Goal: Task Accomplishment & Management: Manage account settings

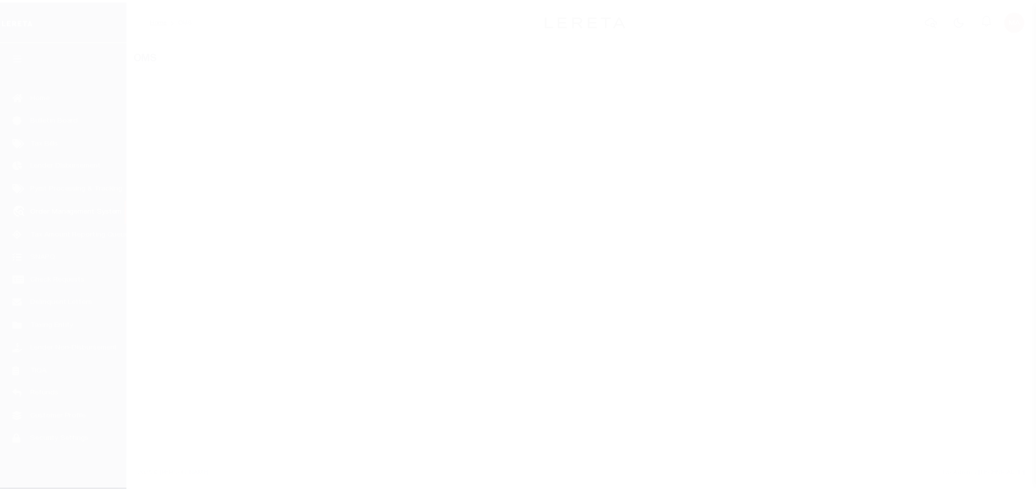
scroll to position [6, 0]
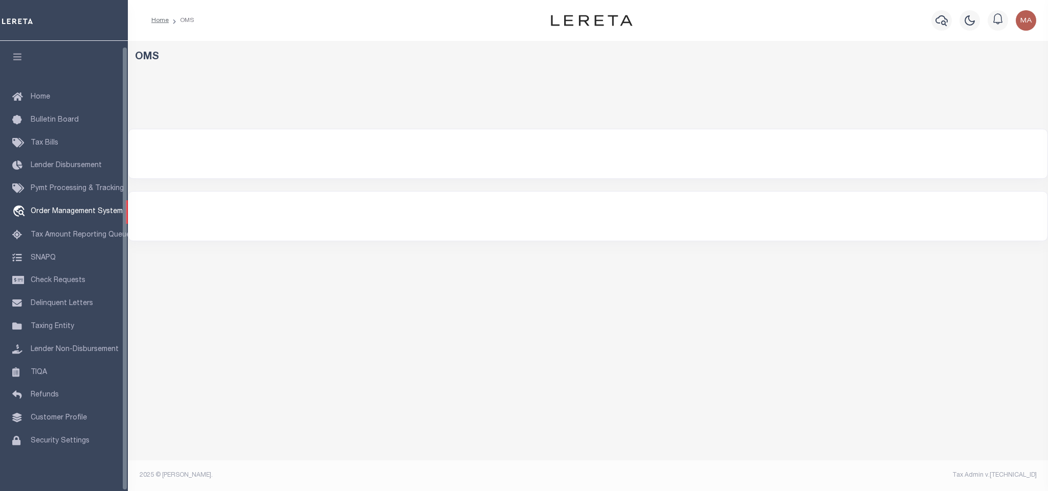
select select "200"
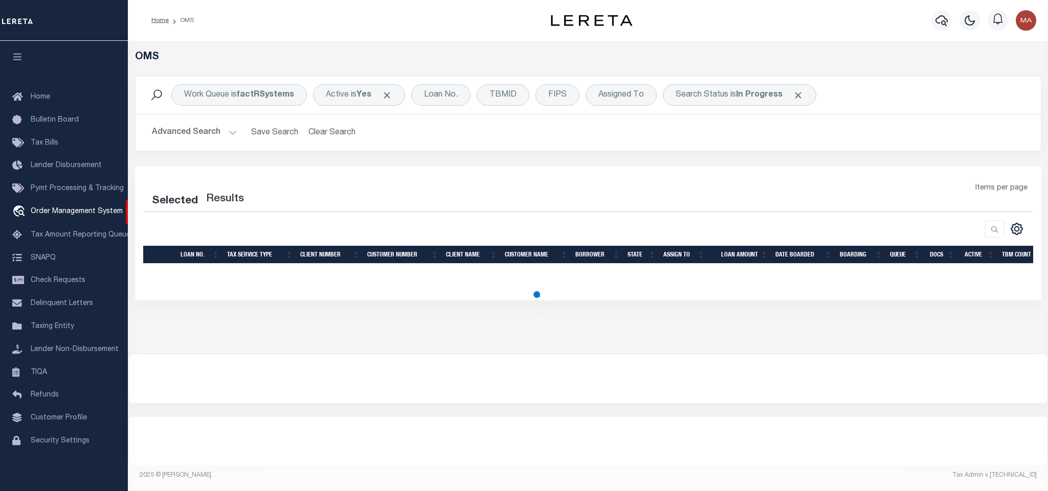
select select "200"
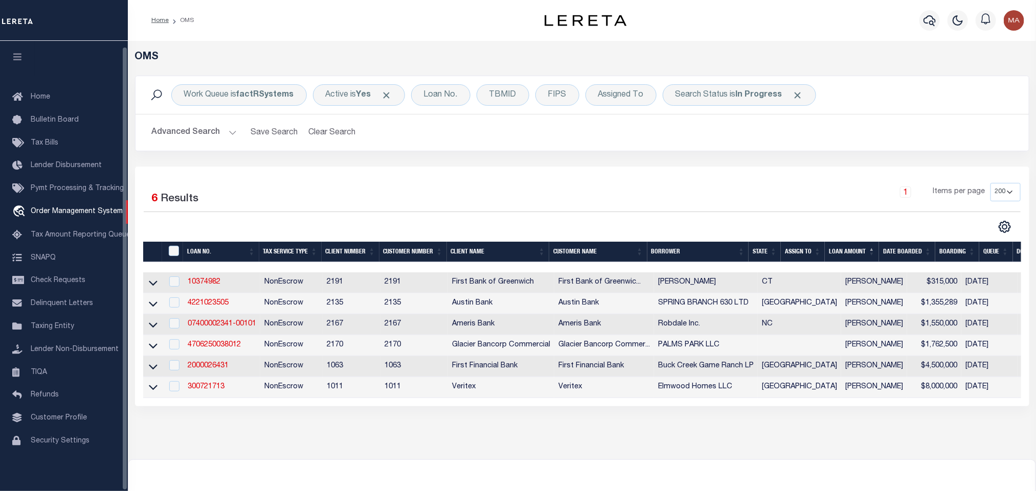
click at [16, 52] on icon "button" at bounding box center [18, 56] width 12 height 9
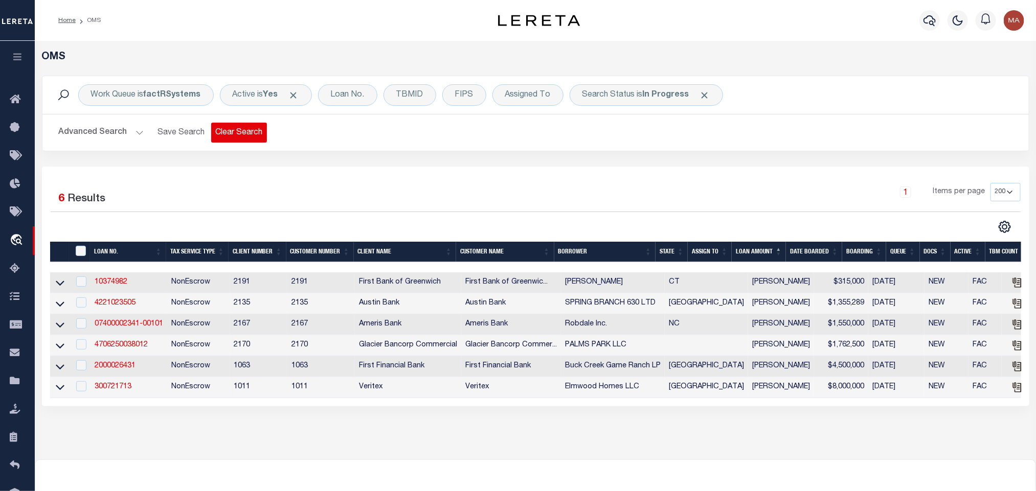
click at [233, 129] on button "Clear Search" at bounding box center [239, 133] width 56 height 20
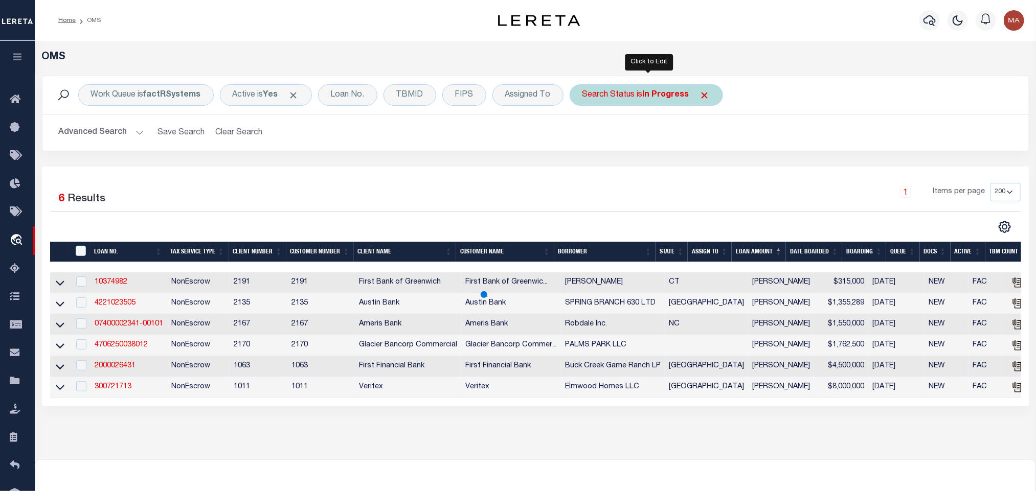
click at [636, 104] on div "Search Status is In Progress" at bounding box center [646, 94] width 153 height 21
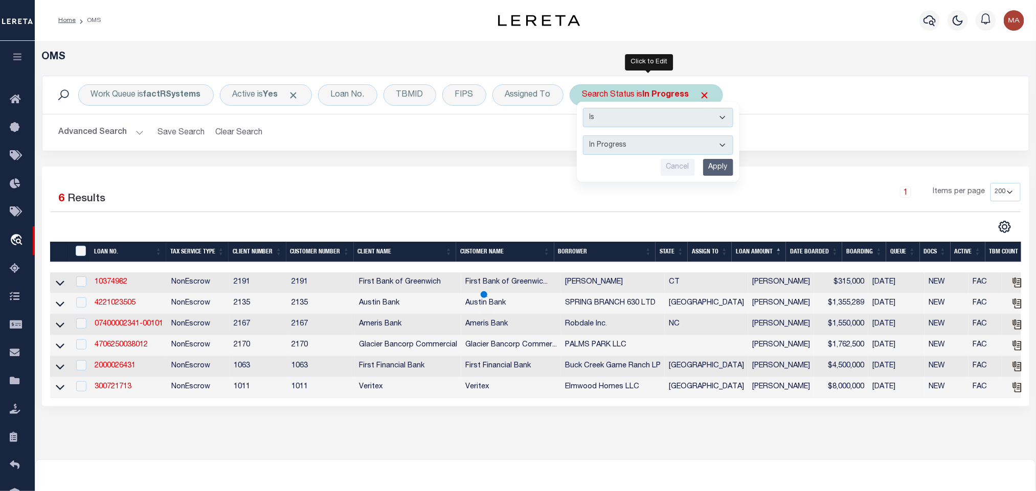
click at [636, 148] on select "Automated Search Bad Parcel Complete Duplicate Parcel High Dollar Reporting In …" at bounding box center [658, 144] width 150 height 19
select select "RD"
click at [585, 137] on select "Automated Search Bad Parcel Complete Duplicate Parcel High Dollar Reporting In …" at bounding box center [658, 144] width 150 height 19
click at [720, 170] on input "Apply" at bounding box center [718, 167] width 30 height 17
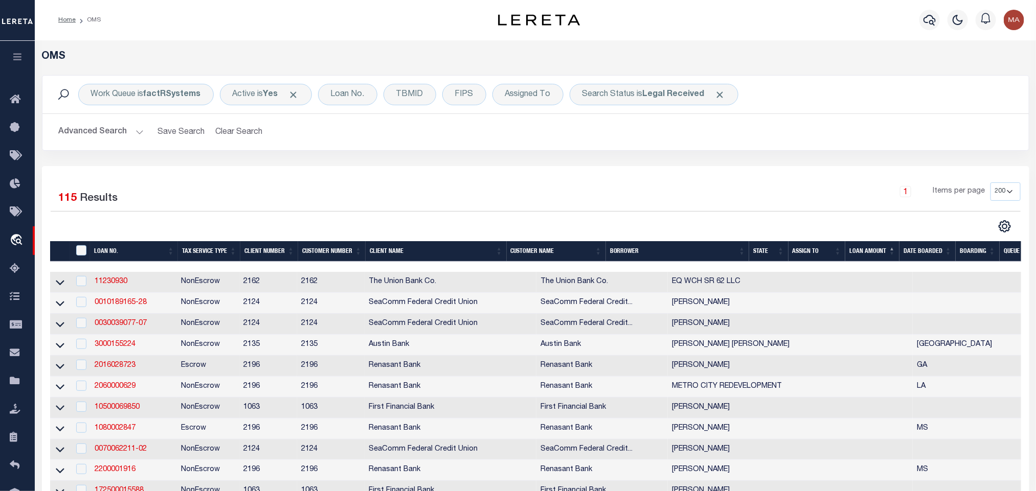
scroll to position [0, 0]
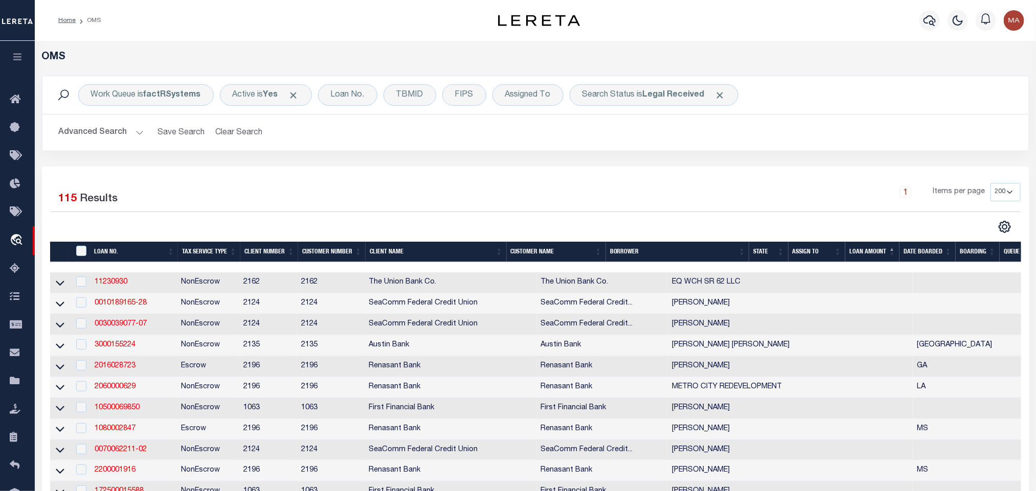
click at [765, 254] on th "State" at bounding box center [768, 252] width 39 height 21
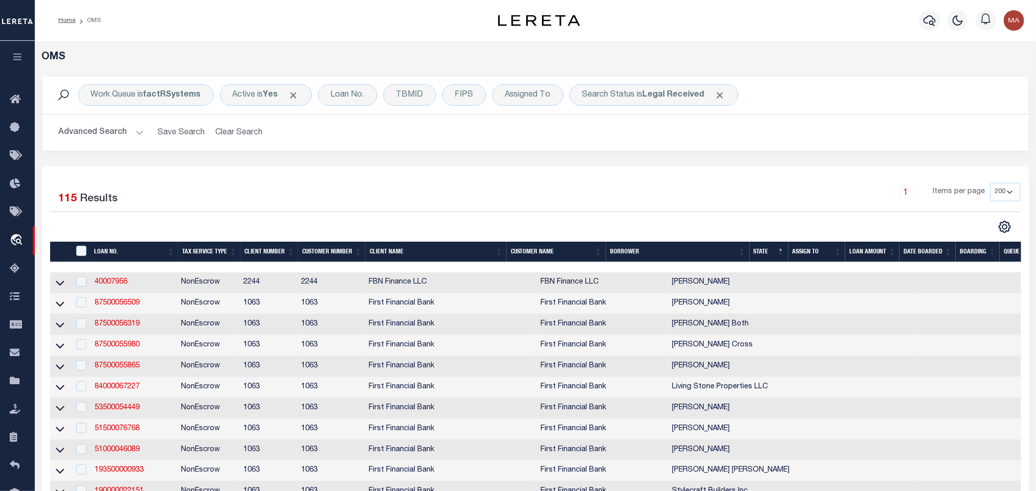
click at [91, 129] on button "Advanced Search" at bounding box center [101, 133] width 85 height 20
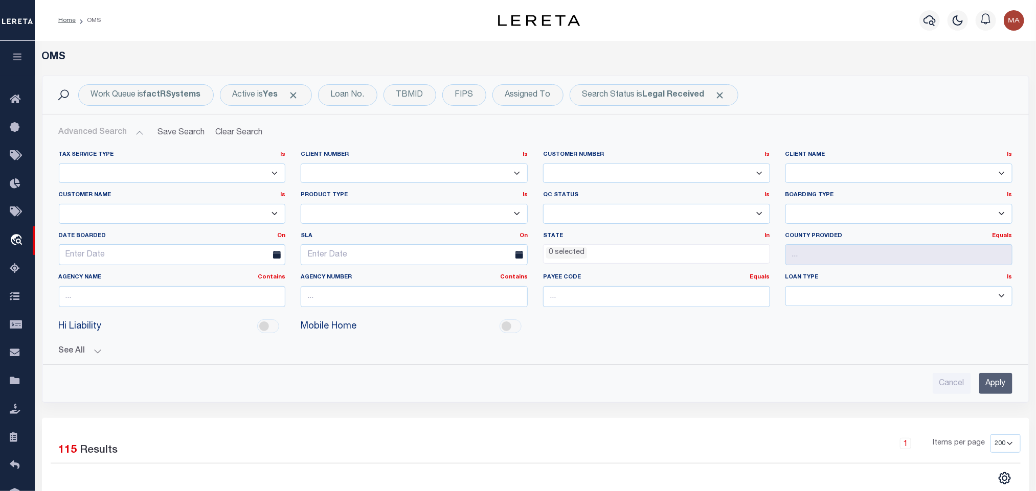
click at [566, 254] on li "0 selected" at bounding box center [566, 252] width 41 height 11
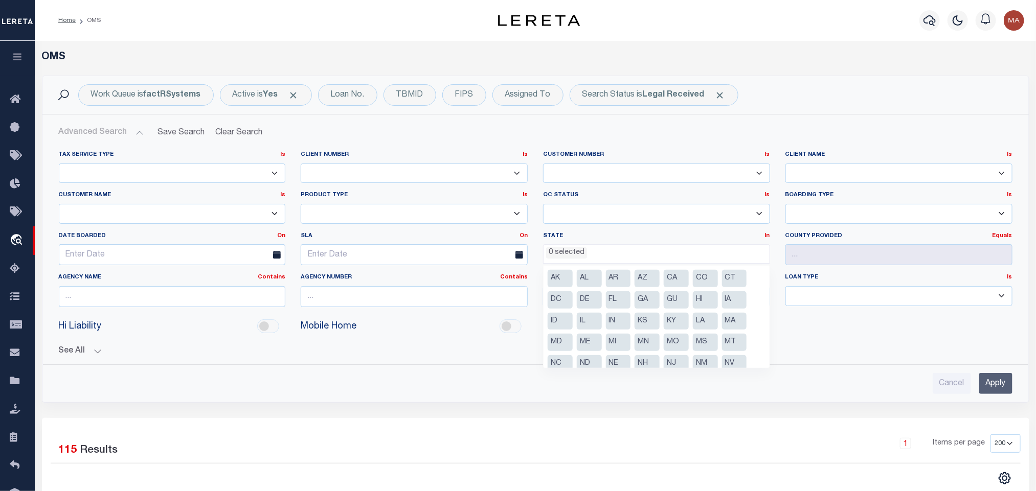
click at [675, 278] on li "CA" at bounding box center [676, 278] width 25 height 17
select select "CA"
click at [699, 280] on li "CO" at bounding box center [705, 278] width 25 height 17
click at [728, 277] on li "CT" at bounding box center [734, 278] width 25 height 17
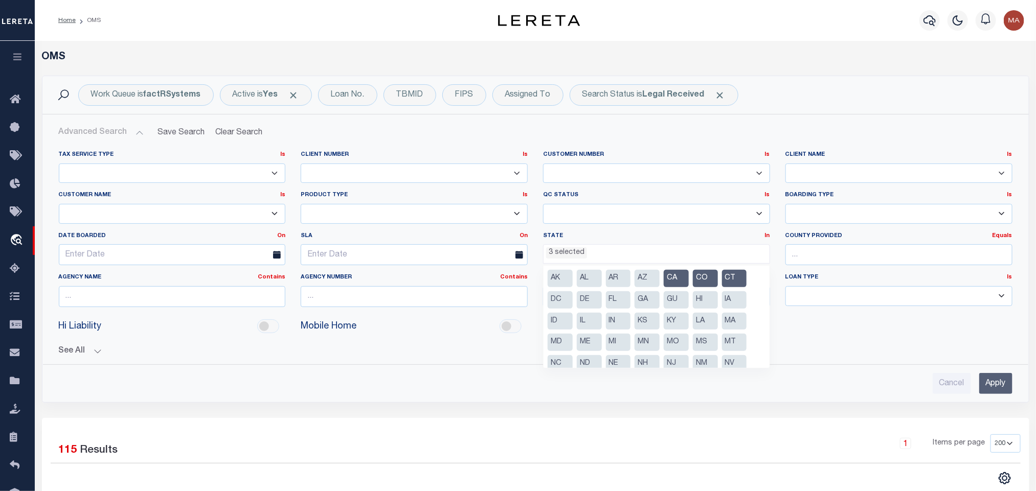
click at [617, 300] on li "FL" at bounding box center [618, 299] width 25 height 17
click at [646, 298] on li "GA" at bounding box center [647, 299] width 25 height 17
click at [618, 321] on li "IN" at bounding box center [618, 321] width 25 height 17
click at [699, 321] on li "LA" at bounding box center [705, 321] width 25 height 17
click at [1005, 393] on input "Apply" at bounding box center [995, 383] width 33 height 21
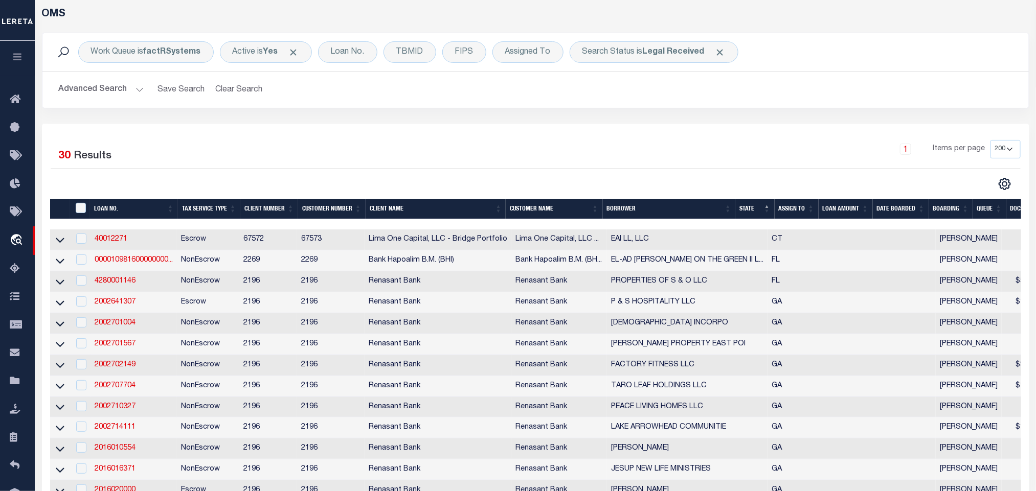
scroll to position [0, 0]
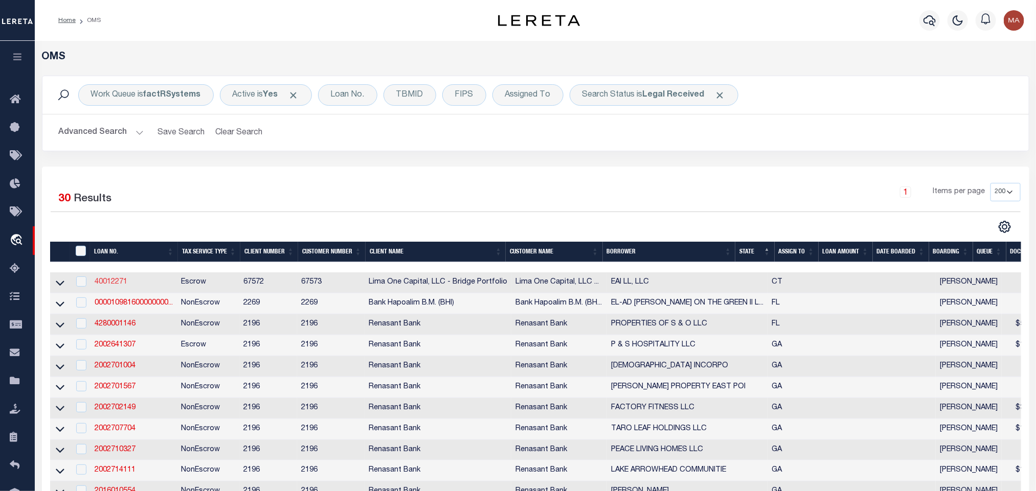
click at [110, 284] on link "40012271" at bounding box center [111, 282] width 33 height 7
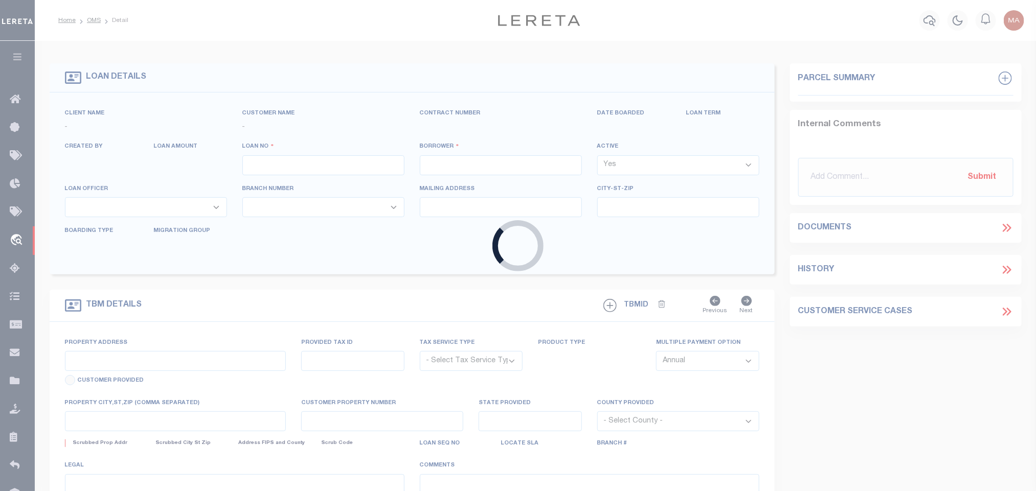
type input "40012271"
type input "EAI LL, LLC"
select select
type input "[STREET_ADDRESS][PERSON_NAME][PERSON_NAME]"
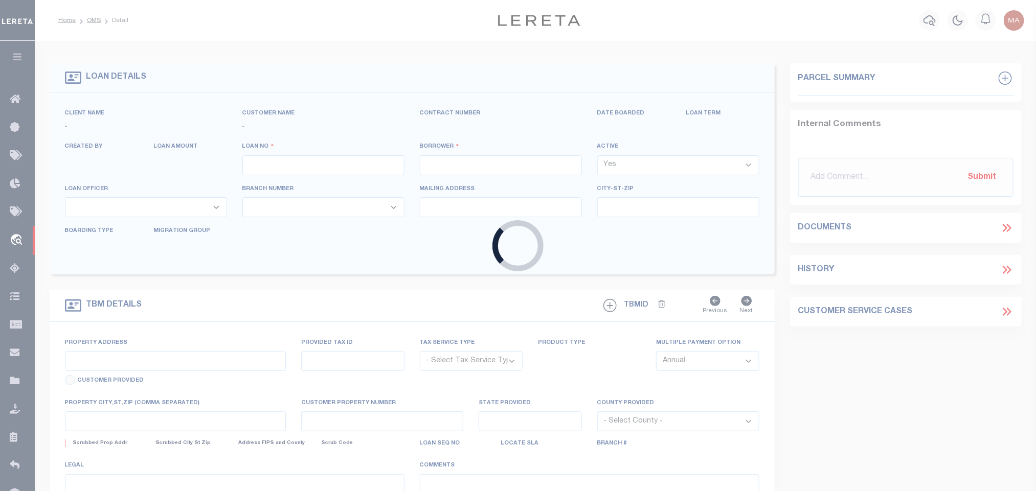
type input "Darien CT 06820"
select select
select select "Escrow"
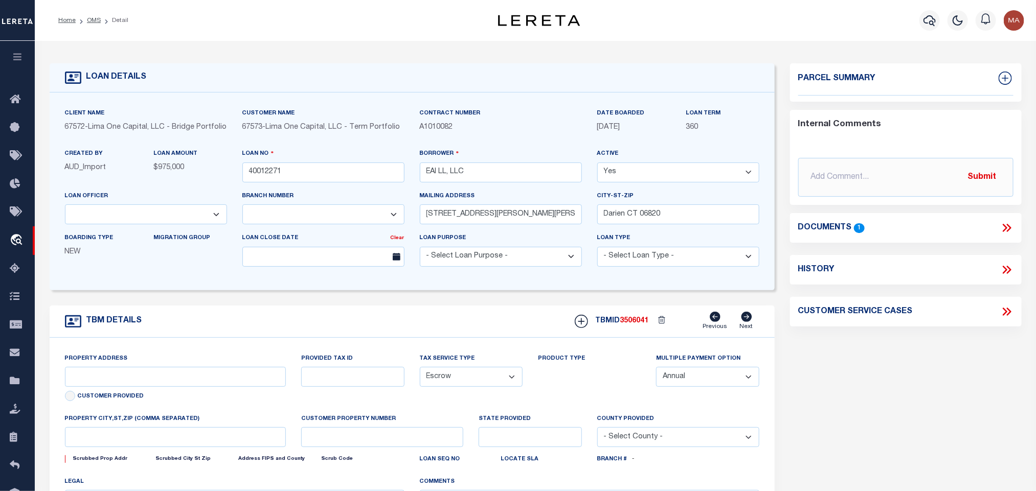
select select "164235"
type input "[STREET_ADDRESS][US_STATE]"
type input "001-9966"
type input "[GEOGRAPHIC_DATA]"
type input "40012271-1"
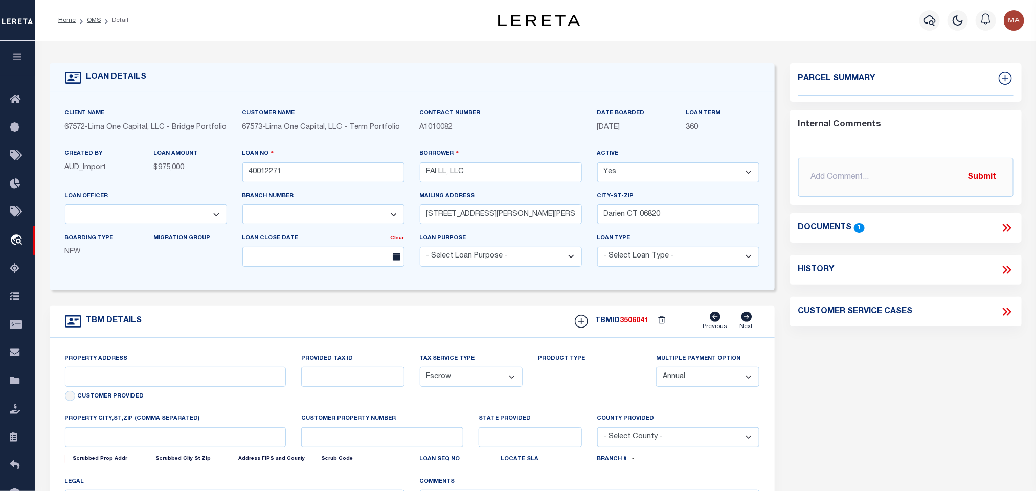
type input "CT"
select select
type textarea "Compare"
select select "26297"
select select "2"
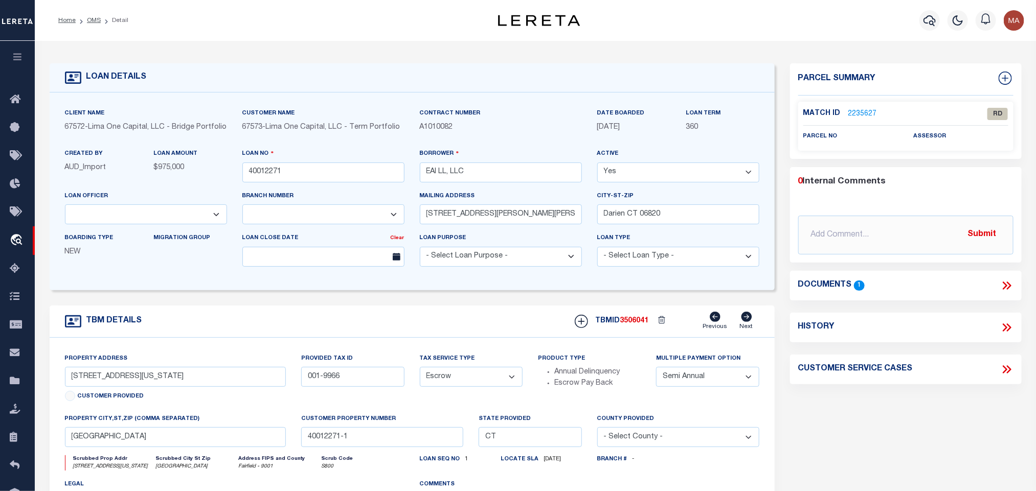
click at [1009, 287] on icon at bounding box center [1008, 286] width 5 height 8
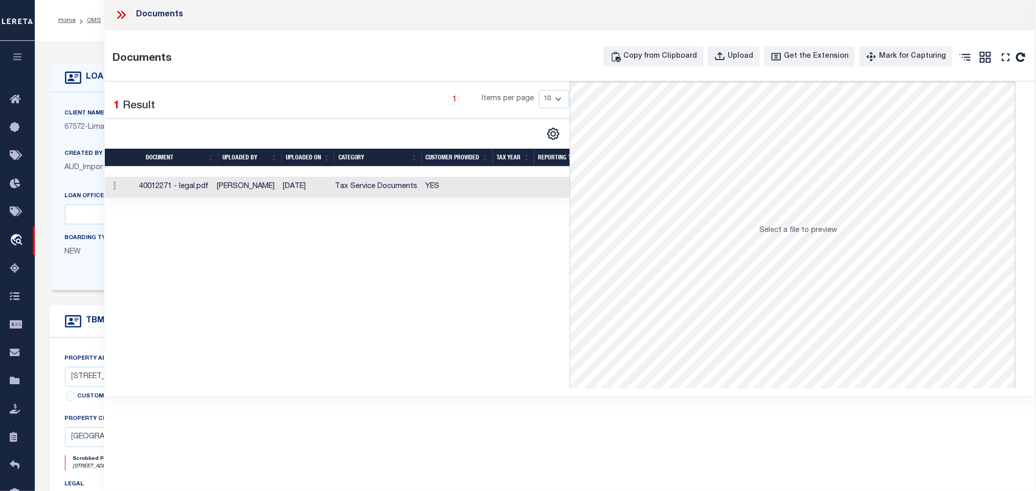
click at [336, 190] on td "Tax Service Documents" at bounding box center [376, 187] width 91 height 21
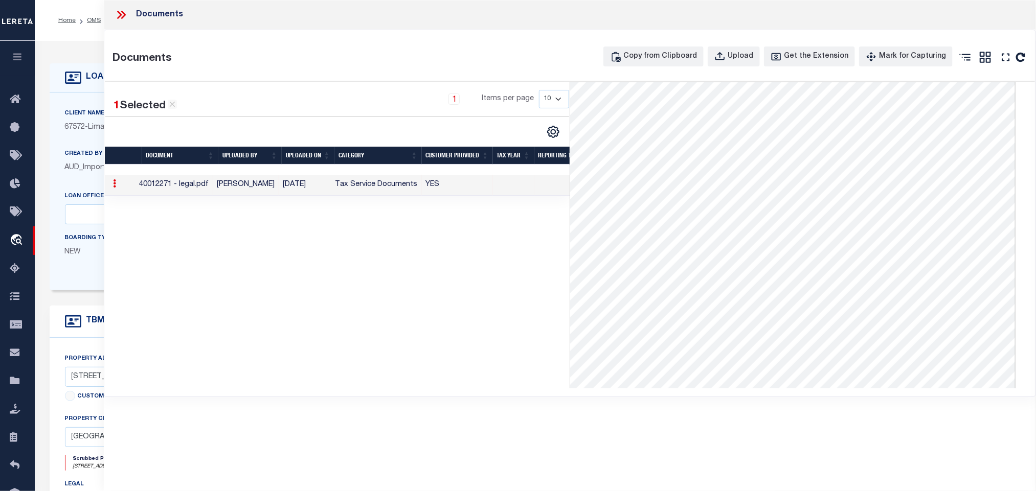
click at [124, 9] on icon at bounding box center [121, 14] width 13 height 13
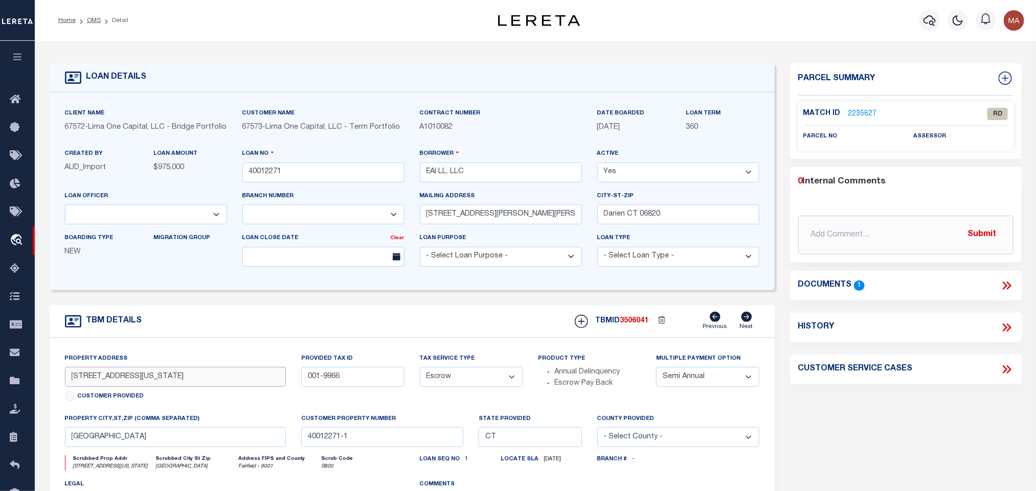
click at [106, 386] on input "[STREET_ADDRESS][US_STATE]" at bounding box center [175, 377] width 221 height 20
click at [162, 387] on input "[STREET_ADDRESS][US_STATE]" at bounding box center [175, 377] width 221 height 20
click at [861, 112] on link "2235627" at bounding box center [862, 114] width 29 height 11
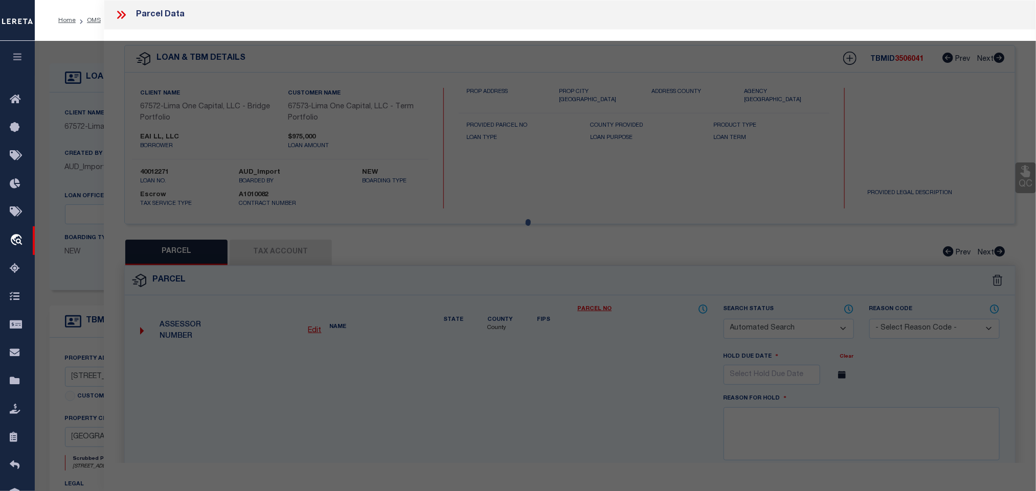
checkbox input "false"
select select "RD"
checkbox input "false"
type textarea "Document uploaded that satisfies a legal requirement, changing from [GEOGRAPHIC…"
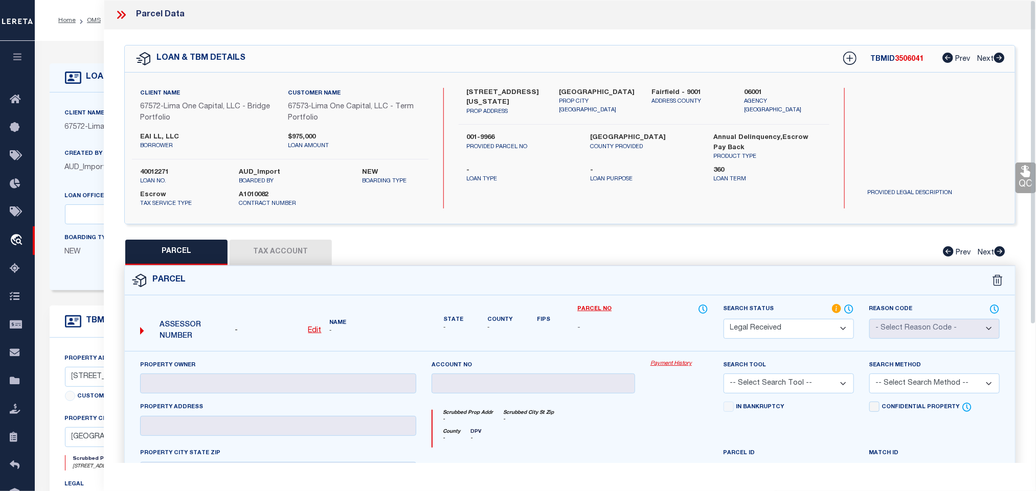
click at [310, 333] on u "Edit" at bounding box center [314, 330] width 13 height 7
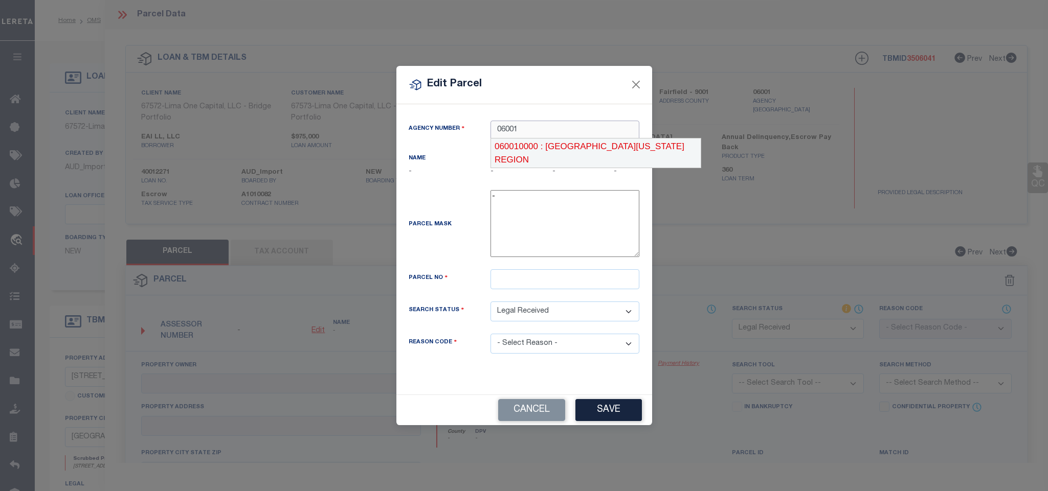
click at [567, 151] on div "060010000 : [GEOGRAPHIC_DATA][US_STATE] REGION" at bounding box center [596, 153] width 210 height 29
type input "060010000"
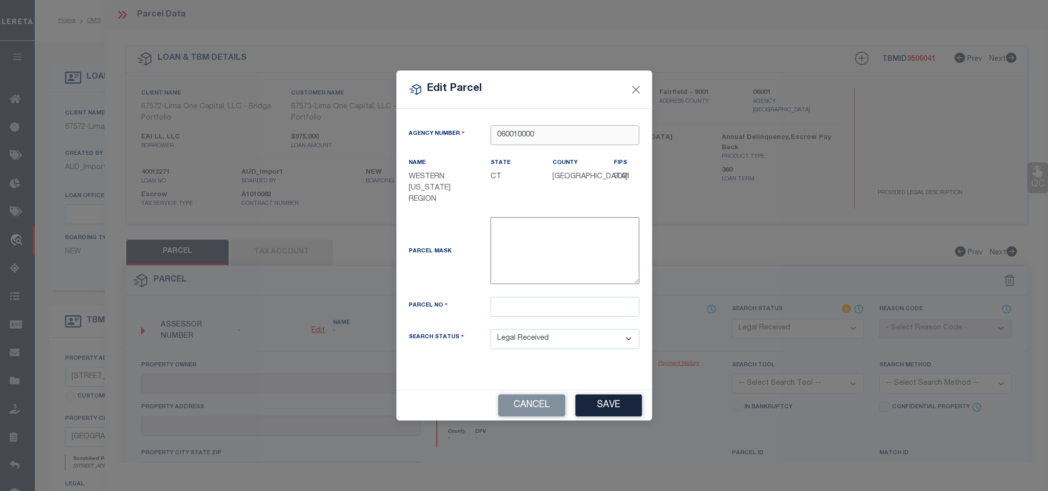
type input "060010000"
click at [577, 306] on input "text" at bounding box center [564, 307] width 149 height 20
paste input "001/ 9966/ / /"
type input "001/ 9966/ / /"
click at [613, 405] on button "Save" at bounding box center [608, 406] width 66 height 22
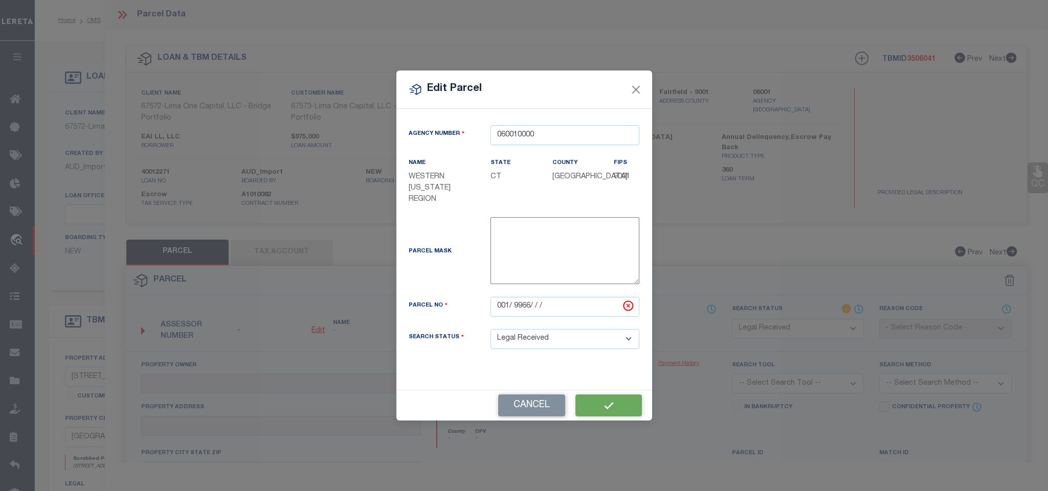
select select "RD"
checkbox input "false"
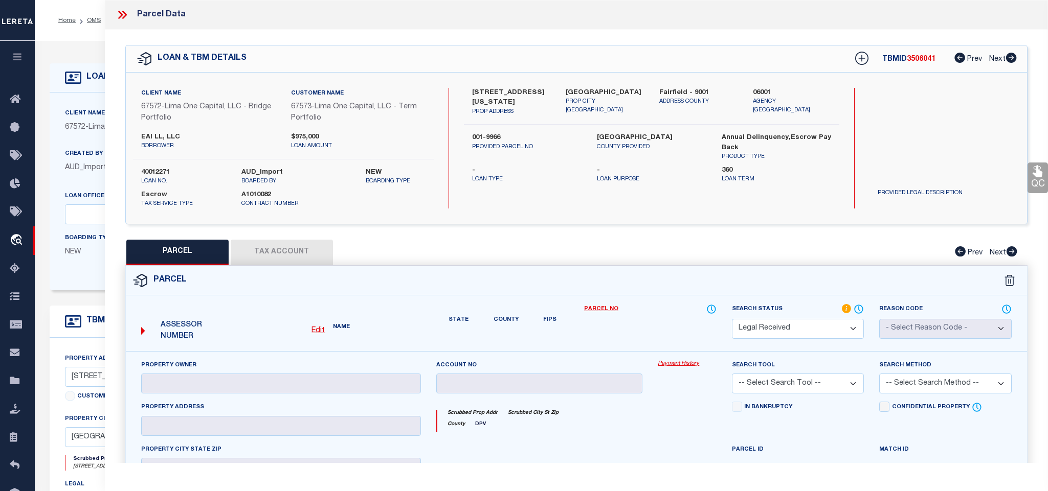
checkbox input "false"
type textarea "Document uploaded that satisfies a legal requirement, changing from [GEOGRAPHIC…"
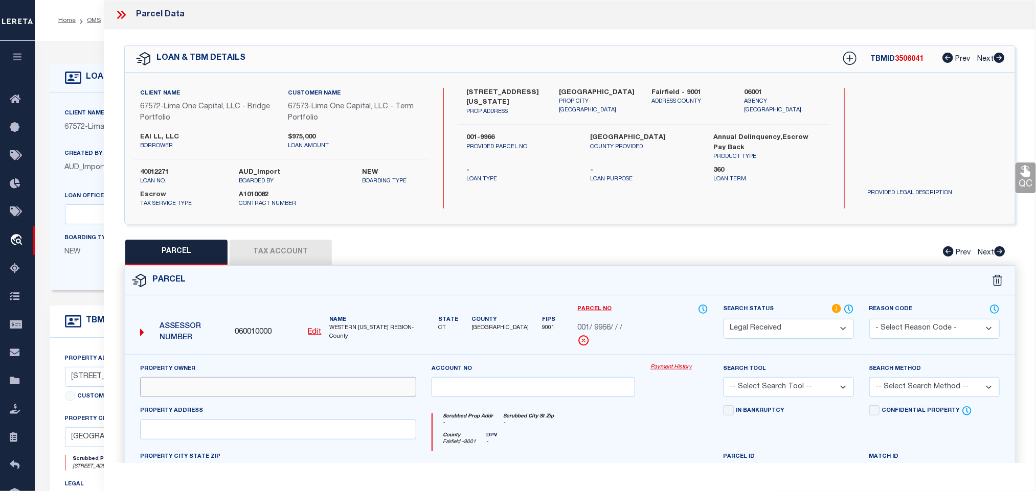
click at [223, 388] on input "text" at bounding box center [278, 387] width 276 height 20
paste input "EAI LL LLC"
type input "EAI LL LLC"
click at [583, 83] on div "Client Name 67572 - [GEOGRAPHIC_DATA] One Capital, LLC - Bridge Portfolio Custo…" at bounding box center [570, 148] width 890 height 151
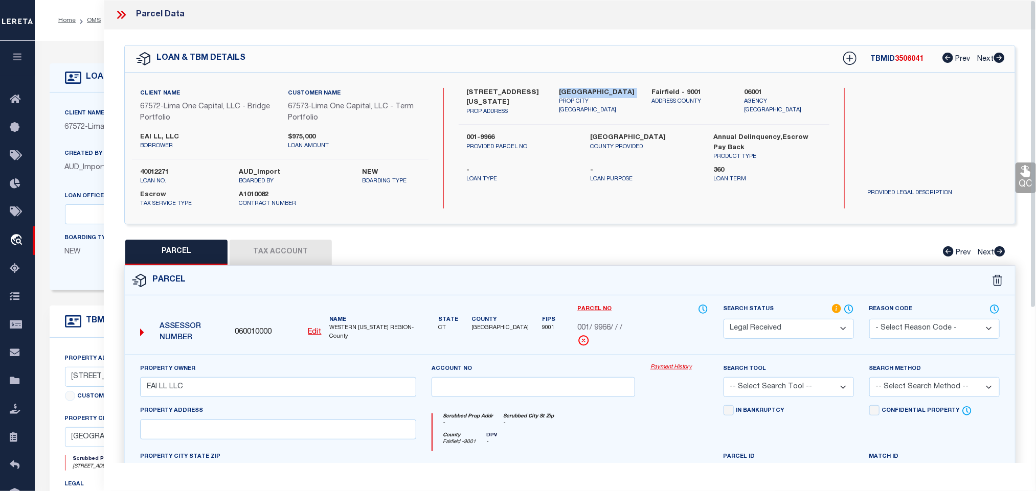
click at [583, 83] on div "Client Name 67572 - [GEOGRAPHIC_DATA] One Capital, LLC - Bridge Portfolio Custo…" at bounding box center [570, 148] width 890 height 151
copy div "[GEOGRAPHIC_DATA]"
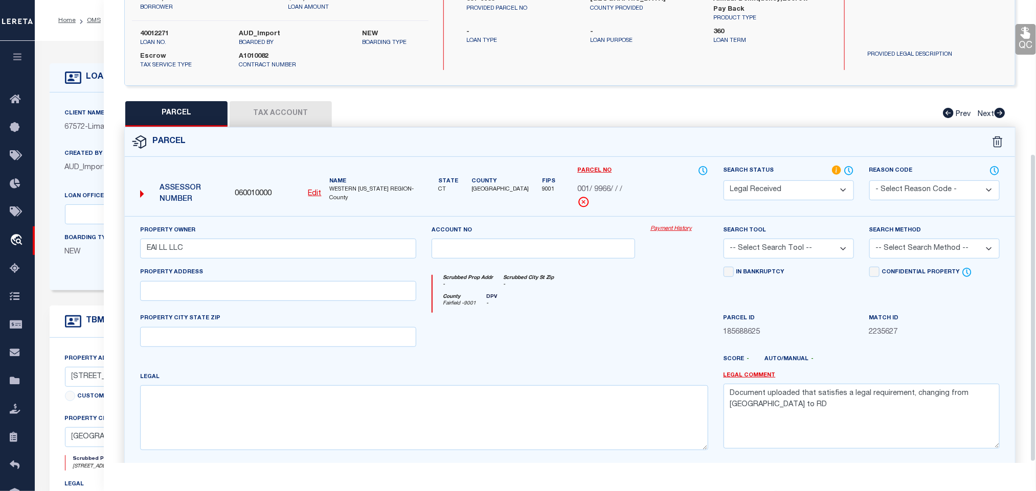
scroll to position [232, 0]
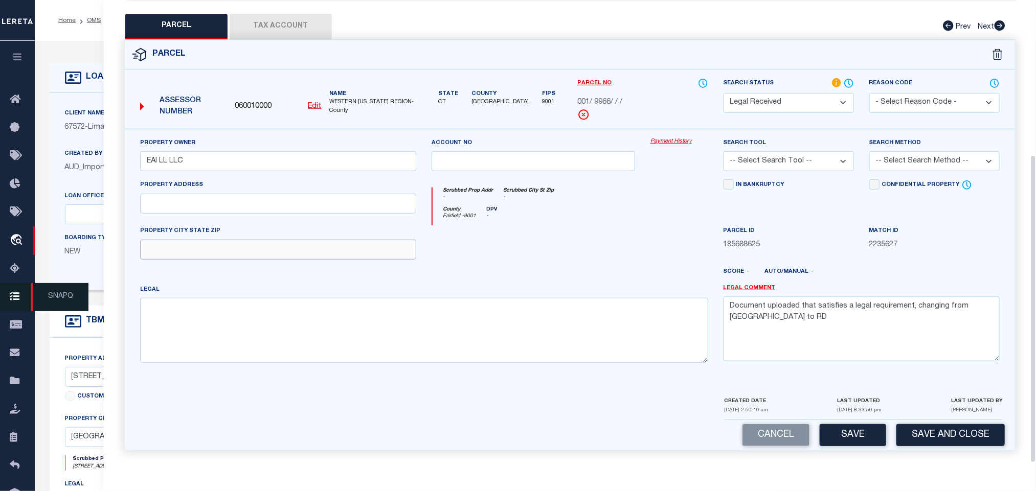
drag, startPoint x: 268, startPoint y: 252, endPoint x: 34, endPoint y: 295, distance: 238.2
click at [268, 252] on input "text" at bounding box center [278, 250] width 276 height 20
paste input "[GEOGRAPHIC_DATA]"
type input "[GEOGRAPHIC_DATA]"
drag, startPoint x: 299, startPoint y: 198, endPoint x: 356, endPoint y: 219, distance: 61.2
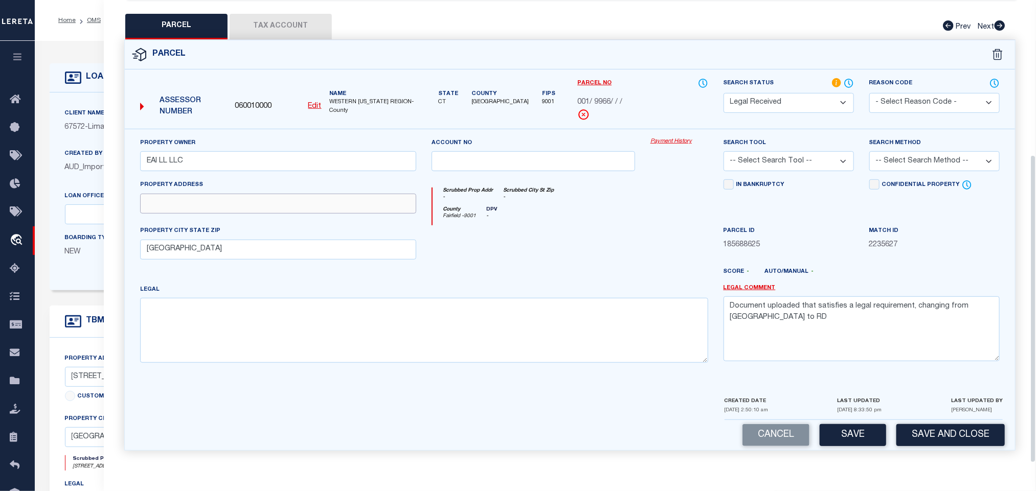
click at [299, 198] on input "text" at bounding box center [278, 204] width 276 height 20
paste input "[STREET_ADDRESS][US_STATE]"
type input "[STREET_ADDRESS][US_STATE]"
click at [860, 339] on textarea "Document uploaded that satisfies a legal requirement, changing from [GEOGRAPHIC…" at bounding box center [862, 329] width 276 height 64
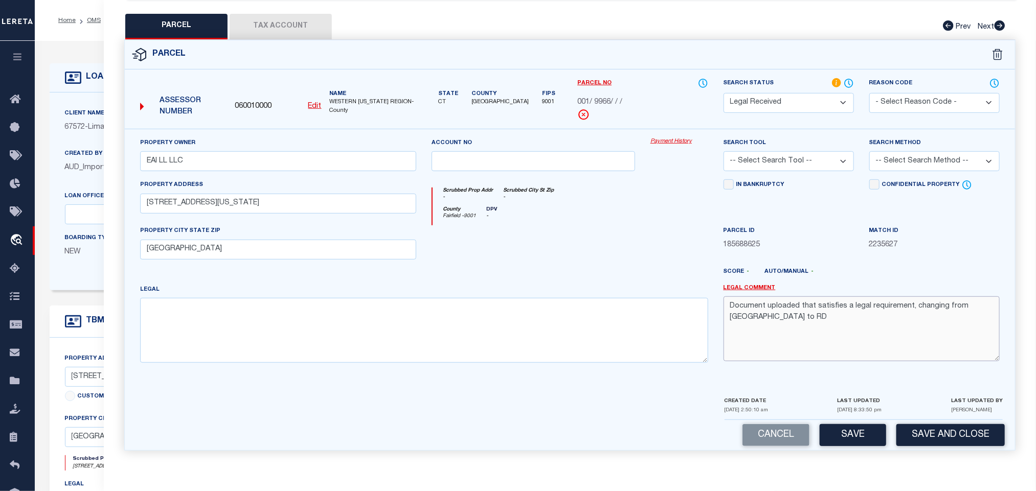
click at [860, 339] on textarea "Document uploaded that satisfies a legal requirement, changing from [GEOGRAPHIC…" at bounding box center [862, 329] width 276 height 64
drag, startPoint x: 832, startPoint y: 148, endPoint x: 827, endPoint y: 166, distance: 18.5
click at [832, 151] on select "-- Select Search Tool -- 3rd Party Website Agency File Agency Website ATLS CNV-…" at bounding box center [789, 161] width 130 height 20
select select "AGW"
click at [724, 151] on select "-- Select Search Tool -- 3rd Party Website Agency File Agency Website ATLS CNV-…" at bounding box center [789, 161] width 130 height 20
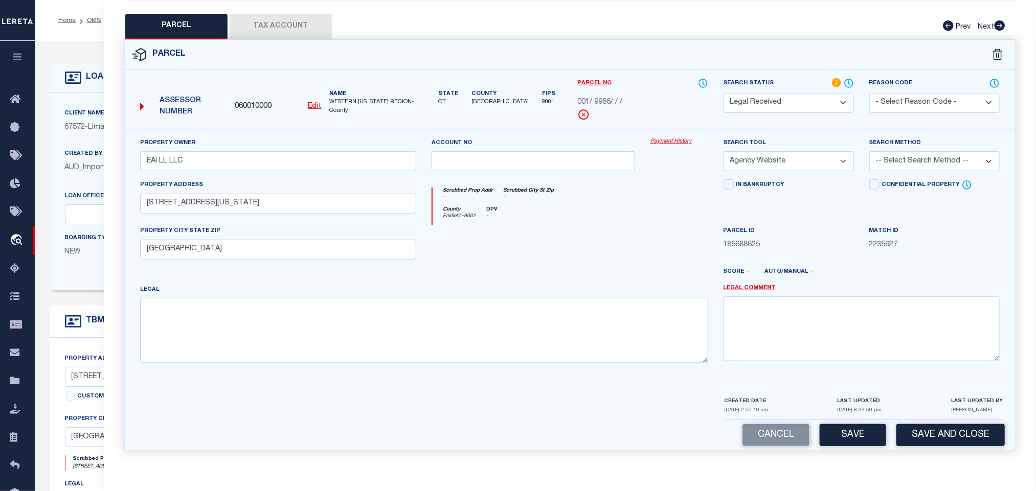
drag, startPoint x: 906, startPoint y: 154, endPoint x: 905, endPoint y: 167, distance: 13.3
click at [906, 154] on select "-- Select Search Method -- Property Address Legal Liability Info Provided" at bounding box center [934, 161] width 130 height 20
select select "LEG"
click at [869, 151] on select "-- Select Search Method -- Property Address Legal Liability Info Provided" at bounding box center [934, 161] width 130 height 20
click at [850, 434] on button "Save" at bounding box center [853, 435] width 66 height 22
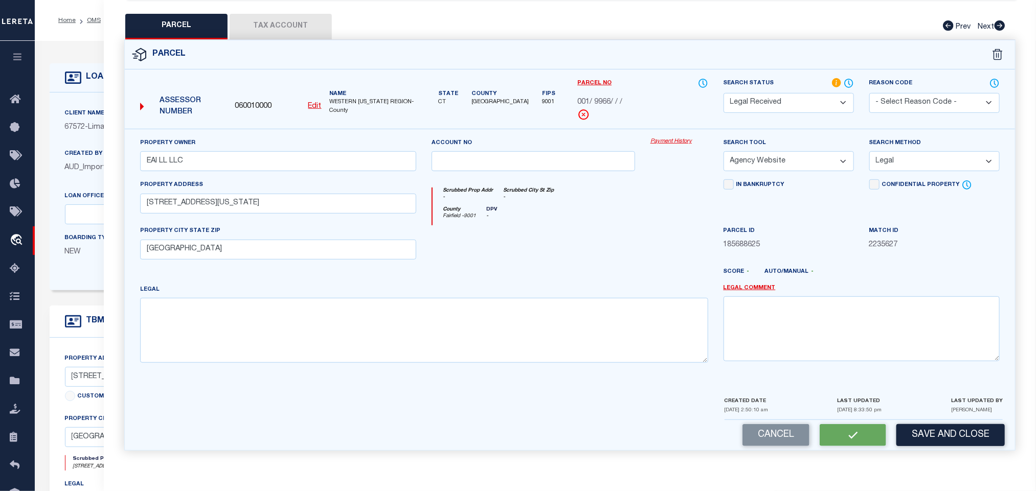
click at [306, 25] on button "Tax Account" at bounding box center [281, 27] width 102 height 26
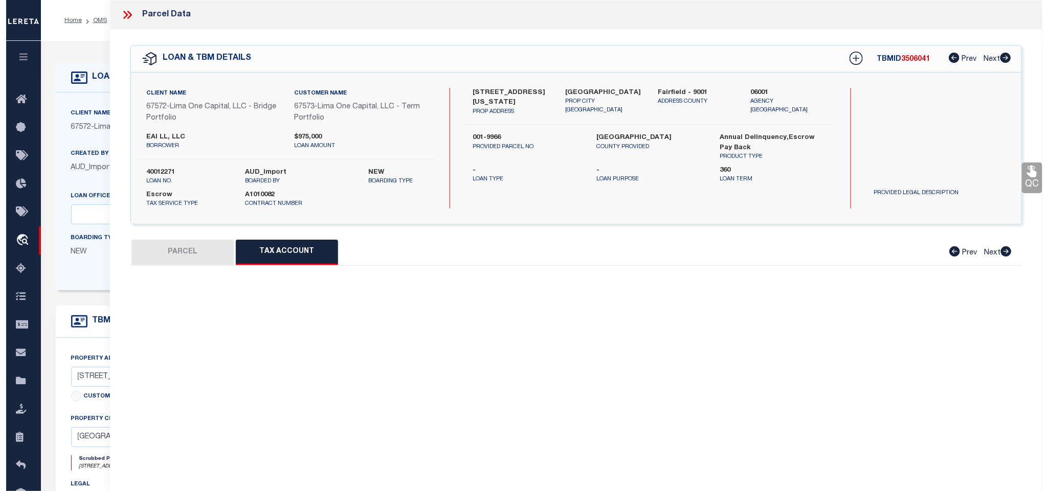
scroll to position [0, 0]
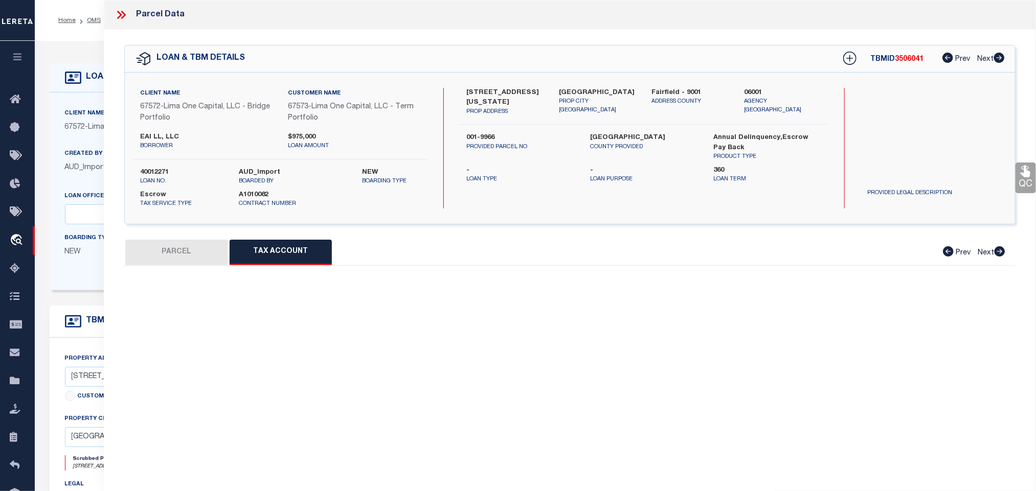
select select "100"
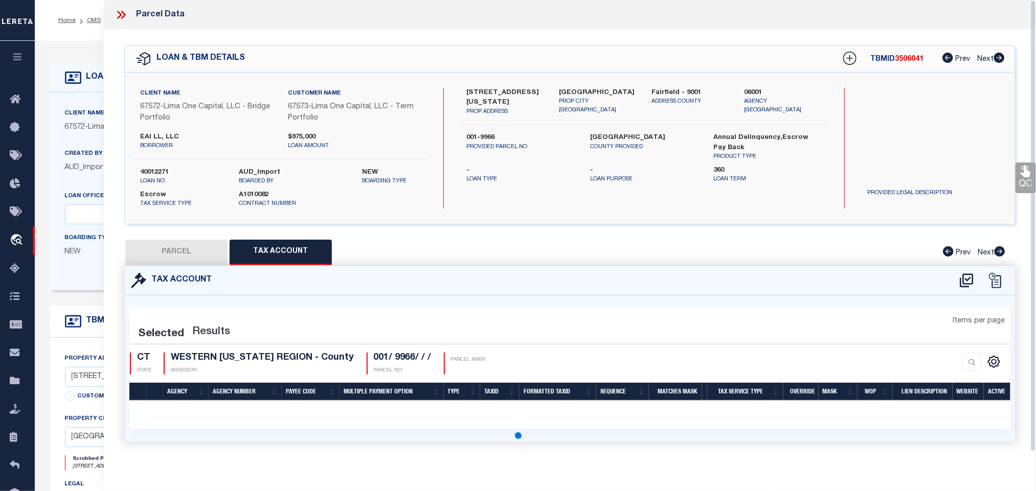
select select "100"
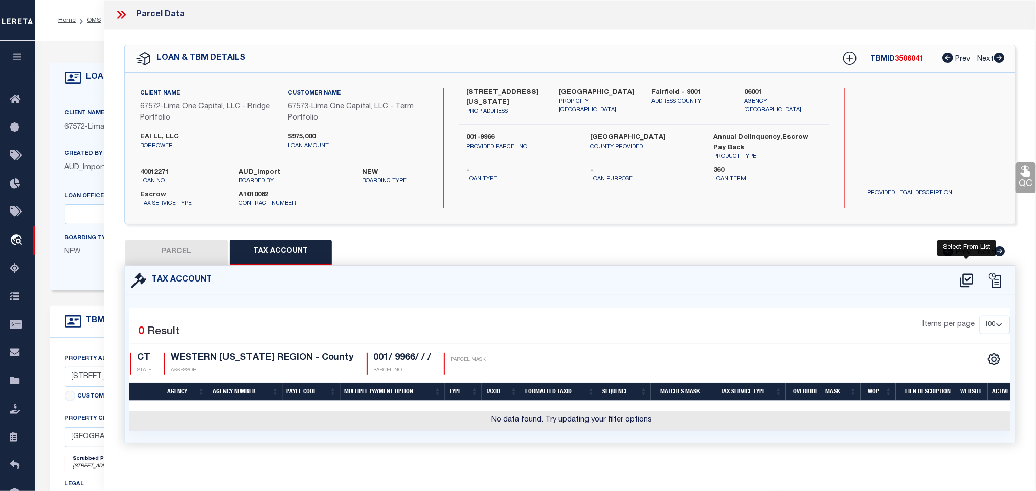
click at [970, 284] on icon at bounding box center [966, 281] width 17 height 16
select select "100"
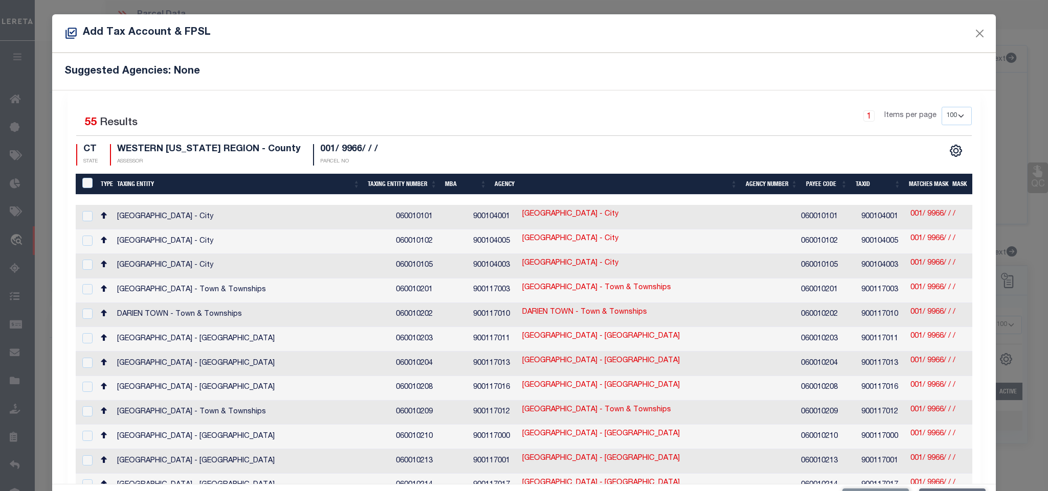
click at [141, 186] on th "Taxing Entity" at bounding box center [238, 184] width 251 height 21
click at [941, 119] on select "10 25 50 100 200" at bounding box center [956, 116] width 30 height 18
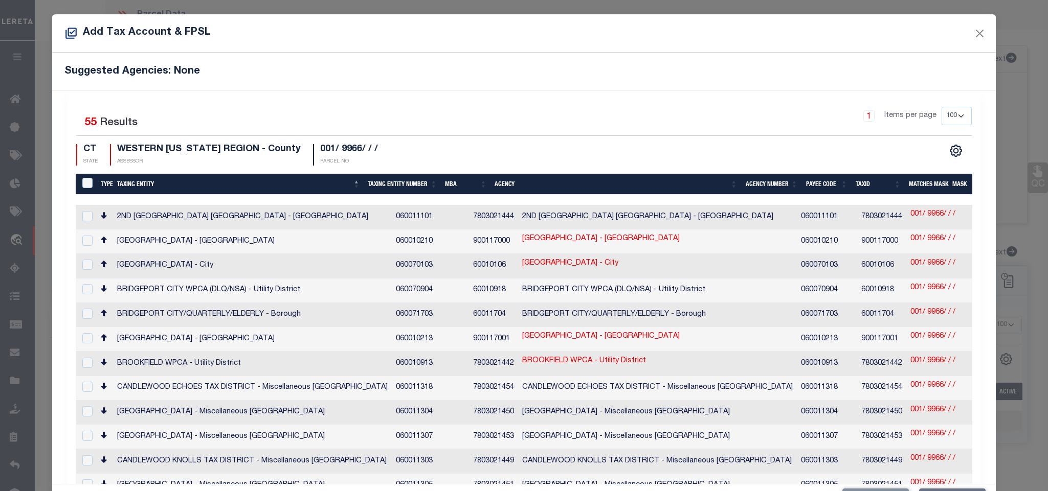
select select "200"
click at [941, 107] on select "10 25 50 100 200" at bounding box center [956, 116] width 30 height 18
click at [463, 86] on div "Suggested Agencies: None" at bounding box center [523, 71] width 943 height 37
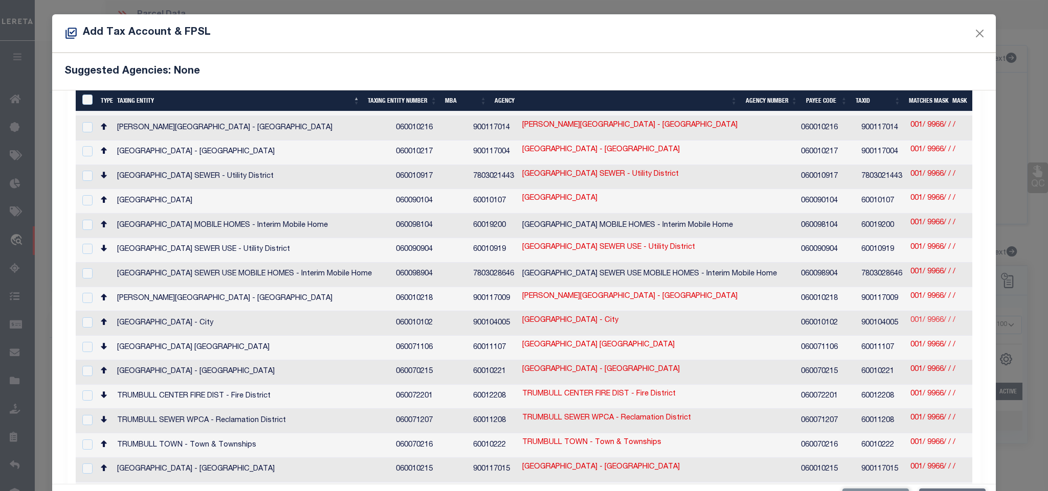
click at [910, 315] on link "001/ 9966/ / /" at bounding box center [932, 320] width 45 height 11
type input "001/ 9966/ / /"
type textarea "$$$-$$$$"
checkbox input "true"
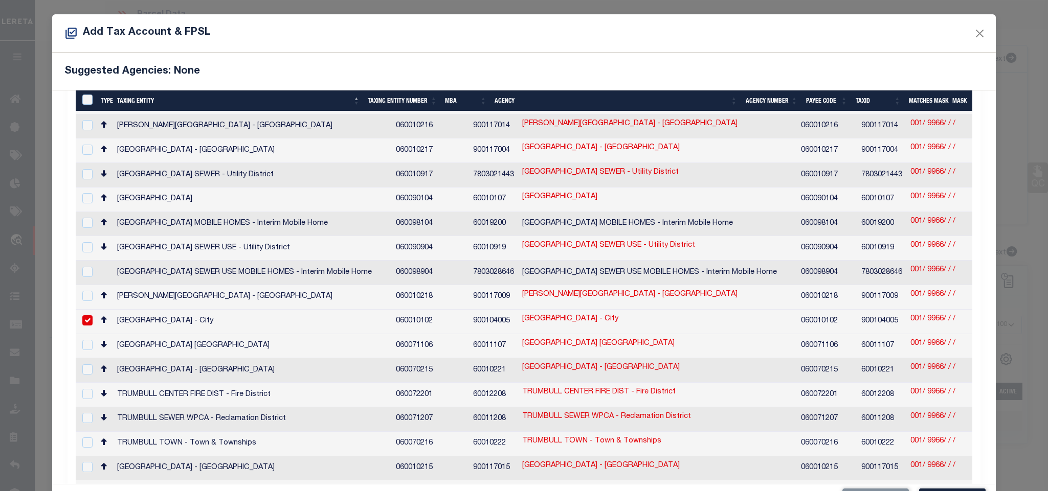
scroll to position [1015, 0]
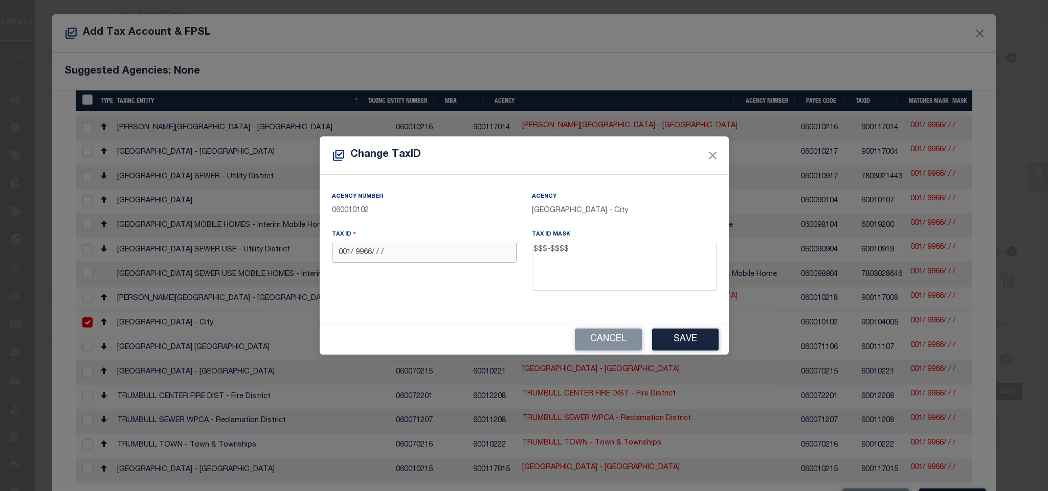
click at [425, 258] on input "001/ 9966/ / /" at bounding box center [424, 253] width 185 height 20
paste input "-9966"
type input "001-9966"
click at [684, 338] on button "Save" at bounding box center [685, 340] width 66 height 22
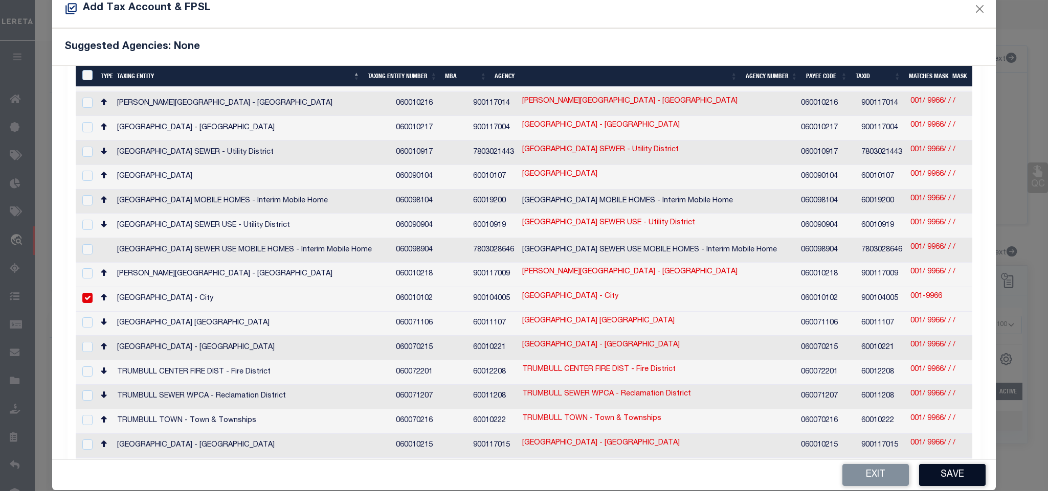
scroll to position [38, 0]
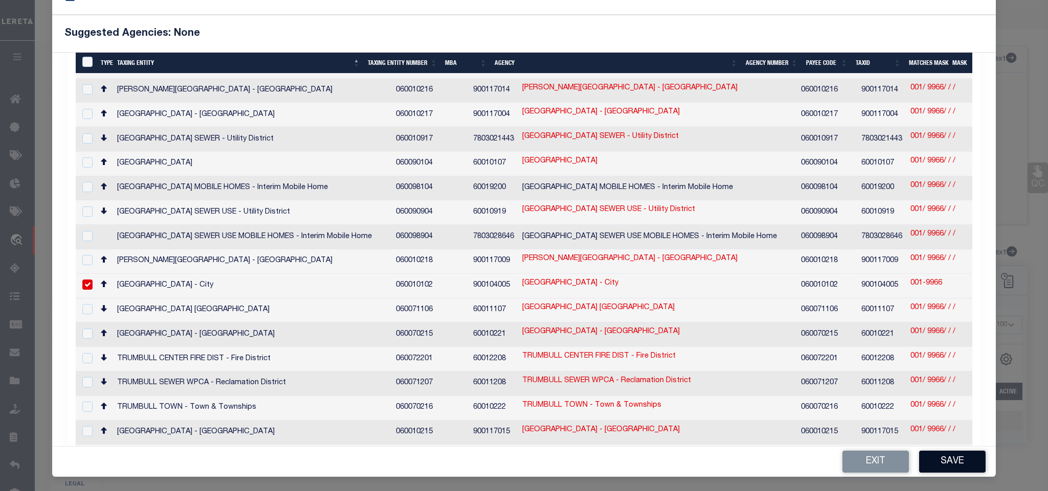
click at [929, 458] on button "Save" at bounding box center [952, 462] width 66 height 22
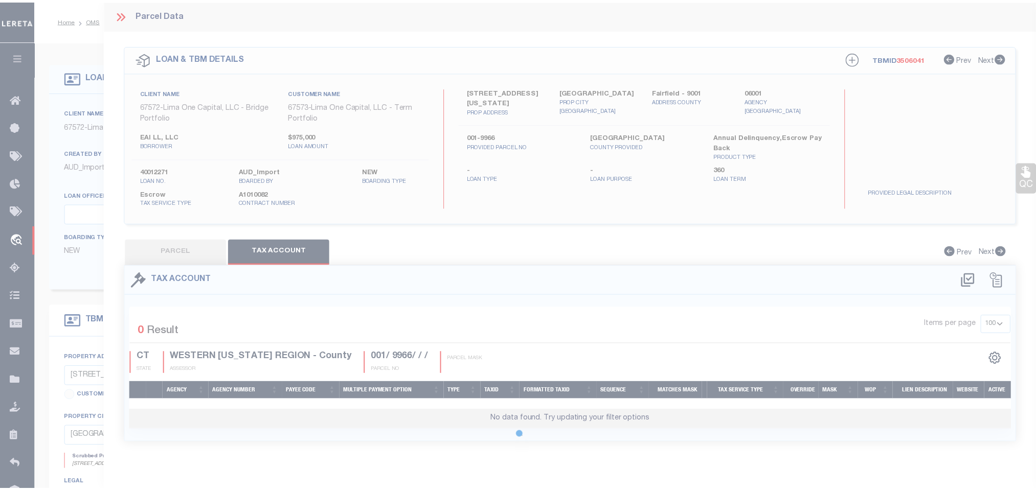
scroll to position [0, 0]
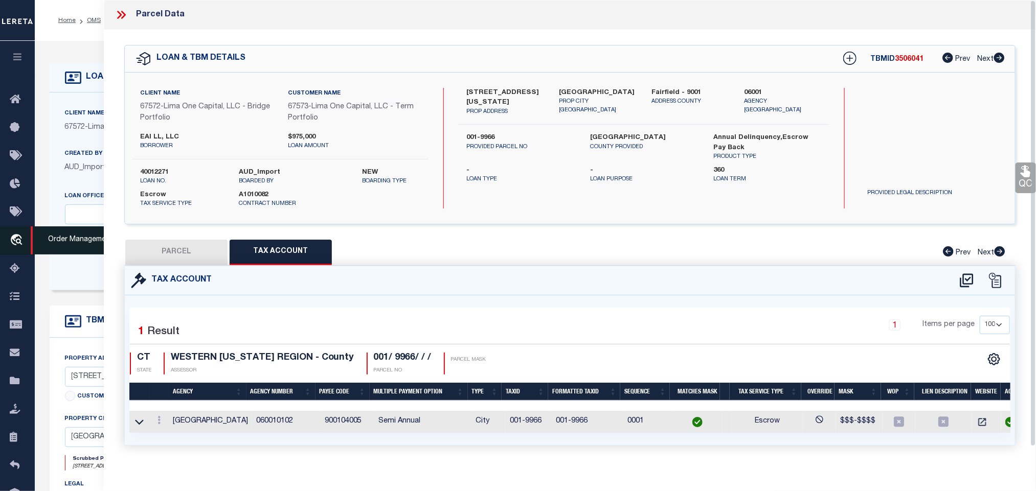
drag, startPoint x: 186, startPoint y: 256, endPoint x: 7, endPoint y: 252, distance: 179.5
click at [186, 256] on button "PARCEL" at bounding box center [176, 253] width 102 height 26
select select "AS"
select select
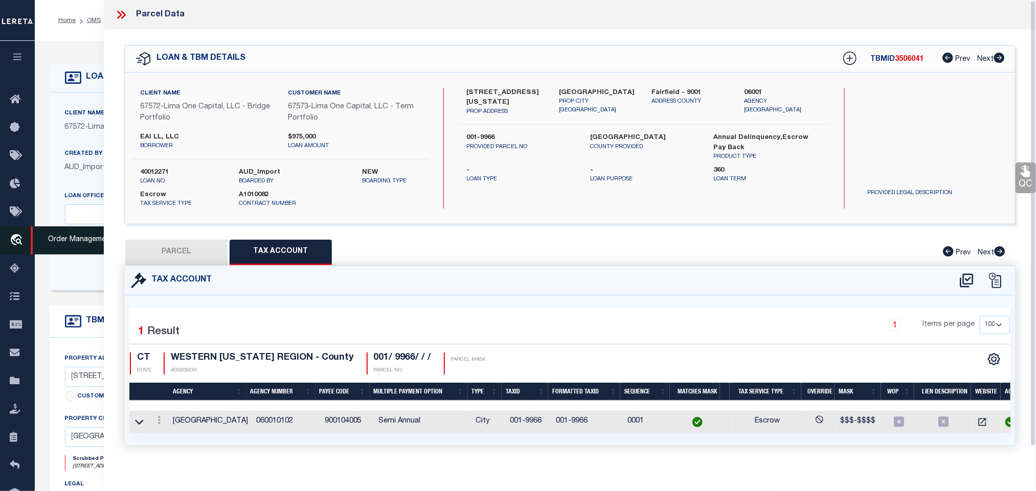
checkbox input "false"
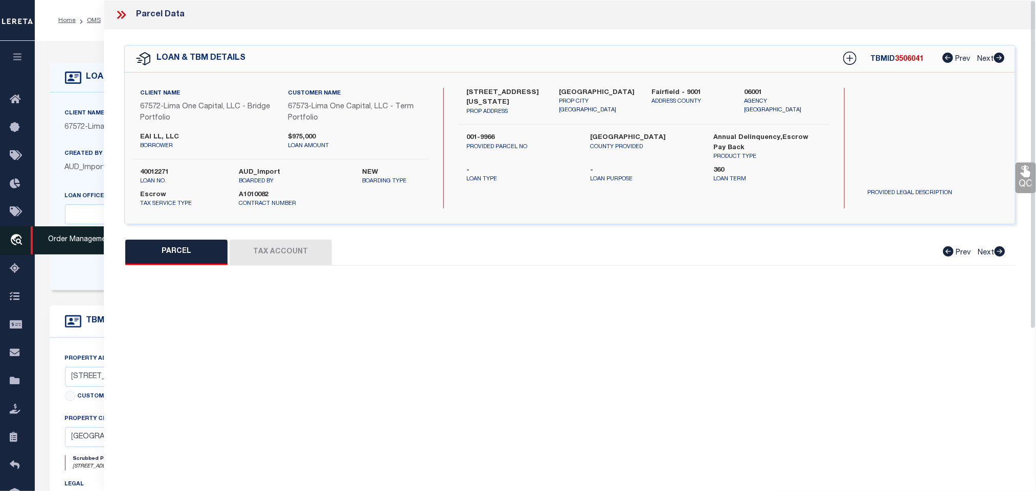
select select "RD"
type input "EAI LL LLC"
select select "AGW"
select select "LEG"
type input "[STREET_ADDRESS][US_STATE]"
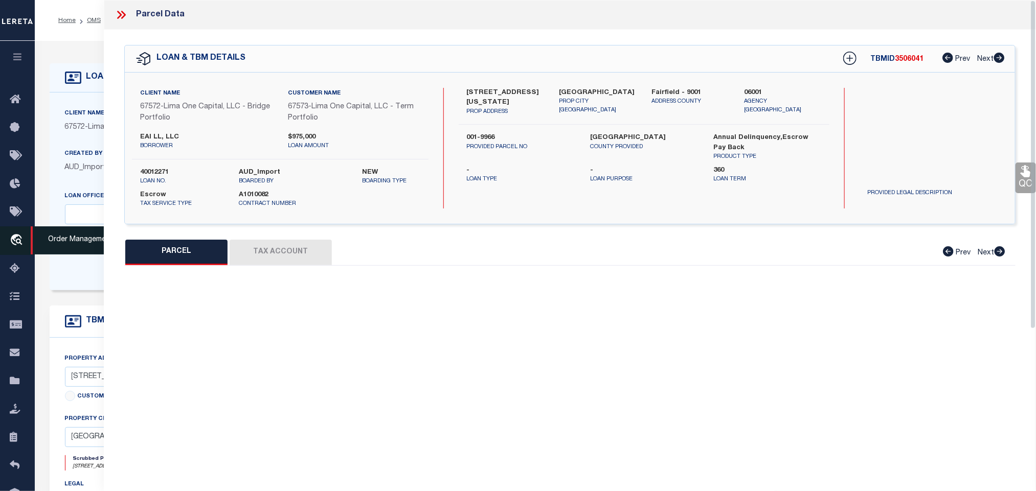
type input "[GEOGRAPHIC_DATA]"
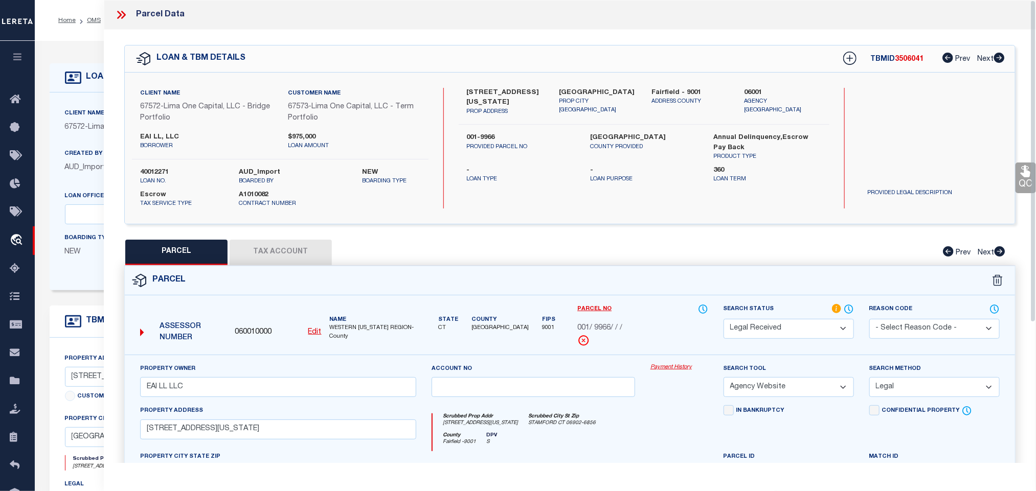
drag, startPoint x: 729, startPoint y: 332, endPoint x: 758, endPoint y: 331, distance: 29.7
click at [729, 332] on select "Automated Search Bad Parcel Complete Duplicate Parcel High Dollar Reporting In …" at bounding box center [789, 329] width 130 height 20
select select "PC"
click at [724, 321] on select "Automated Search Bad Parcel Complete Duplicate Parcel High Dollar Reporting In …" at bounding box center [789, 329] width 130 height 20
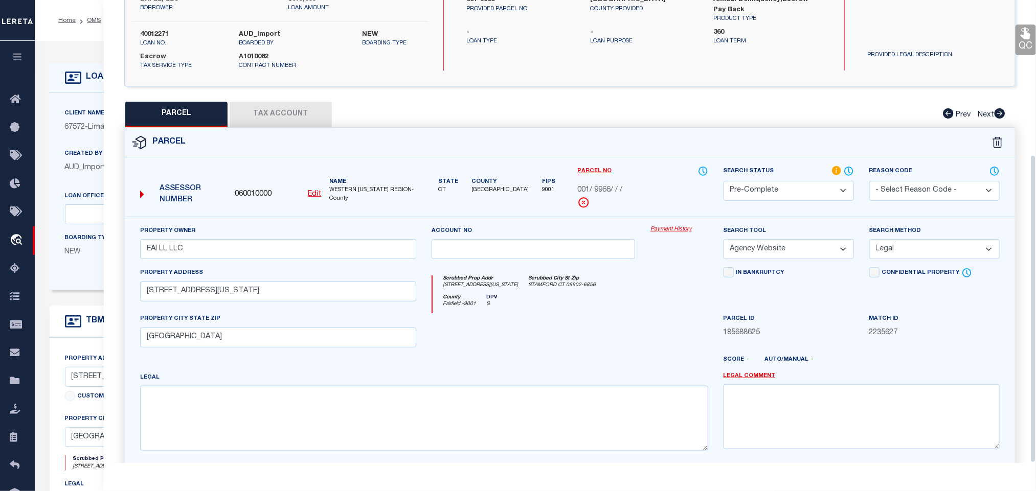
scroll to position [232, 0]
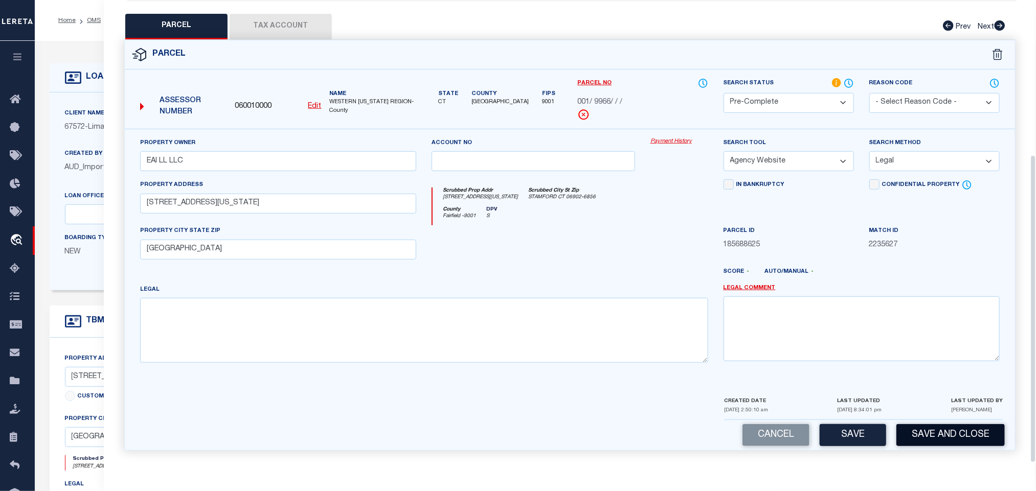
click at [932, 435] on button "Save and Close" at bounding box center [950, 435] width 108 height 22
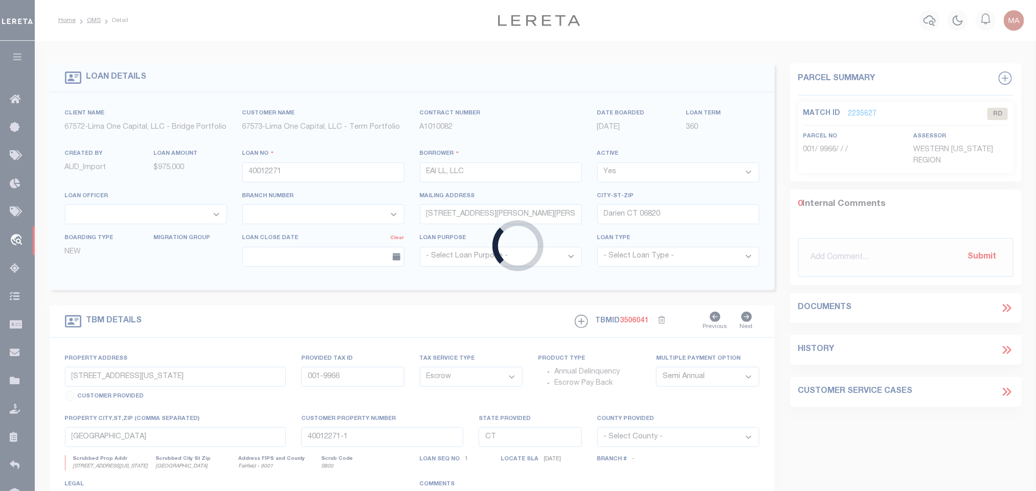
select select
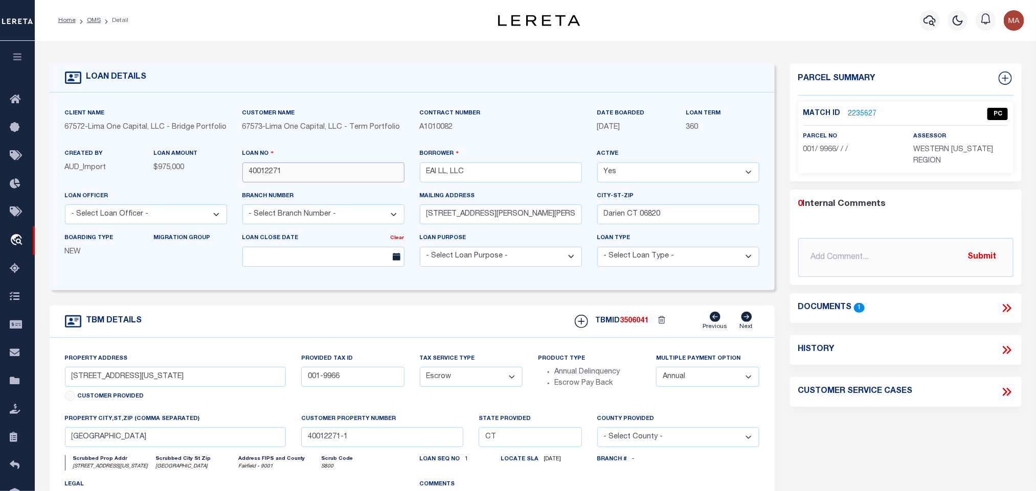
click at [304, 179] on input "40012271" at bounding box center [323, 173] width 162 height 20
click at [640, 325] on span "3506041" at bounding box center [634, 321] width 29 height 7
copy span "3506041"
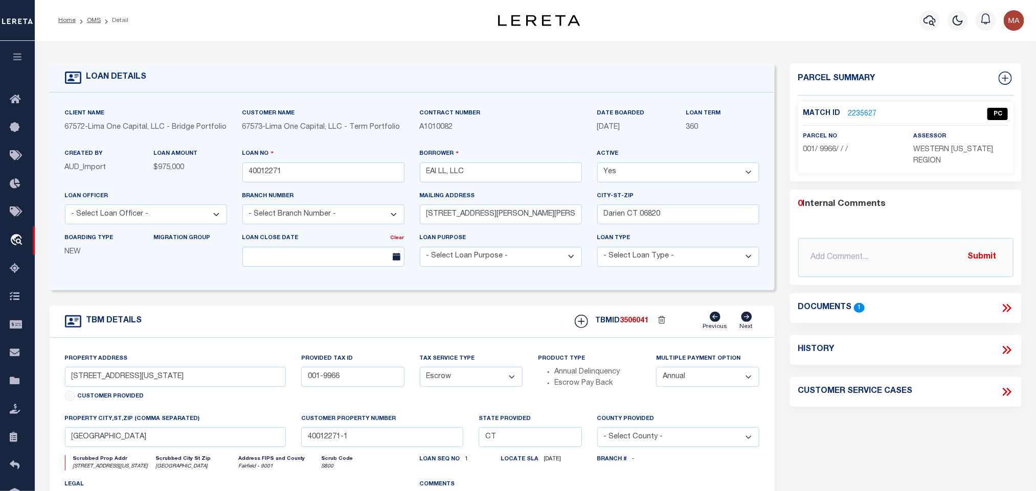
click at [943, 149] on span "WESTERN [US_STATE] REGION" at bounding box center [953, 155] width 80 height 18
copy div "WESTERN [US_STATE] REGION"
click at [836, 154] on p "001/ 9966/ / /" at bounding box center [850, 150] width 95 height 11
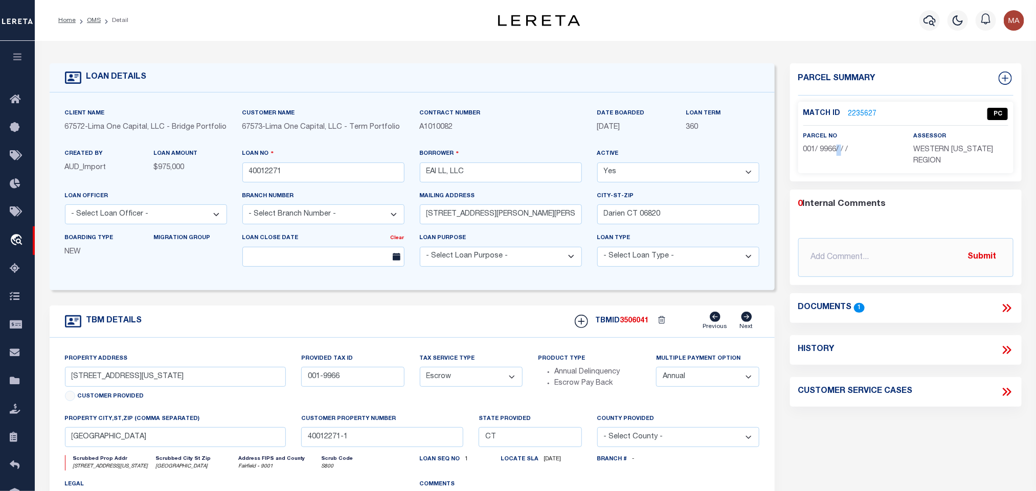
click at [836, 154] on p "001/ 9966/ / /" at bounding box center [850, 150] width 95 height 11
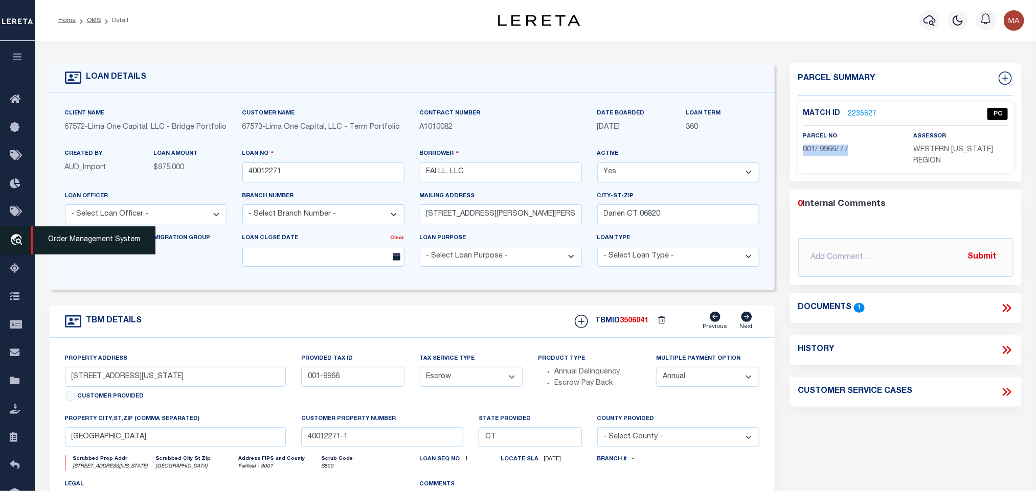
copy div "001/ 9966/ / /"
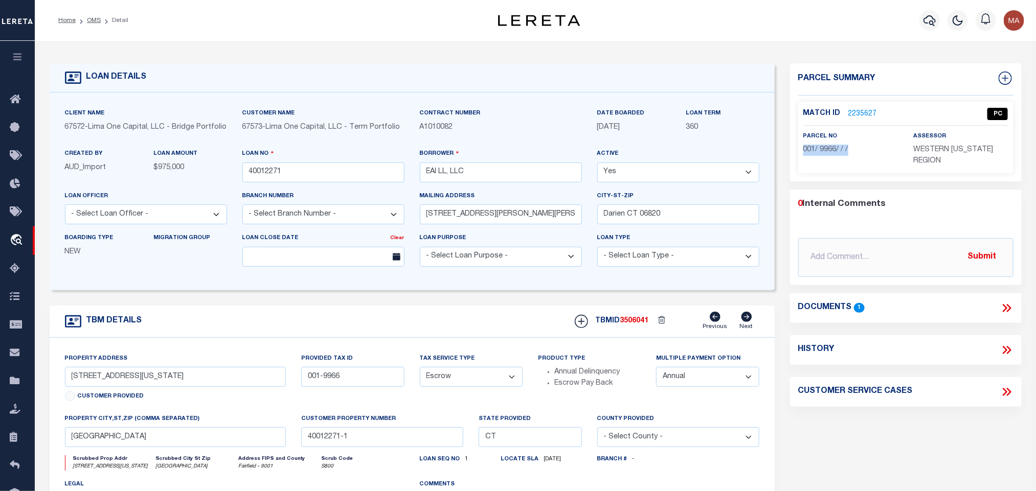
drag, startPoint x: 95, startPoint y: 20, endPoint x: 245, endPoint y: 5, distance: 151.1
click at [95, 20] on link "OMS" at bounding box center [94, 20] width 14 height 6
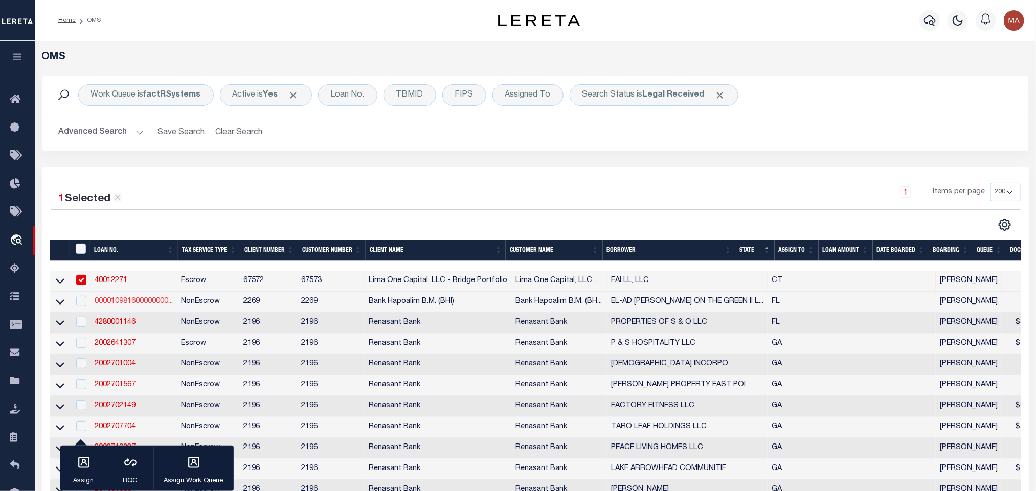
click at [138, 301] on link "000010981600000000..." at bounding box center [134, 301] width 78 height 7
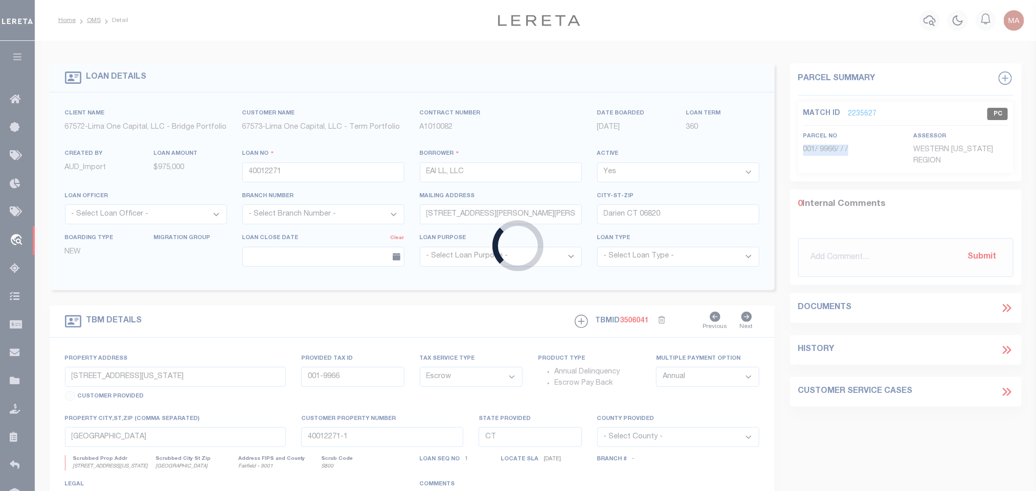
type input "000010981600000000000"
type input "EL-AD [PERSON_NAME] ON THE GREEN II LLC"
select select
type input "EL-AD [PERSON_NAME] ON THE GREEN II LLC [STREET_ADDRESS]"
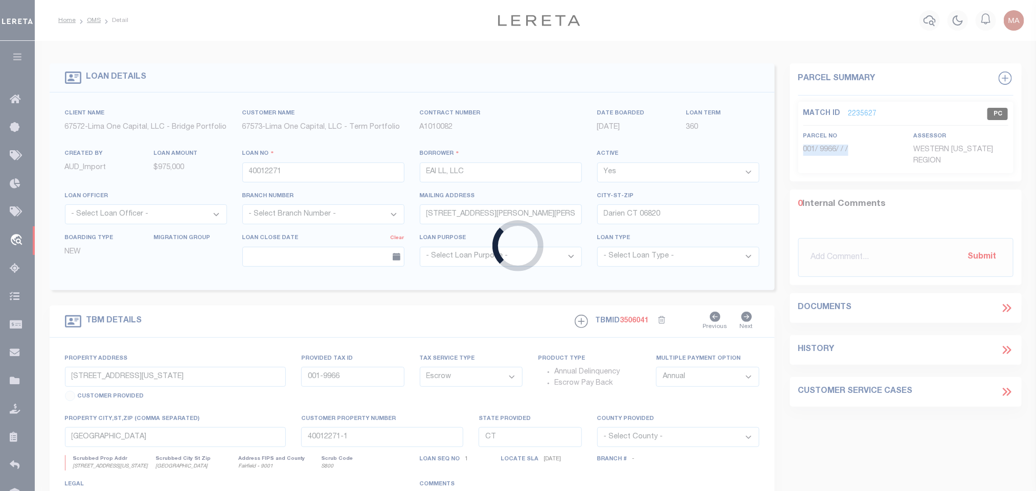
type input "[GEOGRAPHIC_DATA]"
select select
select select "NonEscrow"
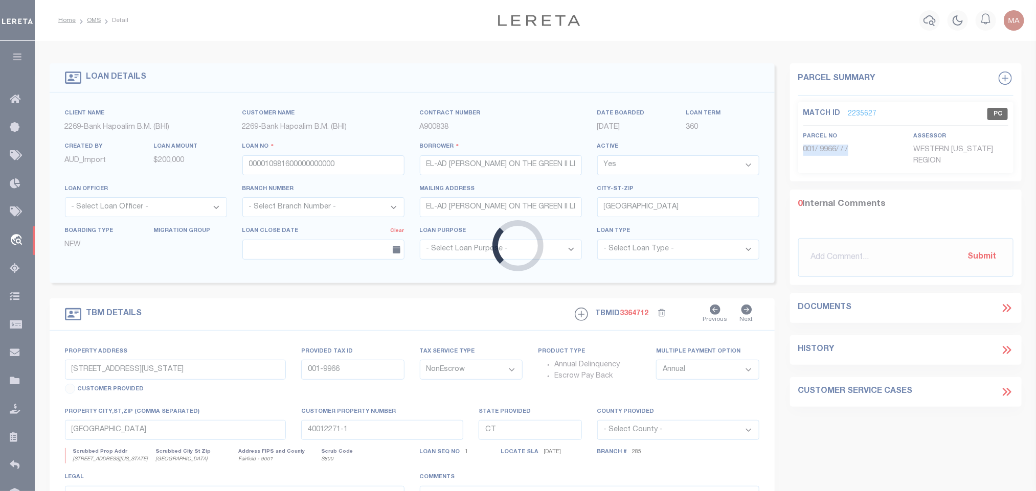
type input "[STREET_ADDRESS][PERSON_NAME]"
type input "06-43-47-29-44-000-0020"
select select
type input "[GEOGRAPHIC_DATA]"
type input "REAL ESTATE IMPROVED"
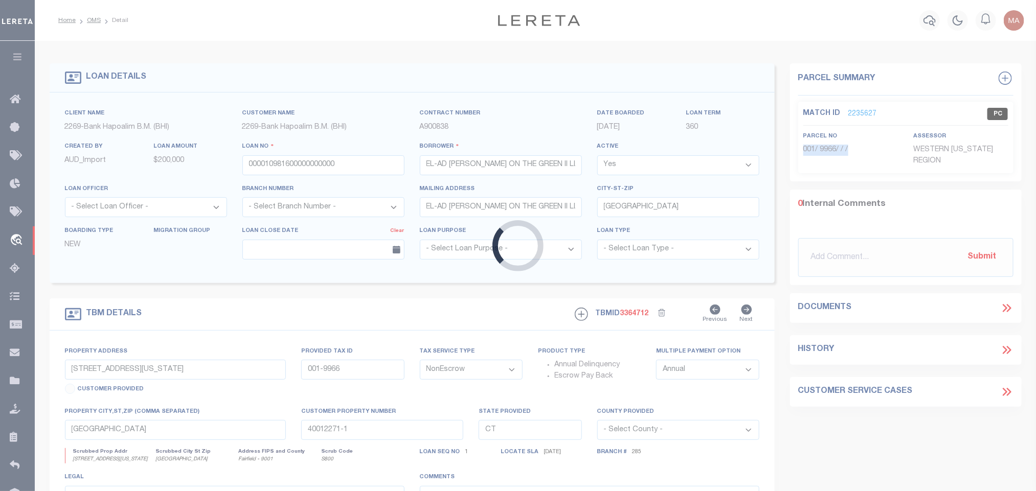
type input "FL"
select select
select select "36974"
select select "14748"
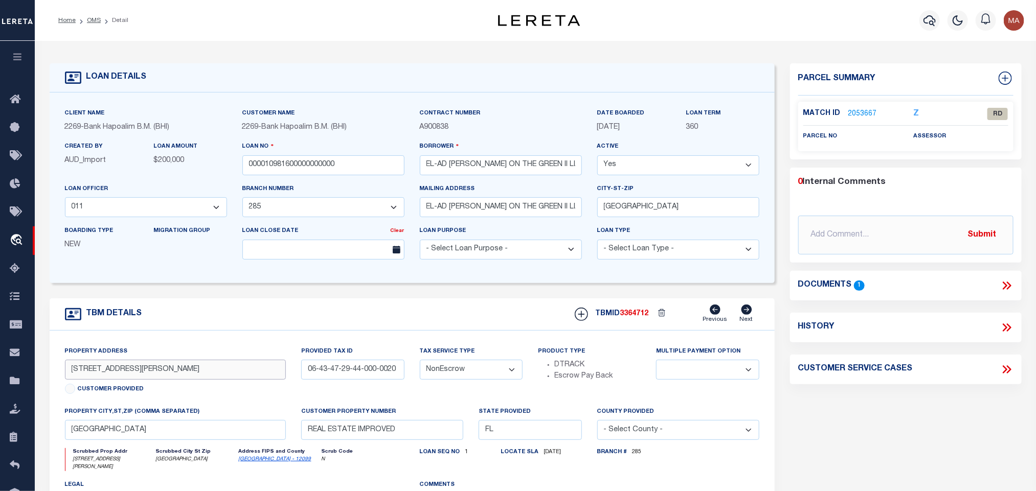
click at [88, 376] on input "[STREET_ADDRESS][PERSON_NAME]" at bounding box center [175, 370] width 221 height 20
click at [87, 20] on link "OMS" at bounding box center [94, 20] width 14 height 6
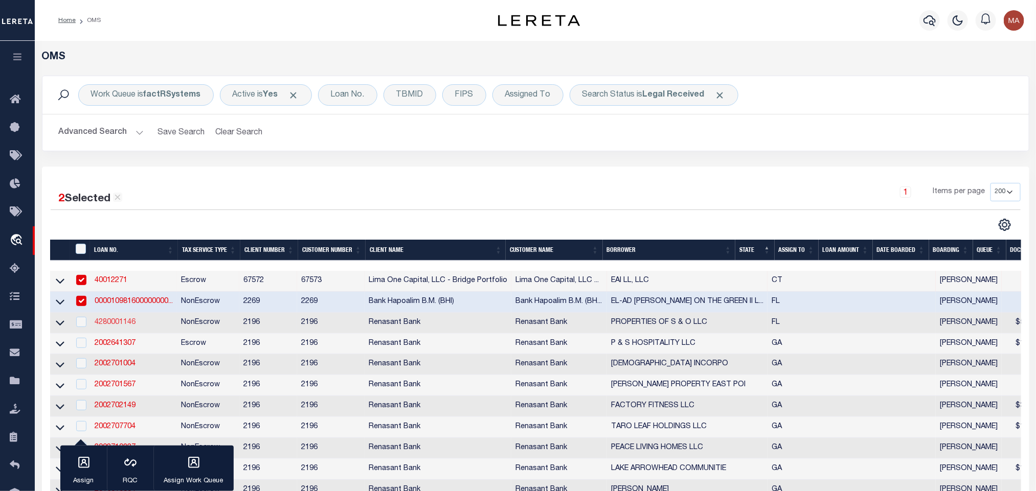
click at [122, 325] on link "4280001146" at bounding box center [115, 322] width 41 height 7
checkbox input "true"
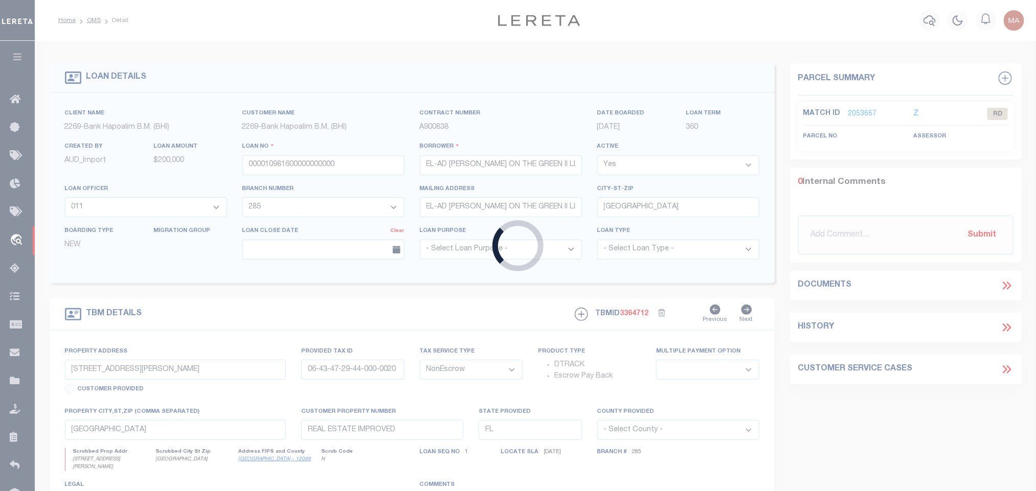
type input "4280001146"
type input "PROPERTIES OF S & O LLC"
select select
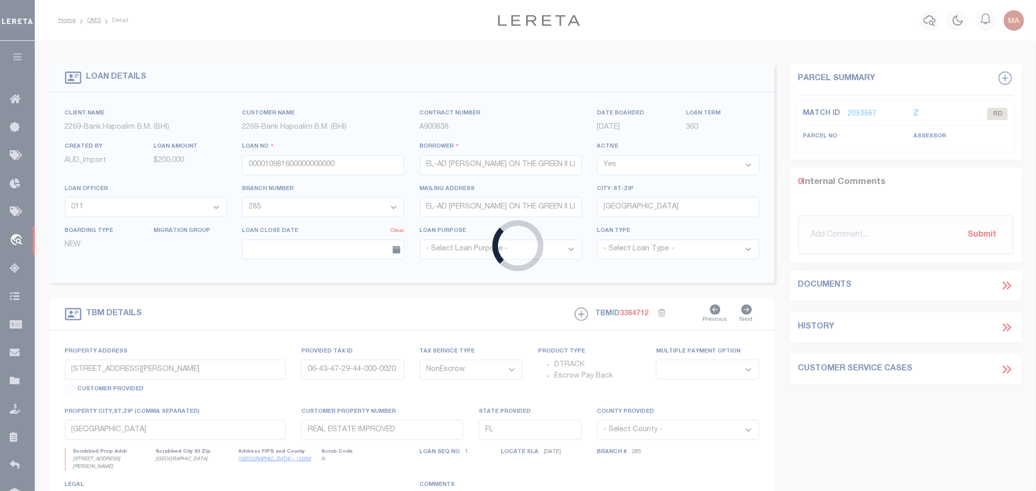
select select "10"
select select
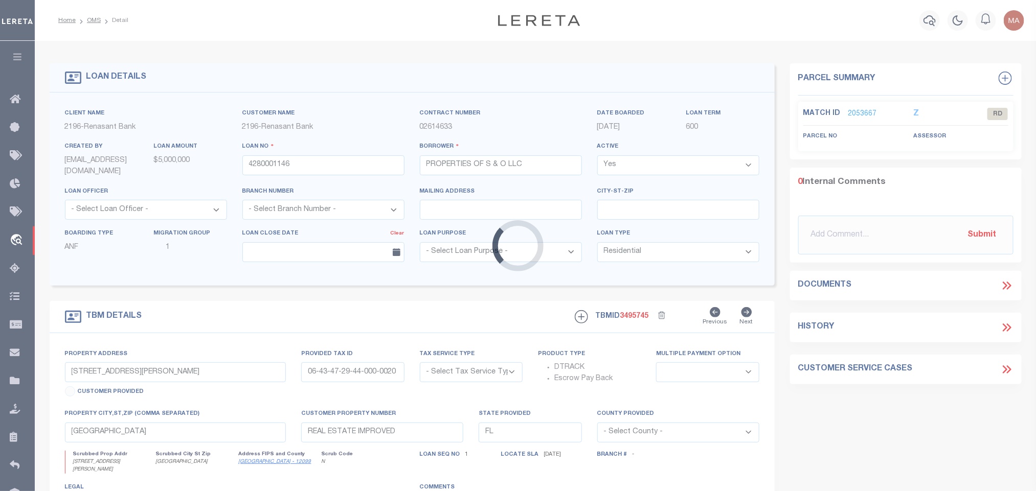
type input "[STREET_ADDRESS]"
radio input "true"
select select "NonEscrow"
select select
type input "IMMOKALEE FL 34142"
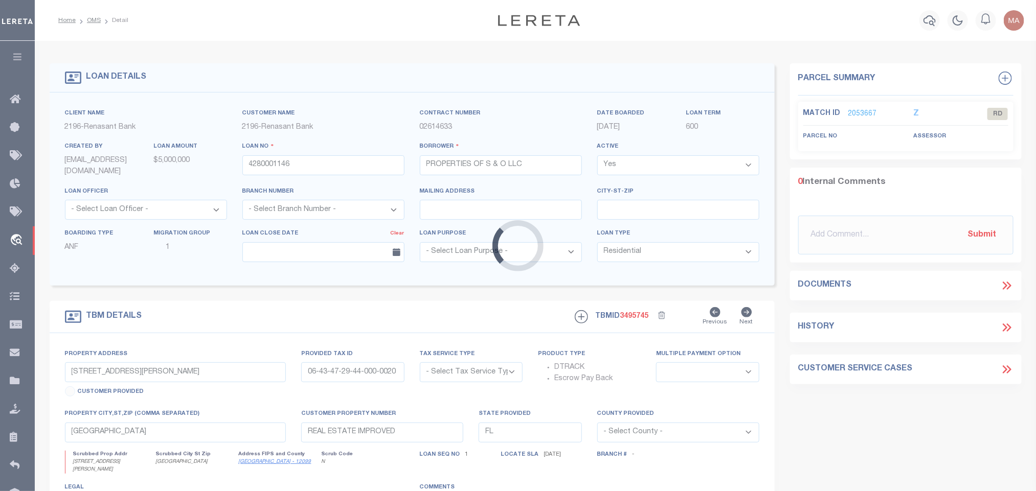
type input "4280001146"
type textarea "PARCEL: 001313600041"
select select "4983"
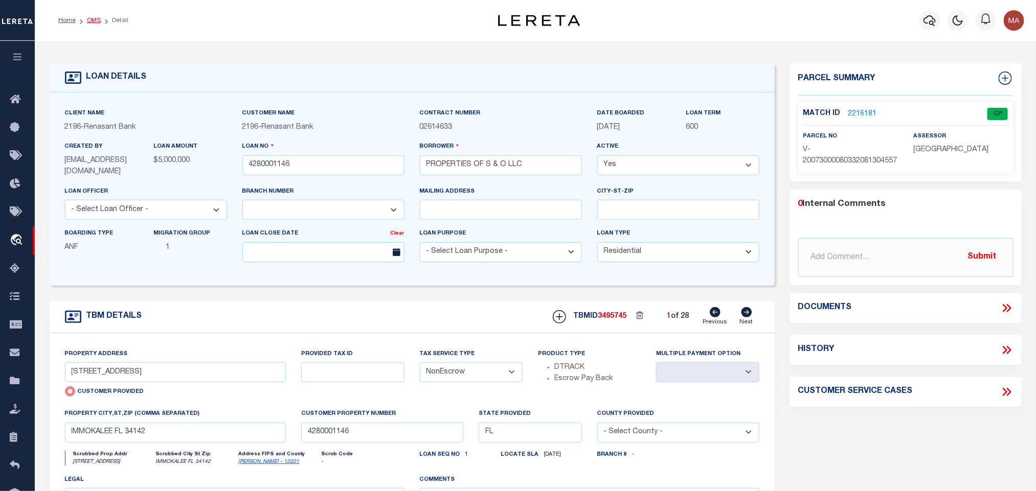
click at [91, 20] on link "OMS" at bounding box center [94, 20] width 14 height 6
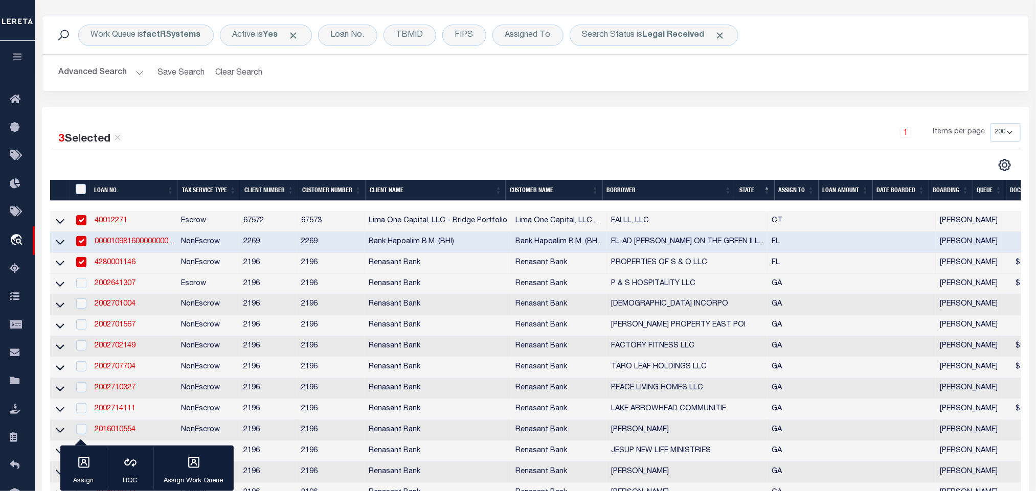
scroll to position [77, 0]
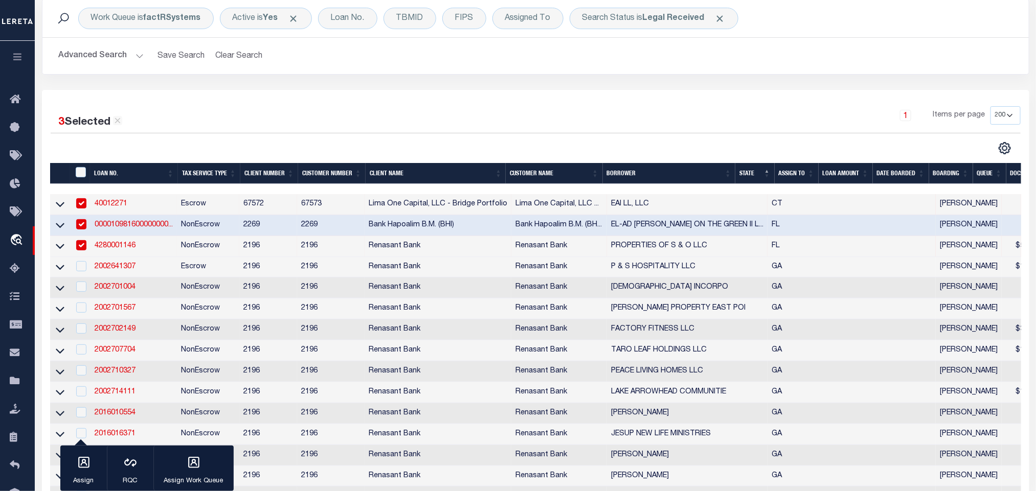
click at [79, 245] on input "checkbox" at bounding box center [81, 245] width 10 height 10
checkbox input "false"
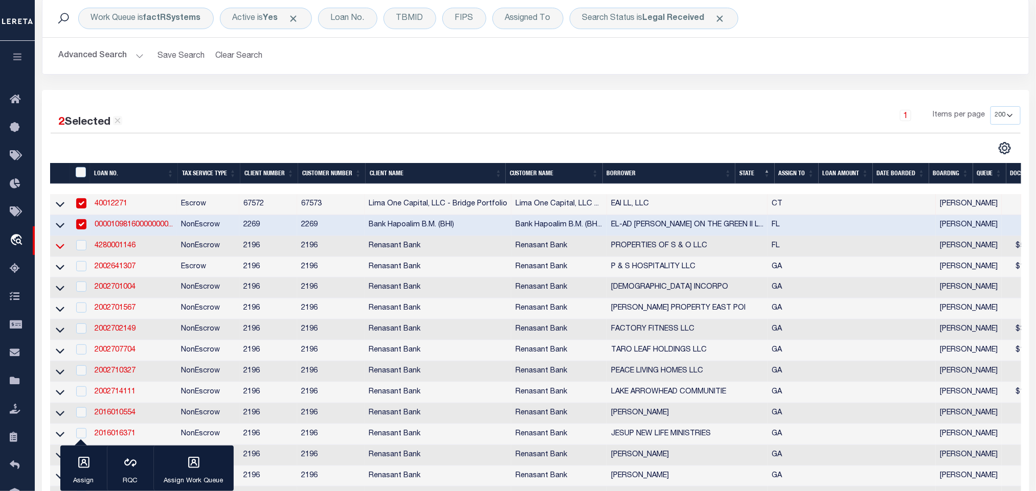
click at [63, 248] on icon at bounding box center [60, 246] width 9 height 5
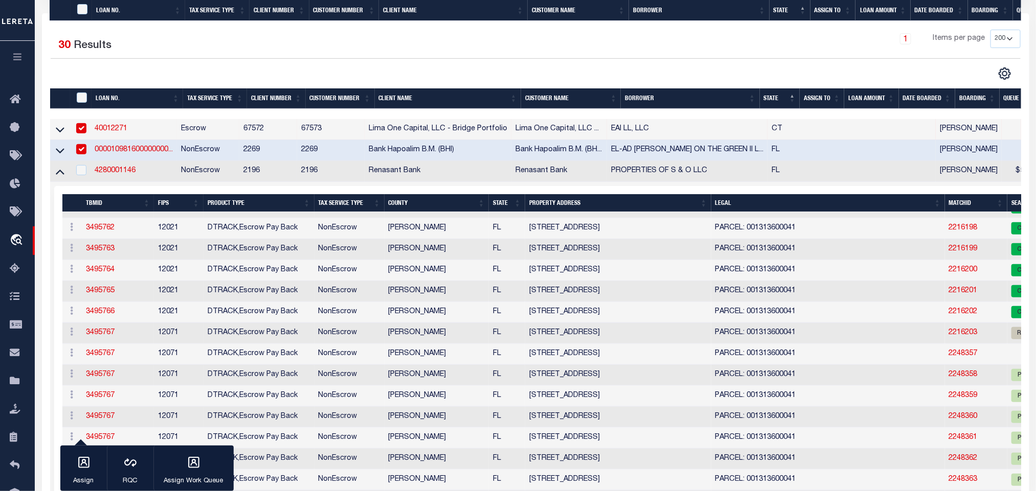
scroll to position [383, 0]
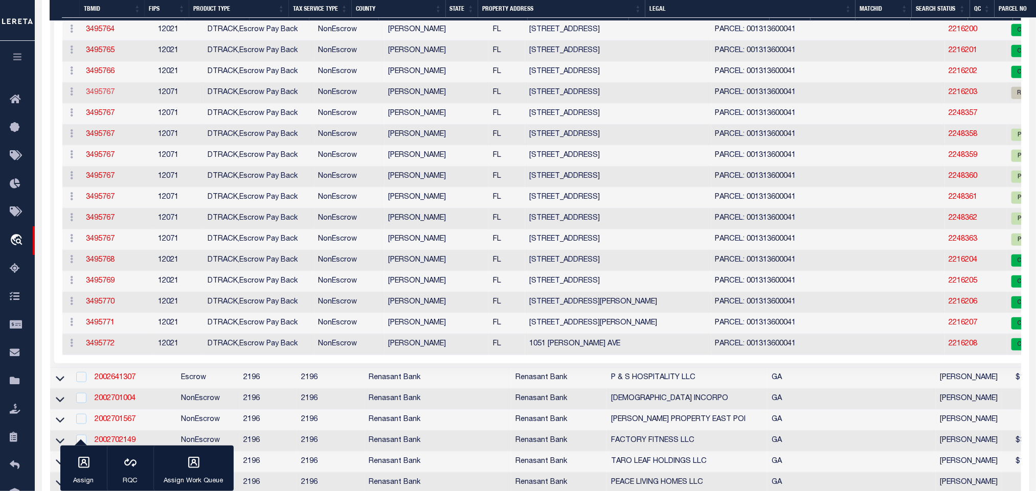
click at [103, 89] on link "3495767" at bounding box center [100, 92] width 29 height 7
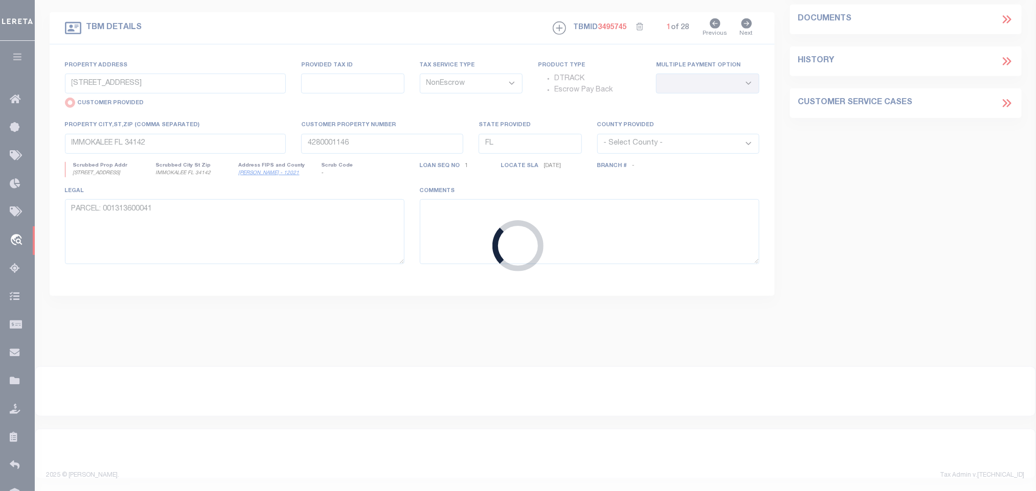
scroll to position [296, 0]
select select
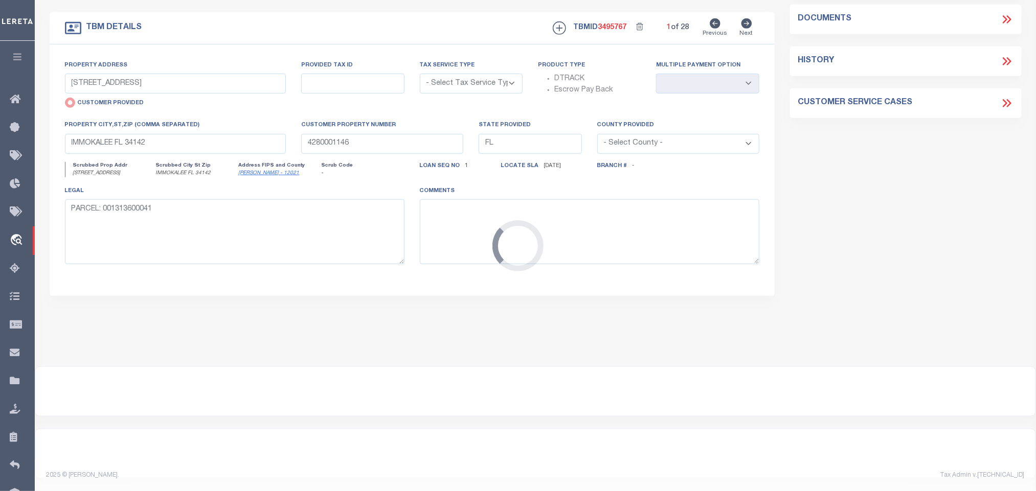
type input "[STREET_ADDRESS]"
radio input "false"
select select "NonEscrow"
select select
type input "LEHIGH ACRES FL 33971"
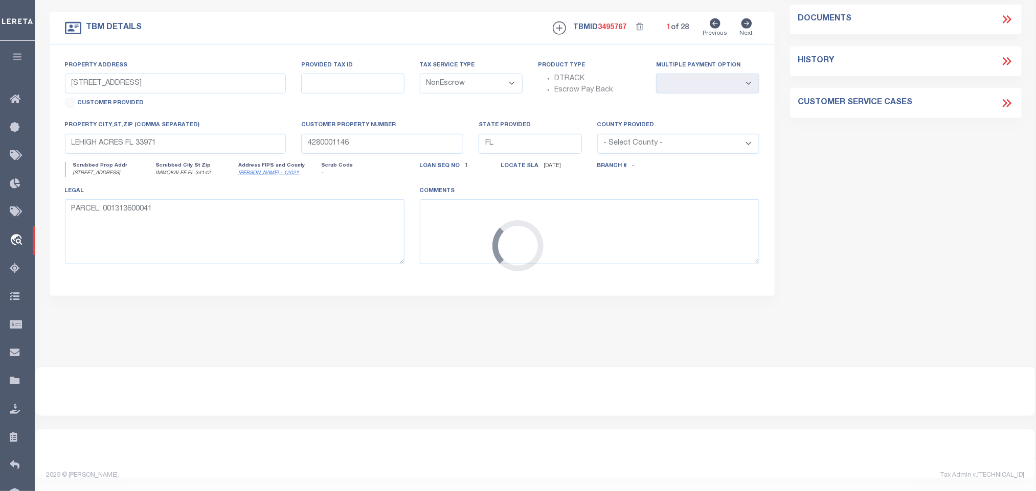
select select
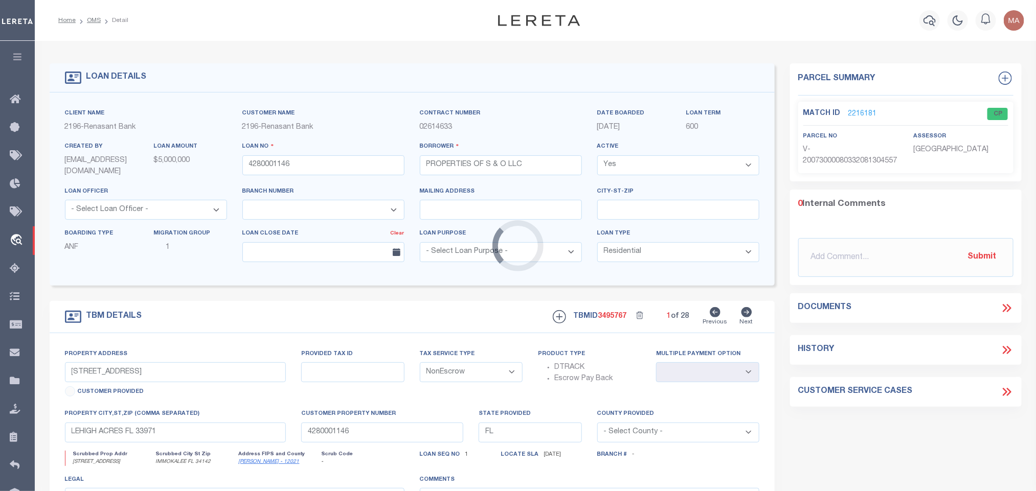
select select "4983"
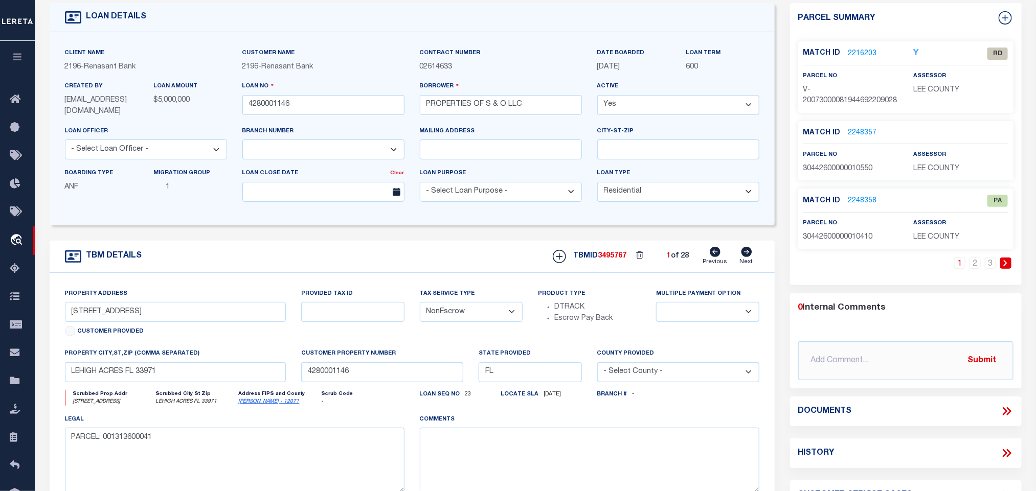
scroll to position [77, 0]
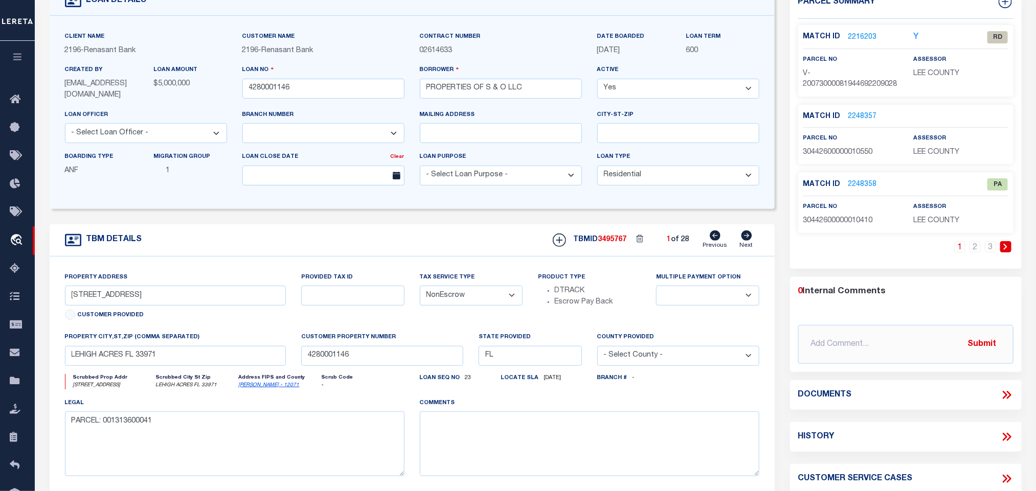
click at [1007, 402] on icon at bounding box center [1006, 395] width 13 height 13
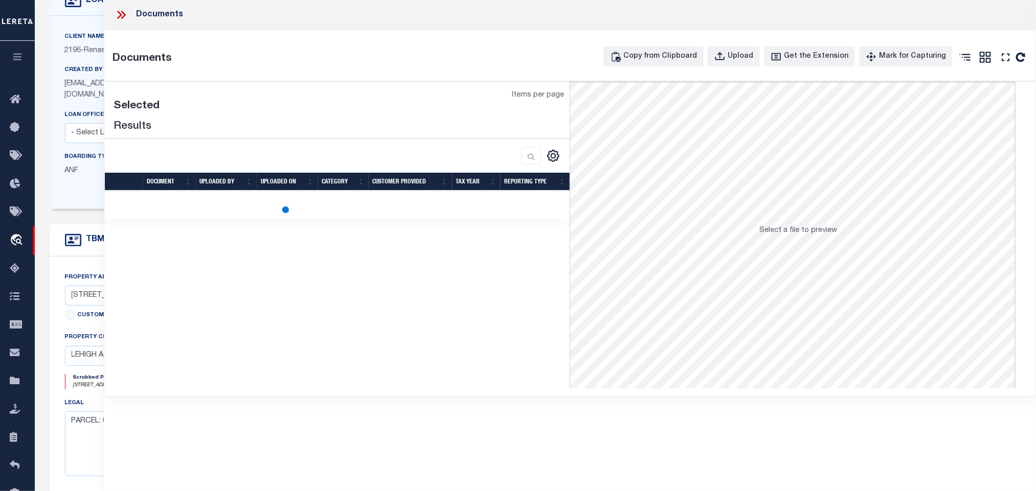
scroll to position [0, 0]
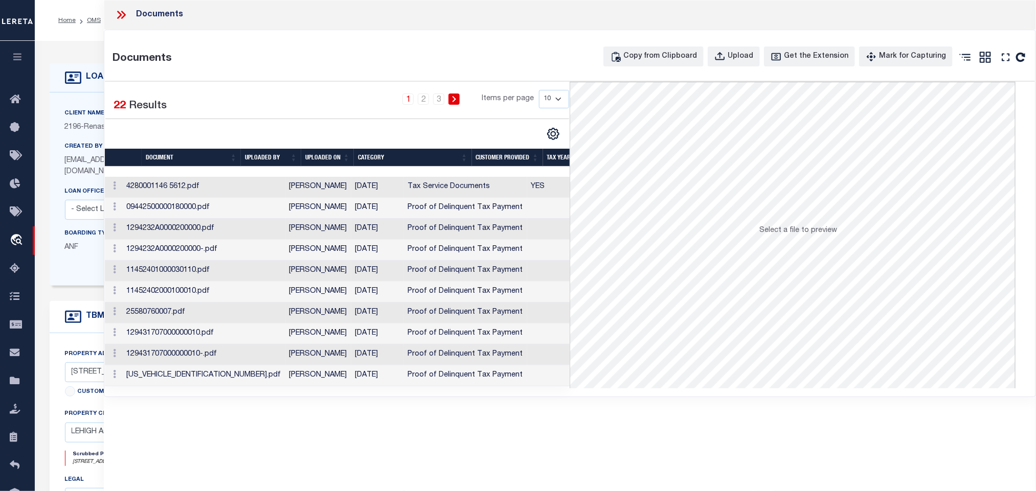
click at [315, 164] on th "UPLOADED ON" at bounding box center [327, 158] width 53 height 18
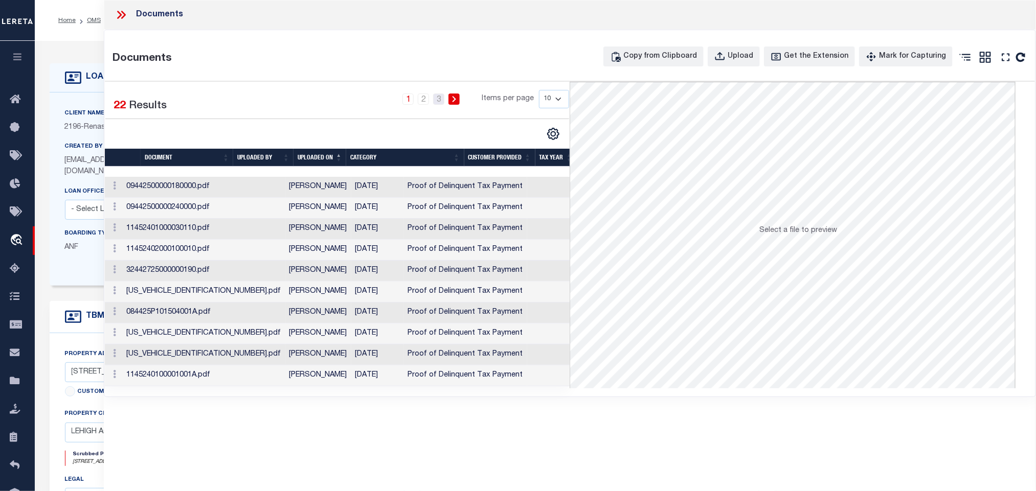
click at [438, 101] on link "3" at bounding box center [438, 99] width 11 height 11
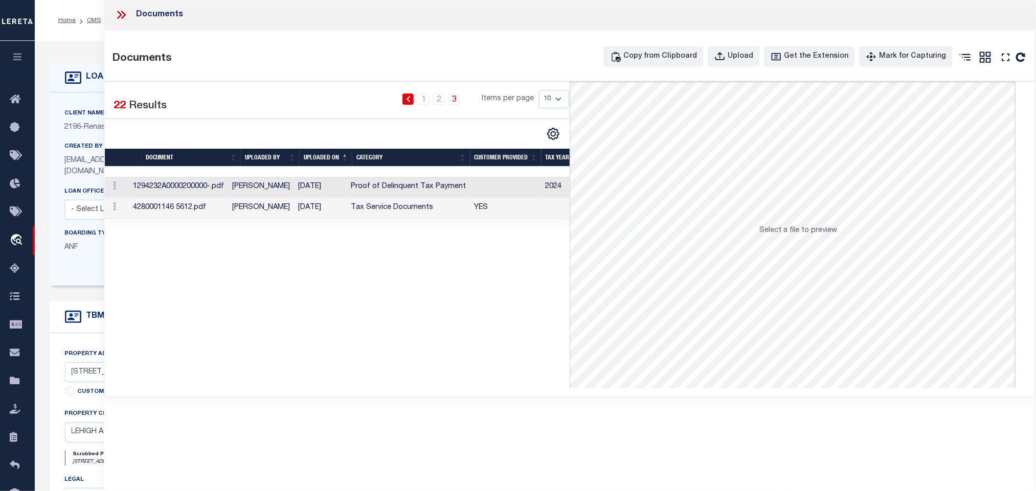
click at [402, 209] on td "Tax Service Documents" at bounding box center [408, 208] width 123 height 21
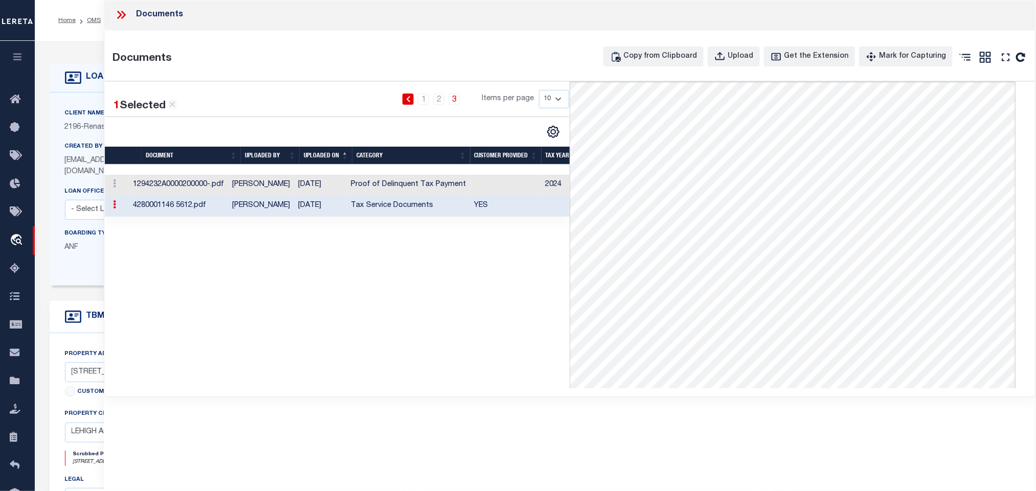
click at [120, 13] on icon at bounding box center [121, 14] width 13 height 13
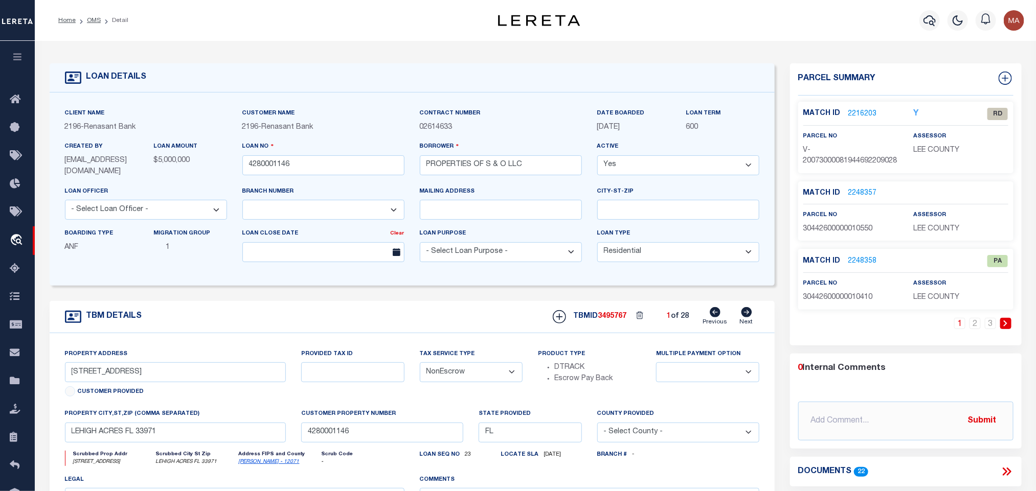
click at [247, 465] on link "[PERSON_NAME] - 12071" at bounding box center [269, 462] width 61 height 5
click at [91, 19] on link "OMS" at bounding box center [94, 20] width 14 height 6
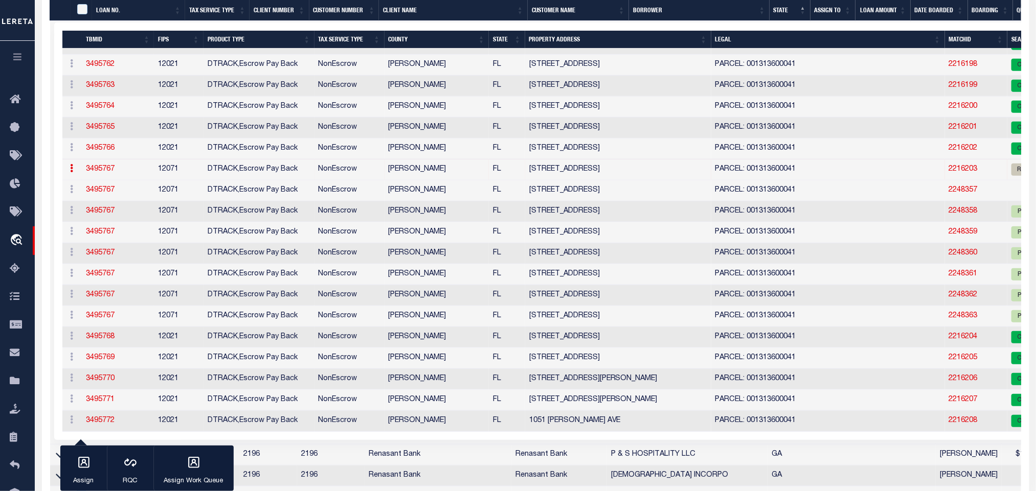
click at [106, 166] on link "3495767" at bounding box center [100, 169] width 29 height 7
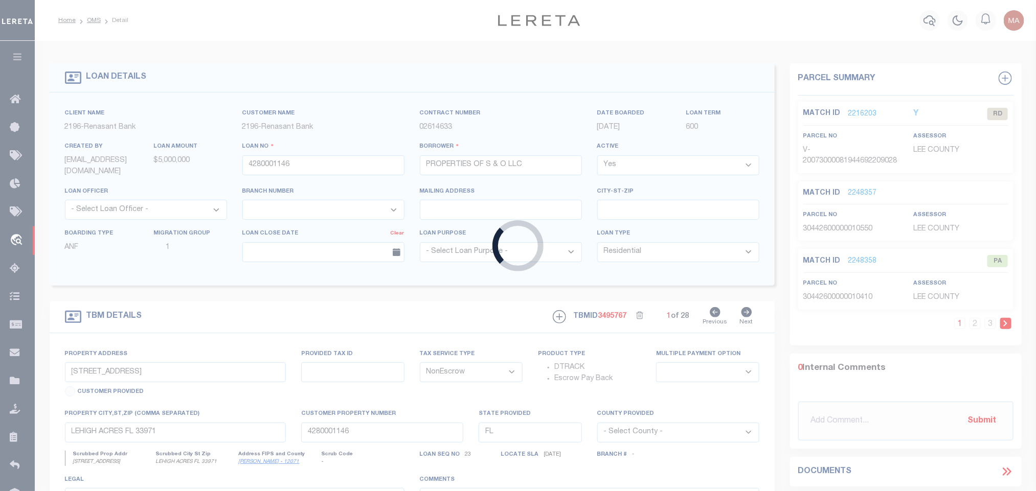
select select
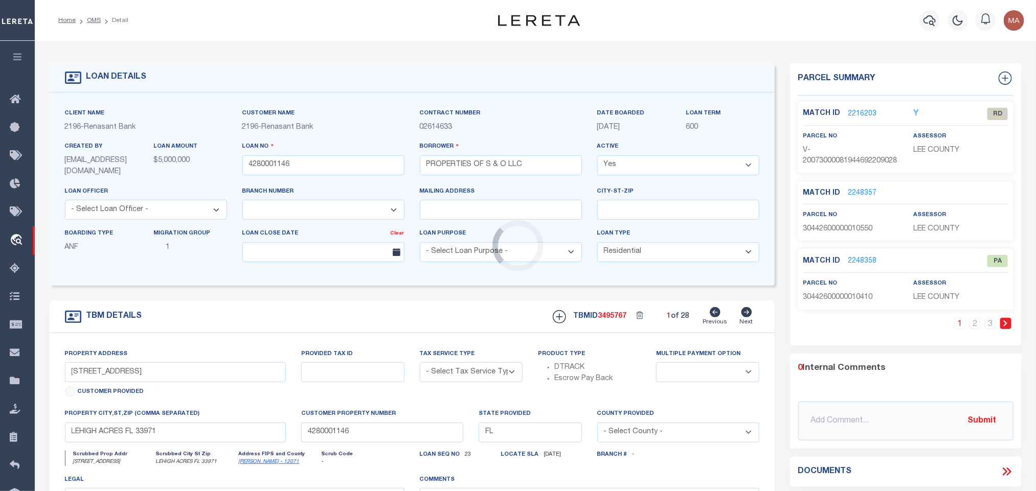
select select "4983"
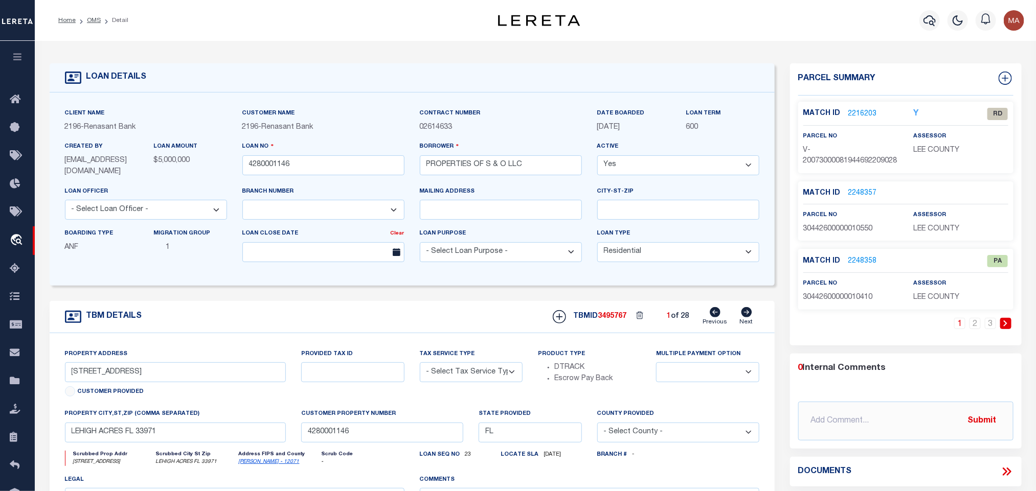
select select "NonEscrow"
select select
click at [868, 114] on link "2216203" at bounding box center [862, 114] width 29 height 11
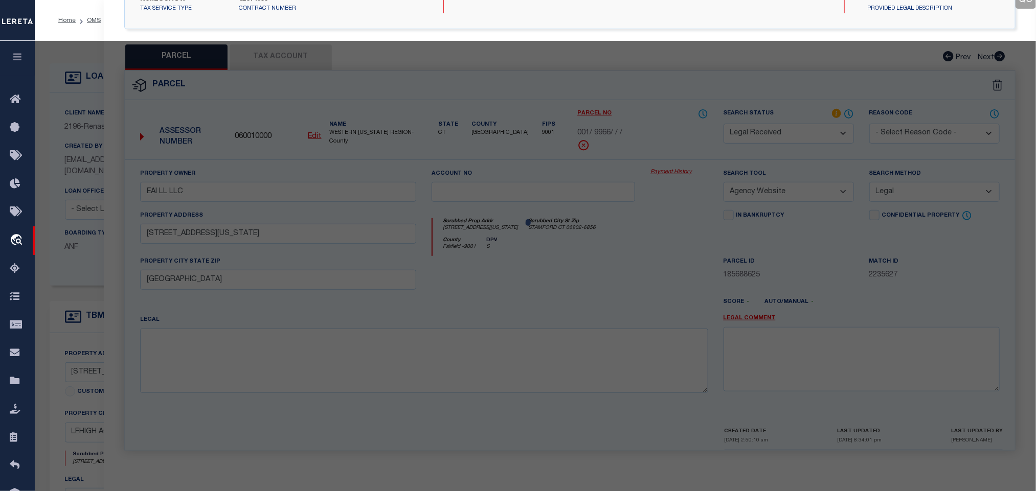
select select "AS"
select select
checkbox input "false"
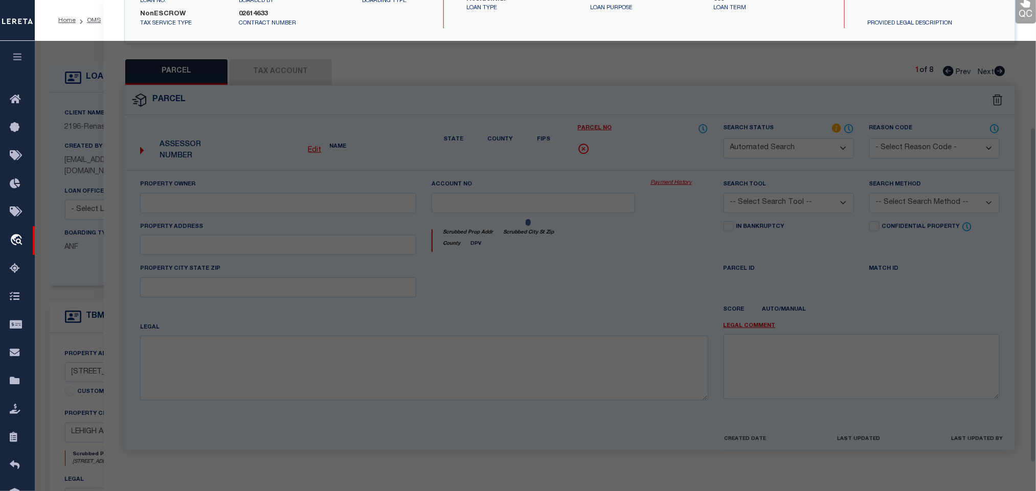
select select "RD"
select select "AGW"
select select
type input "[STREET_ADDRESS]"
type input "LEHIGH ACRES FL 33971"
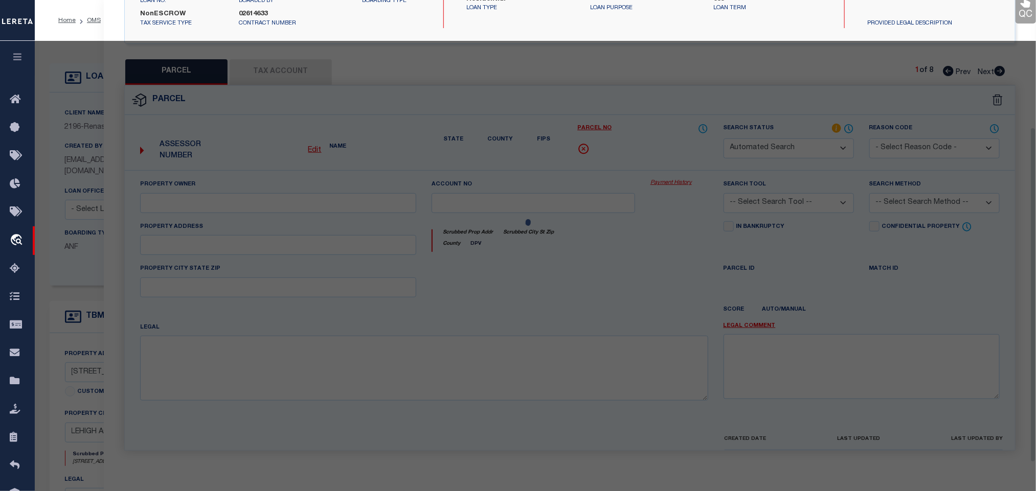
type textarea "Document uploaded that satisfies a legal requirement, changing from [GEOGRAPHIC…"
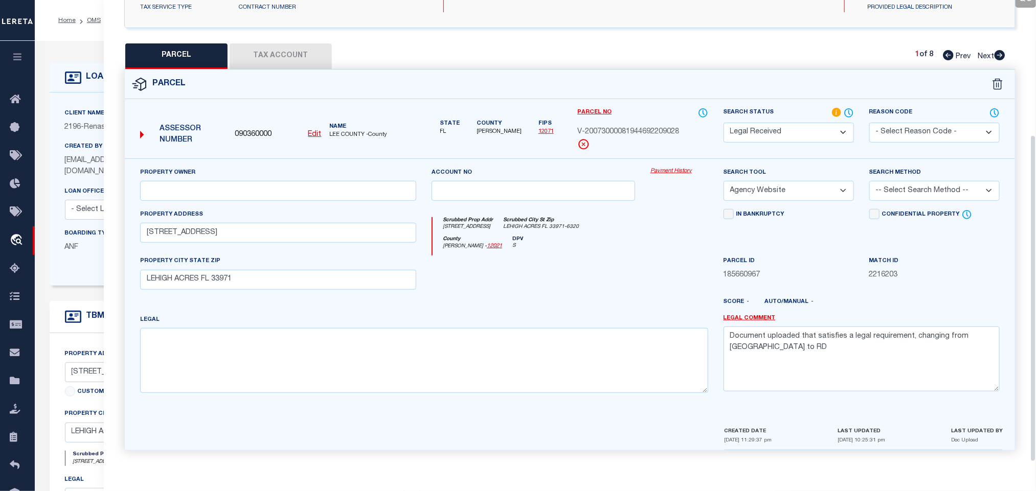
click at [290, 48] on button "Tax Account" at bounding box center [281, 56] width 102 height 26
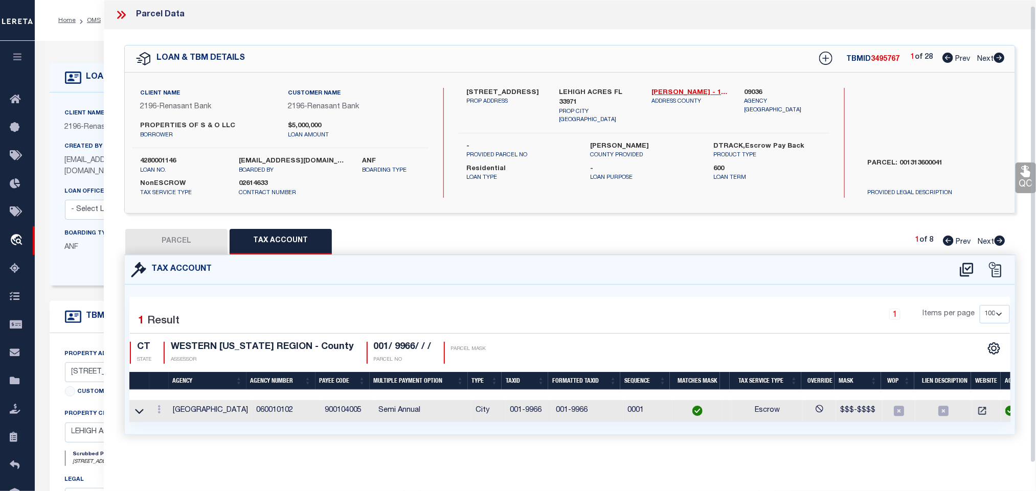
select select "100"
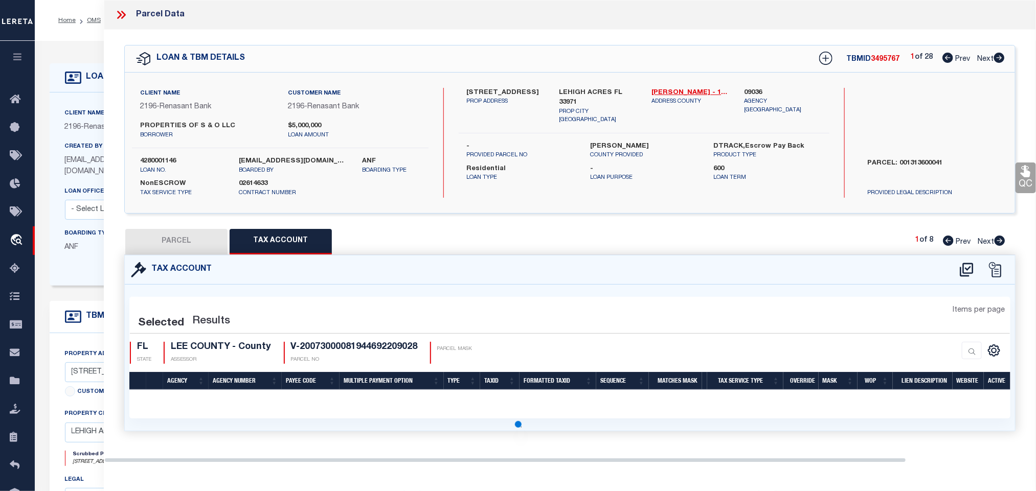
select select "100"
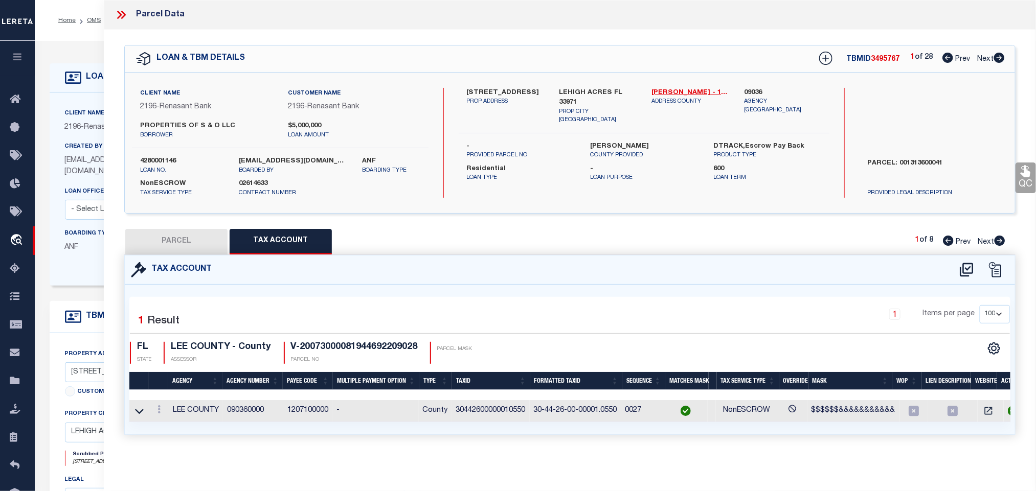
click at [178, 245] on button "PARCEL" at bounding box center [176, 242] width 102 height 26
select select "AS"
select select
checkbox input "false"
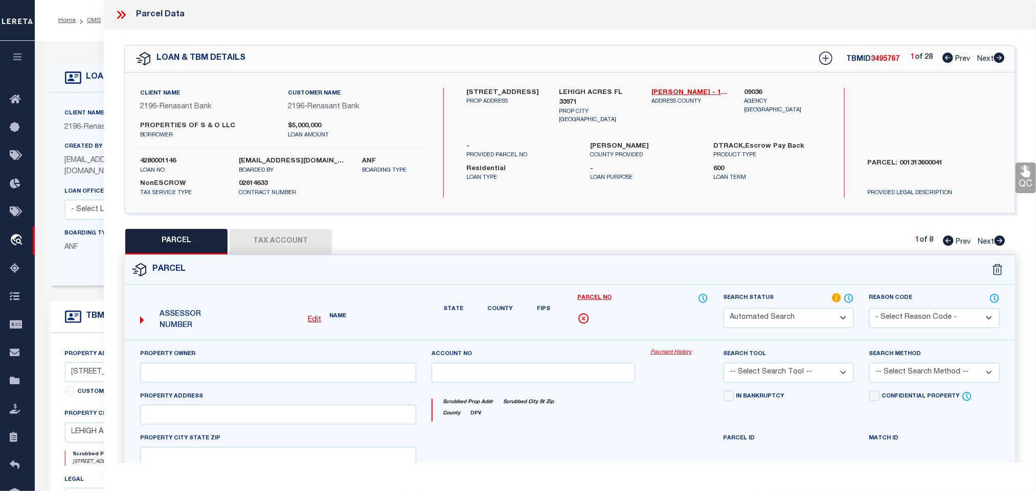
select select "RD"
select select "AGW"
select select
type input "[STREET_ADDRESS]"
type input "LEHIGH ACRES FL 33971"
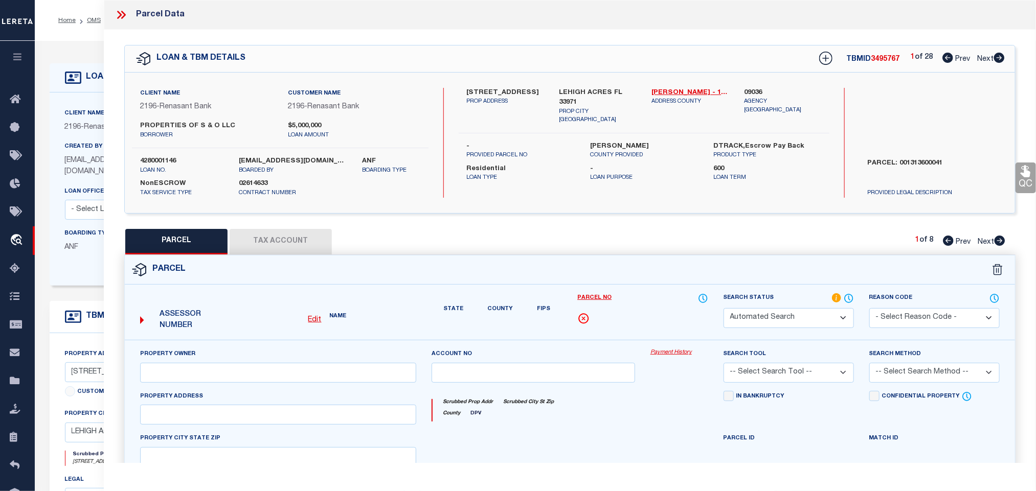
type textarea "Document uploaded that satisfies a legal requirement, changing from [GEOGRAPHIC…"
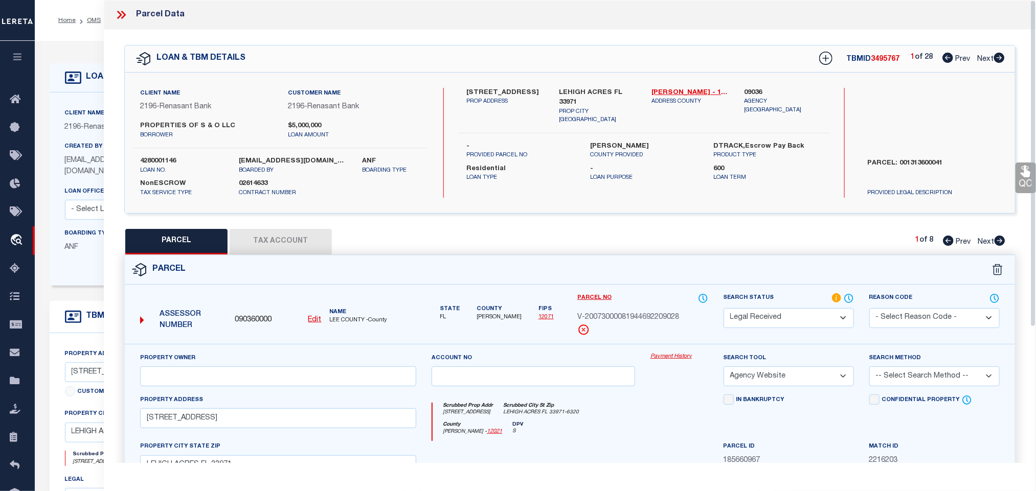
click at [315, 321] on u "Edit" at bounding box center [314, 319] width 13 height 7
type input "090360000"
type input "V-20073000081944692209028"
select select "RD"
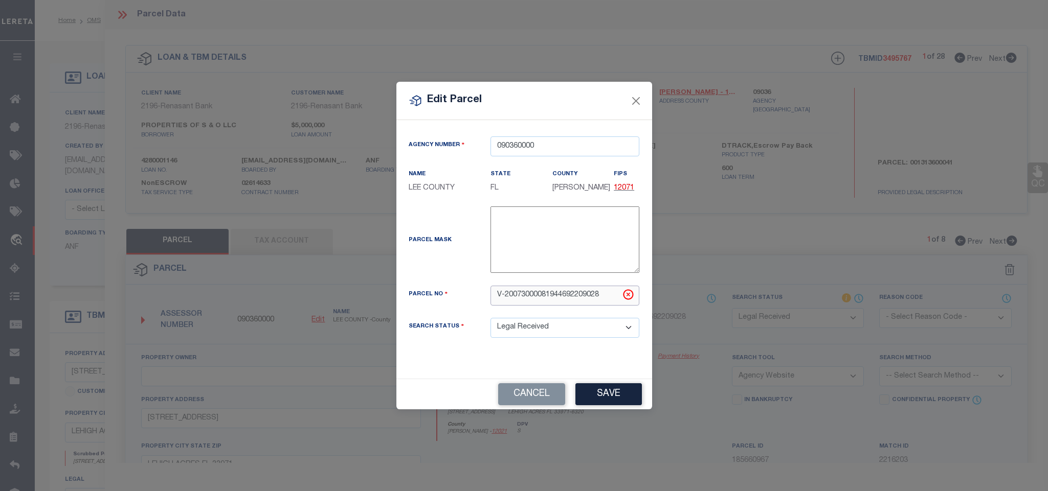
click at [543, 301] on input "V-20073000081944692209028" at bounding box center [564, 296] width 149 height 20
paste input "30-44-26-00-00001.0550"
type input "30-44-26-00-00001.0550"
click at [617, 392] on button "Save" at bounding box center [608, 394] width 66 height 22
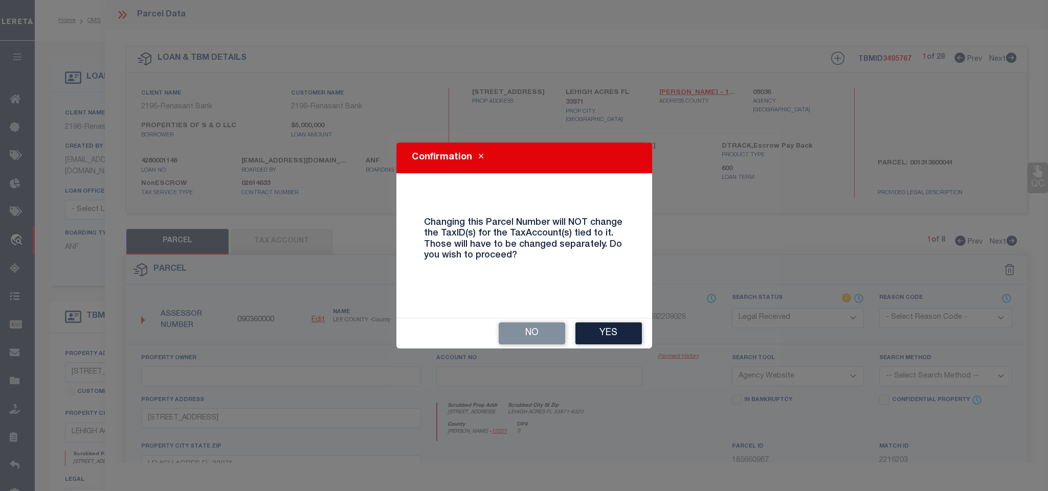
click at [606, 329] on button "Yes" at bounding box center [608, 334] width 66 height 22
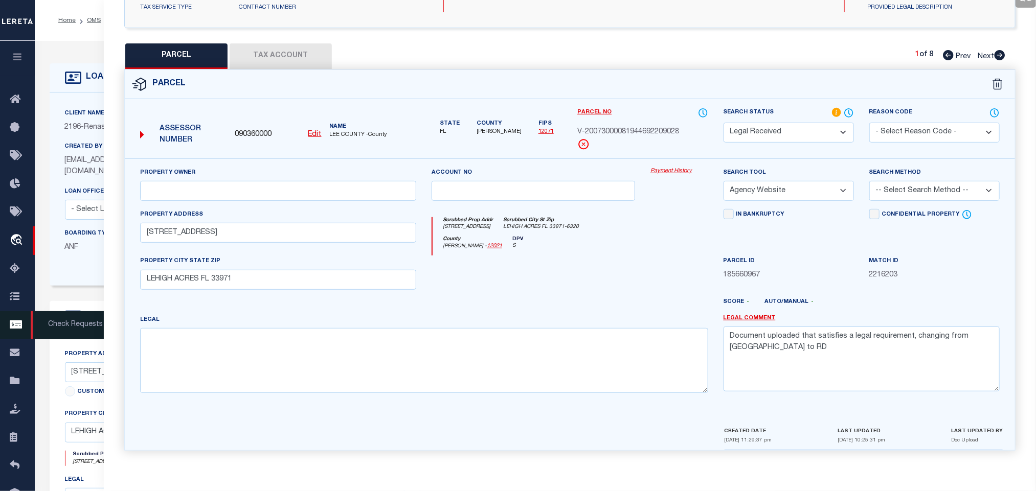
select select "RD"
select select
checkbox input "false"
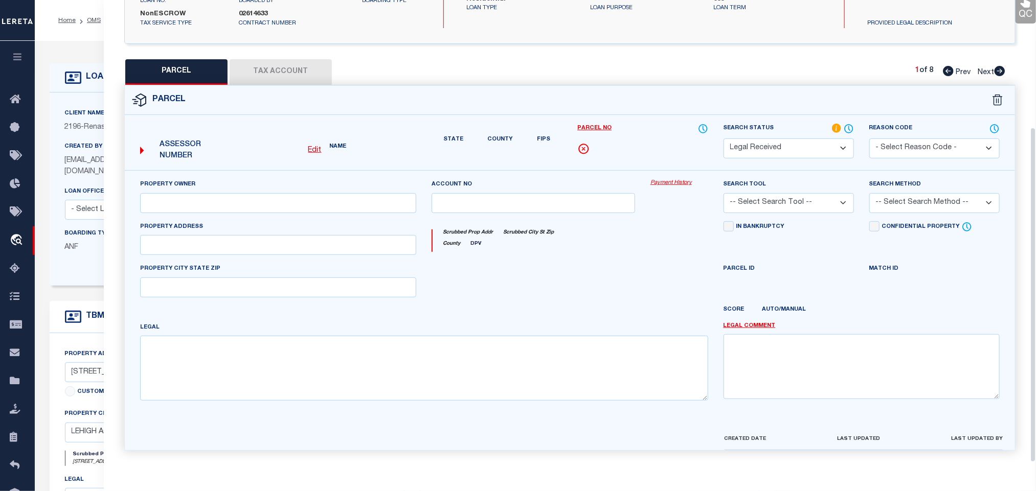
select select "AGW"
select select
type input "[STREET_ADDRESS]"
type input "LEHIGH ACRES FL 33971"
type textarea "Document uploaded that satisfies a legal requirement, changing from [GEOGRAPHIC…"
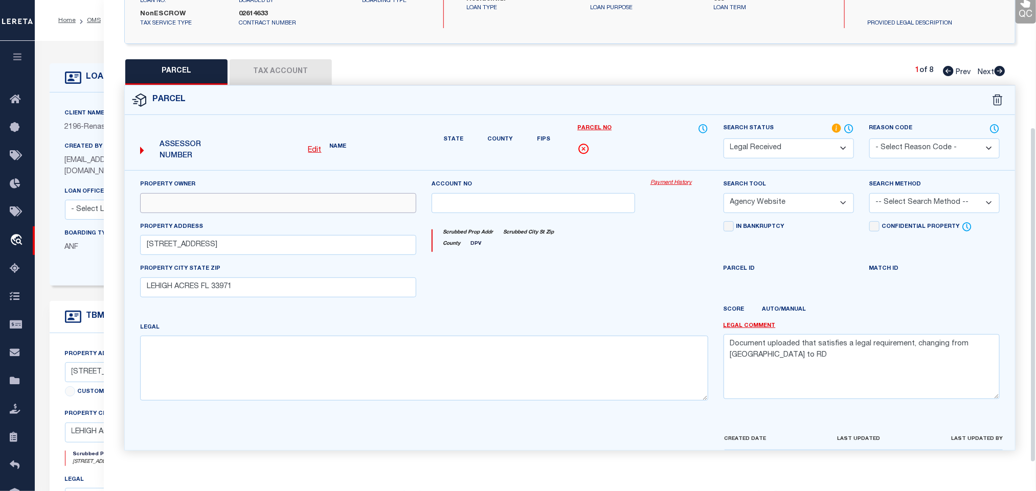
click at [232, 193] on input "text" at bounding box center [278, 203] width 276 height 20
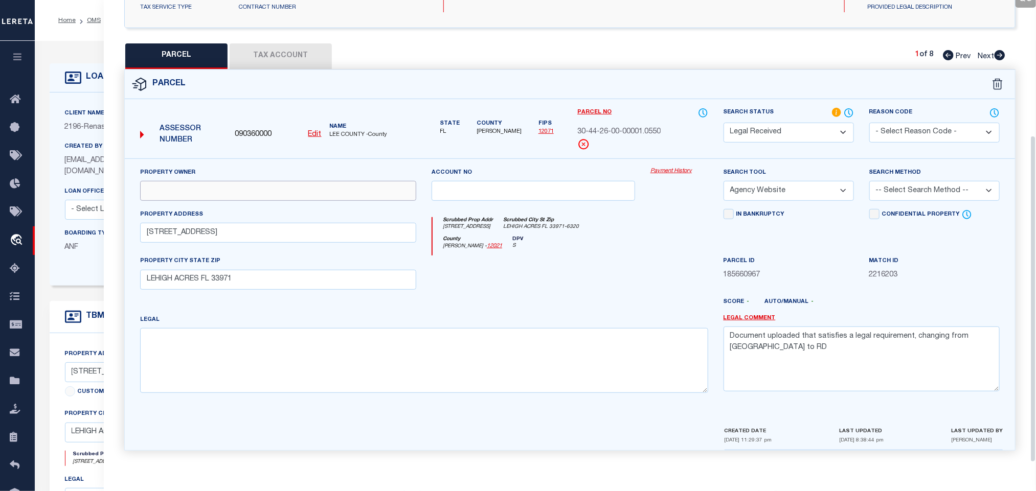
paste input "PROPERTIES OF S & O LLC"
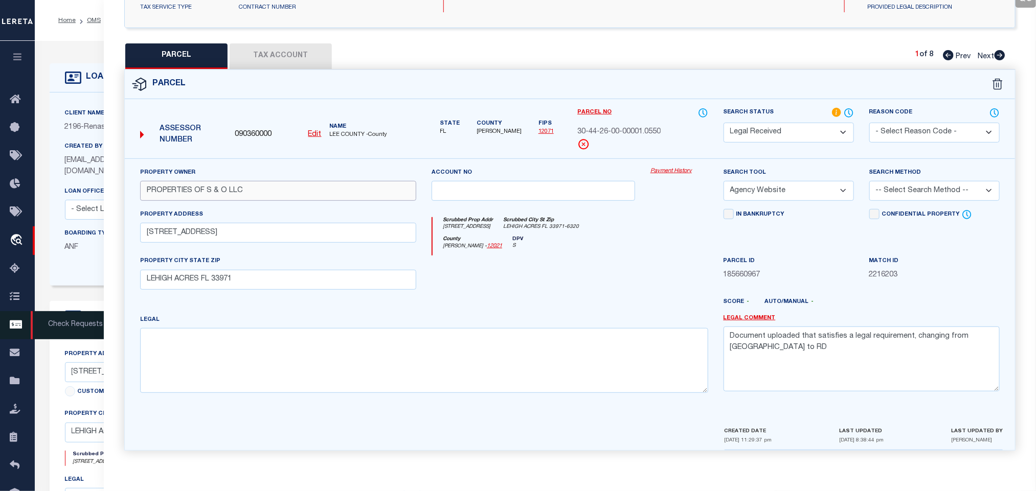
type input "PROPERTIES OF S & O LLC"
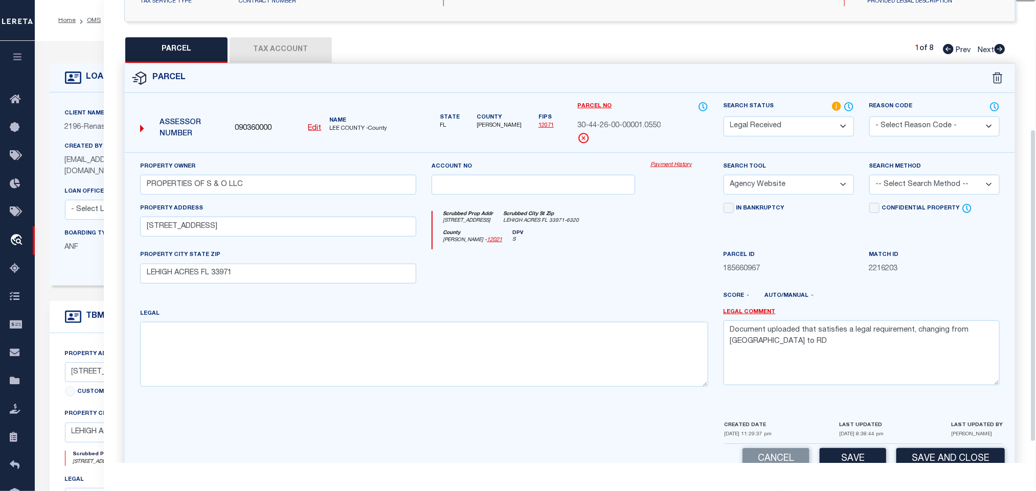
click at [494, 306] on div at bounding box center [387, 302] width 219 height 12
click at [485, 341] on textarea at bounding box center [424, 354] width 568 height 64
paste textarea "PARCEL LYING IN S 1/2 OF SECT W OF [GEOGRAPHIC_DATA] + S OF [PERSON_NAME] BLVD …"
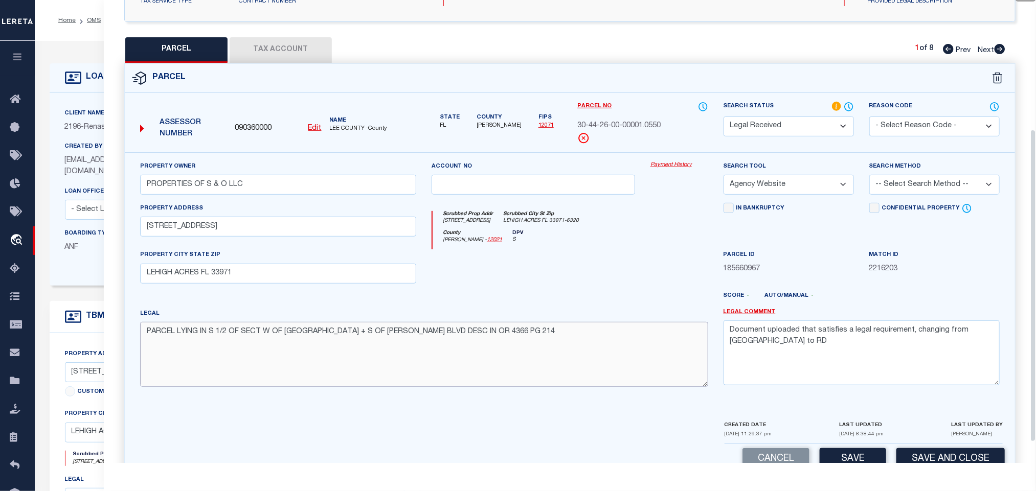
type textarea "PARCEL LYING IN S 1/2 OF SECT W OF [GEOGRAPHIC_DATA] + S OF [PERSON_NAME] BLVD …"
click at [880, 348] on textarea "Document uploaded that satisfies a legal requirement, changing from [GEOGRAPHIC…" at bounding box center [862, 353] width 276 height 64
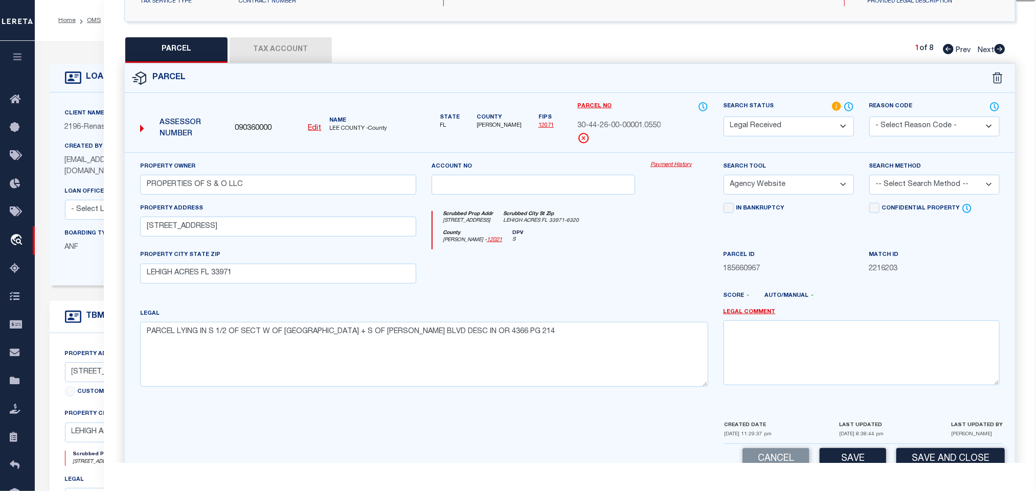
click at [810, 183] on select "-- Select Search Tool -- 3rd Party Website Agency File Agency Website ATLS CNV-…" at bounding box center [789, 185] width 130 height 20
click at [724, 178] on select "-- Select Search Tool -- 3rd Party Website Agency File Agency Website ATLS CNV-…" at bounding box center [789, 185] width 130 height 20
drag, startPoint x: 889, startPoint y: 188, endPoint x: 889, endPoint y: 193, distance: 5.6
click at [889, 188] on select "-- Select Search Method -- Property Address Legal Liability Info Provided" at bounding box center [934, 185] width 130 height 20
select select "LEG"
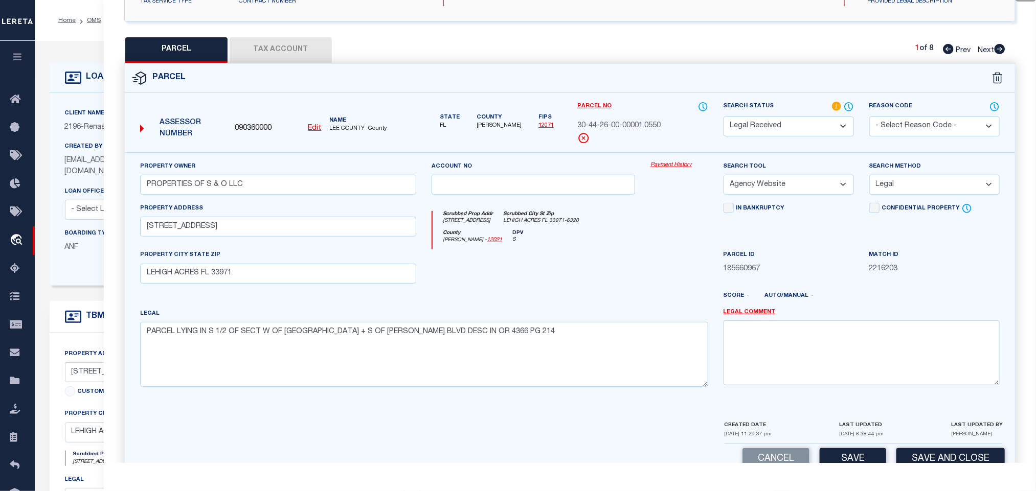
click at [869, 178] on select "-- Select Search Method -- Property Address Legal Liability Info Provided" at bounding box center [934, 185] width 130 height 20
click at [850, 456] on button "Save" at bounding box center [853, 459] width 66 height 22
click at [270, 52] on button "Tax Account" at bounding box center [281, 50] width 102 height 26
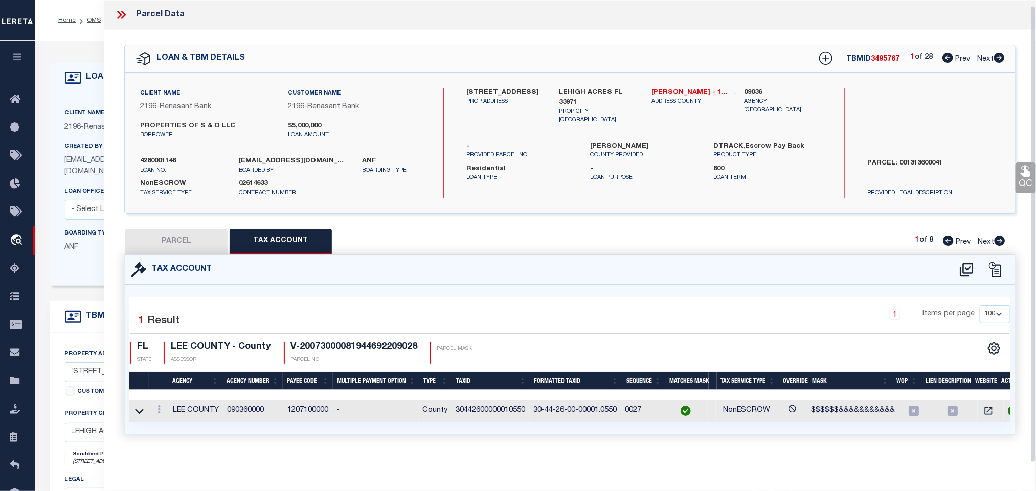
select select "100"
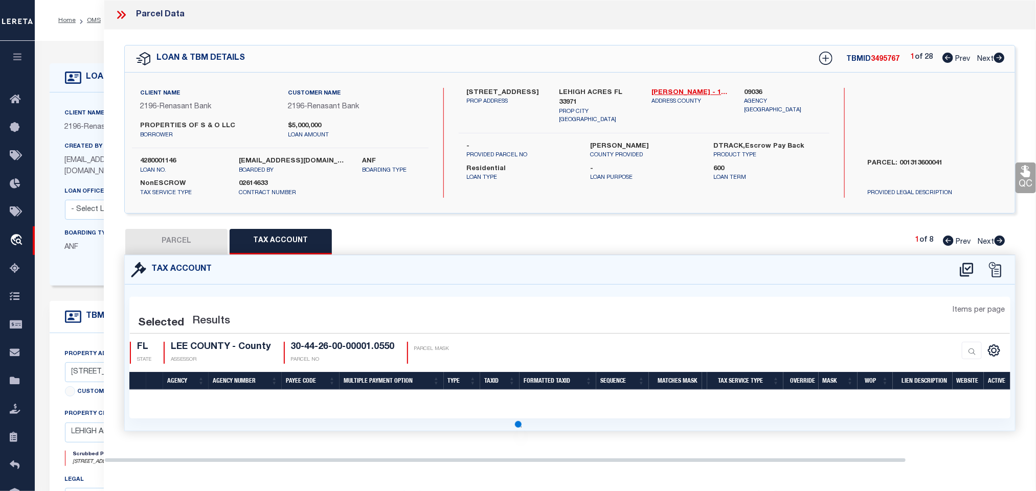
select select "100"
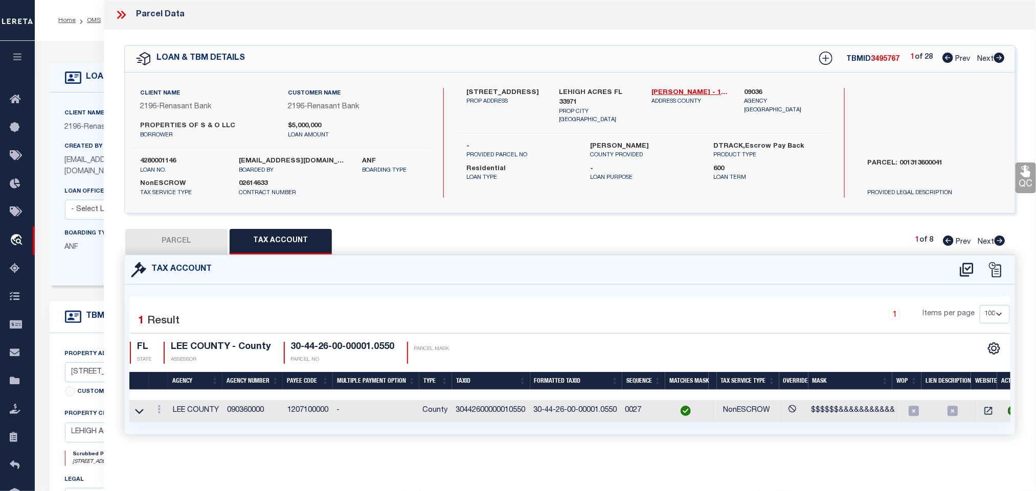
select select "RD"
type input "PROPERTIES OF S & O LLC"
select select "AGW"
select select "LEG"
type input "[STREET_ADDRESS]"
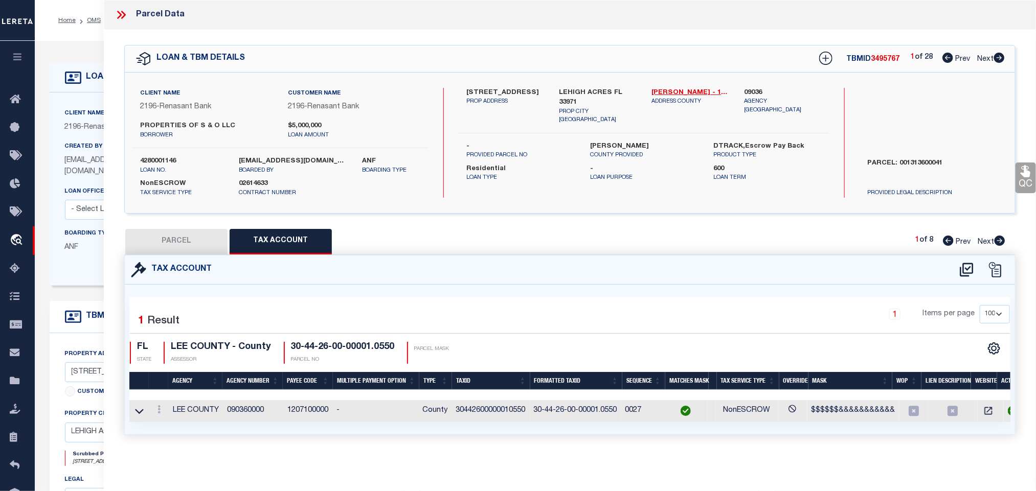
type input "LEHIGH ACRES FL 33971"
type textarea "PARCEL LYING IN S 1/2 OF SECT W OF [GEOGRAPHIC_DATA] + S OF [PERSON_NAME] BLVD …"
click at [174, 241] on button "PARCEL" at bounding box center [176, 242] width 102 height 26
select select "AS"
select select
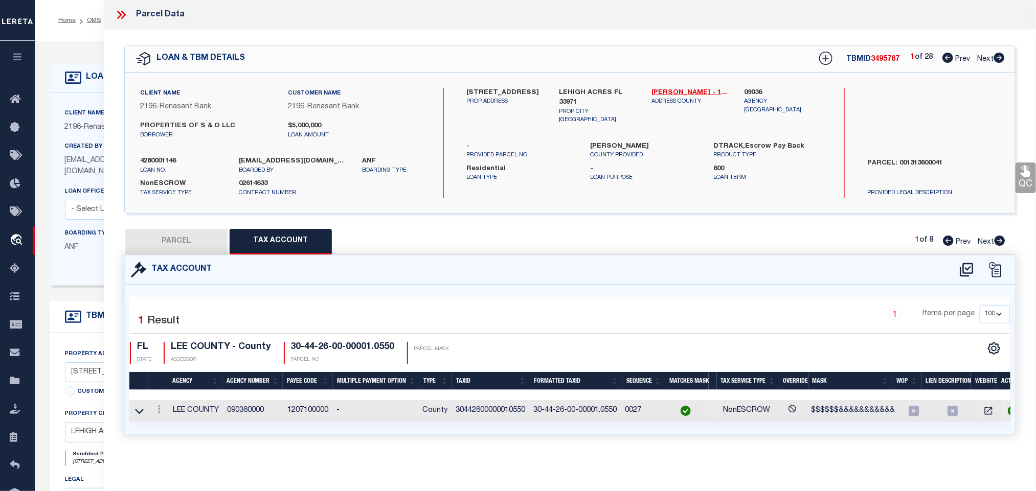
select select
checkbox input "false"
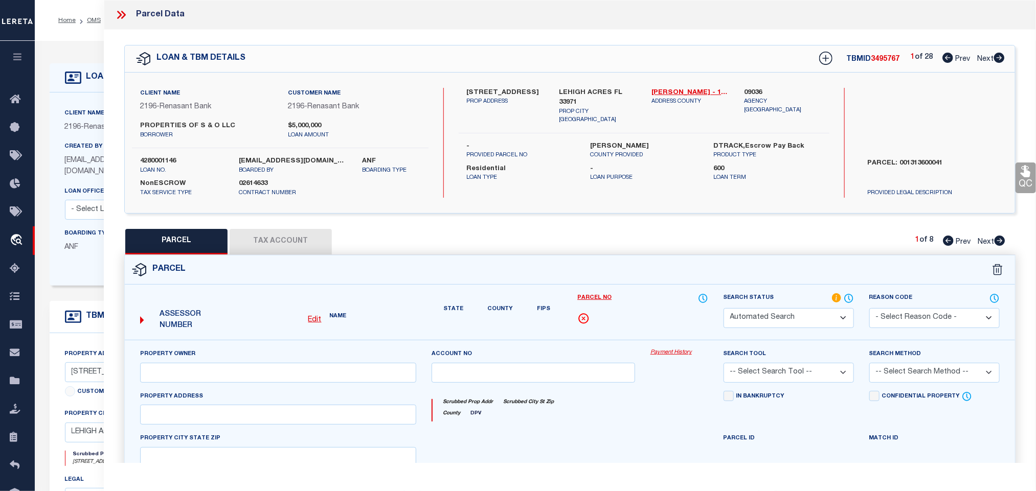
select select "RD"
type input "PROPERTIES OF S & O LLC"
select select "AGW"
select select "LEG"
type input "[STREET_ADDRESS]"
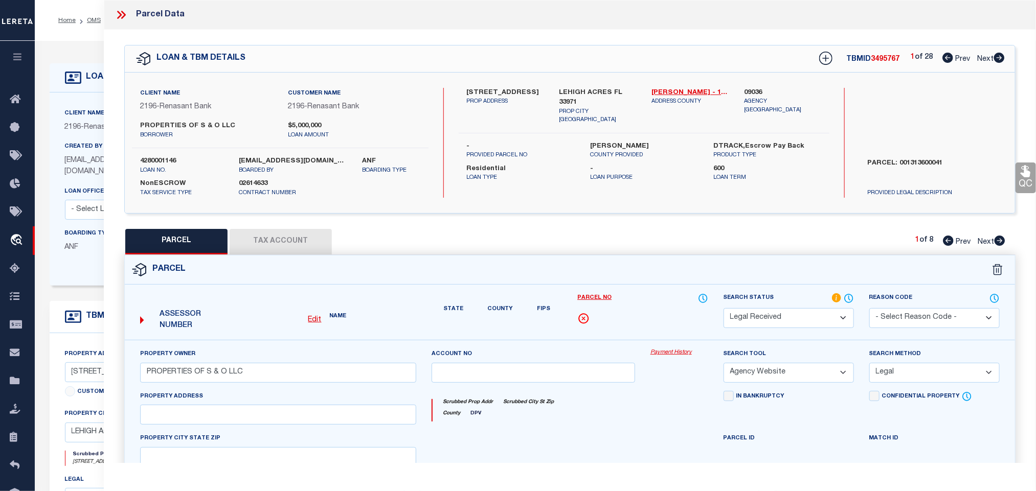
type input "LEHIGH ACRES FL 33971"
type textarea "PARCEL LYING IN S 1/2 OF SECT W OF [GEOGRAPHIC_DATA] + S OF [PERSON_NAME] BLVD …"
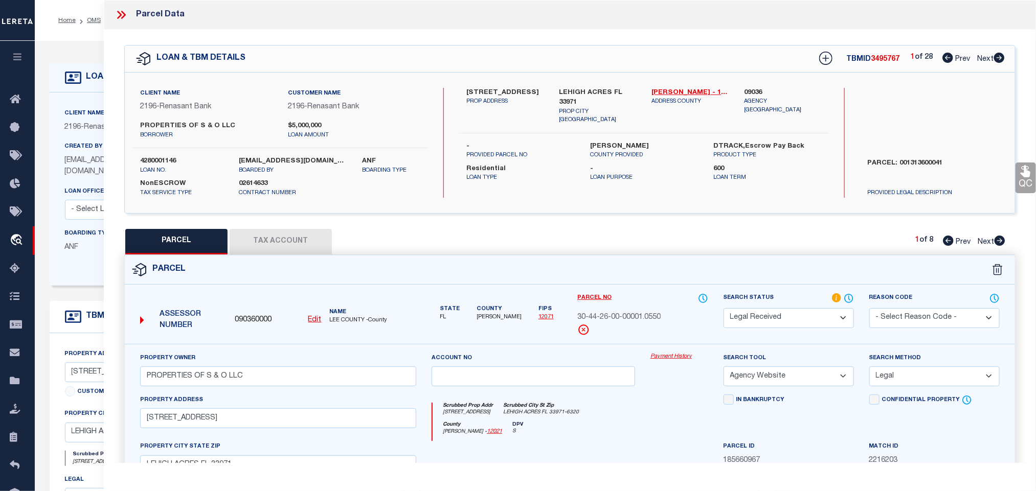
drag, startPoint x: 808, startPoint y: 324, endPoint x: 801, endPoint y: 311, distance: 14.2
click at [808, 324] on select "Automated Search Bad Parcel Complete Duplicate Parcel High Dollar Reporting In …" at bounding box center [789, 318] width 130 height 20
select select "PC"
click at [724, 309] on select "Automated Search Bad Parcel Complete Duplicate Parcel High Dollar Reporting In …" at bounding box center [789, 318] width 130 height 20
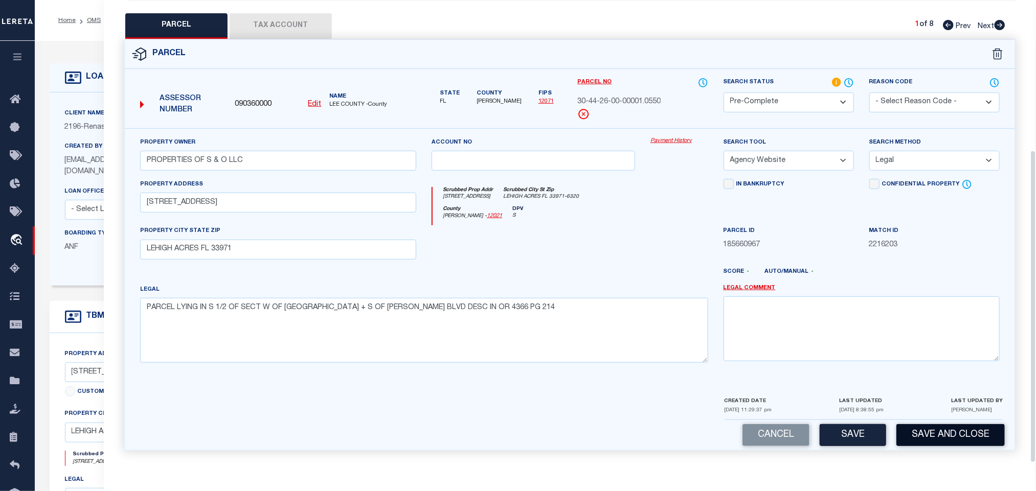
click at [933, 430] on button "Save and Close" at bounding box center [950, 435] width 108 height 22
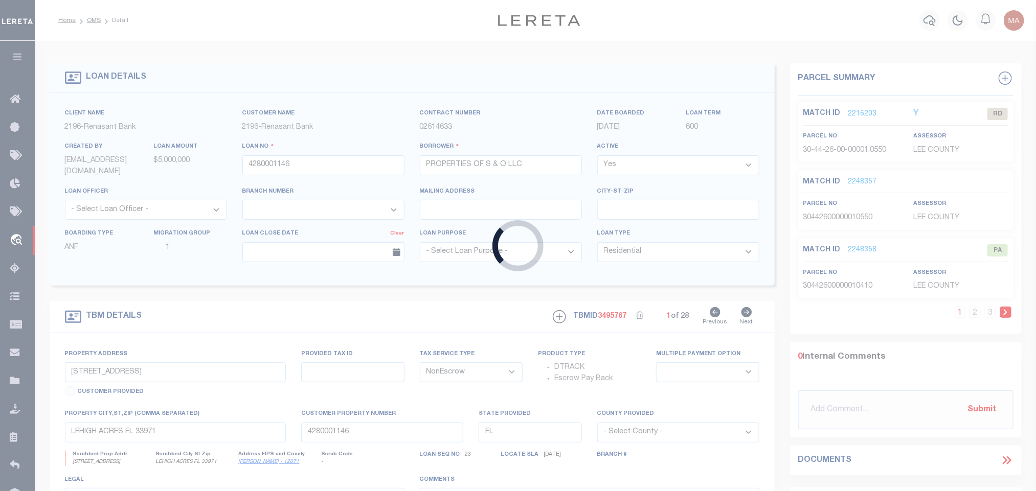
select select
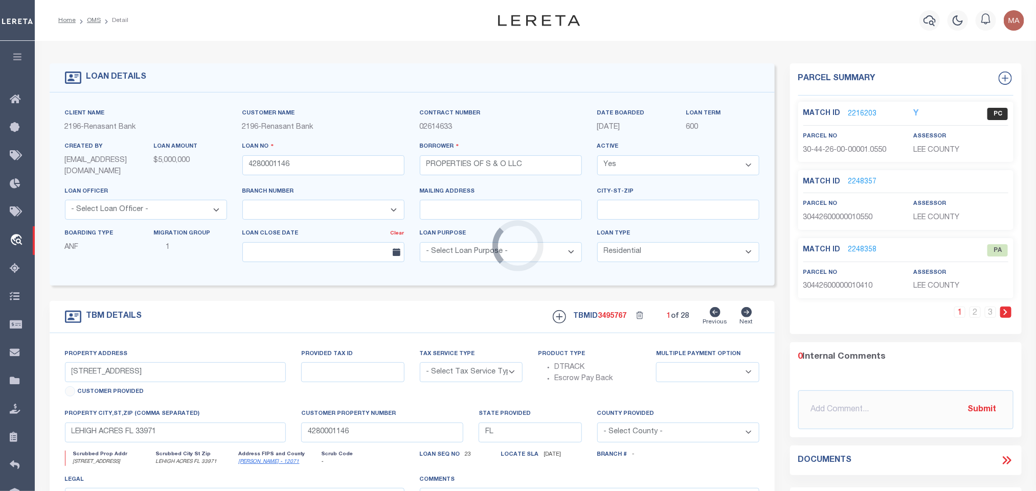
select select "NonEscrow"
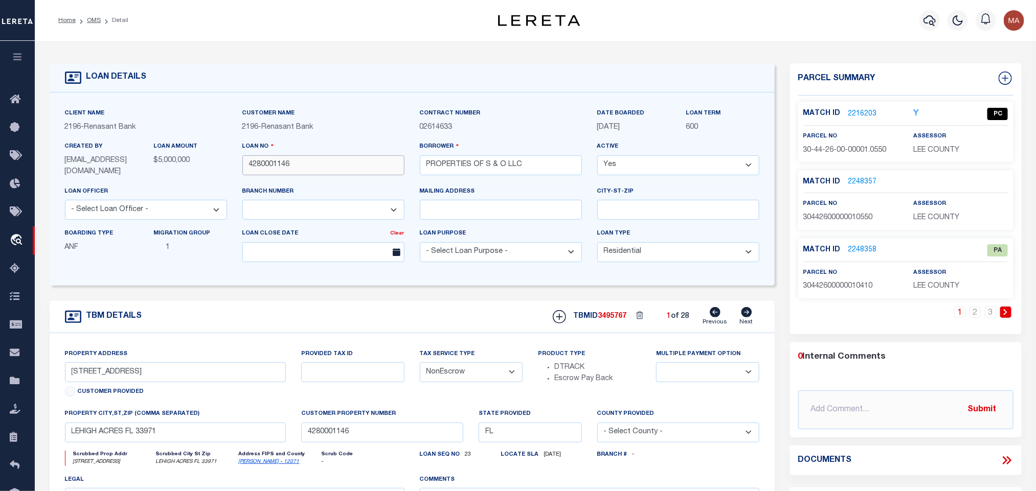
click at [274, 164] on input "4280001146" at bounding box center [323, 165] width 162 height 20
click at [603, 320] on span "3495767" at bounding box center [612, 316] width 29 height 7
copy span "3495767"
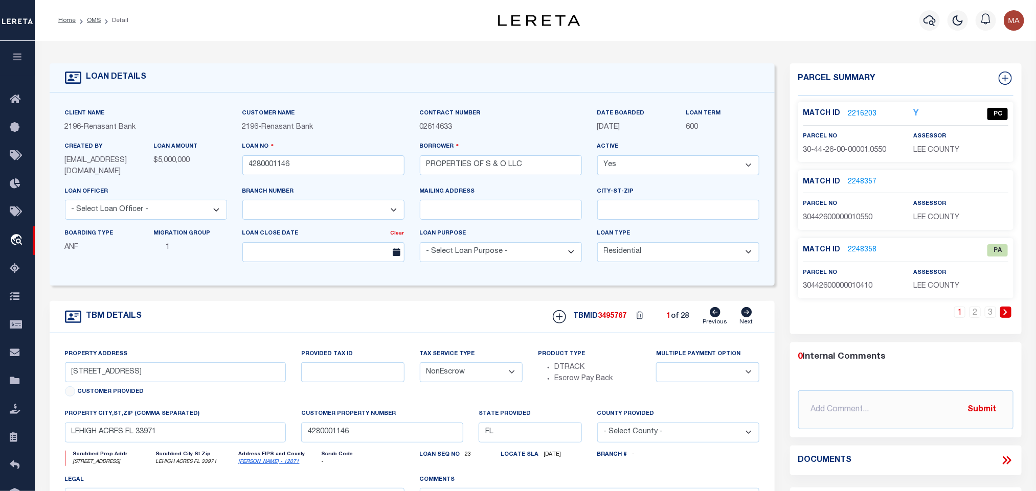
click at [918, 147] on span "LEE COUNTY" at bounding box center [936, 150] width 46 height 7
copy div "LEE COUNTY"
click at [840, 150] on span "30-44-26-00-00001.0550" at bounding box center [844, 150] width 83 height 7
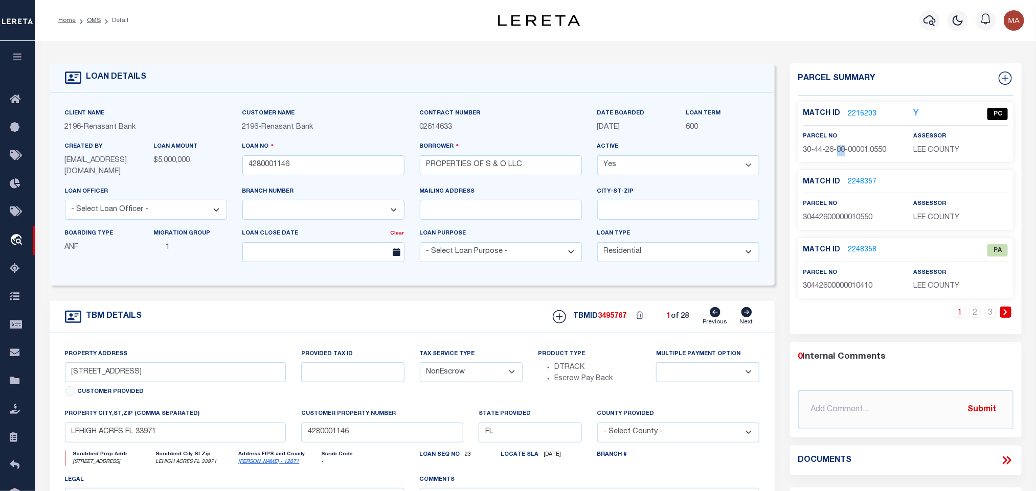
click at [840, 150] on span "30-44-26-00-00001.0550" at bounding box center [844, 150] width 83 height 7
copy div "30-44-26-00-00001.0550"
click at [861, 114] on link "2216203" at bounding box center [862, 114] width 29 height 11
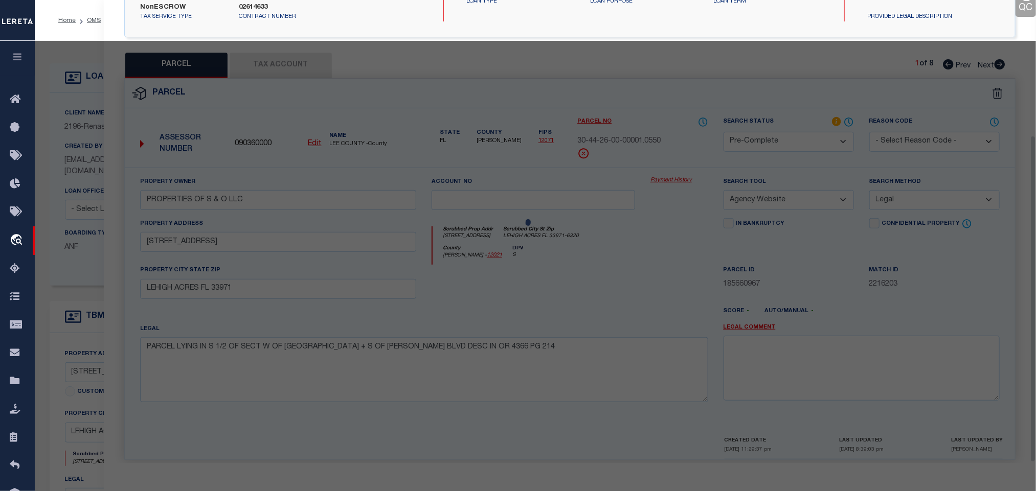
scroll to position [192, 0]
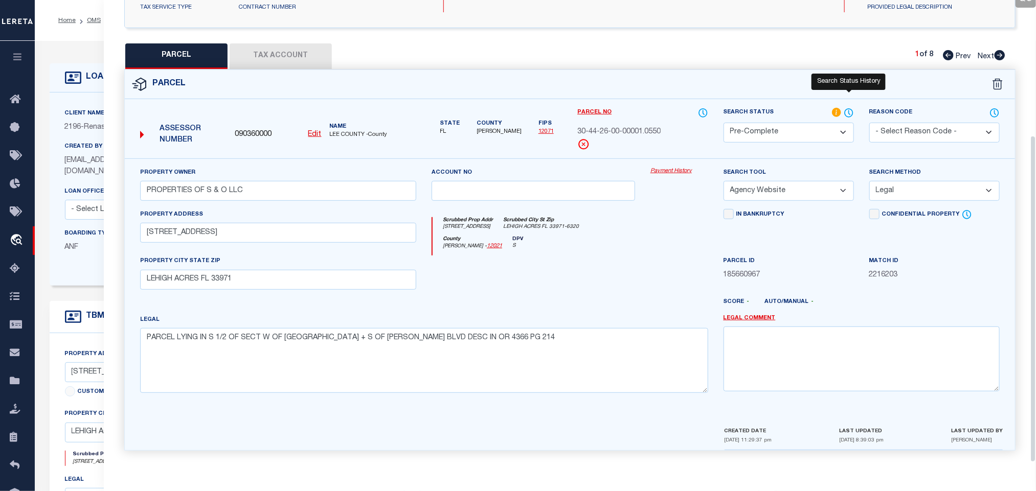
click at [853, 107] on icon at bounding box center [849, 112] width 10 height 11
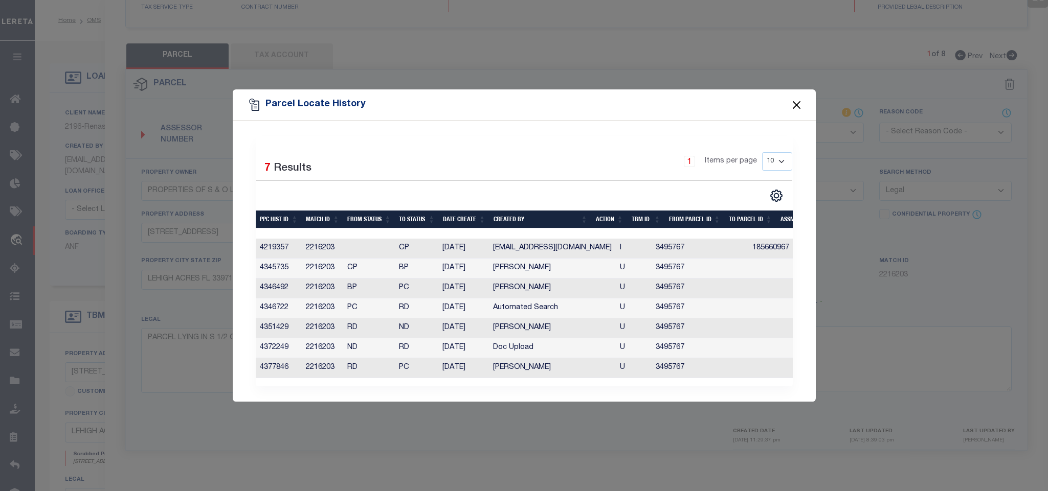
click at [795, 100] on button "Close" at bounding box center [795, 104] width 13 height 13
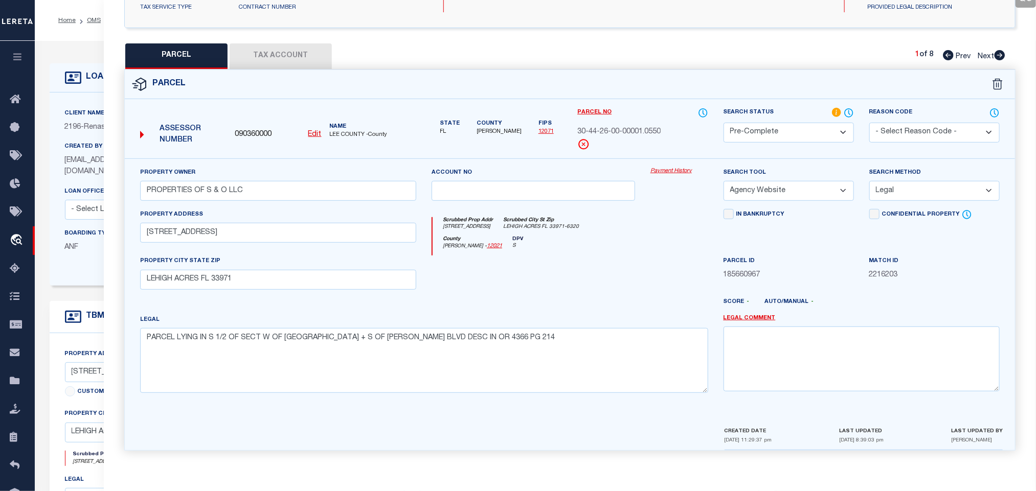
click at [999, 56] on div "1 of 8 Prev Next" at bounding box center [960, 56] width 90 height 13
click at [999, 52] on icon at bounding box center [999, 55] width 11 height 10
click at [817, 132] on select "Automated Search Bad Parcel Complete Duplicate Parcel High Dollar Reporting In …" at bounding box center [789, 133] width 130 height 20
click at [1002, 50] on icon at bounding box center [999, 55] width 11 height 10
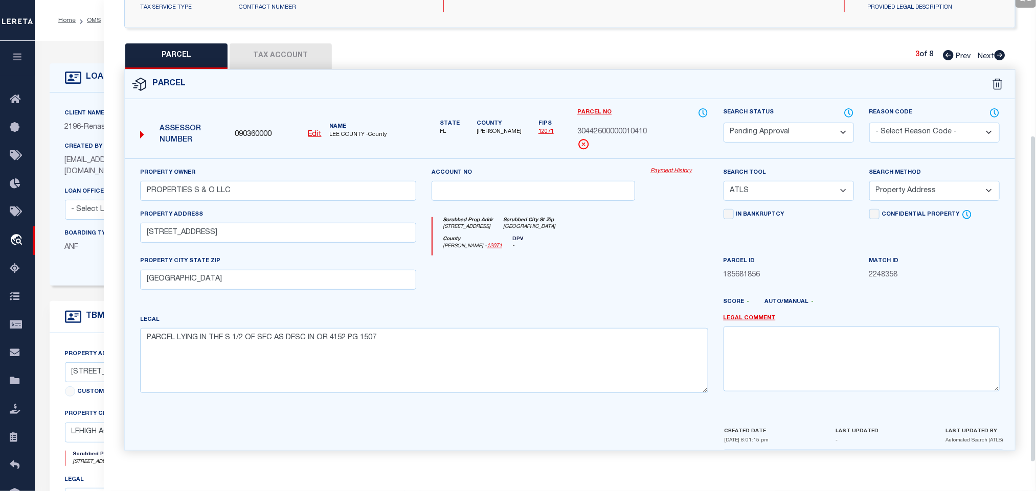
click at [807, 127] on select "Automated Search Bad Parcel Complete Duplicate Parcel High Dollar Reporting In …" at bounding box center [789, 133] width 130 height 20
click at [724, 123] on select "Automated Search Bad Parcel Complete Duplicate Parcel High Dollar Reporting In …" at bounding box center [789, 133] width 130 height 20
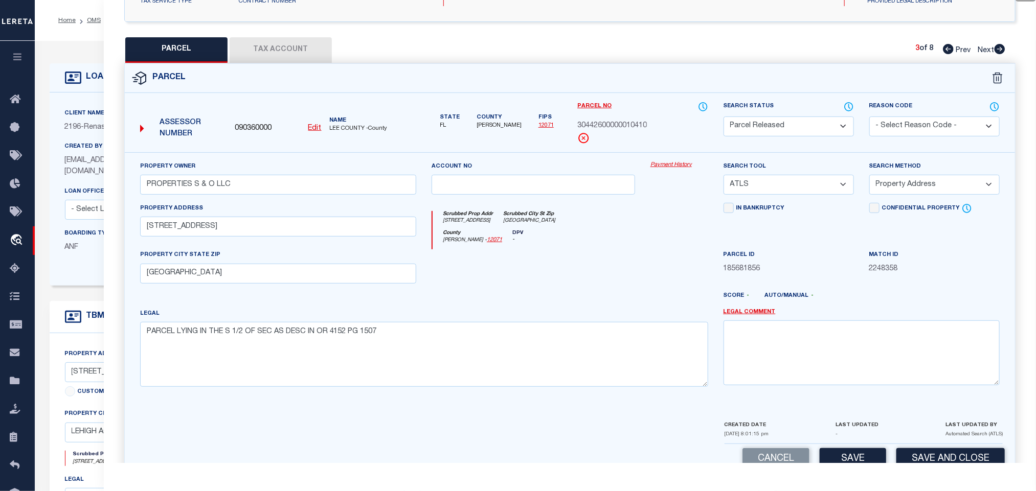
click at [891, 133] on select "- Select Reason Code - 099 - Other (Provide additional detail) ACT - Agency Cha…" at bounding box center [934, 127] width 130 height 20
click at [869, 118] on select "- Select Reason Code - 099 - Other (Provide additional detail) ACT - Agency Cha…" at bounding box center [934, 127] width 130 height 20
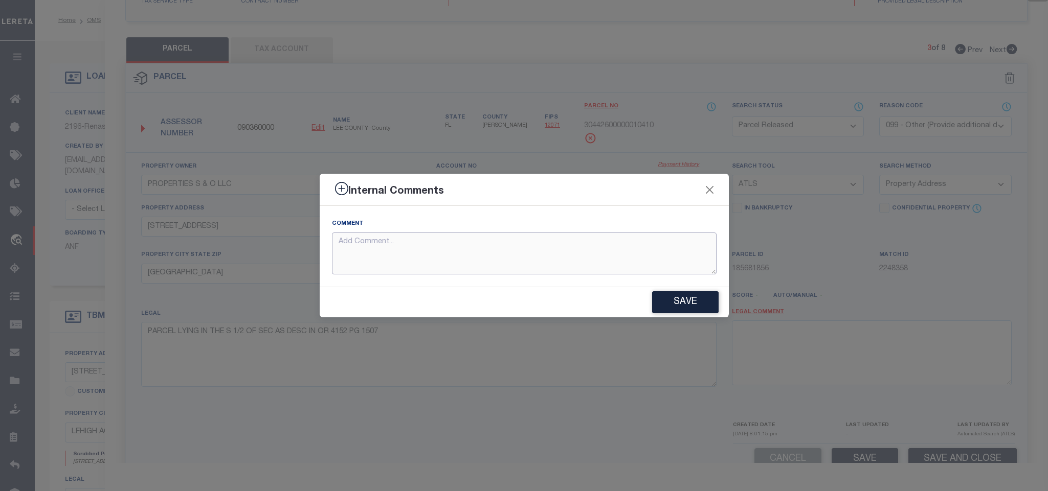
click at [701, 252] on textarea at bounding box center [524, 254] width 385 height 42
paste textarea "Parcel not required"
click at [700, 293] on button "Save" at bounding box center [685, 302] width 66 height 22
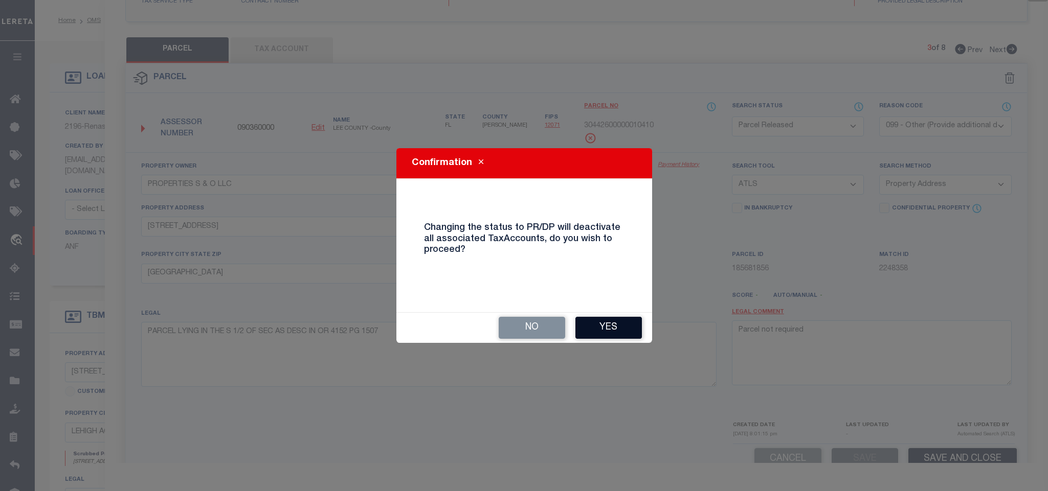
click at [619, 330] on button "Yes" at bounding box center [608, 328] width 66 height 22
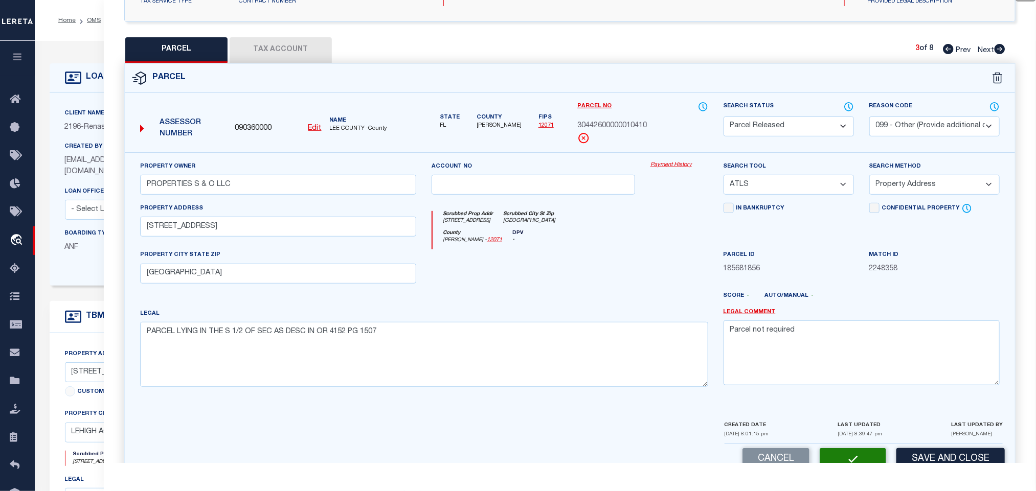
click at [1002, 49] on icon at bounding box center [999, 49] width 11 height 10
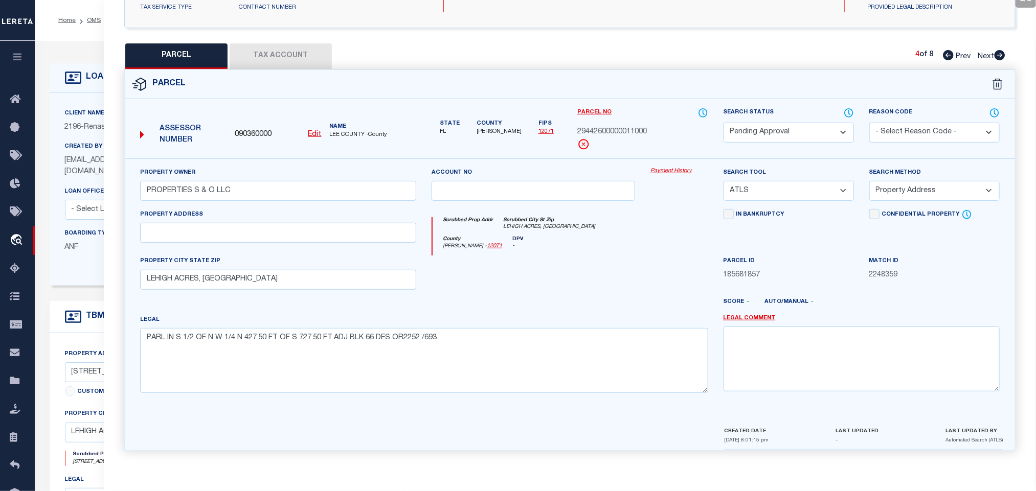
click at [767, 126] on select "Automated Search Bad Parcel Complete Duplicate Parcel High Dollar Reporting In …" at bounding box center [789, 133] width 130 height 20
drag, startPoint x: 767, startPoint y: 126, endPoint x: 855, endPoint y: 123, distance: 87.5
click at [767, 126] on select "Automated Search Bad Parcel Complete Duplicate Parcel High Dollar Reporting In …" at bounding box center [789, 133] width 130 height 20
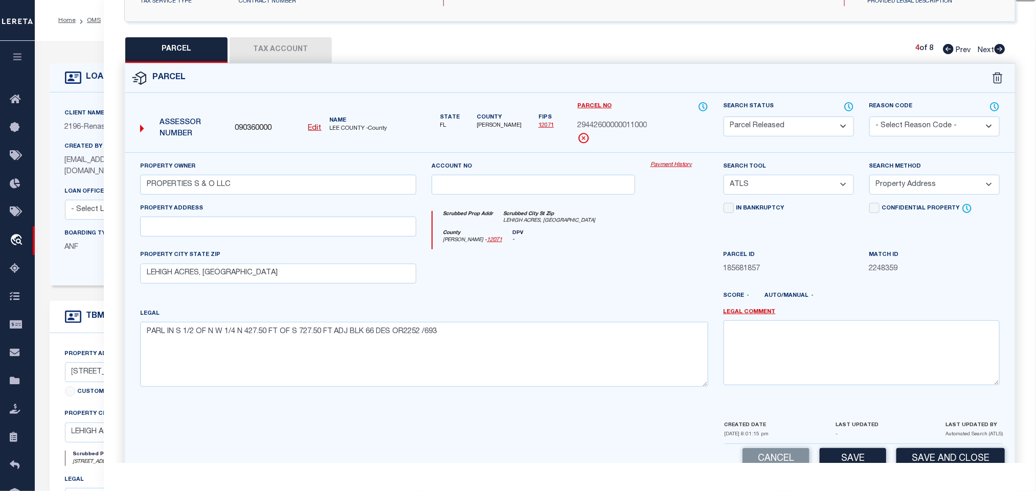
click at [955, 110] on label "Reason Code" at bounding box center [934, 106] width 130 height 11
click at [936, 129] on select "- Select Reason Code - 099 - Other (Provide additional detail) ACT - Agency Cha…" at bounding box center [934, 127] width 130 height 20
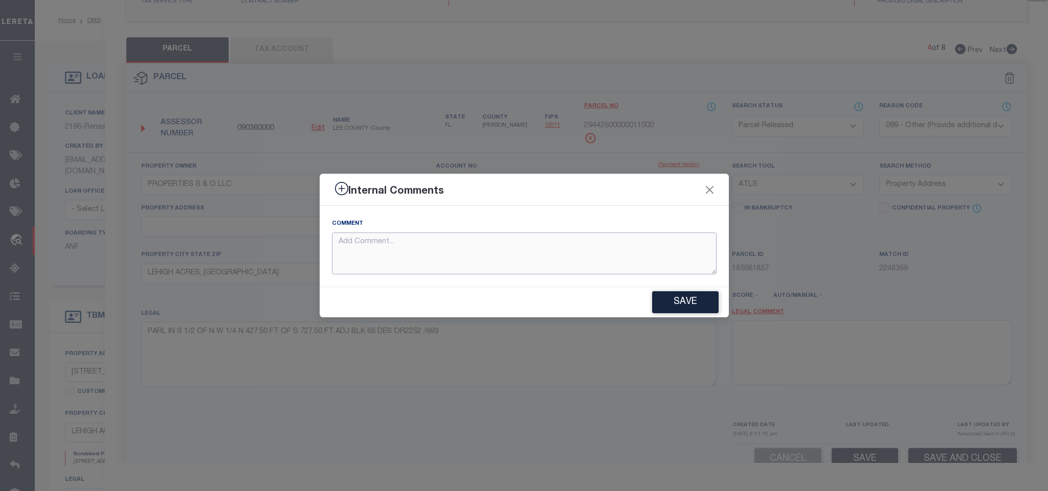
paste textarea "Parcel not required"
click at [688, 308] on button "Save" at bounding box center [685, 302] width 66 height 22
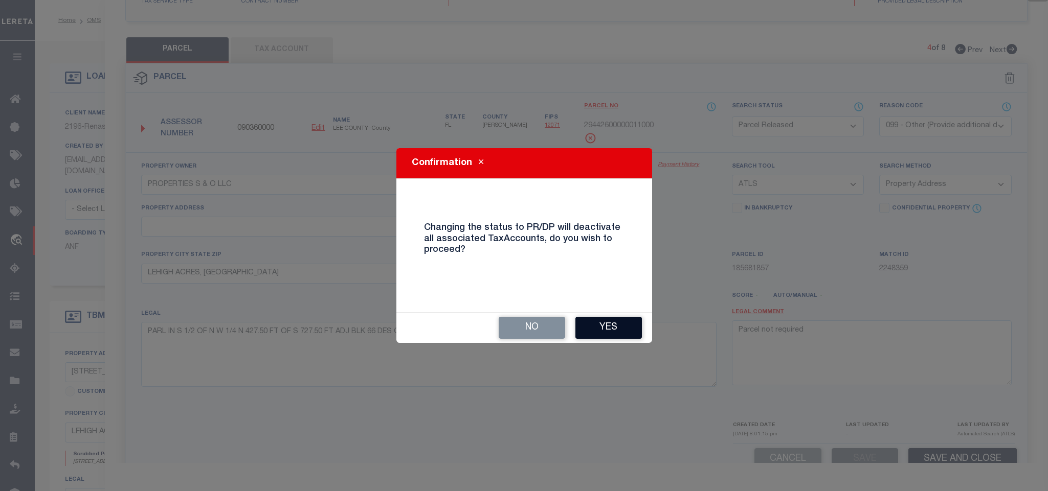
click at [600, 321] on button "Yes" at bounding box center [608, 328] width 66 height 22
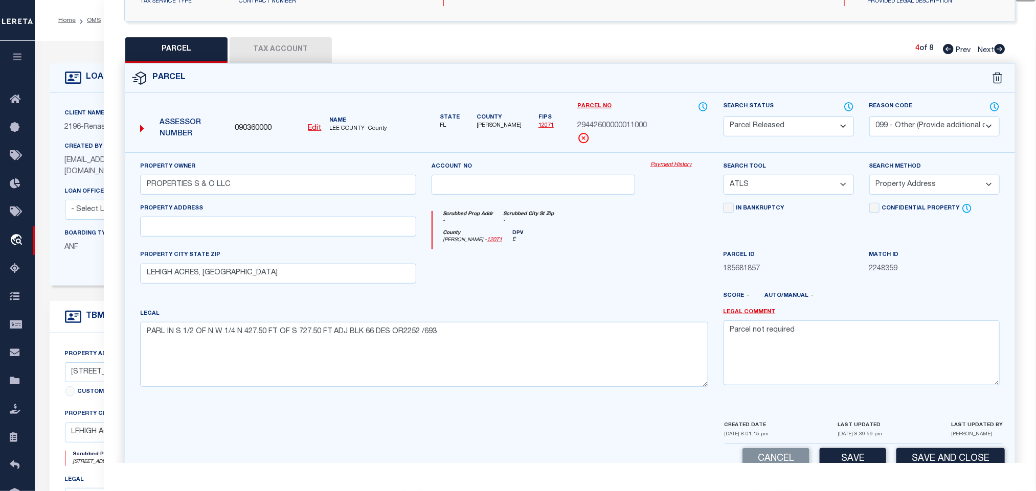
click at [1002, 48] on icon at bounding box center [999, 49] width 11 height 10
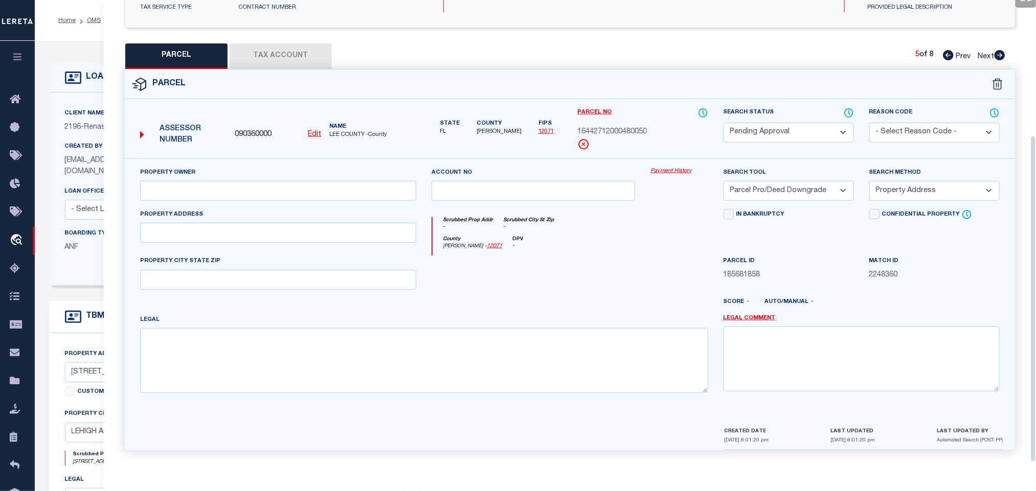
click at [810, 123] on select "Automated Search Bad Parcel Complete Duplicate Parcel High Dollar Reporting In …" at bounding box center [789, 133] width 130 height 20
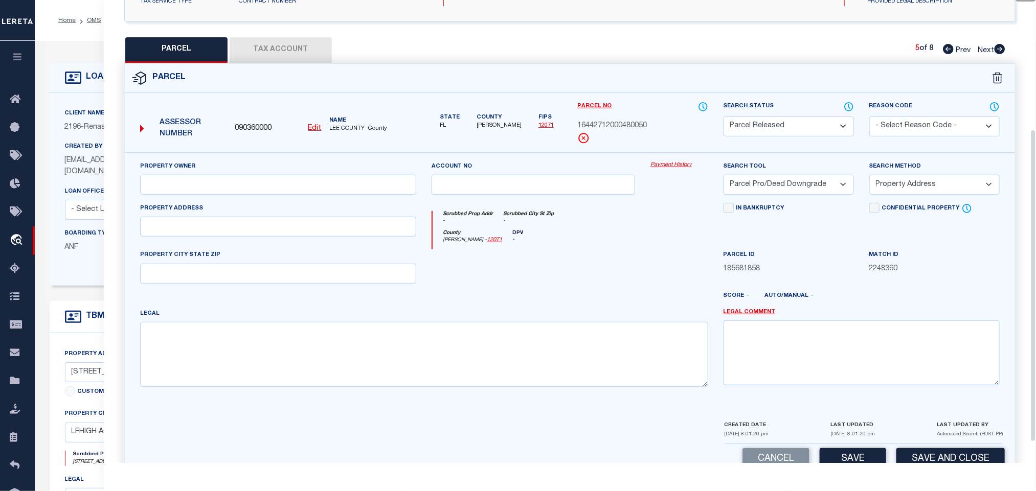
drag, startPoint x: 810, startPoint y: 123, endPoint x: 898, endPoint y: 123, distance: 87.9
click at [810, 123] on select "Automated Search Bad Parcel Complete Duplicate Parcel High Dollar Reporting In …" at bounding box center [789, 127] width 130 height 20
click at [898, 123] on select "- Select Reason Code - 099 - Other (Provide additional detail) ACT - Agency Cha…" at bounding box center [934, 127] width 130 height 20
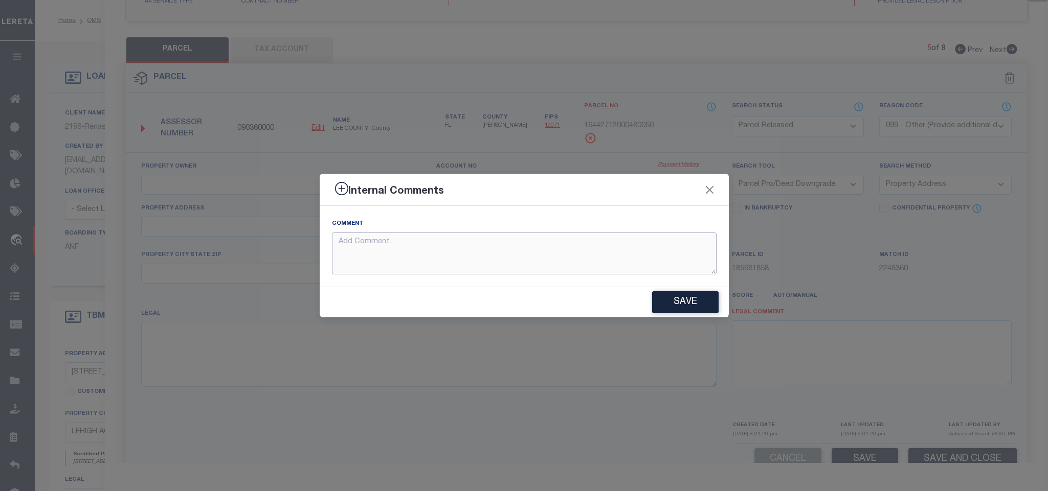
paste textarea "Parcel not required"
click at [698, 310] on button "Save" at bounding box center [685, 302] width 66 height 22
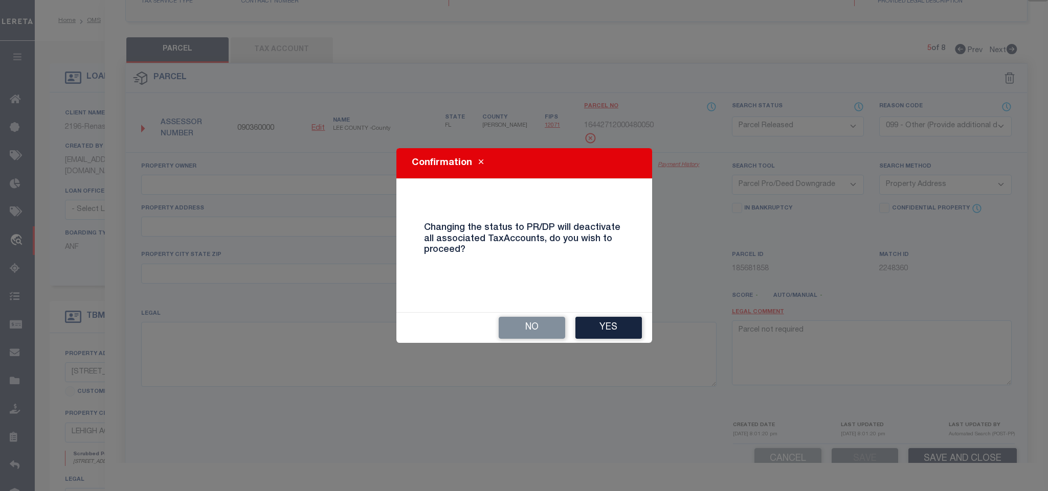
click at [611, 341] on div "No Yes" at bounding box center [524, 328] width 256 height 30
click at [614, 332] on button "Yes" at bounding box center [608, 328] width 66 height 22
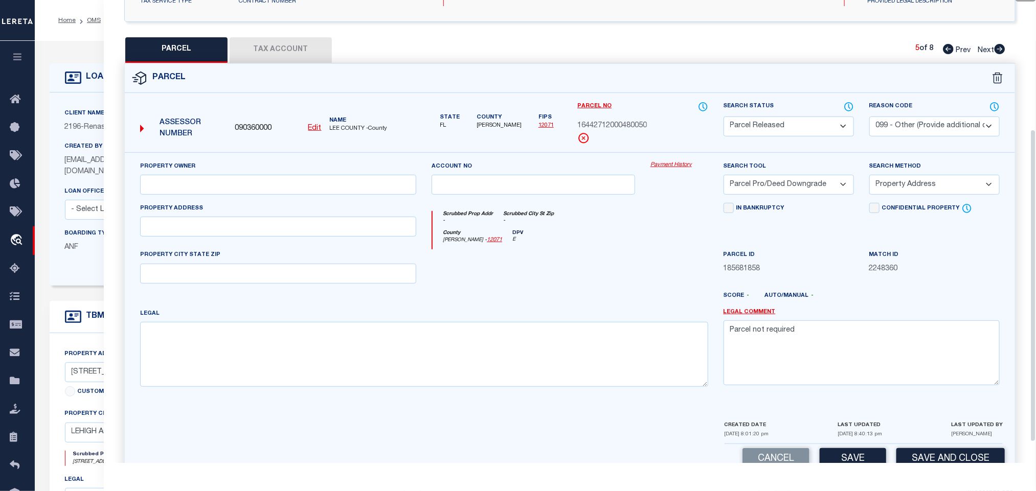
click at [999, 52] on icon at bounding box center [999, 49] width 11 height 10
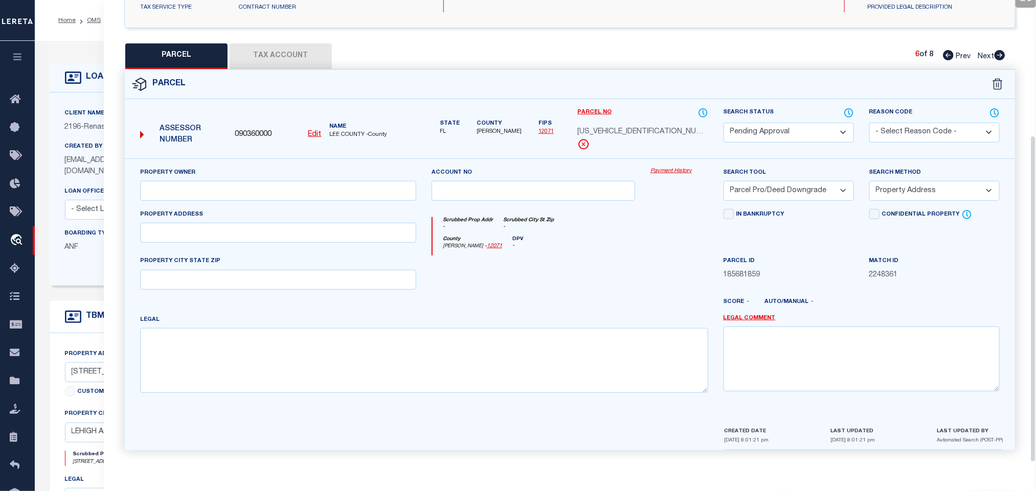
click at [784, 126] on select "Automated Search Bad Parcel Complete Duplicate Parcel High Dollar Reporting In …" at bounding box center [789, 133] width 130 height 20
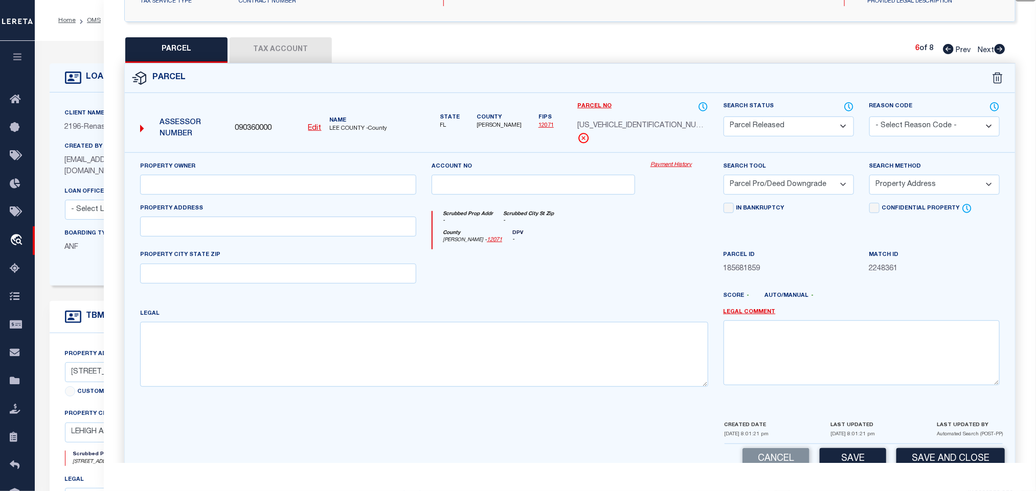
click at [784, 126] on select "Automated Search Bad Parcel Complete Duplicate Parcel High Dollar Reporting In …" at bounding box center [789, 127] width 130 height 20
click at [924, 123] on select "- Select Reason Code - 099 - Other (Provide additional detail) ACT - Agency Cha…" at bounding box center [934, 127] width 130 height 20
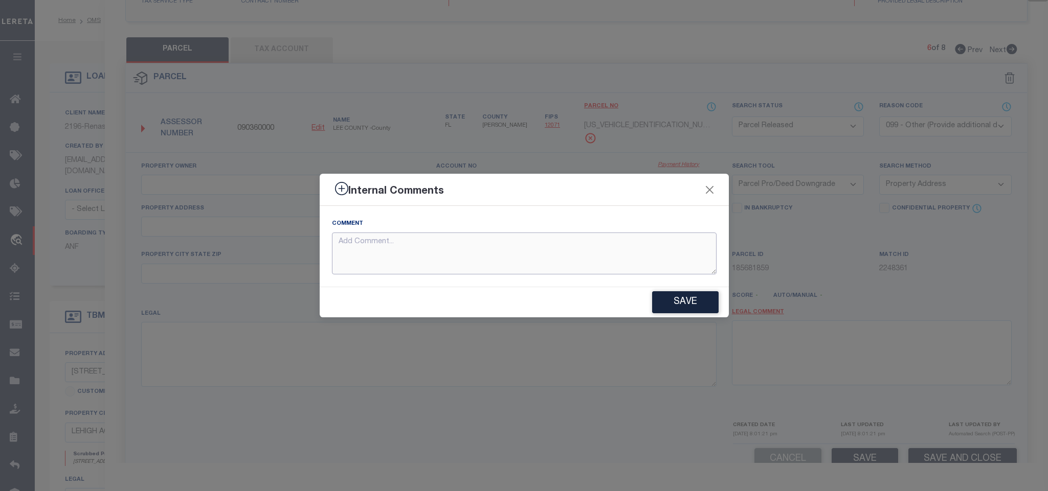
click at [672, 247] on textarea at bounding box center [524, 254] width 385 height 42
paste textarea "Parcel not required"
click at [681, 281] on div "Comment Parcel not required" at bounding box center [524, 246] width 409 height 81
click at [683, 295] on button "Save" at bounding box center [685, 302] width 66 height 22
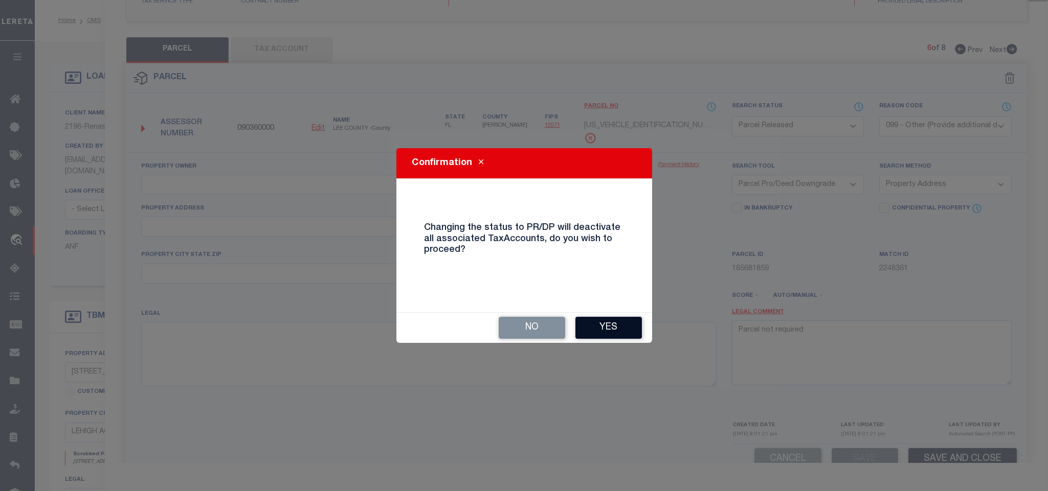
click at [614, 333] on button "Yes" at bounding box center [608, 328] width 66 height 22
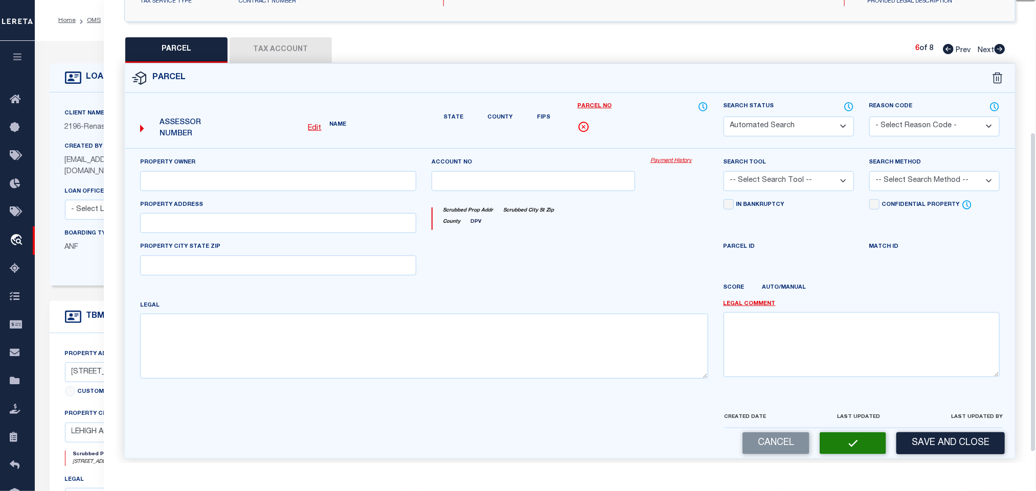
click at [1001, 51] on icon at bounding box center [999, 49] width 11 height 10
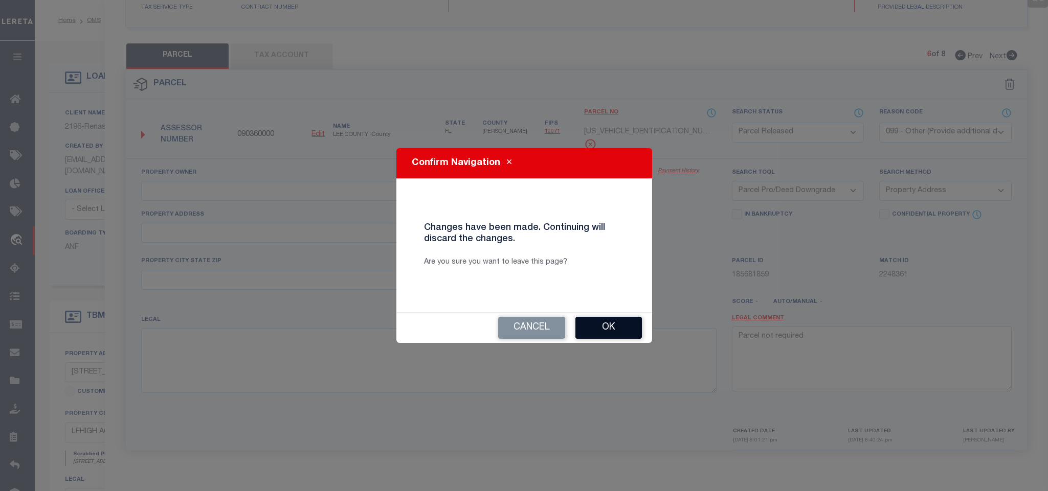
click at [537, 331] on button "Cancel" at bounding box center [531, 328] width 67 height 22
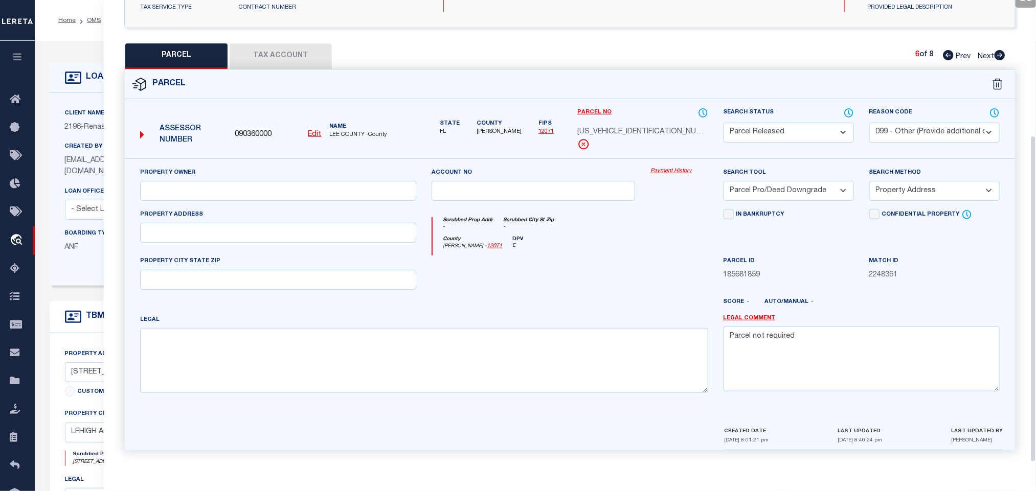
click at [1005, 52] on icon at bounding box center [999, 55] width 11 height 10
click at [787, 123] on select "Automated Search Bad Parcel Complete Duplicate Parcel High Dollar Reporting In …" at bounding box center [789, 133] width 130 height 20
drag, startPoint x: 787, startPoint y: 118, endPoint x: 970, endPoint y: 124, distance: 183.2
click at [787, 123] on select "Automated Search Bad Parcel Complete Duplicate Parcel High Dollar Reporting In …" at bounding box center [789, 133] width 130 height 20
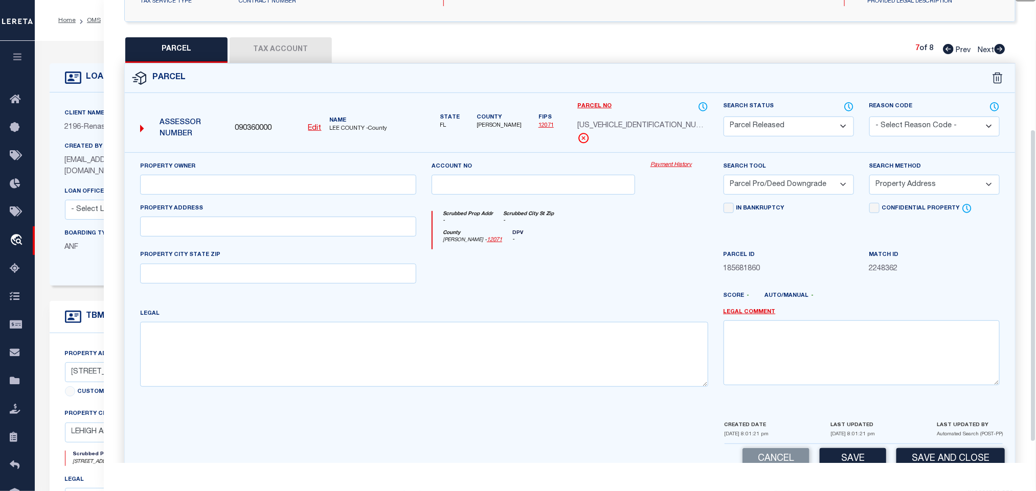
click at [980, 124] on select "- Select Reason Code - 099 - Other (Provide additional detail) ACT - Agency Cha…" at bounding box center [934, 127] width 130 height 20
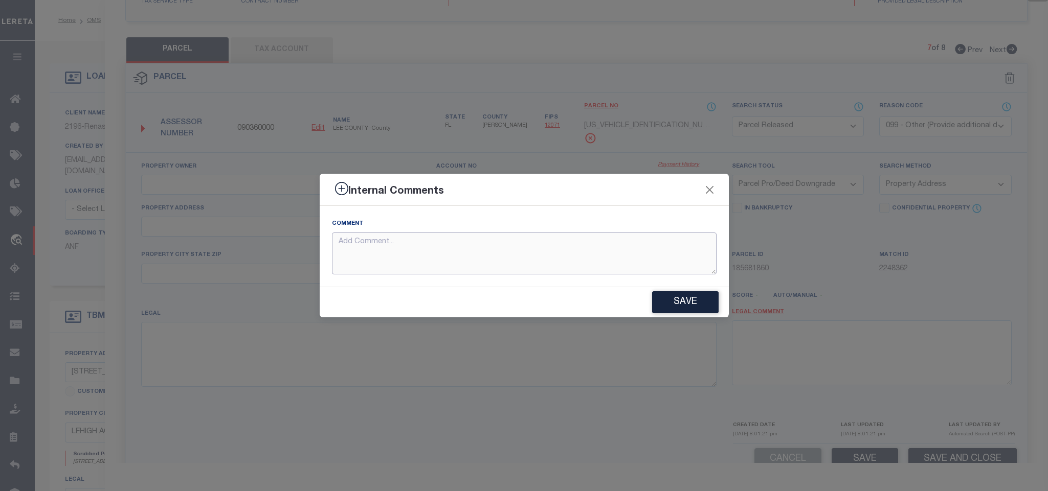
click at [658, 259] on textarea at bounding box center [524, 254] width 385 height 42
paste textarea "Parcel not required"
click at [683, 290] on div "Save" at bounding box center [524, 302] width 409 height 30
click at [683, 297] on button "Save" at bounding box center [685, 302] width 66 height 22
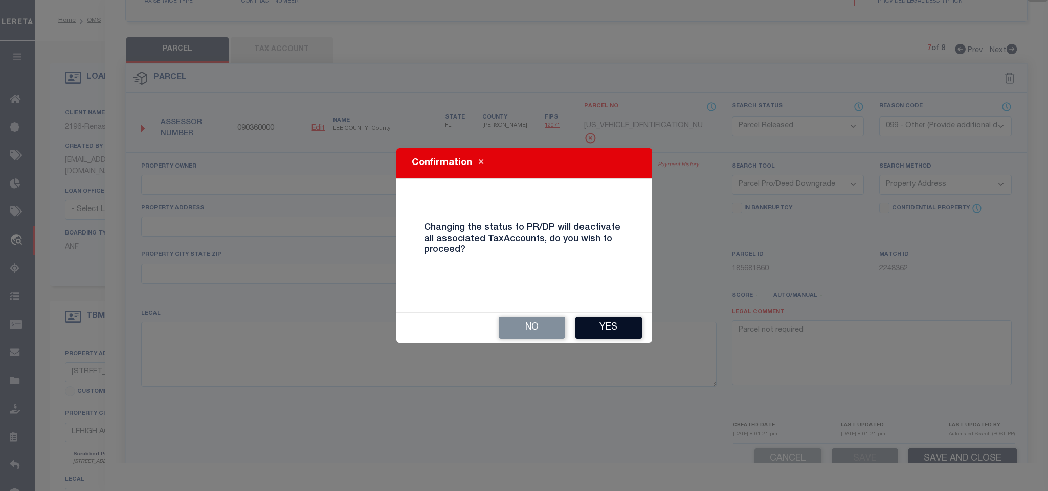
click at [616, 327] on button "Yes" at bounding box center [608, 328] width 66 height 22
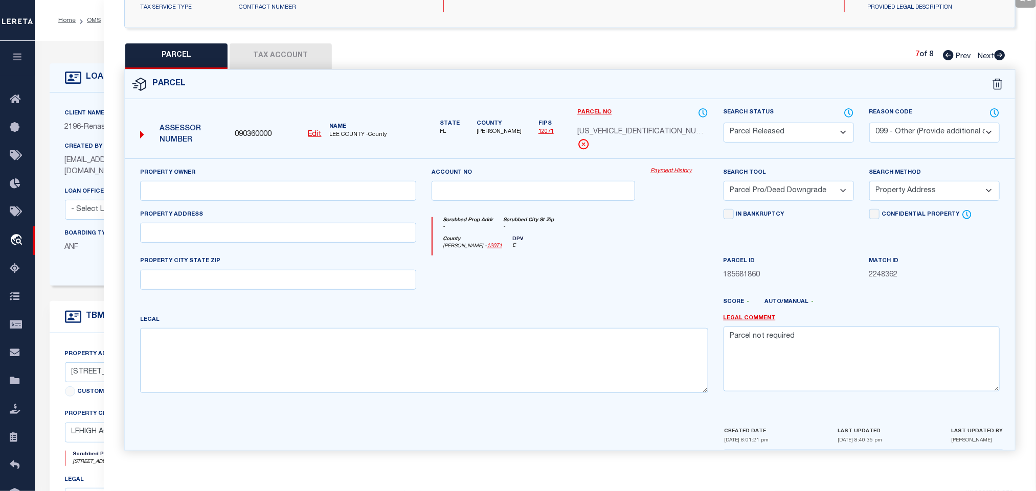
click at [999, 50] on icon at bounding box center [999, 55] width 11 height 10
click at [771, 129] on select "Automated Search Bad Parcel Complete Duplicate Parcel High Dollar Reporting In …" at bounding box center [789, 133] width 130 height 20
click at [772, 128] on select "Automated Search Bad Parcel Complete Duplicate Parcel High Dollar Reporting In …" at bounding box center [789, 133] width 130 height 20
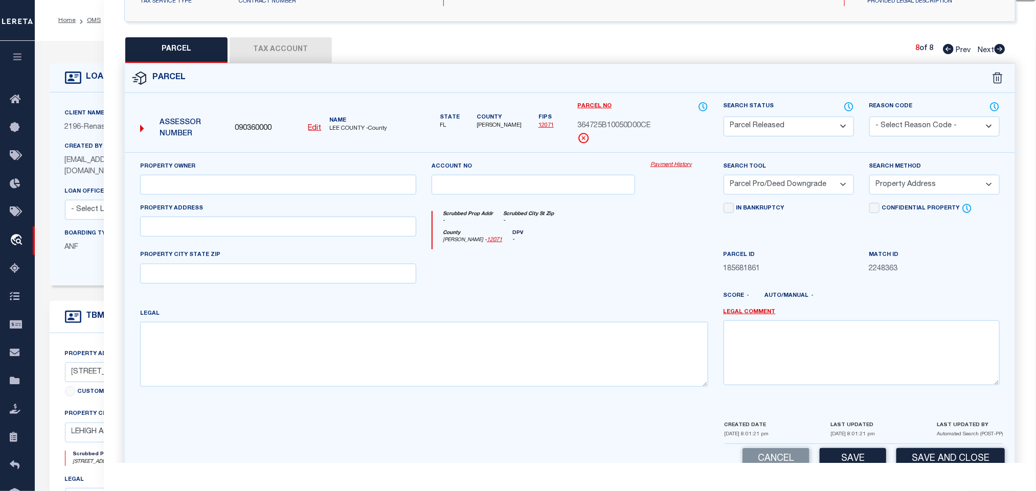
click at [931, 127] on select "- Select Reason Code - 099 - Other (Provide additional detail) ACT - Agency Cha…" at bounding box center [934, 127] width 130 height 20
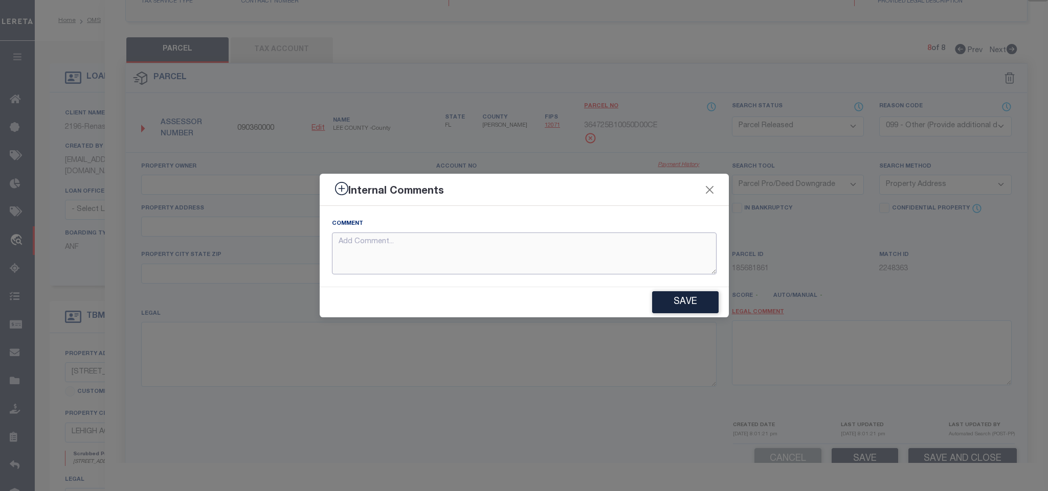
click at [638, 241] on textarea at bounding box center [524, 254] width 385 height 42
paste textarea "Parcel not required"
click at [706, 307] on button "Save" at bounding box center [685, 302] width 66 height 22
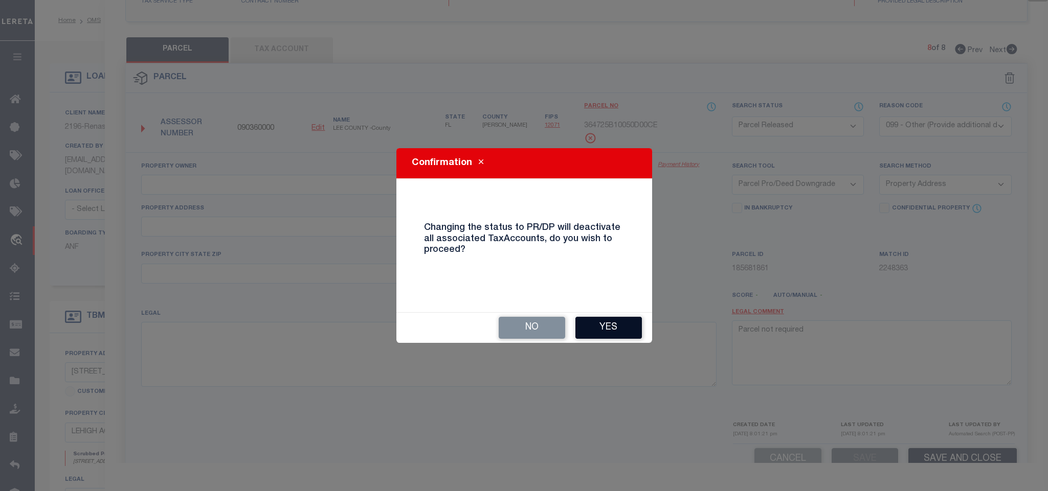
click at [609, 330] on button "Yes" at bounding box center [608, 328] width 66 height 22
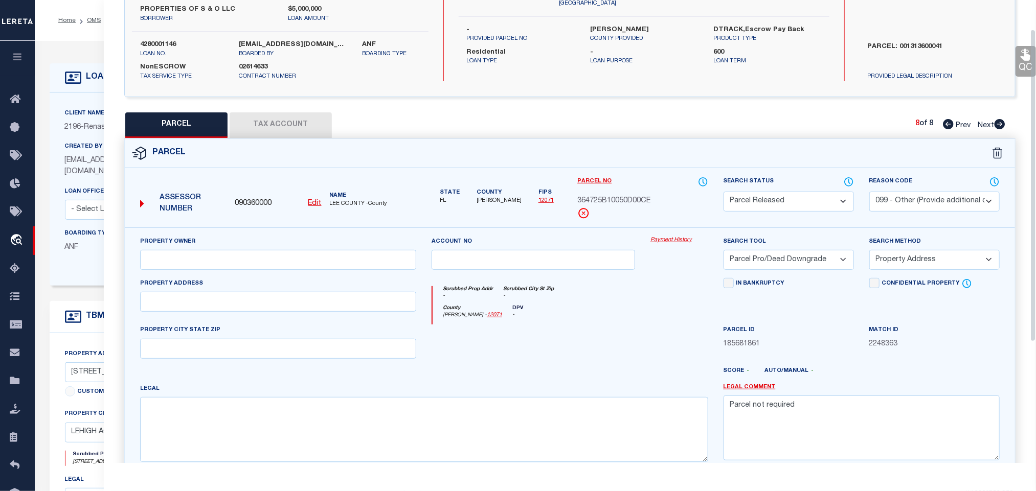
scroll to position [0, 0]
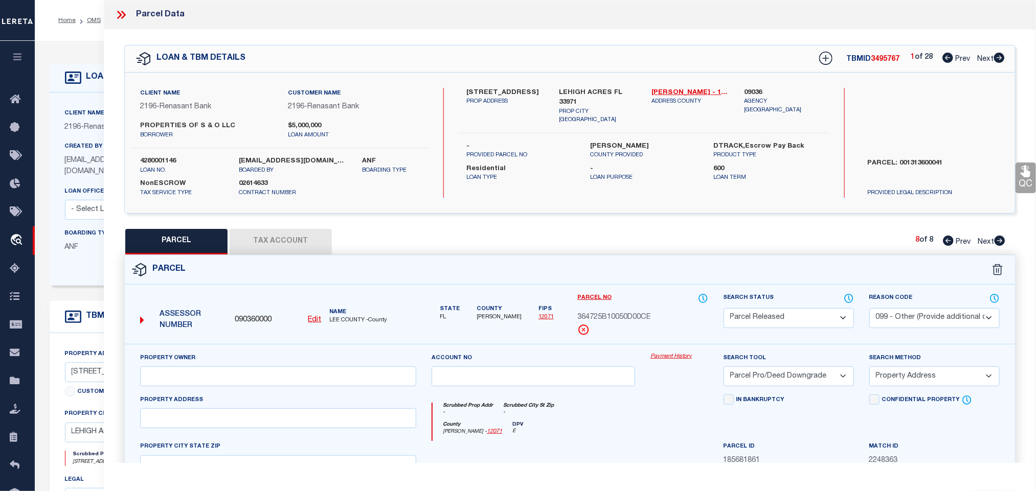
click at [70, 54] on div "LOAN DETAILS Client Name 2196 - Renasant Bank 2196 - 600" at bounding box center [535, 380] width 987 height 659
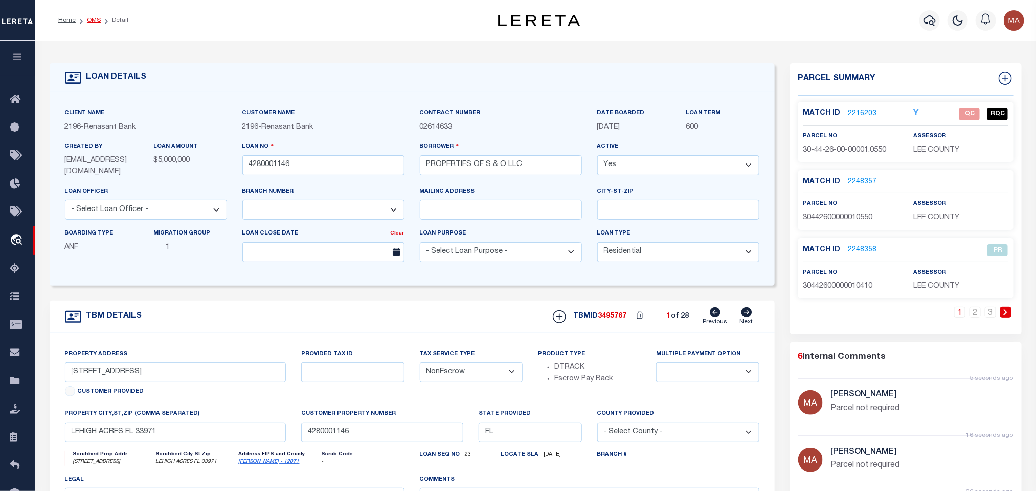
click at [94, 17] on link "OMS" at bounding box center [94, 20] width 14 height 6
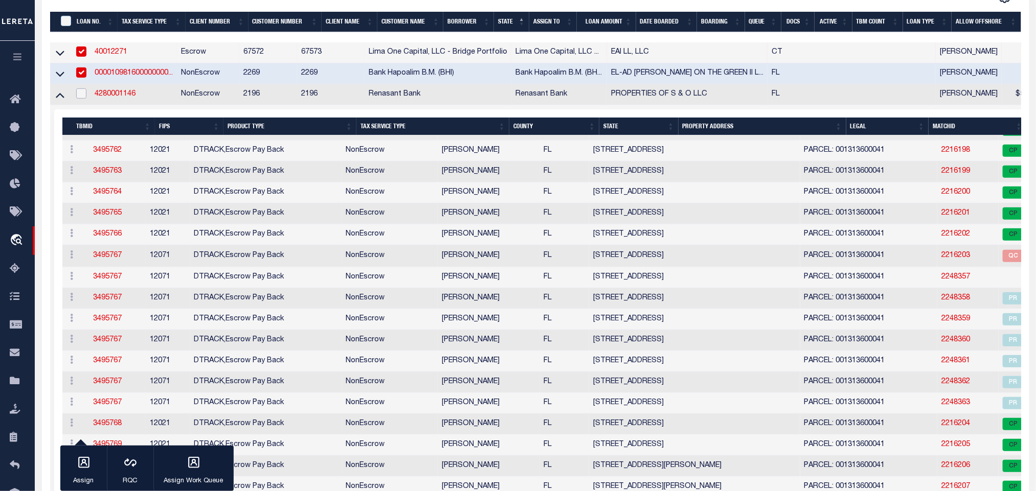
click at [85, 99] on input "checkbox" at bounding box center [81, 93] width 10 height 10
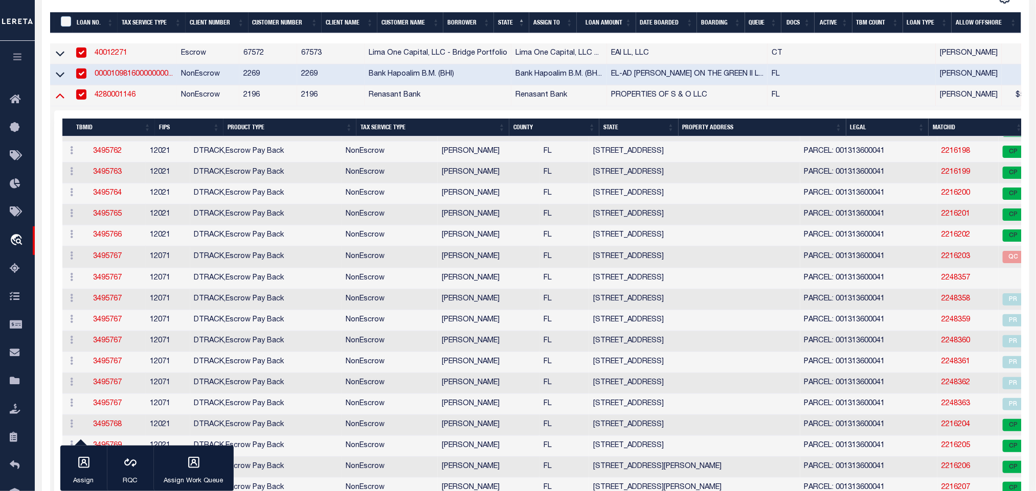
click at [58, 97] on icon at bounding box center [60, 95] width 9 height 11
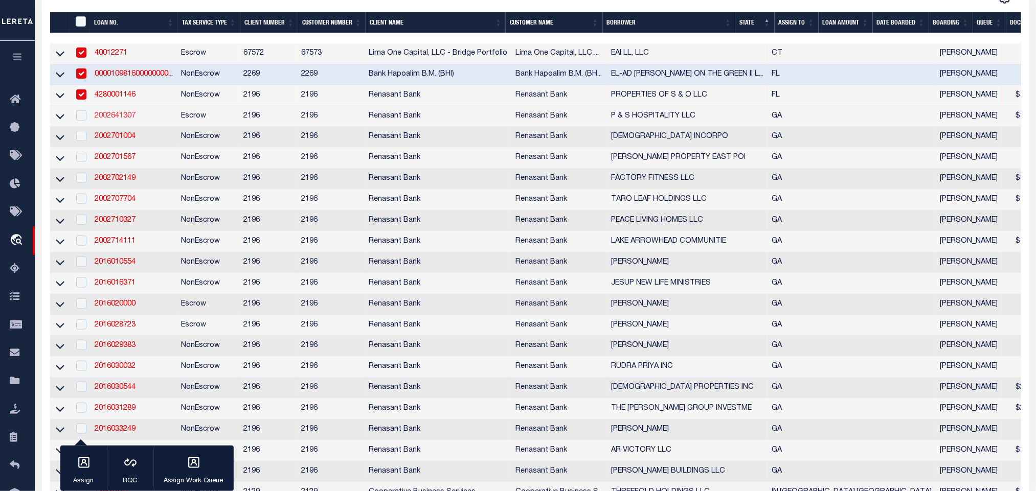
click at [114, 120] on link "2002641307" at bounding box center [115, 115] width 41 height 7
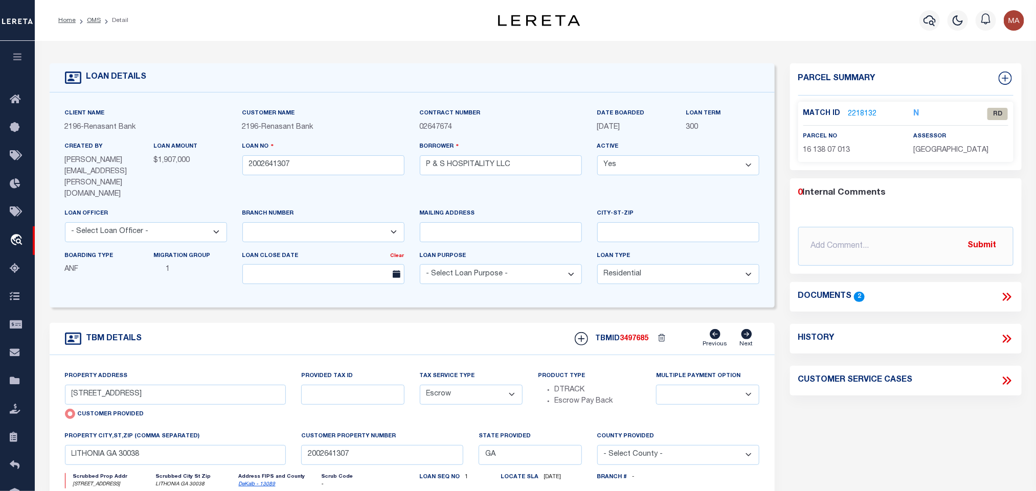
click at [1009, 296] on icon at bounding box center [1008, 297] width 5 height 8
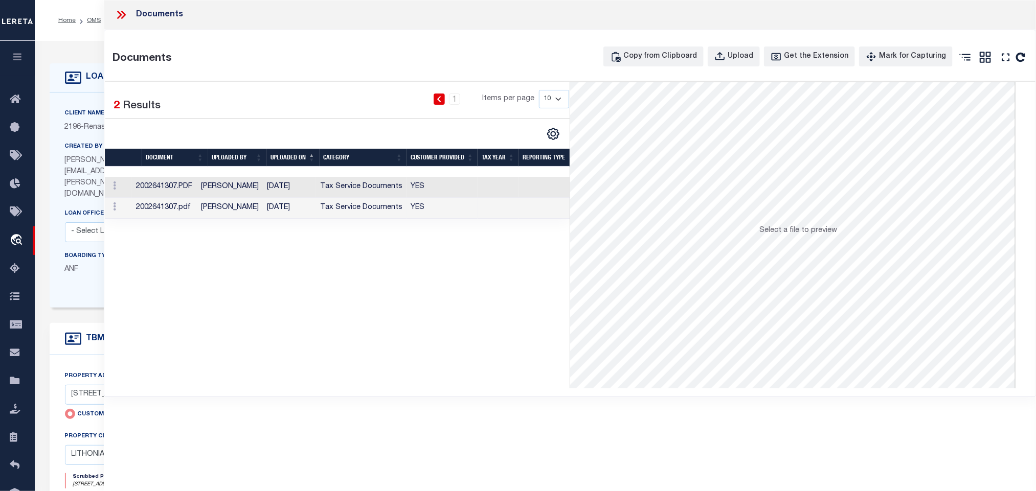
click at [422, 212] on td "YES" at bounding box center [441, 208] width 71 height 21
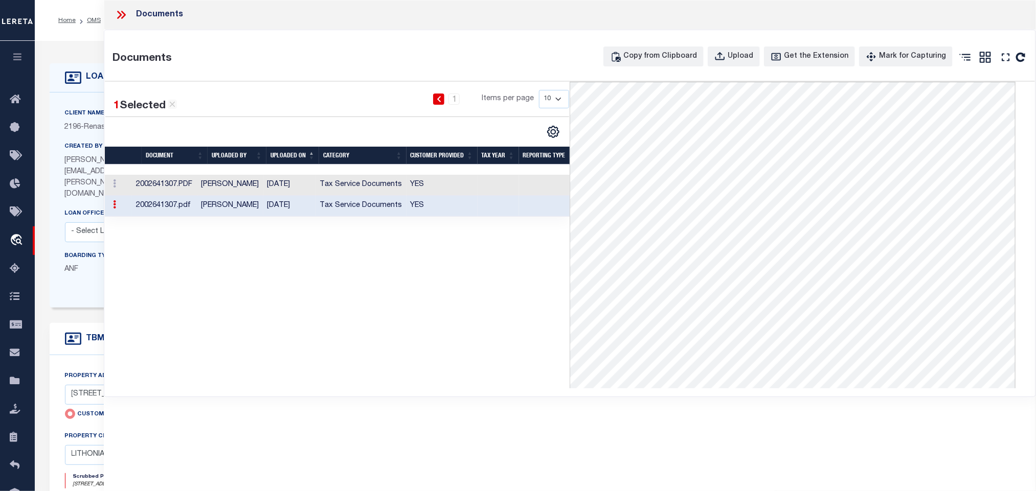
click at [101, 323] on div "TBM DETAILS TBMID 3497685 Previous Next" at bounding box center [412, 339] width 725 height 32
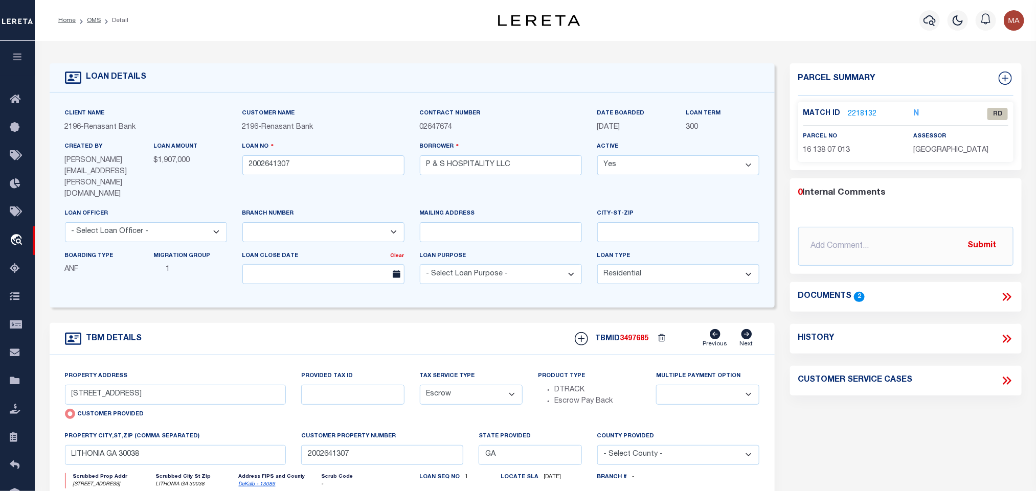
click at [255, 482] on link "DeKalb - 13089" at bounding box center [257, 484] width 37 height 5
click at [111, 385] on input "[STREET_ADDRESS]" at bounding box center [175, 395] width 221 height 20
click at [865, 111] on link "2218132" at bounding box center [862, 114] width 29 height 11
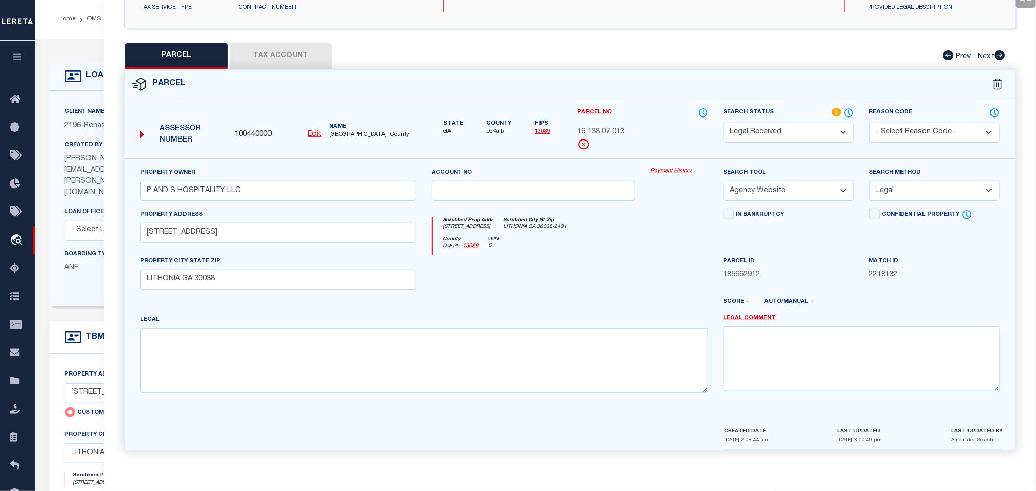
scroll to position [153, 0]
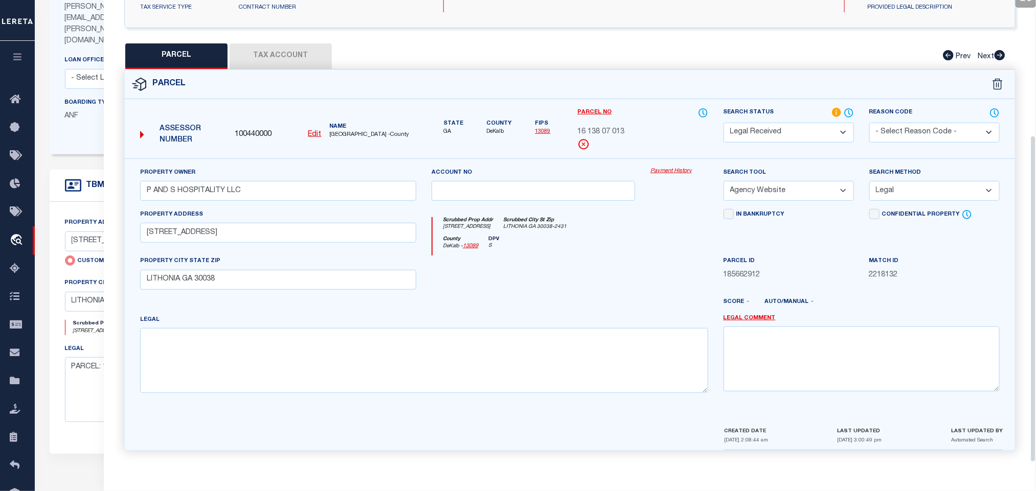
click at [283, 43] on button "Tax Account" at bounding box center [281, 56] width 102 height 26
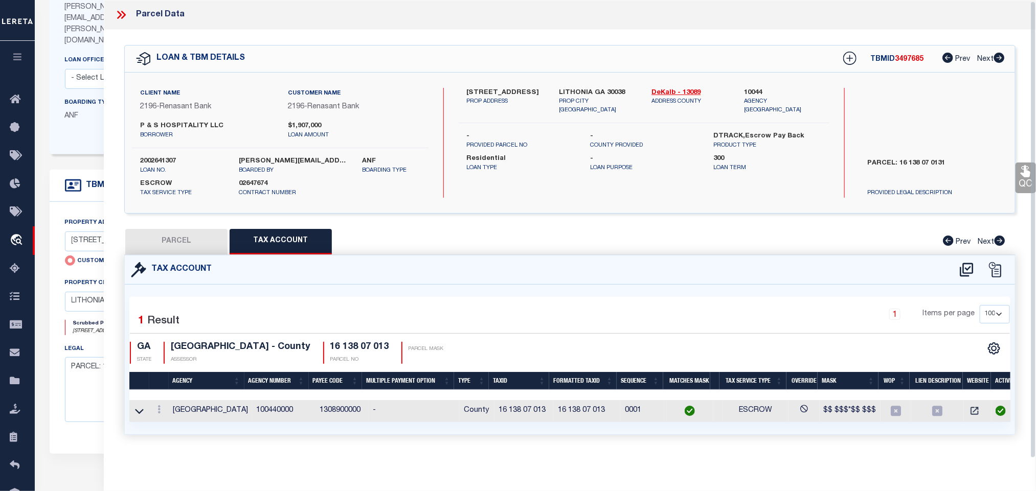
scroll to position [6, 0]
click at [169, 229] on button "PARCEL" at bounding box center [176, 242] width 102 height 26
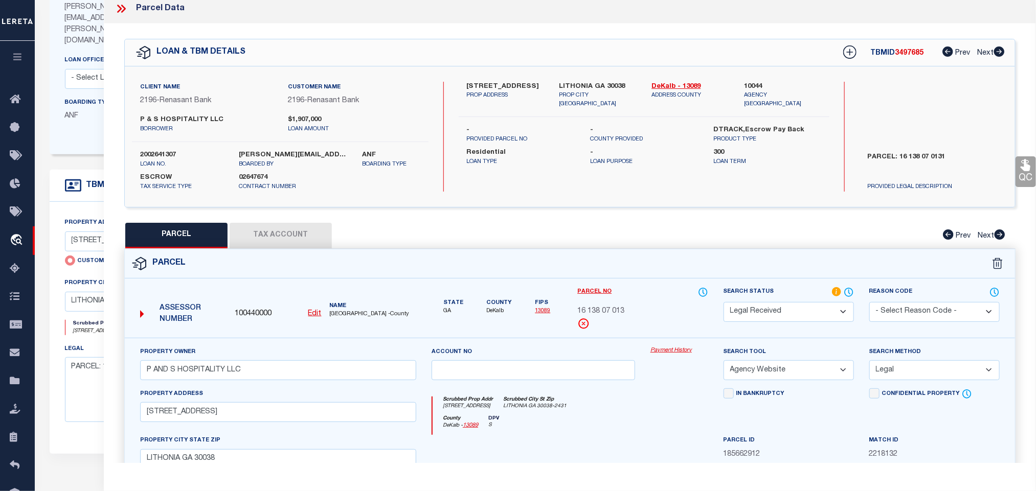
drag, startPoint x: 813, startPoint y: 324, endPoint x: 806, endPoint y: 307, distance: 18.1
click at [813, 322] on select "Automated Search Bad Parcel Complete Duplicate Parcel High Dollar Reporting In …" at bounding box center [789, 312] width 130 height 20
click at [724, 303] on select "Automated Search Bad Parcel Complete Duplicate Parcel High Dollar Reporting In …" at bounding box center [789, 312] width 130 height 20
click at [268, 419] on input "[STREET_ADDRESS]" at bounding box center [278, 412] width 276 height 20
drag, startPoint x: 278, startPoint y: 462, endPoint x: 278, endPoint y: 456, distance: 6.6
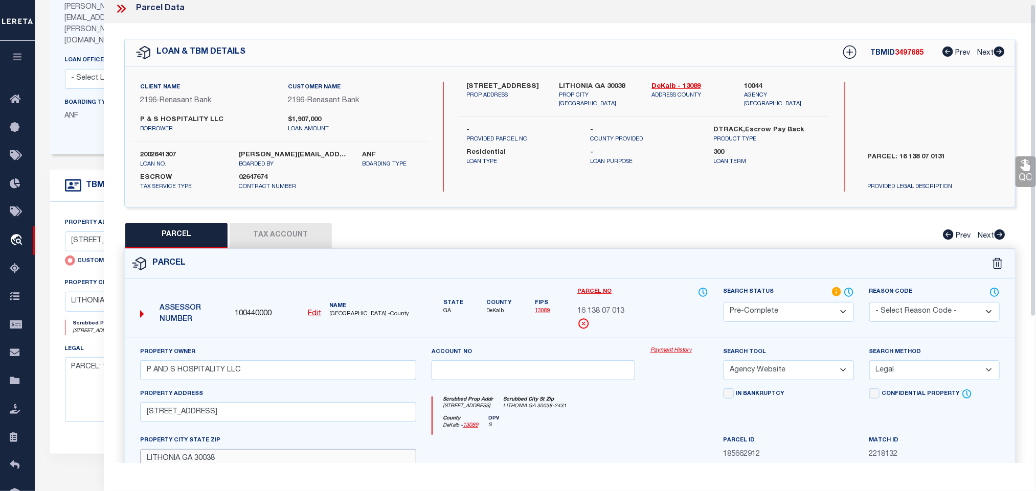
click at [278, 462] on input "LITHONIA GA 30038" at bounding box center [278, 459] width 276 height 20
click at [284, 236] on button "Tax Account" at bounding box center [281, 236] width 102 height 26
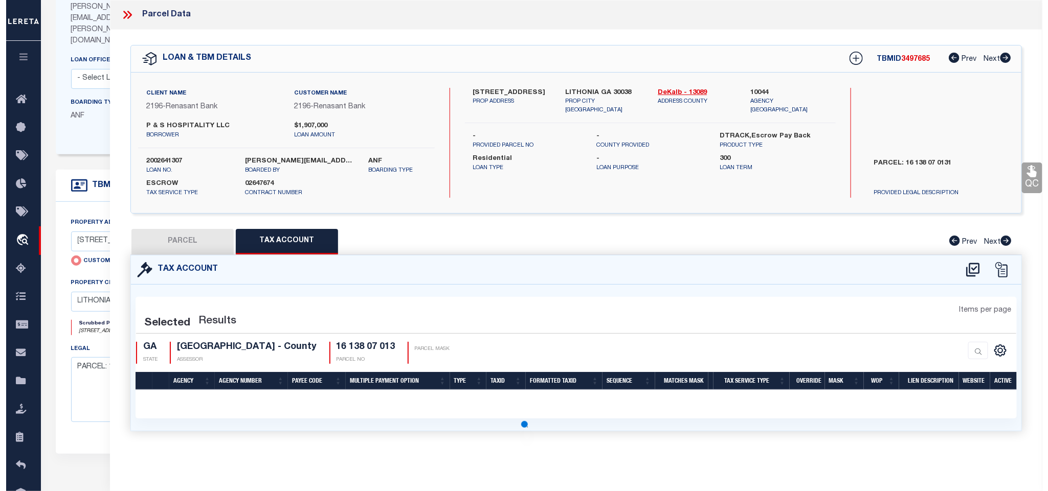
scroll to position [0, 0]
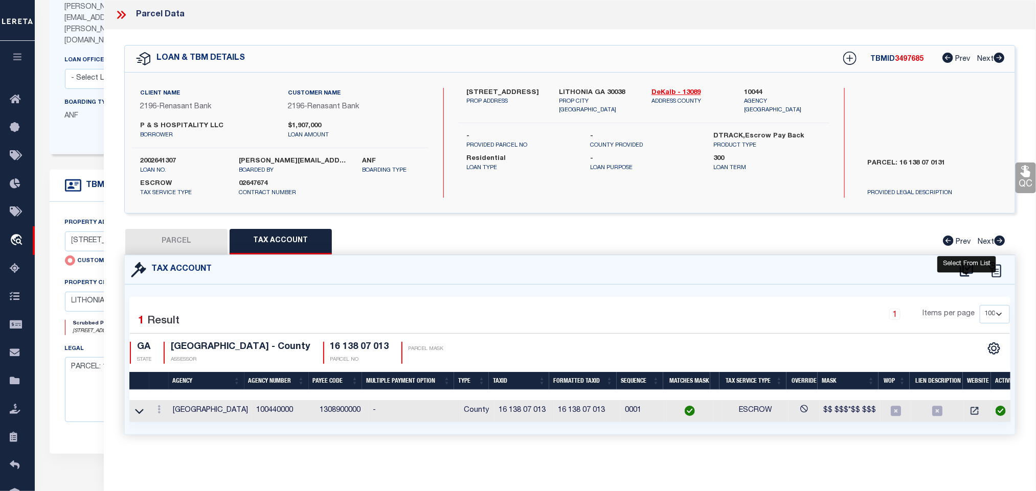
click at [965, 275] on icon at bounding box center [966, 270] width 13 height 14
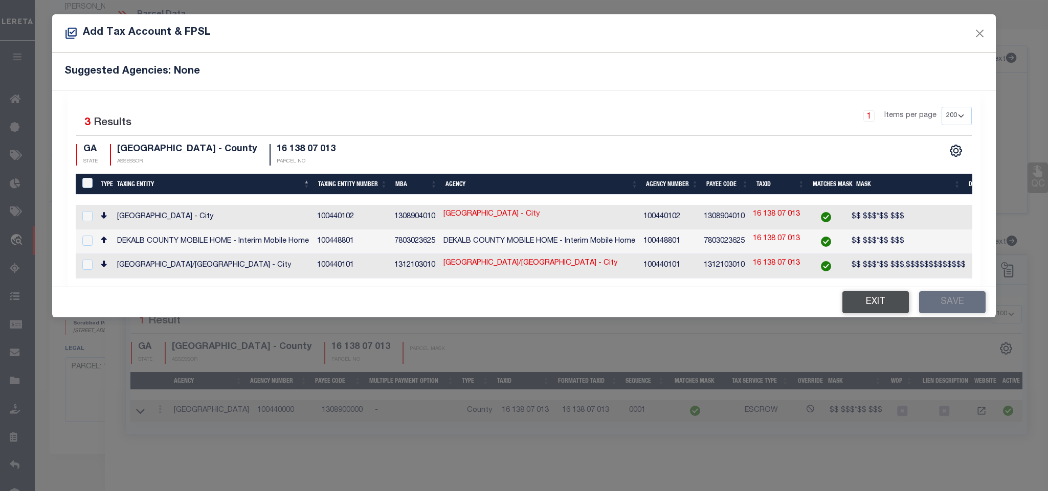
click at [870, 308] on button "Exit" at bounding box center [875, 302] width 66 height 22
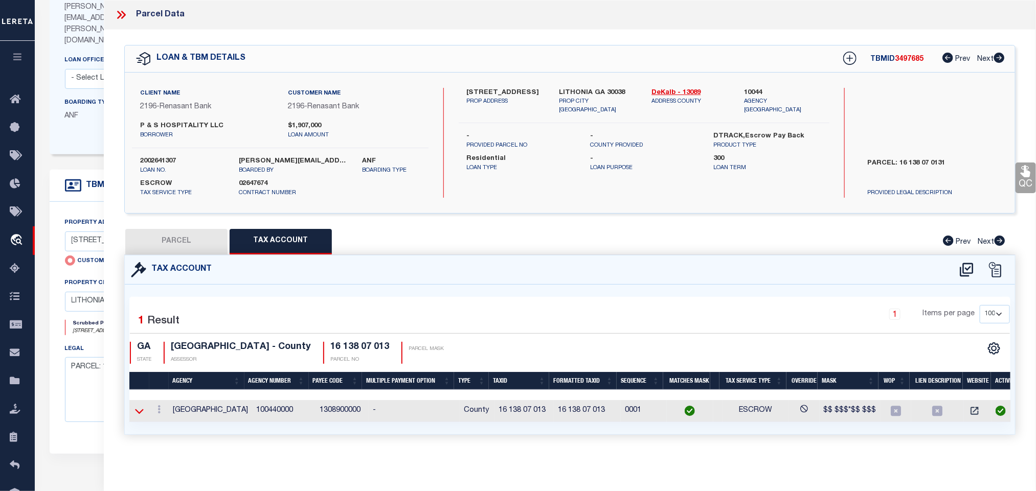
click at [137, 415] on icon at bounding box center [139, 411] width 9 height 11
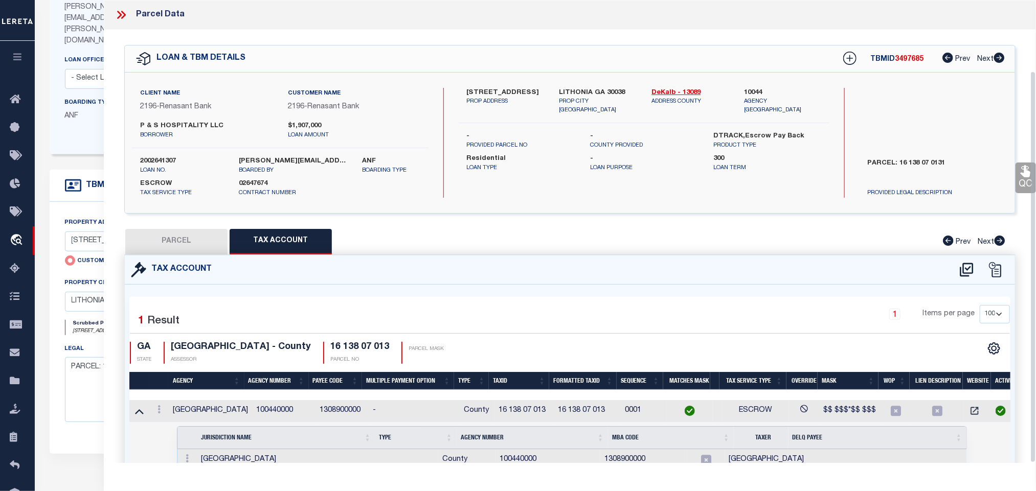
scroll to position [84, 0]
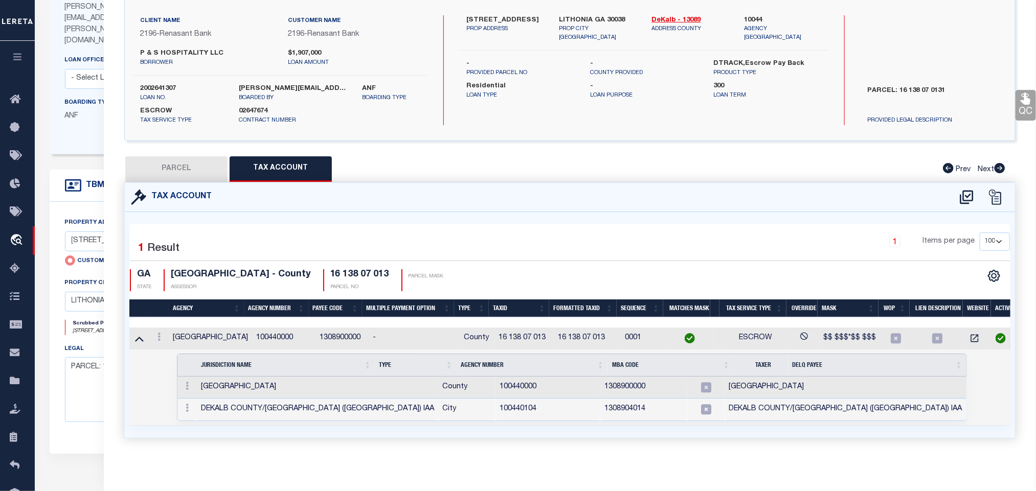
click at [215, 163] on button "PARCEL" at bounding box center [176, 169] width 102 height 26
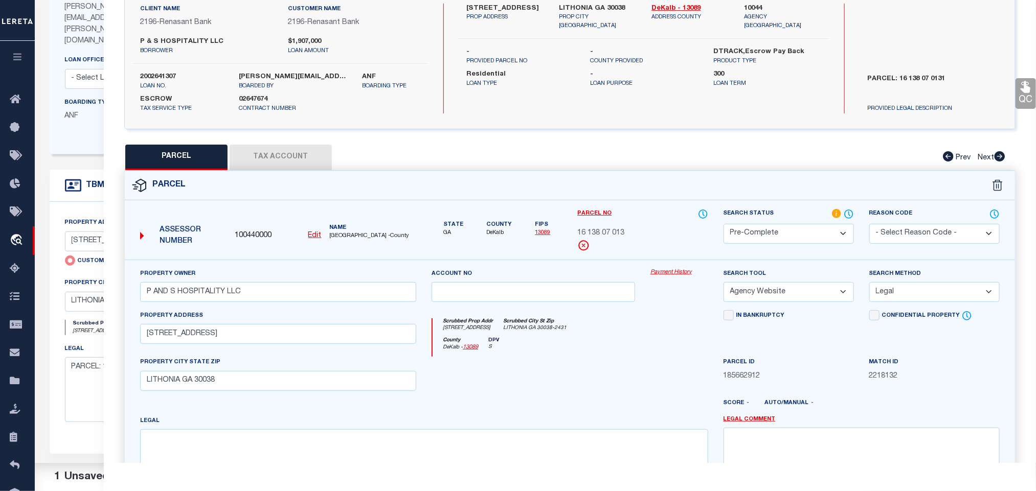
click at [818, 233] on select "Automated Search Bad Parcel Complete Duplicate Parcel High Dollar Reporting In …" at bounding box center [789, 234] width 130 height 20
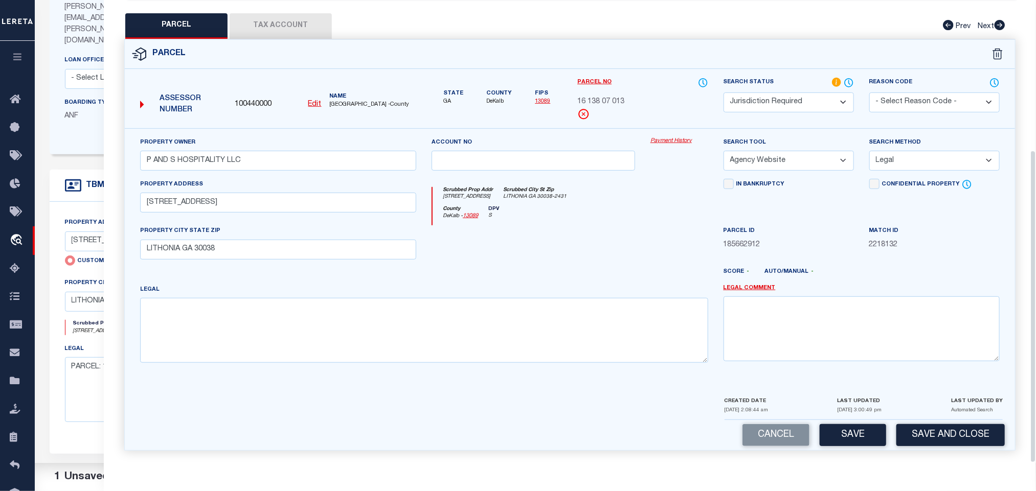
scroll to position [222, 0]
click at [819, 301] on textarea at bounding box center [862, 329] width 276 height 64
paste textarea "Tax Dist: 80-STONECREST"
click at [957, 437] on button "Save and Close" at bounding box center [950, 435] width 108 height 22
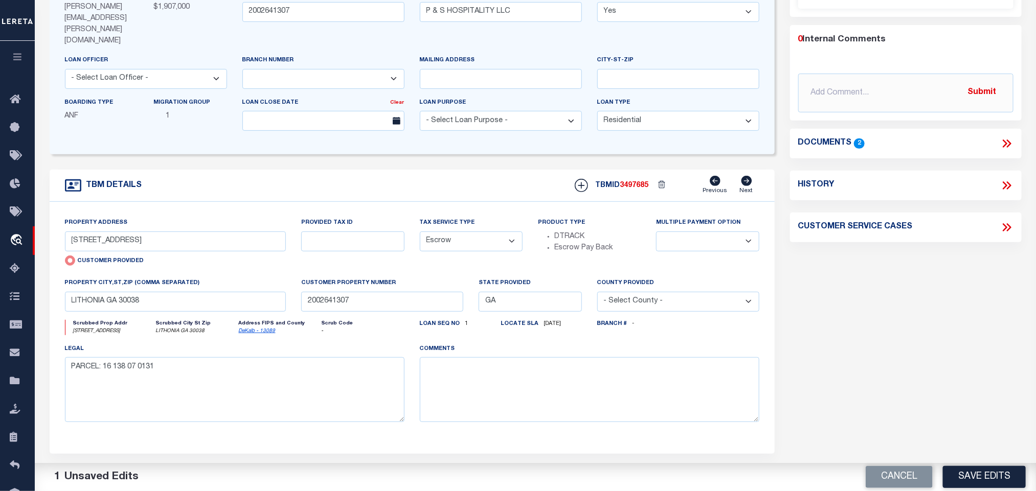
drag, startPoint x: 879, startPoint y: 479, endPoint x: 682, endPoint y: 375, distance: 223.7
click at [879, 479] on button "Cancel" at bounding box center [899, 477] width 67 height 22
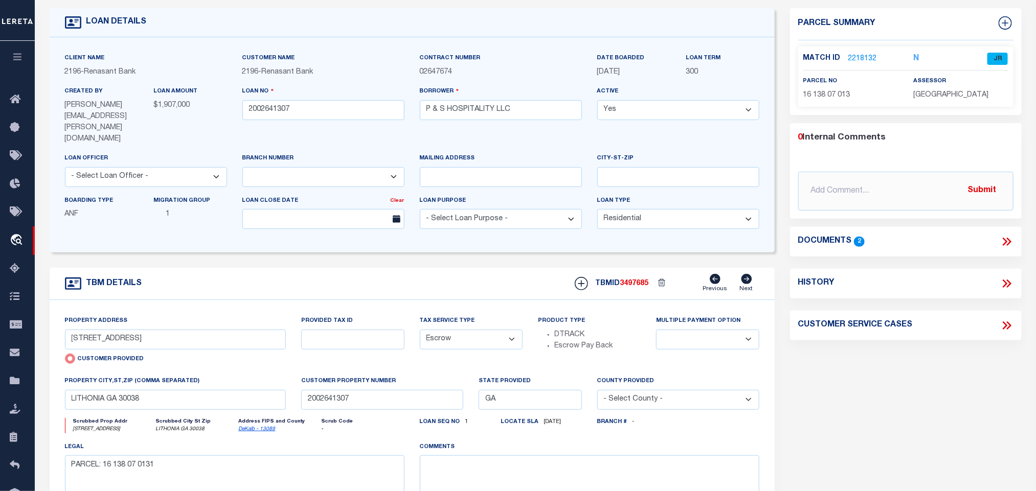
scroll to position [0, 0]
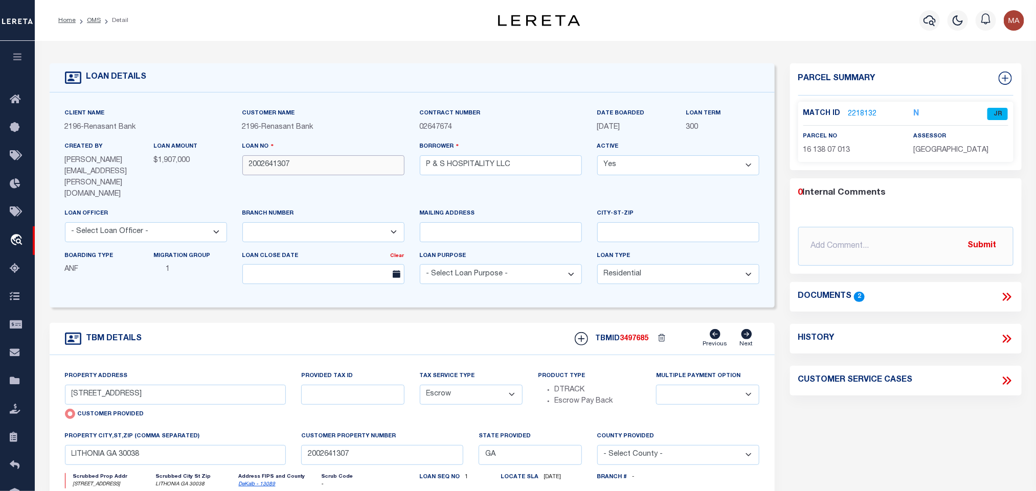
click at [274, 163] on input "2002641307" at bounding box center [323, 165] width 162 height 20
click at [636, 335] on span "3497685" at bounding box center [634, 338] width 29 height 7
copy span "3497685"
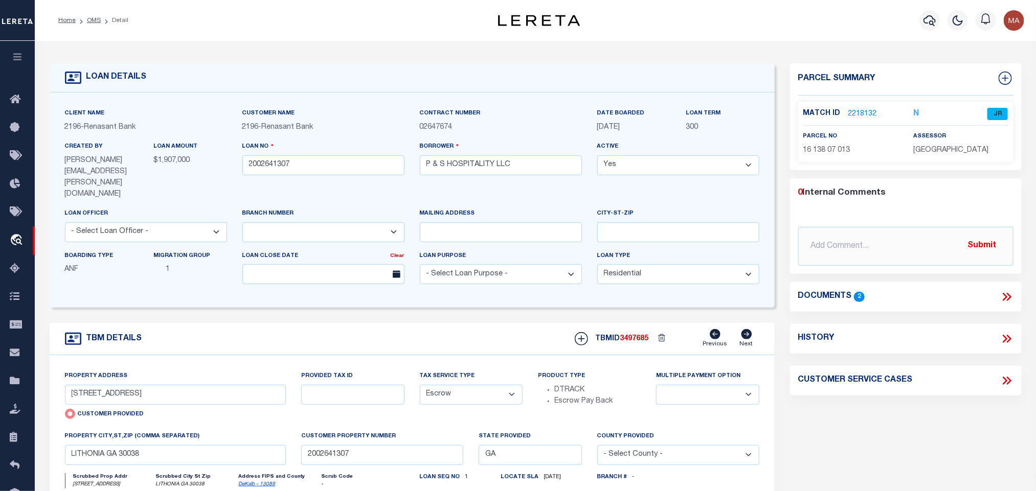
click at [925, 152] on span "[GEOGRAPHIC_DATA]" at bounding box center [950, 150] width 75 height 7
copy div "[GEOGRAPHIC_DATA]"
click at [833, 151] on span "16 138 07 013" at bounding box center [826, 150] width 47 height 7
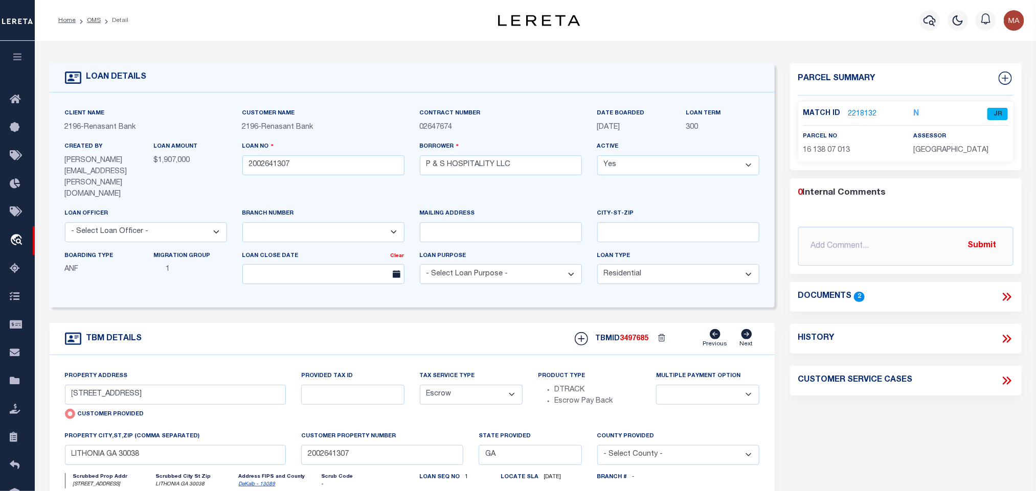
click at [833, 151] on span "16 138 07 013" at bounding box center [826, 150] width 47 height 7
click at [817, 156] on div "Match ID 2218132 N JR parcel no assessor" at bounding box center [905, 132] width 215 height 60
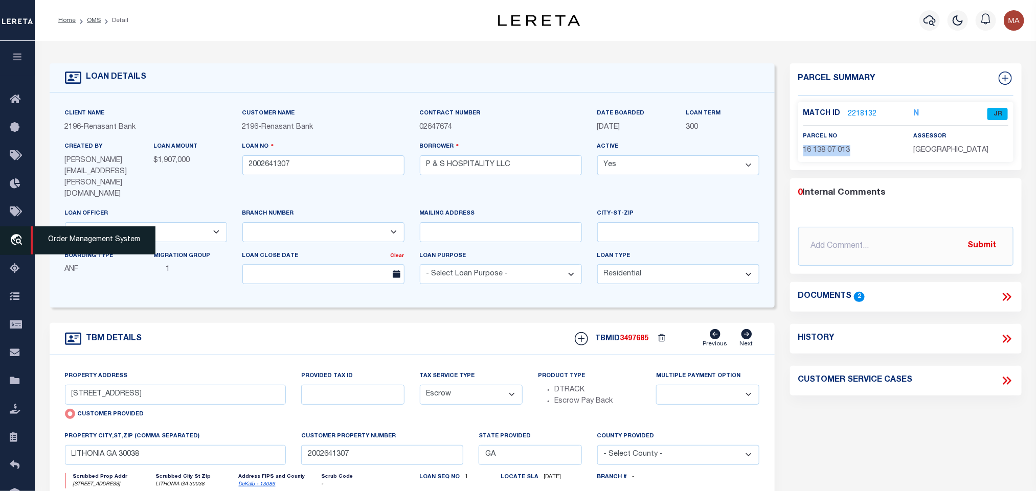
copy div "16 138 07 013"
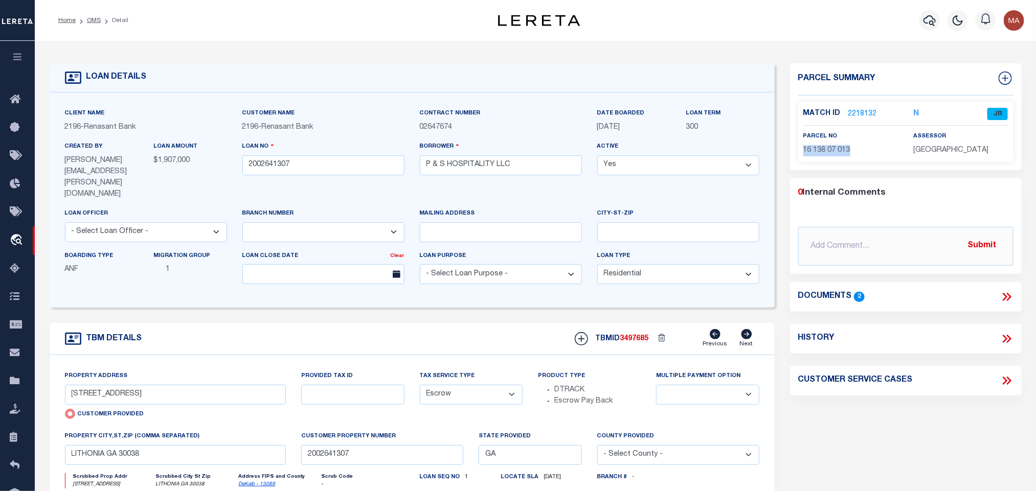
click at [866, 110] on link "2218132" at bounding box center [862, 114] width 29 height 11
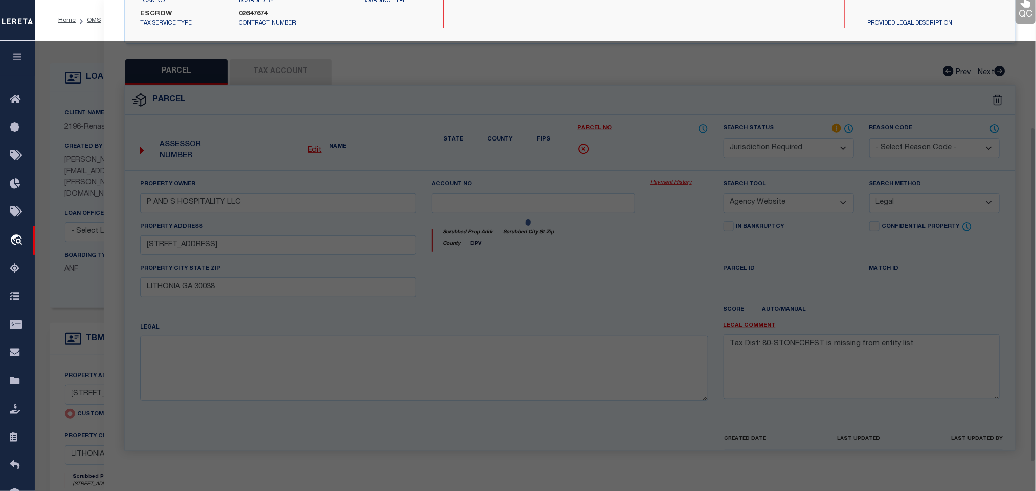
scroll to position [192, 0]
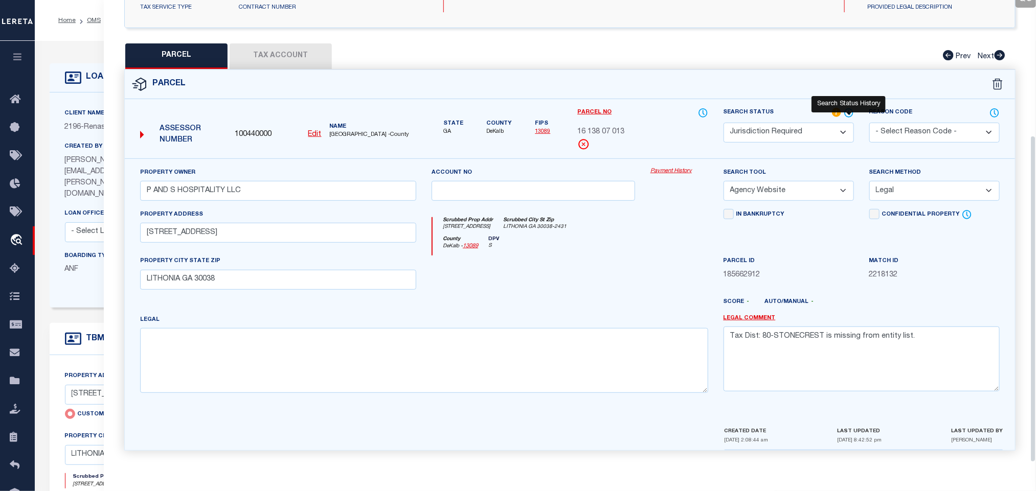
click at [852, 109] on icon at bounding box center [849, 113] width 8 height 8
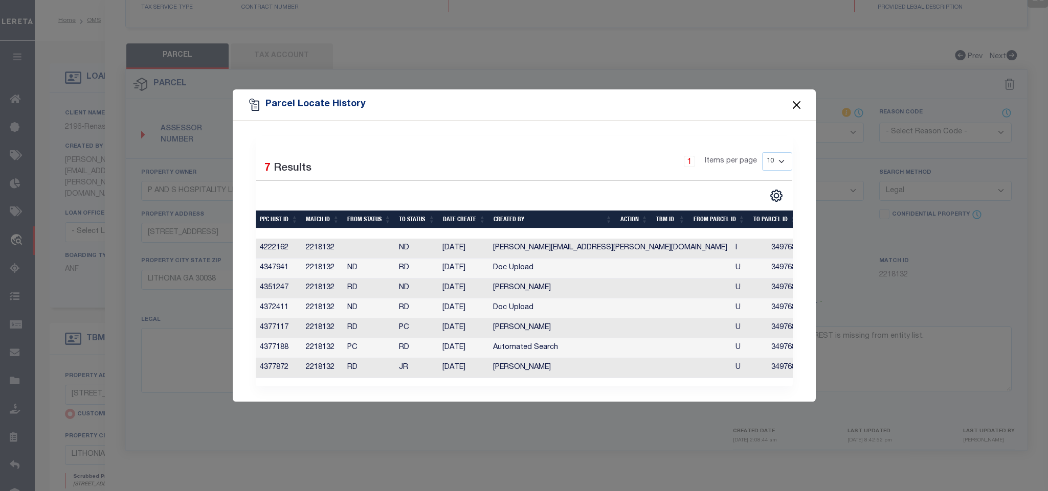
click at [798, 100] on button "Close" at bounding box center [795, 104] width 13 height 13
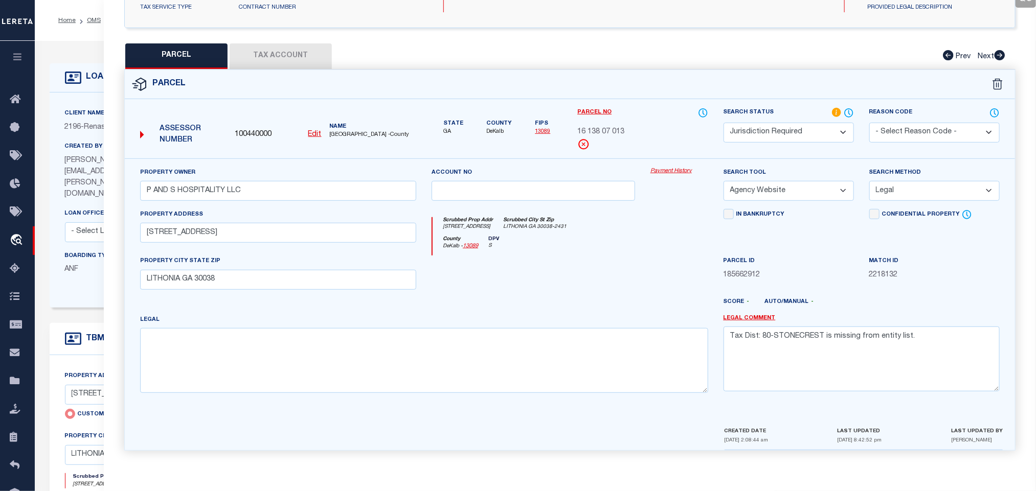
click at [80, 74] on icon at bounding box center [73, 78] width 16 height 12
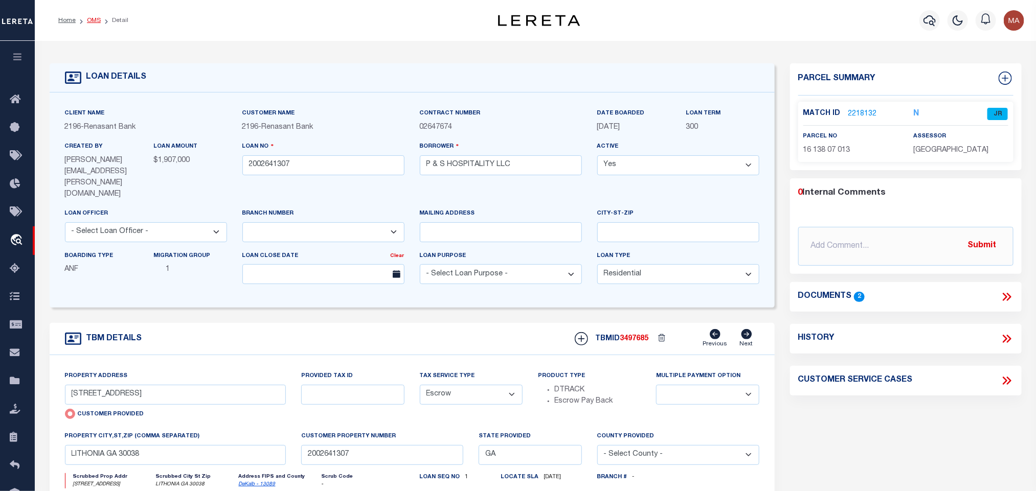
click at [91, 21] on link "OMS" at bounding box center [94, 20] width 14 height 6
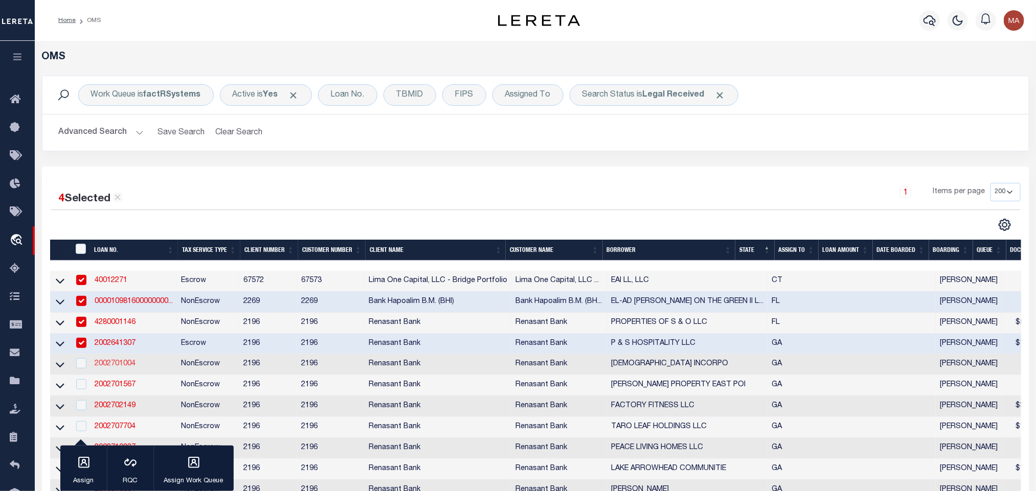
click at [117, 366] on link "2002701004" at bounding box center [115, 363] width 41 height 7
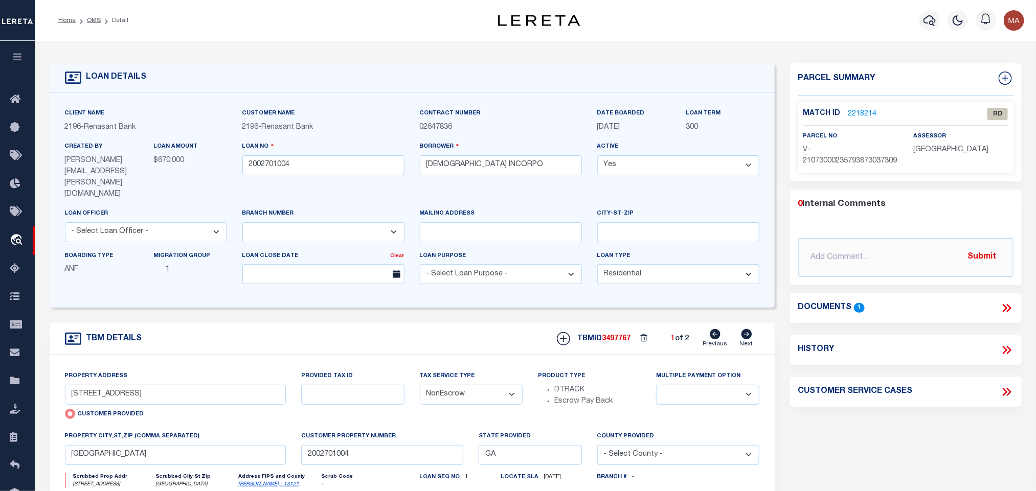
click at [1011, 315] on icon at bounding box center [1006, 308] width 13 height 13
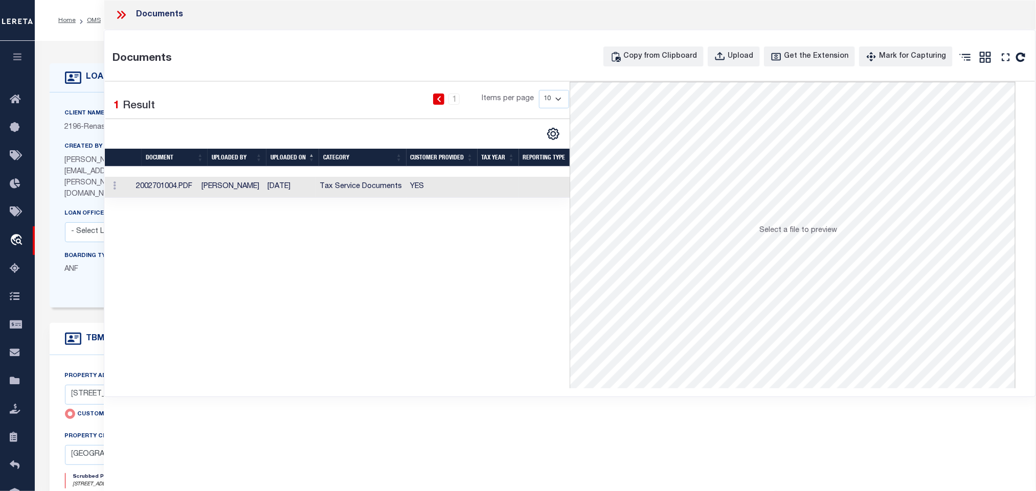
click at [432, 195] on td "YES" at bounding box center [441, 187] width 71 height 21
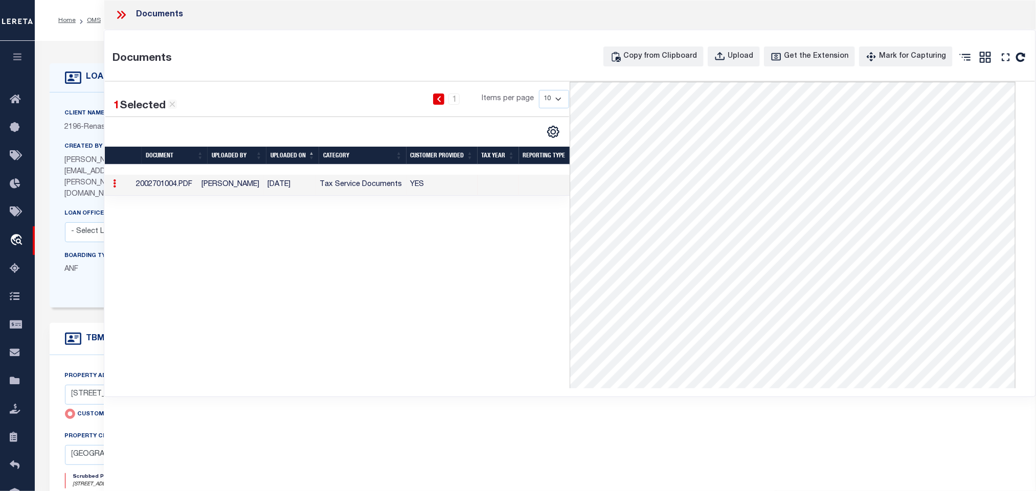
click at [106, 126] on div "1 Selected 1 Result 1 Items per page 10 25 50 100" at bounding box center [337, 114] width 481 height 49
click at [102, 129] on span "Renasant Bank" at bounding box center [110, 127] width 52 height 7
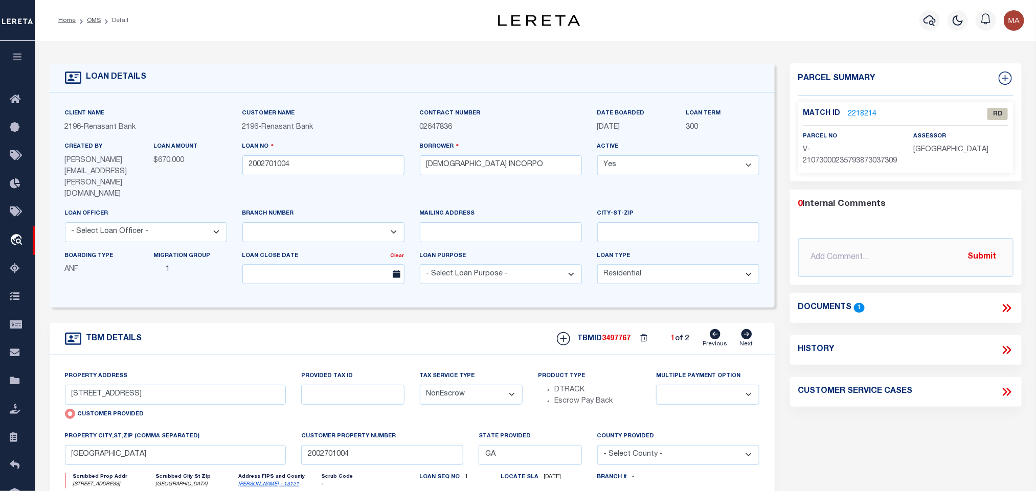
click at [252, 482] on link "[PERSON_NAME] - 13121" at bounding box center [269, 484] width 61 height 5
click at [175, 386] on input "[STREET_ADDRESS]" at bounding box center [175, 395] width 221 height 20
click at [179, 385] on input "[STREET_ADDRESS]" at bounding box center [175, 395] width 221 height 20
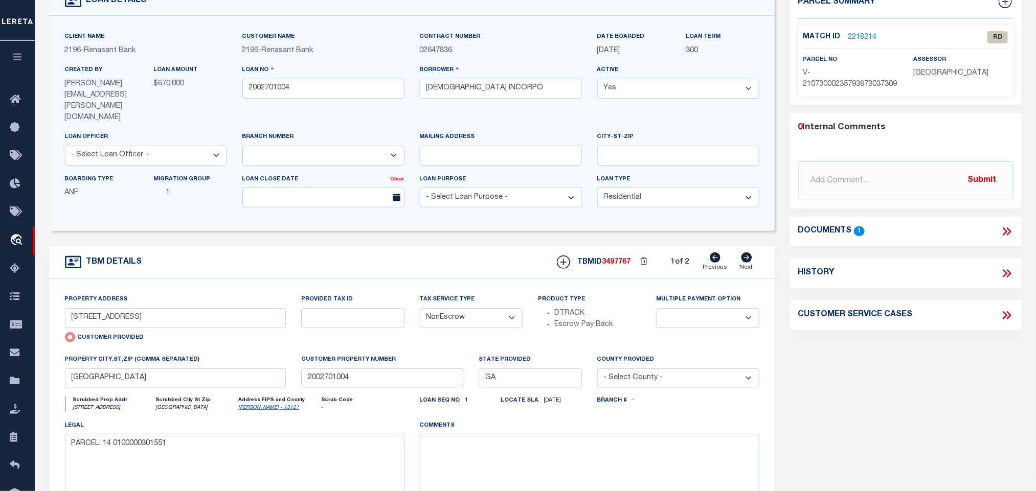
click at [744, 253] on icon at bounding box center [746, 258] width 11 height 10
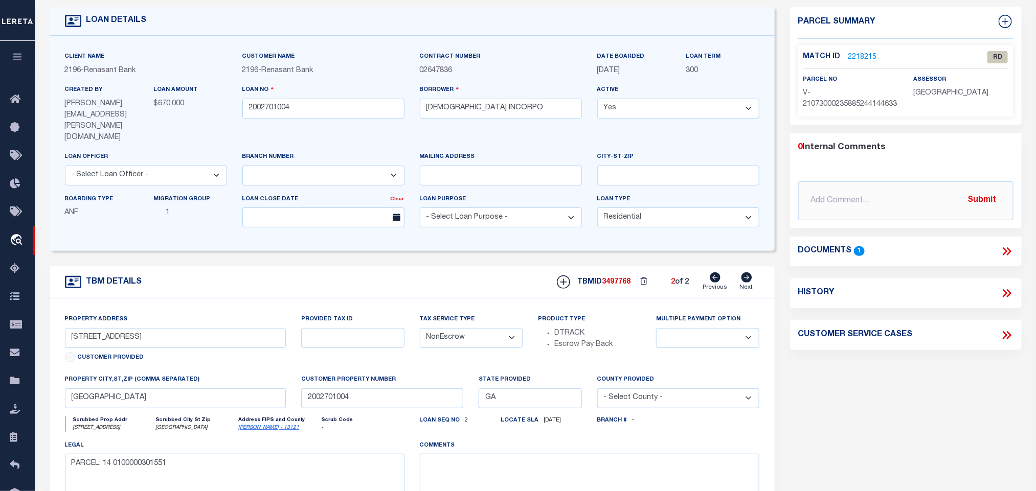
scroll to position [0, 0]
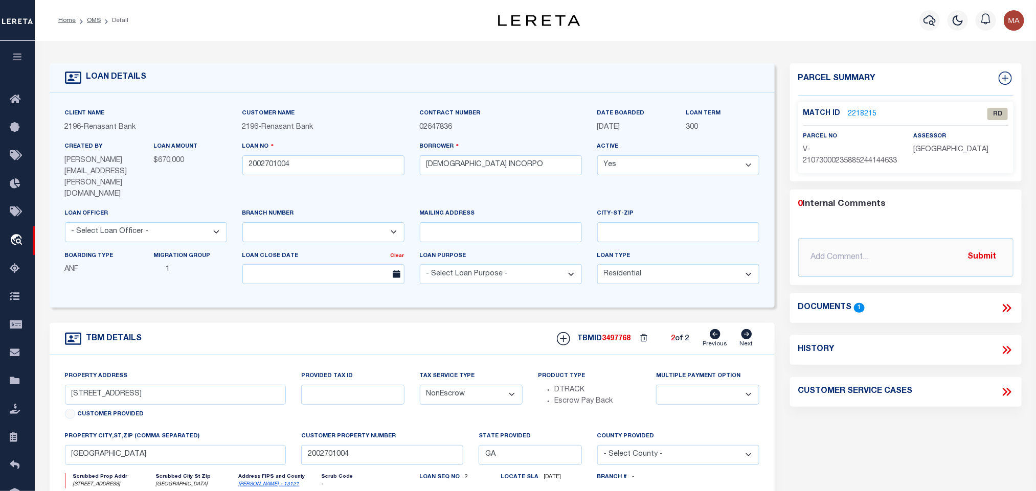
click at [718, 329] on icon at bounding box center [715, 334] width 11 height 10
click at [864, 114] on link "2218214" at bounding box center [862, 114] width 29 height 11
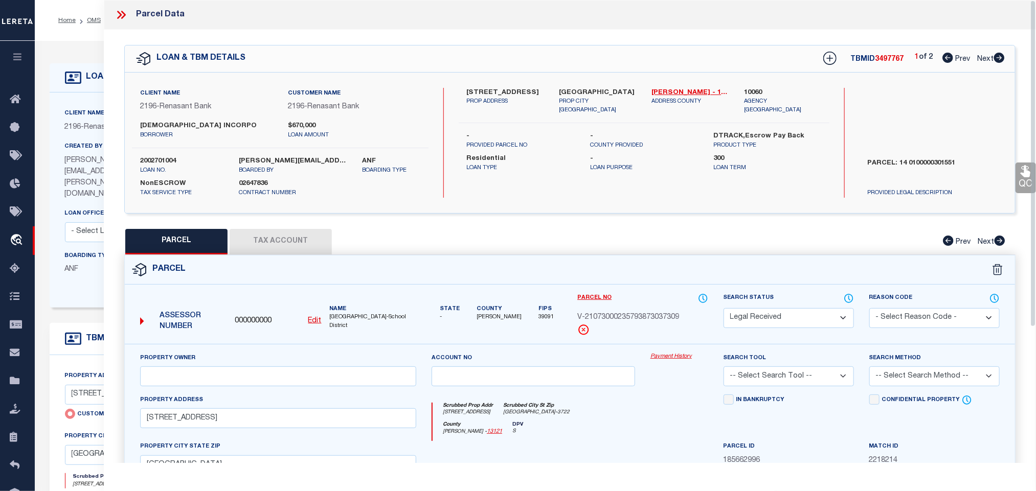
click at [316, 319] on u "Edit" at bounding box center [314, 321] width 13 height 7
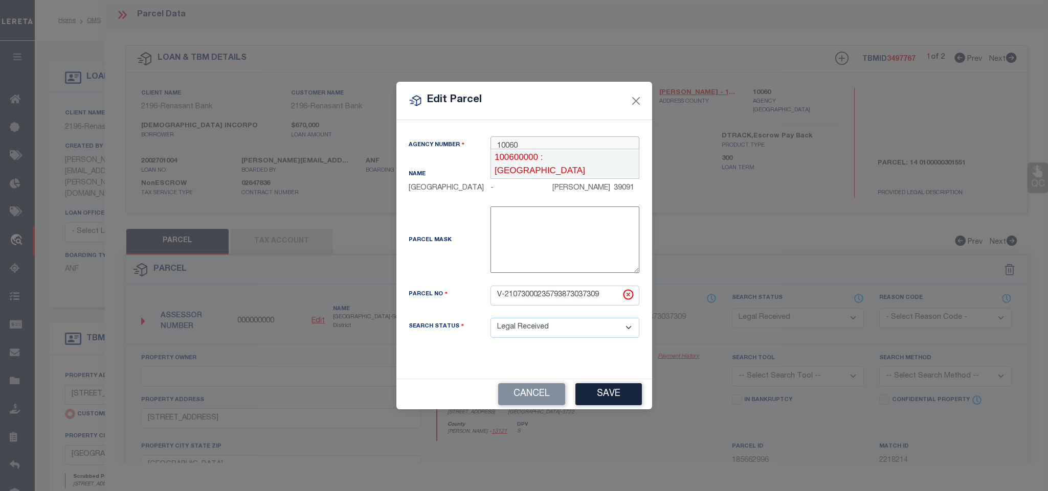
click at [568, 157] on div "100600000 : [GEOGRAPHIC_DATA]" at bounding box center [565, 163] width 148 height 29
click at [574, 306] on input "V-21073000235793873037309" at bounding box center [564, 296] width 149 height 20
paste input "14 010000030155"
click at [613, 421] on div "Edit Parcel Agency Number 100600000 Name State" at bounding box center [524, 245] width 1048 height 491
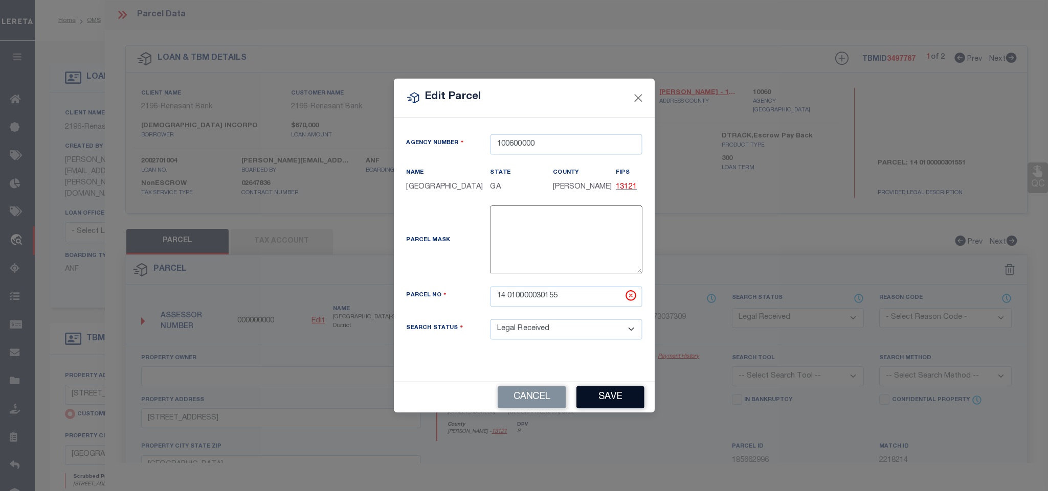
click at [616, 406] on button "Save" at bounding box center [610, 397] width 68 height 22
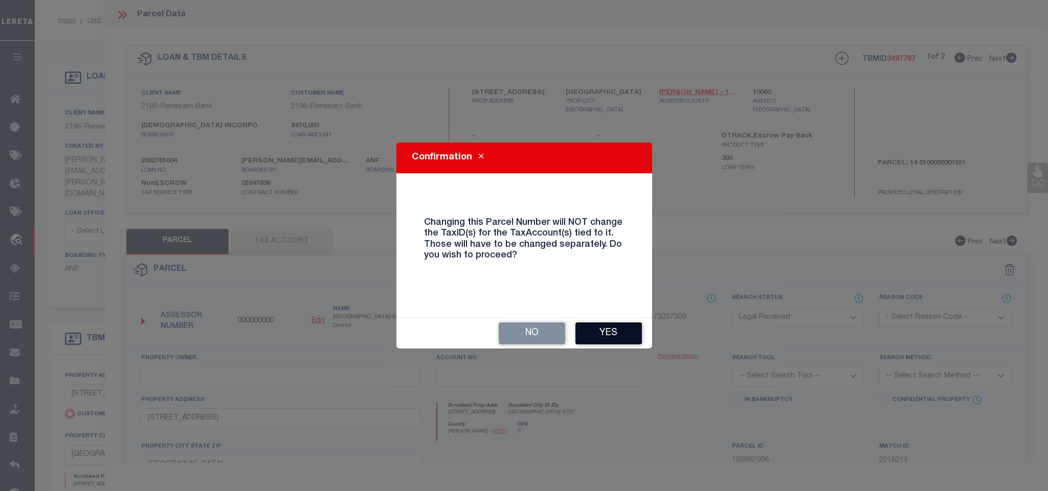
click at [623, 336] on button "Yes" at bounding box center [608, 334] width 66 height 22
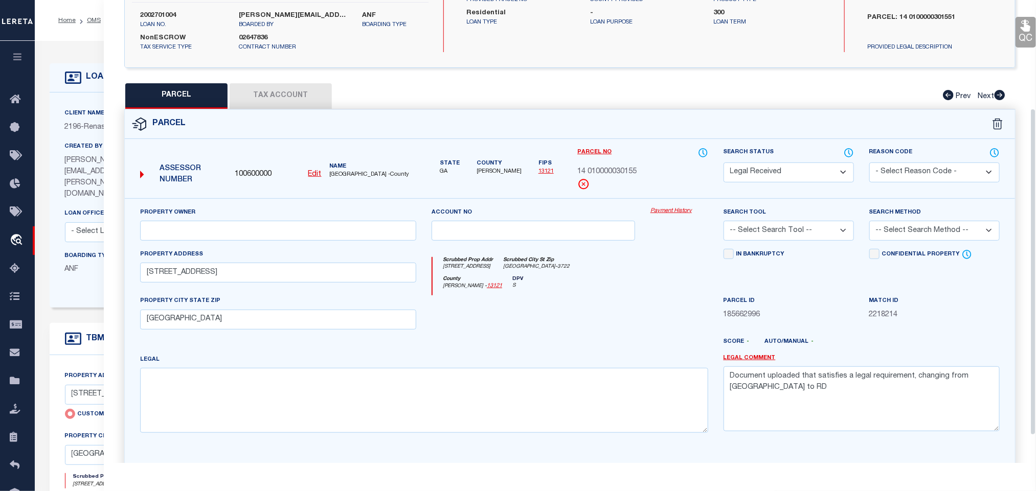
scroll to position [153, 0]
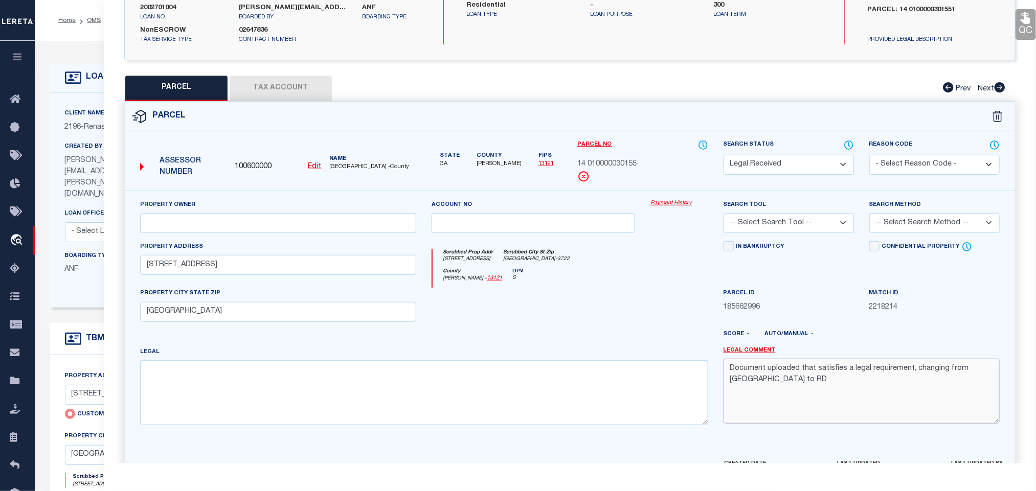
click at [785, 390] on textarea "Document uploaded that satisfies a legal requirement, changing from [GEOGRAPHIC…" at bounding box center [862, 391] width 276 height 64
click at [350, 229] on input "text" at bounding box center [278, 223] width 276 height 20
paste input "[DEMOGRAPHIC_DATA] INC"
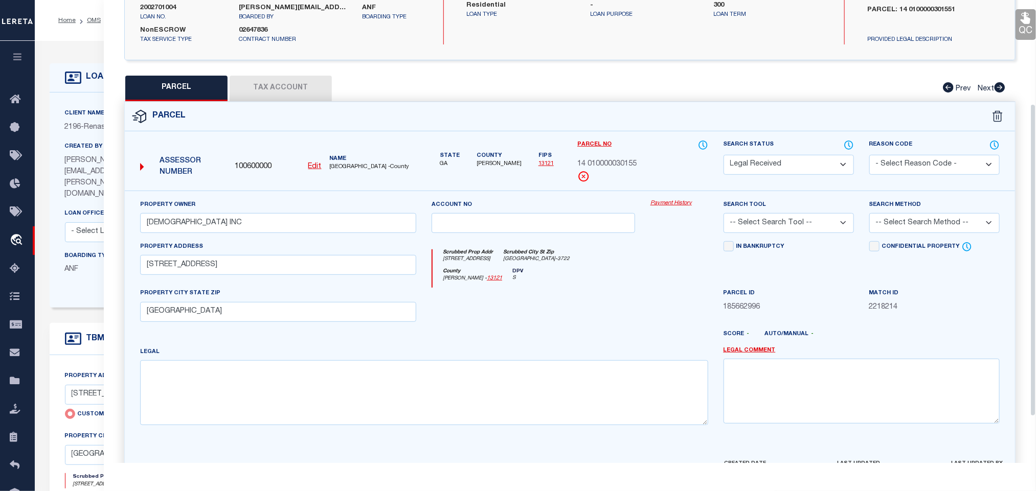
click at [813, 215] on div "Search Tool -- Select Search Tool -- 3rd Party Website Agency File Agency Websi…" at bounding box center [789, 216] width 130 height 34
click at [810, 220] on select "-- Select Search Tool -- 3rd Party Website Agency File Agency Website ATLS CNV-…" at bounding box center [789, 223] width 130 height 20
click at [724, 216] on select "-- Select Search Tool -- 3rd Party Website Agency File Agency Website ATLS CNV-…" at bounding box center [789, 223] width 130 height 20
drag, startPoint x: 885, startPoint y: 218, endPoint x: 889, endPoint y: 236, distance: 18.3
click at [885, 218] on select "-- Select Search Method -- Property Address Legal Liability Info Provided" at bounding box center [934, 223] width 130 height 20
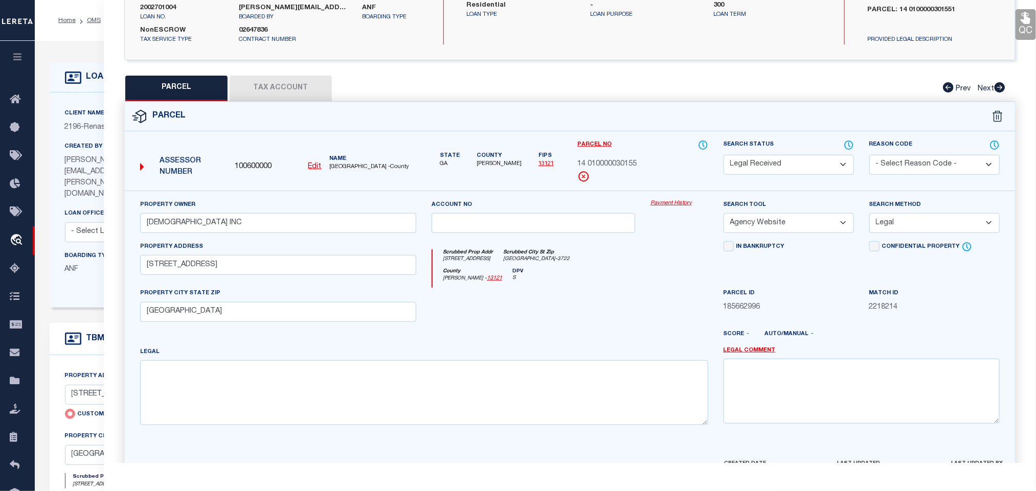
click at [869, 216] on select "-- Select Search Method -- Property Address Legal Liability Info Provided" at bounding box center [934, 223] width 130 height 20
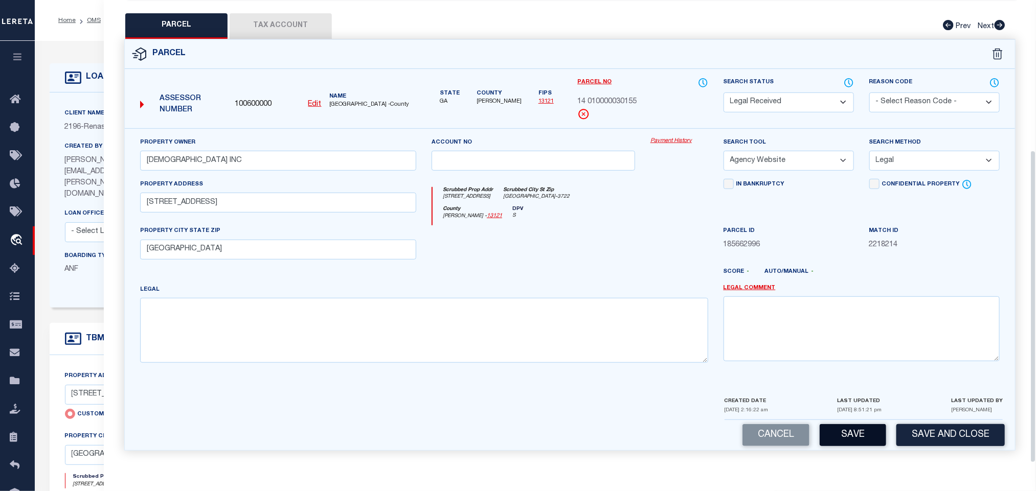
click at [870, 445] on button "Save" at bounding box center [853, 435] width 66 height 22
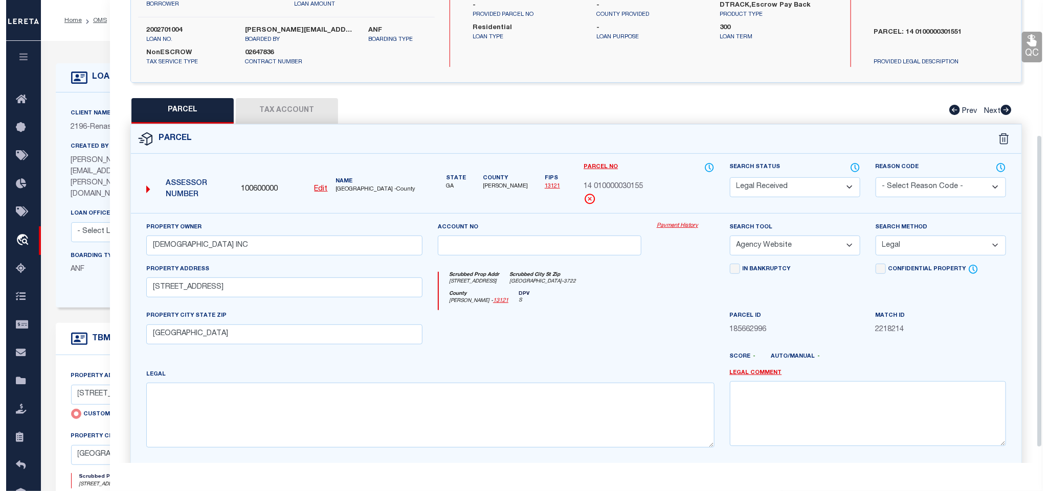
scroll to position [0, 0]
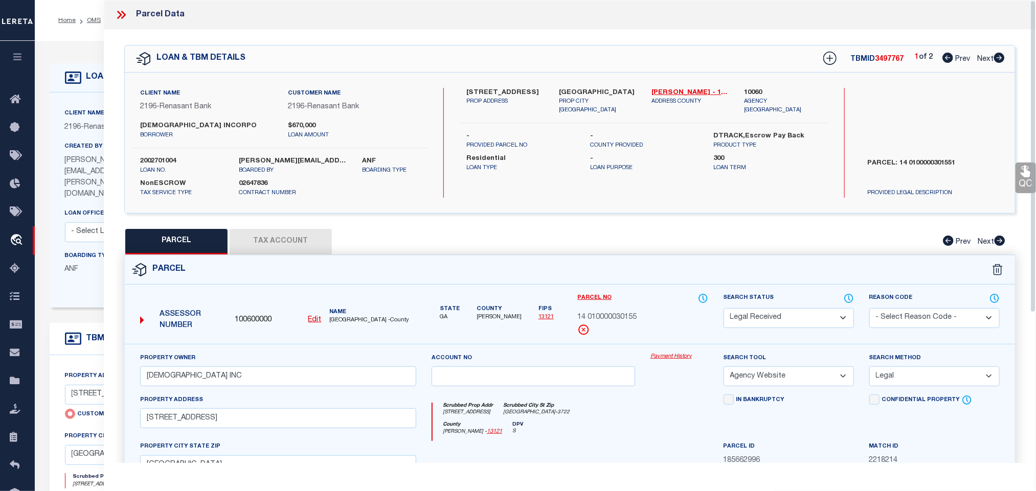
click at [304, 246] on button "Tax Account" at bounding box center [281, 242] width 102 height 26
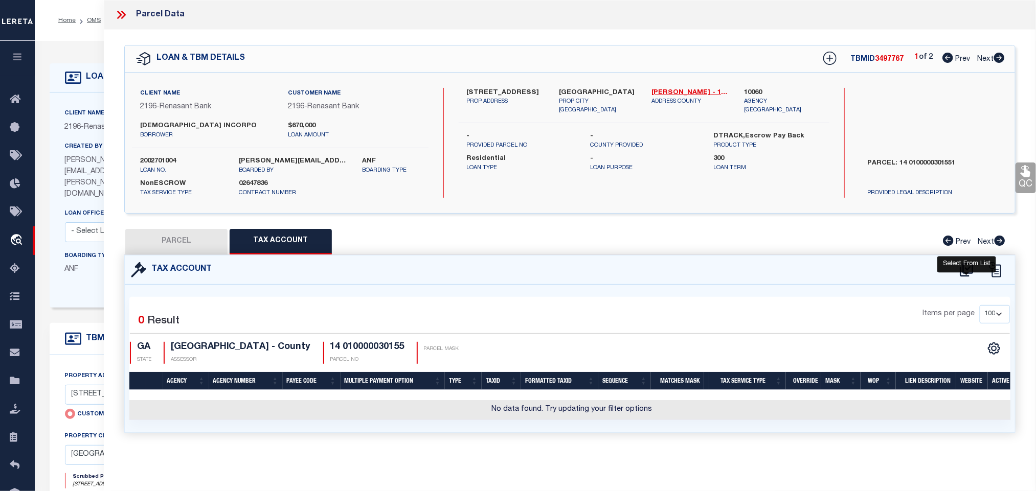
click at [963, 275] on icon at bounding box center [966, 270] width 13 height 14
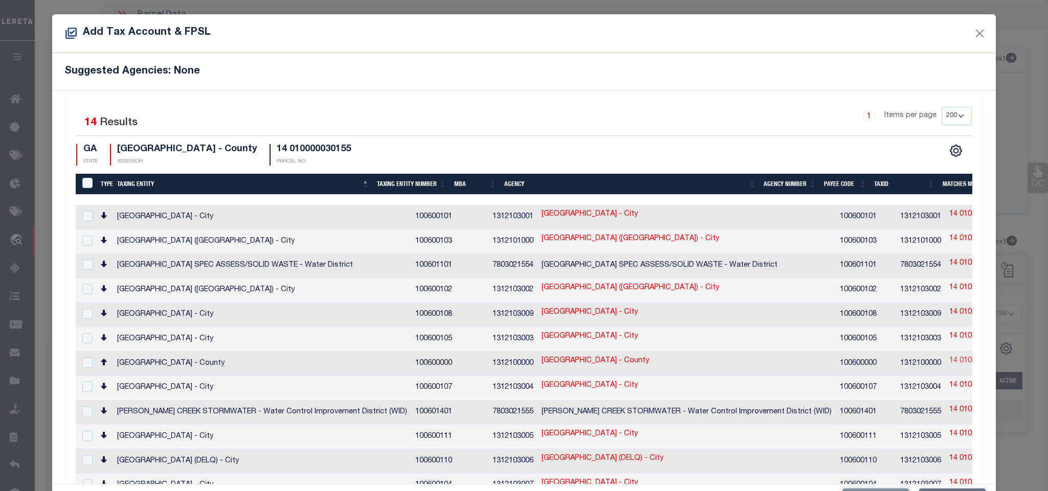
click at [949, 356] on link "14 010000030155" at bounding box center [978, 361] width 59 height 11
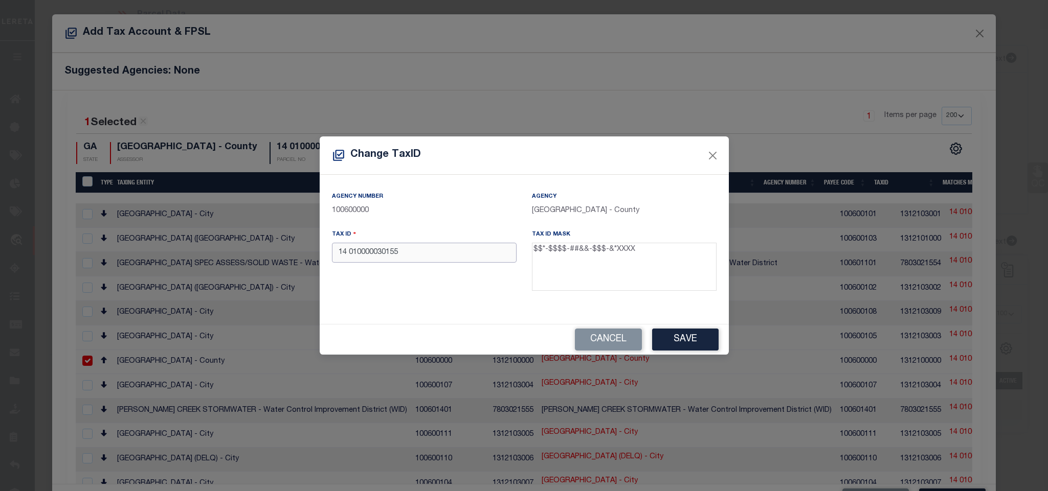
click at [473, 255] on input "14 010000030155" at bounding box center [424, 253] width 185 height 20
click at [698, 340] on button "Save" at bounding box center [685, 340] width 66 height 22
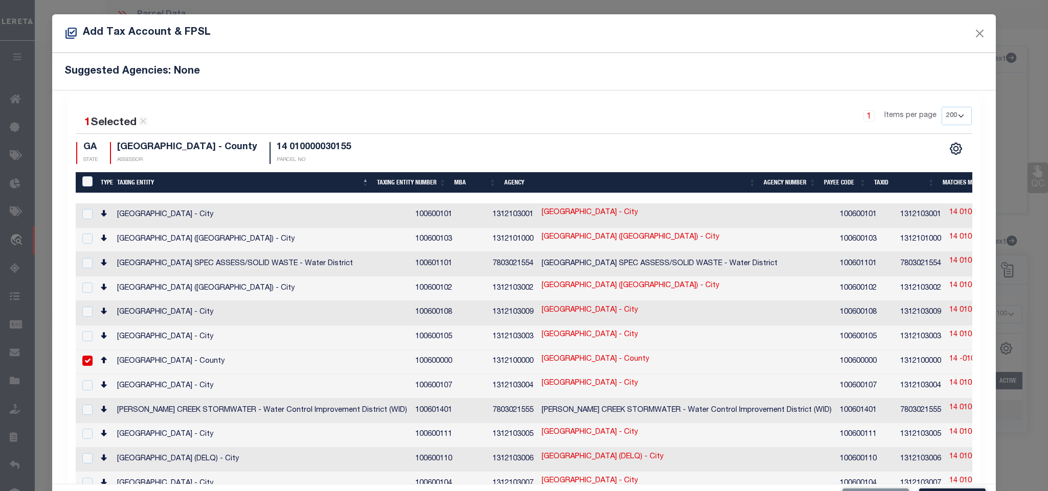
scroll to position [65, 0]
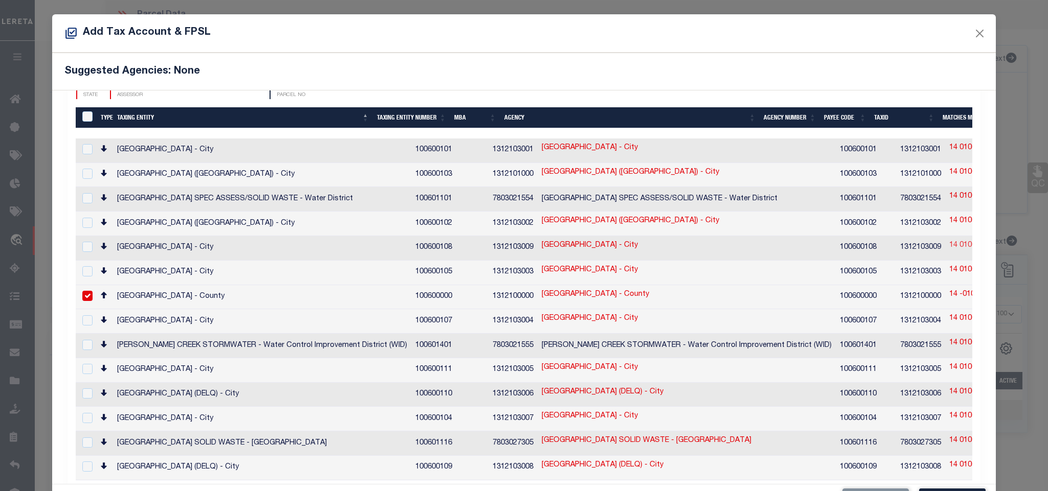
click at [949, 240] on link "14 010000030155" at bounding box center [978, 245] width 59 height 11
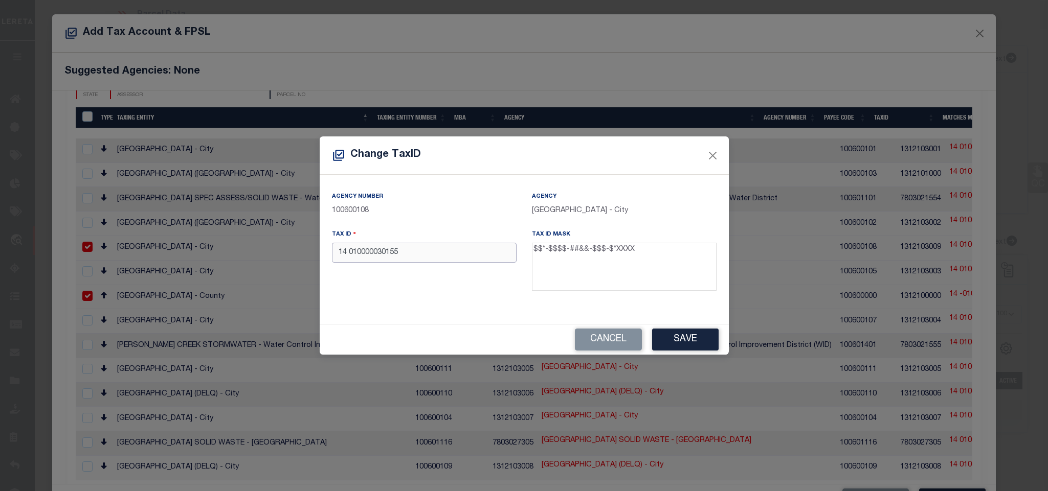
click at [468, 258] on input "14 010000030155" at bounding box center [424, 253] width 185 height 20
paste input "-0100-0003-015-"
click at [682, 330] on button "Save" at bounding box center [685, 340] width 66 height 22
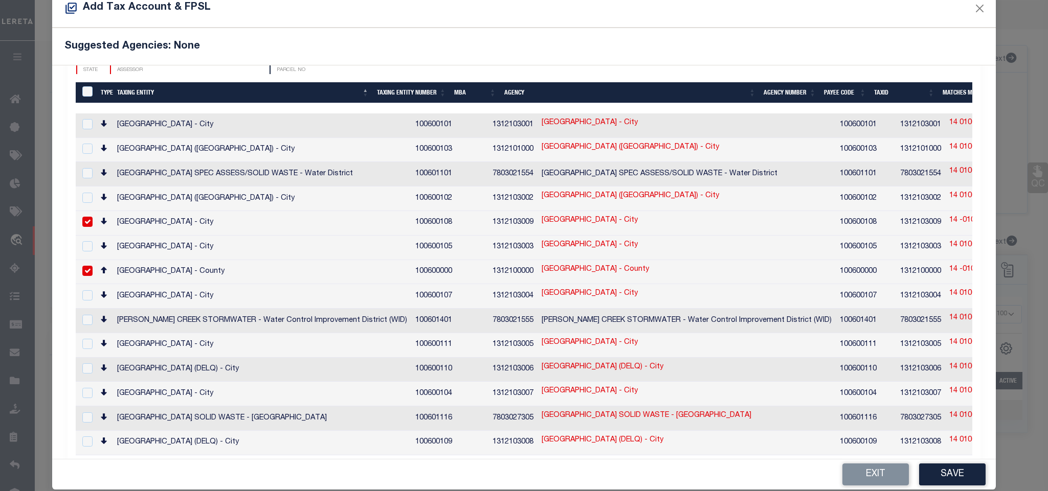
scroll to position [38, 0]
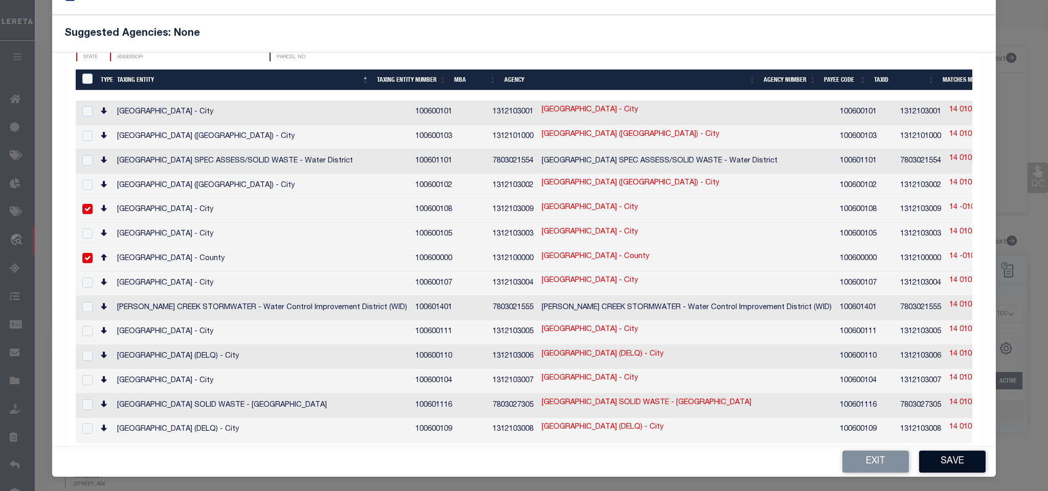
click at [939, 462] on button "Save" at bounding box center [952, 462] width 66 height 22
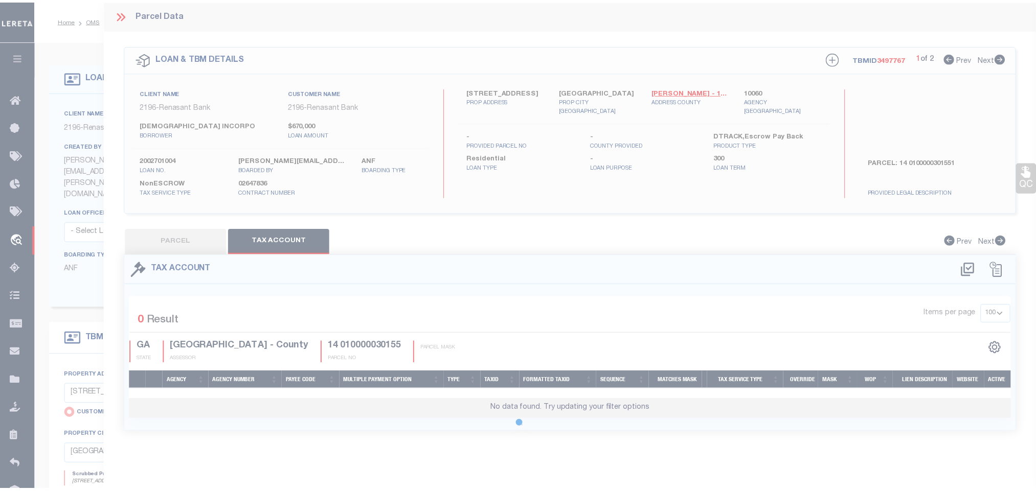
scroll to position [0, 0]
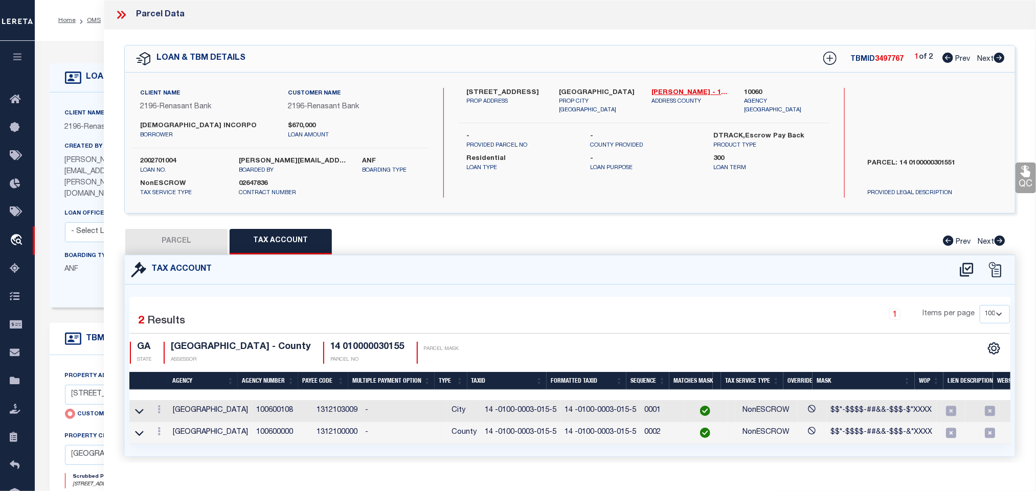
click at [169, 239] on button "PARCEL" at bounding box center [176, 242] width 102 height 26
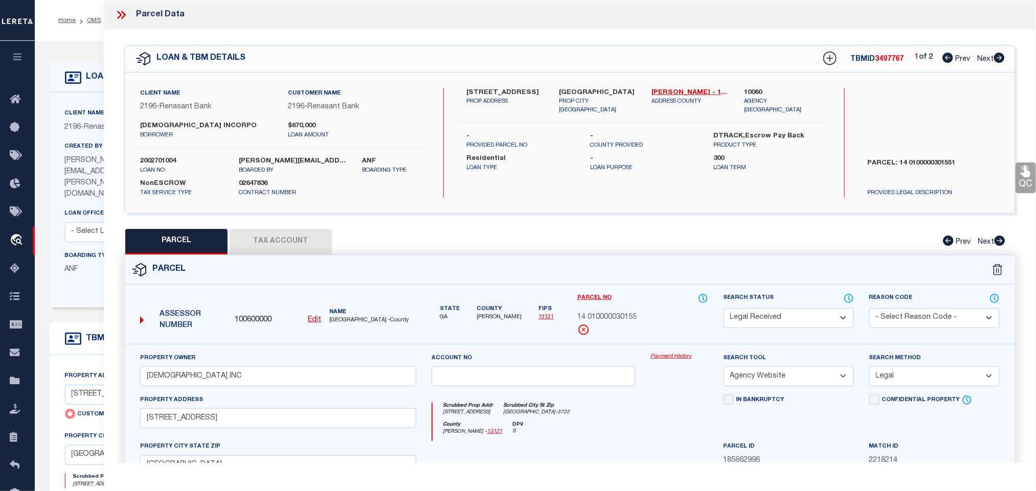
drag, startPoint x: 752, startPoint y: 324, endPoint x: 752, endPoint y: 313, distance: 10.7
click at [752, 324] on select "Automated Search Bad Parcel Complete Duplicate Parcel High Dollar Reporting In …" at bounding box center [789, 318] width 130 height 20
click at [724, 309] on select "Automated Search Bad Parcel Complete Duplicate Parcel High Dollar Reporting In …" at bounding box center [789, 318] width 130 height 20
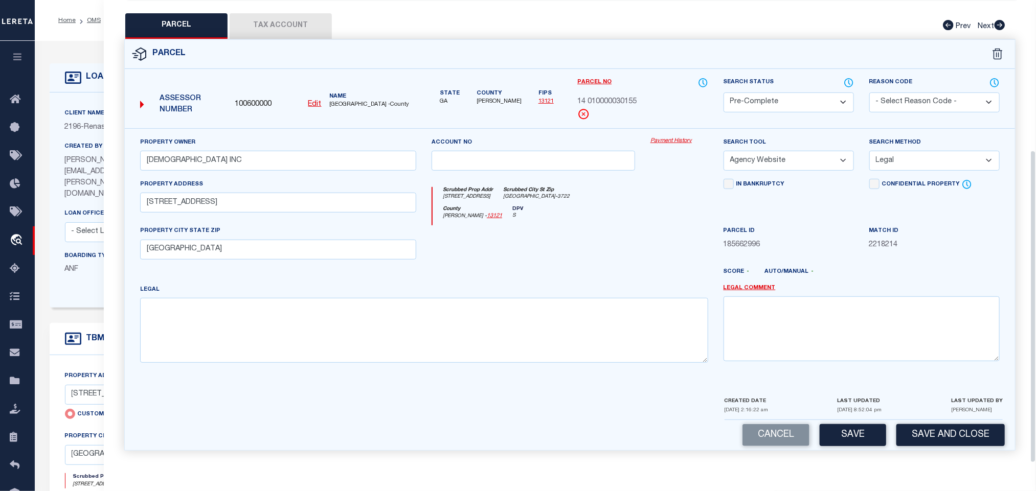
click at [969, 454] on div "Parcel 100600000 Edit" at bounding box center [570, 251] width 907 height 424
click at [959, 427] on button "Save and Close" at bounding box center [950, 435] width 108 height 22
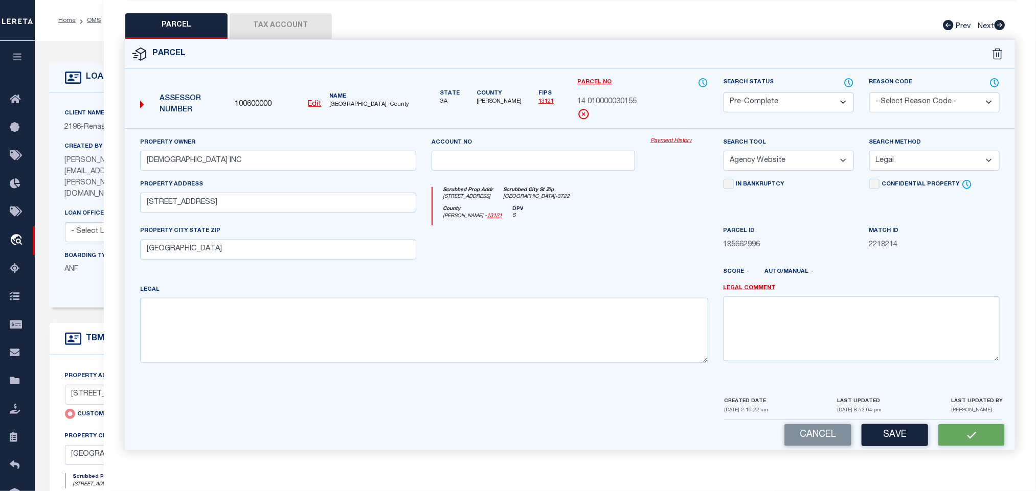
click at [266, 99] on span "100600000" at bounding box center [253, 104] width 37 height 11
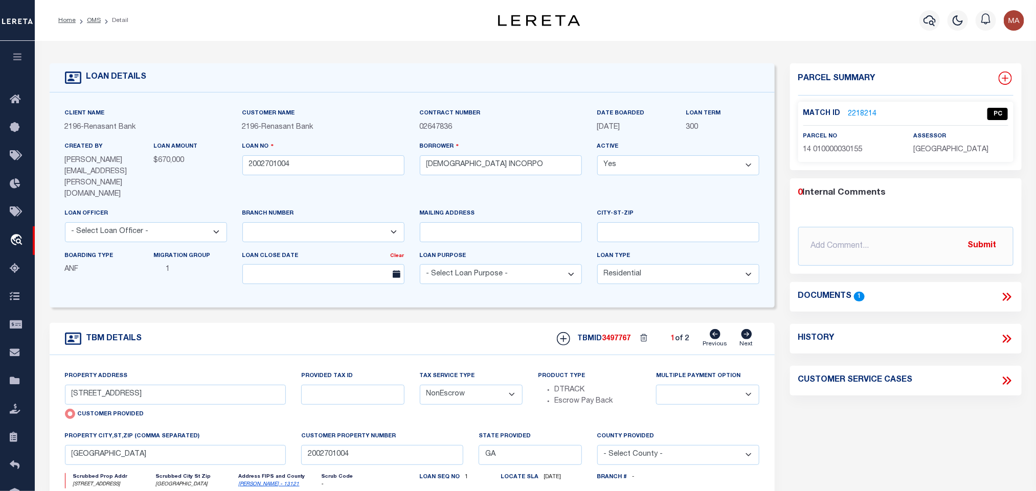
click at [1007, 80] on icon at bounding box center [1005, 78] width 13 height 13
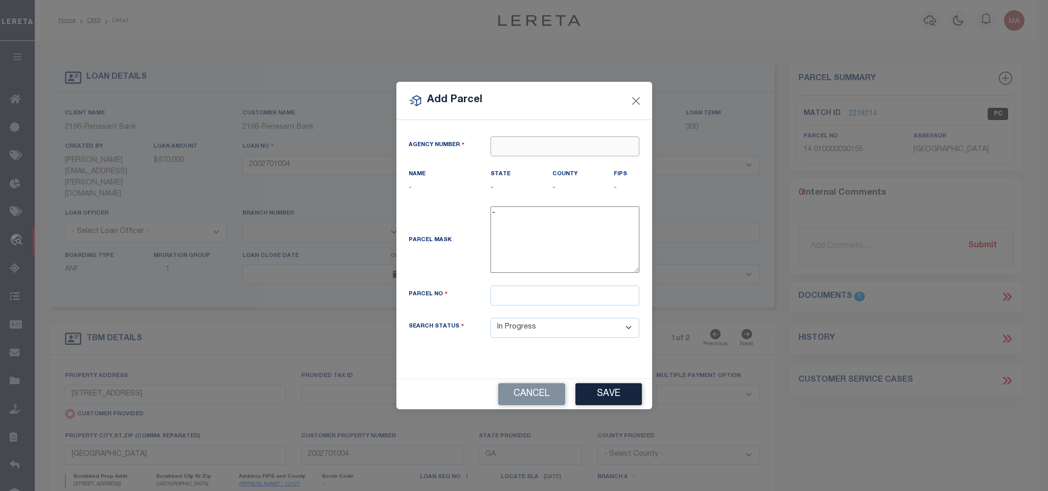
click at [538, 145] on input "text" at bounding box center [564, 147] width 149 height 20
paste input "100600000"
click at [544, 163] on div "100600000 : [GEOGRAPHIC_DATA]" at bounding box center [565, 169] width 148 height 29
click at [618, 298] on input "text" at bounding box center [564, 296] width 149 height 20
paste input "14 010000030163"
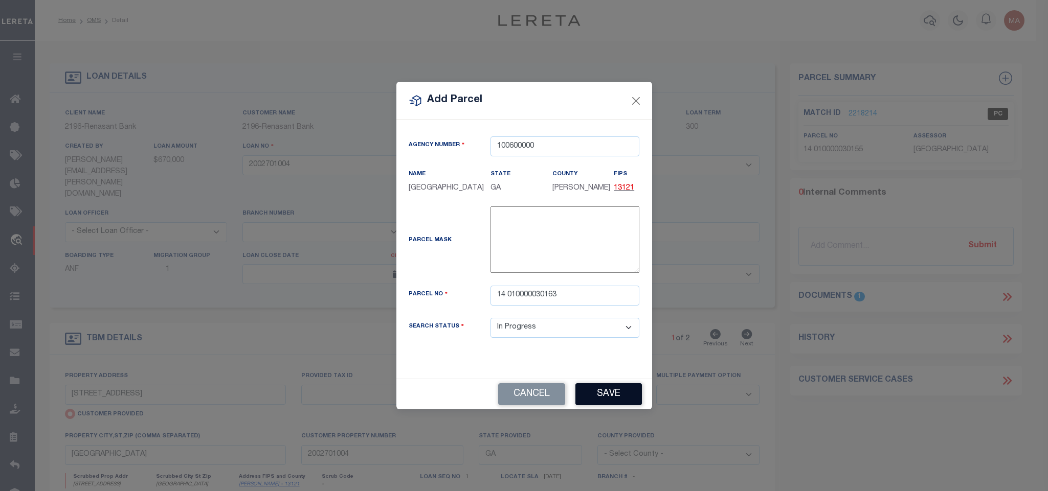
click at [621, 390] on button "Save" at bounding box center [608, 394] width 66 height 22
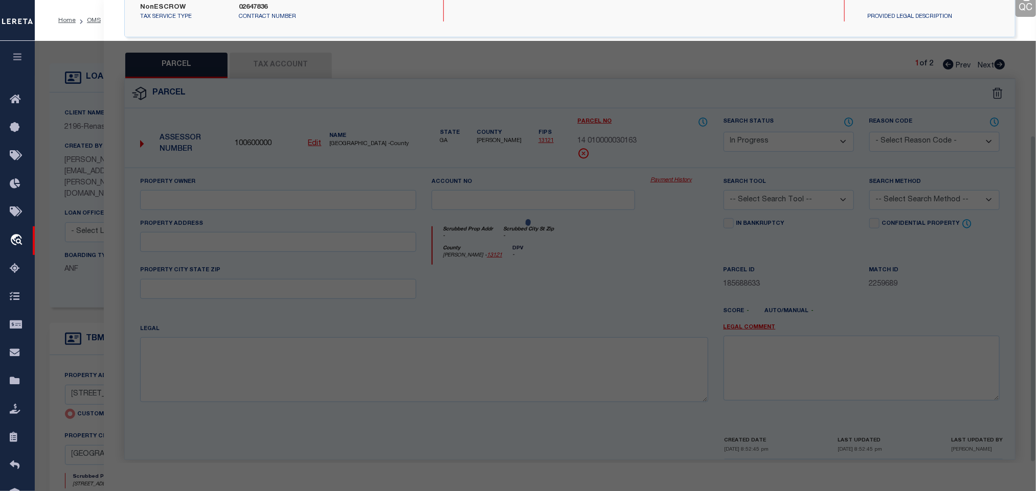
scroll to position [192, 0]
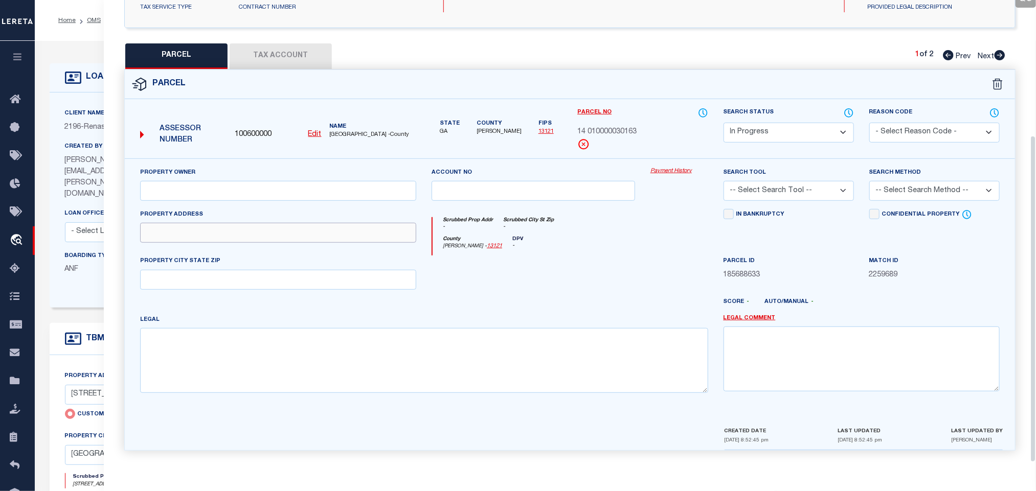
click at [327, 235] on input "text" at bounding box center [278, 233] width 276 height 20
paste input "SYLVAN RD SW REAR"
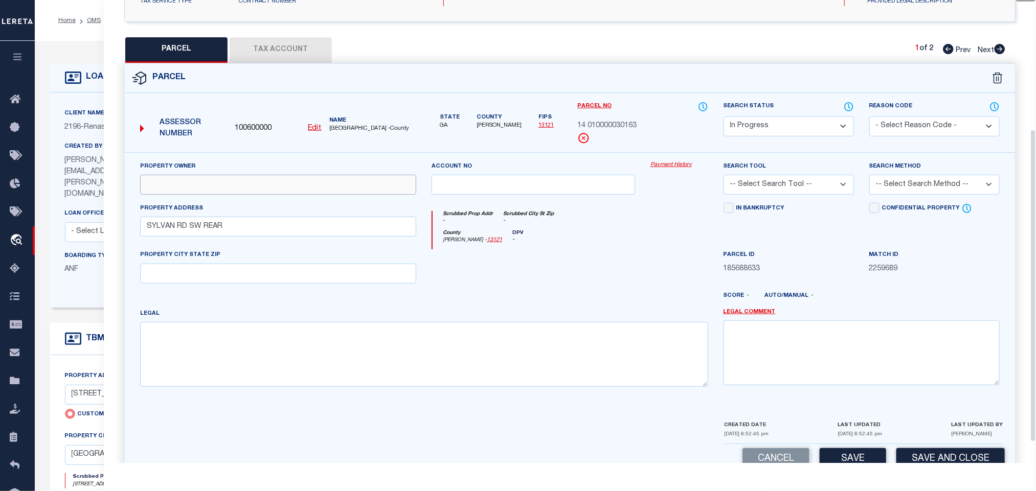
click at [302, 186] on input "text" at bounding box center [278, 185] width 276 height 20
paste input "[DEMOGRAPHIC_DATA] INC"
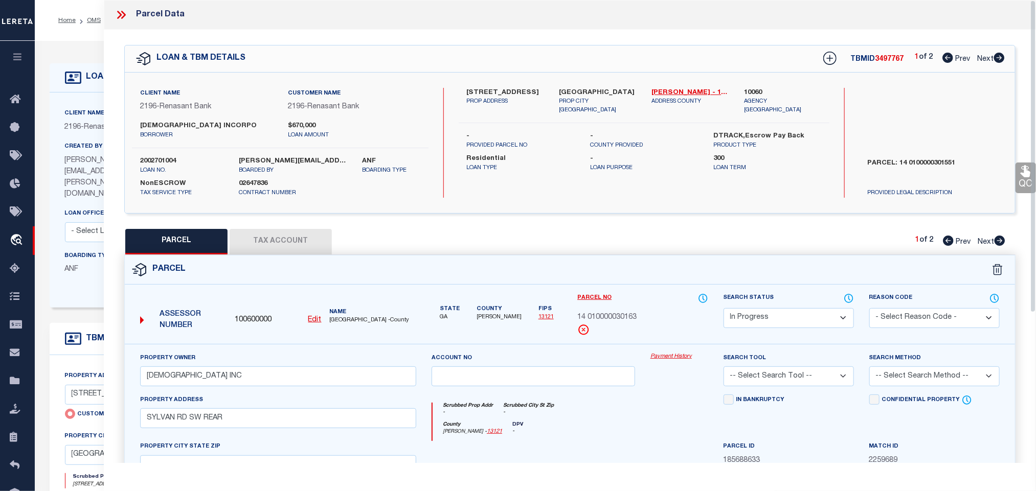
click at [583, 81] on div "Client Name 2196 - Renasant Bank Customer Name 2196 - Renasant Bank [DEMOGRAPHI…" at bounding box center [570, 143] width 890 height 141
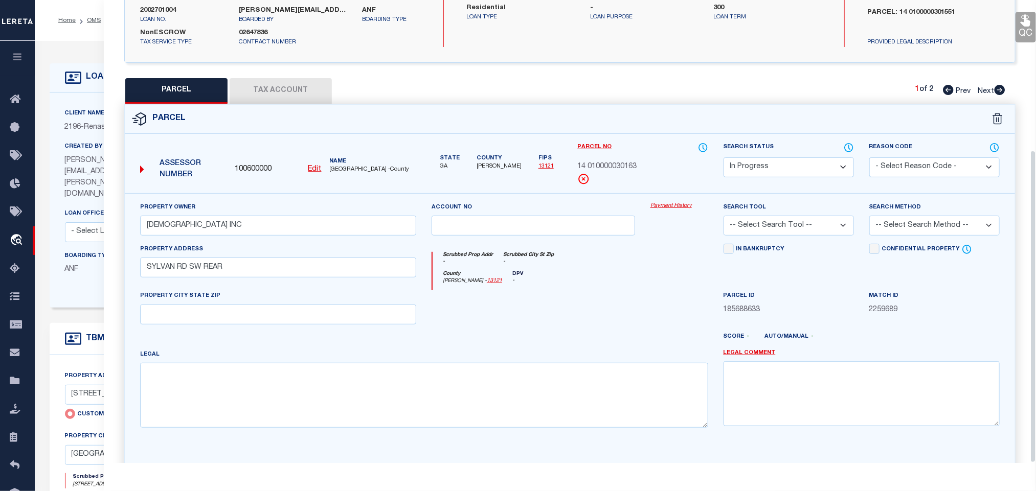
scroll to position [222, 0]
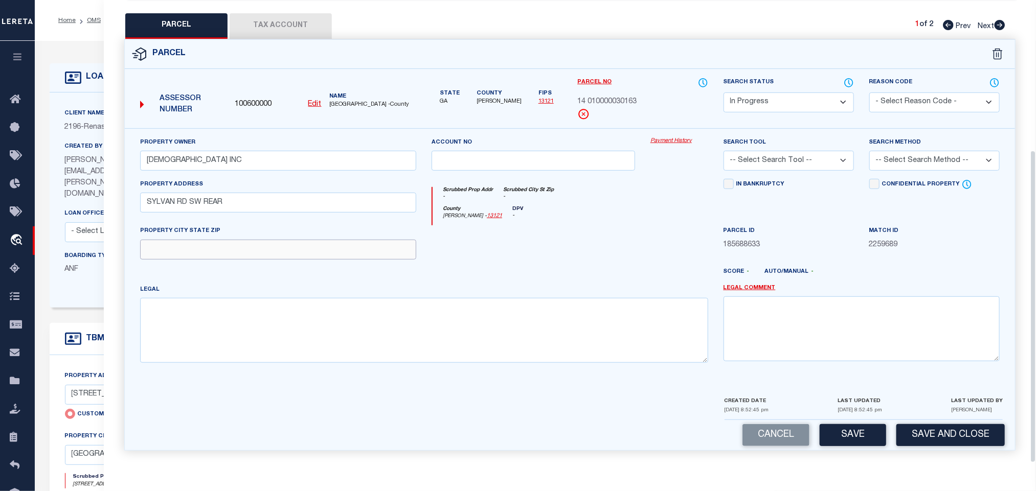
drag, startPoint x: 373, startPoint y: 251, endPoint x: 465, endPoint y: 229, distance: 94.1
click at [373, 251] on input "text" at bounding box center [278, 250] width 276 height 20
paste input "[GEOGRAPHIC_DATA]"
drag, startPoint x: 801, startPoint y: 159, endPoint x: 801, endPoint y: 167, distance: 8.7
click at [801, 159] on select "-- Select Search Tool -- 3rd Party Website Agency File Agency Website ATLS CNV-…" at bounding box center [789, 161] width 130 height 20
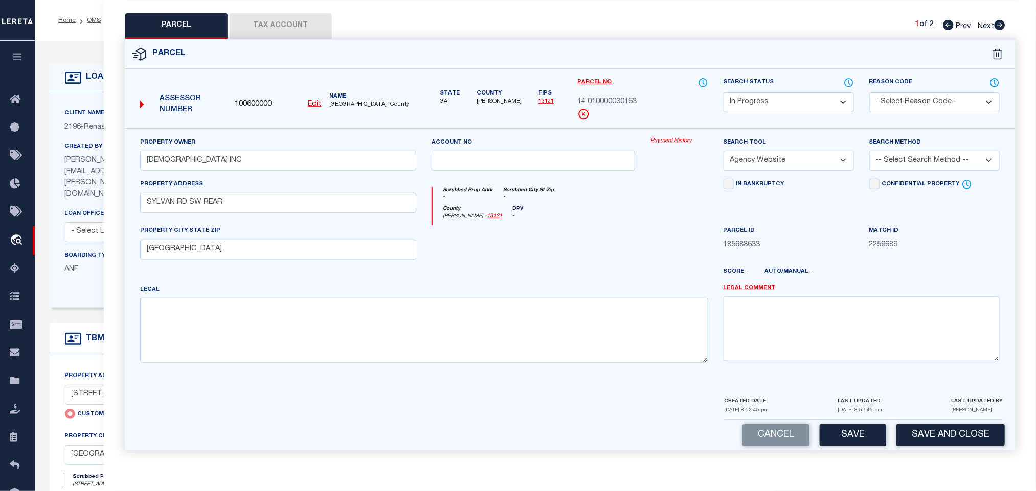
click at [724, 151] on select "-- Select Search Tool -- 3rd Party Website Agency File Agency Website ATLS CNV-…" at bounding box center [789, 161] width 130 height 20
drag, startPoint x: 909, startPoint y: 158, endPoint x: 907, endPoint y: 163, distance: 5.3
click at [909, 158] on select "-- Select Search Method -- Property Address Legal Liability Info Provided" at bounding box center [934, 161] width 130 height 20
click at [869, 151] on select "-- Select Search Method -- Property Address Legal Liability Info Provided" at bounding box center [934, 161] width 130 height 20
click at [834, 432] on button "Save" at bounding box center [853, 435] width 66 height 22
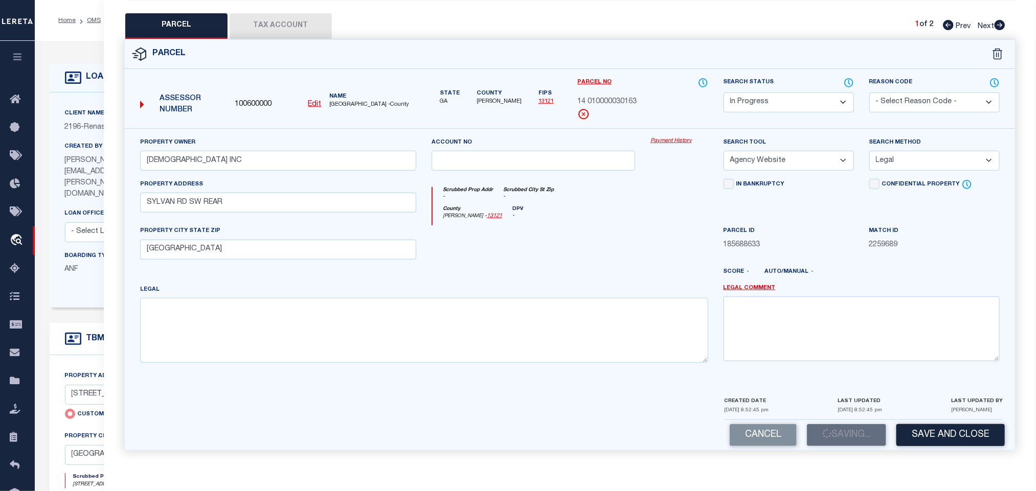
click at [290, 14] on button "Tax Account" at bounding box center [281, 26] width 102 height 26
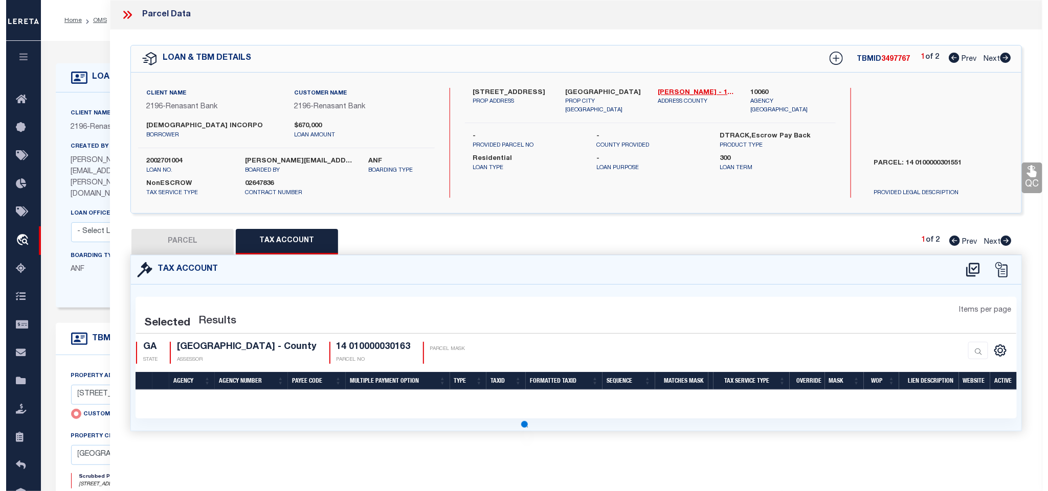
scroll to position [0, 0]
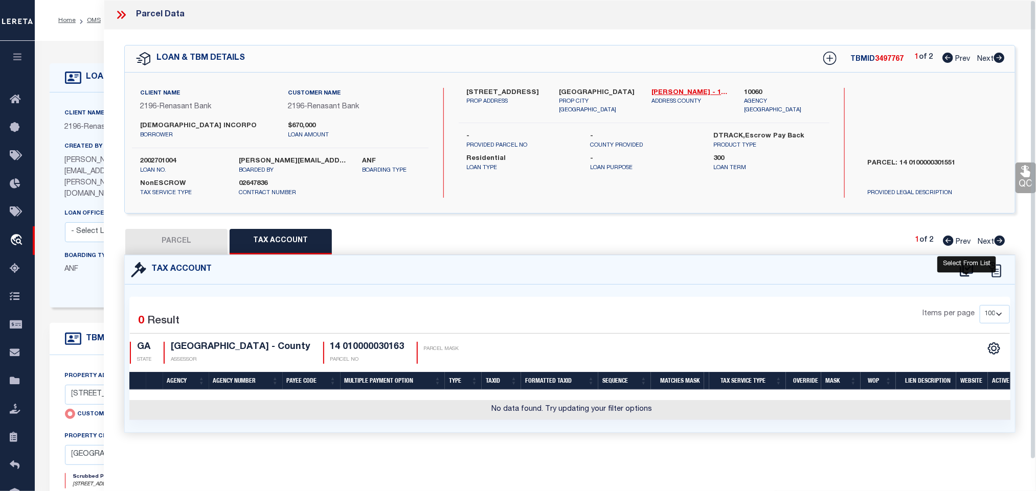
click at [964, 268] on icon at bounding box center [966, 270] width 17 height 16
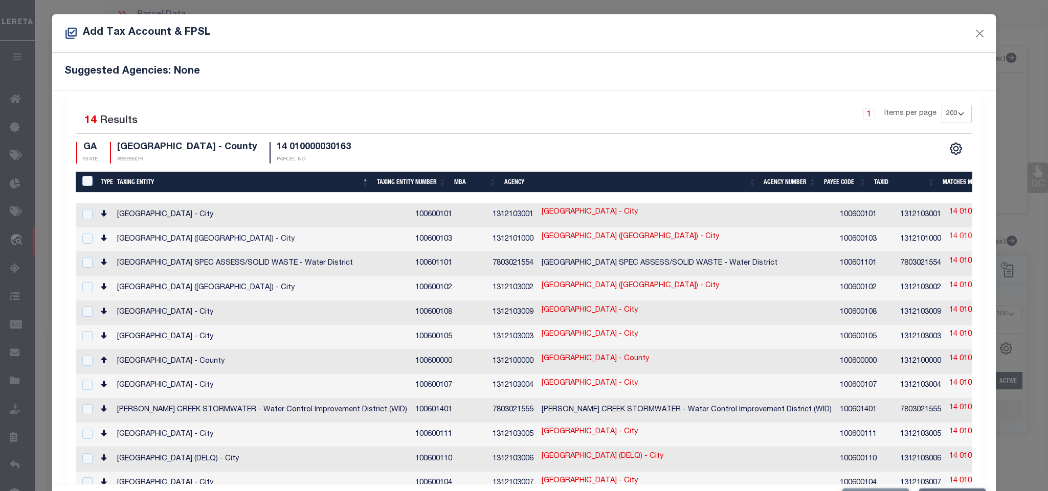
click at [949, 235] on link "14 010000030163" at bounding box center [978, 237] width 59 height 11
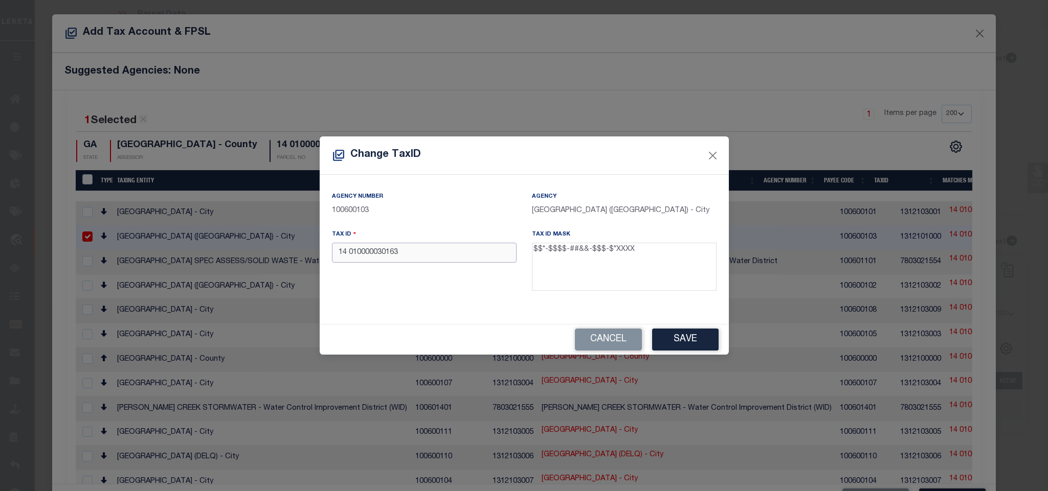
click at [456, 254] on input "14 010000030163" at bounding box center [424, 253] width 185 height 20
click at [701, 334] on button "Save" at bounding box center [685, 340] width 66 height 22
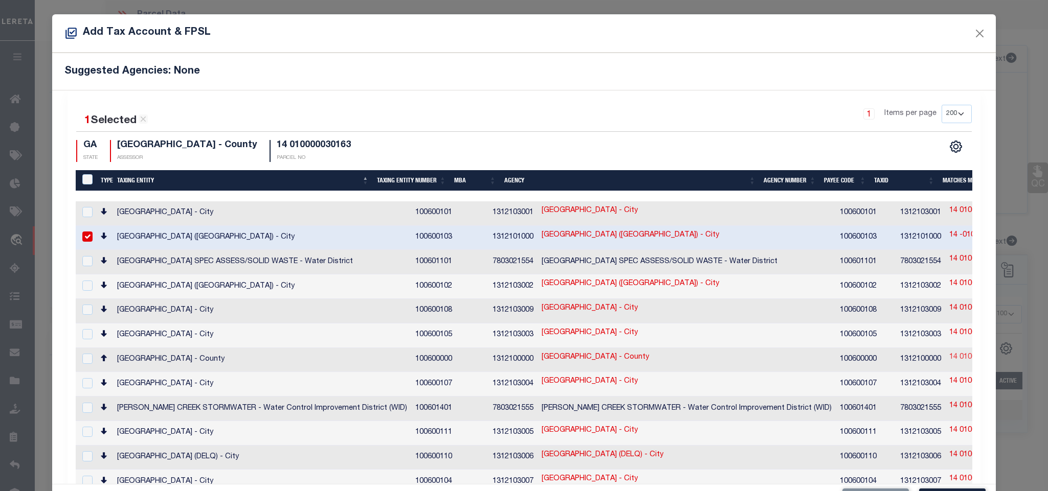
click at [949, 352] on link "14 010000030163" at bounding box center [978, 357] width 59 height 11
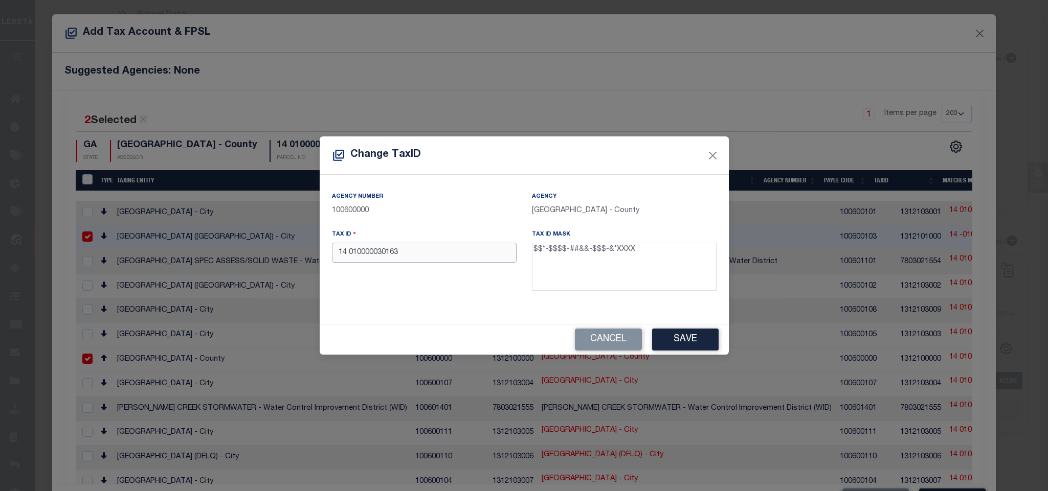
click at [440, 254] on input "14 010000030163" at bounding box center [424, 253] width 185 height 20
paste input "-0100-0003-016-"
click at [685, 333] on button "Save" at bounding box center [685, 340] width 66 height 22
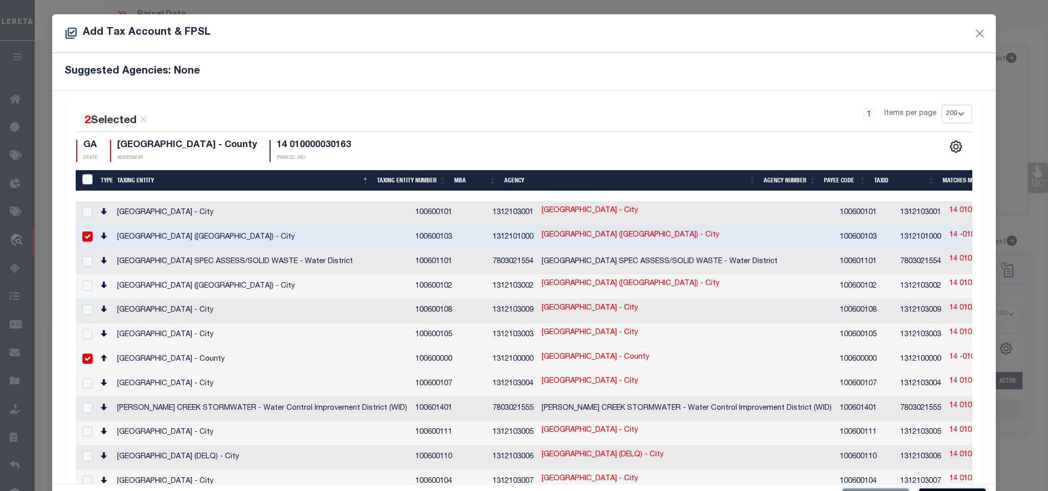
scroll to position [38, 0]
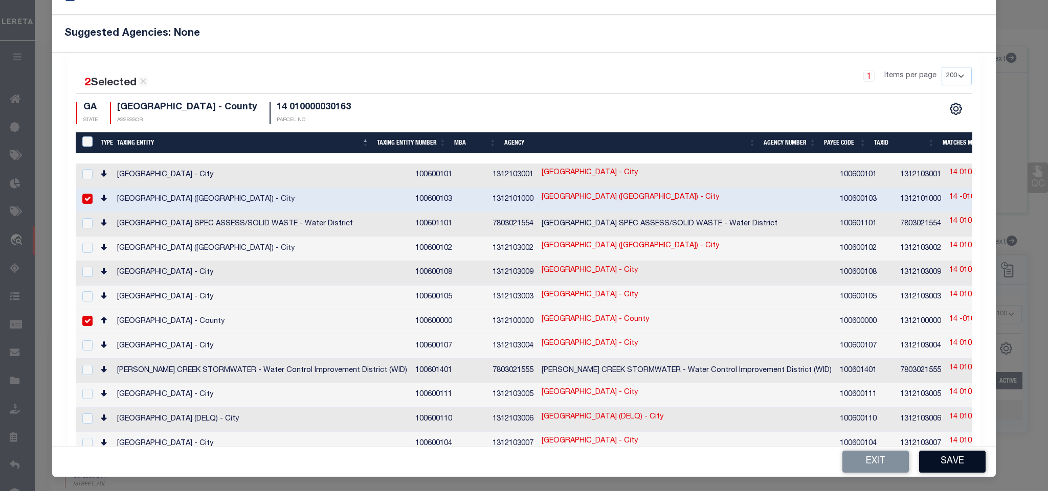
click at [943, 473] on button "Save" at bounding box center [952, 462] width 66 height 22
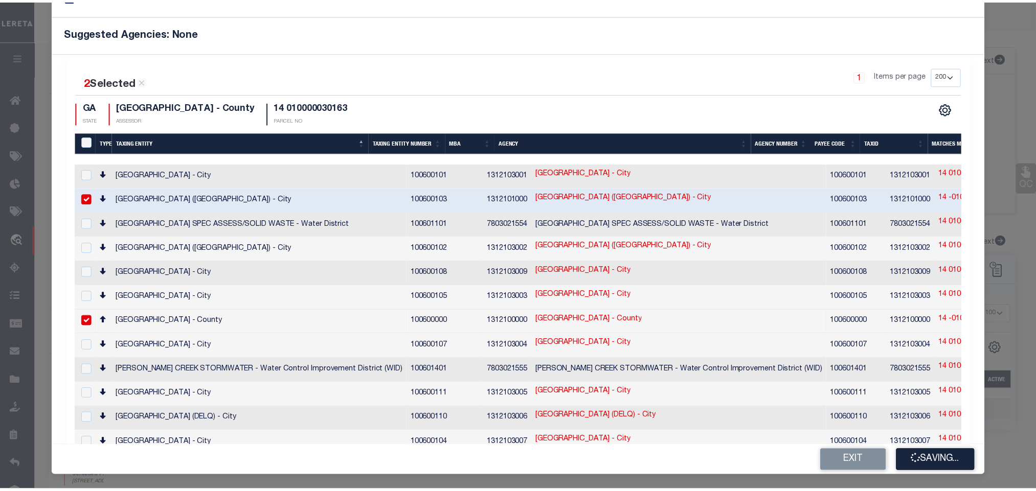
scroll to position [0, 0]
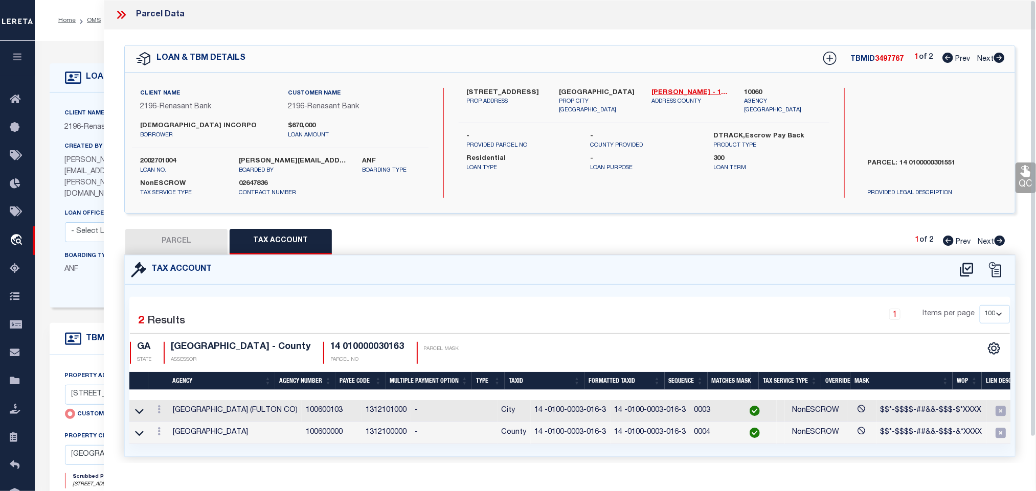
click at [195, 247] on button "PARCEL" at bounding box center [176, 242] width 102 height 26
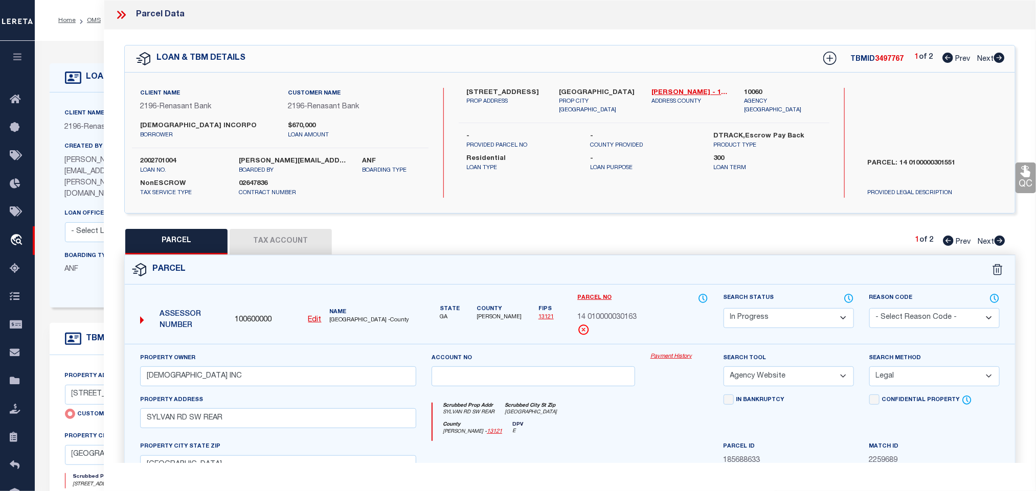
click at [824, 322] on select "Automated Search Bad Parcel Complete Duplicate Parcel High Dollar Reporting In …" at bounding box center [789, 318] width 130 height 20
click at [724, 309] on select "Automated Search Bad Parcel Complete Duplicate Parcel High Dollar Reporting In …" at bounding box center [789, 318] width 130 height 20
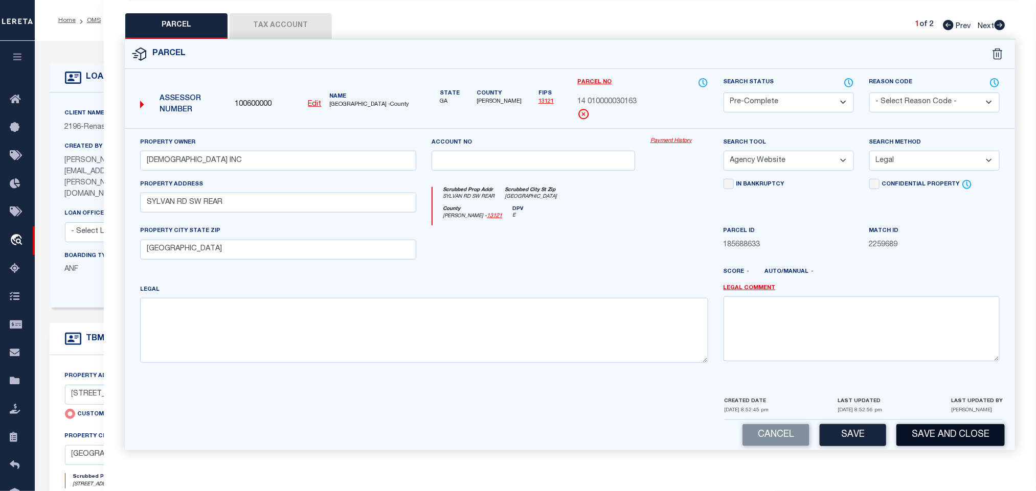
click at [952, 433] on button "Save and Close" at bounding box center [950, 435] width 108 height 22
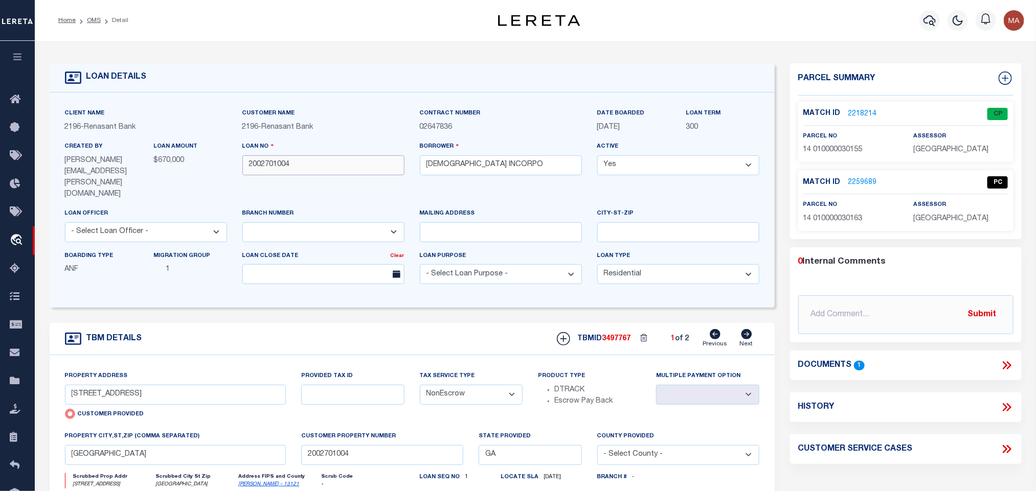
click at [288, 170] on input "2002701004" at bounding box center [323, 165] width 162 height 20
click at [612, 335] on span "3497767" at bounding box center [616, 338] width 29 height 7
click at [956, 155] on p "[GEOGRAPHIC_DATA]" at bounding box center [960, 150] width 95 height 11
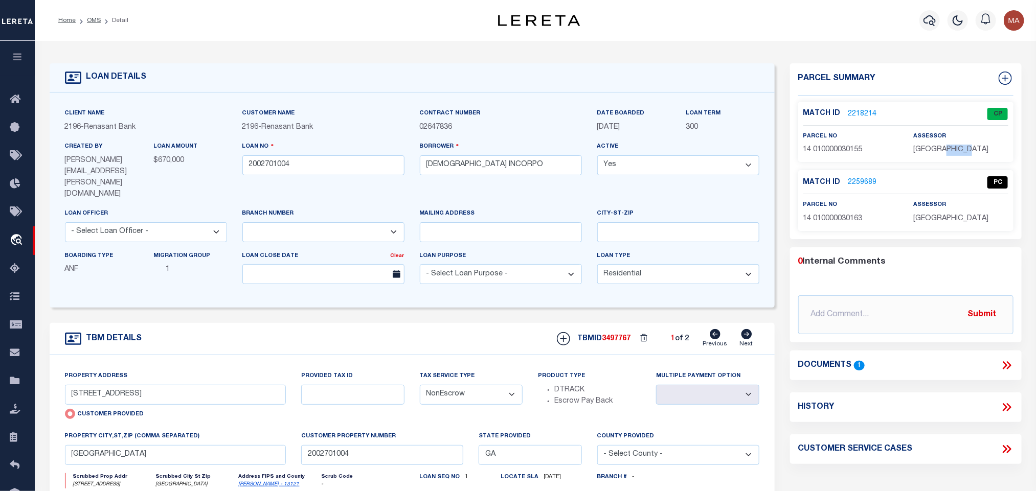
click at [956, 155] on p "[GEOGRAPHIC_DATA]" at bounding box center [960, 150] width 95 height 11
click at [830, 146] on span "14 010000030155" at bounding box center [832, 149] width 59 height 7
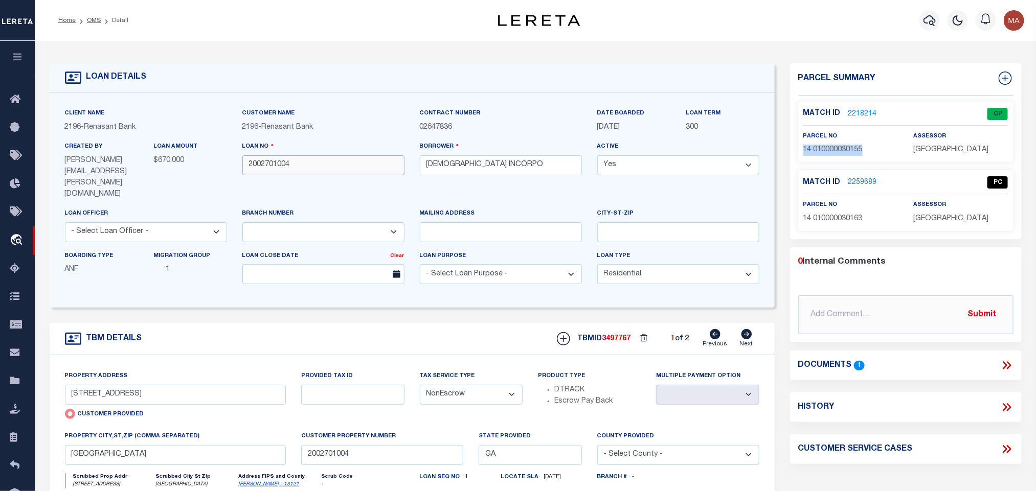
click at [261, 160] on input "2002701004" at bounding box center [323, 165] width 162 height 20
click at [625, 335] on span "3497767" at bounding box center [616, 338] width 29 height 7
click at [622, 335] on span "3497767" at bounding box center [616, 338] width 29 height 7
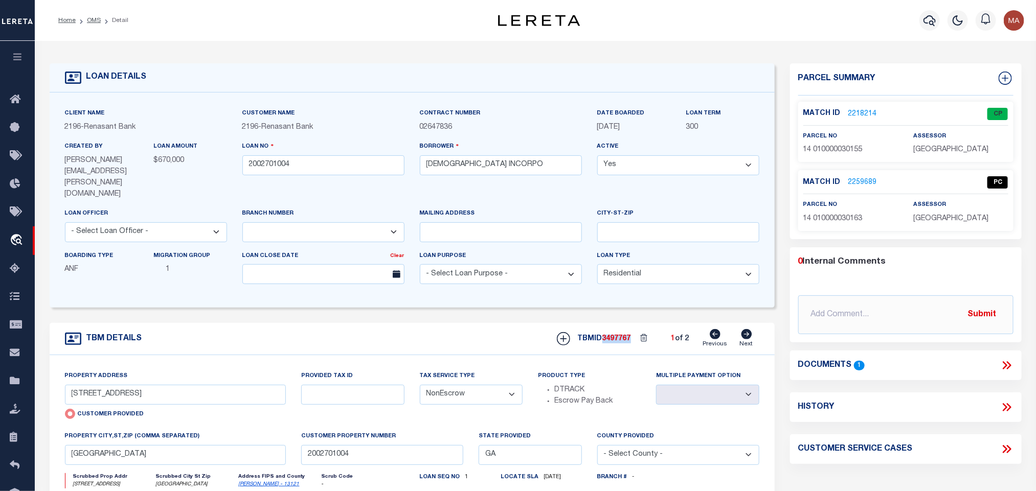
click at [622, 335] on span "3497767" at bounding box center [616, 338] width 29 height 7
click at [937, 215] on span "[GEOGRAPHIC_DATA]" at bounding box center [950, 218] width 75 height 7
click at [835, 221] on span "14 010000030163" at bounding box center [832, 218] width 59 height 7
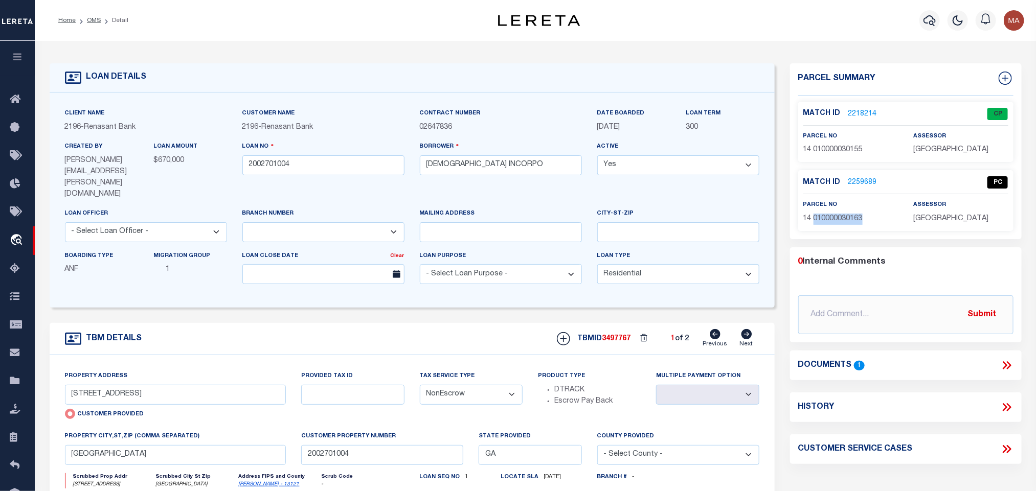
click at [835, 221] on span "14 010000030163" at bounding box center [832, 218] width 59 height 7
click at [861, 170] on div "Match ID 2259689 PC parcel no 14 010000030163" at bounding box center [905, 200] width 215 height 60
click at [850, 186] on link "2259689" at bounding box center [862, 182] width 29 height 11
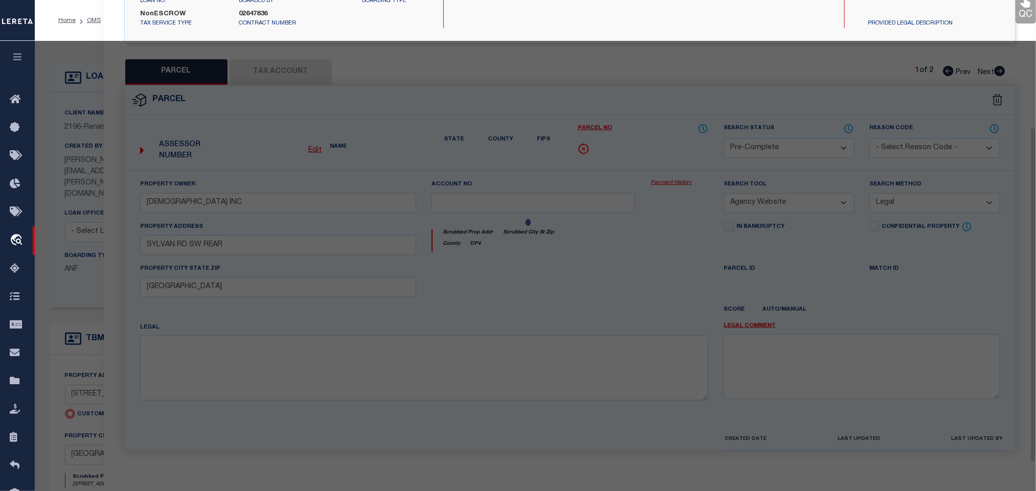
scroll to position [192, 0]
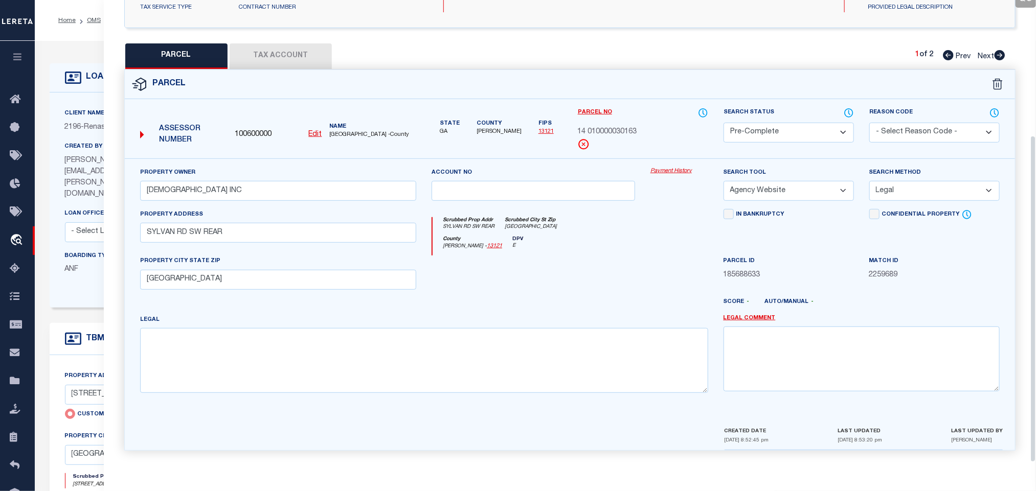
click at [252, 129] on span "100600000" at bounding box center [253, 134] width 37 height 11
click at [106, 97] on div "QC QC QC" at bounding box center [570, 153] width 932 height 619
click at [89, 97] on div "Client Name 2196 - Renasant Bank Customer Name 2196 - Renasant Bank 300 Yes" at bounding box center [412, 200] width 725 height 215
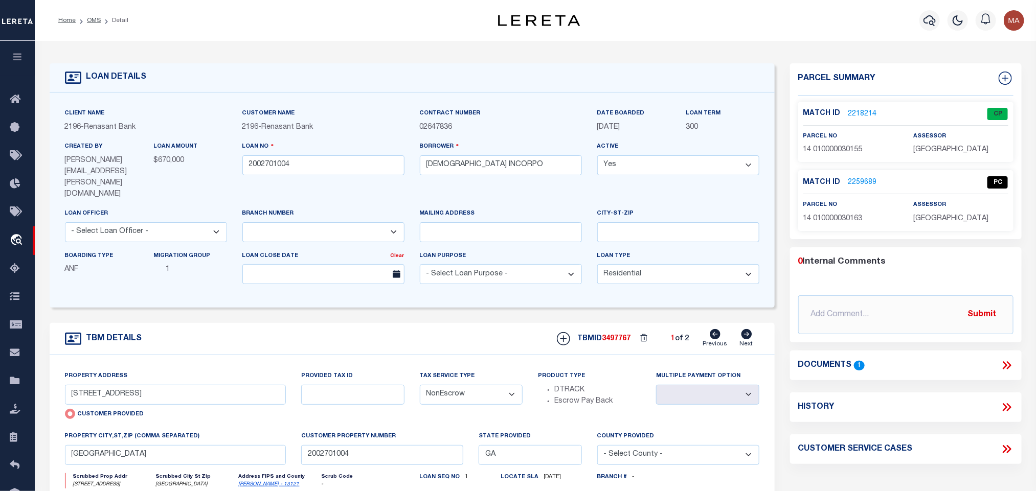
click at [746, 329] on icon at bounding box center [746, 334] width 11 height 10
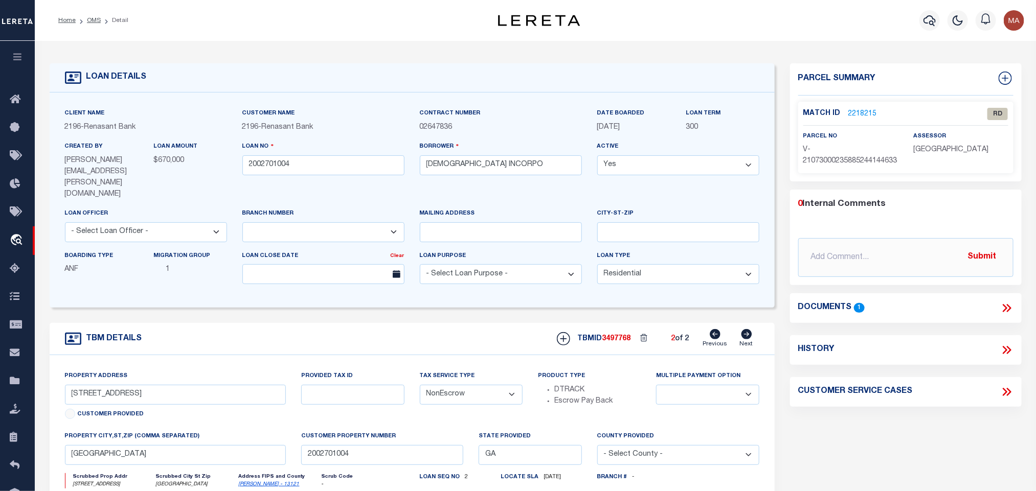
click at [852, 112] on link "2218215" at bounding box center [862, 114] width 29 height 11
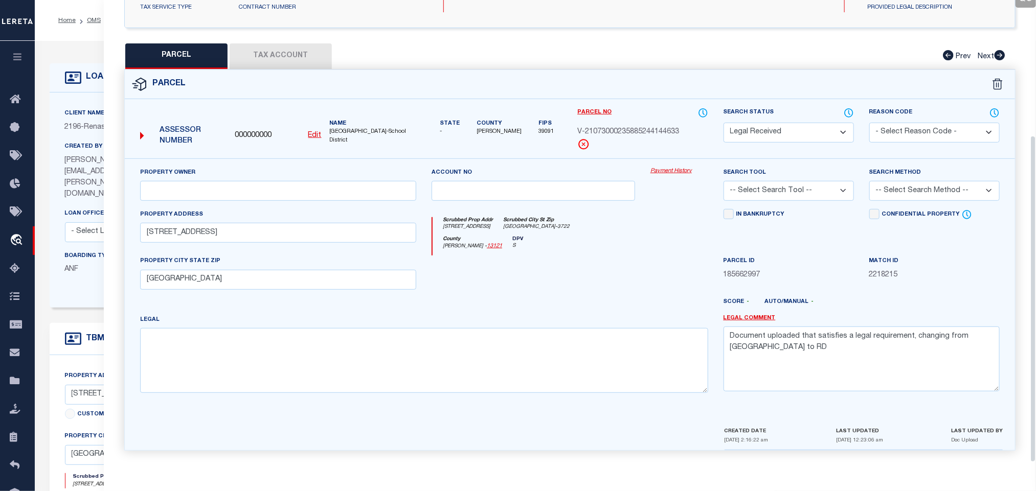
click at [316, 132] on u "Edit" at bounding box center [314, 135] width 13 height 7
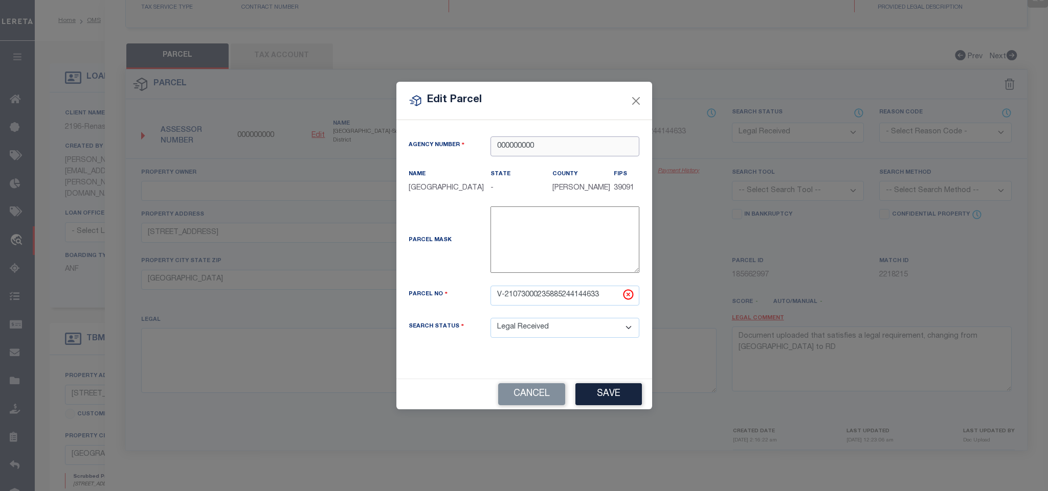
click at [549, 137] on input "000000000" at bounding box center [564, 147] width 149 height 20
paste input "1006"
click at [557, 153] on div "100600000 : [GEOGRAPHIC_DATA]" at bounding box center [565, 163] width 148 height 29
click at [568, 296] on input "V-21073000235885244144633" at bounding box center [564, 296] width 149 height 20
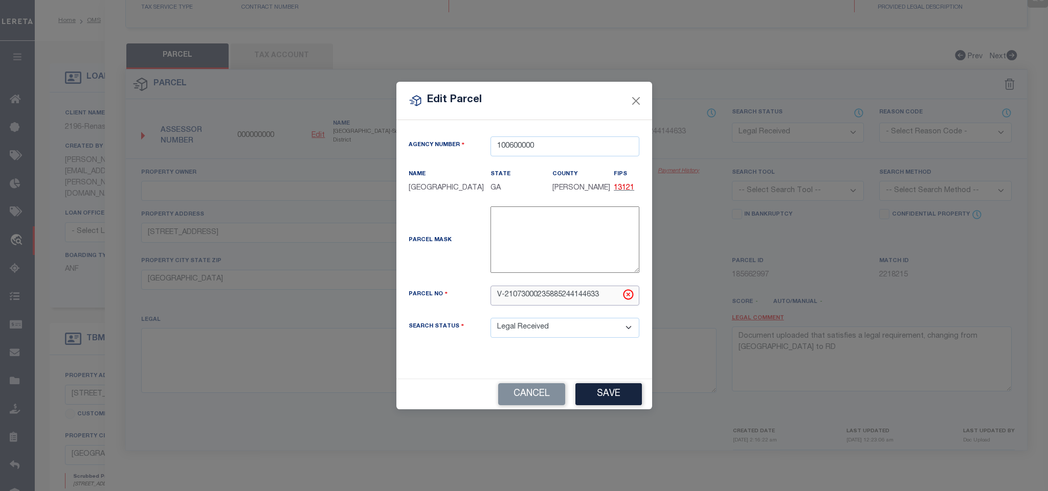
paste input "14 010000030171"
click at [605, 390] on button "Save" at bounding box center [608, 394] width 66 height 22
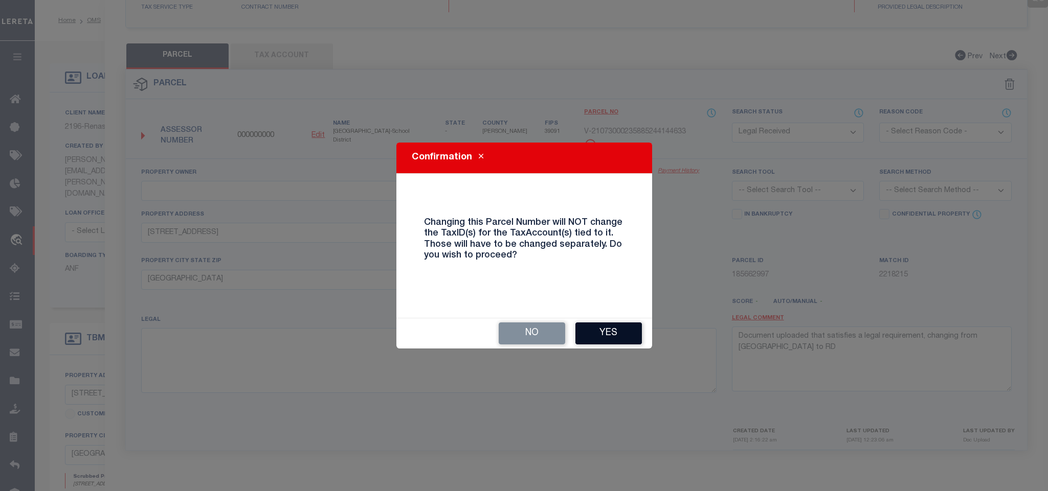
click at [627, 337] on button "Yes" at bounding box center [608, 334] width 66 height 22
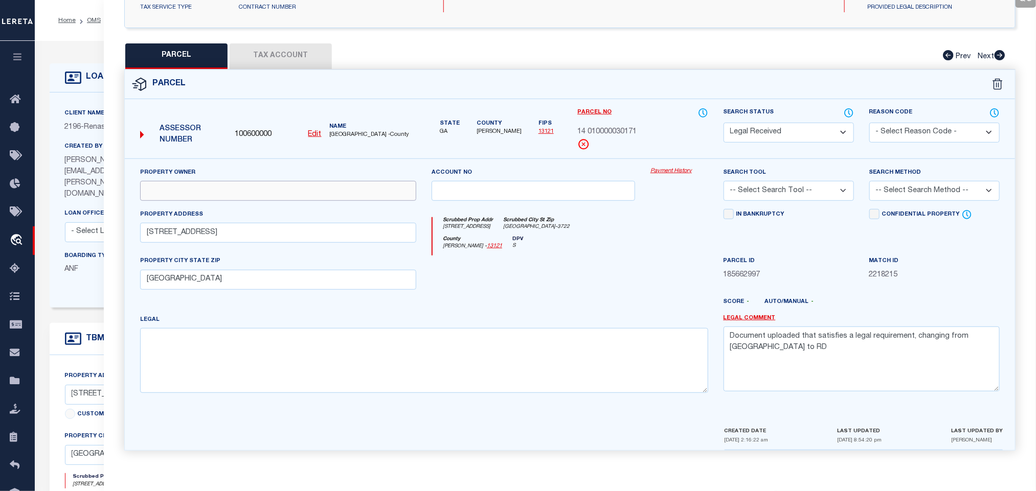
click at [272, 192] on input "text" at bounding box center [278, 191] width 276 height 20
paste input "[DEMOGRAPHIC_DATA] INCORPORATED"
click at [863, 349] on textarea "Document uploaded that satisfies a legal requirement, changing from [GEOGRAPHIC…" at bounding box center [862, 359] width 276 height 64
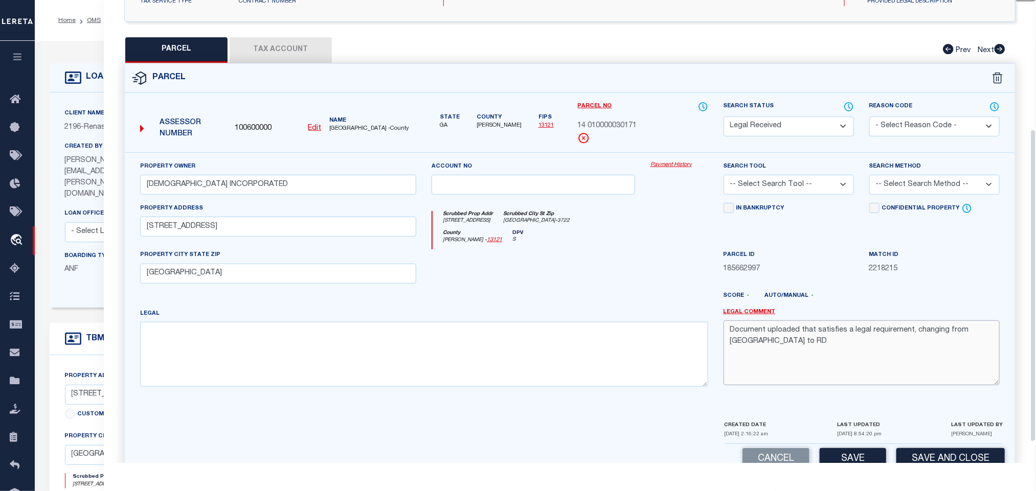
click at [863, 349] on textarea "Document uploaded that satisfies a legal requirement, changing from [GEOGRAPHIC…" at bounding box center [862, 353] width 276 height 64
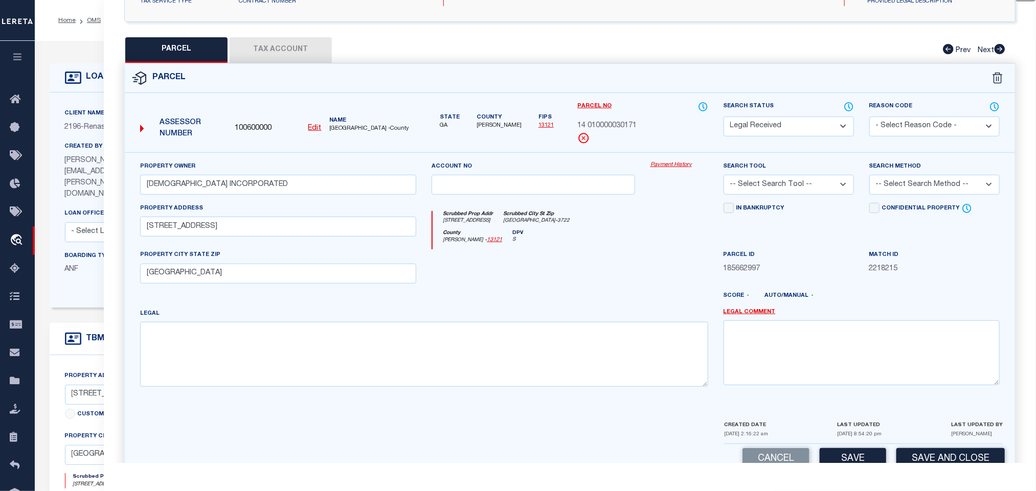
click at [809, 187] on select "-- Select Search Tool -- 3rd Party Website Agency File Agency Website ATLS CNV-…" at bounding box center [789, 185] width 130 height 20
click at [724, 178] on select "-- Select Search Tool -- 3rd Party Website Agency File Agency Website ATLS CNV-…" at bounding box center [789, 185] width 130 height 20
drag, startPoint x: 932, startPoint y: 189, endPoint x: 926, endPoint y: 198, distance: 10.5
click at [932, 189] on select "-- Select Search Method -- Property Address Legal Liability Info Provided" at bounding box center [934, 185] width 130 height 20
click at [869, 178] on select "-- Select Search Method -- Property Address Legal Liability Info Provided" at bounding box center [934, 185] width 130 height 20
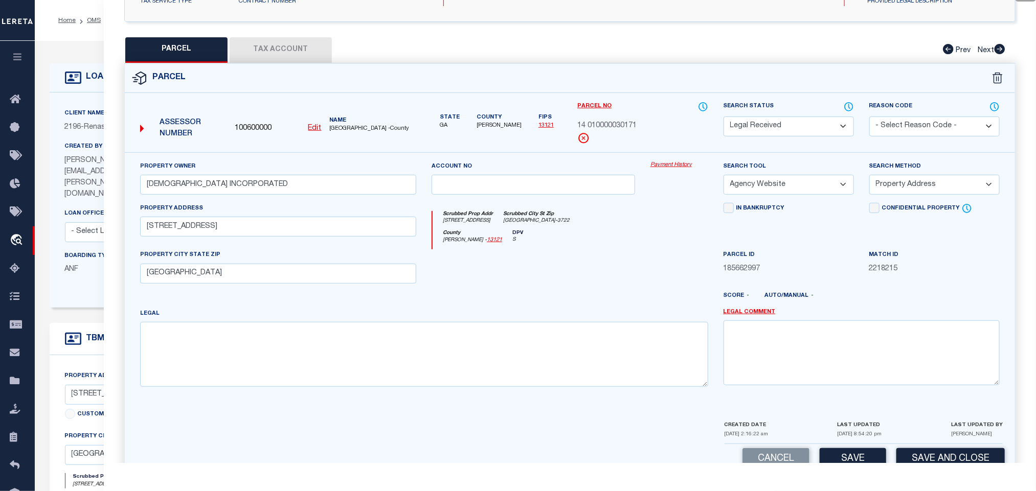
click at [897, 189] on select "-- Select Search Method -- Property Address Legal Liability Info Provided" at bounding box center [934, 185] width 130 height 20
click at [869, 178] on select "-- Select Search Method -- Property Address Legal Liability Info Provided" at bounding box center [934, 185] width 130 height 20
drag, startPoint x: 890, startPoint y: 186, endPoint x: 890, endPoint y: 193, distance: 7.2
click at [890, 186] on select "-- Select Search Method -- Property Address Legal Liability Info Provided" at bounding box center [934, 185] width 130 height 20
click at [869, 178] on select "-- Select Search Method -- Property Address Legal Liability Info Provided" at bounding box center [934, 185] width 130 height 20
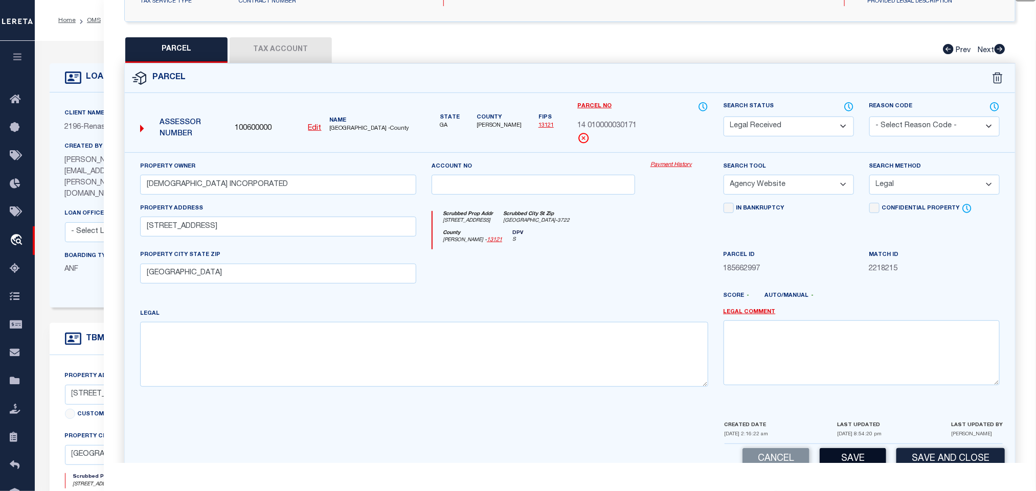
click at [835, 460] on button "Save" at bounding box center [853, 459] width 66 height 22
click at [313, 57] on button "Tax Account" at bounding box center [281, 50] width 102 height 26
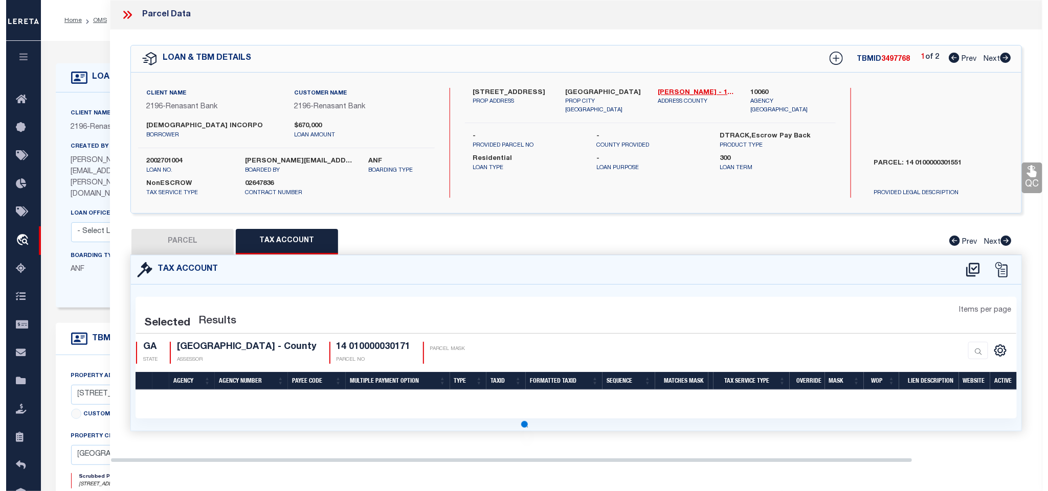
scroll to position [0, 0]
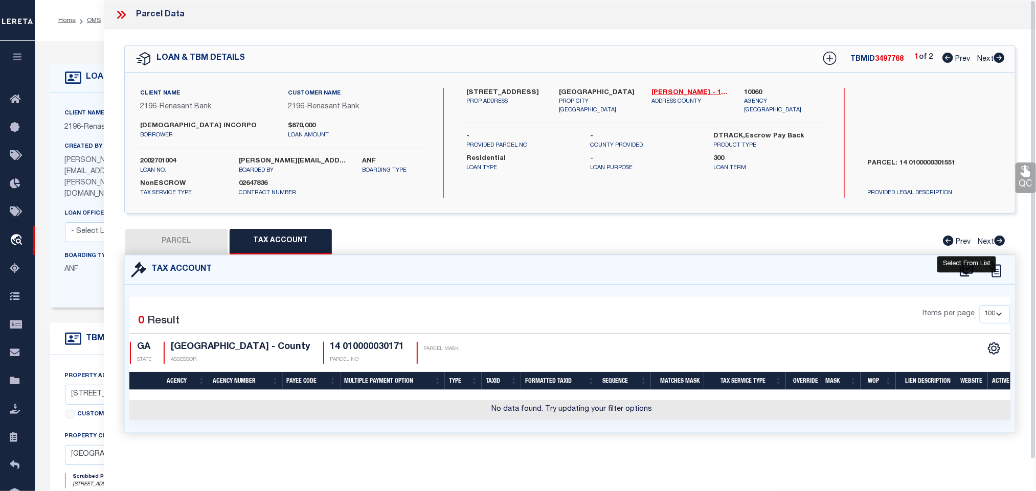
click at [967, 272] on icon at bounding box center [966, 270] width 13 height 14
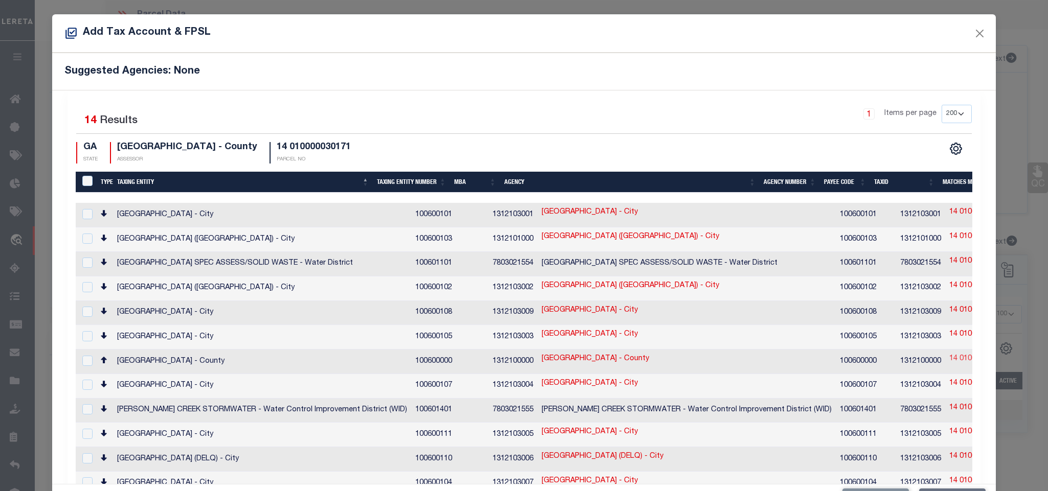
click at [949, 357] on link "14 010000030171" at bounding box center [978, 359] width 59 height 11
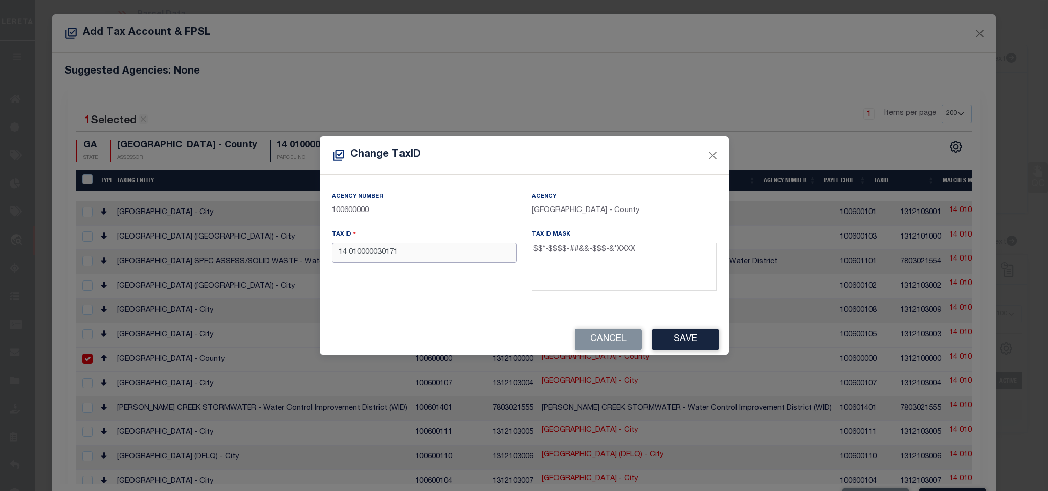
click at [474, 258] on input "14 010000030171" at bounding box center [424, 253] width 185 height 20
click at [705, 331] on button "Save" at bounding box center [685, 340] width 66 height 22
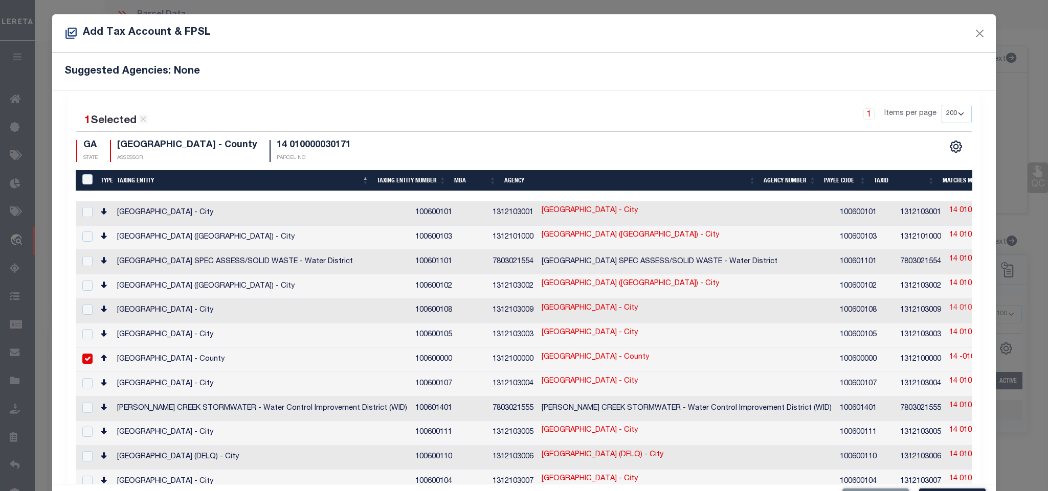
click at [949, 307] on link "14 010000030171" at bounding box center [978, 308] width 59 height 11
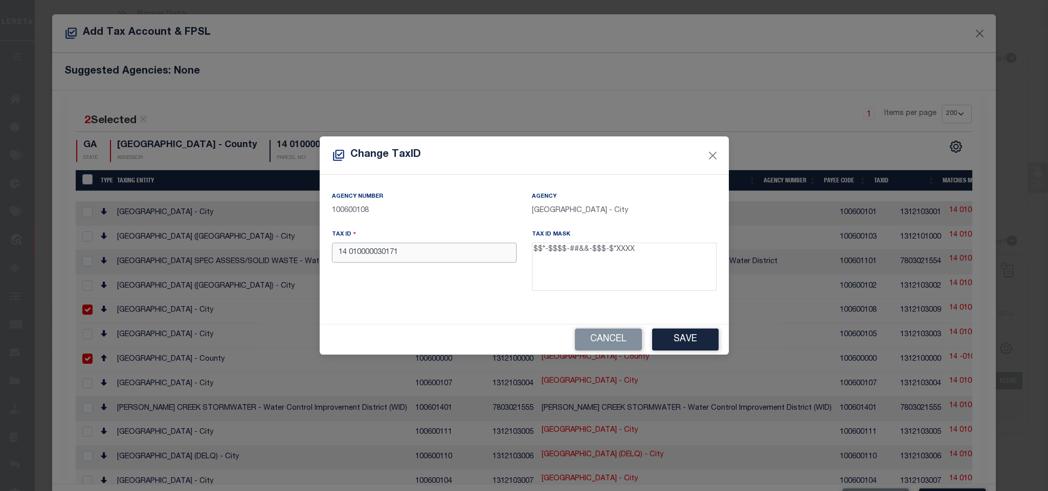
click at [485, 261] on input "14 010000030171" at bounding box center [424, 253] width 185 height 20
paste input "-0100-0003-017-"
click at [670, 338] on button "Save" at bounding box center [685, 340] width 66 height 22
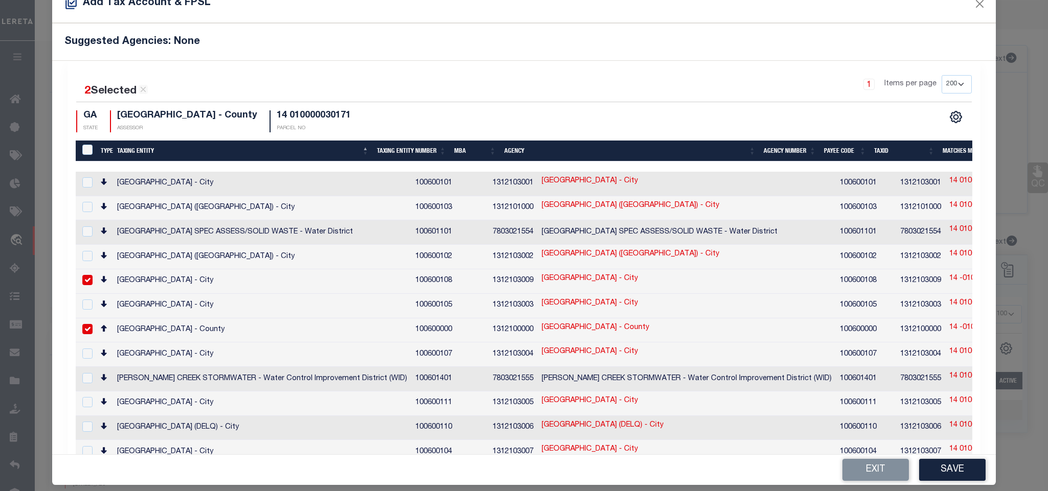
scroll to position [38, 0]
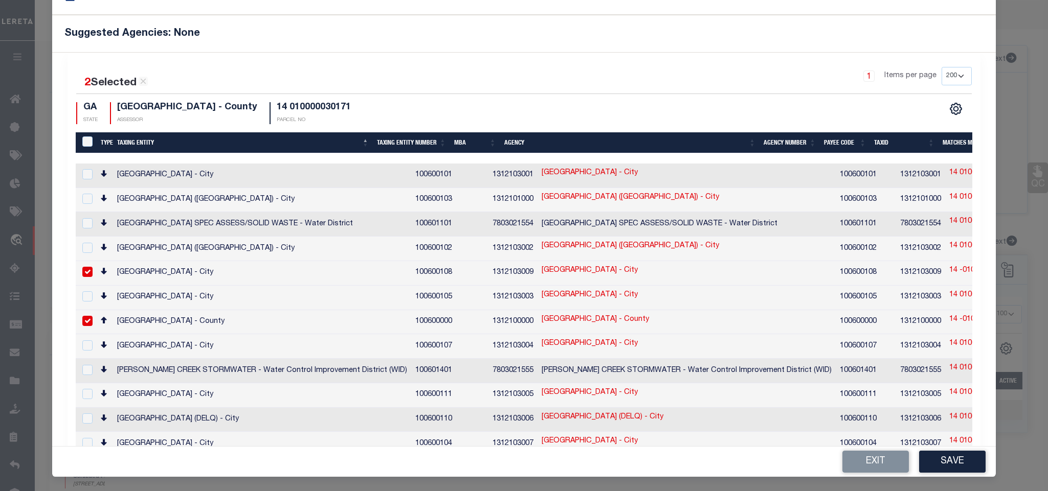
click at [945, 479] on div "Add Tax Account & FPSL Suggested Agencies: None 2 Selected 14 Results 1 Items p…" at bounding box center [524, 245] width 1048 height 491
click at [946, 465] on button "Save" at bounding box center [952, 462] width 66 height 22
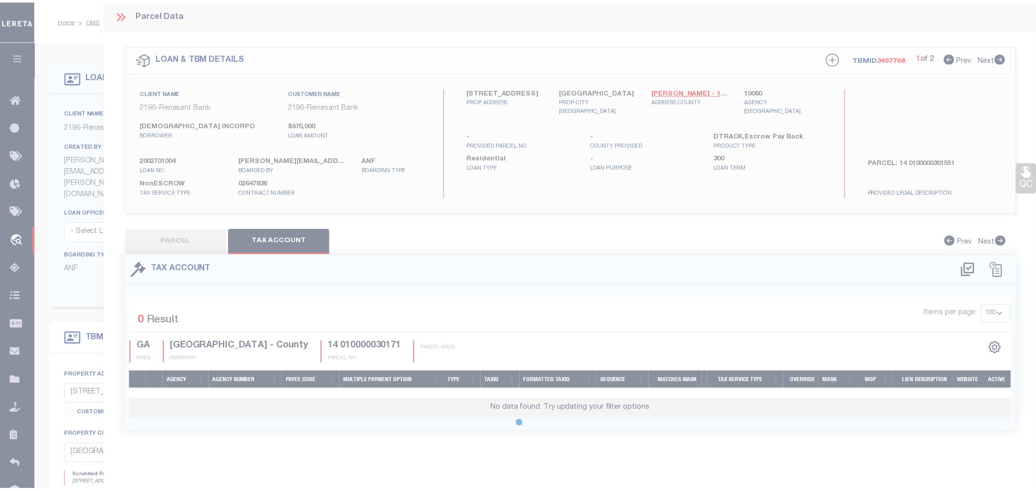
scroll to position [0, 0]
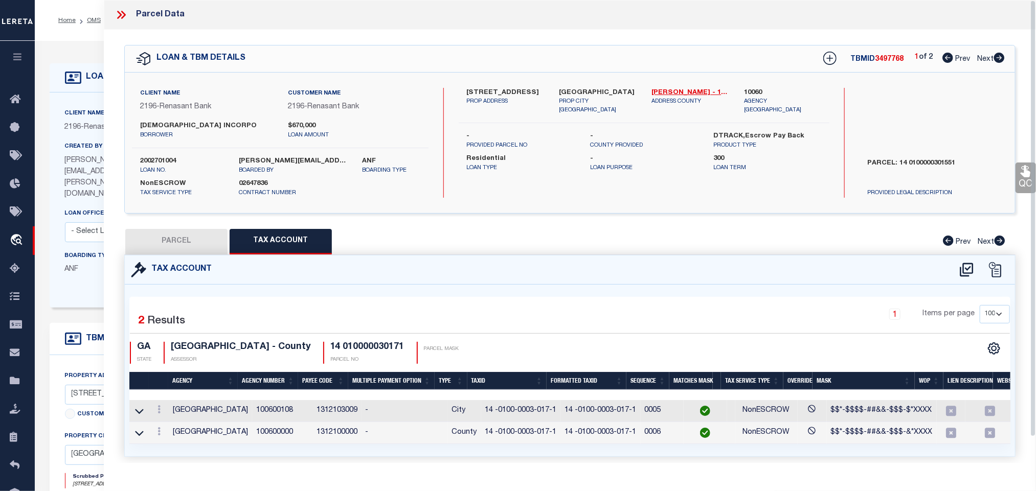
click at [197, 245] on button "PARCEL" at bounding box center [176, 242] width 102 height 26
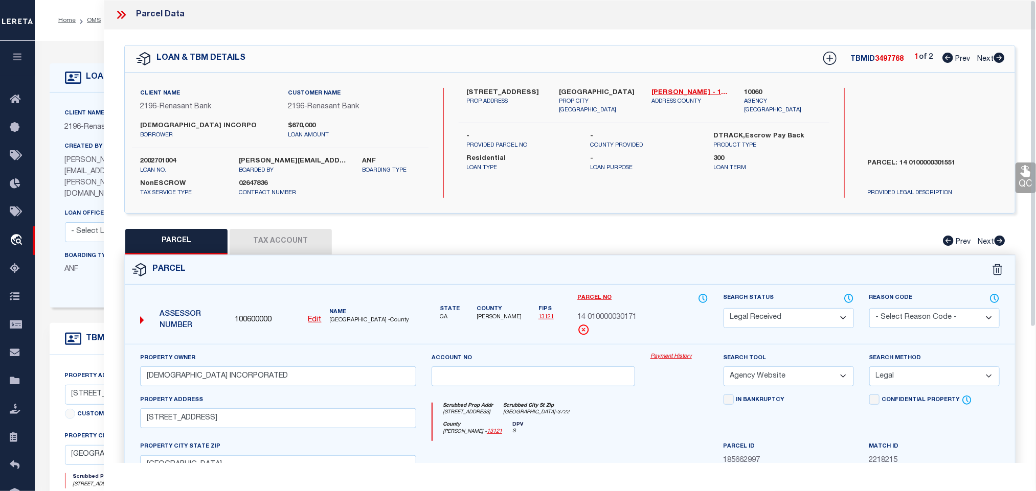
click at [767, 315] on select "Automated Search Bad Parcel Complete Duplicate Parcel High Dollar Reporting In …" at bounding box center [789, 318] width 130 height 20
click at [724, 309] on select "Automated Search Bad Parcel Complete Duplicate Parcel High Dollar Reporting In …" at bounding box center [789, 318] width 130 height 20
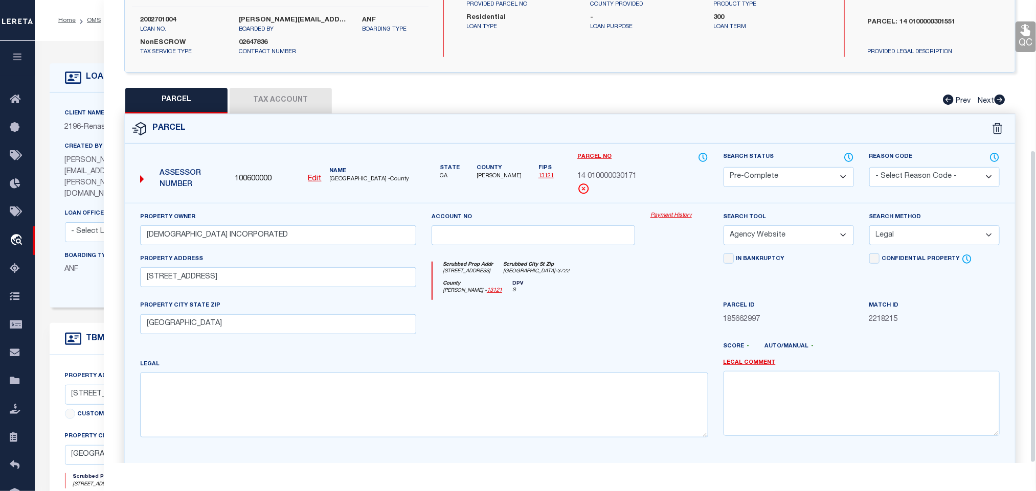
scroll to position [222, 0]
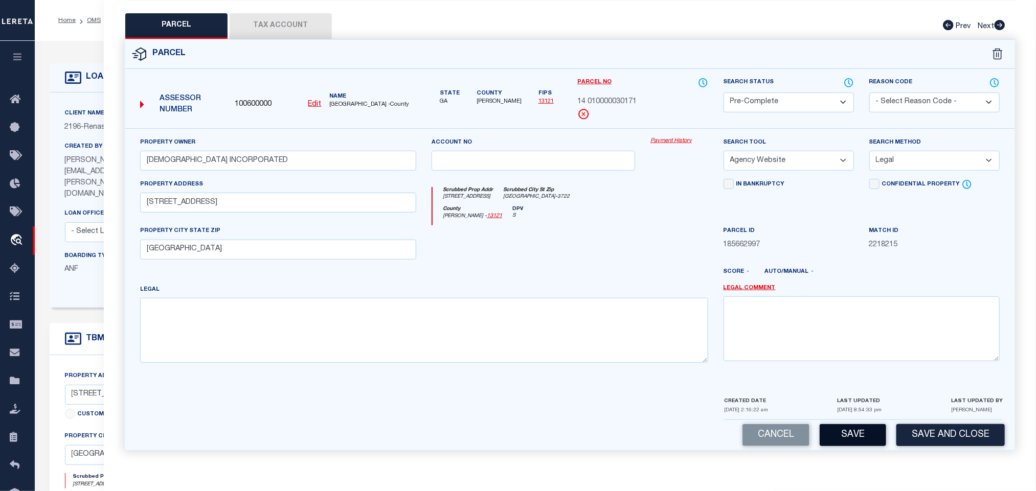
click at [867, 431] on button "Save" at bounding box center [853, 435] width 66 height 22
click at [259, 100] on span "100600000" at bounding box center [253, 104] width 37 height 11
drag, startPoint x: 87, startPoint y: 93, endPoint x: 703, endPoint y: 77, distance: 615.3
click at [87, 93] on div "Client Name 2196 - Renasant Bank Customer Name 2196 - Renasant Bank 300 Yes" at bounding box center [412, 200] width 725 height 215
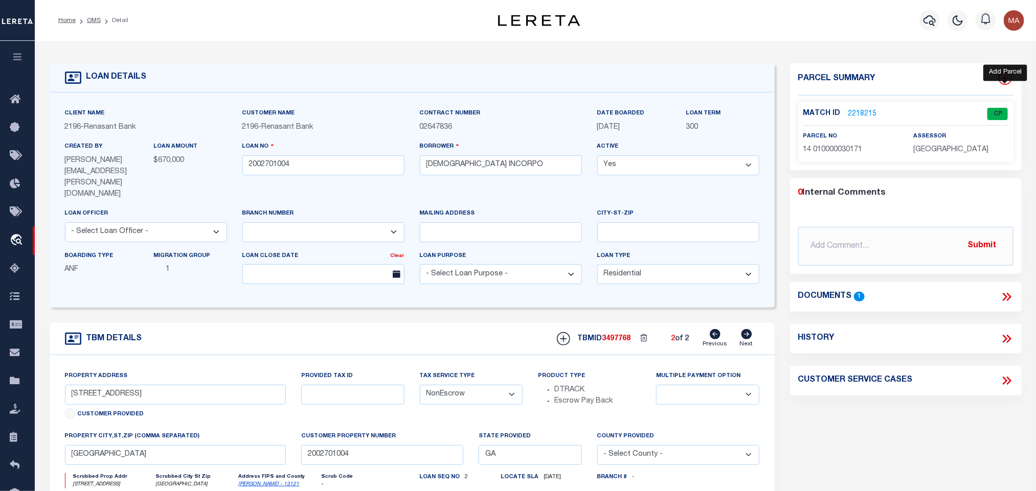
click at [1001, 78] on icon at bounding box center [1005, 78] width 13 height 13
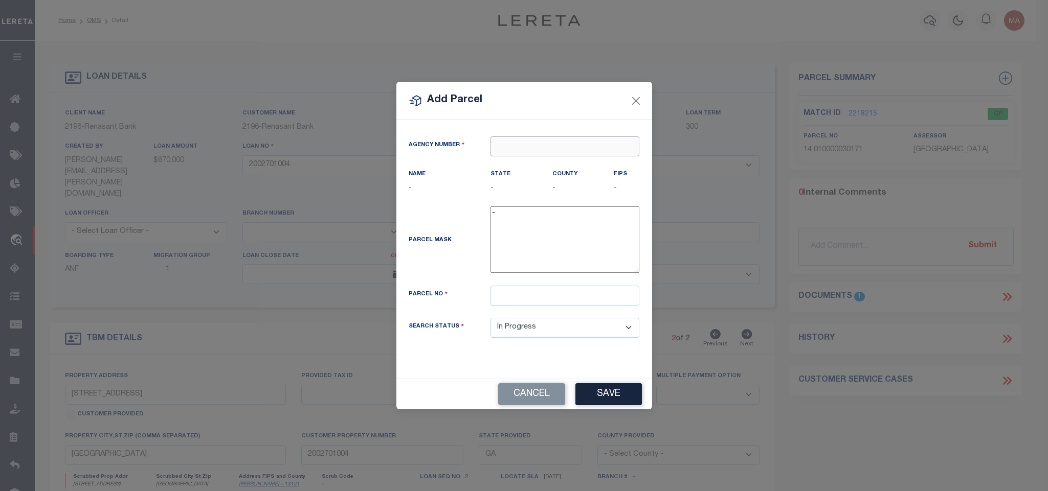
click at [597, 145] on input "text" at bounding box center [564, 147] width 149 height 20
paste input "100600000"
click at [572, 156] on div "100600000 : [GEOGRAPHIC_DATA]" at bounding box center [564, 168] width 149 height 29
click at [601, 304] on input "text" at bounding box center [564, 296] width 149 height 20
paste input "14 010000030189"
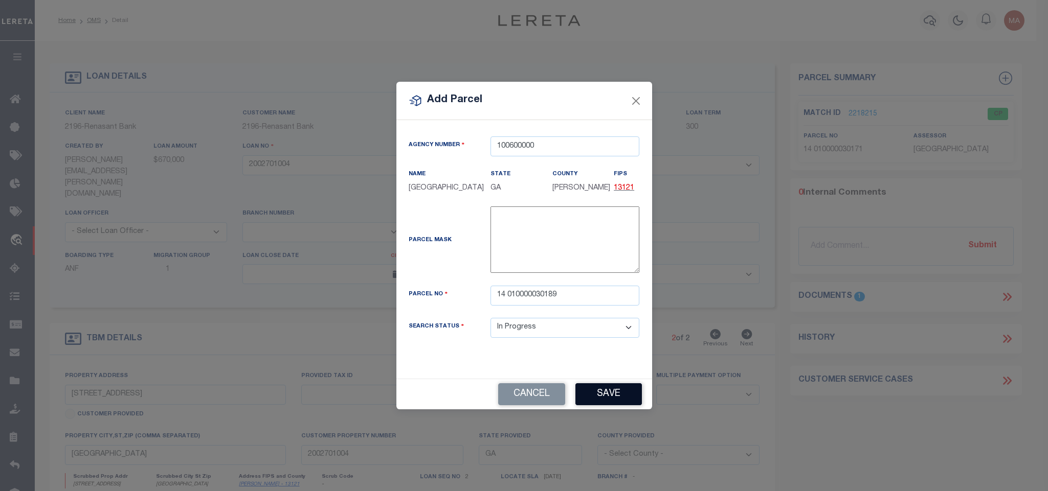
click at [615, 400] on button "Save" at bounding box center [608, 394] width 66 height 22
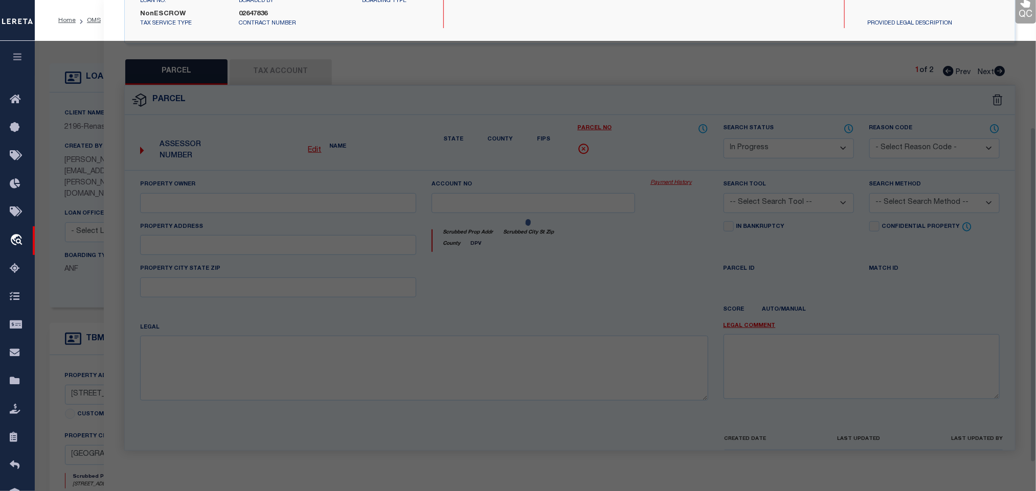
scroll to position [192, 0]
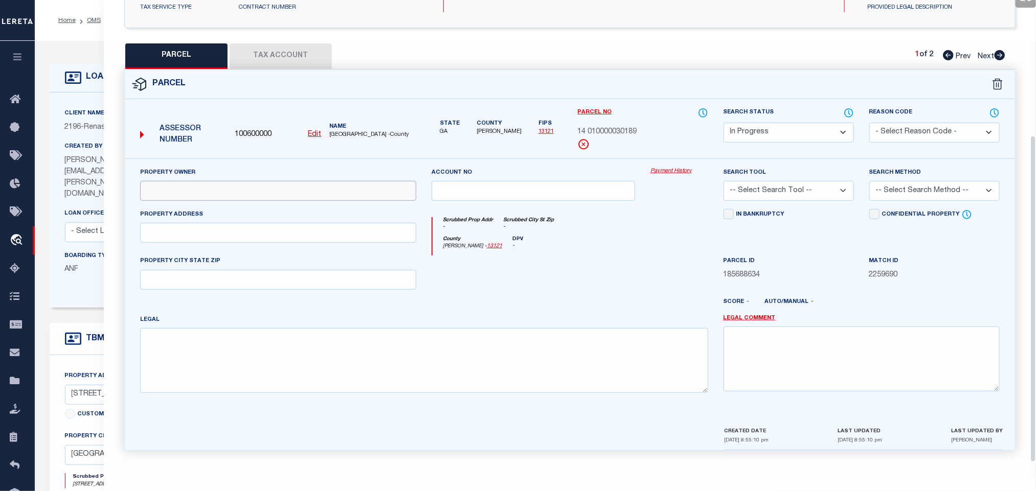
drag, startPoint x: 290, startPoint y: 190, endPoint x: 286, endPoint y: 194, distance: 5.4
click at [290, 190] on input "text" at bounding box center [278, 191] width 276 height 20
paste input "[DEMOGRAPHIC_DATA] INCORPORATED"
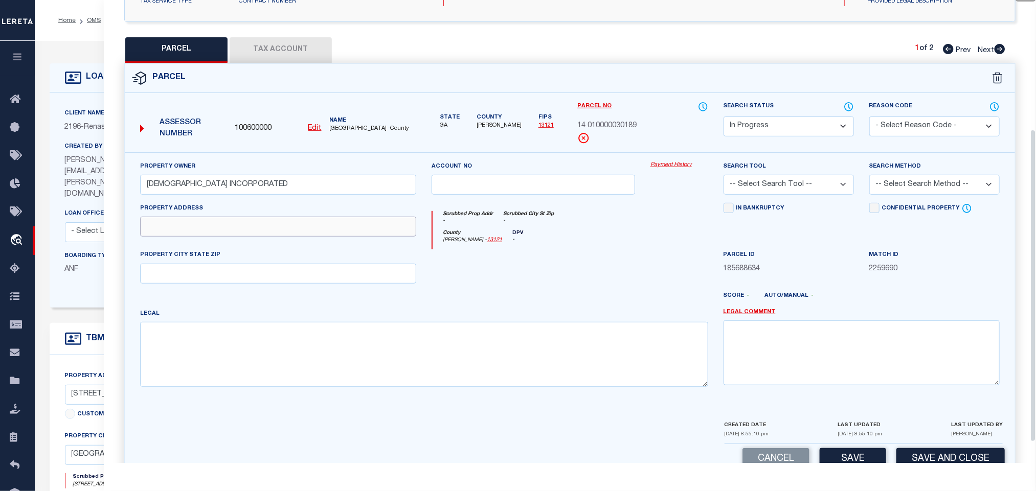
click at [336, 237] on input "text" at bounding box center [278, 227] width 276 height 20
paste input "[STREET_ADDRESS]"
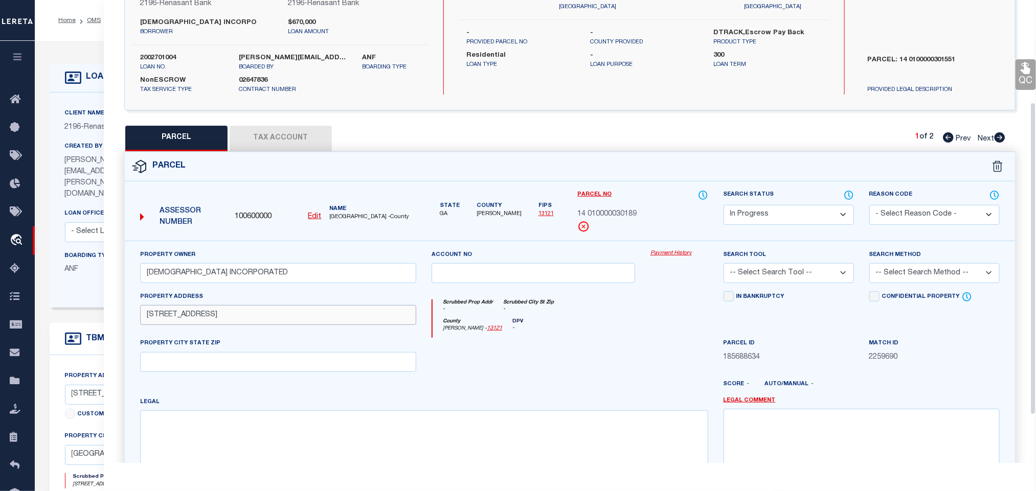
scroll to position [0, 0]
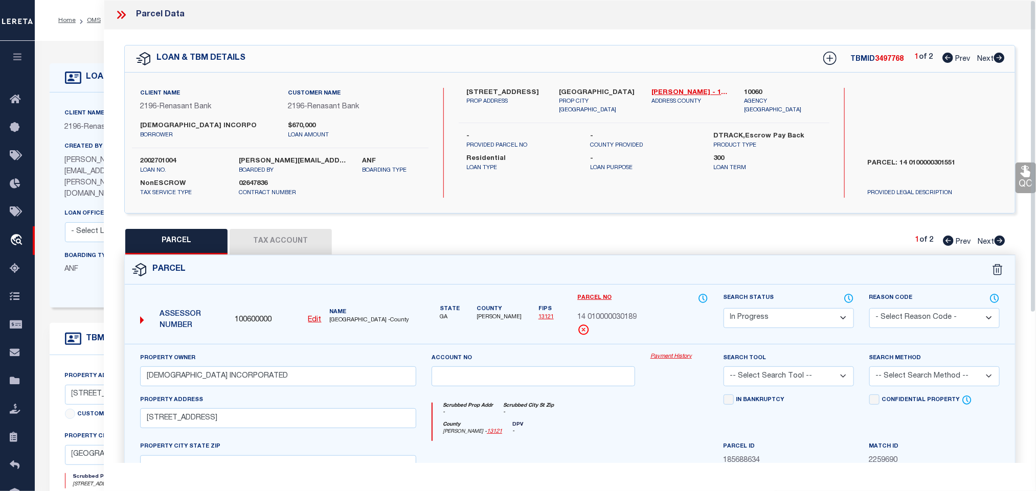
click at [611, 86] on div "Client Name 2196 - Renasant Bank Customer Name 2196 - Renasant Bank [DEMOGRAPHI…" at bounding box center [570, 143] width 890 height 141
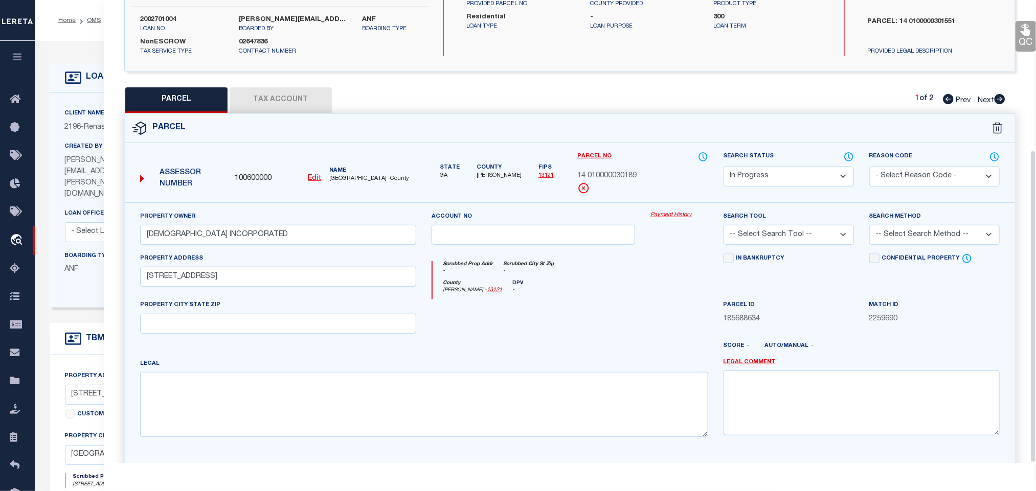
scroll to position [222, 0]
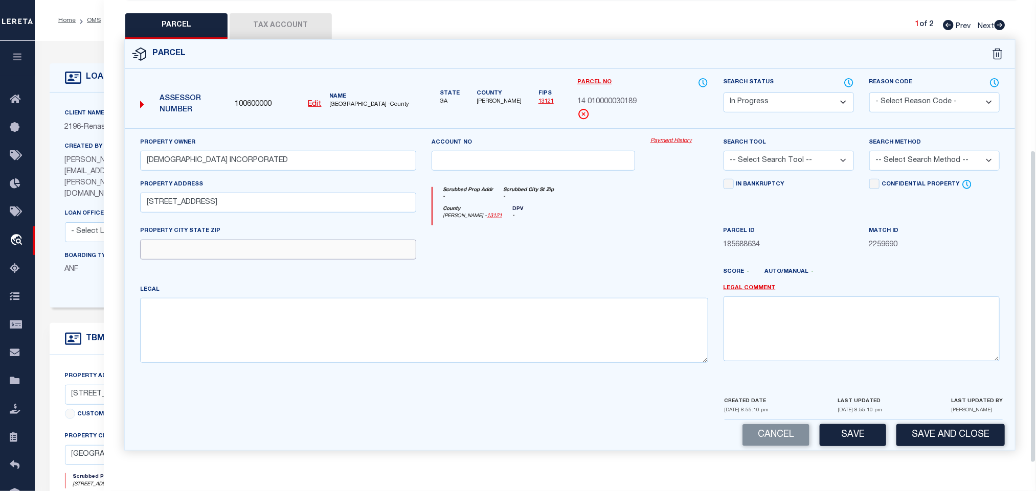
drag, startPoint x: 346, startPoint y: 255, endPoint x: 835, endPoint y: 219, distance: 490.6
click at [346, 255] on input "text" at bounding box center [278, 250] width 276 height 20
paste input "[GEOGRAPHIC_DATA]"
click at [841, 163] on select "-- Select Search Tool -- 3rd Party Website Agency File Agency Website ATLS CNV-…" at bounding box center [789, 161] width 130 height 20
click at [724, 151] on select "-- Select Search Tool -- 3rd Party Website Agency File Agency Website ATLS CNV-…" at bounding box center [789, 161] width 130 height 20
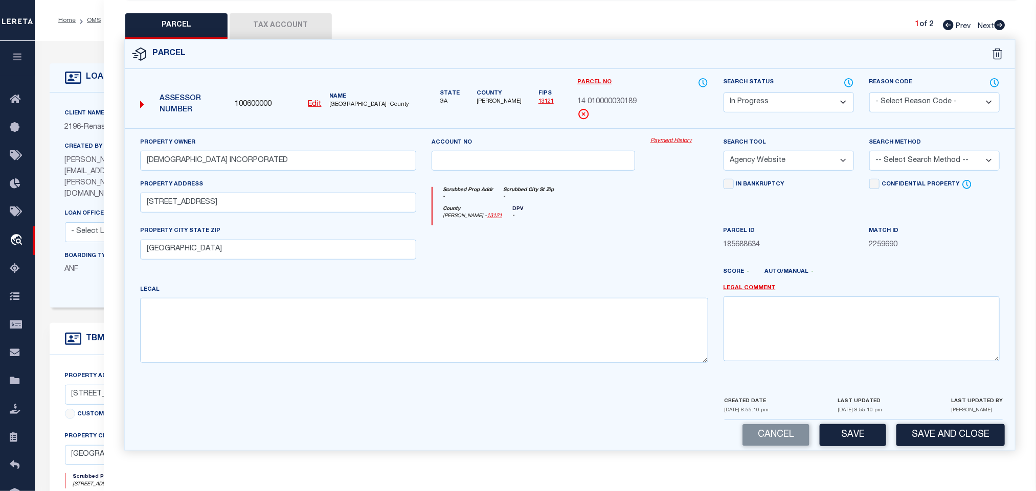
click at [893, 156] on select "-- Select Search Method -- Property Address Legal Liability Info Provided" at bounding box center [934, 161] width 130 height 20
click at [869, 151] on select "-- Select Search Method -- Property Address Legal Liability Info Provided" at bounding box center [934, 161] width 130 height 20
drag, startPoint x: 894, startPoint y: 153, endPoint x: 893, endPoint y: 163, distance: 9.8
click at [894, 153] on select "-- Select Search Method -- Property Address Legal Liability Info Provided" at bounding box center [934, 161] width 130 height 20
click at [869, 151] on select "-- Select Search Method -- Property Address Legal Liability Info Provided" at bounding box center [934, 161] width 130 height 20
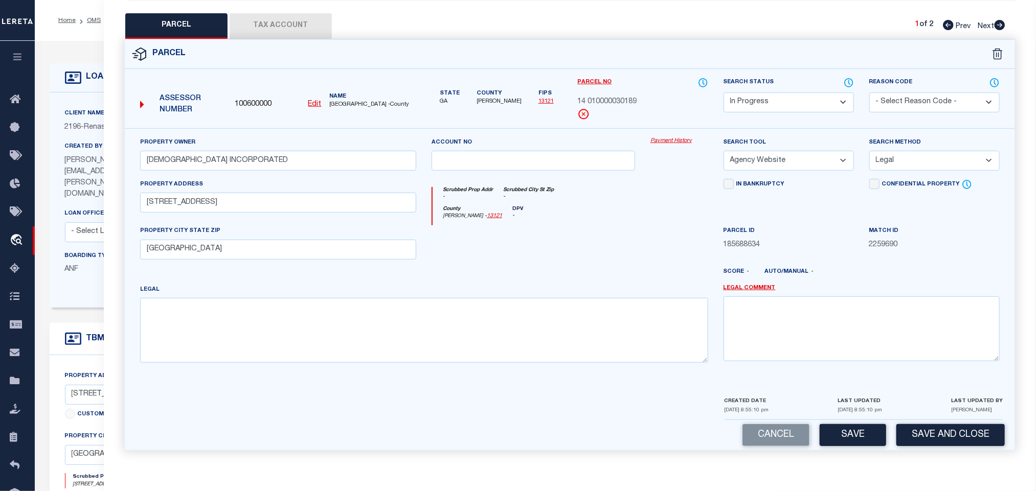
click at [831, 448] on div "Cancel Save Save and Close" at bounding box center [570, 435] width 890 height 30
click at [830, 435] on button "Save" at bounding box center [853, 435] width 66 height 22
click at [306, 20] on button "Tax Account" at bounding box center [281, 26] width 102 height 26
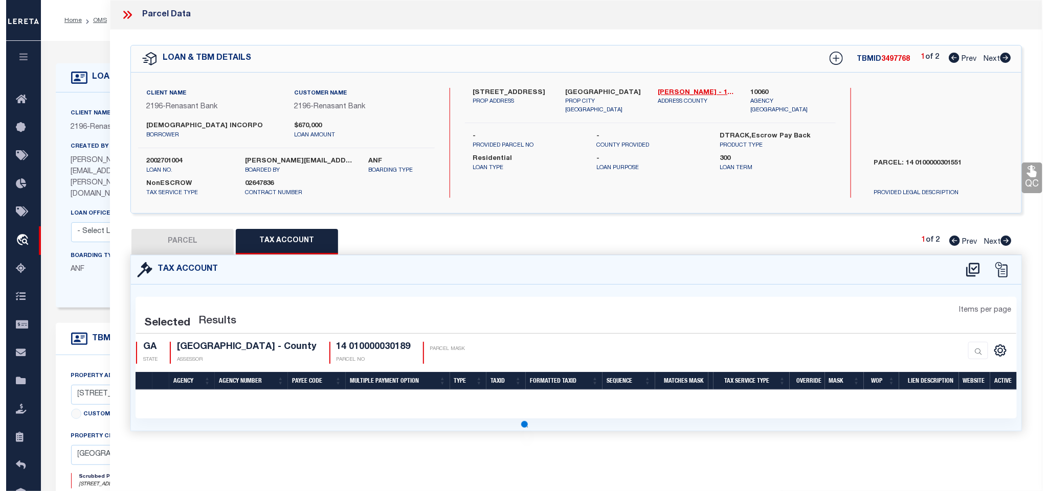
scroll to position [0, 0]
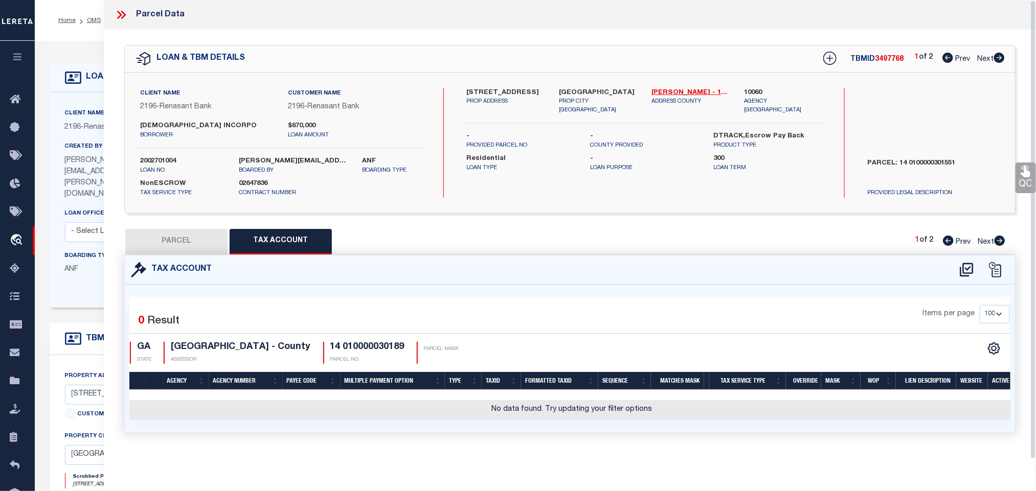
click at [959, 269] on icon at bounding box center [966, 270] width 17 height 16
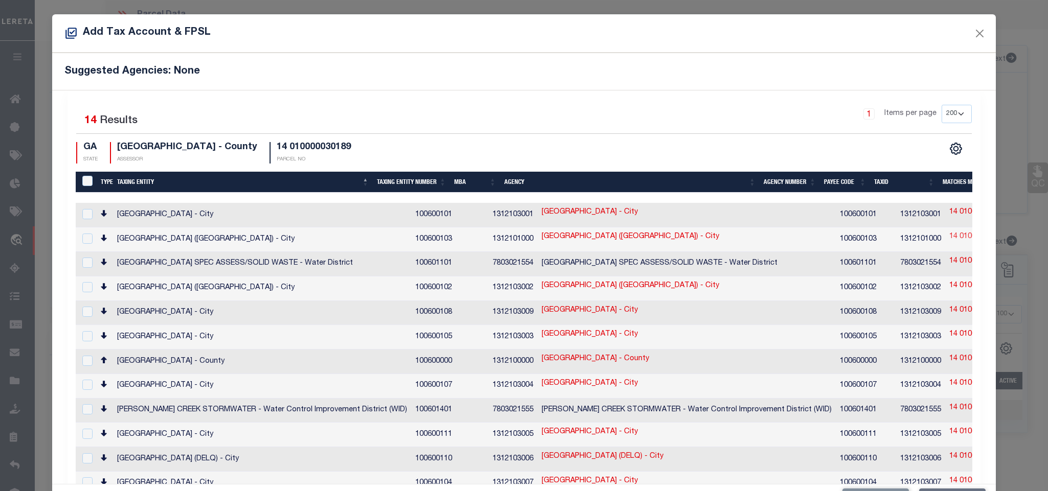
click at [949, 239] on link "14 010000030189" at bounding box center [978, 237] width 59 height 11
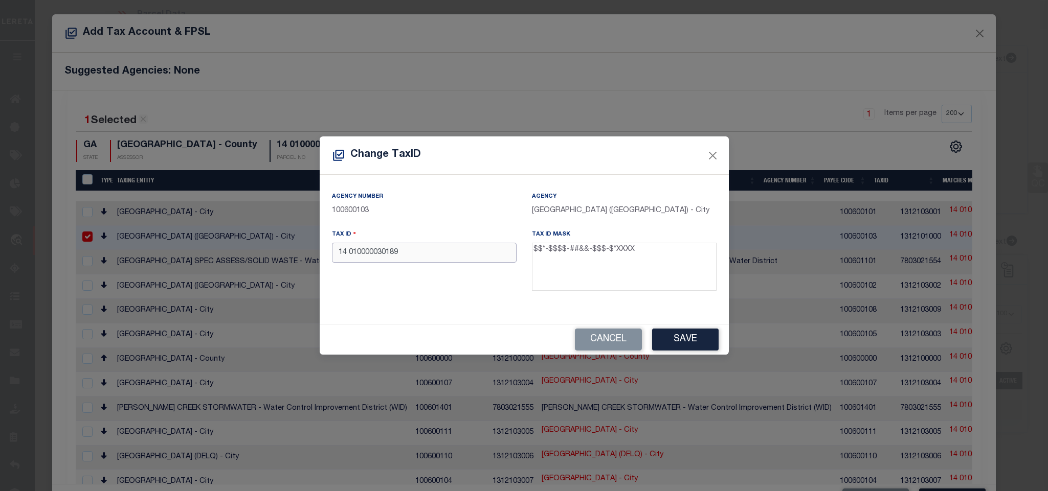
click at [358, 261] on input "14 010000030189" at bounding box center [424, 253] width 185 height 20
click at [692, 346] on button "Save" at bounding box center [685, 340] width 66 height 22
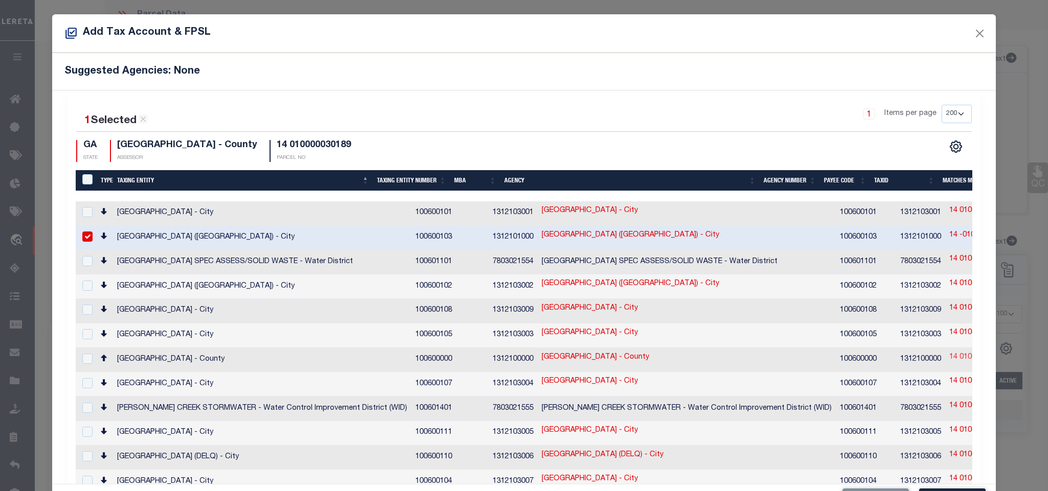
click at [949, 352] on link "14 010000030189" at bounding box center [978, 357] width 59 height 11
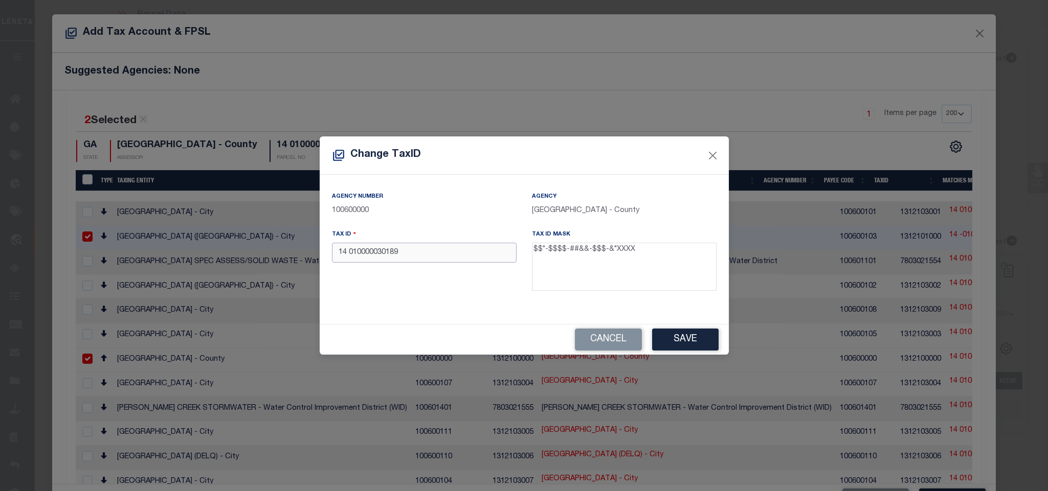
click at [483, 258] on input "14 010000030189" at bounding box center [424, 253] width 185 height 20
paste input "14 -0100-0003-018-"
click at [682, 331] on button "Save" at bounding box center [685, 340] width 66 height 22
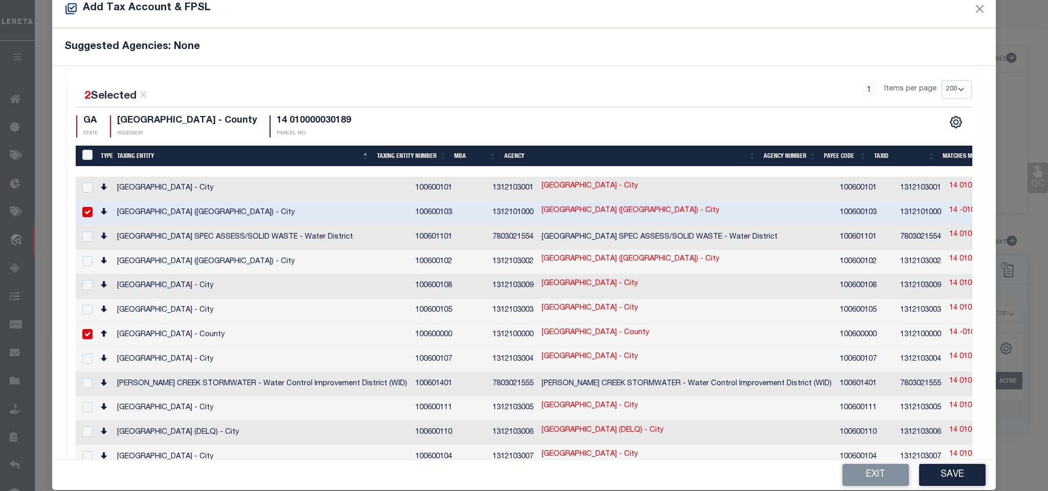
scroll to position [38, 0]
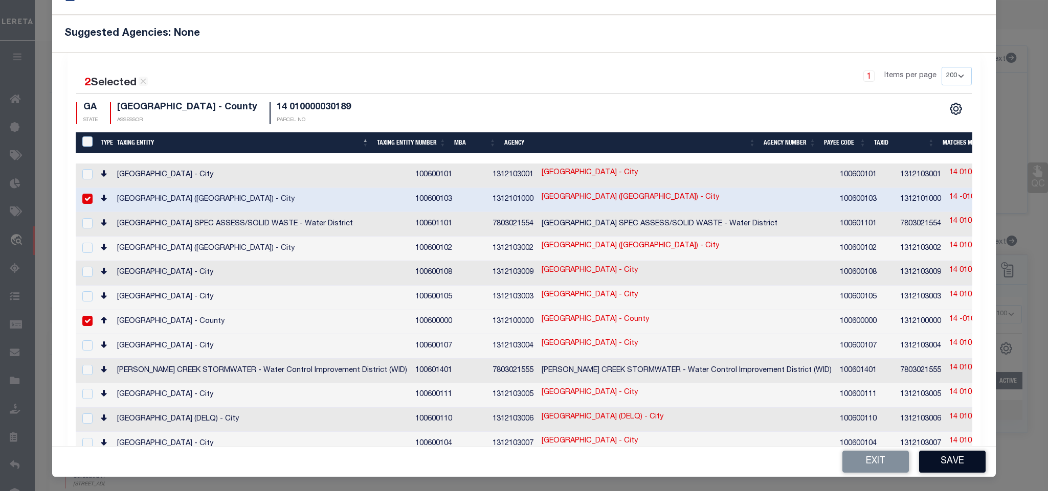
click at [947, 456] on button "Save" at bounding box center [952, 462] width 66 height 22
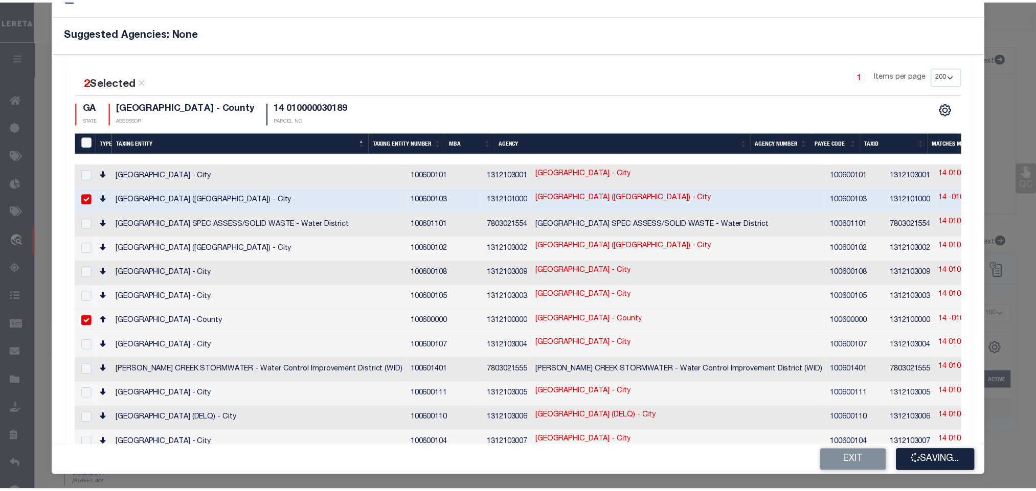
scroll to position [0, 0]
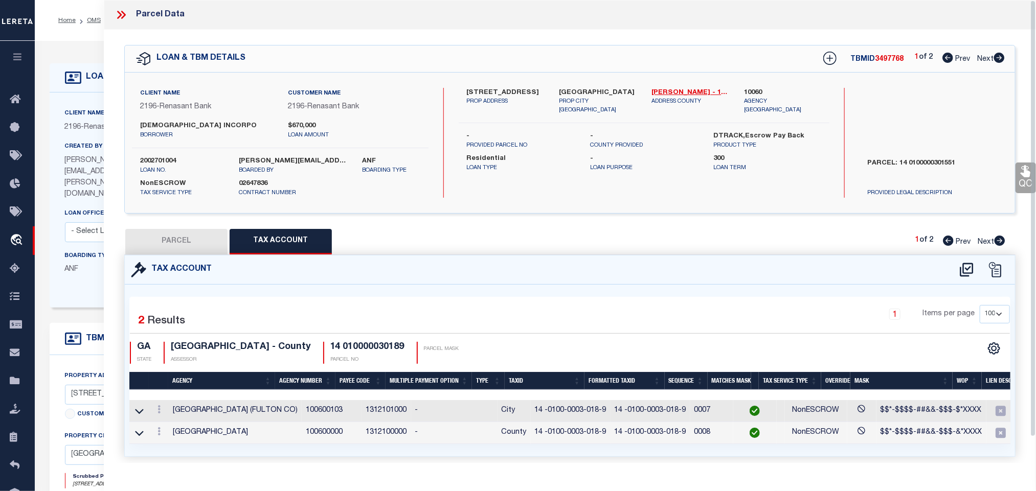
click at [1002, 240] on icon at bounding box center [999, 241] width 11 height 10
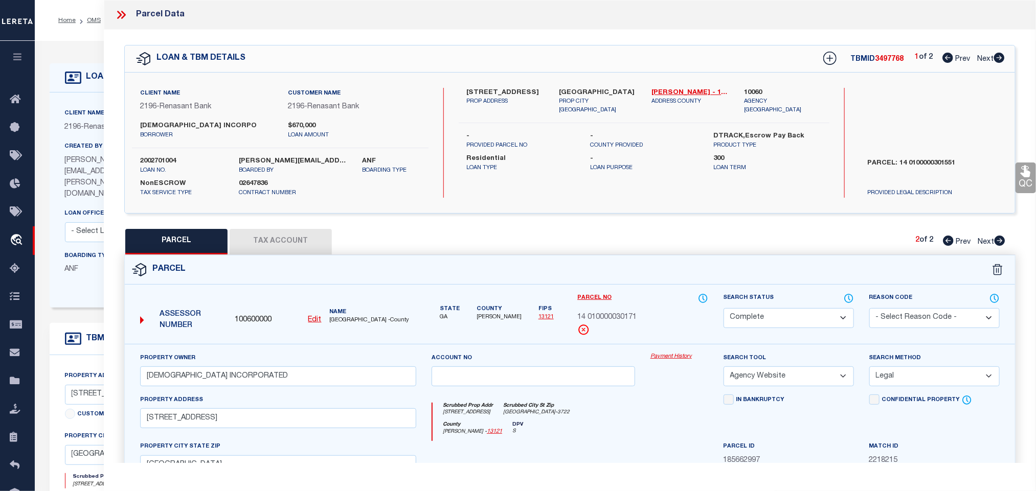
click at [302, 241] on button "Tax Account" at bounding box center [281, 242] width 102 height 26
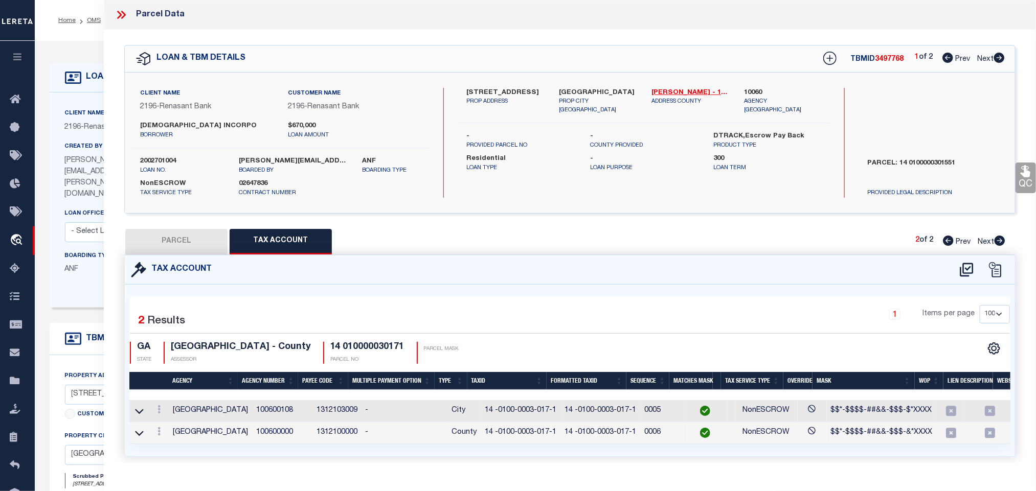
click at [173, 240] on button "PARCEL" at bounding box center [176, 242] width 102 height 26
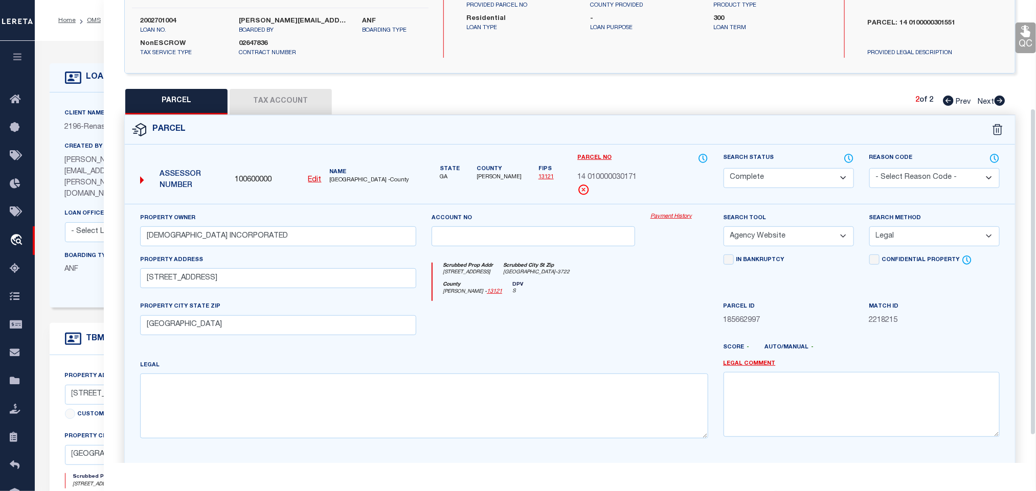
scroll to position [153, 0]
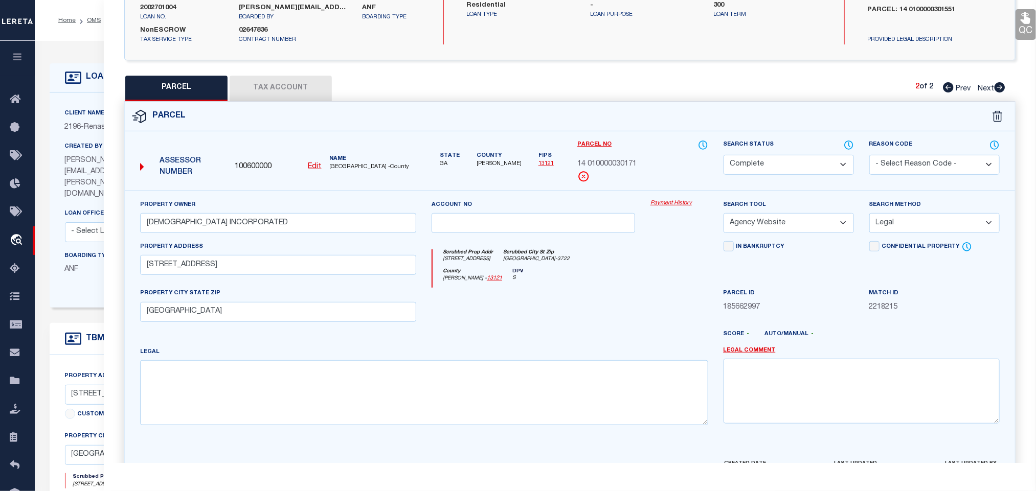
click at [949, 89] on icon at bounding box center [948, 87] width 11 height 10
drag, startPoint x: 780, startPoint y: 163, endPoint x: 781, endPoint y: 130, distance: 32.2
click at [780, 163] on select "Automated Search Bad Parcel Complete Duplicate Parcel High Dollar Reporting In …" at bounding box center [789, 165] width 130 height 20
click at [724, 156] on select "Automated Search Bad Parcel Complete Duplicate Parcel High Dollar Reporting In …" at bounding box center [789, 165] width 130 height 20
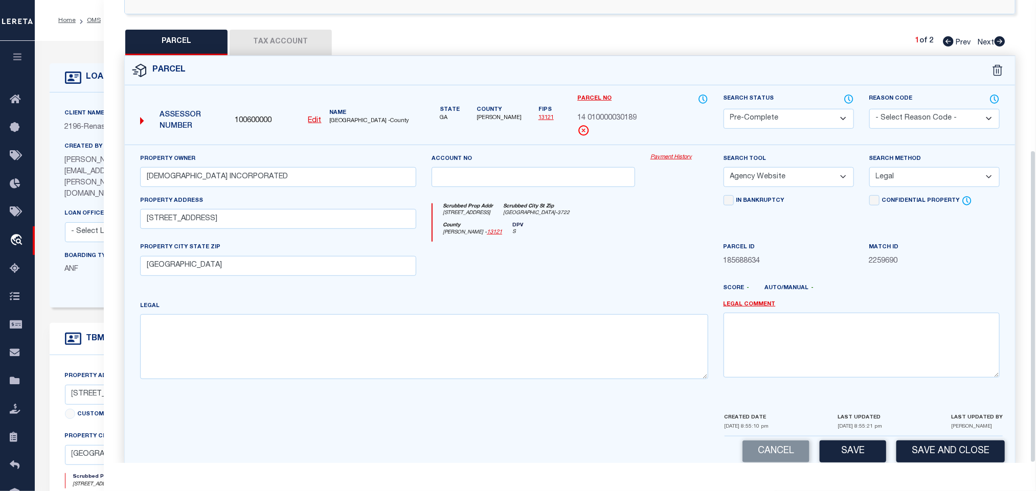
scroll to position [222, 0]
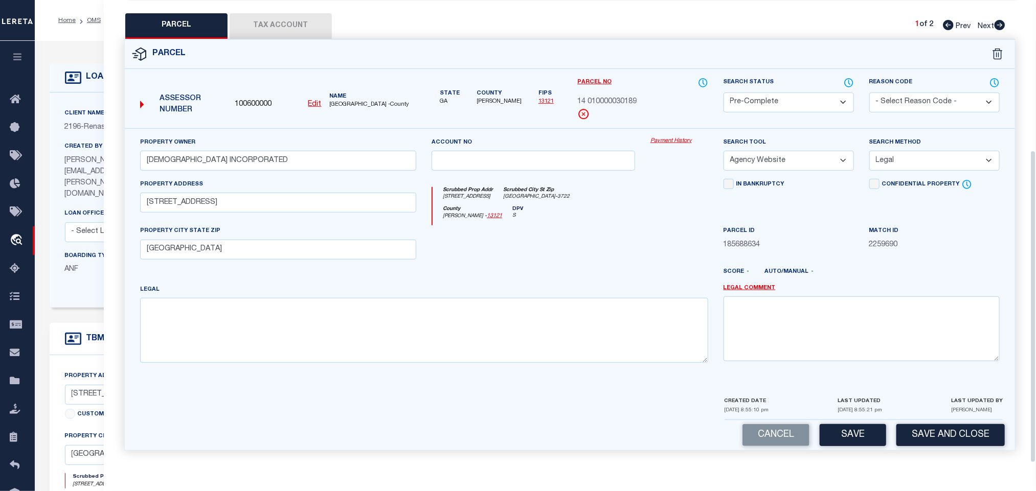
click at [818, 437] on div "Cancel Save Save and Close" at bounding box center [570, 435] width 890 height 30
click at [846, 435] on button "Save" at bounding box center [853, 435] width 66 height 22
drag, startPoint x: 86, startPoint y: 83, endPoint x: 207, endPoint y: 132, distance: 130.1
click at [86, 83] on div "LOAN DETAILS" at bounding box center [106, 78] width 82 height 16
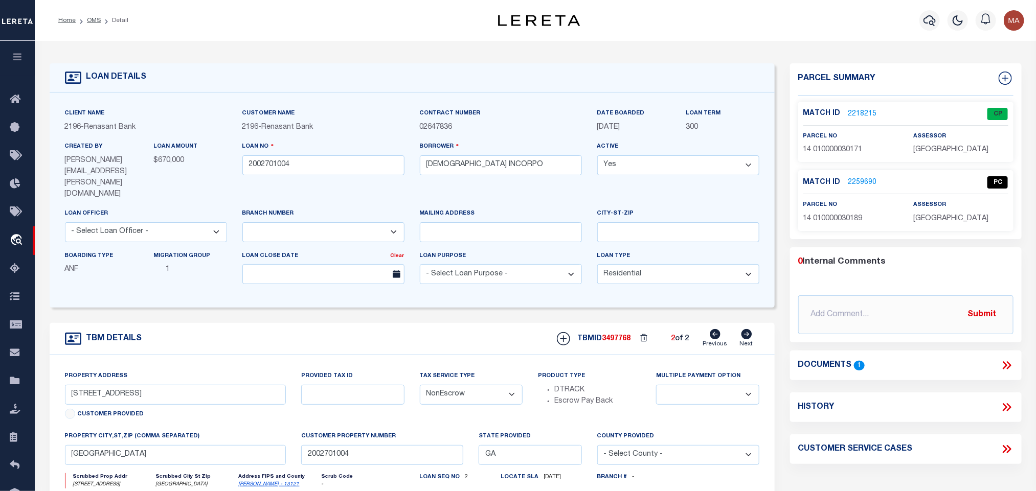
click at [278, 146] on div "Loan No 2002701004" at bounding box center [323, 158] width 162 height 34
click at [270, 165] on input "2002701004" at bounding box center [323, 165] width 162 height 20
click at [609, 335] on span "3497768" at bounding box center [616, 338] width 29 height 7
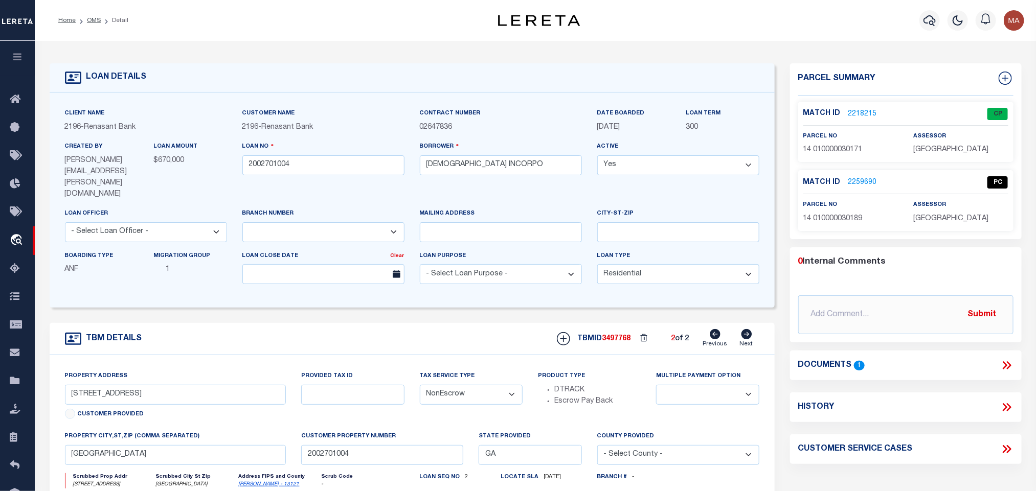
drag, startPoint x: 956, startPoint y: 143, endPoint x: 952, endPoint y: 150, distance: 8.2
click at [956, 143] on div "assessor [GEOGRAPHIC_DATA]" at bounding box center [960, 143] width 95 height 25
click at [951, 152] on span "[GEOGRAPHIC_DATA]" at bounding box center [950, 149] width 75 height 7
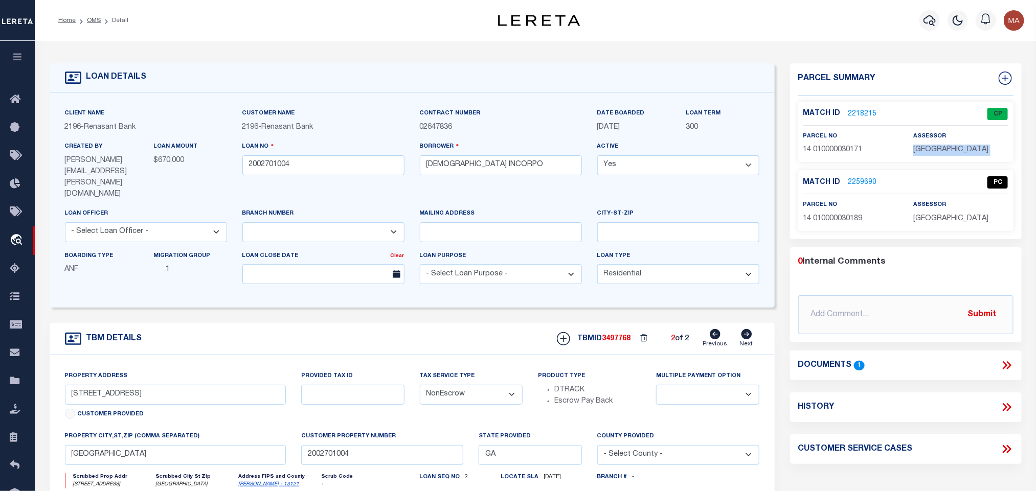
click at [831, 152] on span "14 010000030171" at bounding box center [832, 149] width 59 height 7
click at [261, 165] on input "2002701004" at bounding box center [323, 165] width 162 height 20
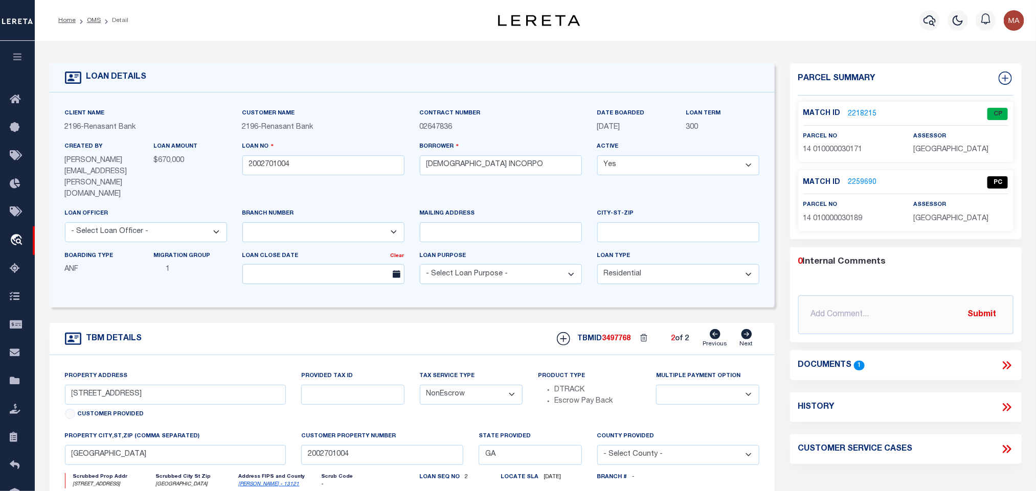
click at [609, 335] on span "3497768" at bounding box center [616, 338] width 29 height 7
click at [620, 335] on span "3497768" at bounding box center [616, 338] width 29 height 7
click at [962, 226] on div "Match ID 2259690 PC parcel no 14 010000030189" at bounding box center [905, 200] width 215 height 60
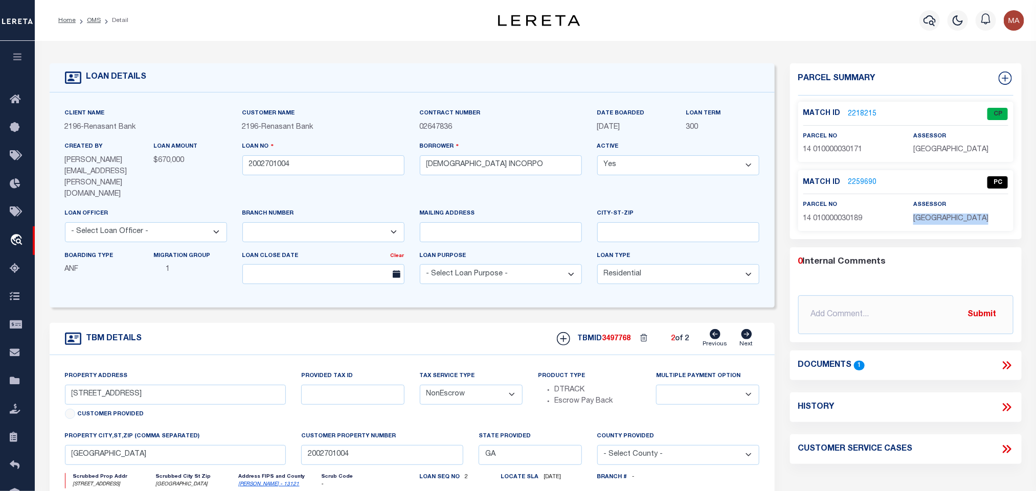
click at [962, 226] on div "Match ID 2259690 PC parcel no 14 010000030189" at bounding box center [905, 200] width 215 height 60
click at [832, 225] on p "14 010000030189" at bounding box center [850, 219] width 95 height 11
click at [94, 21] on link "OMS" at bounding box center [94, 20] width 14 height 6
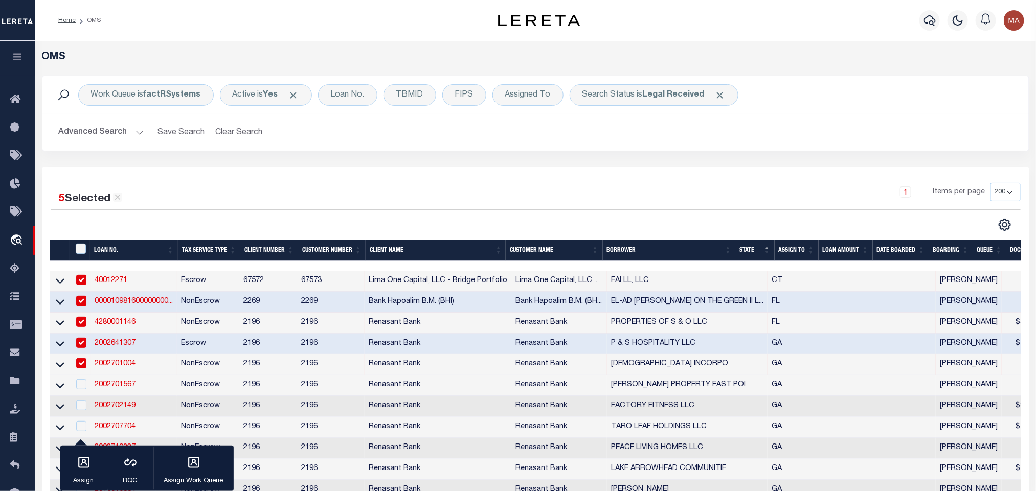
scroll to position [153, 0]
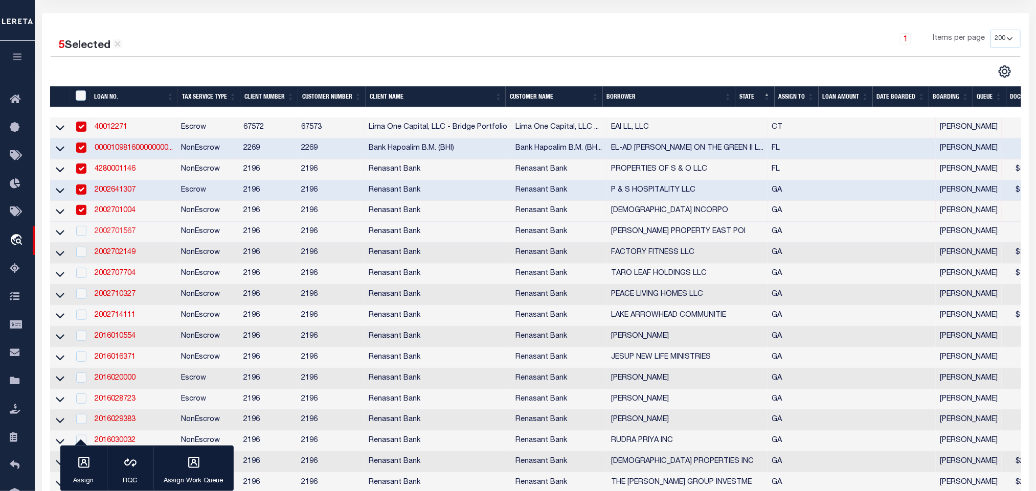
click at [126, 233] on link "2002701567" at bounding box center [115, 231] width 41 height 7
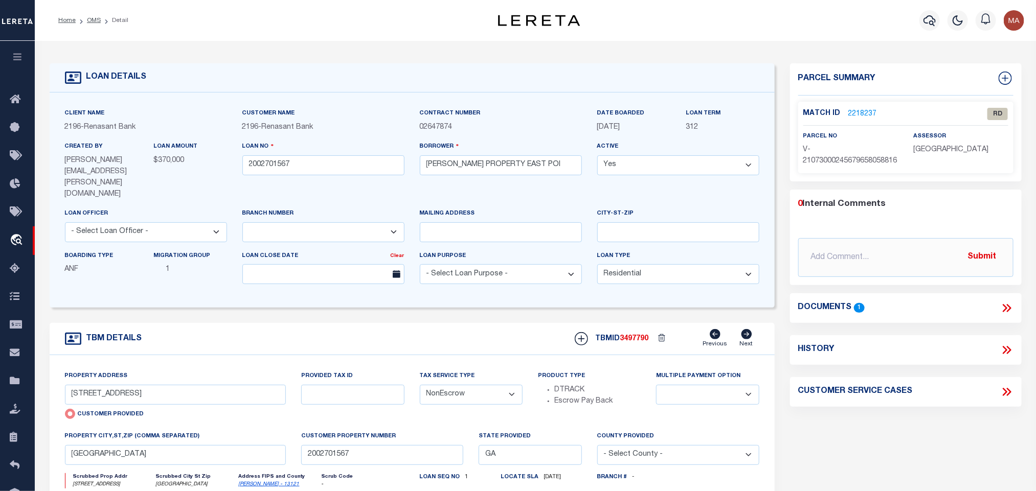
click at [1011, 315] on icon at bounding box center [1006, 308] width 13 height 13
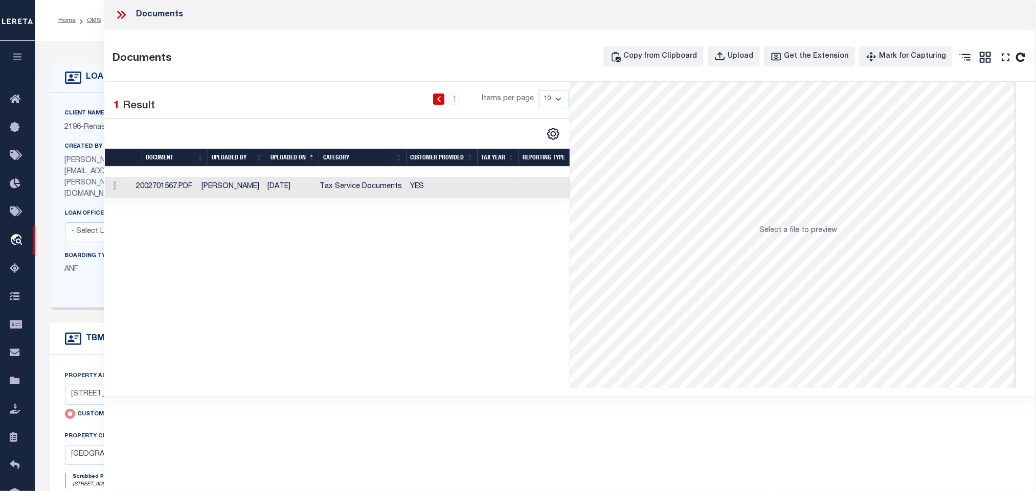
click at [527, 192] on td at bounding box center [549, 187] width 60 height 21
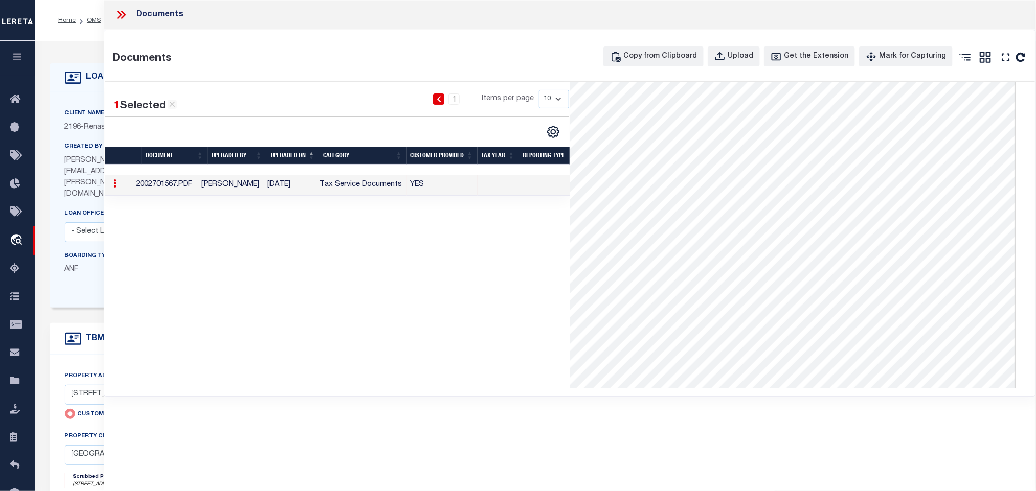
click at [89, 103] on div "Client Name 2196 - Renasant Bank Customer Name 2196 - Renasant Bank 312 Yes" at bounding box center [412, 200] width 725 height 215
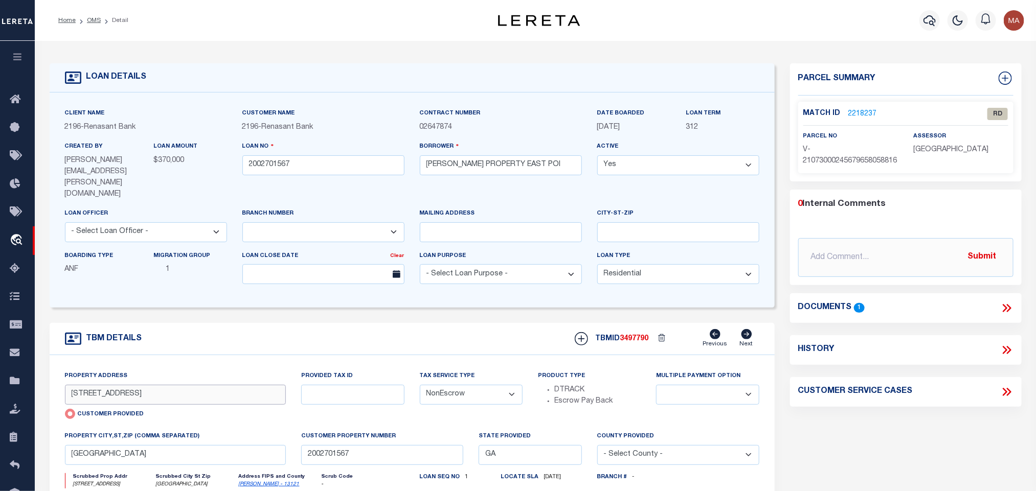
click at [186, 385] on input "[STREET_ADDRESS]" at bounding box center [175, 395] width 221 height 20
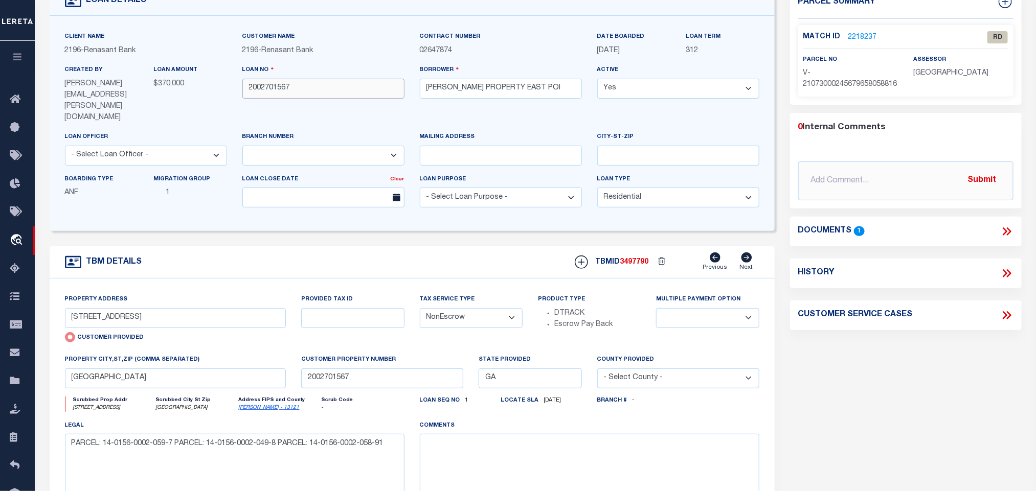
click at [248, 97] on input "2002701567" at bounding box center [323, 89] width 162 height 20
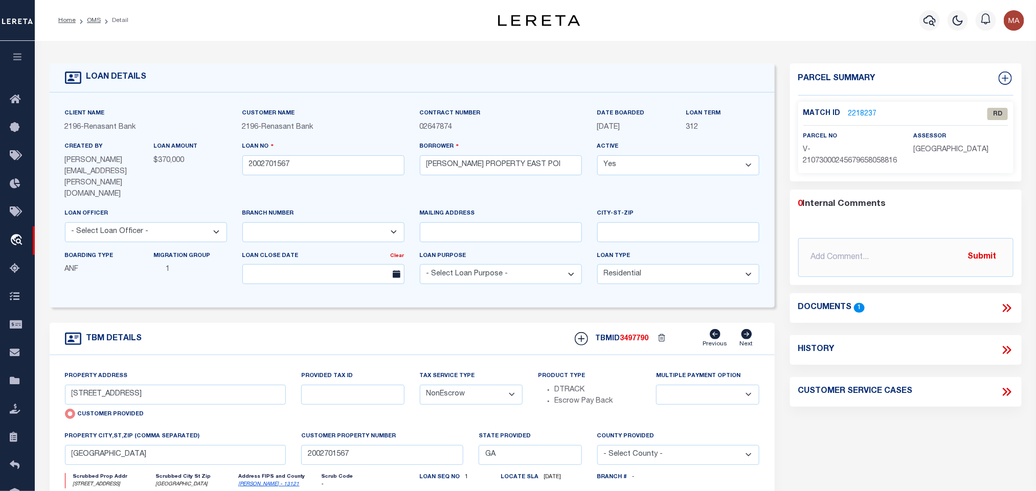
click at [852, 109] on link "2218237" at bounding box center [862, 114] width 29 height 11
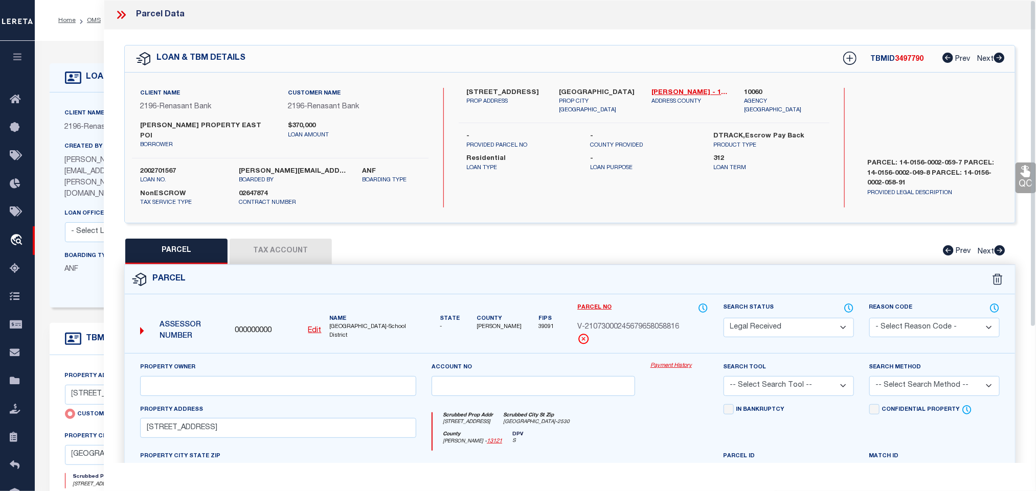
click at [314, 327] on u "Edit" at bounding box center [314, 330] width 13 height 7
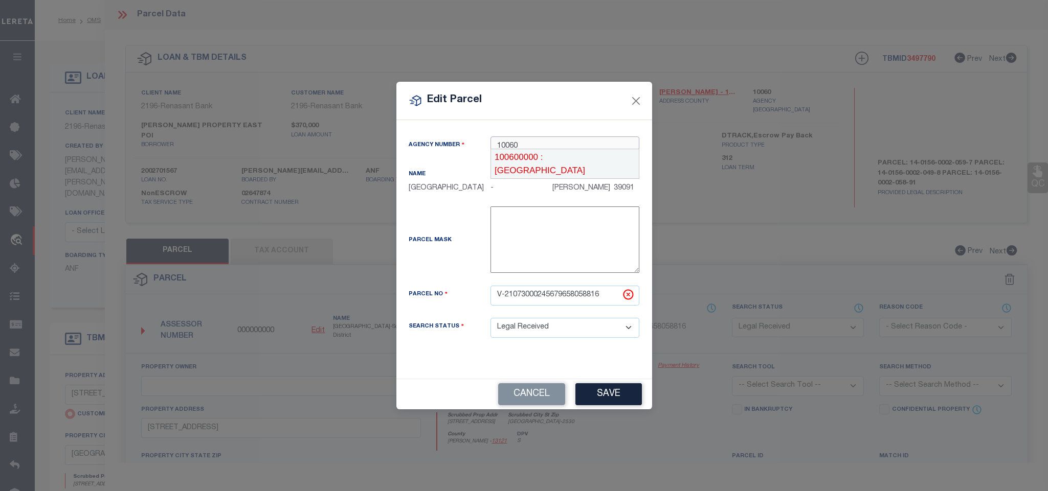
click at [555, 160] on div "100600000 : [GEOGRAPHIC_DATA]" at bounding box center [565, 163] width 148 height 29
click at [563, 298] on input "V-21073000245679658058816" at bounding box center [564, 296] width 149 height 20
paste input "14 015600020597"
click at [607, 392] on button "Save" at bounding box center [608, 394] width 66 height 22
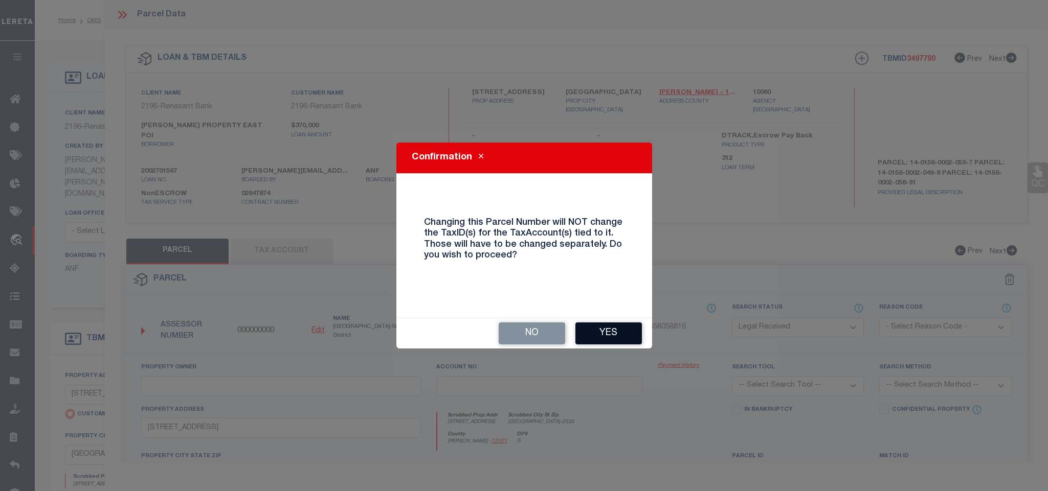
click at [623, 338] on button "Yes" at bounding box center [608, 334] width 66 height 22
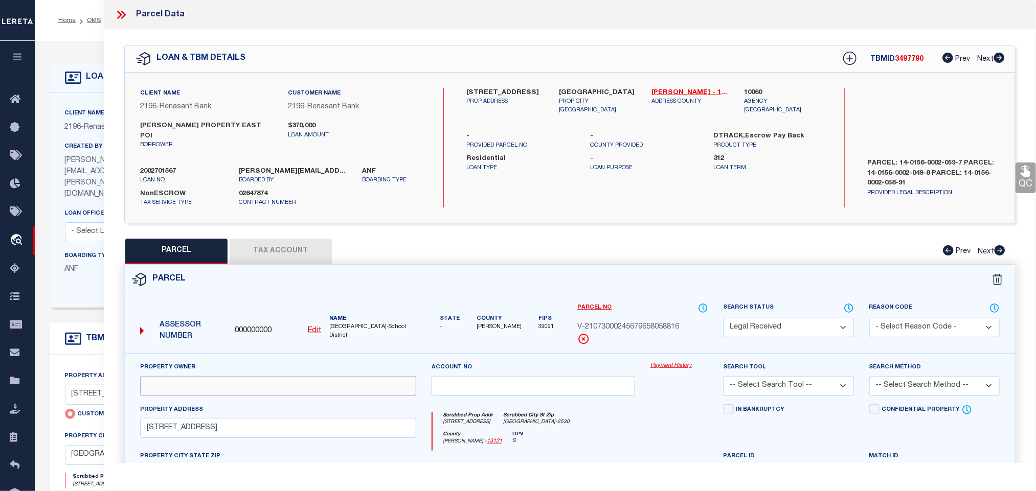
drag, startPoint x: 190, startPoint y: 377, endPoint x: 237, endPoint y: 408, distance: 55.7
click at [190, 377] on input "text" at bounding box center [278, 386] width 276 height 20
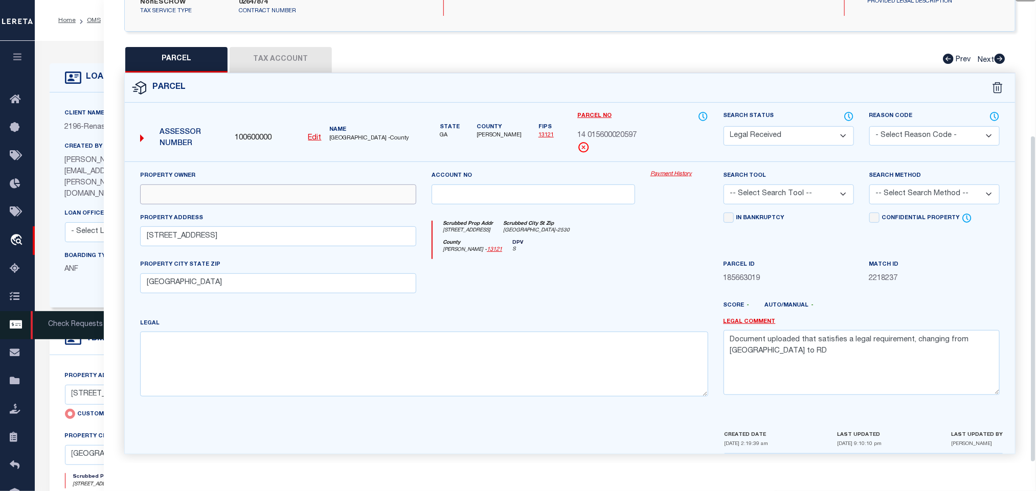
paste input "[PERSON_NAME] PROPERTY EAST POINT LLC"
click at [845, 353] on textarea "Document uploaded that satisfies a legal requirement, changing from [GEOGRAPHIC…" at bounding box center [862, 362] width 276 height 64
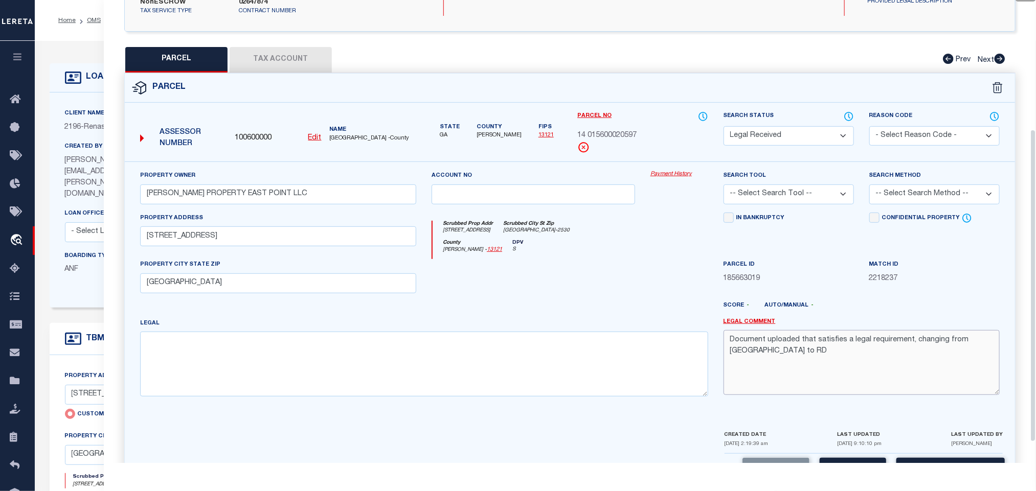
click at [845, 353] on textarea "Document uploaded that satisfies a legal requirement, changing from [GEOGRAPHIC…" at bounding box center [862, 362] width 276 height 64
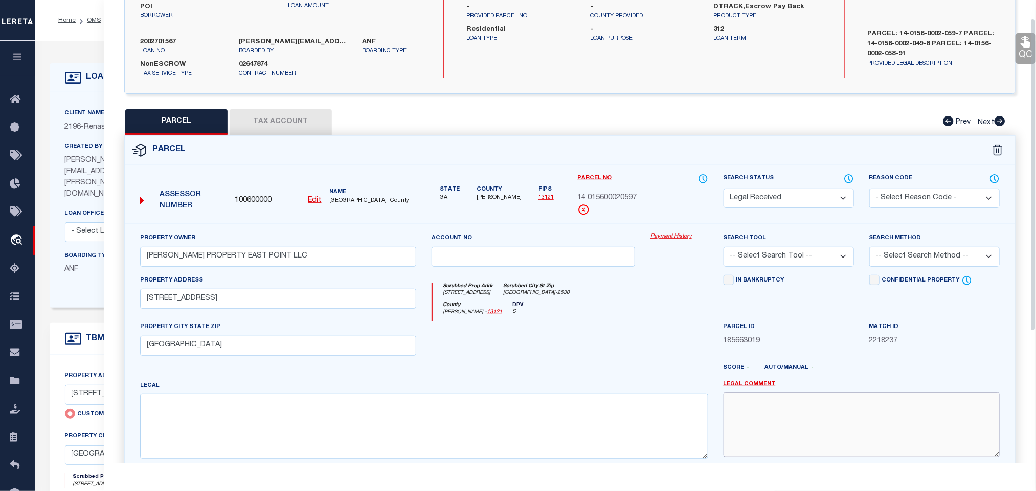
scroll to position [0, 0]
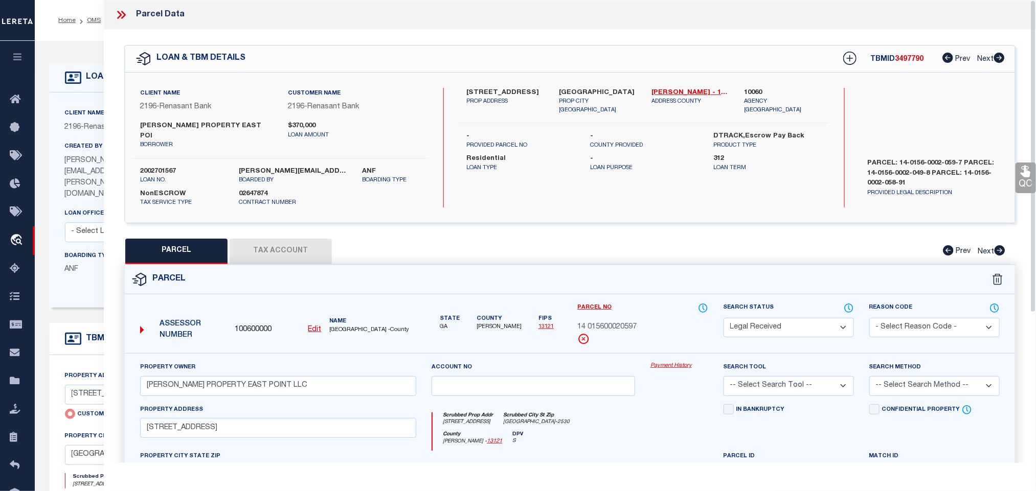
click at [609, 82] on div "Client Name 2196 - Renasant Bank Customer Name 2196 - Renasant Bank [PERSON_NAM…" at bounding box center [570, 148] width 890 height 150
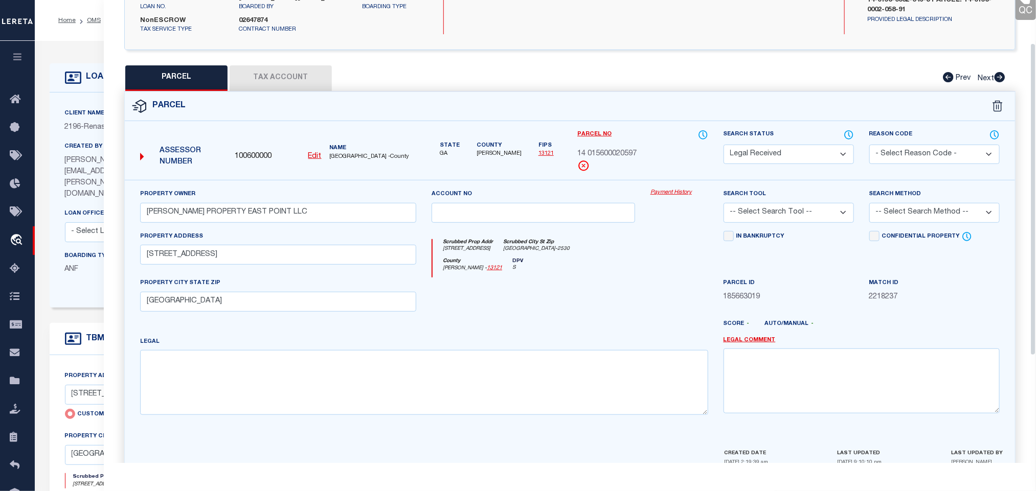
scroll to position [222, 0]
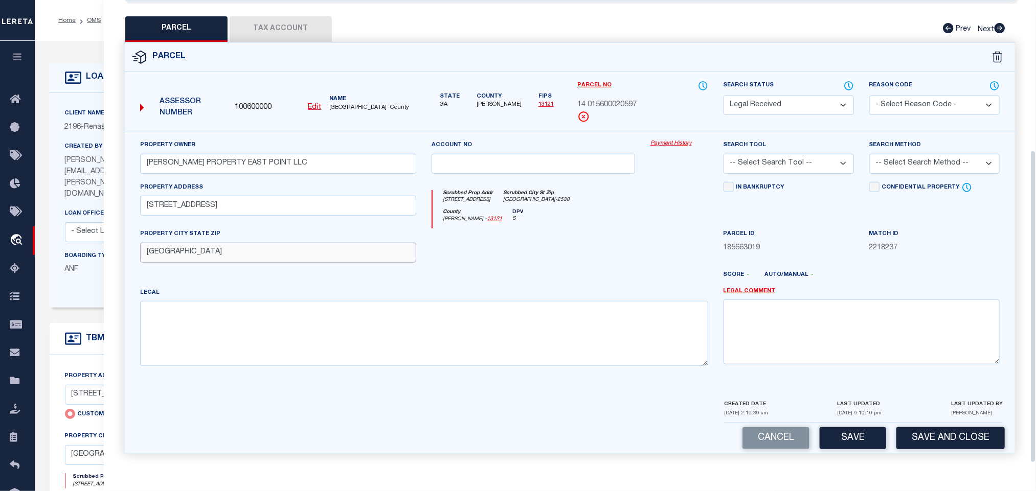
click at [208, 247] on input "[GEOGRAPHIC_DATA]" at bounding box center [278, 253] width 276 height 20
paste input "[GEOGRAPHIC_DATA]"
drag, startPoint x: 813, startPoint y: 152, endPoint x: 810, endPoint y: 172, distance: 19.7
click at [813, 154] on select "-- Select Search Tool -- 3rd Party Website Agency File Agency Website ATLS CNV-…" at bounding box center [789, 164] width 130 height 20
click at [724, 154] on select "-- Select Search Tool -- 3rd Party Website Agency File Agency Website ATLS CNV-…" at bounding box center [789, 164] width 130 height 20
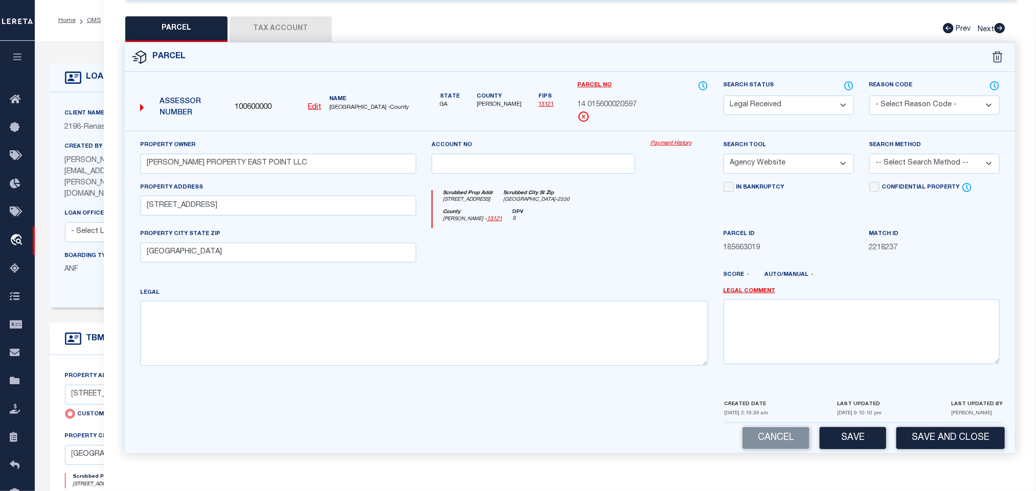
click at [907, 169] on div "Search Method -- Select Search Method -- Property Address Legal Liability Info …" at bounding box center [935, 161] width 146 height 42
drag, startPoint x: 913, startPoint y: 157, endPoint x: 913, endPoint y: 165, distance: 7.7
click at [913, 157] on select "-- Select Search Method -- Property Address Legal Liability Info Provided" at bounding box center [934, 164] width 130 height 20
click at [869, 154] on select "-- Select Search Method -- Property Address Legal Liability Info Provided" at bounding box center [934, 164] width 130 height 20
click at [863, 423] on div "Cancel Save Save and Close" at bounding box center [570, 438] width 890 height 30
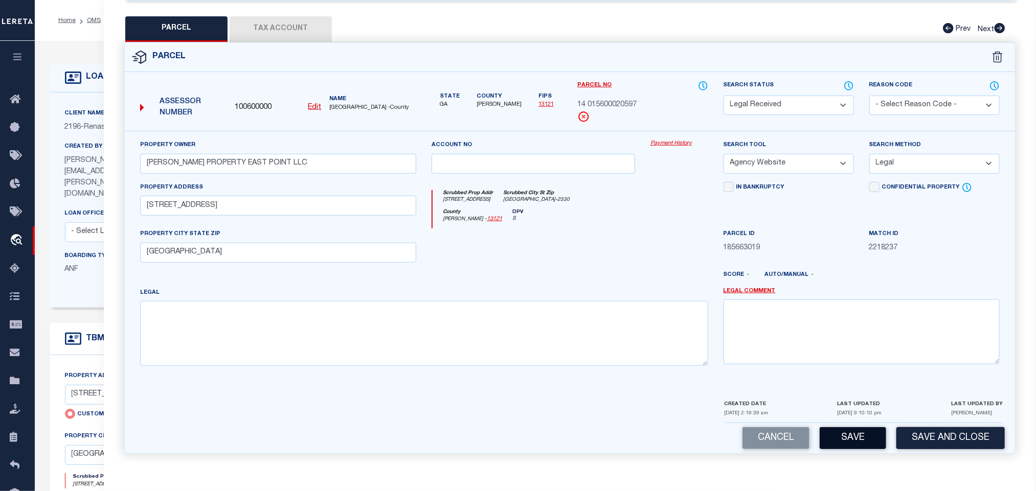
click at [853, 428] on button "Save" at bounding box center [853, 438] width 66 height 22
click at [293, 23] on button "Tax Account" at bounding box center [281, 29] width 102 height 26
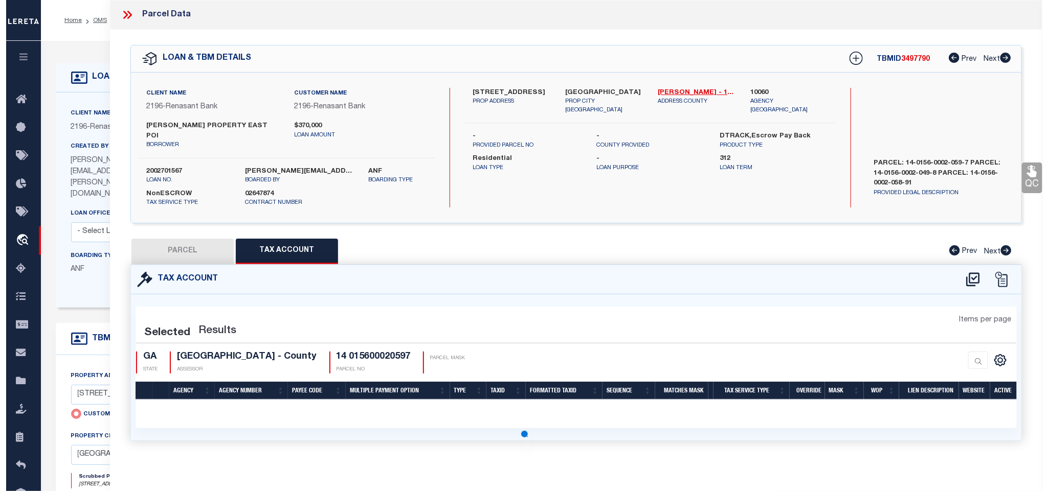
scroll to position [0, 0]
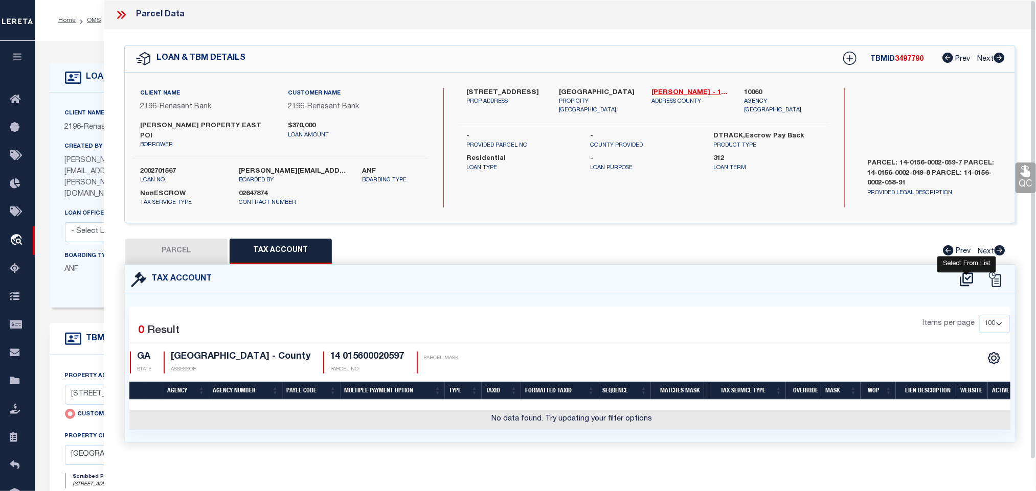
click at [967, 272] on icon at bounding box center [966, 280] width 17 height 16
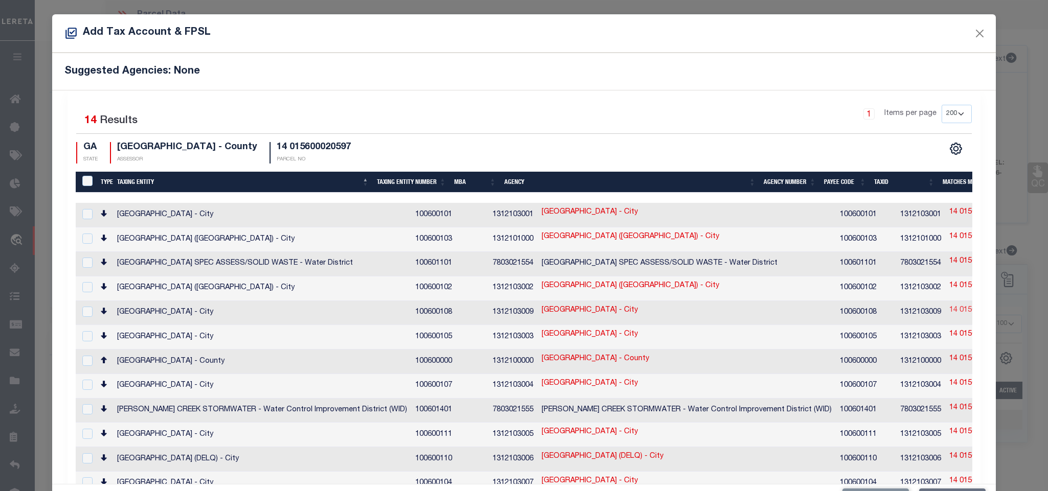
click at [949, 310] on link "14 015600020597" at bounding box center [978, 310] width 59 height 11
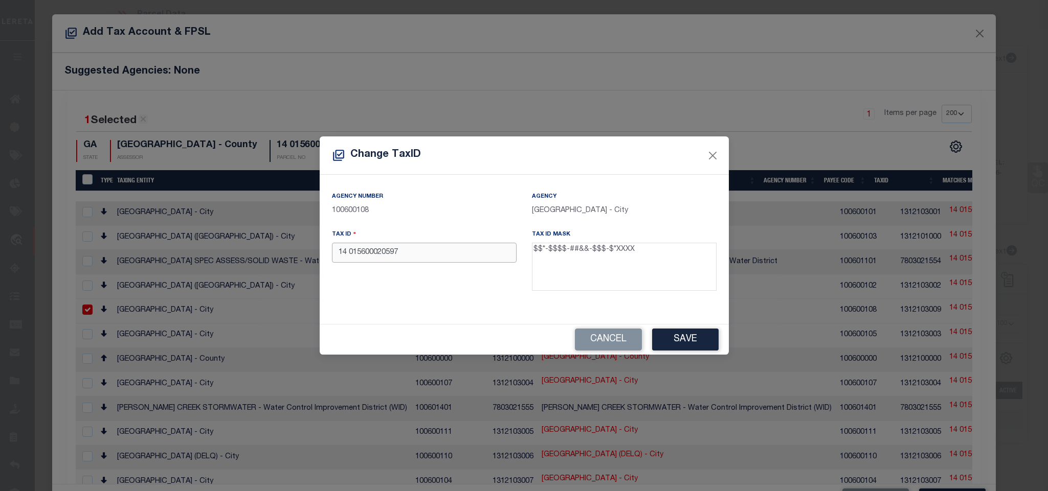
click at [420, 252] on input "14 015600020597" at bounding box center [424, 253] width 185 height 20
click at [692, 338] on button "Save" at bounding box center [685, 340] width 66 height 22
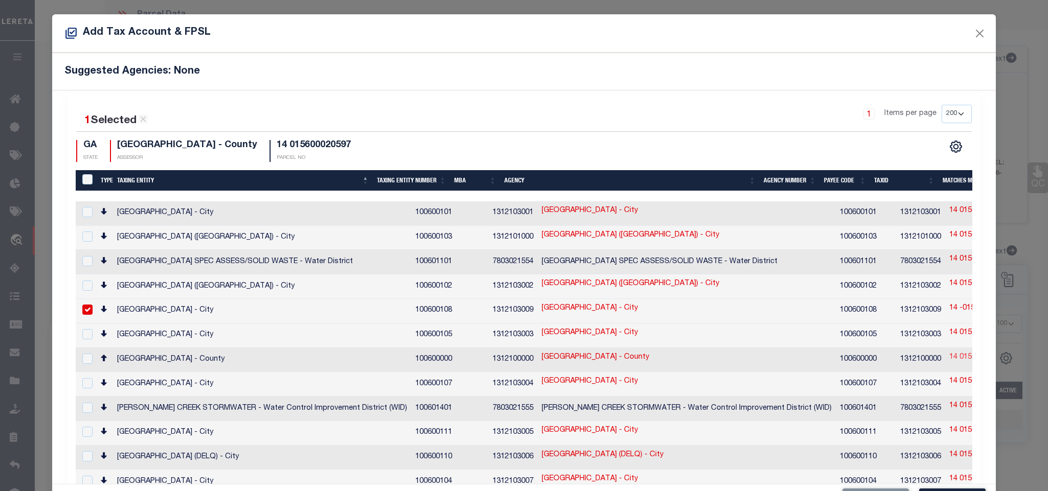
click at [949, 357] on link "14 015600020597" at bounding box center [978, 357] width 59 height 11
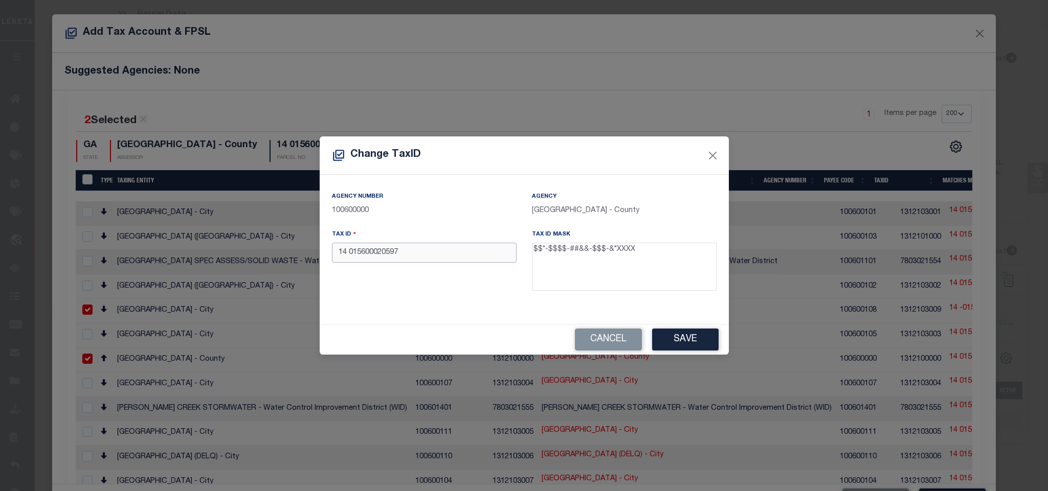
click at [461, 254] on input "14 015600020597" at bounding box center [424, 253] width 185 height 20
paste input "-0156-0002-059-"
click at [668, 331] on button "Save" at bounding box center [685, 340] width 66 height 22
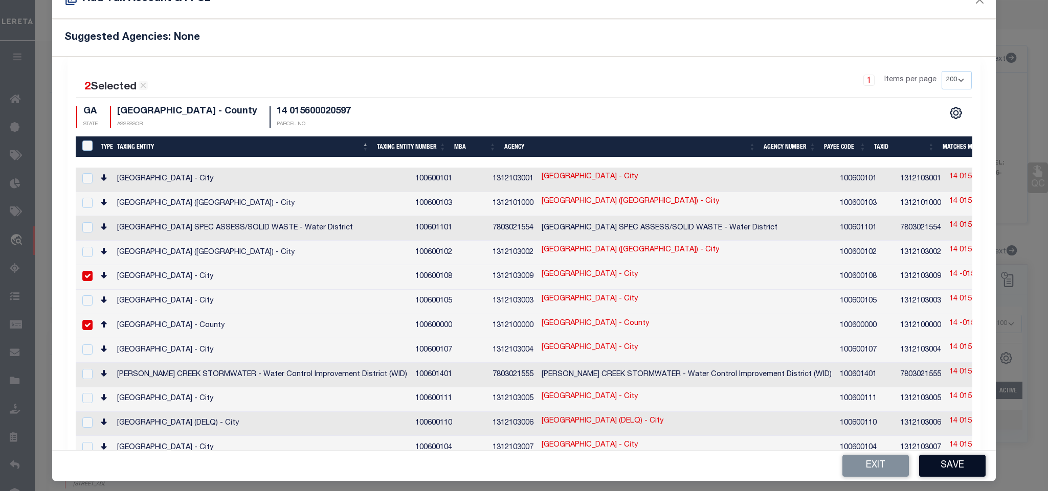
scroll to position [38, 0]
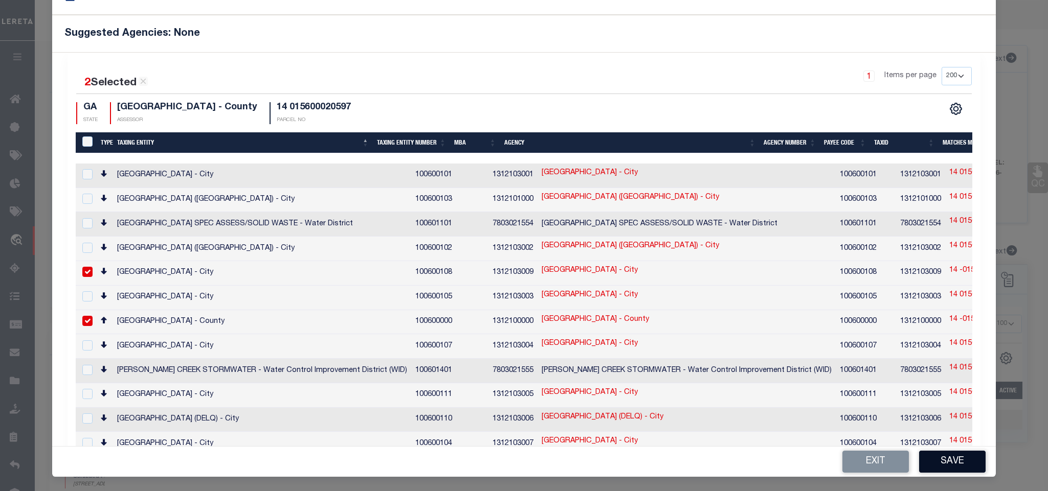
click at [947, 462] on button "Save" at bounding box center [952, 462] width 66 height 22
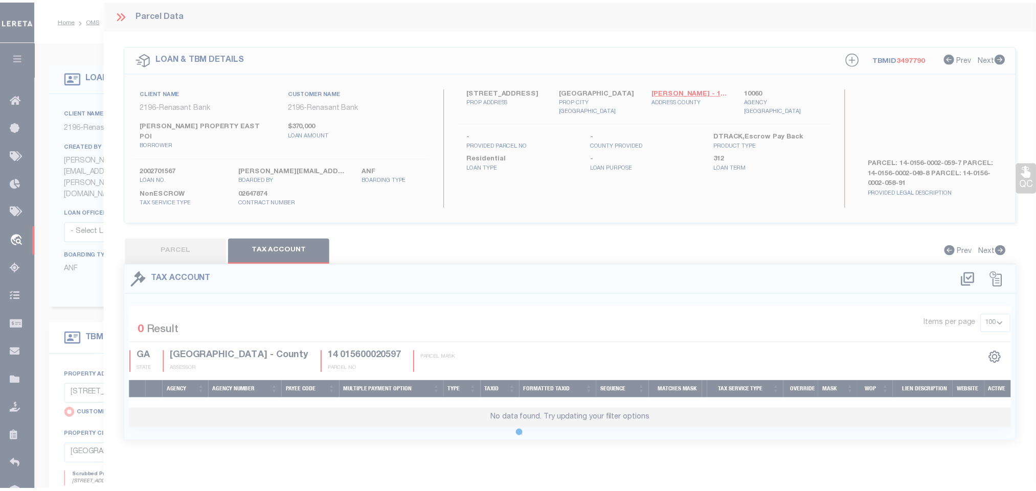
scroll to position [0, 0]
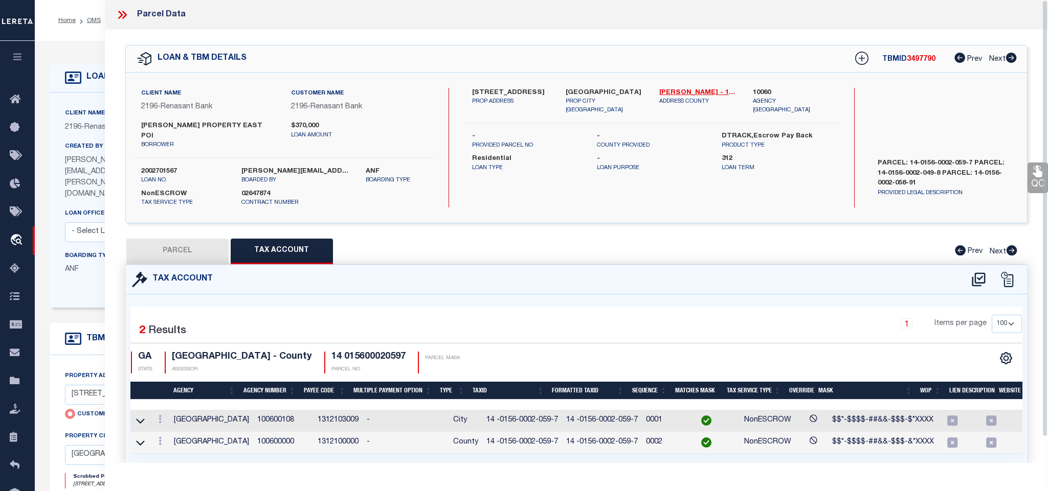
click at [170, 244] on button "PARCEL" at bounding box center [177, 252] width 102 height 26
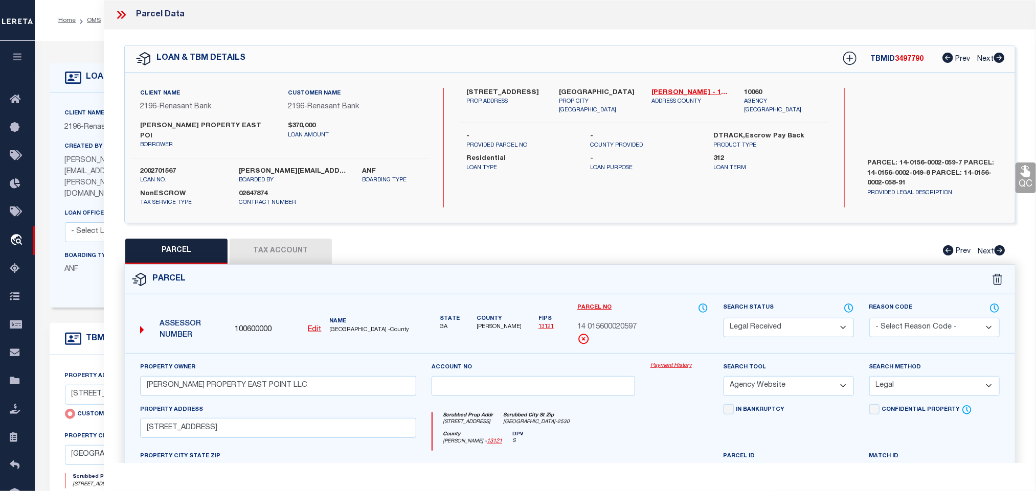
click at [772, 318] on select "Automated Search Bad Parcel Complete Duplicate Parcel High Dollar Reporting In …" at bounding box center [789, 328] width 130 height 20
click at [724, 318] on select "Automated Search Bad Parcel Complete Duplicate Parcel High Dollar Reporting In …" at bounding box center [789, 328] width 130 height 20
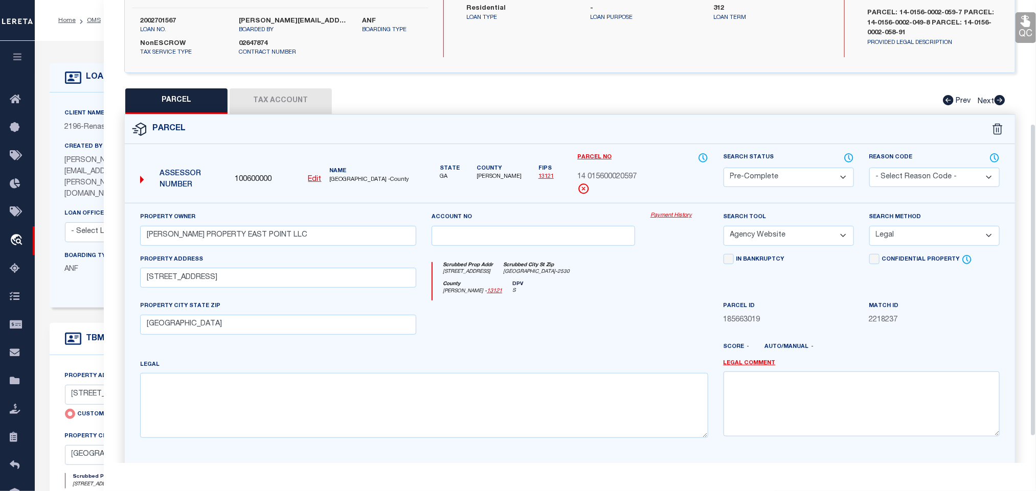
scroll to position [222, 0]
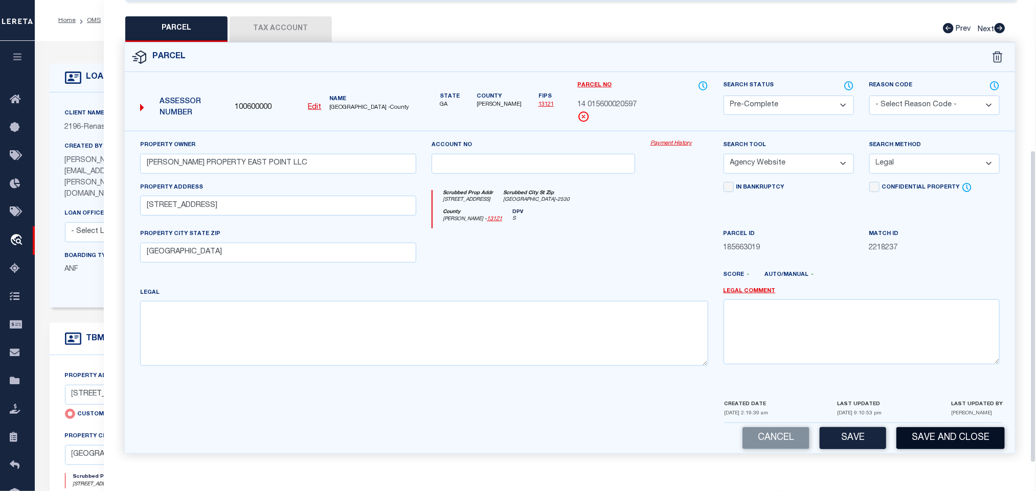
click at [922, 440] on button "Save and Close" at bounding box center [950, 438] width 108 height 22
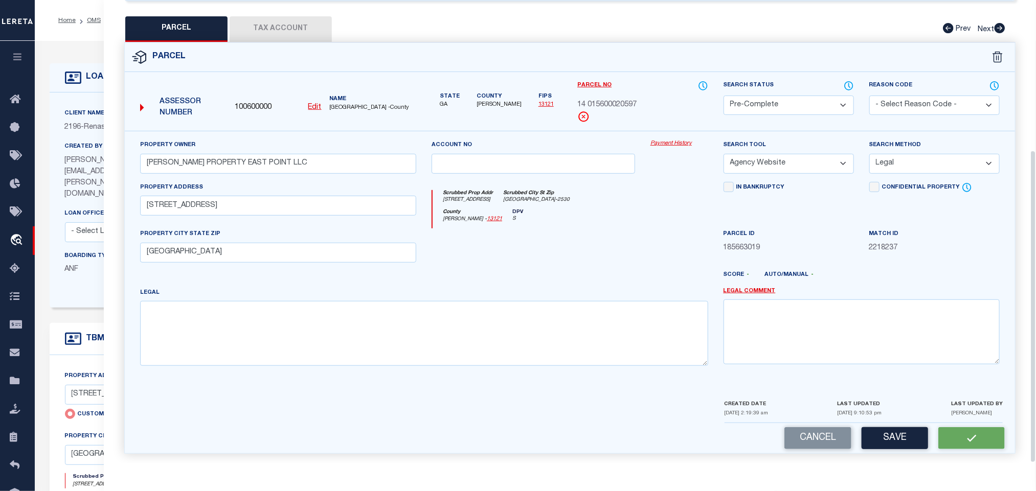
click at [261, 102] on span "100600000" at bounding box center [253, 107] width 37 height 11
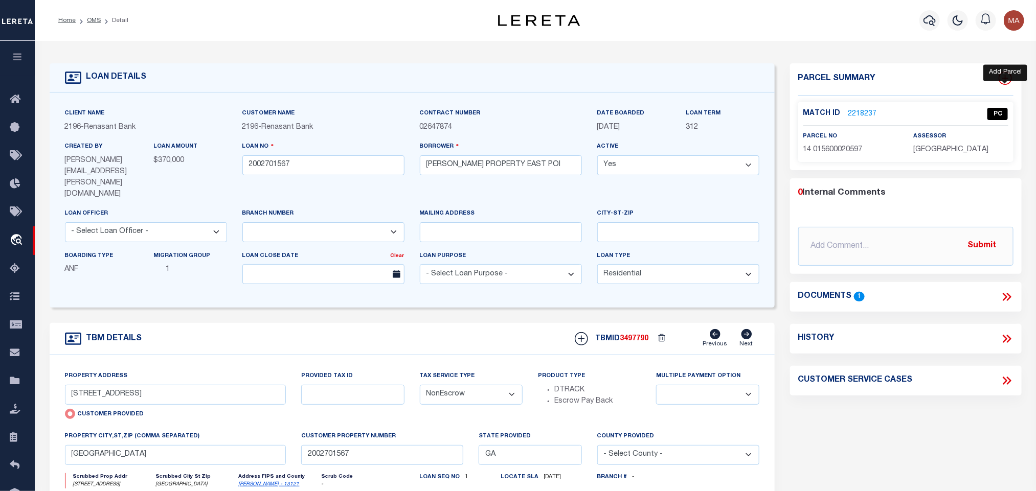
click at [1003, 78] on icon at bounding box center [1005, 78] width 7 height 7
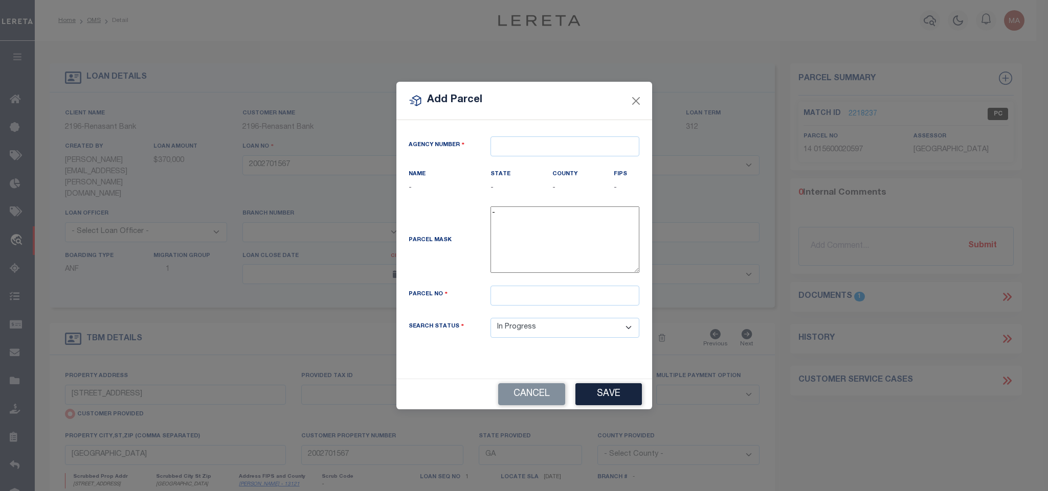
click at [545, 132] on div "Agency Number Name - State -" at bounding box center [524, 249] width 256 height 259
paste input "100600000"
click at [547, 140] on input "text" at bounding box center [564, 147] width 149 height 20
click at [554, 161] on div "100600000 : [GEOGRAPHIC_DATA]" at bounding box center [565, 169] width 148 height 29
click at [575, 301] on input "text" at bounding box center [564, 296] width 149 height 20
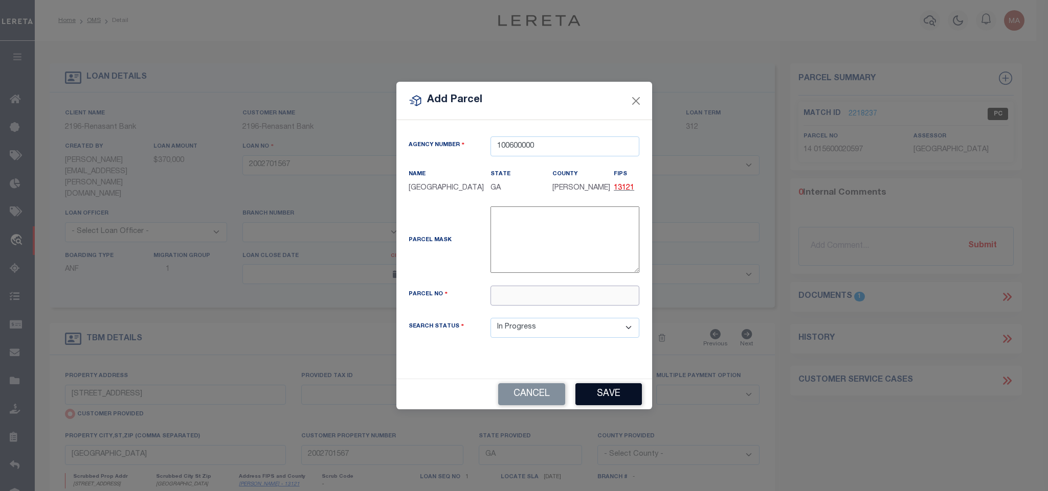
paste input "14 015600020498"
click at [628, 395] on button "Save" at bounding box center [608, 394] width 66 height 22
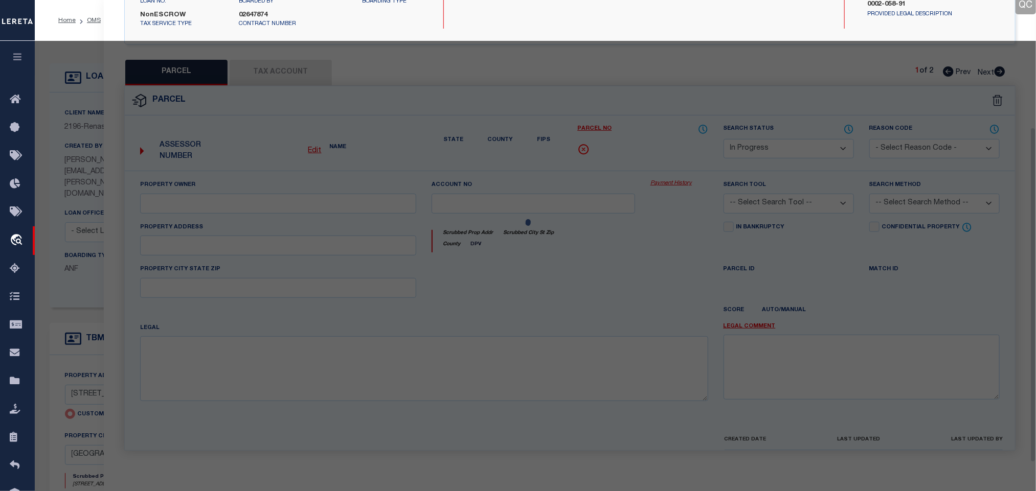
scroll to position [192, 0]
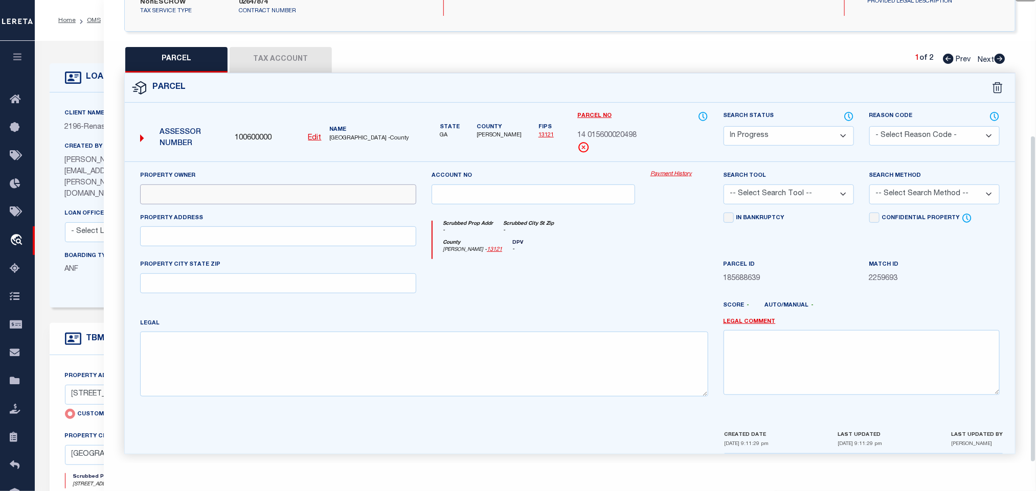
click at [272, 185] on input "text" at bounding box center [278, 195] width 276 height 20
paste input "[PERSON_NAME]"
drag, startPoint x: 303, startPoint y: 239, endPoint x: 297, endPoint y: 241, distance: 6.5
click at [303, 239] on input "text" at bounding box center [278, 237] width 276 height 20
paste input "NABELL AVE"
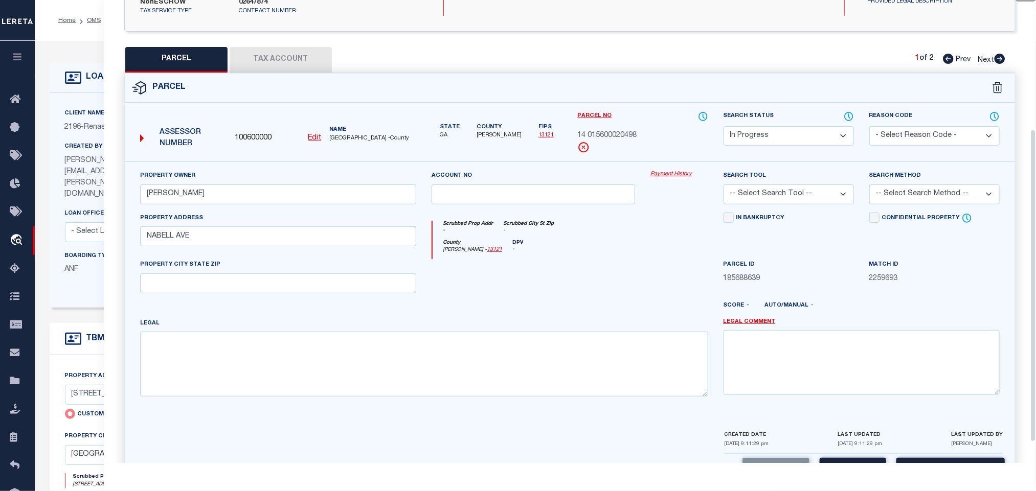
click at [235, 290] on div "Property Owner [PERSON_NAME] Account no Payment History Search Tool -- Select S…" at bounding box center [569, 287] width 875 height 234
click at [237, 283] on input "text" at bounding box center [278, 284] width 276 height 20
paste input "[GEOGRAPHIC_DATA]"
click at [824, 188] on select "-- Select Search Tool -- 3rd Party Website Agency File Agency Website ATLS CNV-…" at bounding box center [789, 195] width 130 height 20
click at [724, 185] on select "-- Select Search Tool -- 3rd Party Website Agency File Agency Website ATLS CNV-…" at bounding box center [789, 195] width 130 height 20
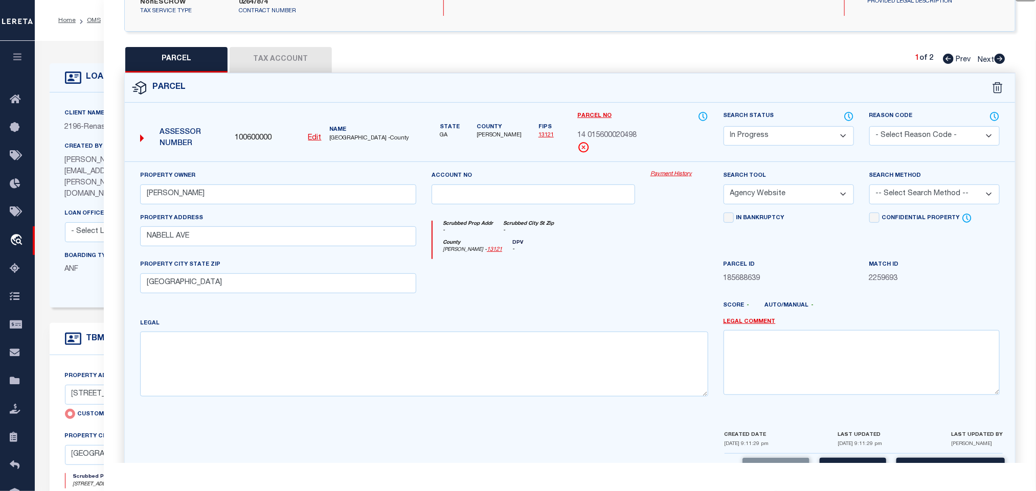
drag, startPoint x: 896, startPoint y: 184, endPoint x: 895, endPoint y: 192, distance: 8.2
click at [896, 185] on select "-- Select Search Method -- Property Address Legal Liability Info Provided" at bounding box center [934, 195] width 130 height 20
click at [869, 185] on select "-- Select Search Method -- Property Address Legal Liability Info Provided" at bounding box center [934, 195] width 130 height 20
click at [853, 460] on button "Save" at bounding box center [853, 469] width 66 height 22
click at [290, 57] on button "Tax Account" at bounding box center [281, 60] width 102 height 26
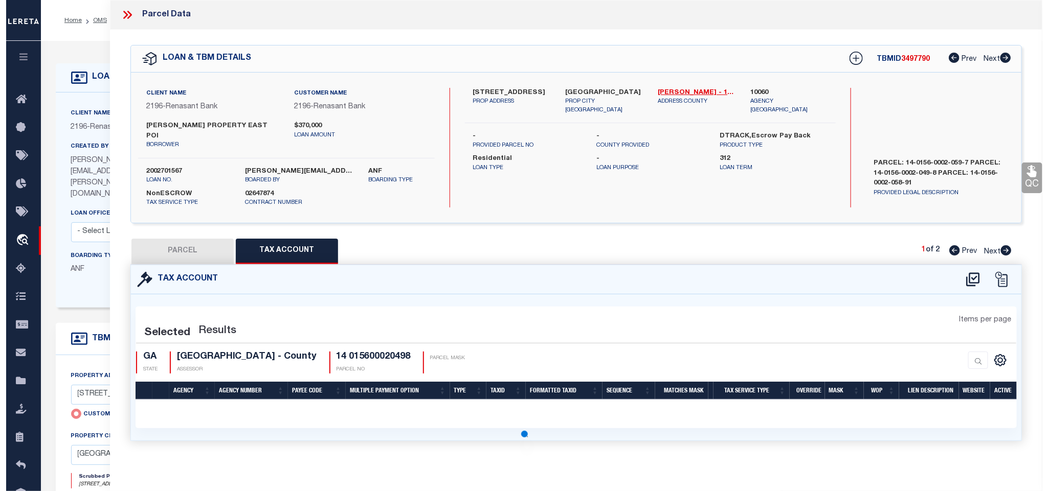
scroll to position [0, 0]
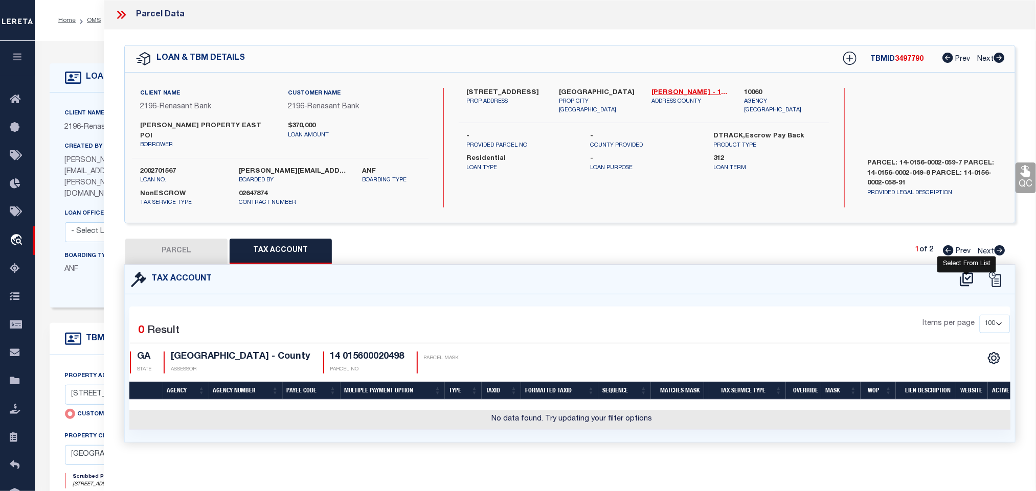
click at [965, 273] on icon at bounding box center [966, 280] width 13 height 14
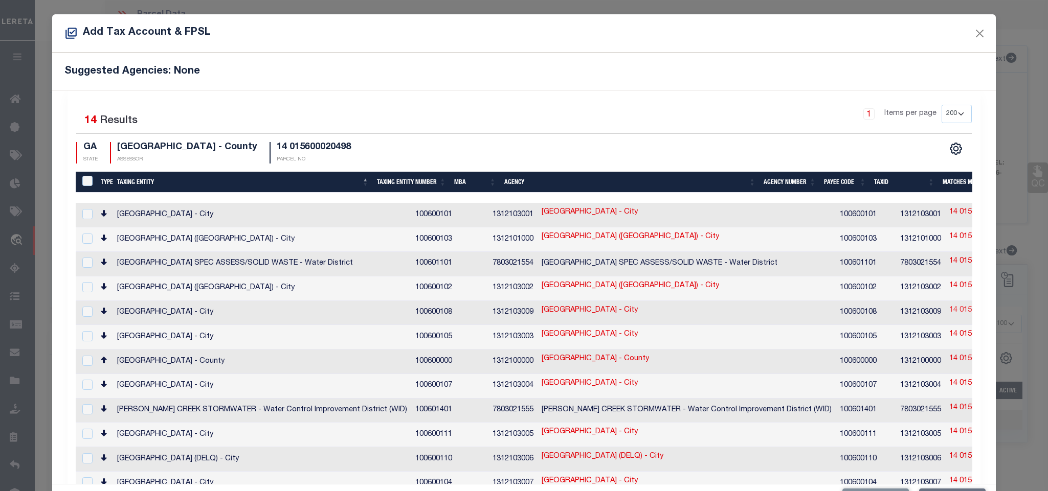
click at [949, 305] on link "14 015600020498" at bounding box center [978, 310] width 59 height 11
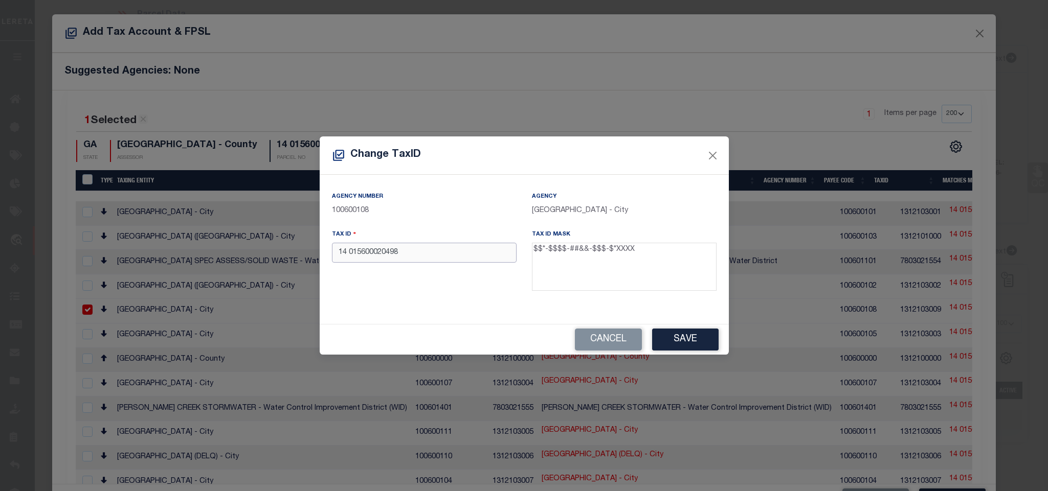
click at [423, 253] on input "14 015600020498" at bounding box center [424, 253] width 185 height 20
click at [689, 334] on button "Save" at bounding box center [685, 340] width 66 height 22
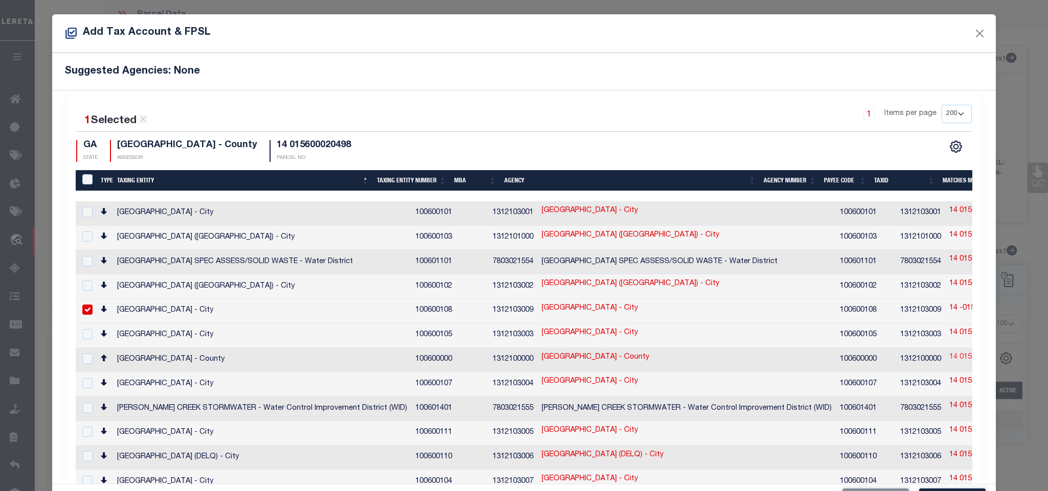
click at [949, 354] on link "14 015600020498" at bounding box center [978, 357] width 59 height 11
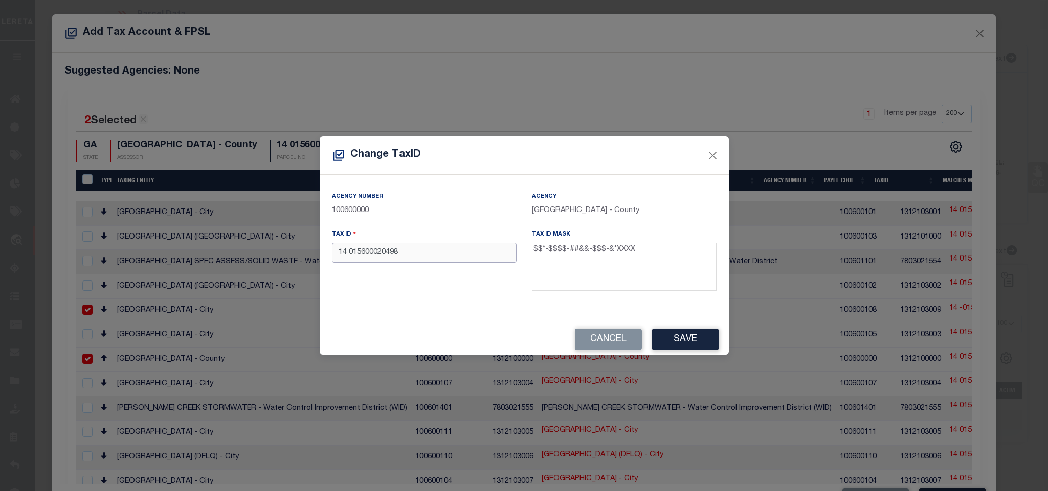
click at [428, 252] on input "14 015600020498" at bounding box center [424, 253] width 185 height 20
paste input "-0156-0002-049-"
click at [701, 338] on button "Save" at bounding box center [685, 340] width 66 height 22
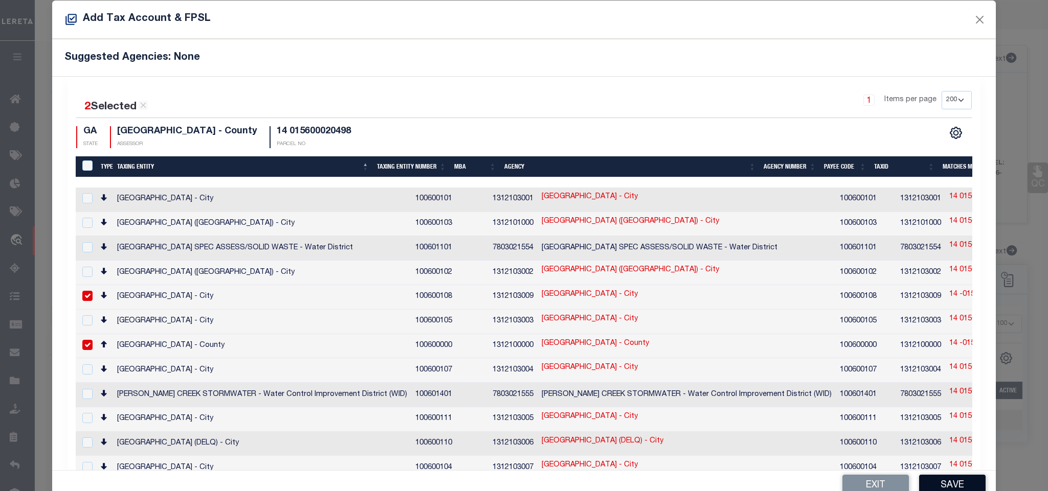
scroll to position [38, 0]
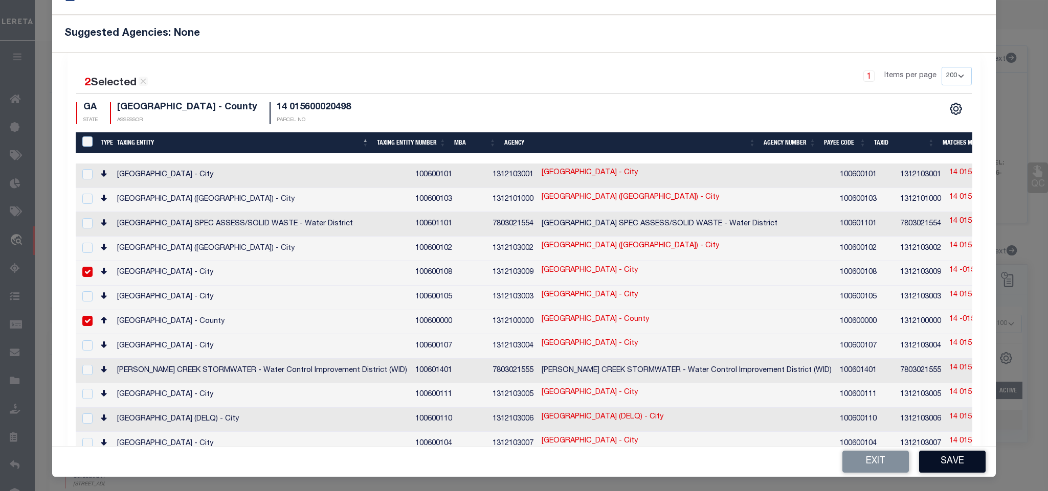
click at [956, 462] on button "Save" at bounding box center [952, 462] width 66 height 22
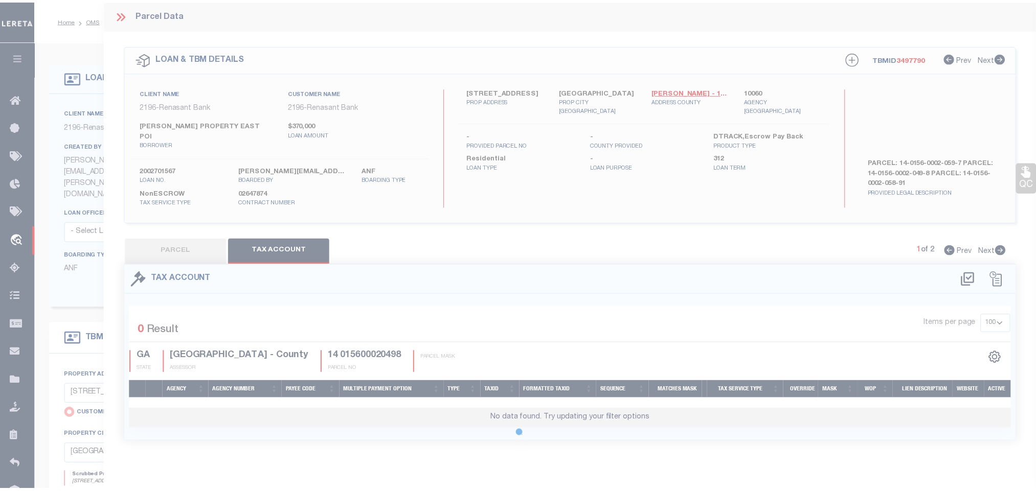
scroll to position [0, 0]
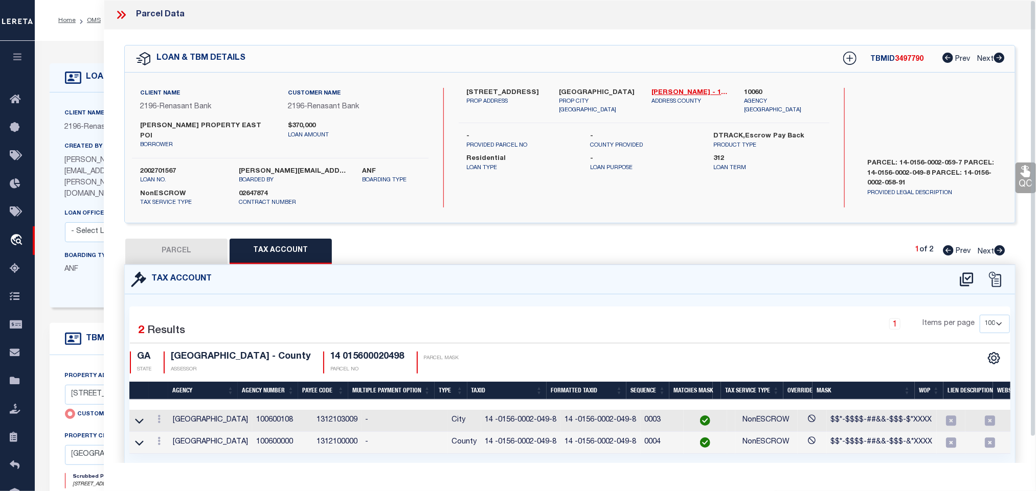
click at [168, 243] on button "PARCEL" at bounding box center [176, 252] width 102 height 26
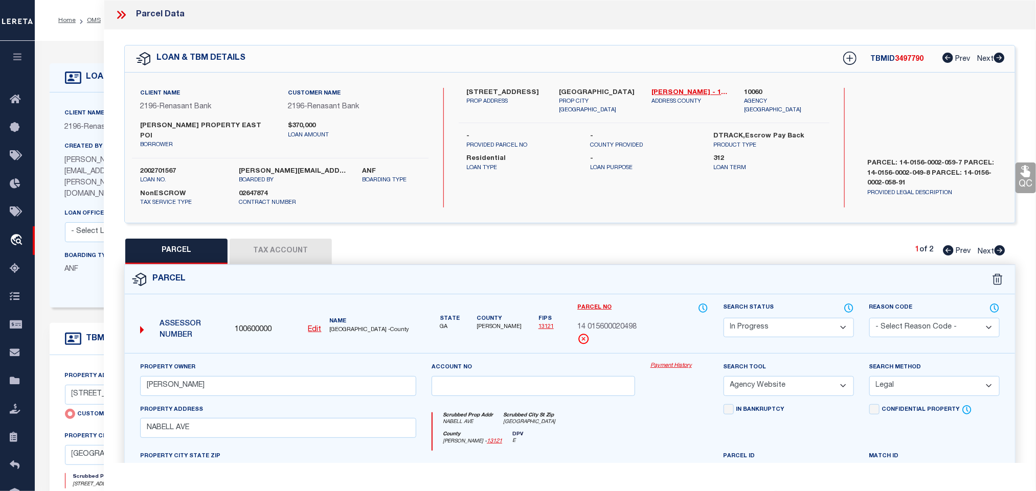
drag, startPoint x: 803, startPoint y: 319, endPoint x: 798, endPoint y: 313, distance: 8.0
click at [803, 319] on select "Automated Search Bad Parcel Complete Duplicate Parcel High Dollar Reporting In …" at bounding box center [789, 328] width 130 height 20
click at [724, 318] on select "Automated Search Bad Parcel Complete Duplicate Parcel High Dollar Reporting In …" at bounding box center [789, 328] width 130 height 20
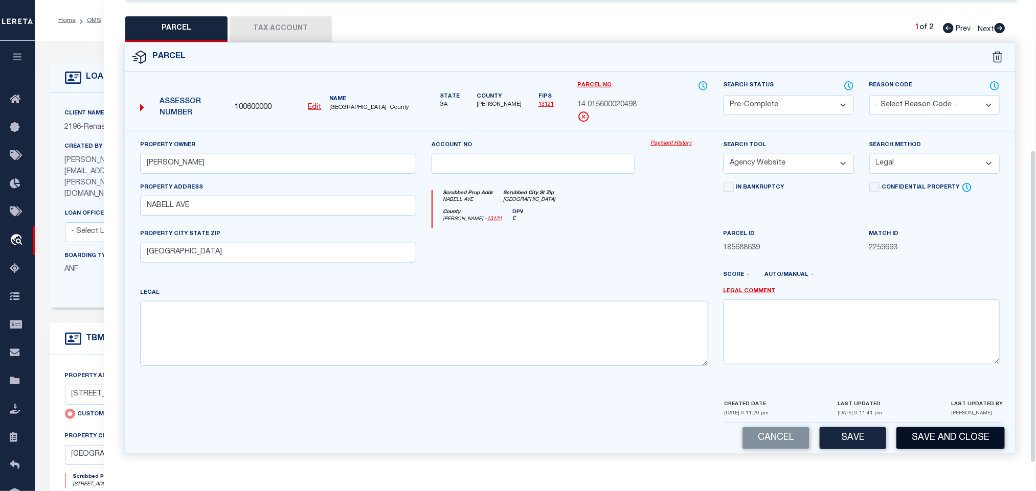
click at [939, 430] on button "Save and Close" at bounding box center [950, 438] width 108 height 22
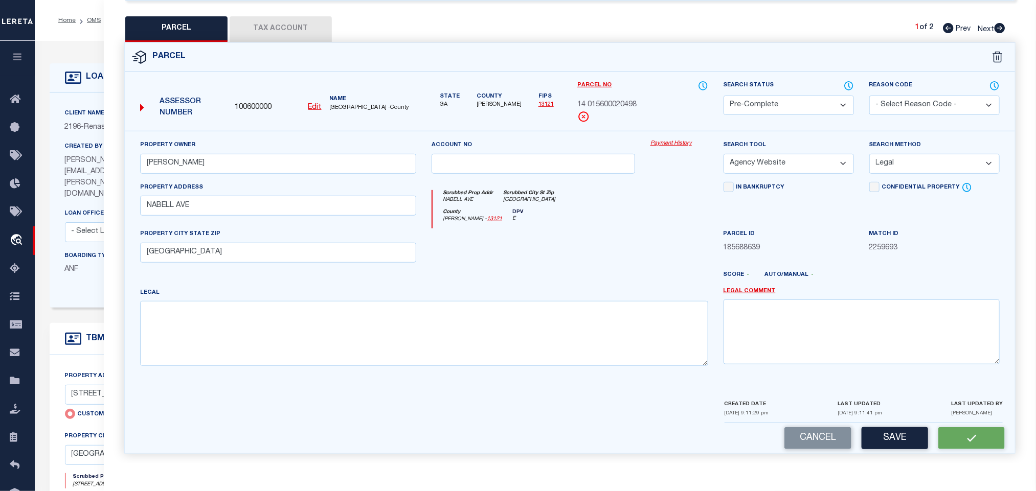
click at [249, 89] on div "Assessor Number 100600000 Edit Name [GEOGRAPHIC_DATA] -County" at bounding box center [278, 103] width 284 height 39
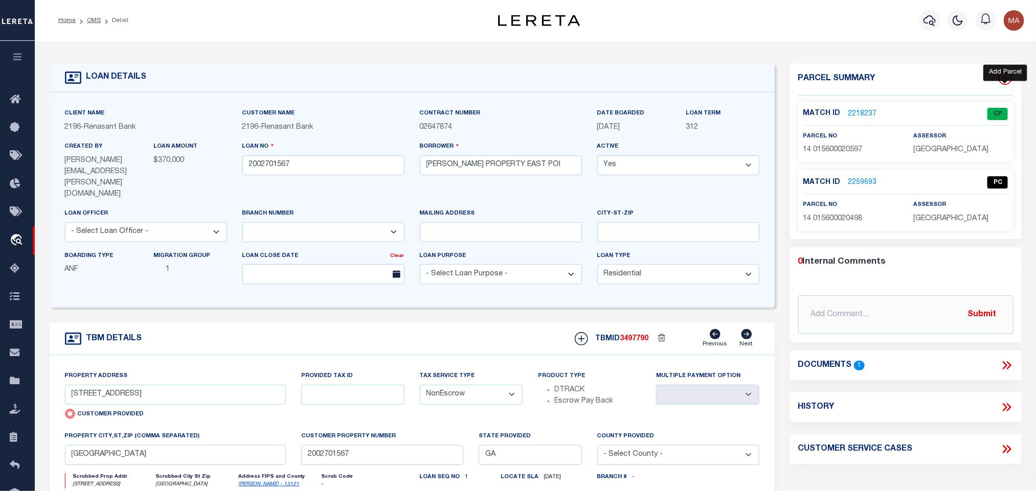
click at [1004, 77] on icon at bounding box center [1005, 78] width 13 height 13
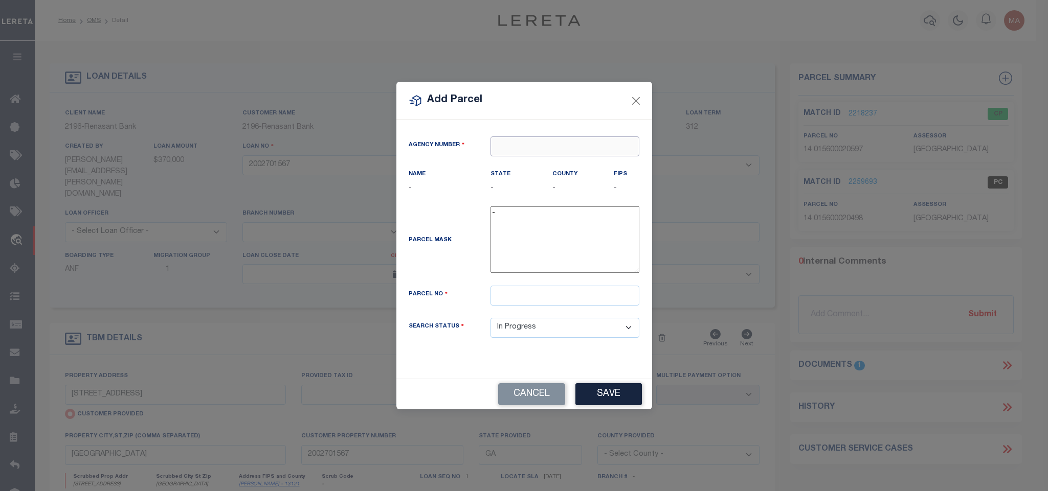
click at [506, 137] on input "text" at bounding box center [564, 147] width 149 height 20
paste input "100600000"
click at [565, 168] on div "100600000 : [GEOGRAPHIC_DATA]" at bounding box center [565, 169] width 148 height 29
click at [557, 301] on input "text" at bounding box center [564, 296] width 149 height 20
paste input "14 015600020589"
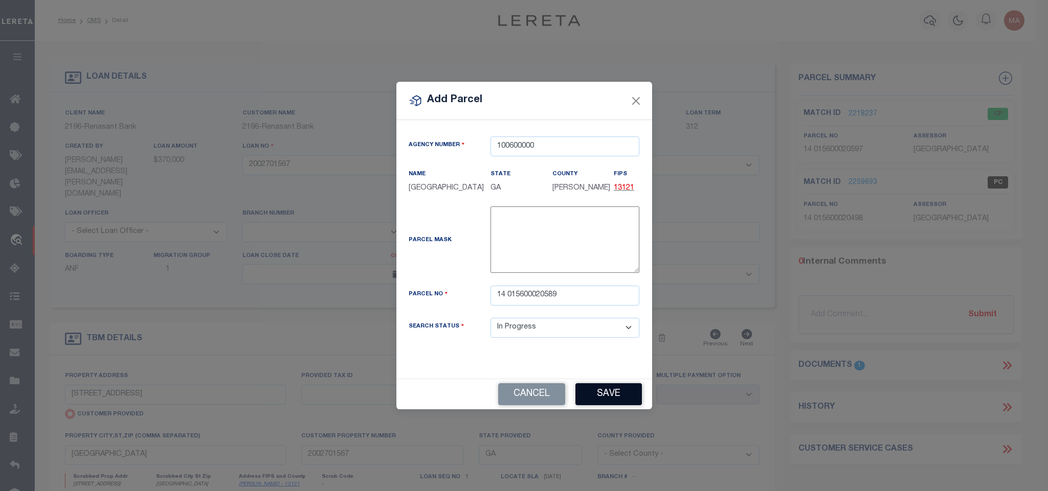
click at [611, 390] on button "Save" at bounding box center [608, 394] width 66 height 22
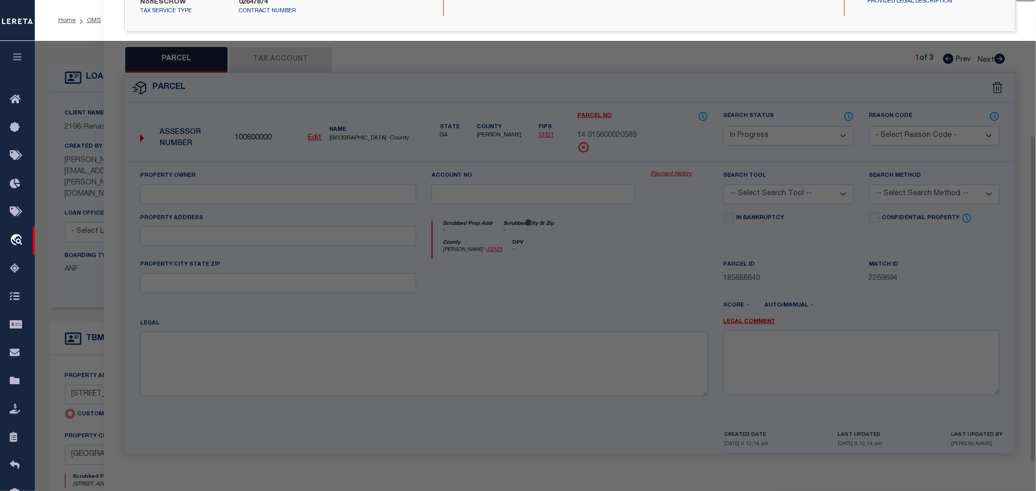
scroll to position [192, 0]
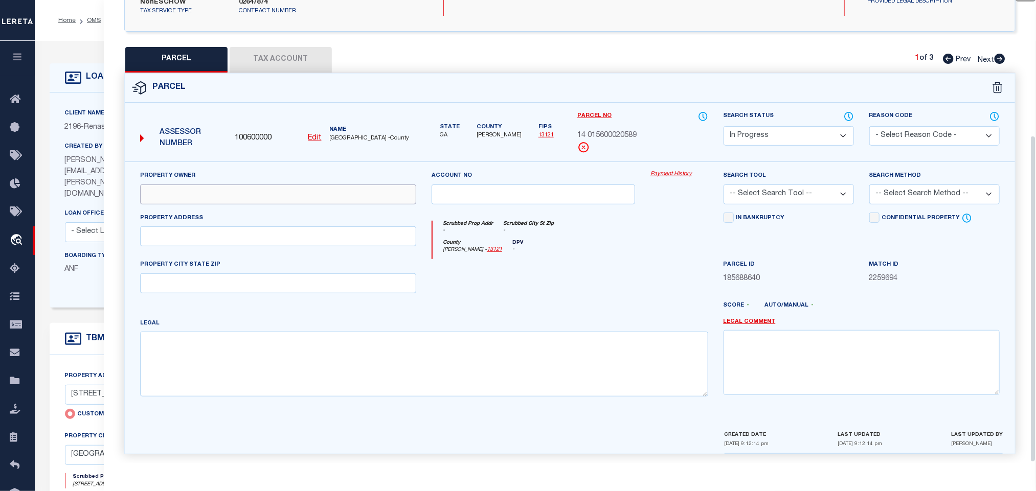
drag, startPoint x: 263, startPoint y: 195, endPoint x: 51, endPoint y: 241, distance: 216.7
click at [263, 195] on input "text" at bounding box center [278, 195] width 276 height 20
paste input "[PERSON_NAME]"
click at [241, 227] on input "text" at bounding box center [278, 237] width 276 height 20
paste input "NABELL ST"
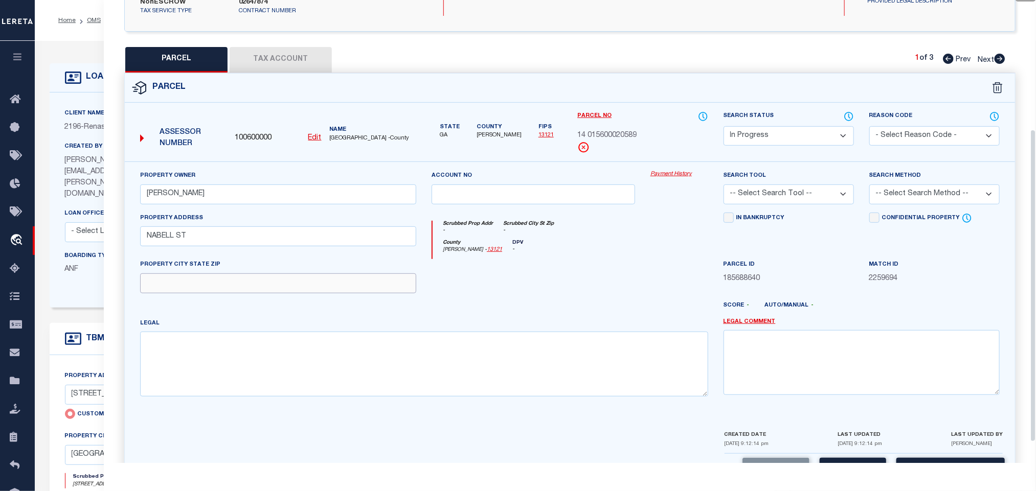
click at [295, 283] on input "text" at bounding box center [278, 284] width 276 height 20
paste input "[GEOGRAPHIC_DATA]"
click at [799, 195] on select "-- Select Search Tool -- 3rd Party Website Agency File Agency Website ATLS CNV-…" at bounding box center [789, 195] width 130 height 20
click at [724, 185] on select "-- Select Search Tool -- 3rd Party Website Agency File Agency Website ATLS CNV-…" at bounding box center [789, 195] width 130 height 20
click at [913, 188] on select "-- Select Search Method -- Property Address Legal Liability Info Provided" at bounding box center [934, 195] width 130 height 20
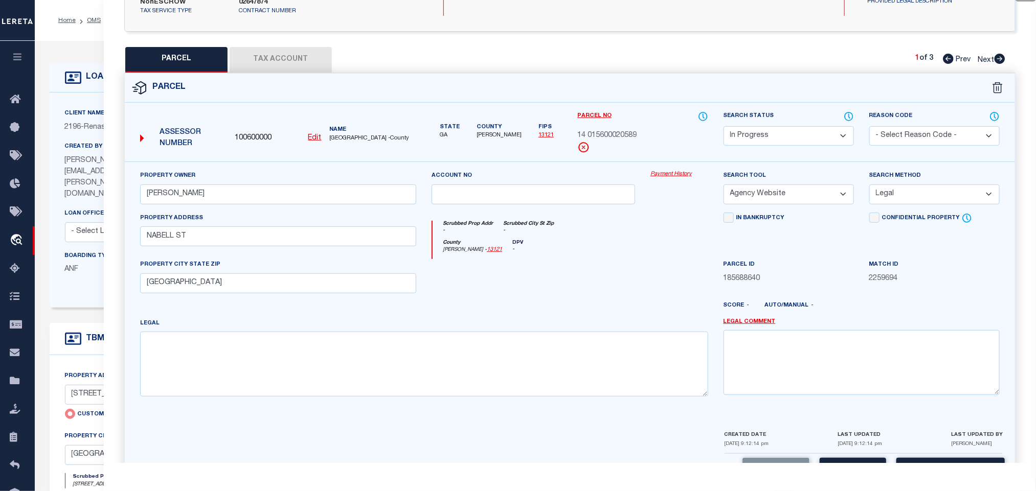
click at [869, 185] on select "-- Select Search Method -- Property Address Legal Liability Info Provided" at bounding box center [934, 195] width 130 height 20
click at [852, 465] on div "Parcel Data QC QC QC - Select Status -" at bounding box center [570, 245] width 932 height 491
click at [848, 458] on button "Save" at bounding box center [853, 469] width 66 height 22
click at [301, 54] on button "Tax Account" at bounding box center [281, 60] width 102 height 26
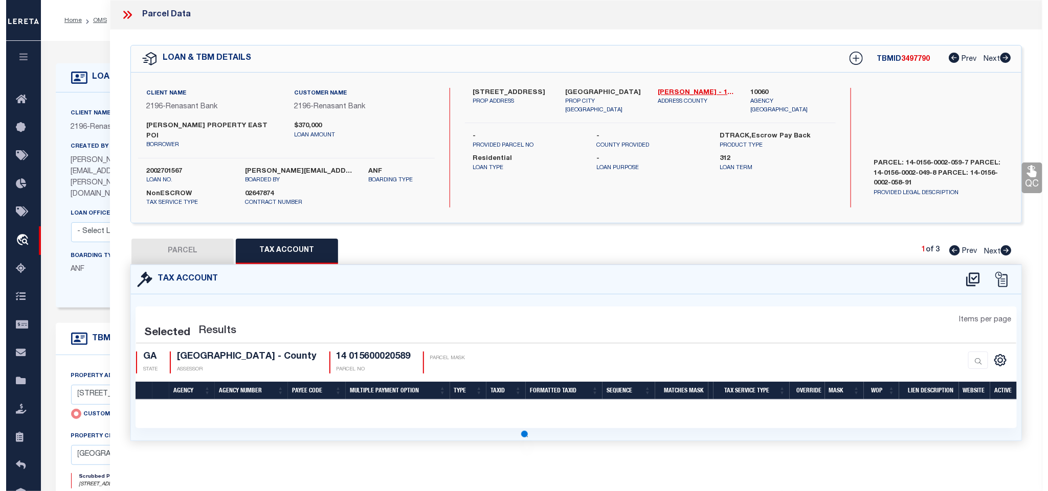
scroll to position [0, 0]
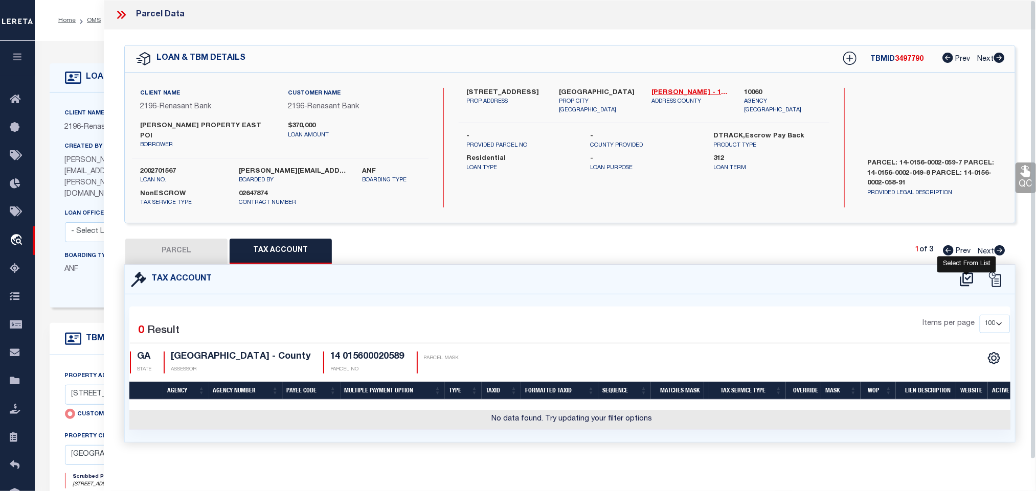
click at [965, 272] on icon at bounding box center [966, 280] width 17 height 16
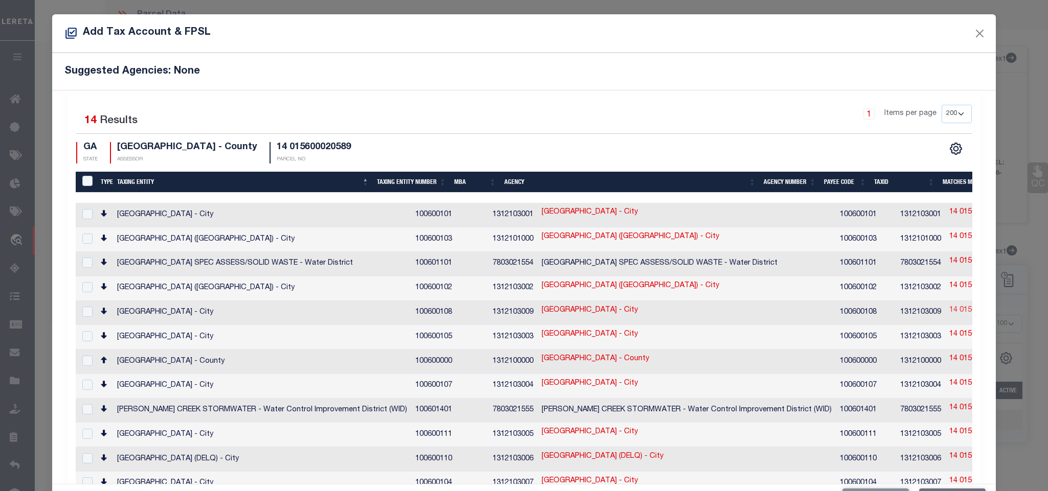
click at [949, 305] on link "14 015600020589" at bounding box center [978, 310] width 59 height 11
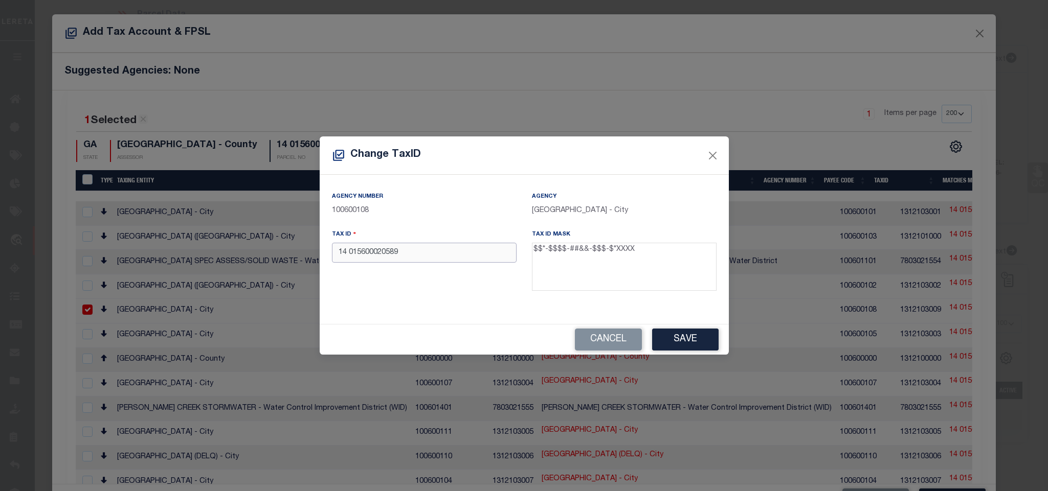
click at [459, 254] on input "14 015600020589" at bounding box center [424, 253] width 185 height 20
click at [659, 333] on button "Save" at bounding box center [685, 340] width 66 height 22
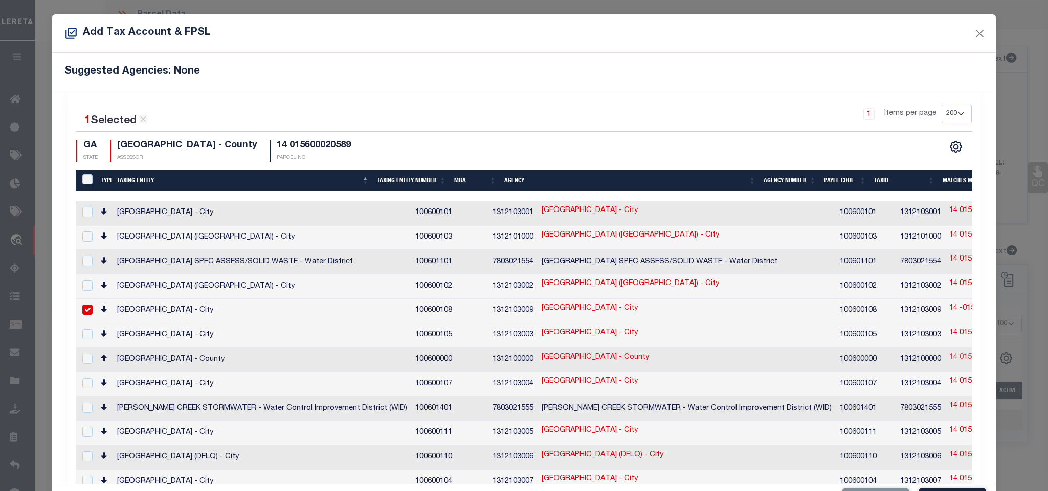
click at [949, 355] on link "14 015600020589" at bounding box center [978, 357] width 59 height 11
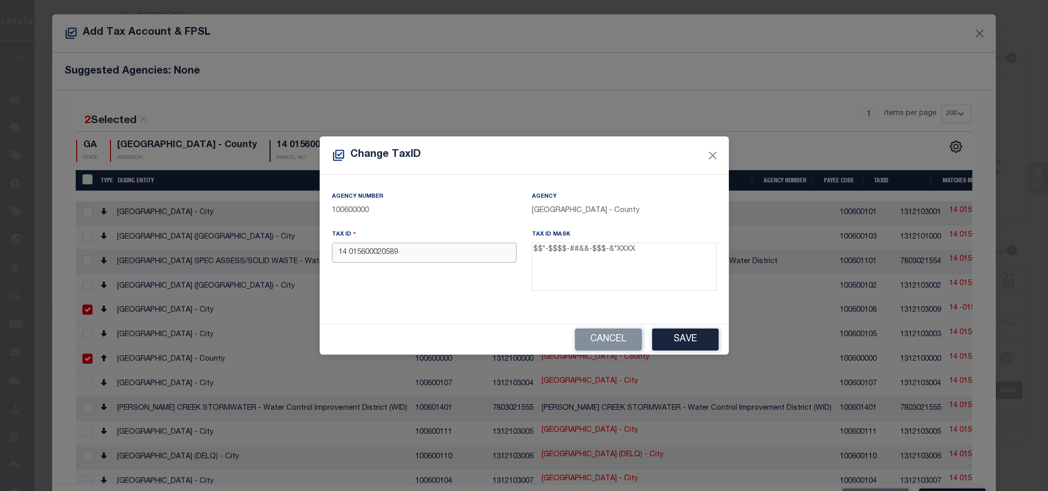
click at [453, 248] on input "14 015600020589" at bounding box center [424, 253] width 185 height 20
paste input "[GEOGRAPHIC_DATA]"
click at [669, 342] on button "Save" at bounding box center [685, 340] width 66 height 22
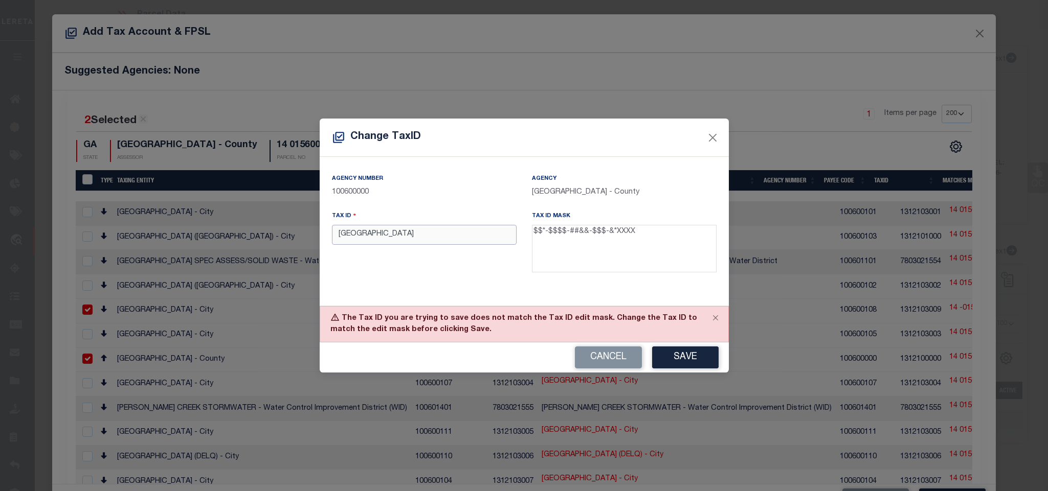
click at [468, 238] on input "[GEOGRAPHIC_DATA]" at bounding box center [424, 235] width 185 height 20
click at [468, 238] on input "14 015600020589" at bounding box center [424, 235] width 185 height 20
click at [698, 348] on button "Save" at bounding box center [685, 358] width 66 height 22
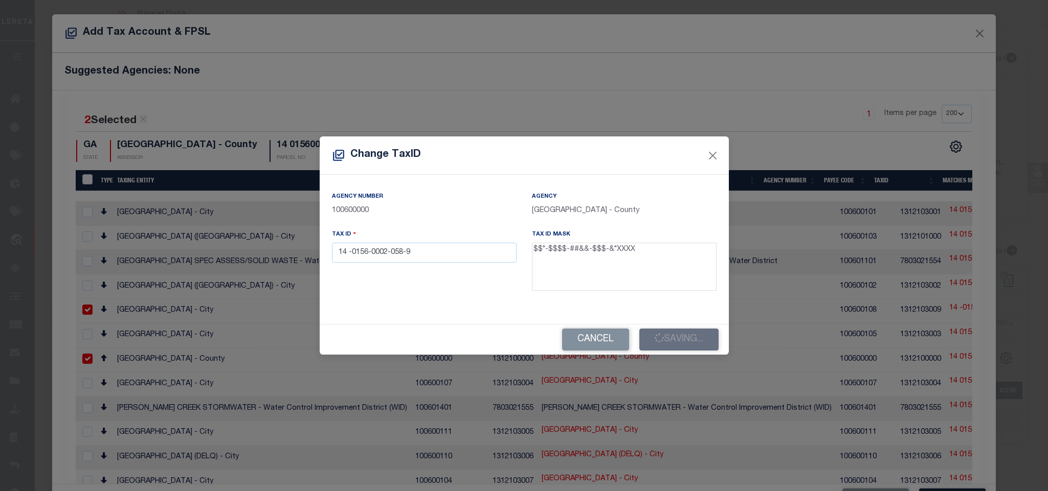
click at [695, 351] on div "Cancel Saving..." at bounding box center [524, 340] width 409 height 30
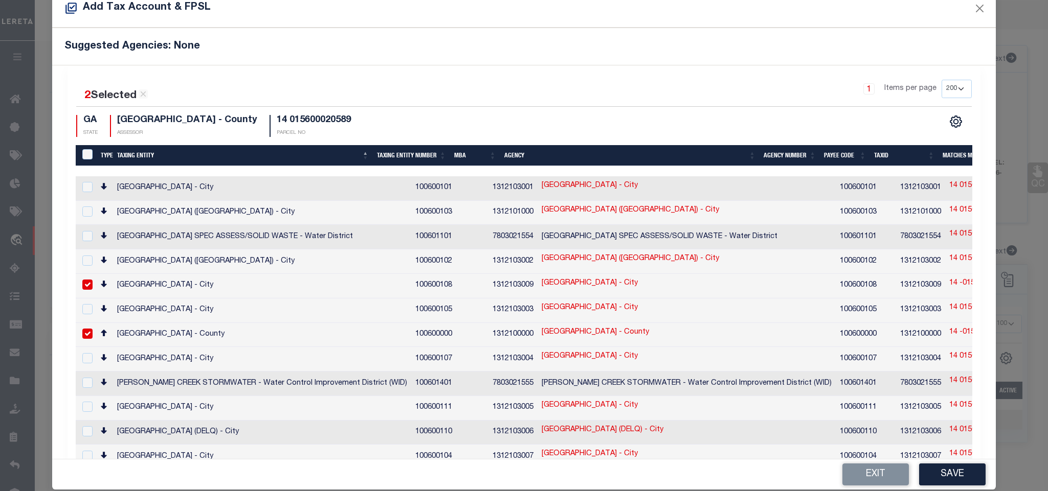
scroll to position [38, 0]
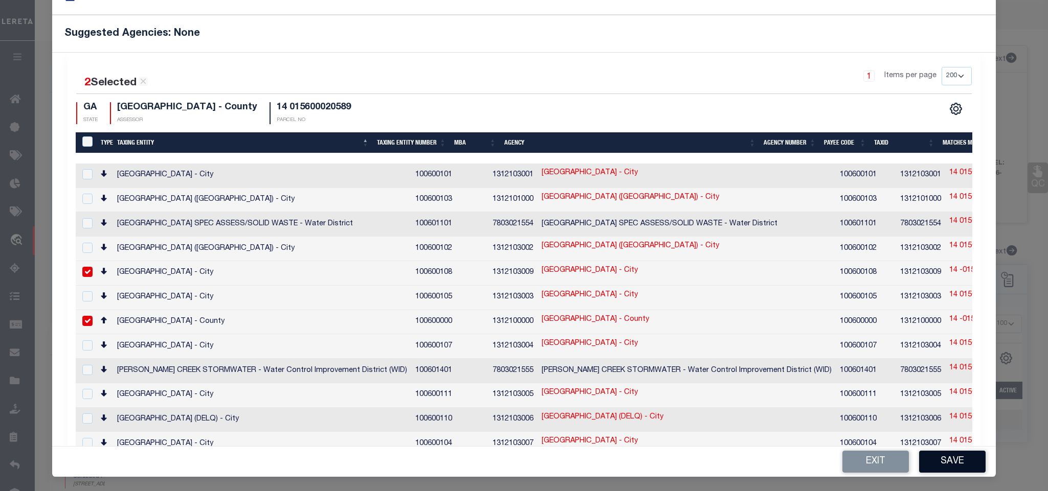
click at [949, 453] on button "Save" at bounding box center [952, 462] width 66 height 22
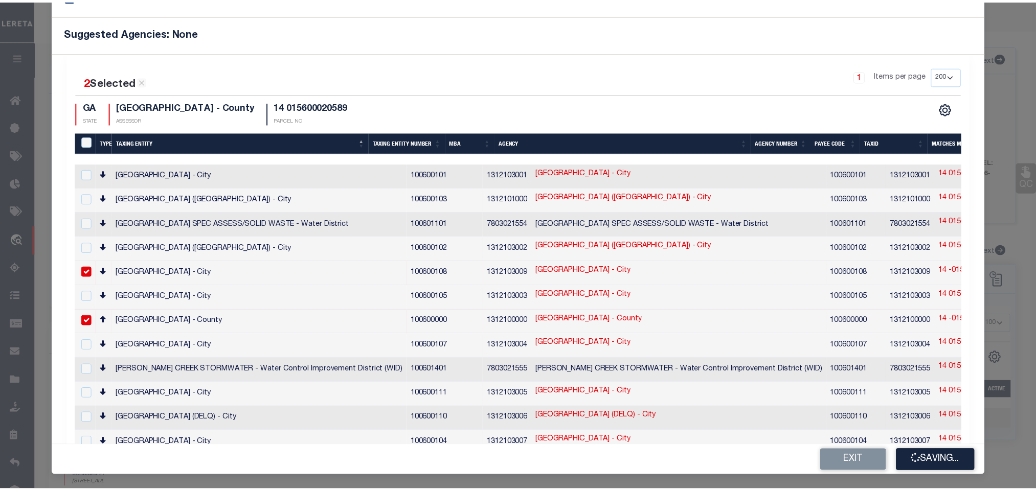
scroll to position [0, 0]
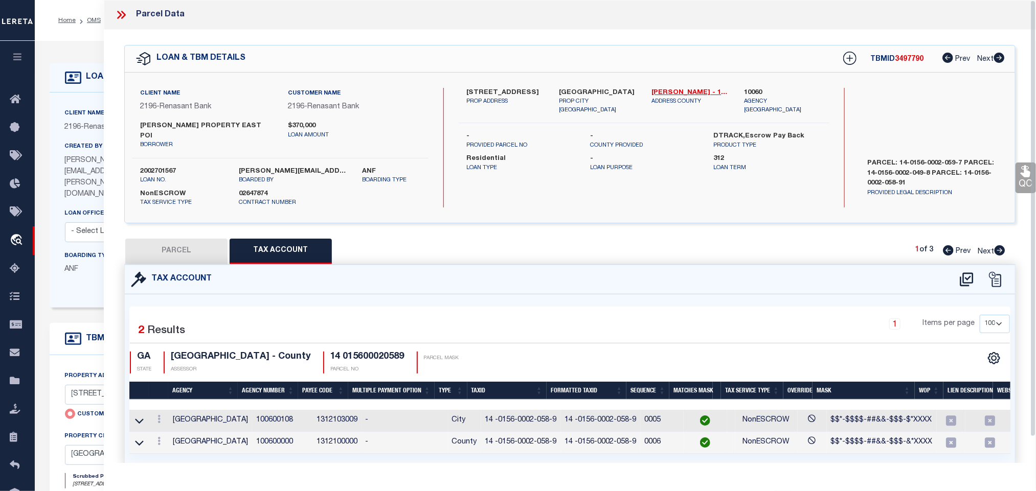
drag, startPoint x: 180, startPoint y: 242, endPoint x: 776, endPoint y: 328, distance: 602.3
click at [180, 242] on button "PARCEL" at bounding box center [176, 252] width 102 height 26
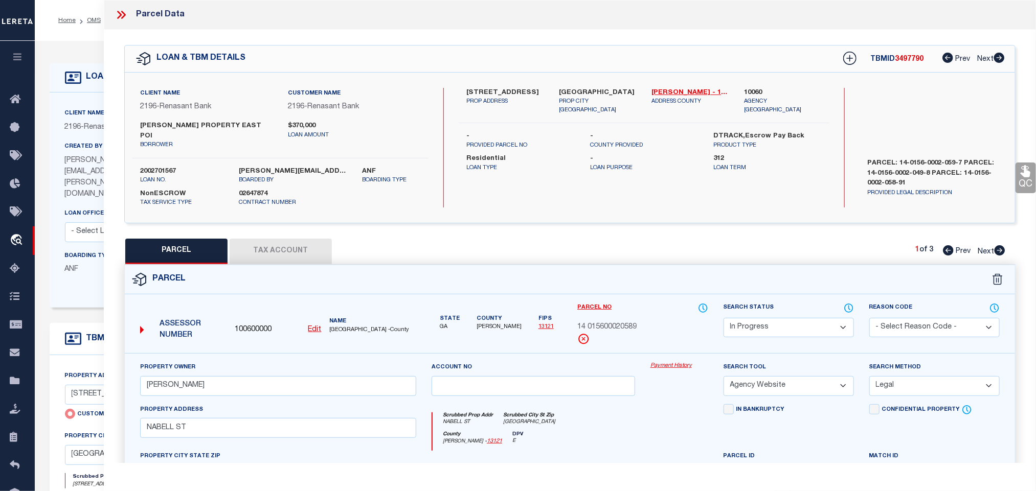
drag, startPoint x: 790, startPoint y: 325, endPoint x: 776, endPoint y: 312, distance: 19.2
click at [790, 325] on select "Automated Search Bad Parcel Complete Duplicate Parcel High Dollar Reporting In …" at bounding box center [789, 328] width 130 height 20
click at [724, 318] on select "Automated Search Bad Parcel Complete Duplicate Parcel High Dollar Reporting In …" at bounding box center [789, 328] width 130 height 20
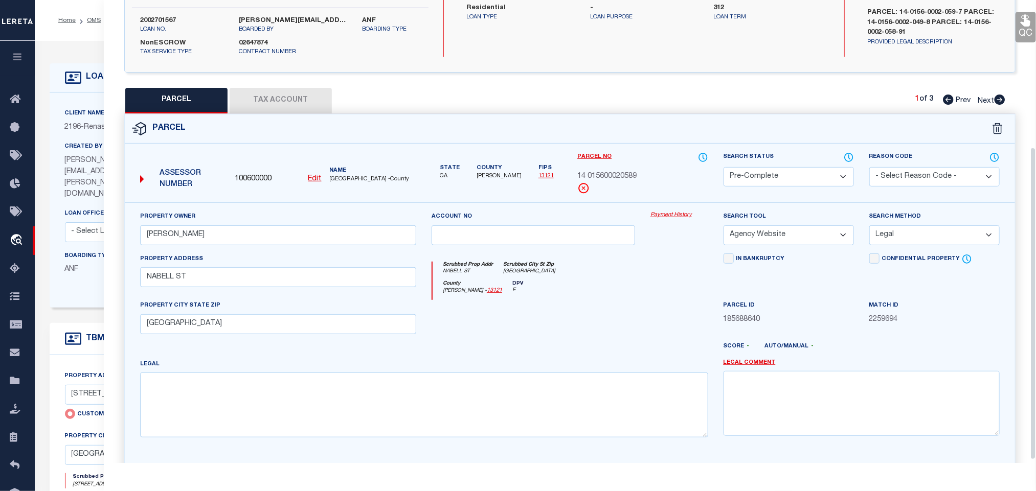
scroll to position [222, 0]
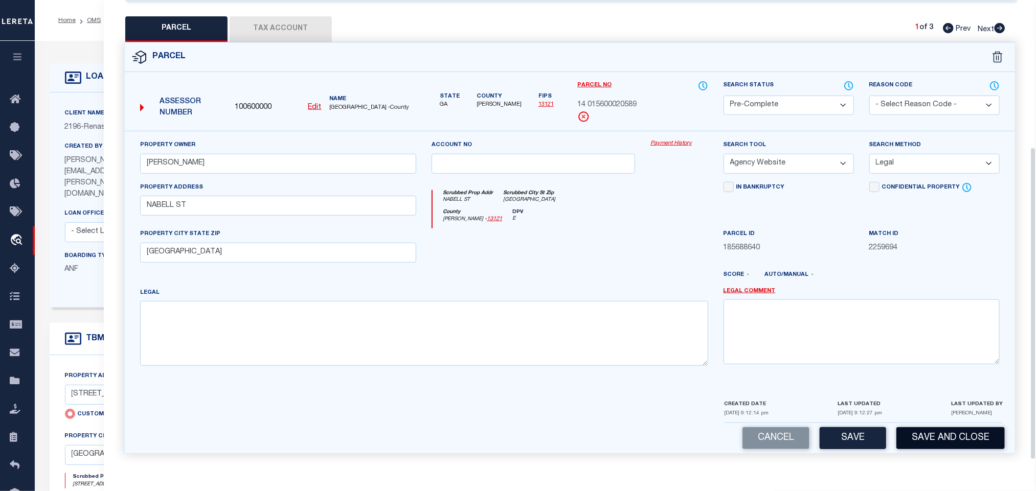
click at [942, 447] on div "Cancel Save Save and Close" at bounding box center [570, 438] width 890 height 30
click at [948, 436] on button "Save and Close" at bounding box center [950, 438] width 108 height 22
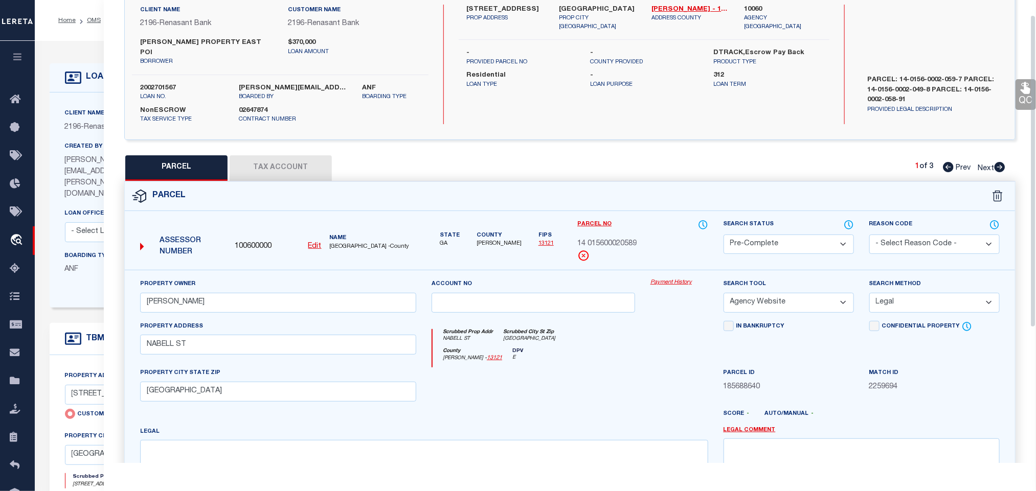
scroll to position [0, 0]
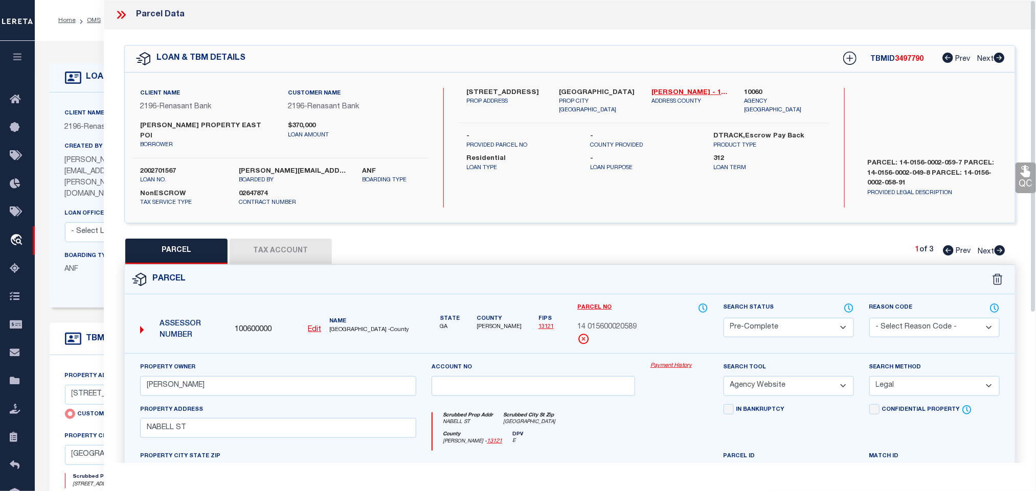
click at [156, 167] on label "2002701567" at bounding box center [181, 172] width 83 height 10
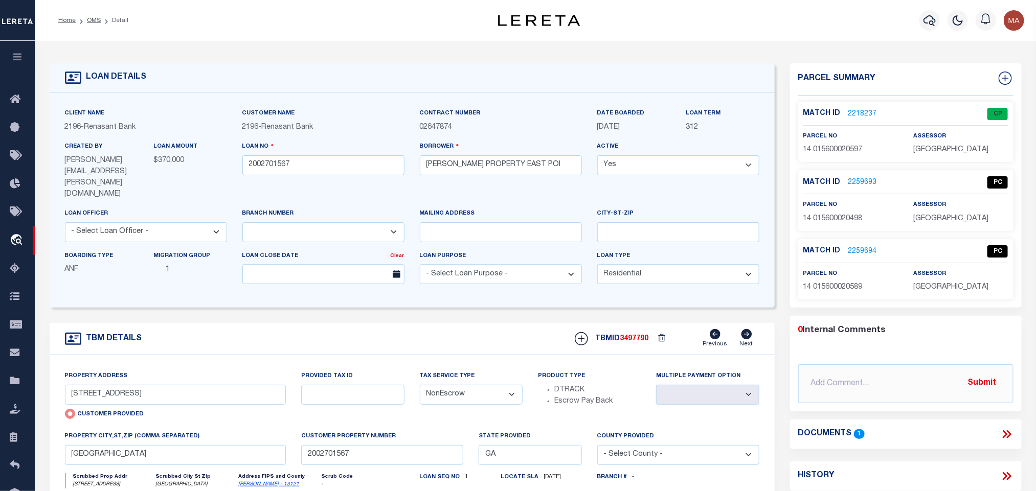
click at [637, 335] on span "3497790" at bounding box center [634, 338] width 29 height 7
click at [959, 147] on span "[GEOGRAPHIC_DATA]" at bounding box center [950, 149] width 75 height 7
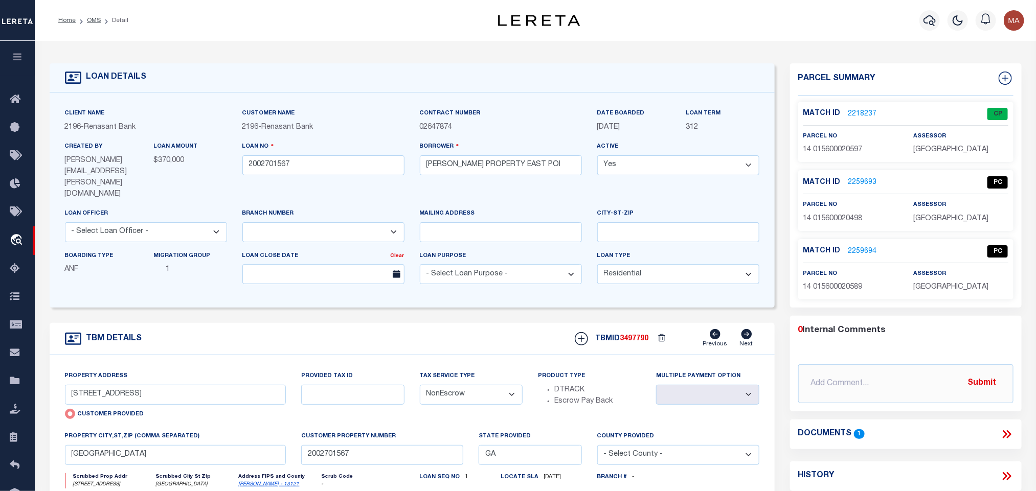
click at [828, 150] on span "14 015600020597" at bounding box center [832, 149] width 59 height 7
click at [279, 166] on input "2002701567" at bounding box center [323, 165] width 162 height 20
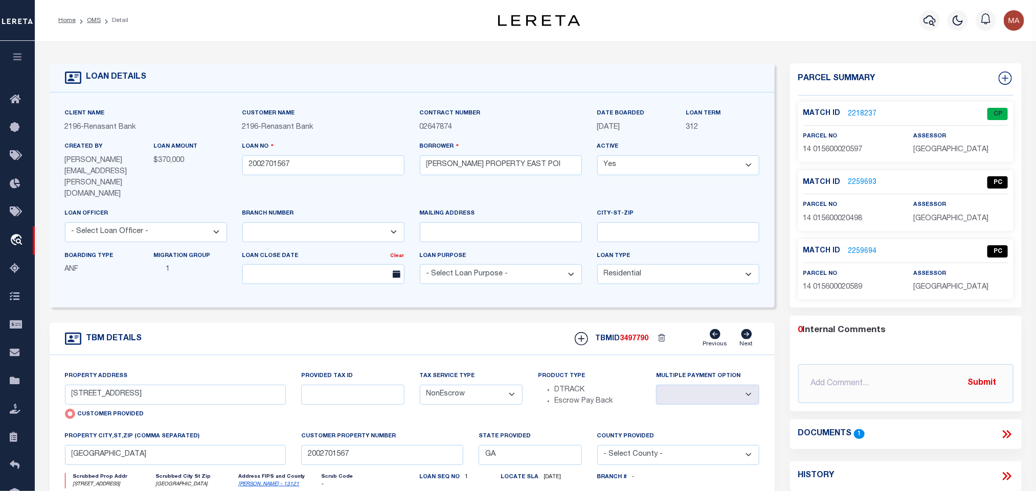
click at [638, 335] on span "3497790" at bounding box center [634, 338] width 29 height 7
click at [945, 222] on span "[GEOGRAPHIC_DATA]" at bounding box center [950, 218] width 75 height 7
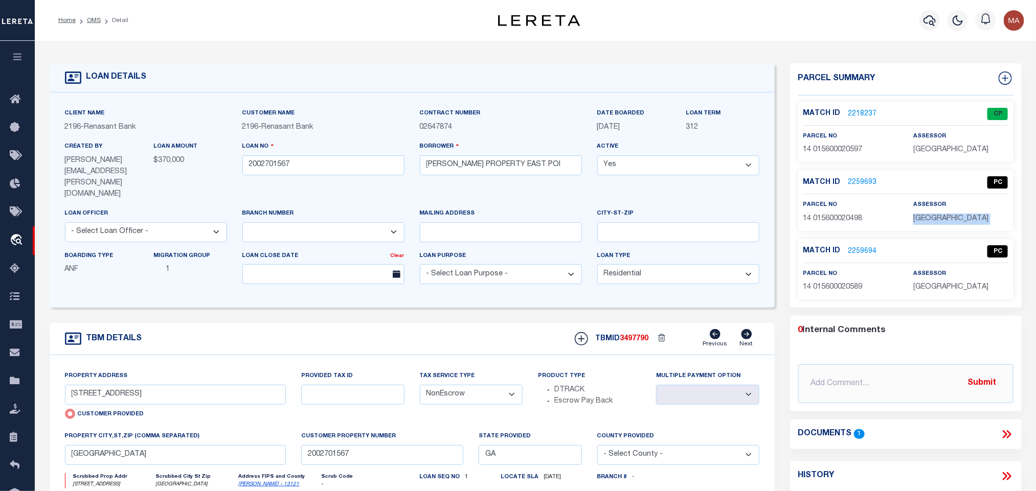
click at [847, 225] on p "14 015600020498" at bounding box center [850, 219] width 95 height 11
click at [260, 167] on input "2002701567" at bounding box center [323, 165] width 162 height 20
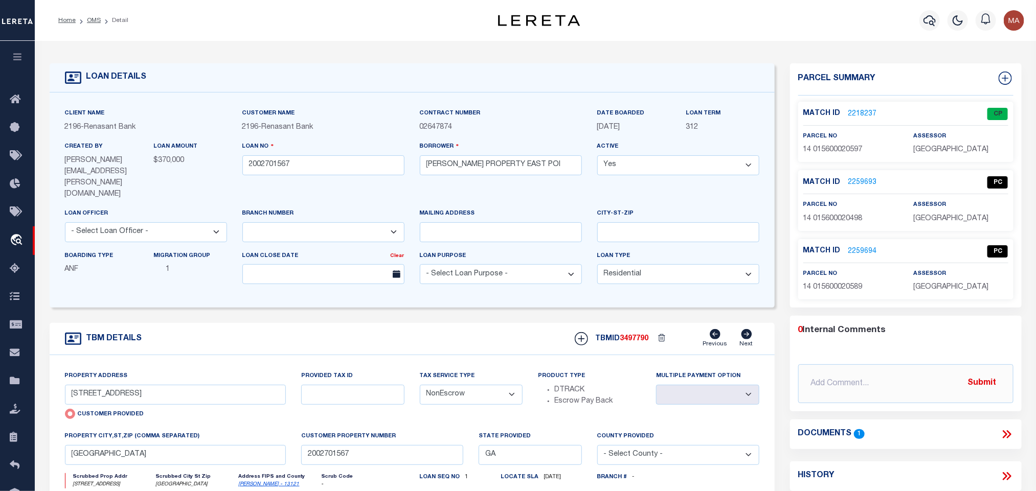
click at [634, 335] on span "3497790" at bounding box center [634, 338] width 29 height 7
click at [945, 291] on span "[GEOGRAPHIC_DATA]" at bounding box center [950, 287] width 75 height 7
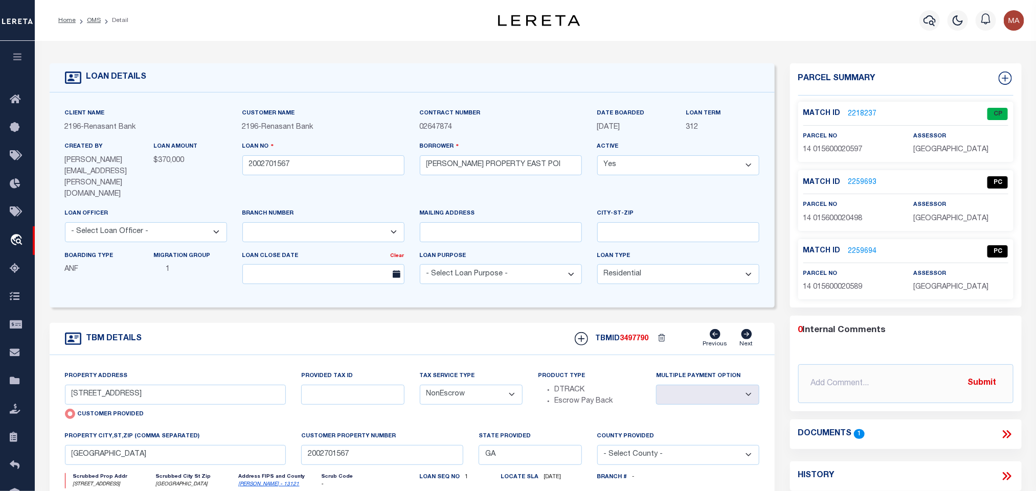
click at [846, 291] on span "14 015600020589" at bounding box center [832, 287] width 59 height 7
click at [93, 20] on link "OMS" at bounding box center [94, 20] width 14 height 6
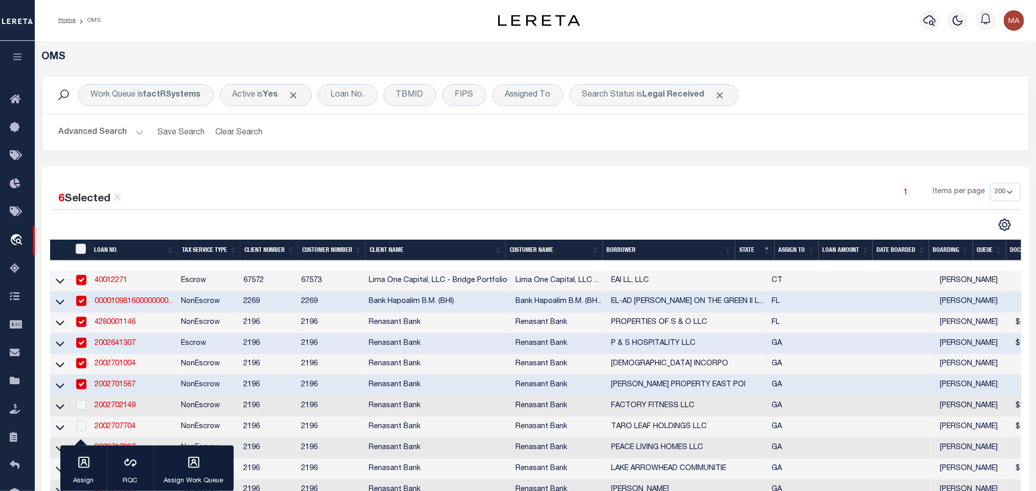
scroll to position [153, 0]
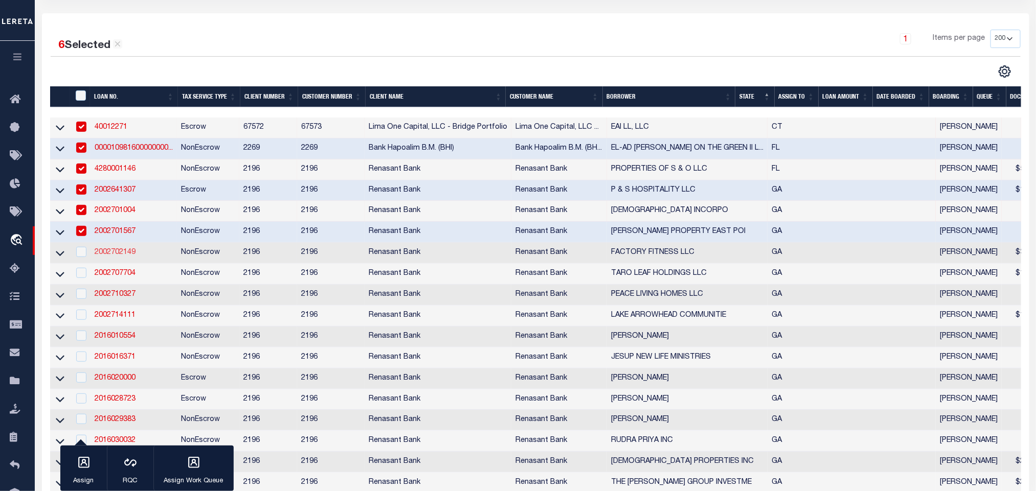
click at [118, 255] on link "2002702149" at bounding box center [115, 252] width 41 height 7
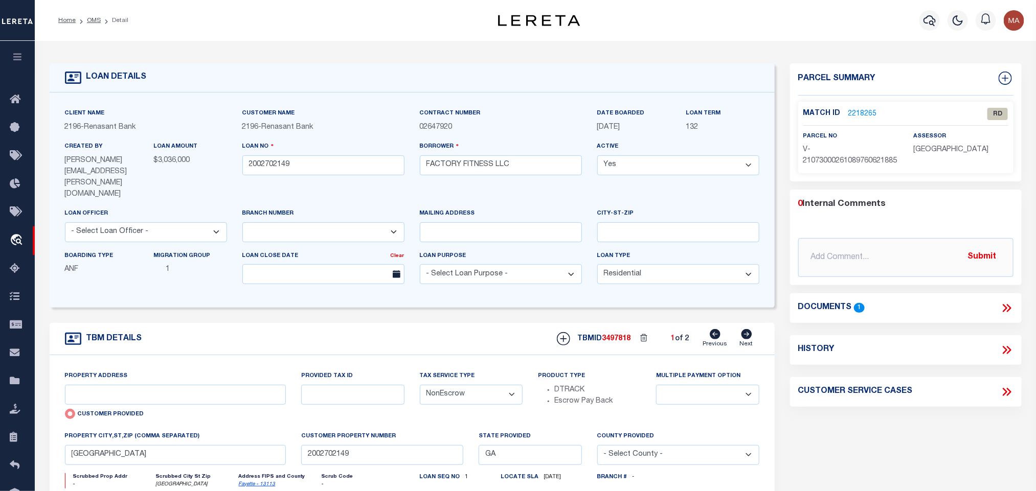
click at [1006, 315] on icon at bounding box center [1006, 308] width 13 height 13
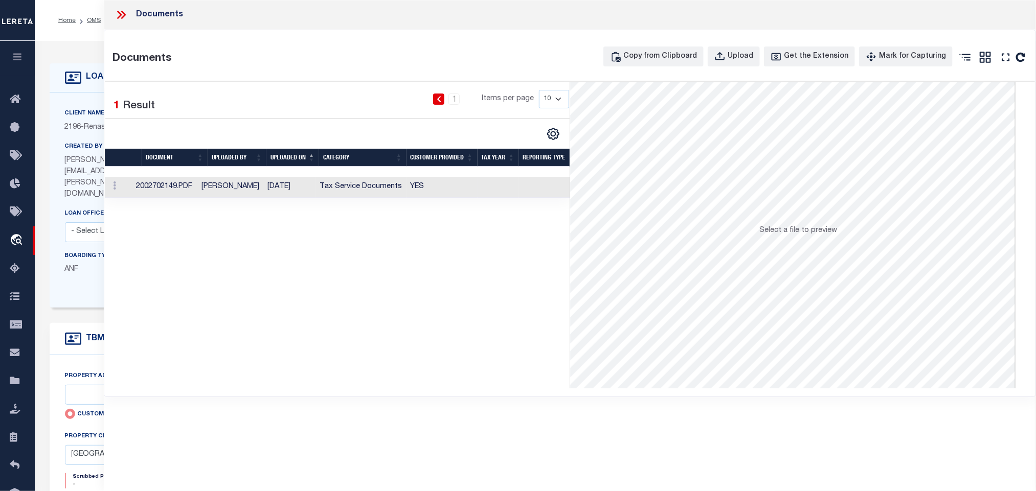
click at [482, 185] on td at bounding box center [498, 187] width 41 height 21
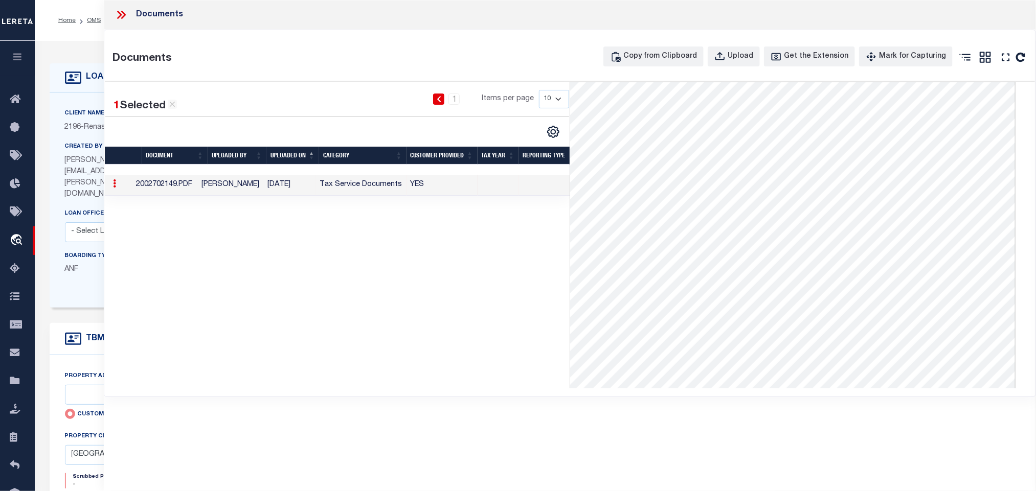
click at [120, 17] on icon at bounding box center [121, 14] width 13 height 13
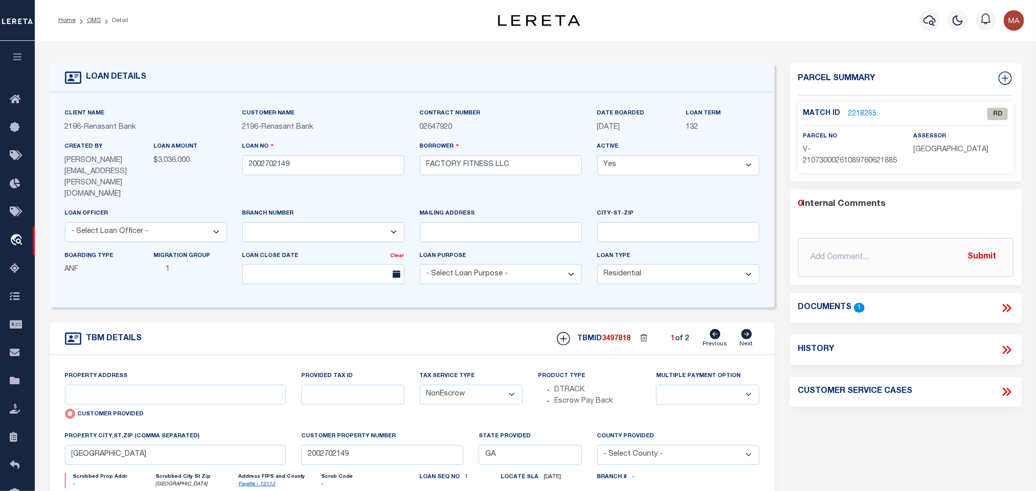
click at [257, 482] on link "Fayette - 13113" at bounding box center [257, 484] width 37 height 5
click at [467, 171] on input "FACTORY FITNESS LLC" at bounding box center [501, 165] width 162 height 20
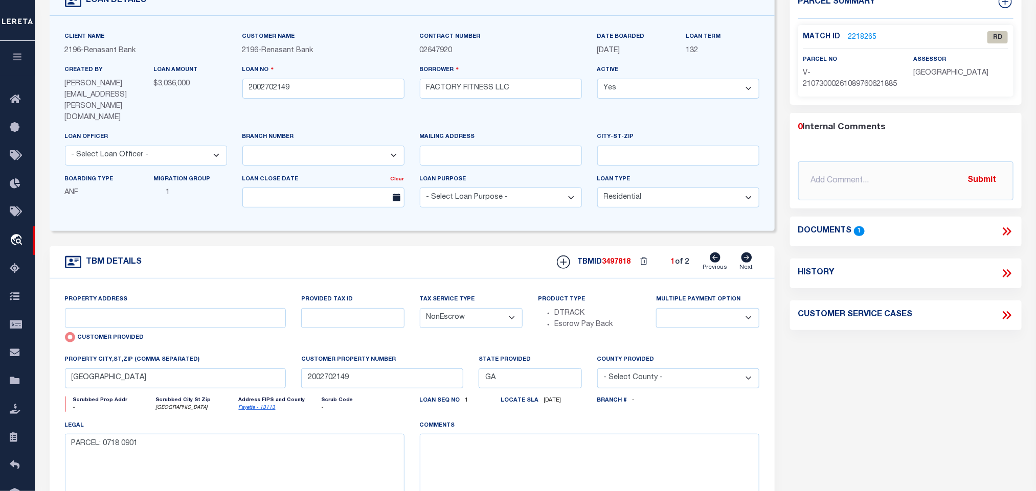
click at [745, 253] on icon at bounding box center [746, 258] width 11 height 10
click at [718, 253] on icon at bounding box center [715, 258] width 11 height 10
click at [748, 253] on icon at bounding box center [746, 258] width 11 height 10
click at [714, 253] on icon at bounding box center [715, 258] width 11 height 10
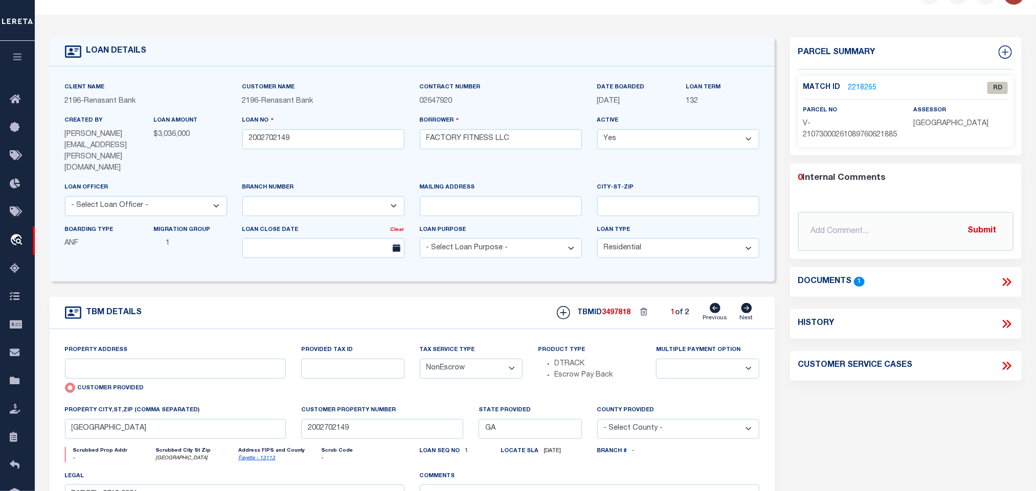
scroll to position [0, 0]
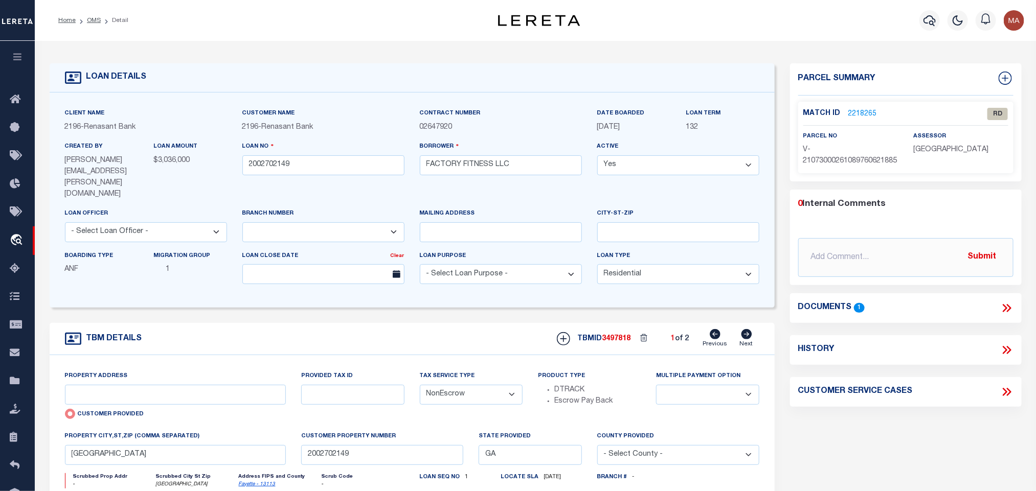
drag, startPoint x: 866, startPoint y: 103, endPoint x: 866, endPoint y: 109, distance: 6.1
click at [866, 103] on div "Match ID 2218265 RD parcel no assessor" at bounding box center [905, 138] width 215 height 72
click at [861, 121] on div "Match ID 2218265 RD" at bounding box center [905, 117] width 205 height 18
click at [867, 117] on link "2218265" at bounding box center [862, 114] width 29 height 11
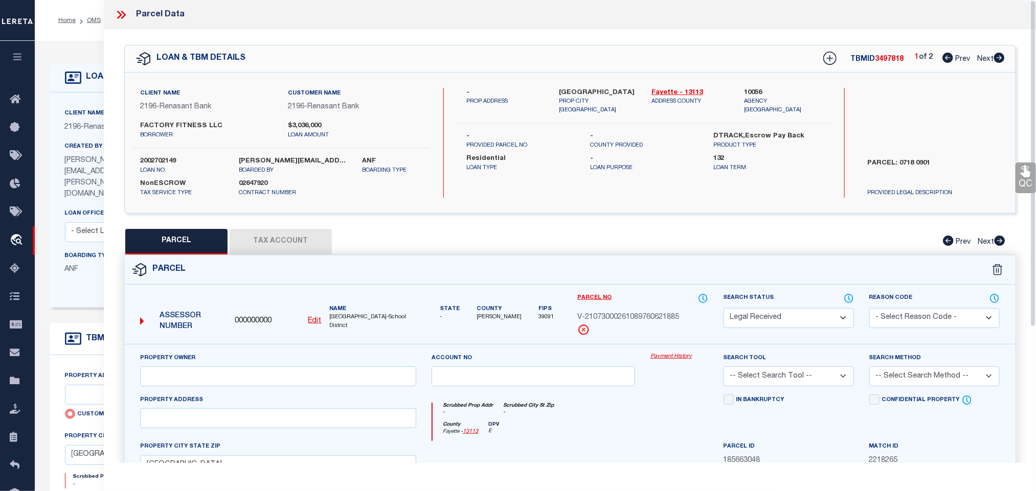
click at [312, 323] on u "Edit" at bounding box center [314, 321] width 13 height 7
click at [313, 321] on u "Edit" at bounding box center [314, 321] width 13 height 7
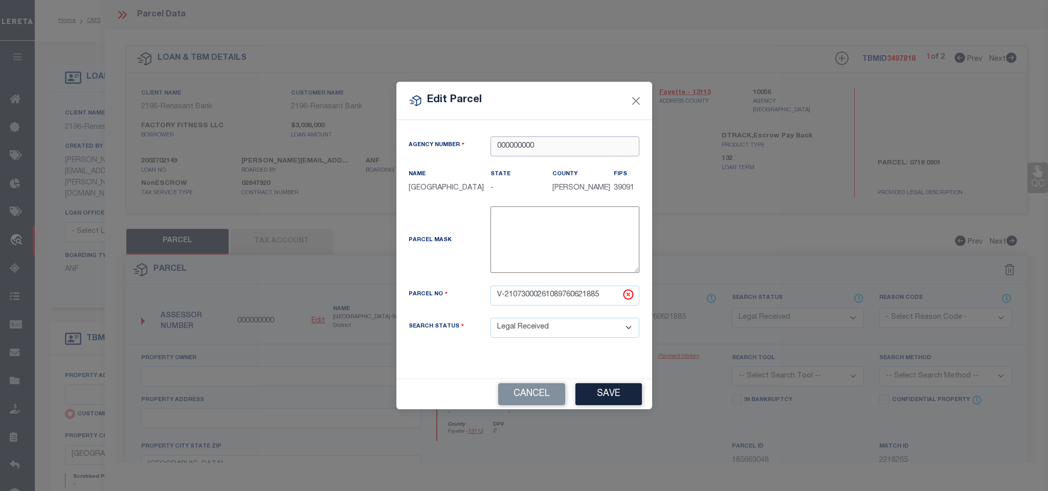
click at [551, 138] on input "000000000" at bounding box center [564, 147] width 149 height 20
click at [568, 154] on div "100560000 : [GEOGRAPHIC_DATA]" at bounding box center [564, 163] width 149 height 29
click at [561, 298] on input "V-21073000261089760621885" at bounding box center [564, 296] width 149 height 20
paste input "0426 061"
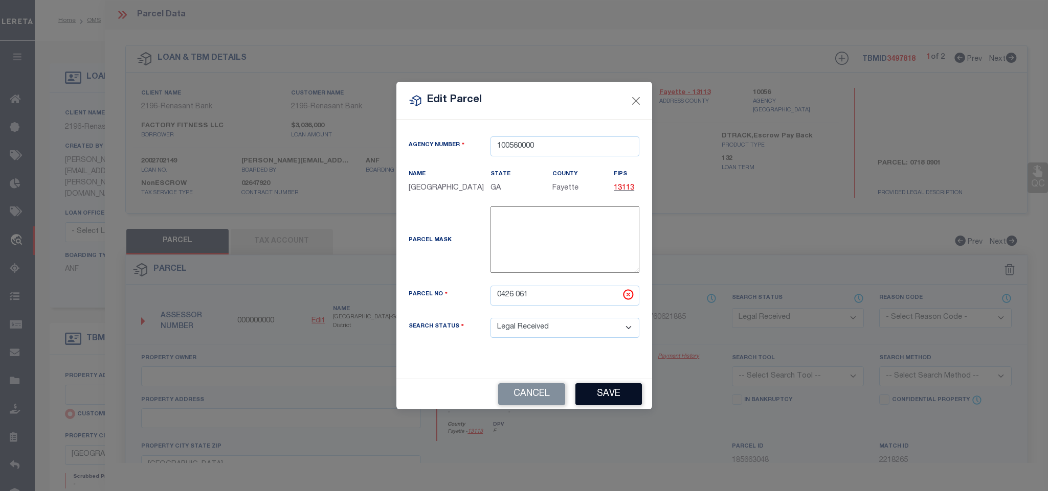
click at [602, 397] on button "Save" at bounding box center [608, 394] width 66 height 22
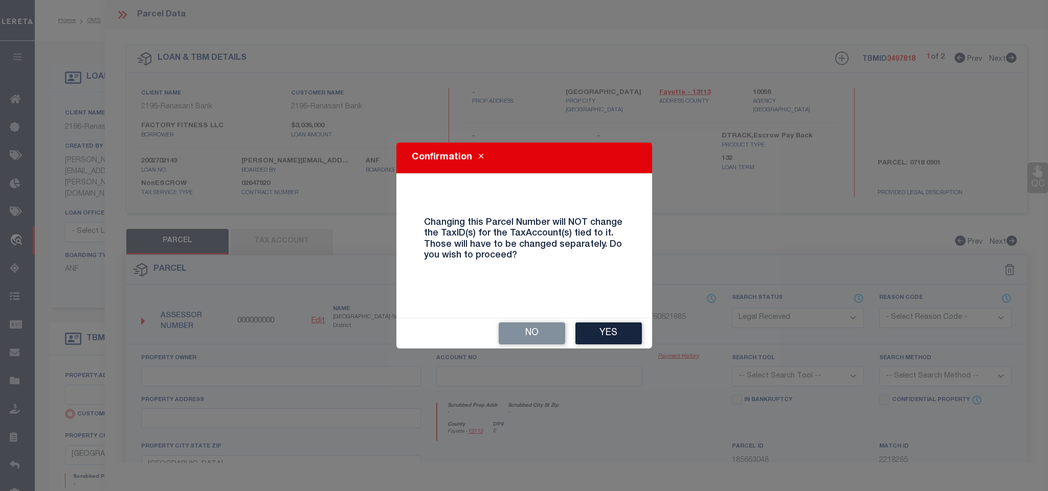
click at [626, 319] on div "No Yes" at bounding box center [524, 334] width 256 height 30
click at [624, 330] on button "Yes" at bounding box center [608, 334] width 66 height 22
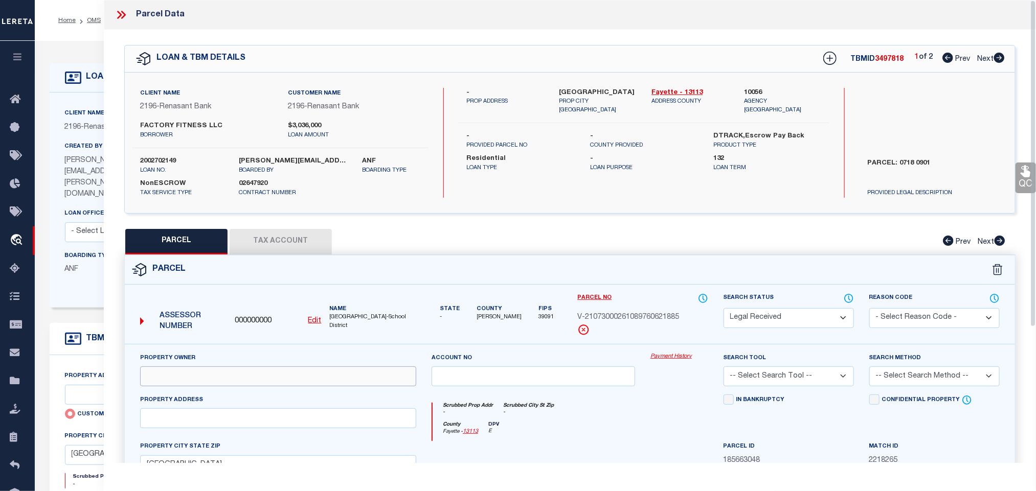
click at [269, 372] on input "text" at bounding box center [278, 377] width 276 height 20
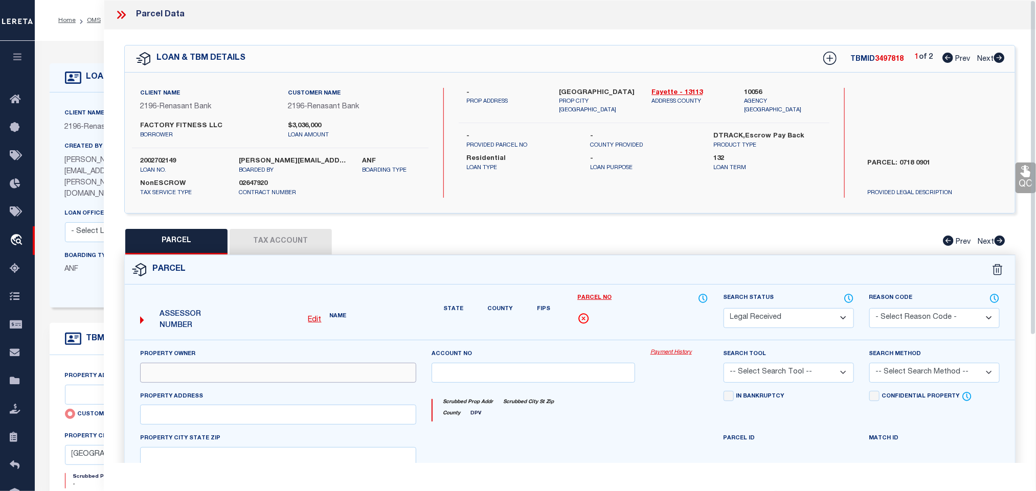
paste input "[PERSON_NAME]"
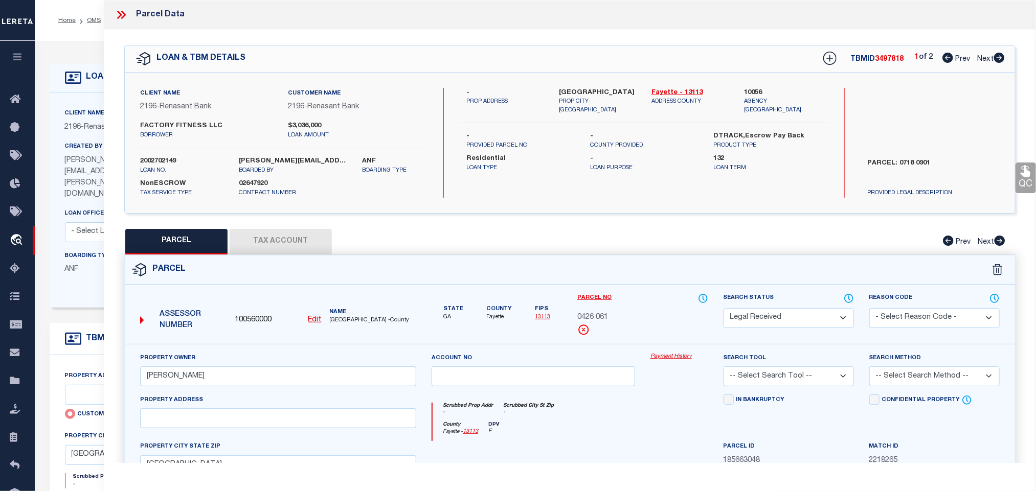
click at [600, 88] on label "[GEOGRAPHIC_DATA]" at bounding box center [597, 93] width 77 height 10
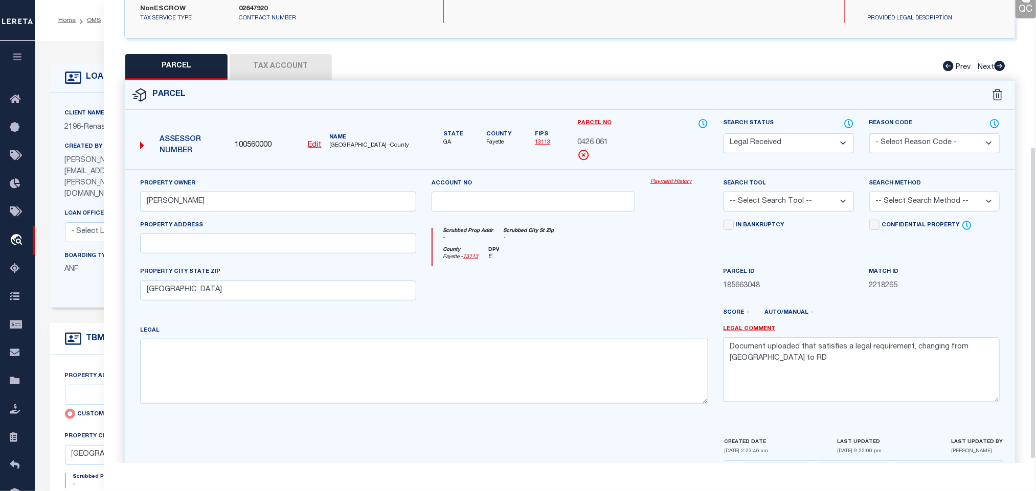
scroll to position [222, 0]
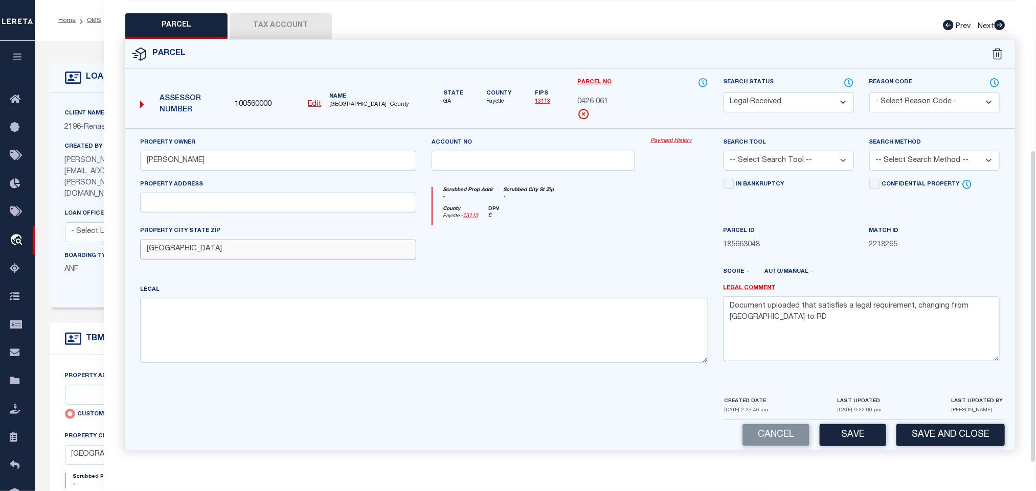
click at [356, 240] on input "[GEOGRAPHIC_DATA]" at bounding box center [278, 250] width 276 height 20
drag, startPoint x: 217, startPoint y: 197, endPoint x: 43, endPoint y: 228, distance: 176.5
click at [217, 197] on input "text" at bounding box center [278, 203] width 276 height 20
paste input "BTWN [STREET_ADDRESS]"
click at [376, 341] on textarea at bounding box center [424, 330] width 568 height 64
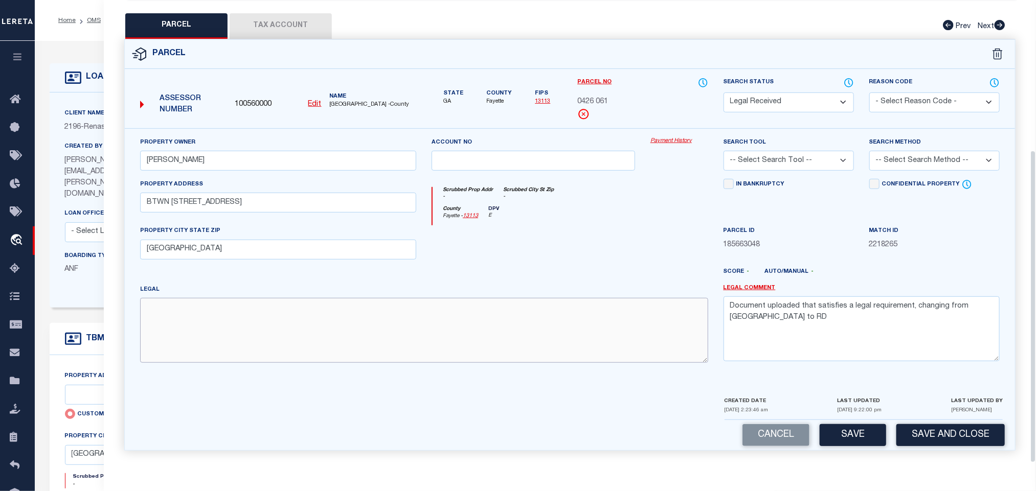
paste textarea "LOT 2 WOODBRIDGE FARMS @ [PERSON_NAME][GEOGRAPHIC_DATA]"
click at [812, 316] on textarea "Document uploaded that satisfies a legal requirement, changing from [GEOGRAPHIC…" at bounding box center [862, 329] width 276 height 64
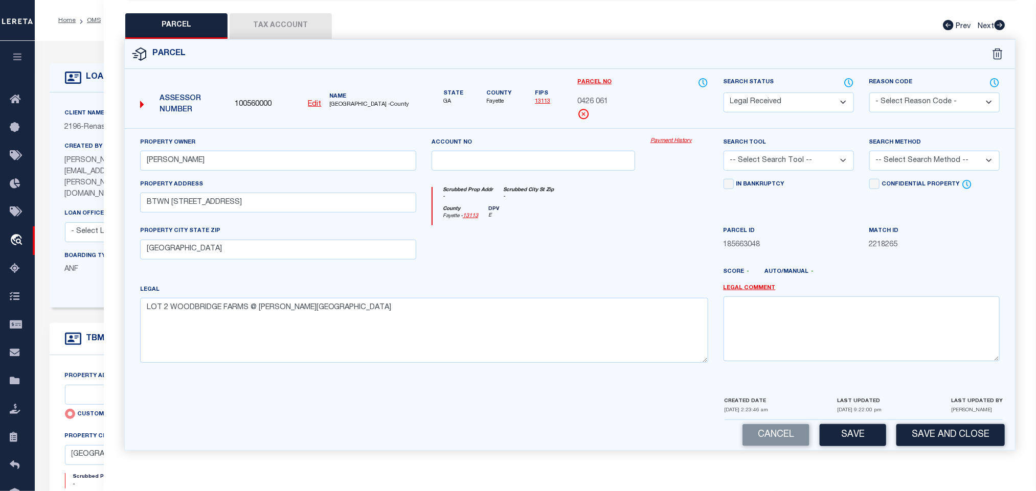
click at [809, 165] on select "-- Select Search Tool -- 3rd Party Website Agency File Agency Website ATLS CNV-…" at bounding box center [789, 161] width 130 height 20
click at [724, 151] on select "-- Select Search Tool -- 3rd Party Website Agency File Agency Website ATLS CNV-…" at bounding box center [789, 161] width 130 height 20
drag, startPoint x: 908, startPoint y: 158, endPoint x: 908, endPoint y: 178, distance: 19.9
click at [908, 178] on div "Property Owner [PERSON_NAME] Account no Payment History Search Tool -- Select S…" at bounding box center [569, 254] width 875 height 234
click at [869, 151] on select "-- Select Search Method -- Property Address Legal Liability Info Provided" at bounding box center [934, 161] width 130 height 20
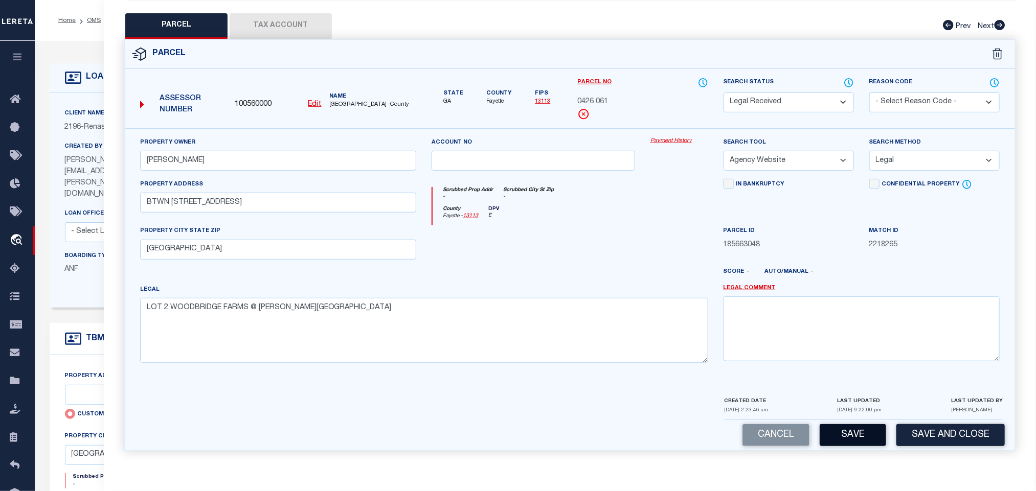
click at [841, 429] on button "Save" at bounding box center [853, 435] width 66 height 22
click at [293, 15] on button "Tax Account" at bounding box center [281, 26] width 102 height 26
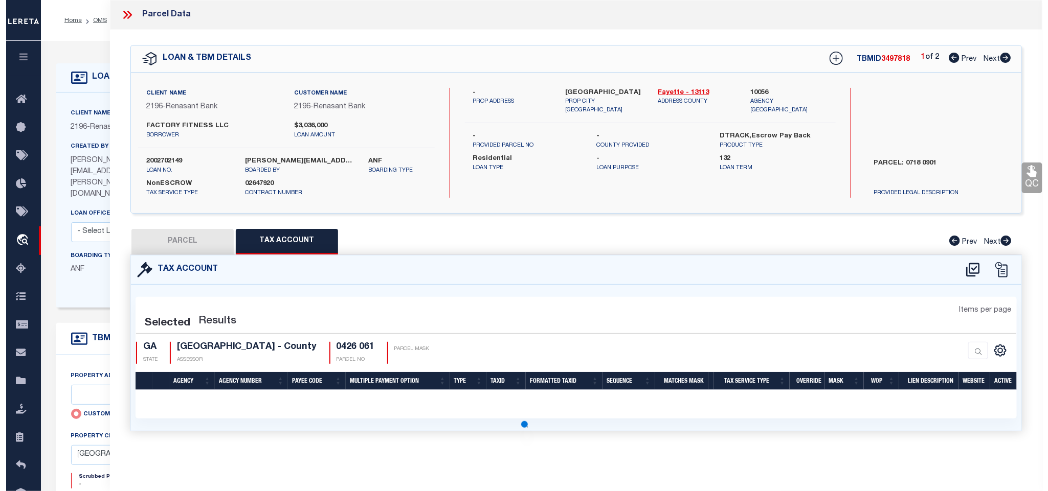
scroll to position [0, 0]
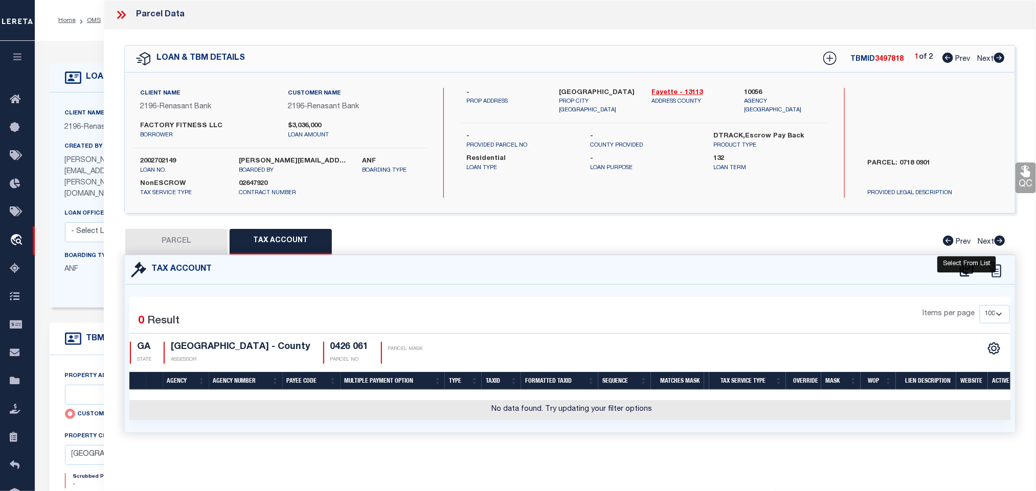
click at [966, 270] on icon at bounding box center [966, 270] width 13 height 14
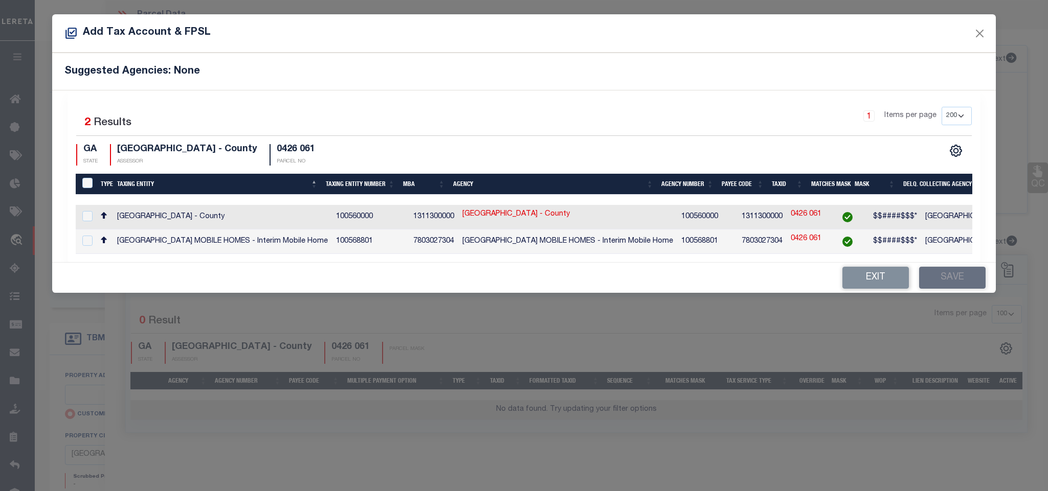
click at [921, 223] on td "[GEOGRAPHIC_DATA] - County" at bounding box center [1030, 217] width 219 height 25
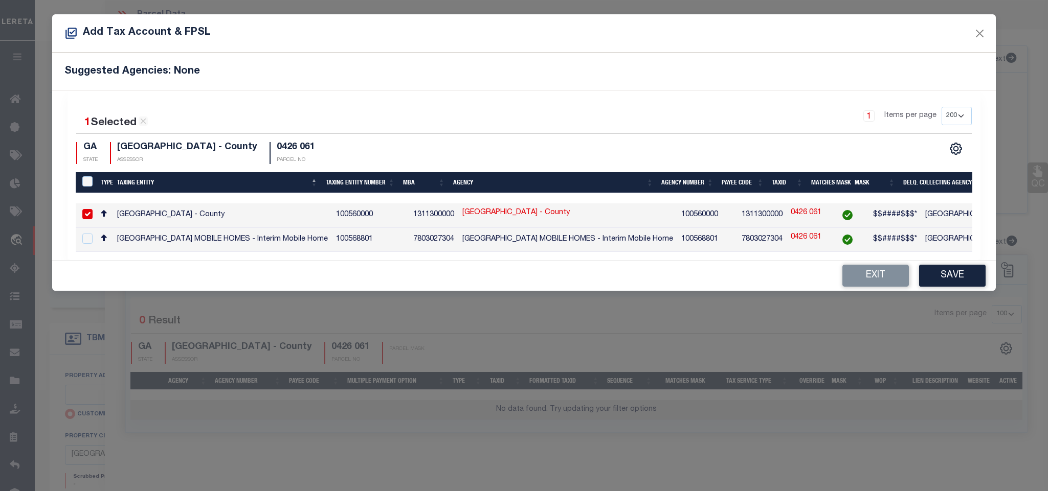
click at [936, 260] on div "1 Selected 2 Results 1 Items per page 10 25 50 100 200 GA STATE" at bounding box center [523, 176] width 912 height 170
click at [936, 287] on button "Save" at bounding box center [952, 276] width 66 height 22
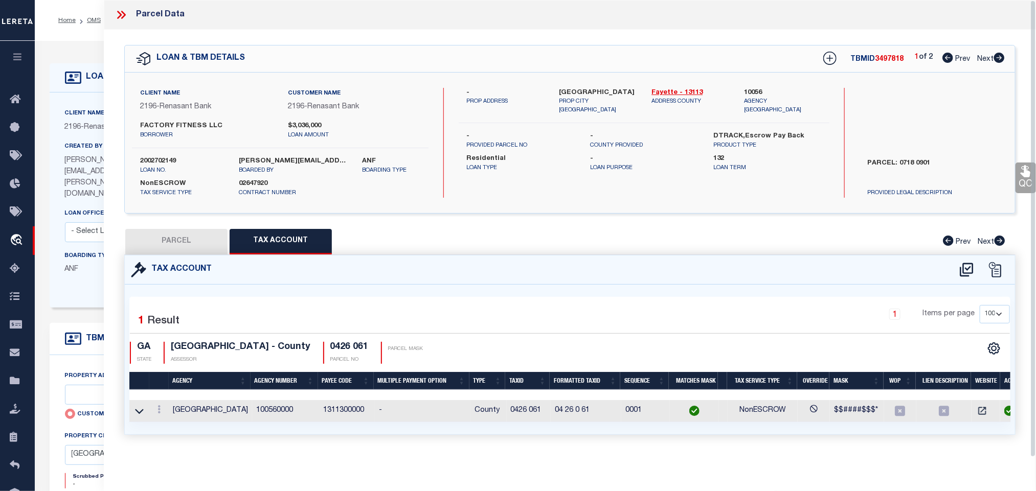
click at [194, 244] on button "PARCEL" at bounding box center [176, 242] width 102 height 26
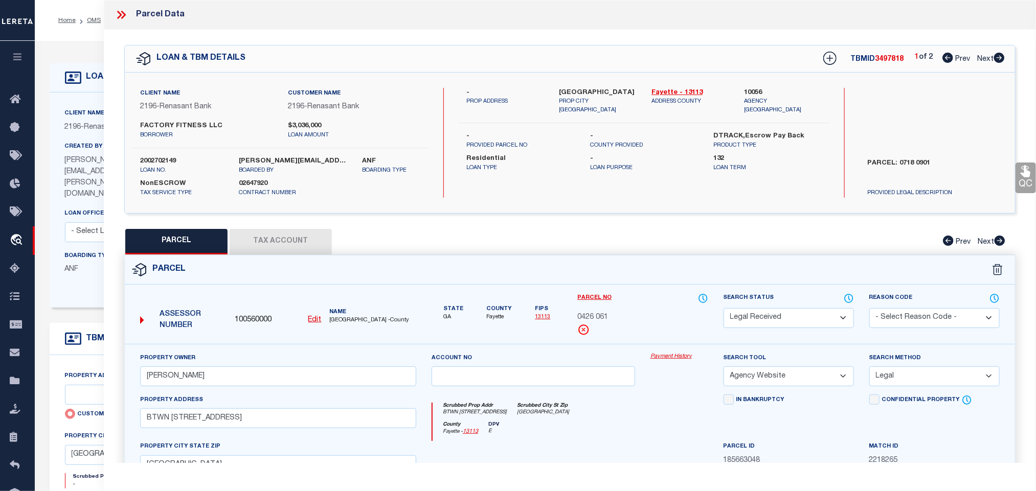
click at [767, 316] on select "Automated Search Bad Parcel Complete Duplicate Parcel High Dollar Reporting In …" at bounding box center [789, 318] width 130 height 20
click at [724, 309] on select "Automated Search Bad Parcel Complete Duplicate Parcel High Dollar Reporting In …" at bounding box center [789, 318] width 130 height 20
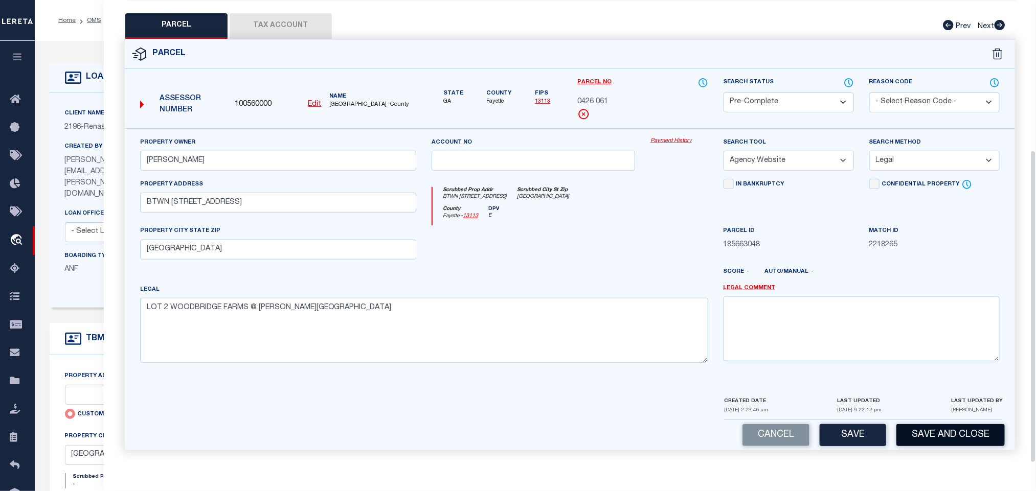
click at [931, 432] on button "Save and Close" at bounding box center [950, 435] width 108 height 22
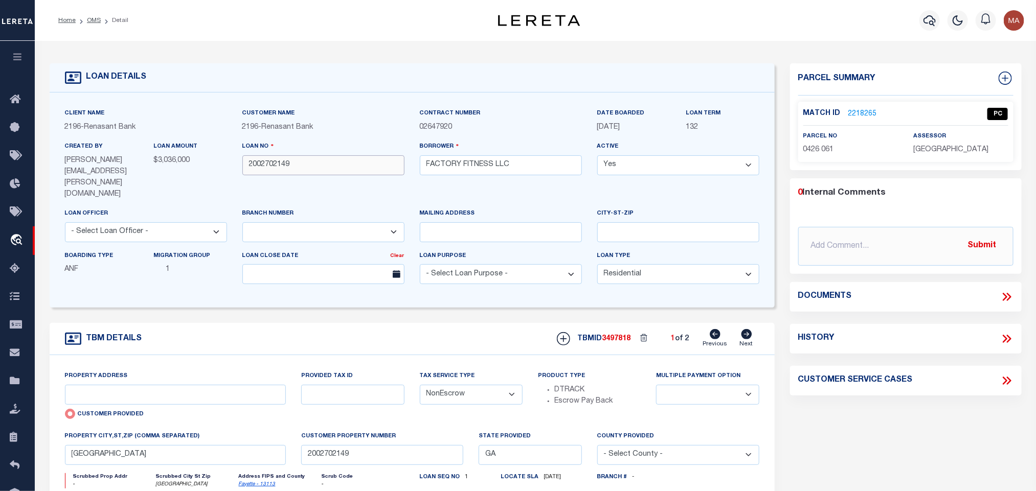
click at [256, 163] on input "2002702149" at bounding box center [323, 165] width 162 height 20
click at [614, 335] on span "3497818" at bounding box center [616, 338] width 29 height 7
click at [945, 150] on span "[GEOGRAPHIC_DATA]" at bounding box center [950, 149] width 75 height 7
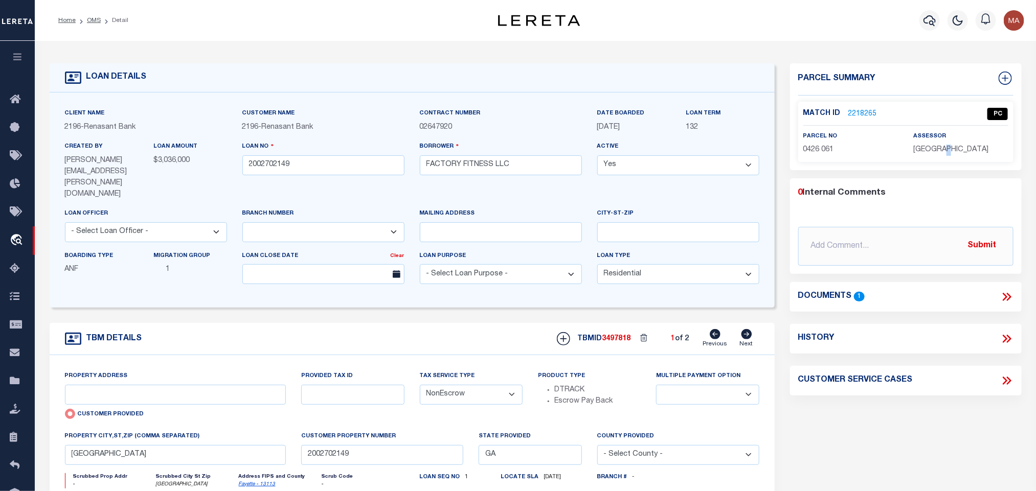
click at [945, 150] on span "[GEOGRAPHIC_DATA]" at bounding box center [950, 149] width 75 height 7
click at [825, 148] on span "0426 061" at bounding box center [818, 149] width 31 height 7
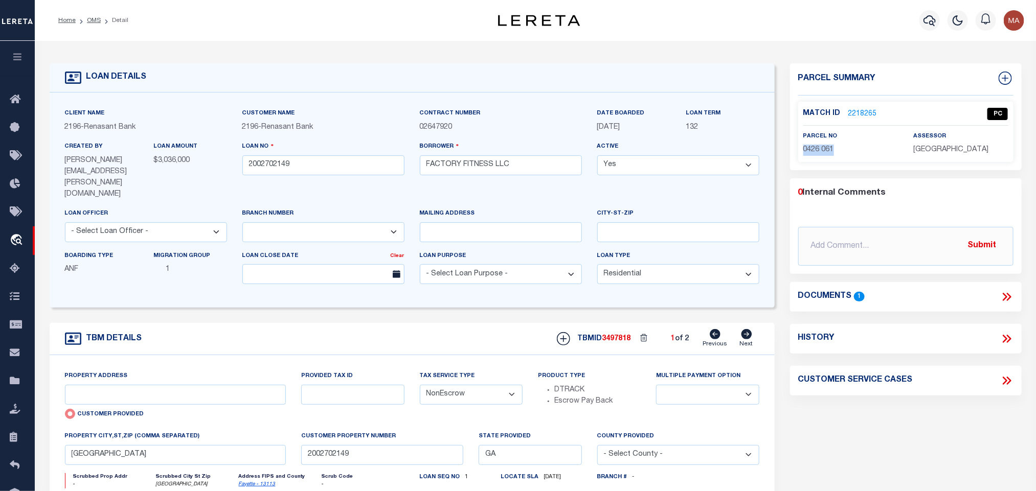
drag, startPoint x: 748, startPoint y: 318, endPoint x: 732, endPoint y: 327, distance: 17.9
click at [748, 329] on icon at bounding box center [746, 334] width 11 height 10
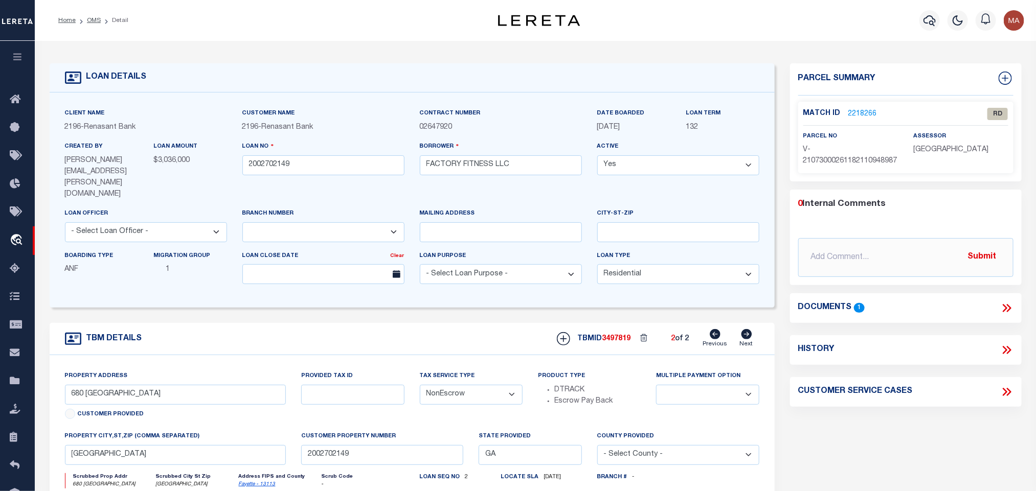
click at [861, 109] on link "2218266" at bounding box center [862, 114] width 29 height 11
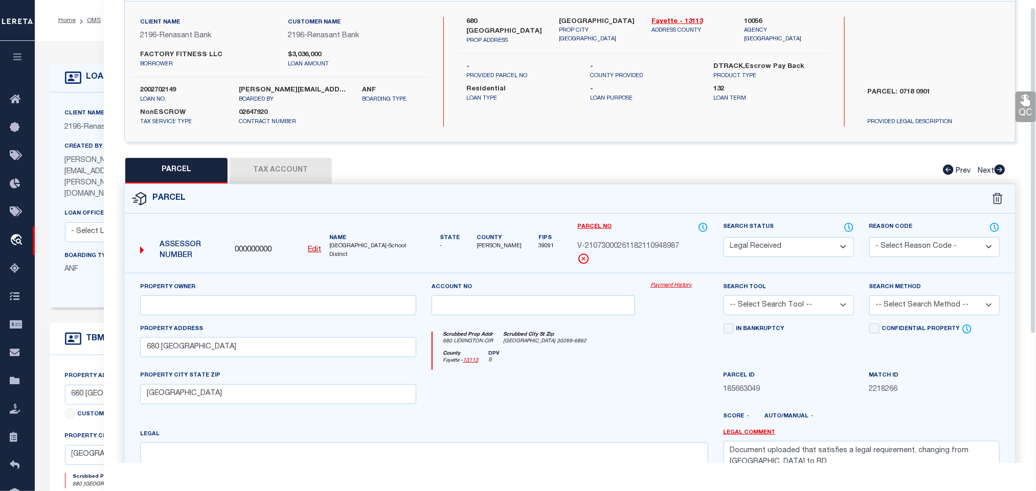
scroll to position [0, 0]
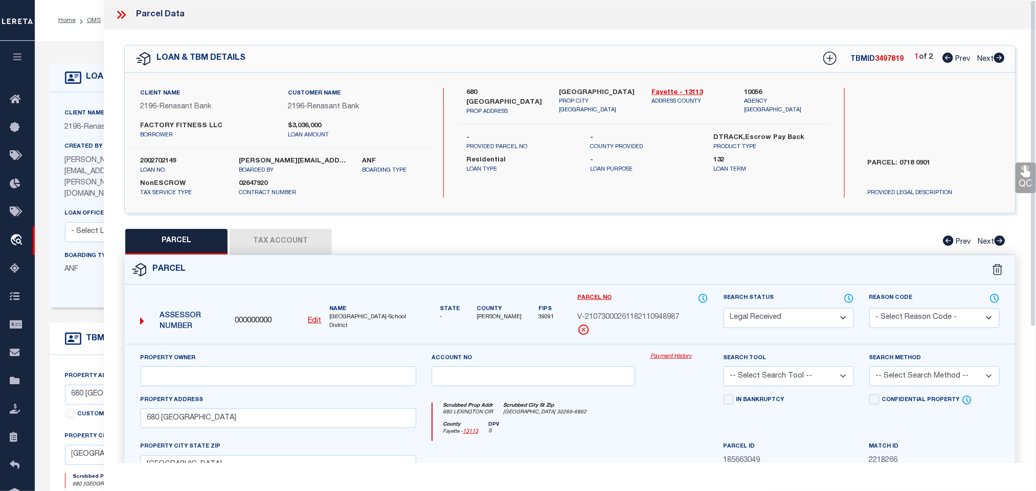
click at [318, 324] on u "Edit" at bounding box center [314, 321] width 13 height 7
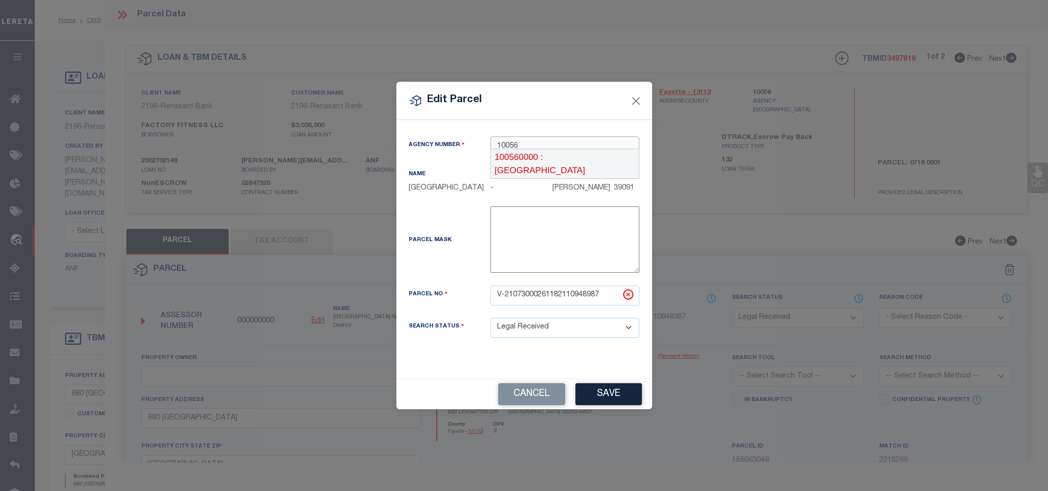
click at [574, 158] on div "100560000 : [GEOGRAPHIC_DATA]" at bounding box center [565, 163] width 148 height 29
click at [572, 299] on input "V-21073000261182110948987" at bounding box center [564, 296] width 149 height 20
paste input "0718 090"
click at [618, 409] on div "Cancel Save" at bounding box center [524, 394] width 256 height 30
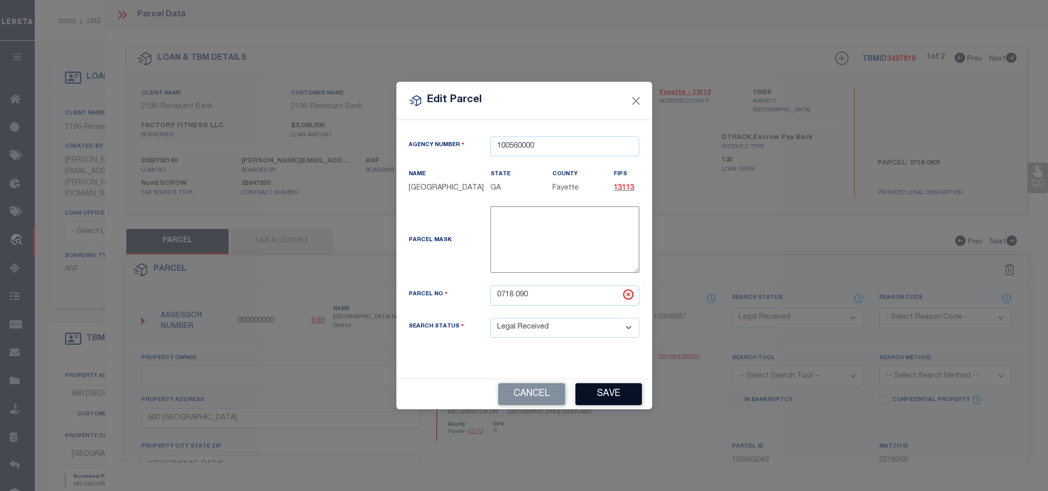
click at [611, 403] on button "Save" at bounding box center [608, 394] width 66 height 22
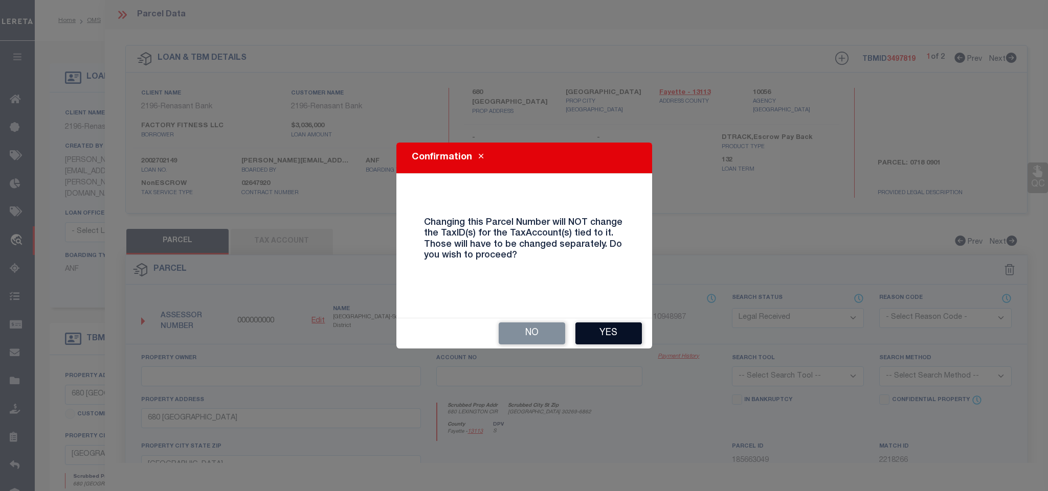
click at [602, 333] on button "Yes" at bounding box center [608, 334] width 66 height 22
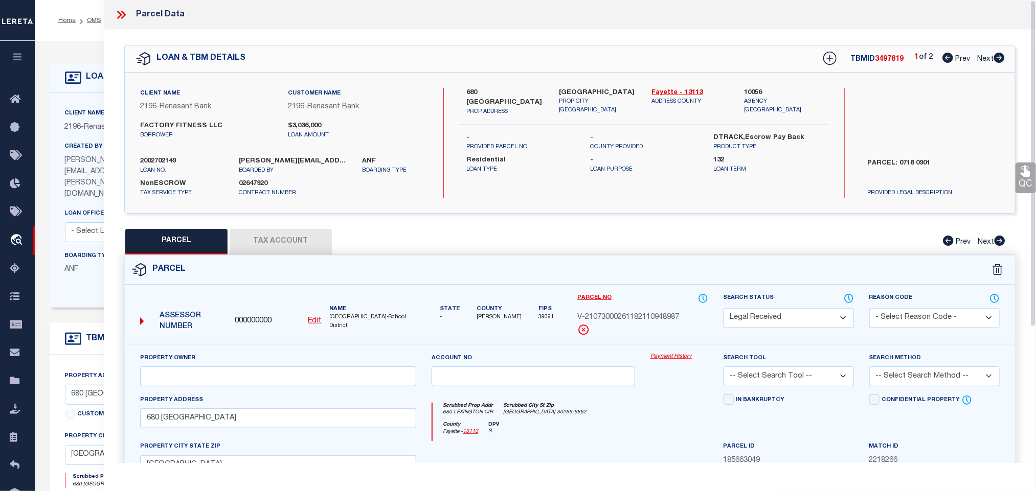
click at [603, 98] on label "[GEOGRAPHIC_DATA]" at bounding box center [597, 93] width 77 height 10
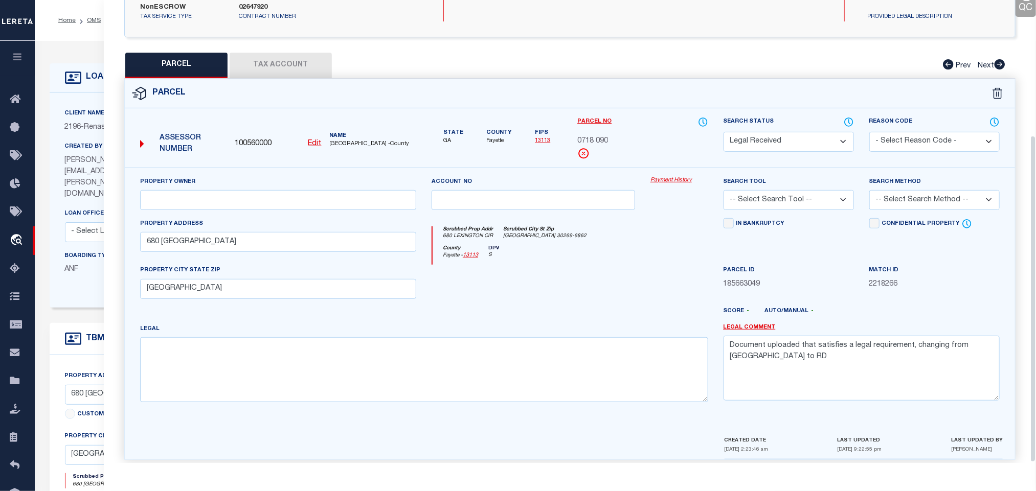
scroll to position [192, 0]
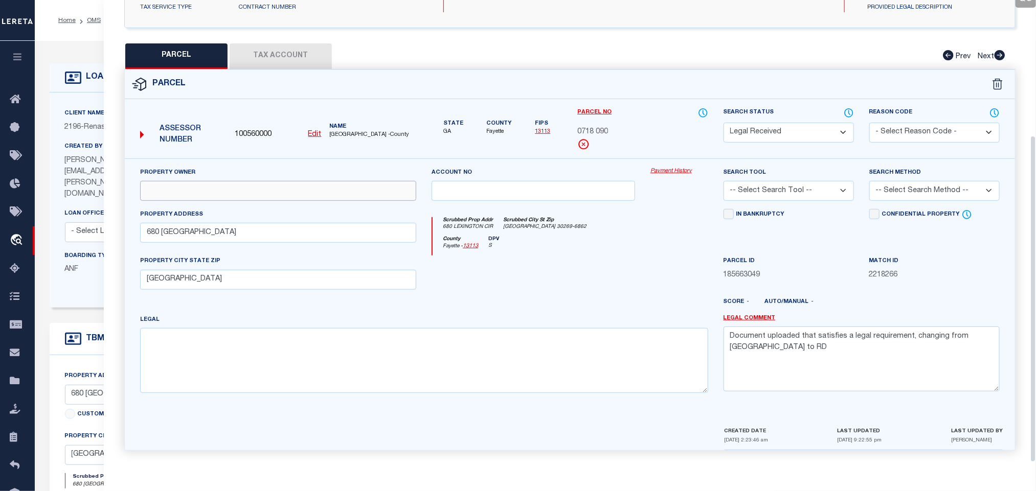
click at [273, 186] on input "text" at bounding box center [278, 191] width 276 height 20
paste input "FACTORY FITNESS LLC"
click at [758, 330] on textarea "Document uploaded that satisfies a legal requirement, changing from [GEOGRAPHIC…" at bounding box center [862, 359] width 276 height 64
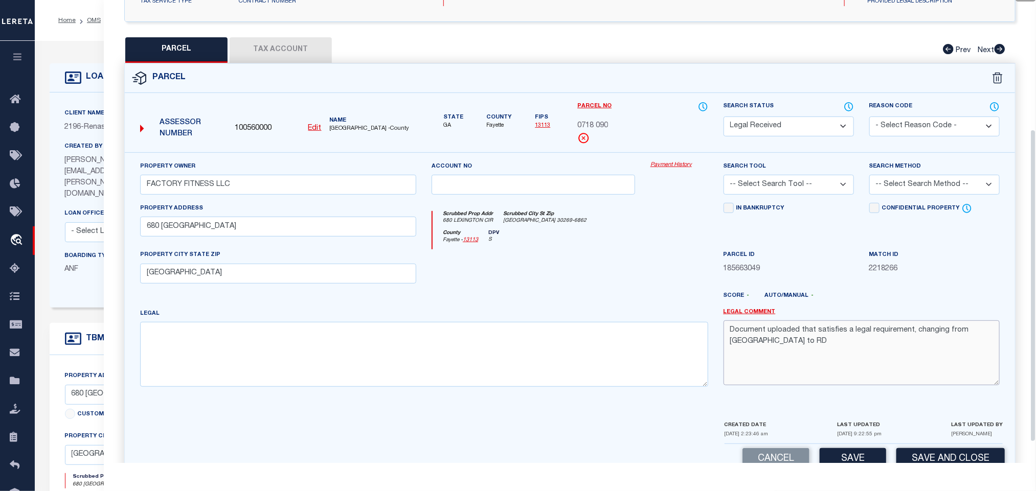
click at [770, 336] on textarea "Document uploaded that satisfies a legal requirement, changing from [GEOGRAPHIC…" at bounding box center [862, 353] width 276 height 64
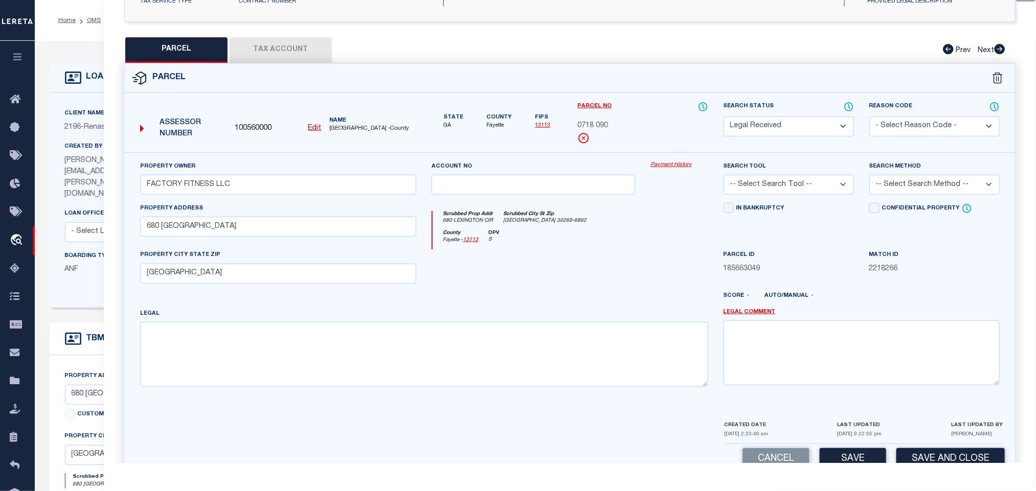
click at [818, 181] on select "-- Select Search Tool -- 3rd Party Website Agency File Agency Website ATLS CNV-…" at bounding box center [789, 185] width 130 height 20
click at [724, 178] on select "-- Select Search Tool -- 3rd Party Website Agency File Agency Website ATLS CNV-…" at bounding box center [789, 185] width 130 height 20
drag, startPoint x: 903, startPoint y: 186, endPoint x: 903, endPoint y: 195, distance: 9.7
click at [903, 186] on select "-- Select Search Method -- Property Address Legal Liability Info Provided" at bounding box center [934, 185] width 130 height 20
click at [869, 178] on select "-- Select Search Method -- Property Address Legal Liability Info Provided" at bounding box center [934, 185] width 130 height 20
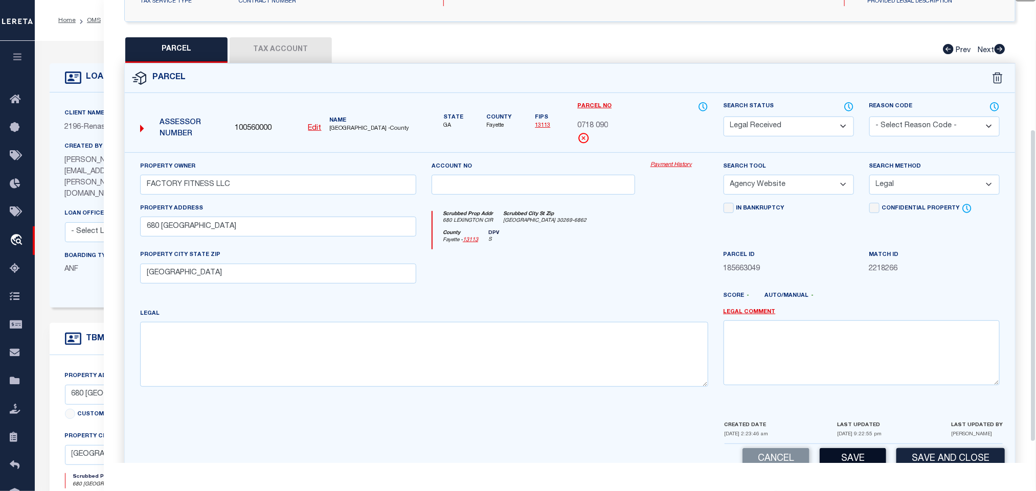
click at [860, 459] on button "Save" at bounding box center [853, 459] width 66 height 22
click at [319, 48] on button "Tax Account" at bounding box center [281, 50] width 102 height 26
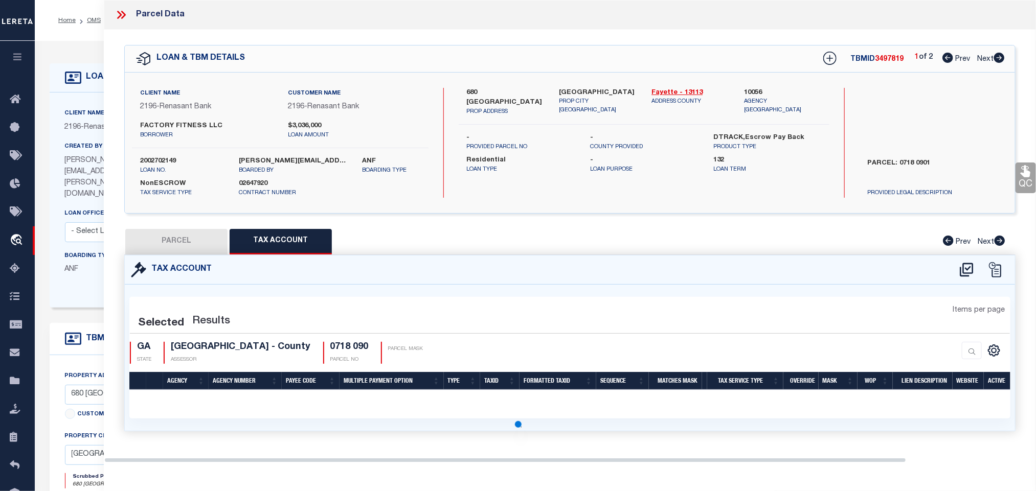
scroll to position [0, 0]
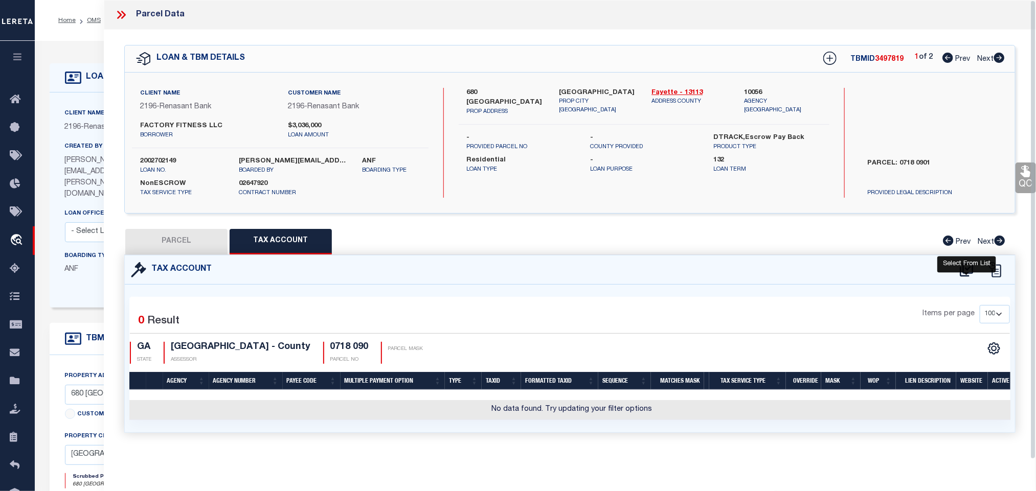
click at [969, 273] on icon at bounding box center [966, 270] width 17 height 16
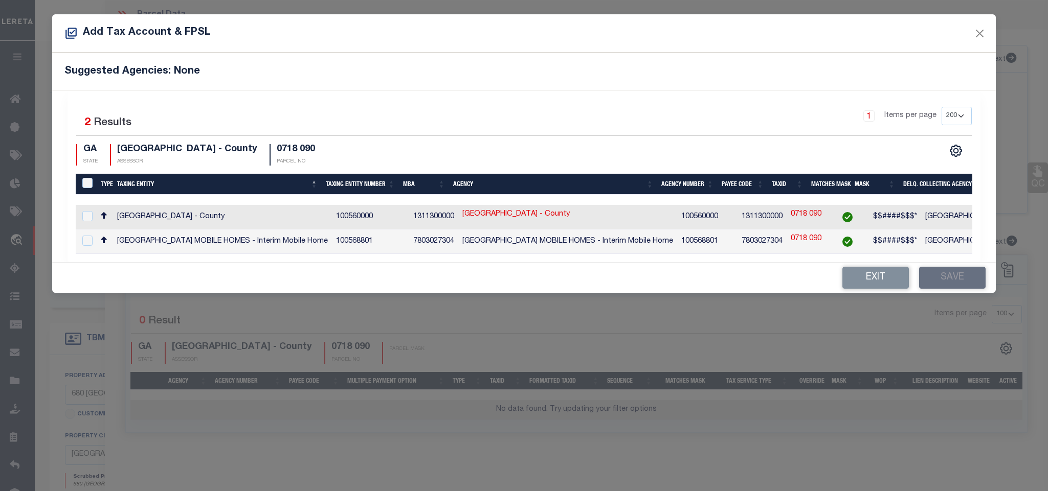
click at [877, 222] on div "$$####$$$*" at bounding box center [895, 217] width 44 height 11
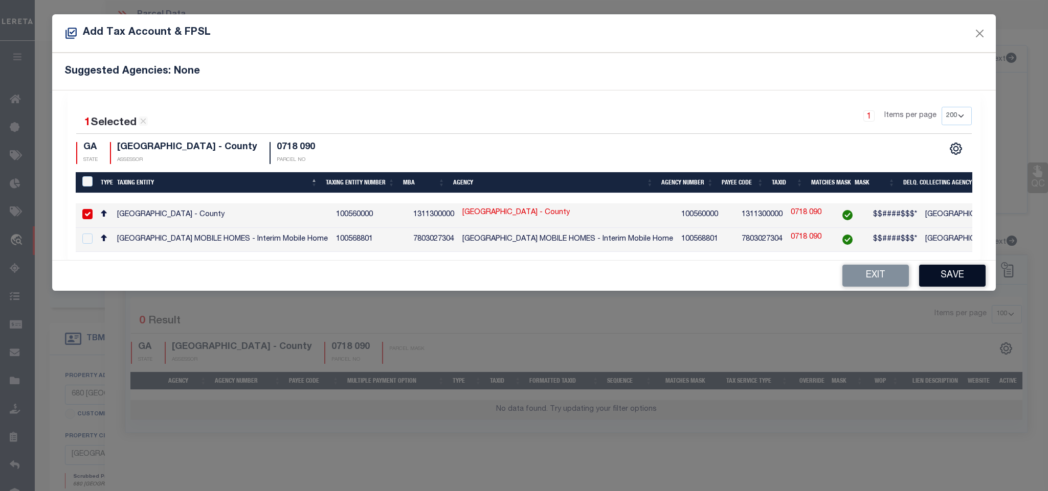
click at [948, 287] on button "Save" at bounding box center [952, 276] width 66 height 22
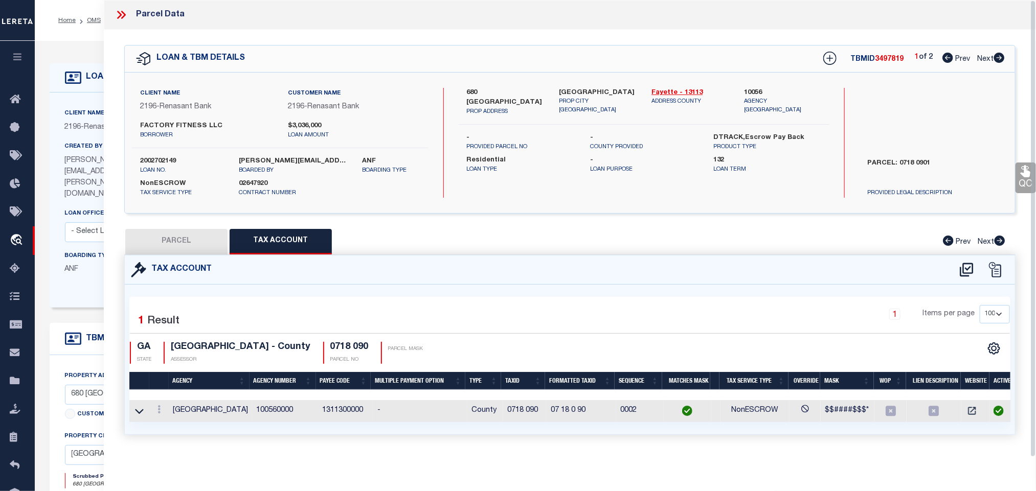
click at [192, 241] on button "PARCEL" at bounding box center [176, 242] width 102 height 26
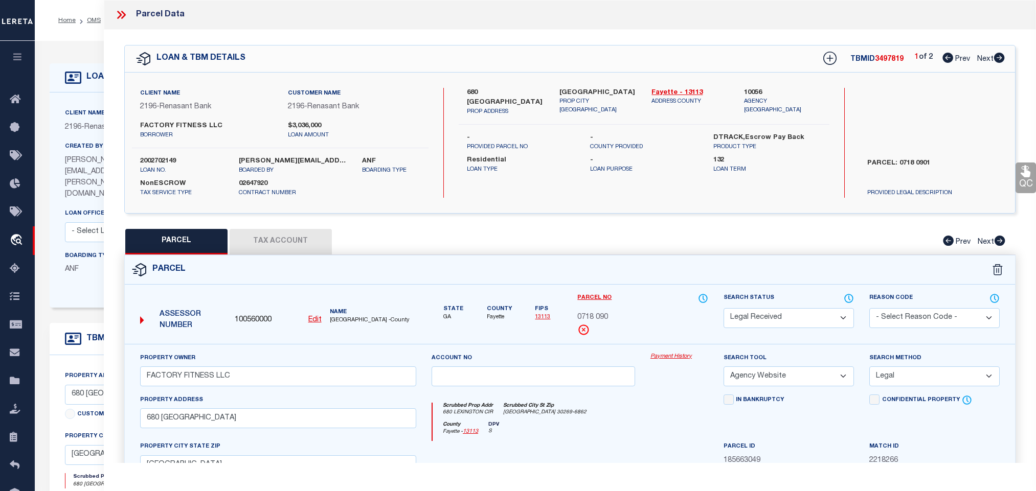
select select "RD"
select select "AGW"
select select "LEG"
select select "4983"
select select "10"
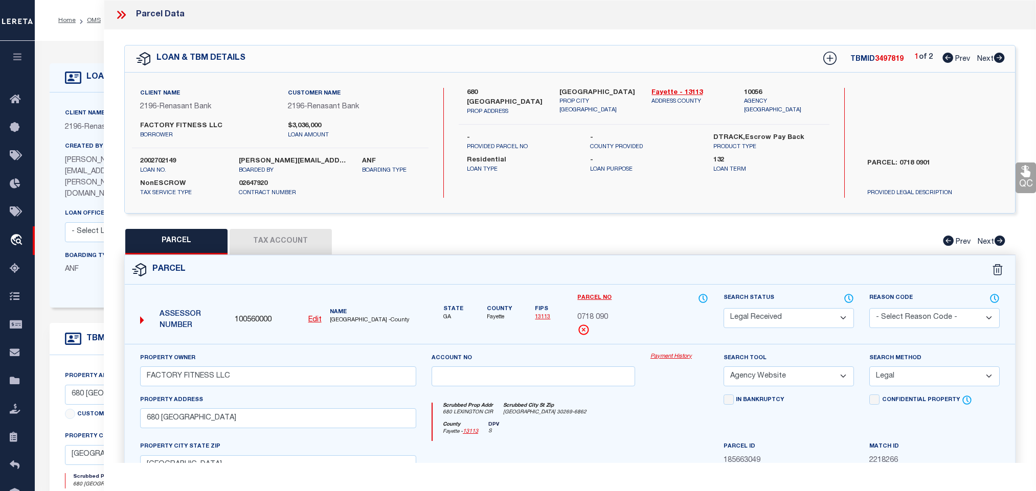
select select "NonEscrow"
click at [724, 309] on select "Automated Search Bad Parcel Complete Duplicate Parcel High Dollar Reporting In …" at bounding box center [789, 318] width 130 height 20
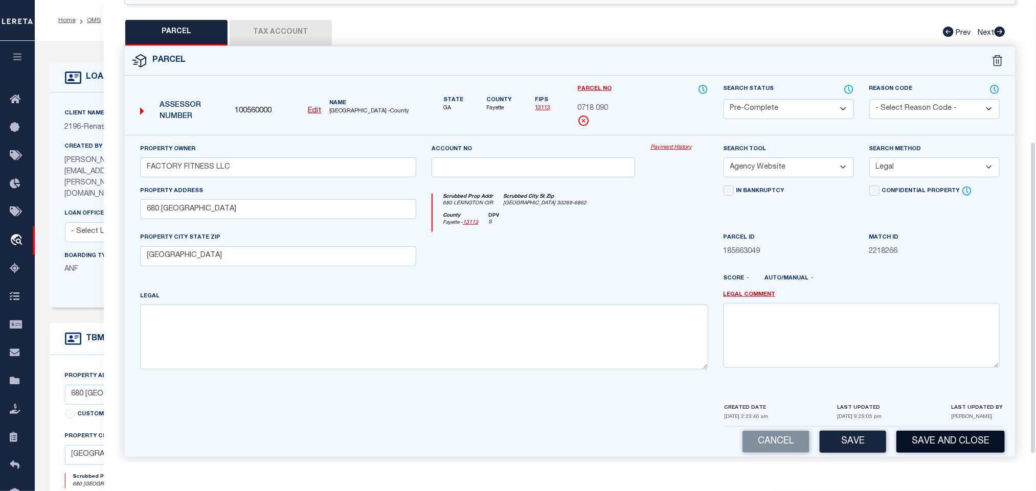
scroll to position [222, 0]
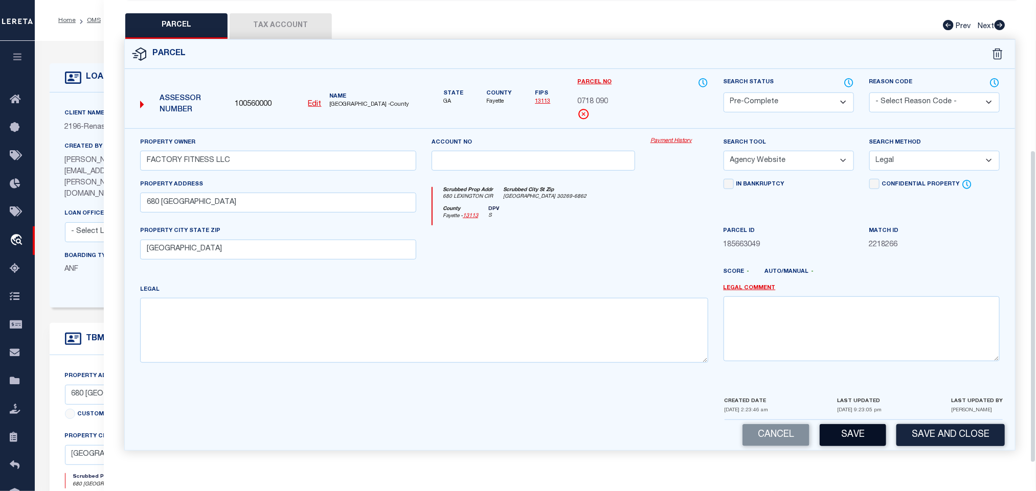
click at [865, 428] on button "Save" at bounding box center [853, 435] width 66 height 22
select select "AS"
select select
checkbox input "false"
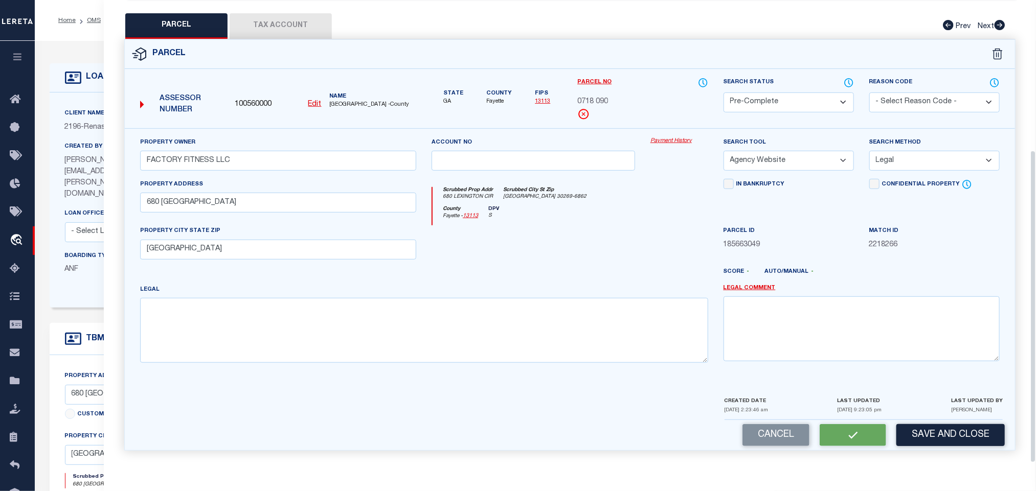
checkbox input "false"
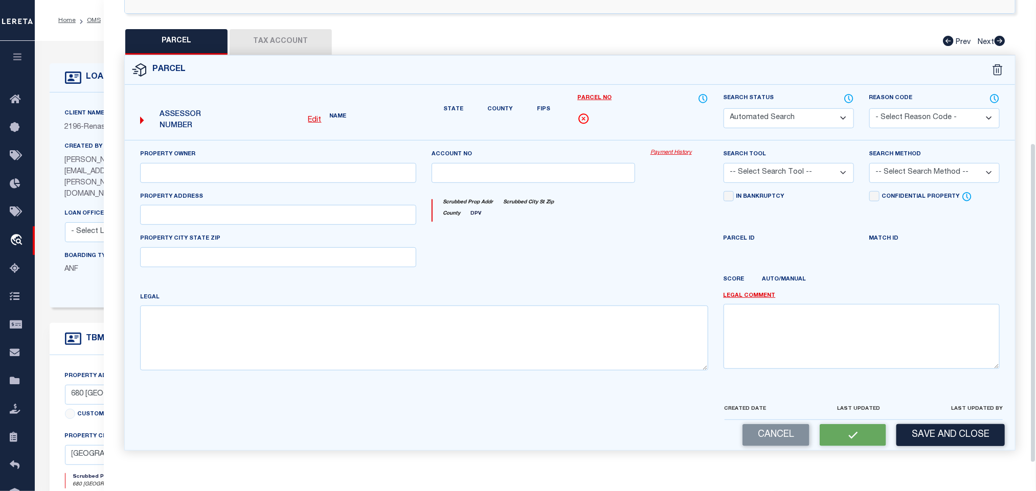
select select "PC"
type input "FACTORY FITNESS LLC"
select select "AGW"
select select "LEG"
type input "680 [GEOGRAPHIC_DATA]"
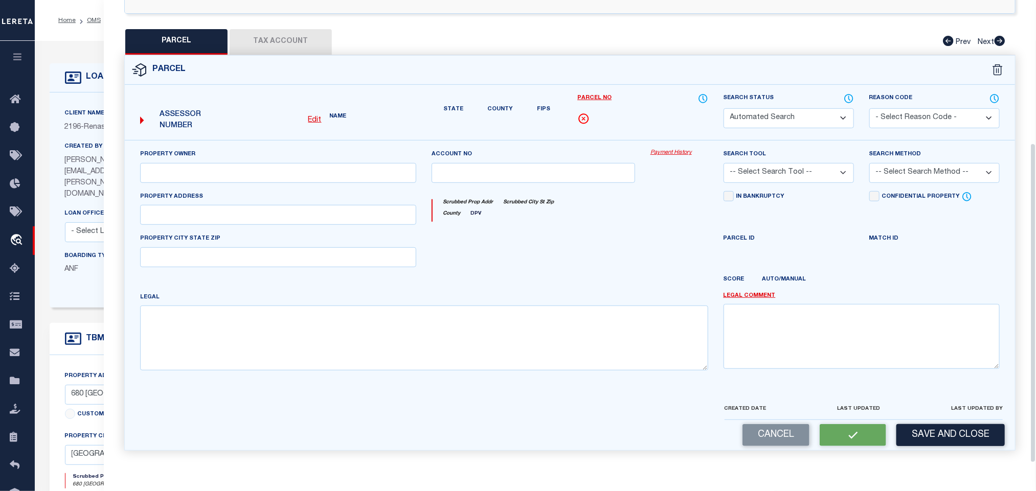
type input "[GEOGRAPHIC_DATA]"
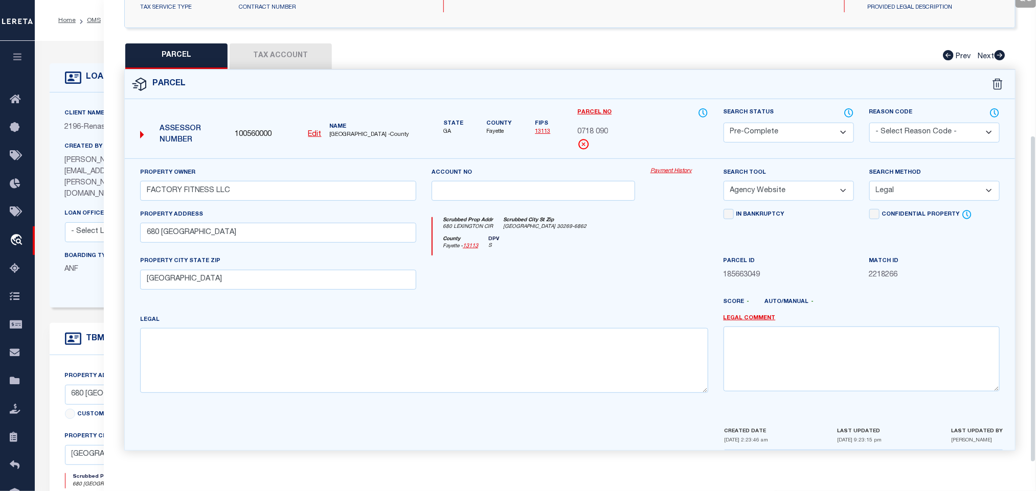
scroll to position [192, 0]
click at [94, 91] on div "LOAN DETAILS" at bounding box center [412, 77] width 725 height 29
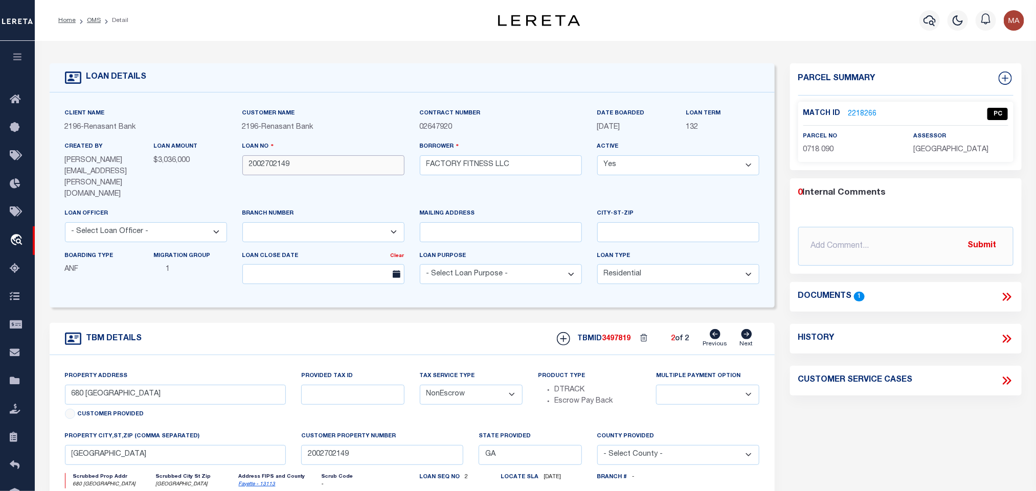
click at [261, 165] on input "2002702149" at bounding box center [323, 165] width 162 height 20
click at [623, 335] on span "3497819" at bounding box center [616, 338] width 29 height 7
copy span "3497819"
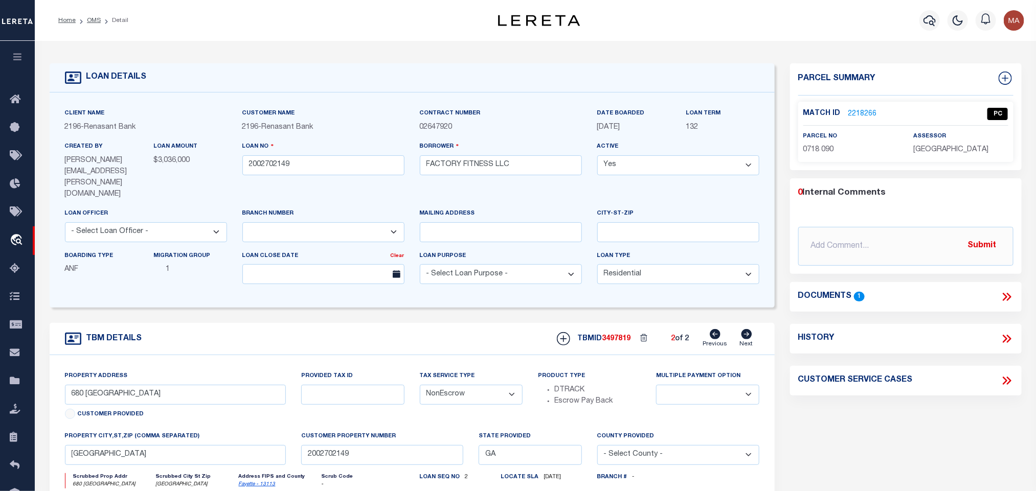
click at [958, 146] on span "[GEOGRAPHIC_DATA]" at bounding box center [950, 149] width 75 height 7
copy div "[GEOGRAPHIC_DATA]"
click at [824, 147] on span "0718 090" at bounding box center [818, 149] width 31 height 7
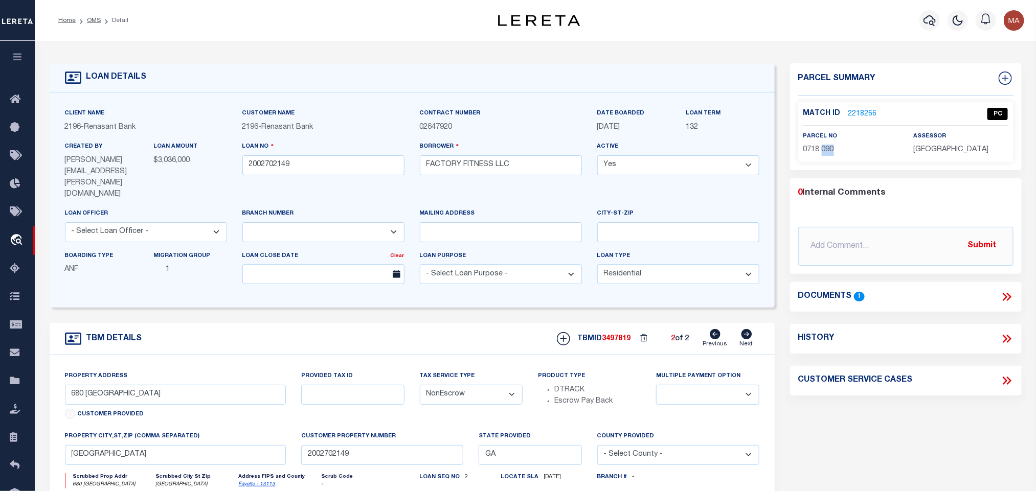
click at [824, 147] on span "0718 090" at bounding box center [818, 149] width 31 height 7
copy div "0718 090"
click at [89, 20] on link "OMS" at bounding box center [94, 20] width 14 height 6
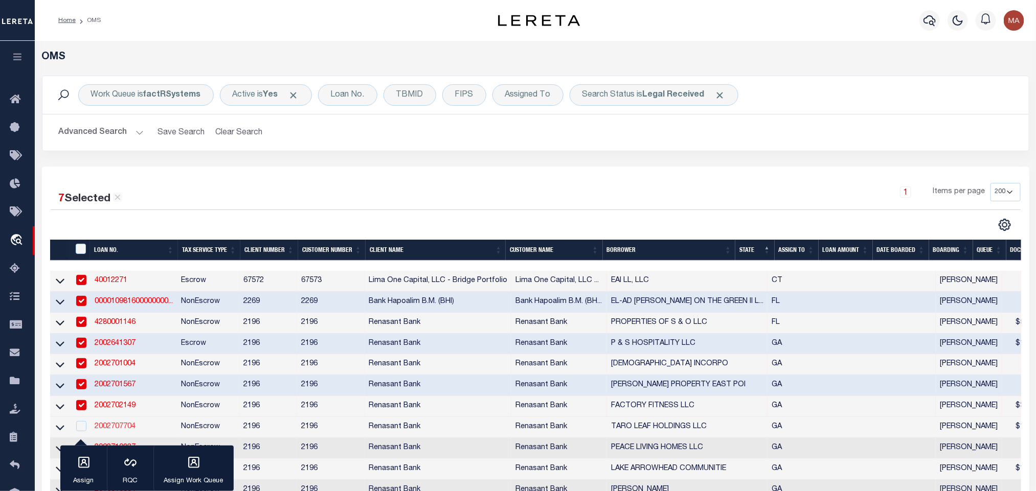
scroll to position [77, 0]
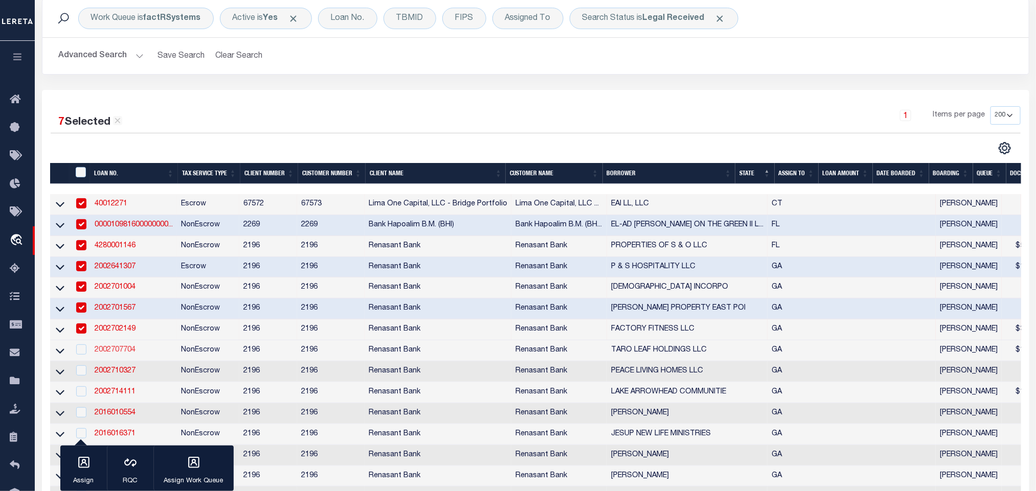
click at [106, 353] on link "2002707704" at bounding box center [115, 350] width 41 height 7
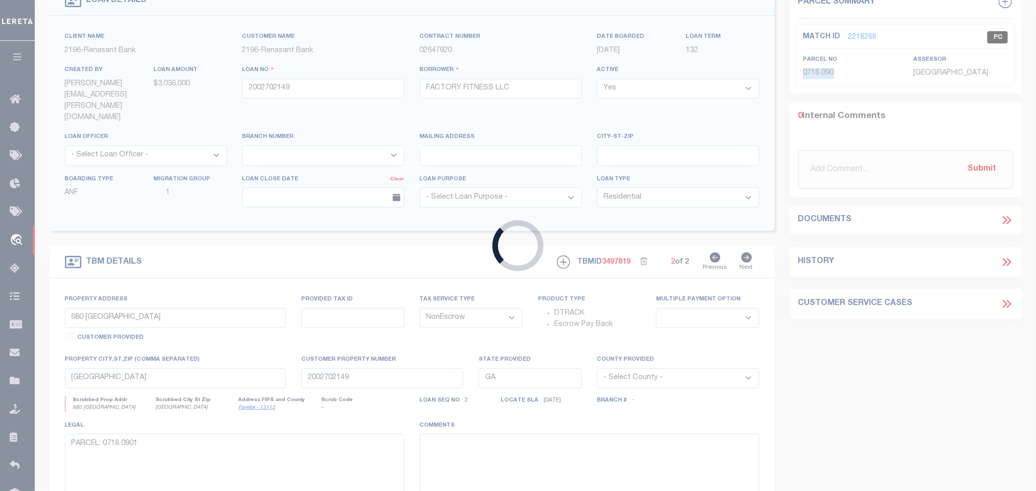
type input "2002707704"
type input "TARO LEAF HOLDINGS LLC"
select select
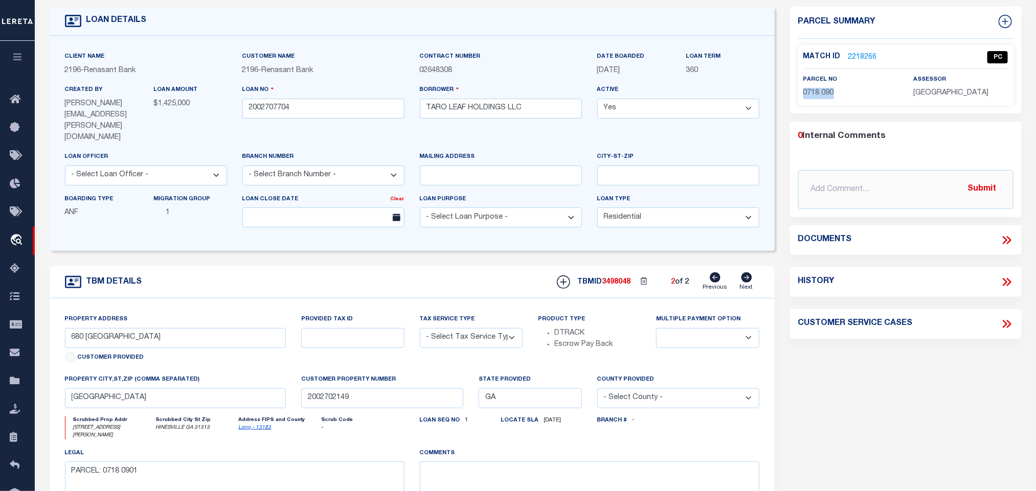
select select "4983"
type input "905 OLMSTEAD DR"
radio input "true"
select select "NonEscrow"
select select
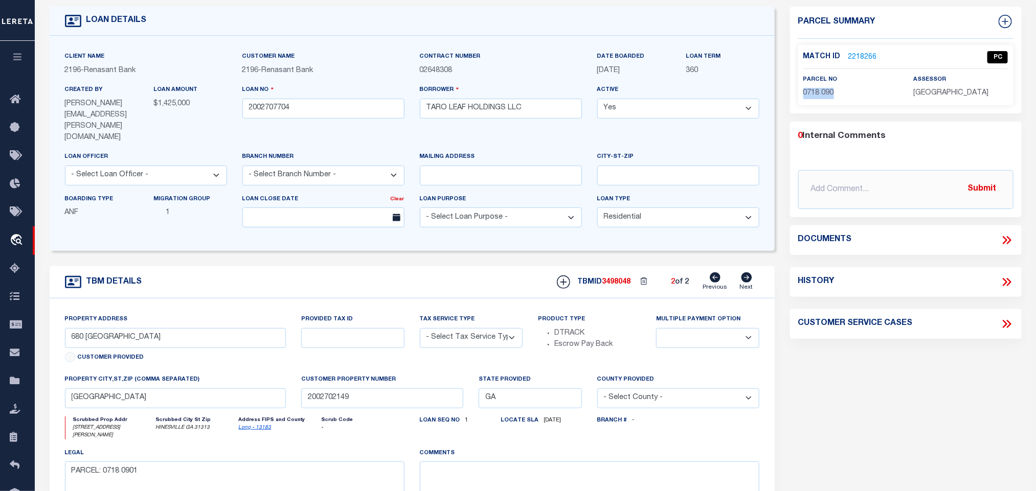
type input "HINESVILLE GA 31313"
type input "2002707704"
type textarea "PARCEL: L02 1401"
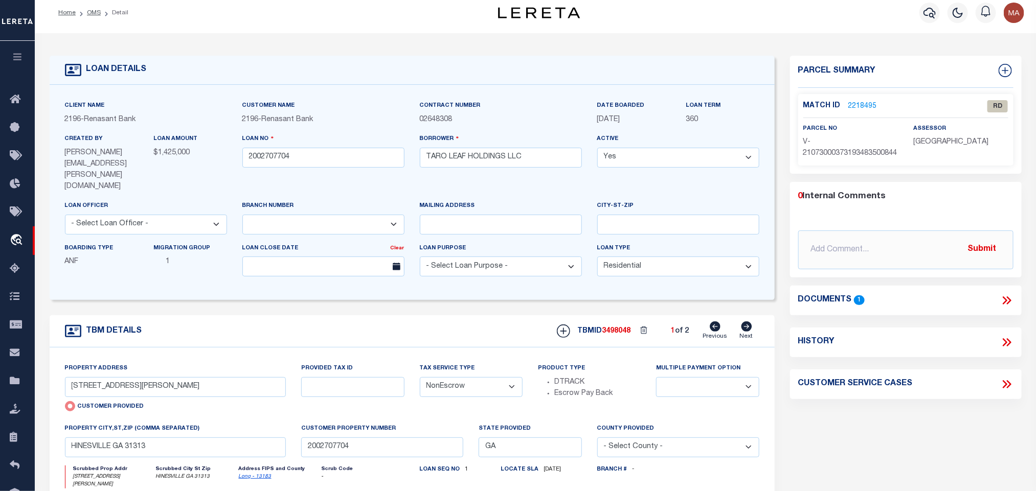
scroll to position [0, 0]
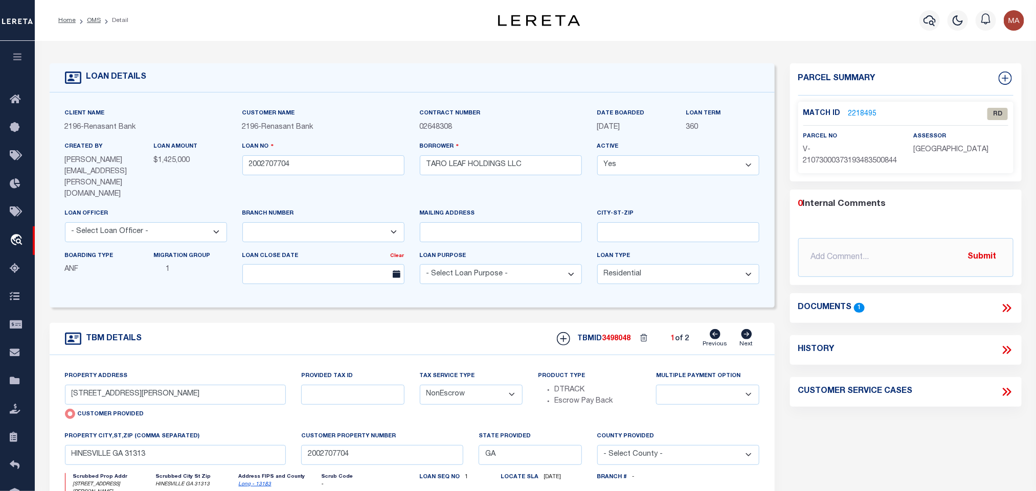
click at [1007, 314] on icon at bounding box center [1006, 308] width 13 height 13
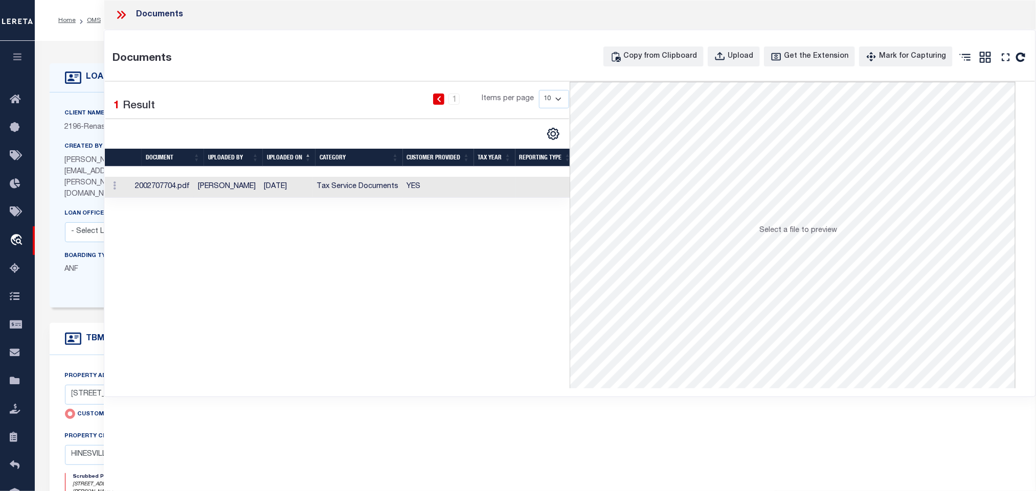
click at [410, 193] on td "YES" at bounding box center [438, 187] width 71 height 21
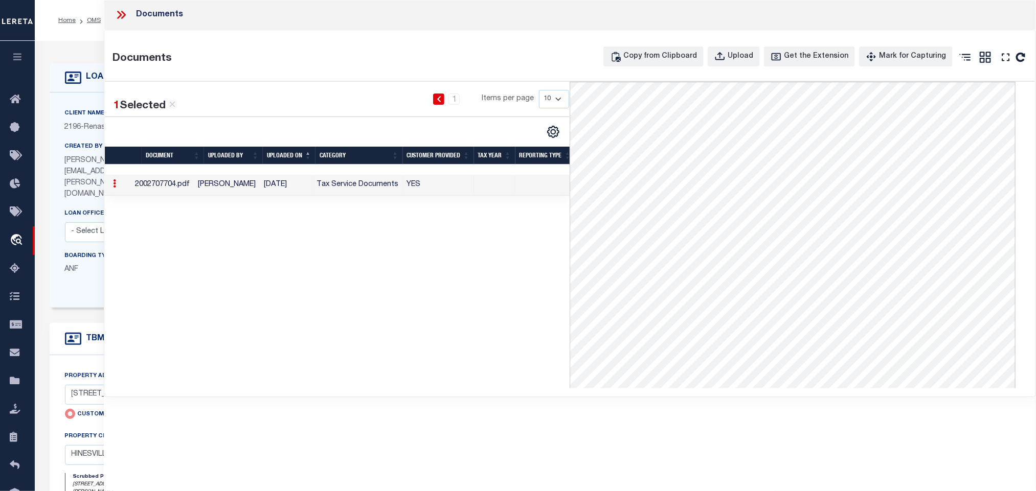
click at [125, 11] on icon at bounding box center [121, 14] width 13 height 13
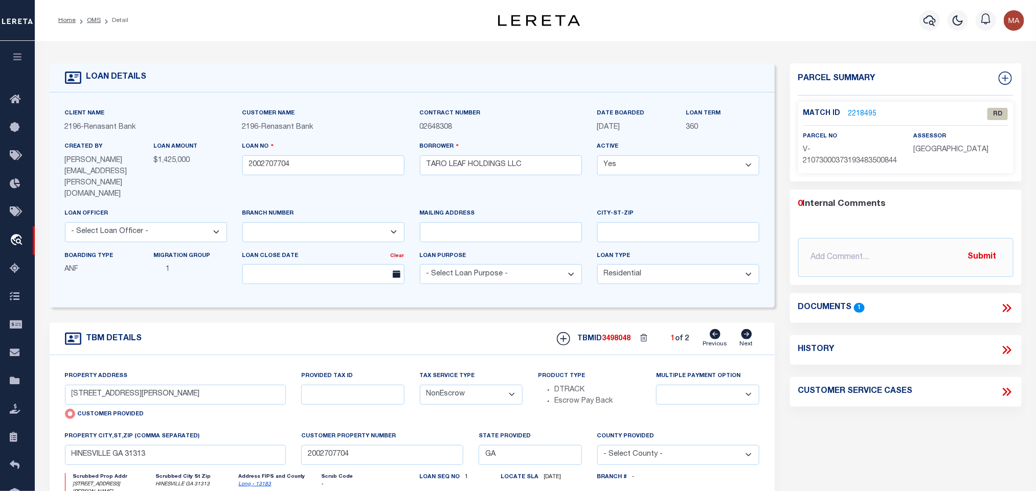
click at [246, 482] on link "Long - 13183" at bounding box center [255, 484] width 33 height 5
click at [111, 371] on div "Property Address 905 OLMSTEAD DR Customer Provided" at bounding box center [175, 397] width 221 height 52
click at [117, 385] on input "905 OLMSTEAD DR" at bounding box center [175, 395] width 221 height 20
click at [498, 163] on input "TARO LEAF HOLDINGS LLC" at bounding box center [501, 165] width 162 height 20
click at [144, 385] on input "905 OLMSTEAD DR" at bounding box center [175, 395] width 221 height 20
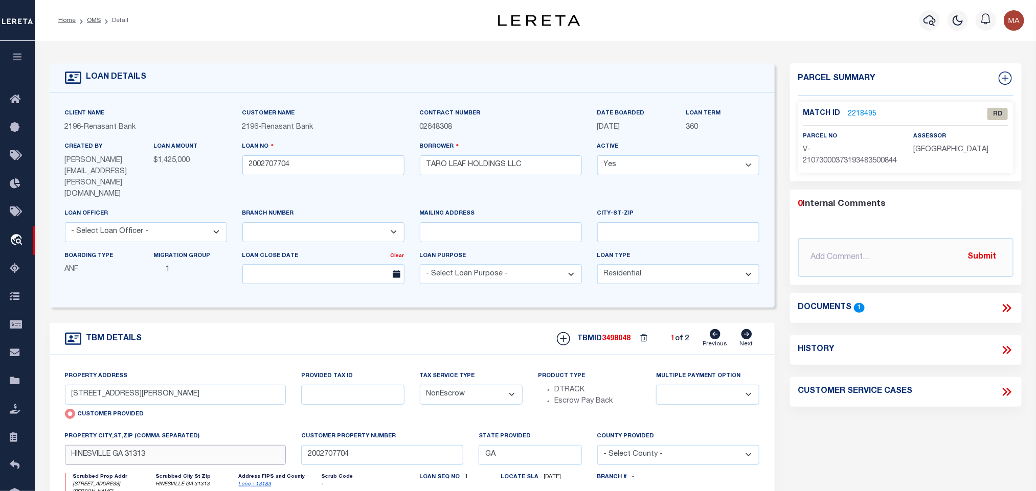
click at [158, 445] on input "HINESVILLE GA 31313" at bounding box center [175, 455] width 221 height 20
click at [223, 445] on input "HINESVILLE GA 31313" at bounding box center [175, 455] width 221 height 20
click at [253, 482] on link "Long - 13183" at bounding box center [255, 484] width 33 height 5
click at [151, 385] on input "905 OLMSTEAD DR" at bounding box center [175, 395] width 221 height 20
click at [509, 170] on input "TARO LEAF HOLDINGS LLC" at bounding box center [501, 165] width 162 height 20
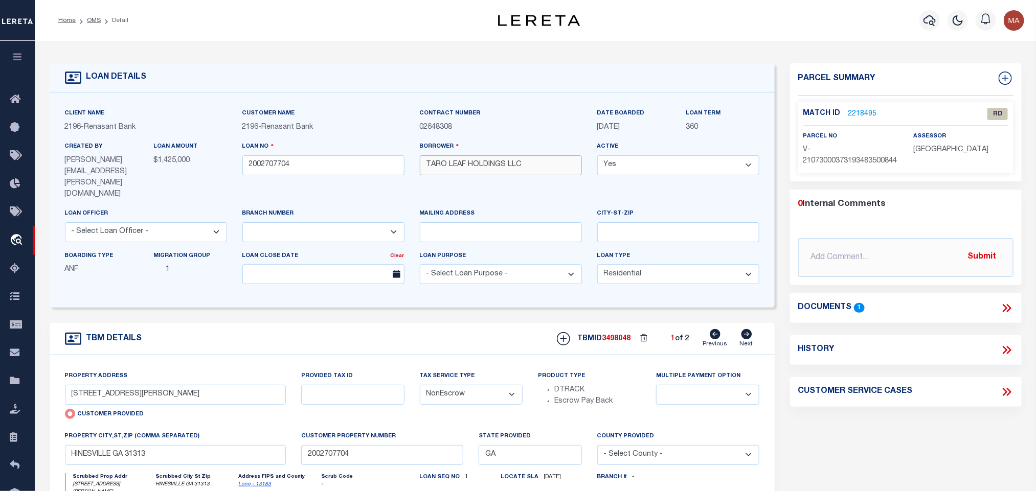
scroll to position [77, 0]
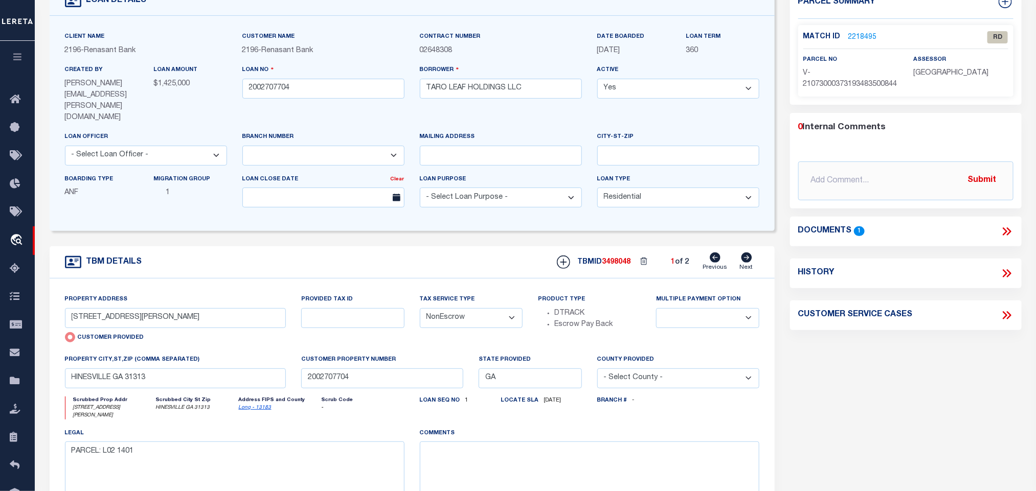
click at [746, 253] on icon at bounding box center [746, 258] width 11 height 10
type input "3 W CYPRESS STREET"
radio input "false"
select select
type input "LUDOWICI GA 31316"
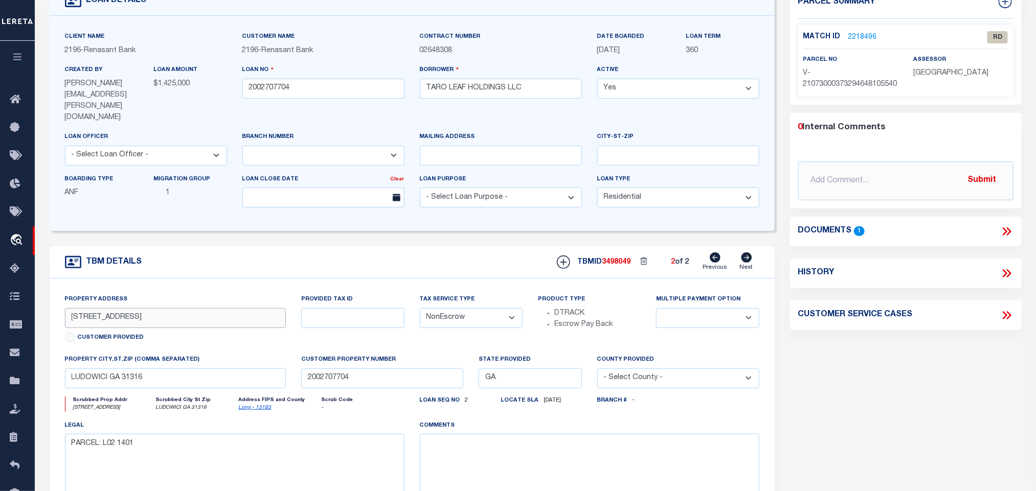
click at [227, 308] on input "3 W CYPRESS STREET" at bounding box center [175, 318] width 221 height 20
click at [270, 397] on div "Scrubbed Prop Addr 3 W CYPRESS STREET Scrubbed City St Zip LUDOWICI GA 31316 Ad…" at bounding box center [234, 409] width 355 height 24
click at [265, 405] on link "Long - 13183" at bounding box center [255, 407] width 33 height 5
click at [98, 308] on input "3 W CYPRESS STREET" at bounding box center [175, 318] width 221 height 20
drag, startPoint x: 110, startPoint y: 429, endPoint x: 147, endPoint y: 432, distance: 36.9
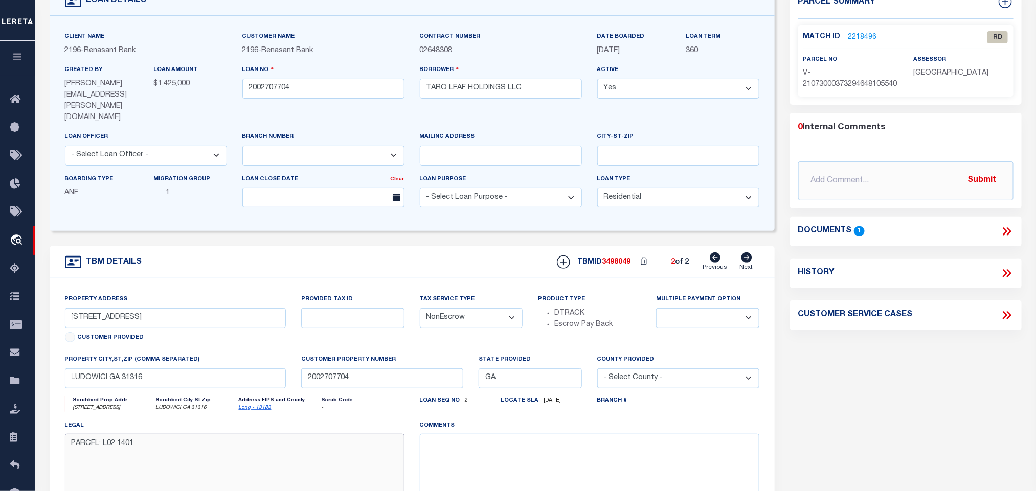
click at [147, 434] on textarea "PARCEL: L02 1401" at bounding box center [235, 466] width 340 height 64
click at [141, 308] on input "3 W CYPRESS STREET" at bounding box center [175, 318] width 221 height 20
click at [716, 253] on icon at bounding box center [715, 258] width 11 height 10
type input "905 OLMSTEAD DR"
radio input "true"
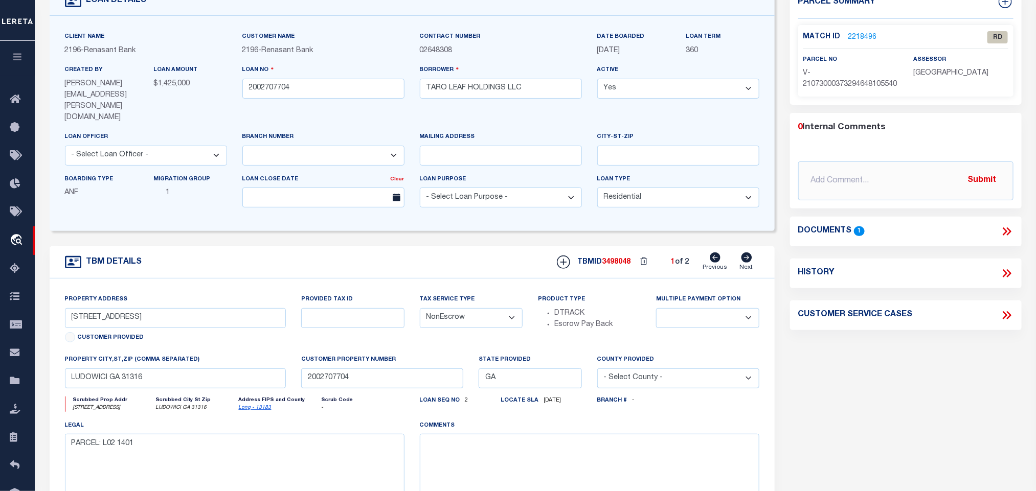
select select
type input "HINESVILLE GA 31313"
click at [201, 308] on input "905 OLMSTEAD DR" at bounding box center [175, 318] width 221 height 20
drag, startPoint x: 105, startPoint y: 429, endPoint x: 149, endPoint y: 433, distance: 44.1
click at [149, 442] on textarea "PARCEL: L02 1401" at bounding box center [235, 474] width 340 height 64
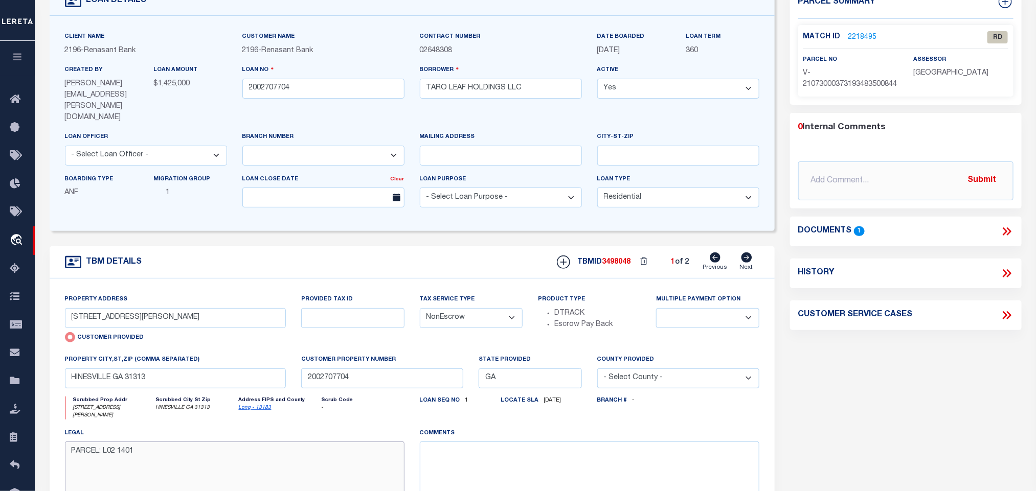
scroll to position [0, 0]
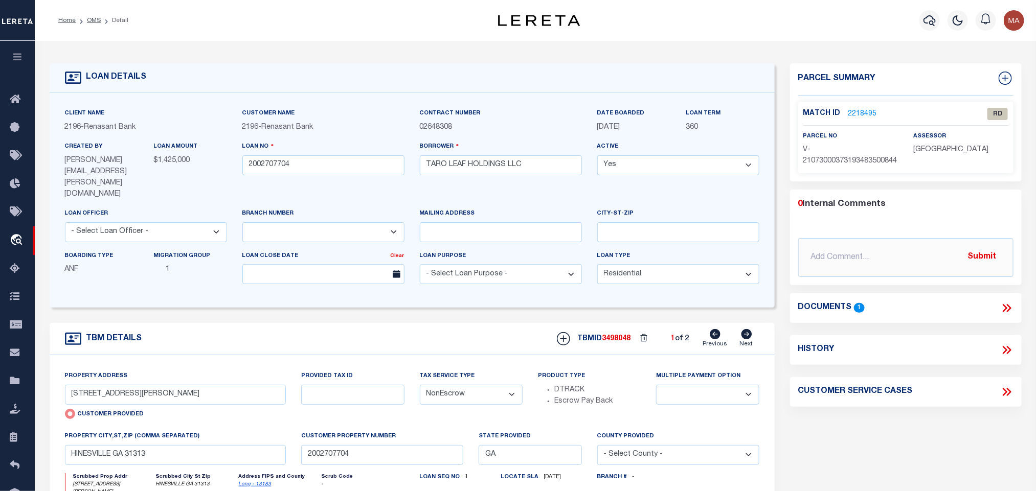
click at [860, 116] on link "2218495" at bounding box center [862, 114] width 29 height 11
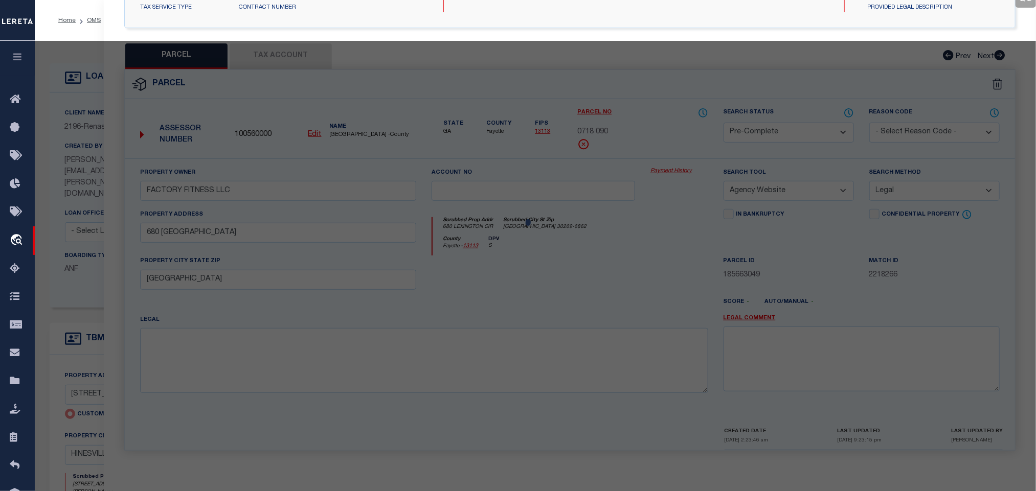
select select "AS"
select select
checkbox input "false"
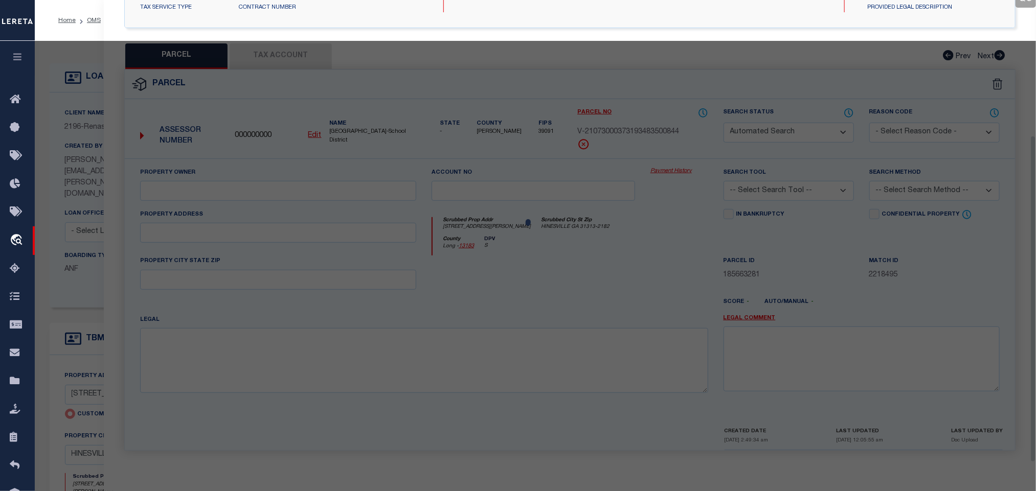
select select "RD"
type input "905 OLMSTEAD DR"
checkbox input "false"
type input "HINESVILLE GA 31313"
type textarea "Document uploaded that satisfies a legal requirement, changing from [GEOGRAPHIC…"
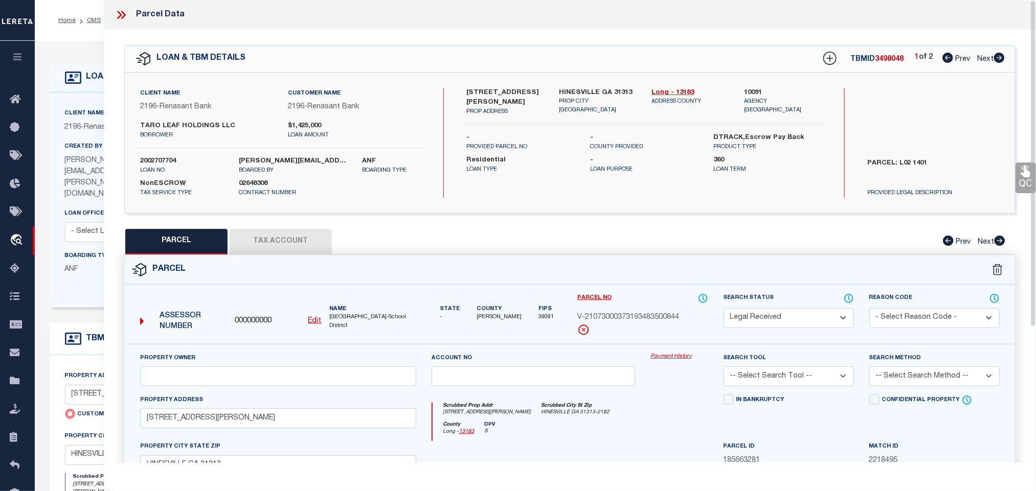
click at [313, 325] on u "Edit" at bounding box center [314, 321] width 13 height 7
type input "000000000"
type input "V-21073000373193483500844"
select select "RD"
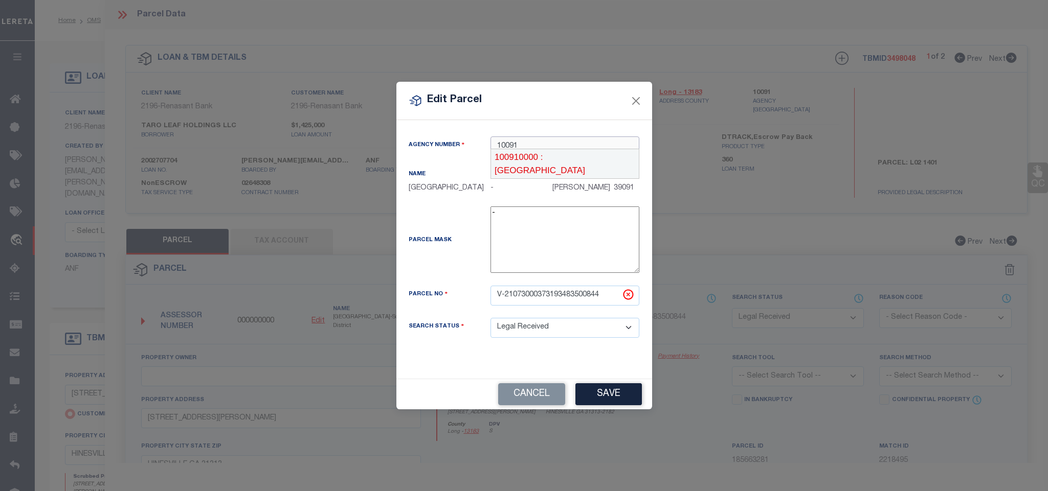
click at [629, 149] on div "100910000 : LONG COUNTY" at bounding box center [565, 163] width 148 height 29
drag, startPoint x: 515, startPoint y: 141, endPoint x: 549, endPoint y: 146, distance: 34.1
click at [549, 146] on input "1009" at bounding box center [564, 147] width 149 height 20
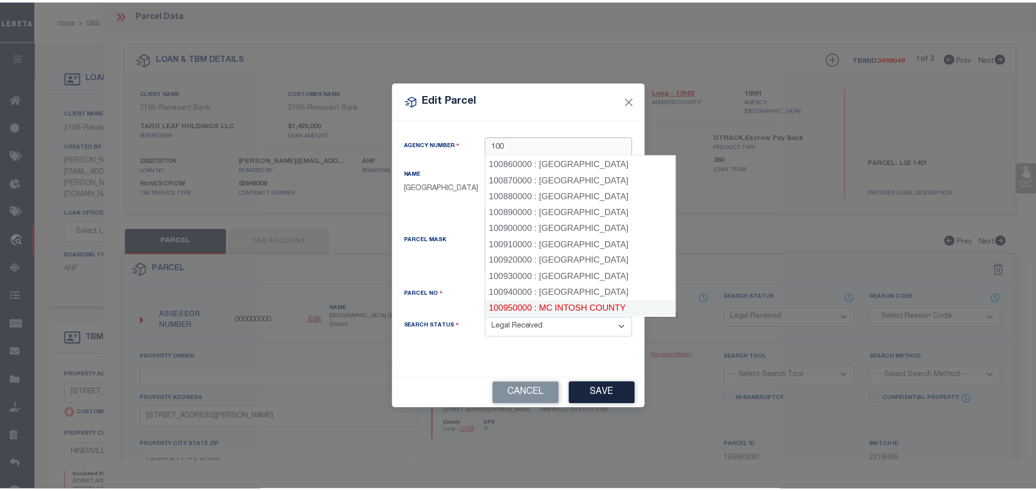
scroll to position [1354, 0]
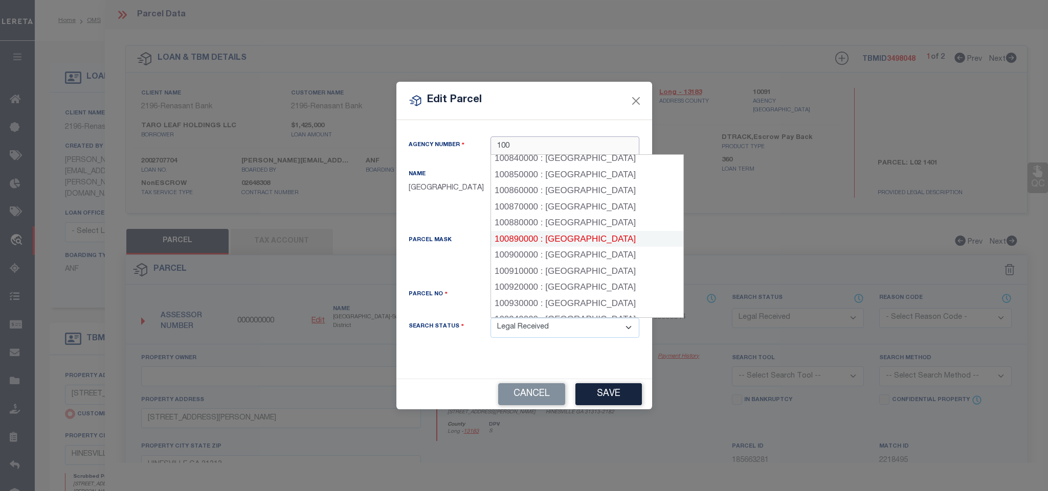
click at [579, 231] on div "100890000 : LIBERTY COUNTY" at bounding box center [587, 239] width 192 height 16
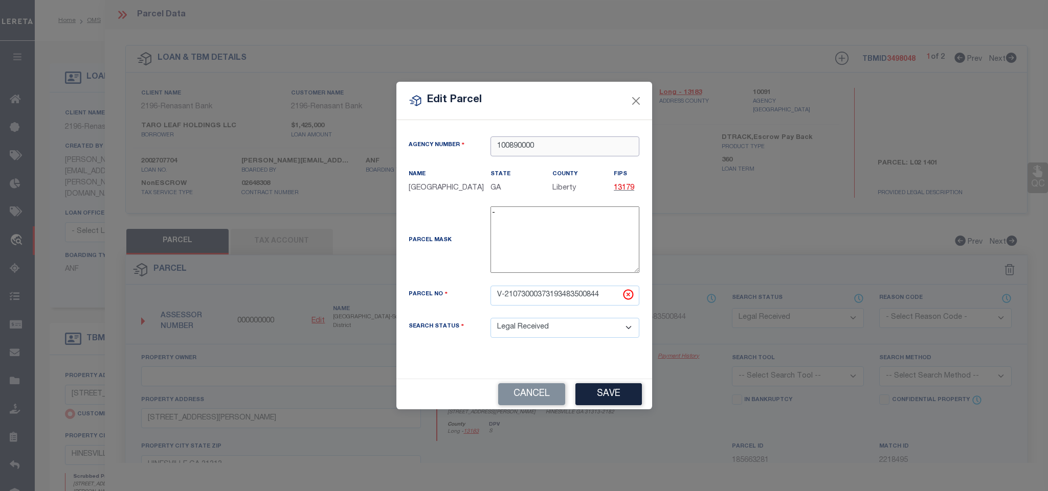
type input "100890000"
click at [586, 301] on input "V-21073000373193483500844" at bounding box center [564, 296] width 149 height 20
paste input "054C 003"
type input "054C 003"
click at [594, 386] on button "Save" at bounding box center [608, 394] width 66 height 22
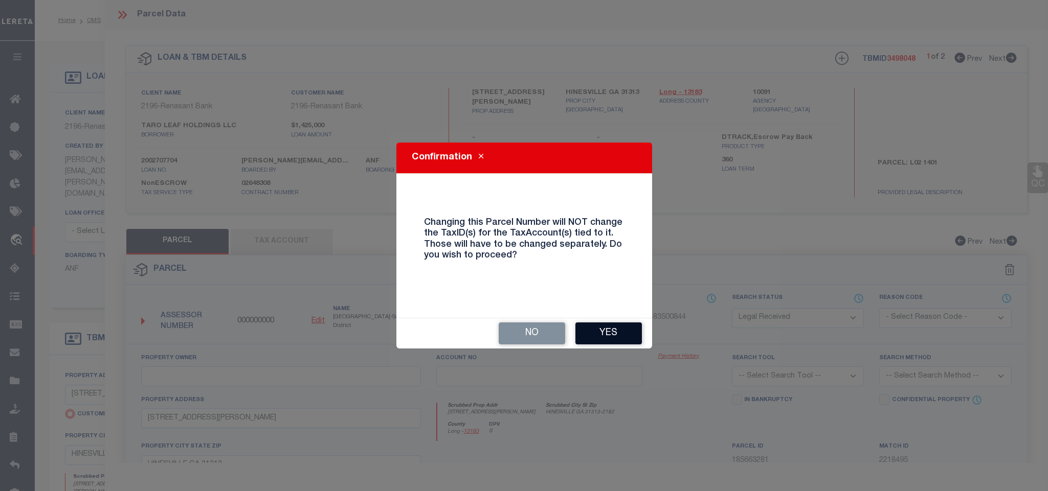
click at [600, 333] on button "Yes" at bounding box center [608, 334] width 66 height 22
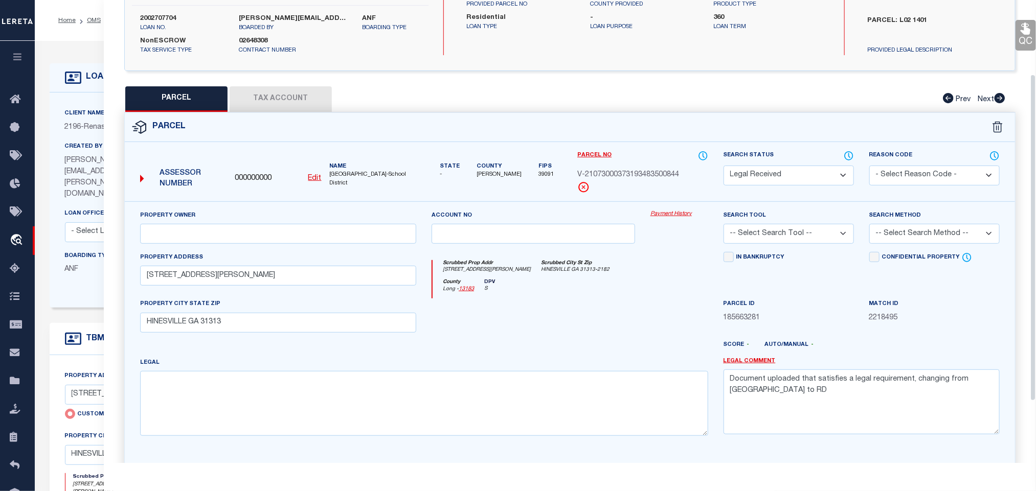
scroll to position [153, 0]
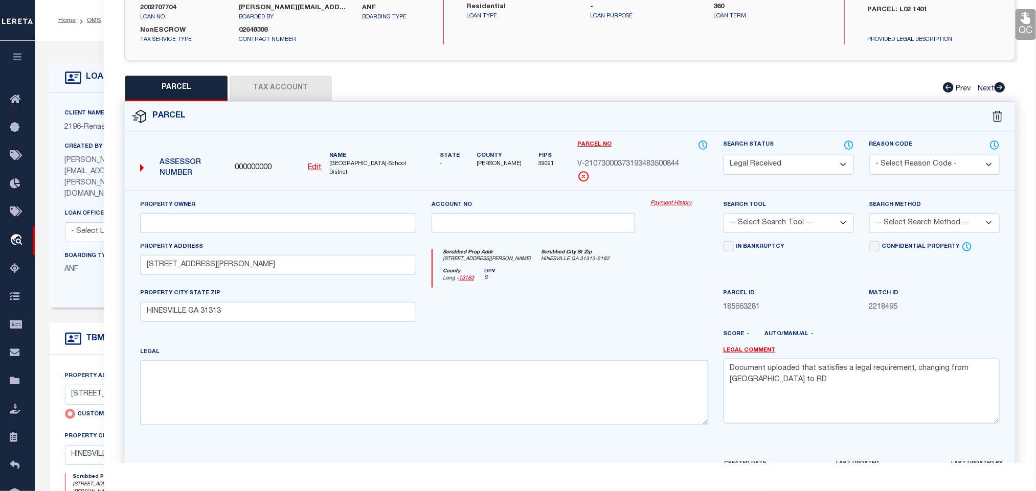
select select "RD"
checkbox input "false"
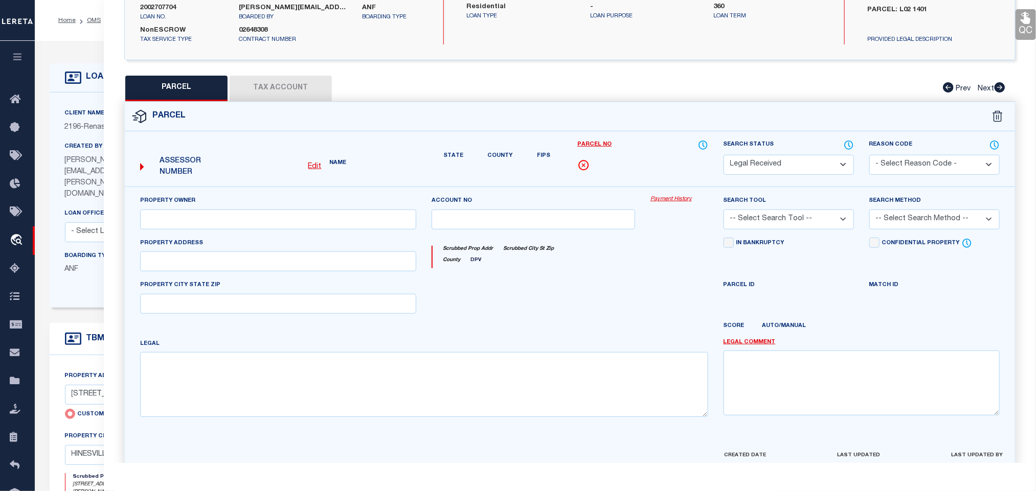
type input "905 OLMSTEAD DR"
checkbox input "false"
type input "HINESVILLE GA 31313"
type textarea "Document uploaded that satisfies a legal requirement, changing from [GEOGRAPHIC…"
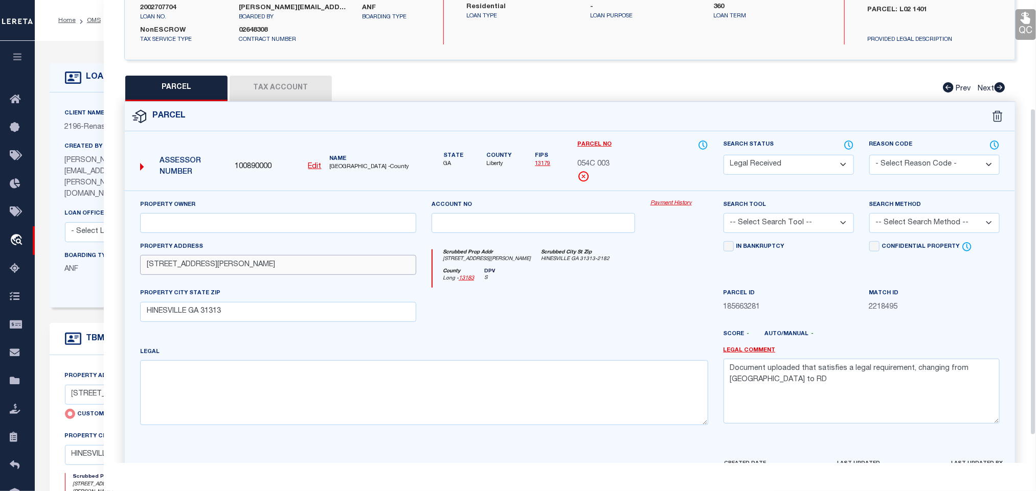
click at [186, 275] on input "905 OLMSTEAD DR" at bounding box center [278, 265] width 276 height 20
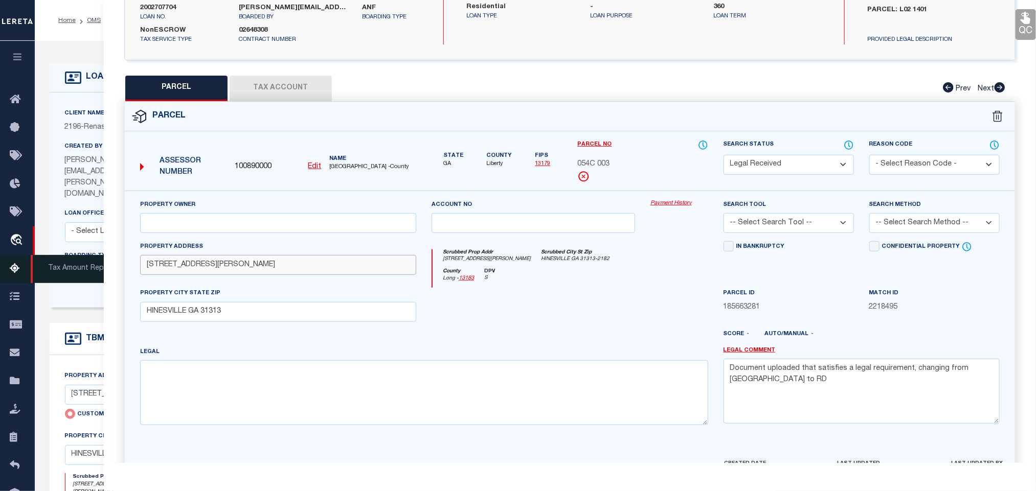
paste input "text"
type input "OLMSTEAD DR"
click at [502, 343] on div at bounding box center [606, 338] width 219 height 16
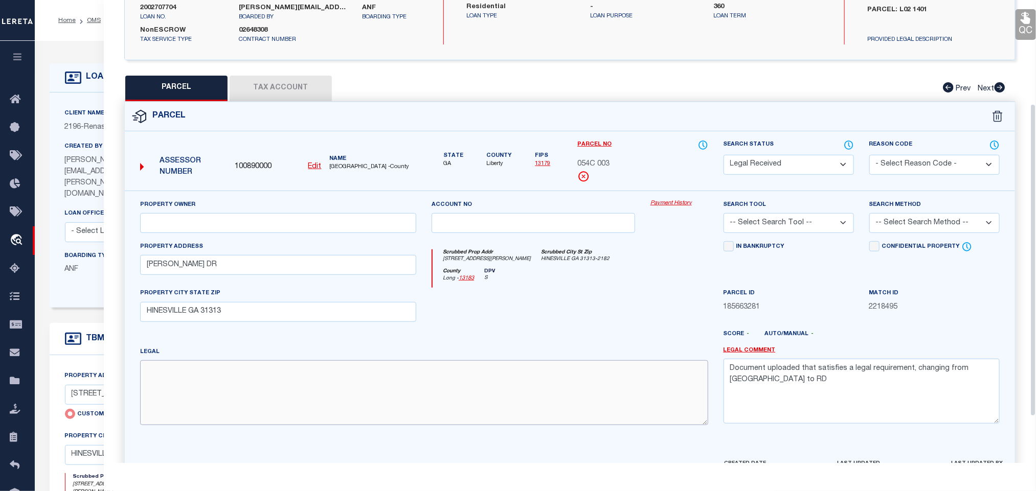
click at [504, 366] on textarea at bounding box center [424, 392] width 568 height 64
click at [570, 382] on textarea at bounding box center [424, 392] width 568 height 64
paste textarea ".58 AC S/S OLMSTEAD DRIVE"
type textarea ".58 AC S/S OLMSTEAD DRIVE"
click at [911, 382] on textarea "Document uploaded that satisfies a legal requirement, changing from [GEOGRAPHIC…" at bounding box center [862, 391] width 276 height 64
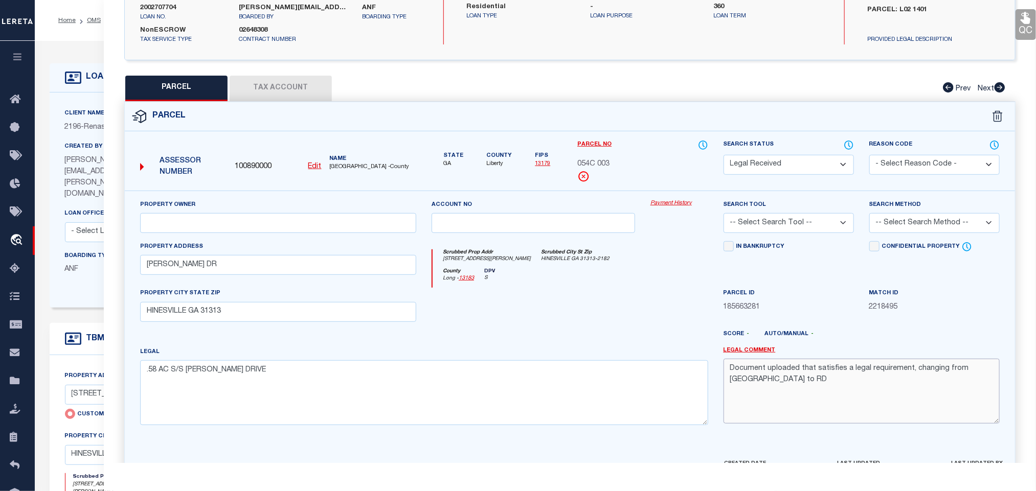
click at [911, 382] on textarea "Document uploaded that satisfies a legal requirement, changing from [GEOGRAPHIC…" at bounding box center [862, 391] width 276 height 64
click at [810, 228] on select "-- Select Search Tool -- 3rd Party Website Agency File Agency Website ATLS CNV-…" at bounding box center [789, 223] width 130 height 20
select select "AGW"
click at [724, 216] on select "-- Select Search Tool -- 3rd Party Website Agency File Agency Website ATLS CNV-…" at bounding box center [789, 223] width 130 height 20
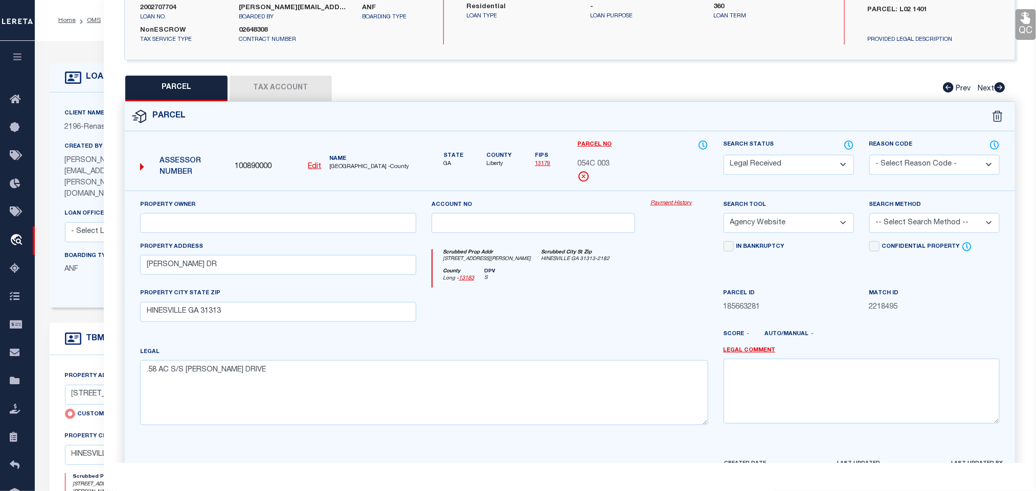
drag, startPoint x: 911, startPoint y: 221, endPoint x: 913, endPoint y: 232, distance: 10.3
click at [911, 221] on select "-- Select Search Method -- Property Address Legal Liability Info Provided" at bounding box center [934, 223] width 130 height 20
select select "LEG"
click at [869, 216] on select "-- Select Search Method -- Property Address Legal Liability Info Provided" at bounding box center [934, 223] width 130 height 20
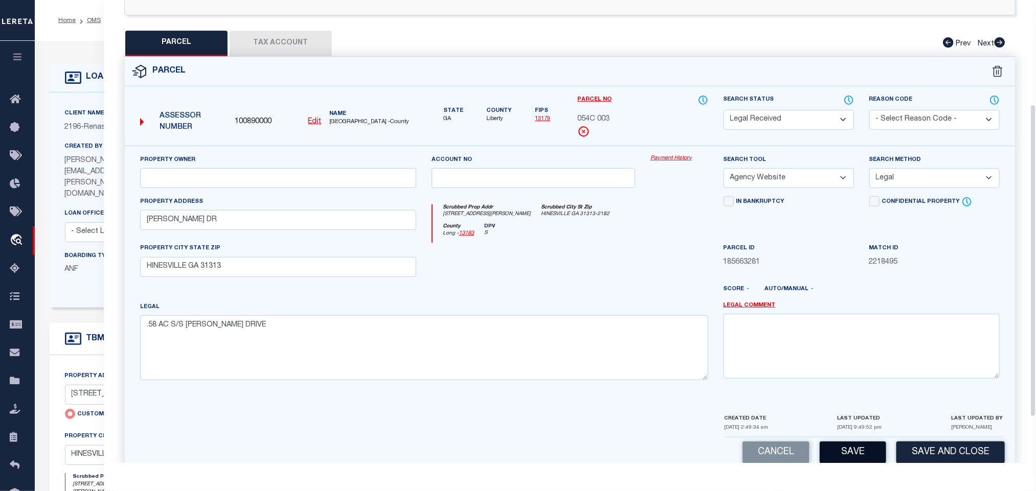
scroll to position [222, 0]
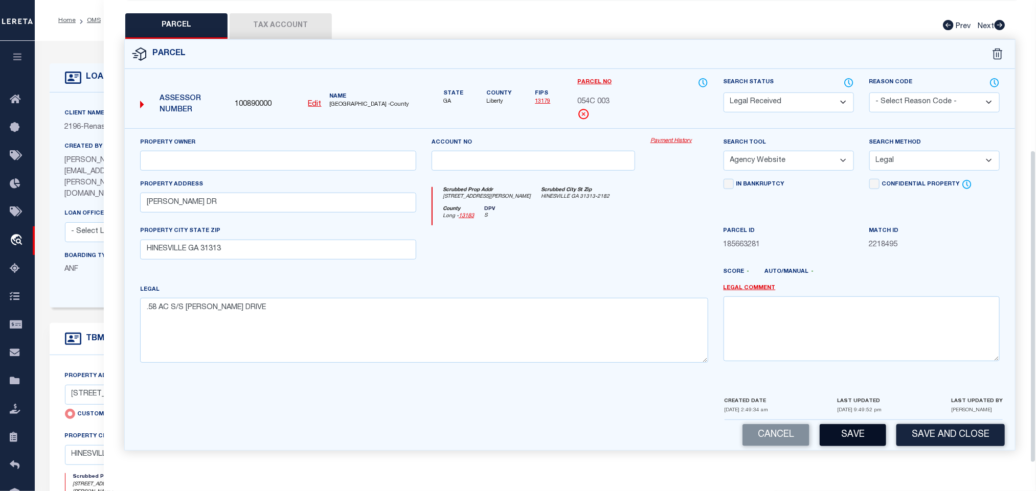
click at [854, 432] on button "Save" at bounding box center [853, 435] width 66 height 22
click at [291, 21] on button "Tax Account" at bounding box center [281, 26] width 102 height 26
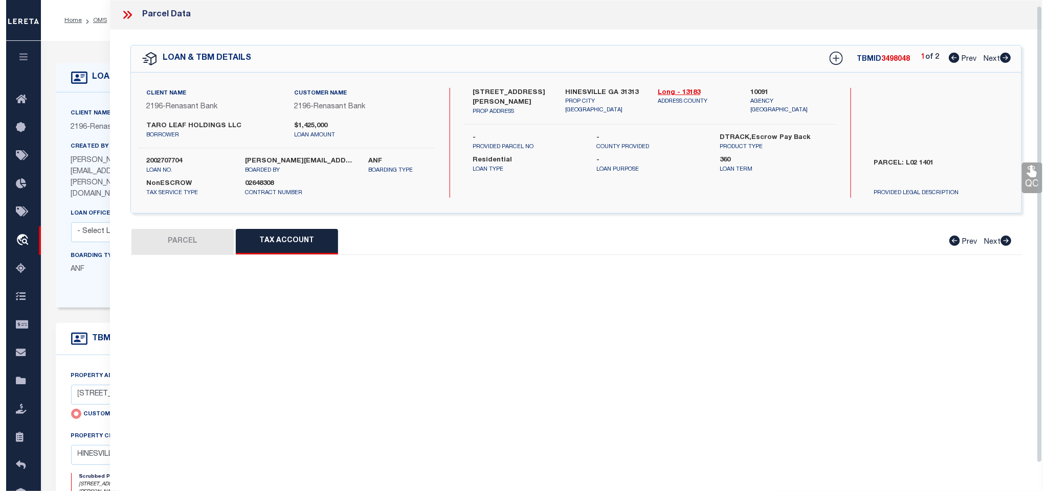
scroll to position [6, 0]
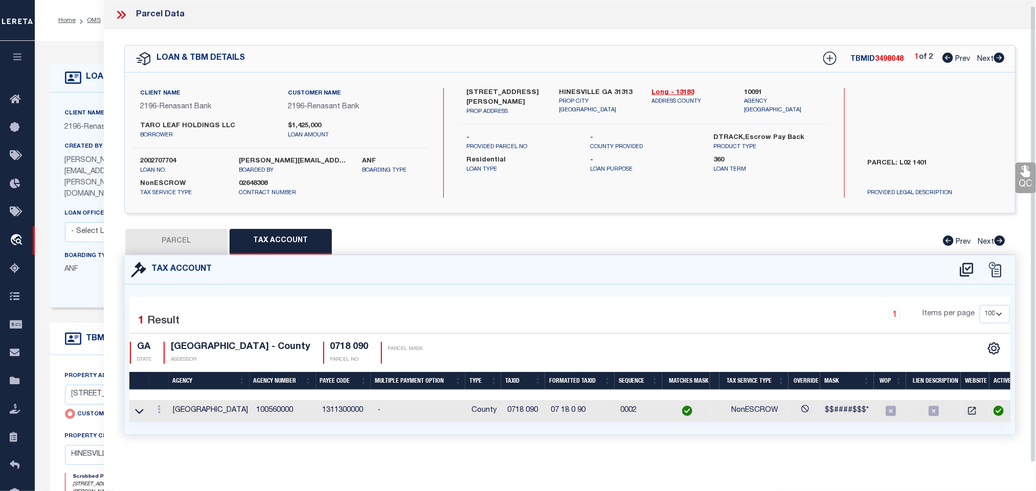
select select "100"
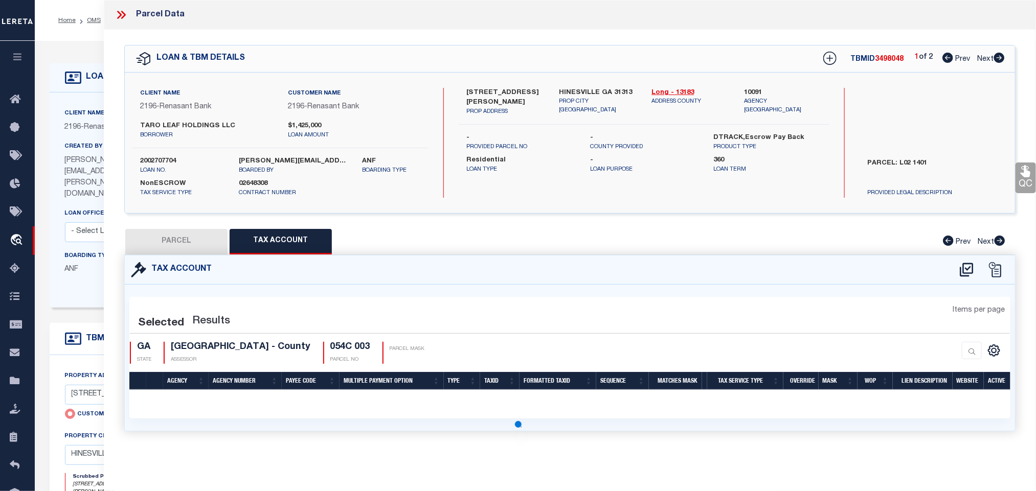
select select "100"
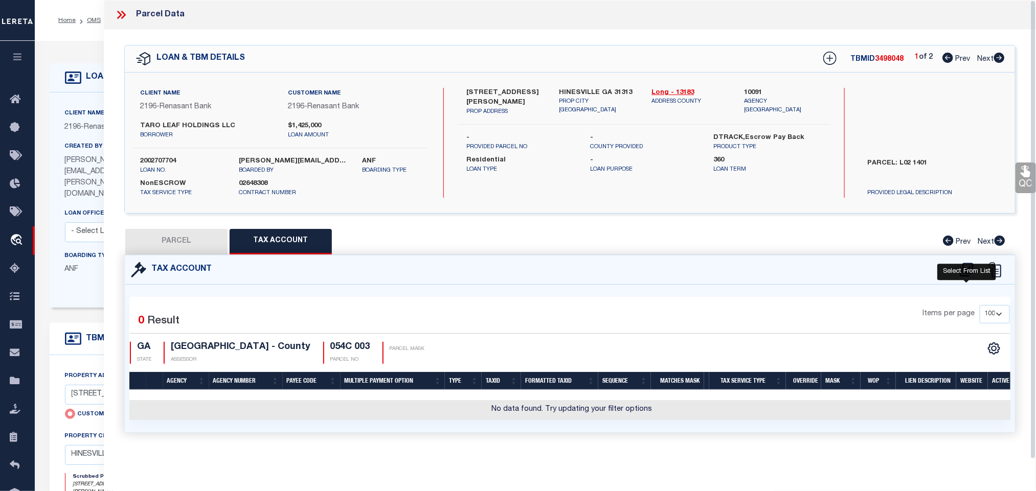
click at [965, 274] on icon at bounding box center [966, 270] width 17 height 16
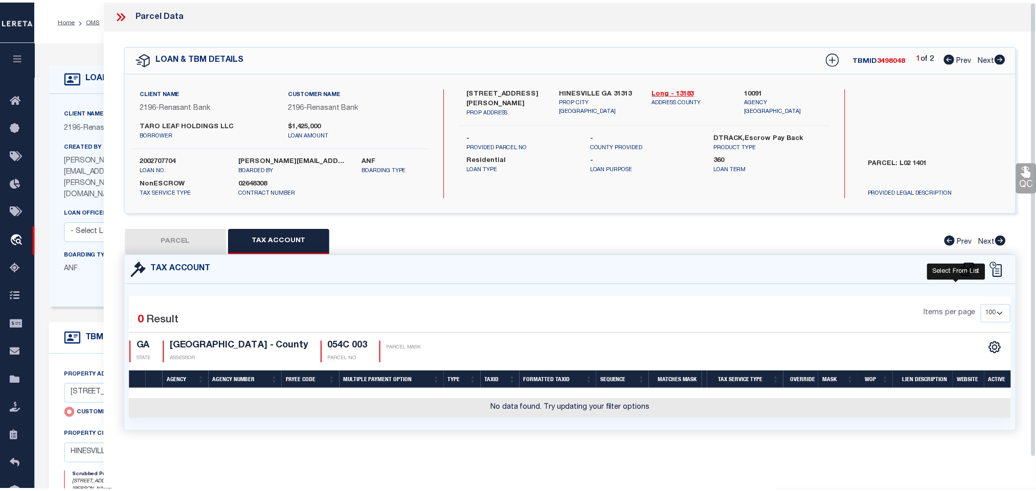
scroll to position [0, 0]
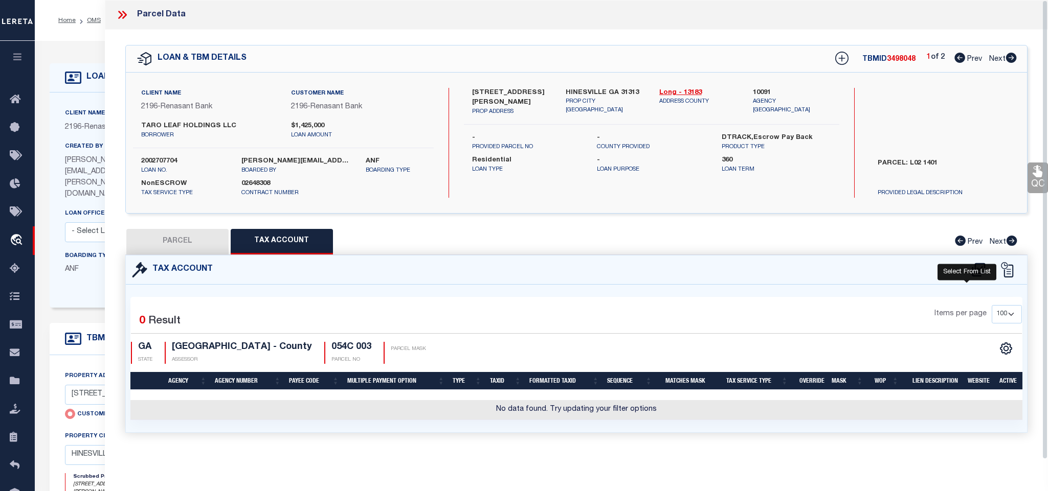
select select "200"
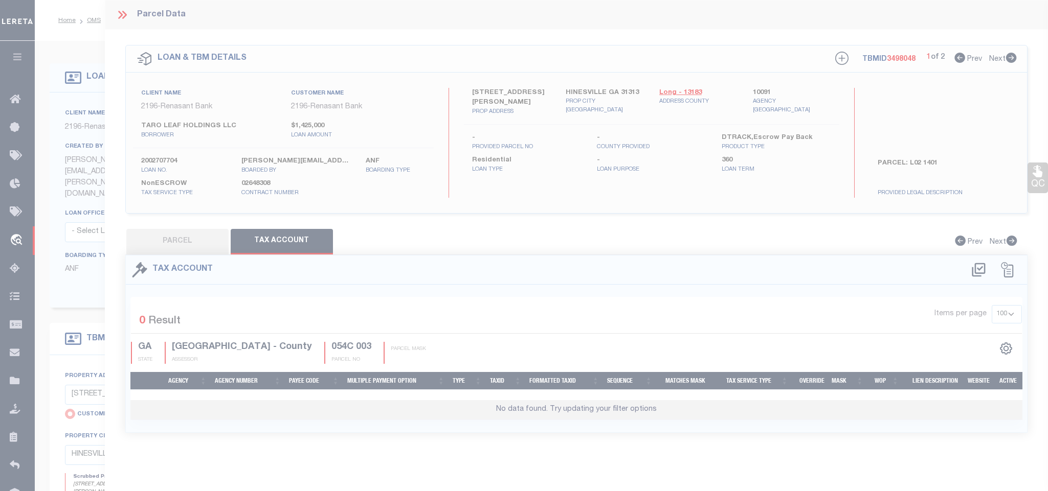
select select "200"
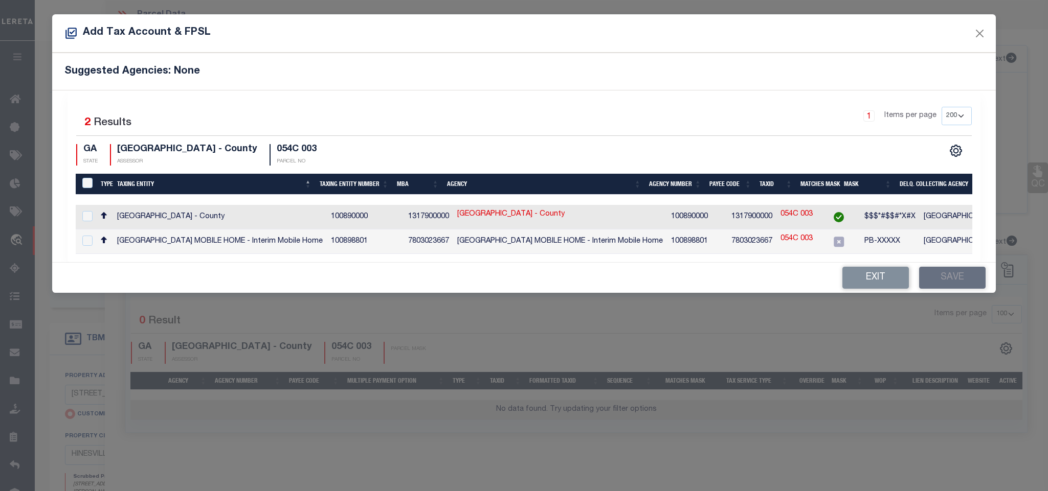
click at [919, 214] on td "LIBERTY COUNTY - County" at bounding box center [1026, 217] width 214 height 25
checkbox input "true"
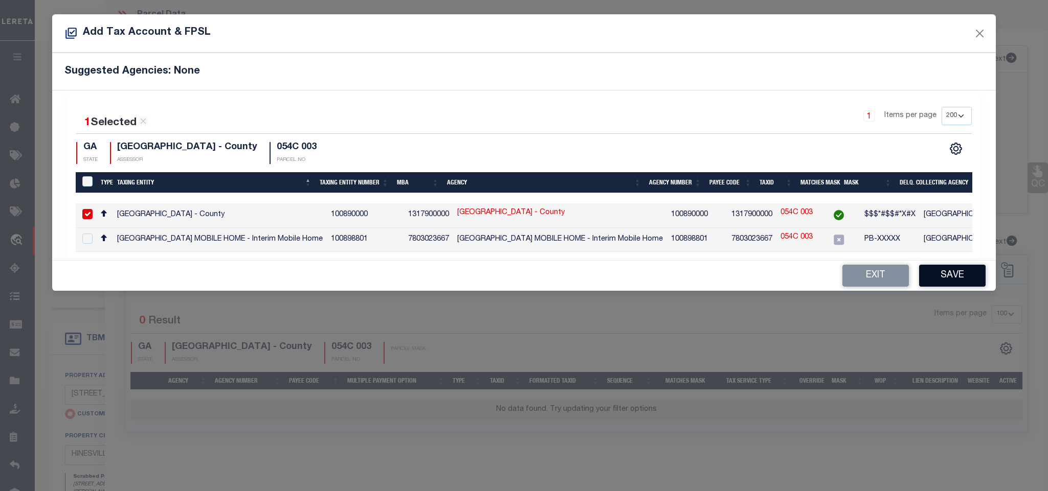
click at [942, 287] on button "Save" at bounding box center [952, 276] width 66 height 22
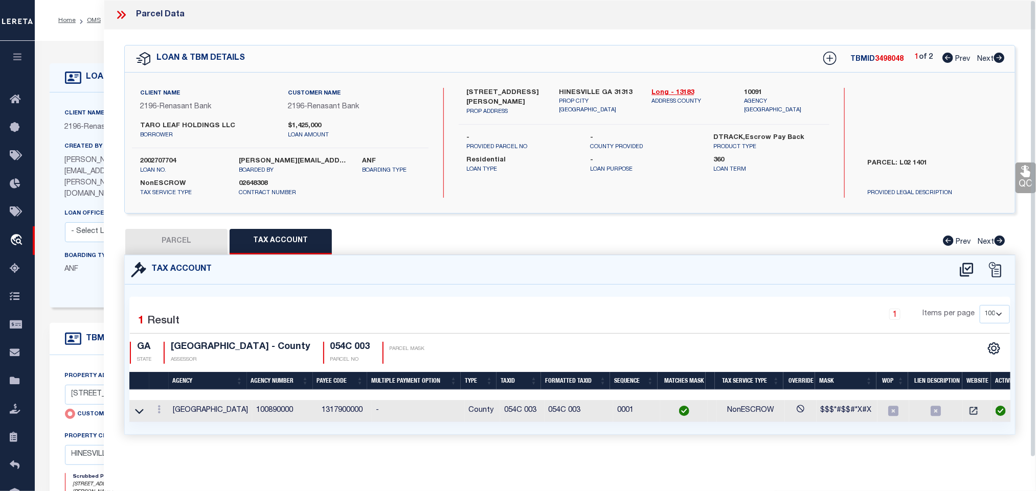
click at [492, 86] on div "Client Name 2196 - Renasant Bank Customer Name 2196 - Renasant Bank TARO LEAF H…" at bounding box center [570, 143] width 890 height 141
copy div "905 OLMSTEAD DR"
click at [139, 415] on icon at bounding box center [139, 411] width 9 height 11
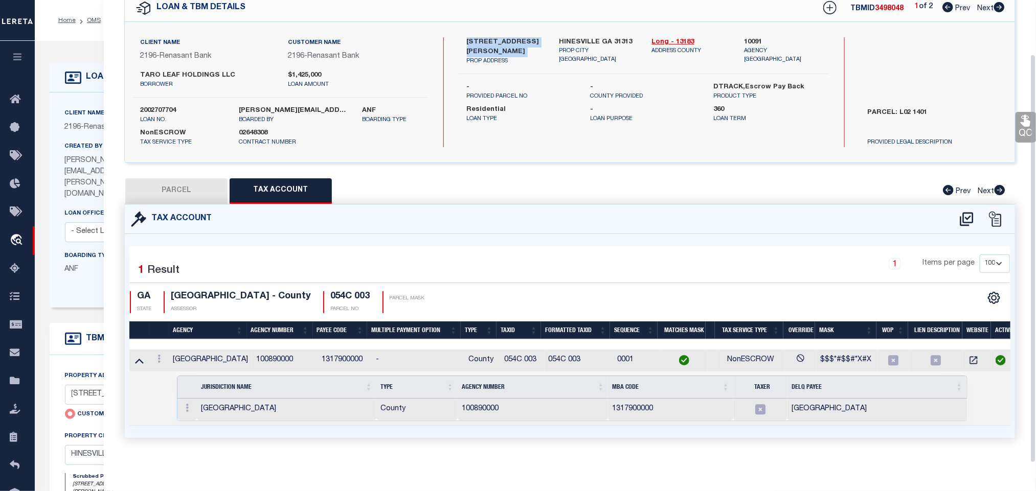
scroll to position [62, 0]
click at [206, 178] on button "PARCEL" at bounding box center [176, 191] width 102 height 26
select select "AS"
select select
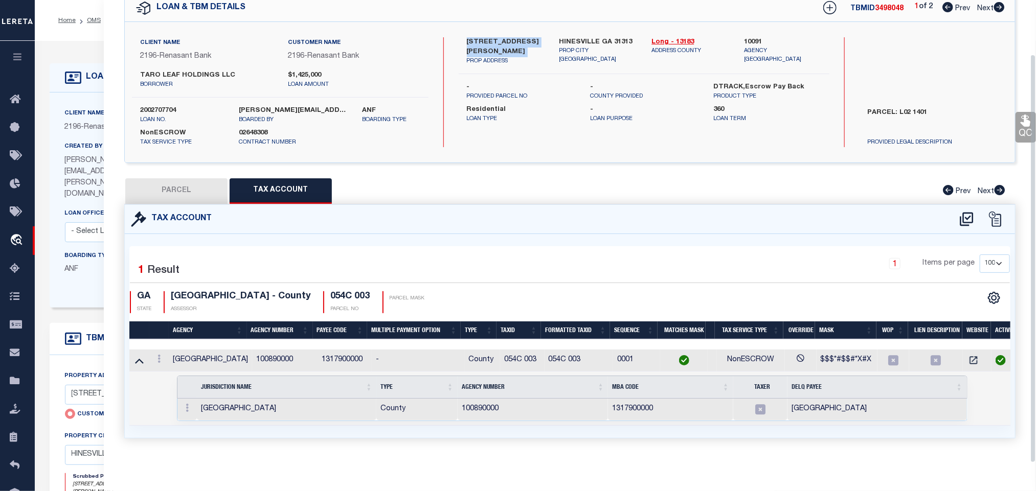
checkbox input "false"
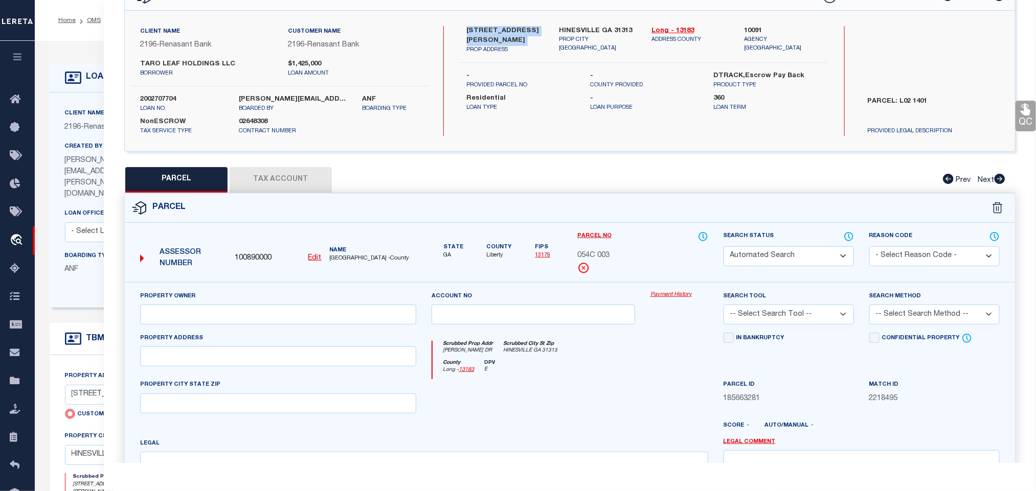
select select "RD"
select select "AGW"
select select "LEG"
type input "OLMSTEAD DR"
type input "HINESVILLE GA 31313"
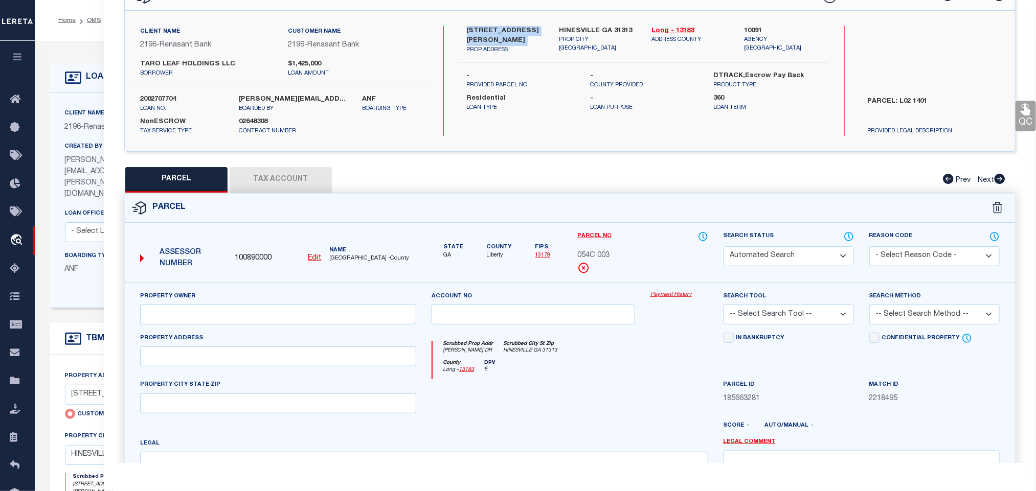
type textarea ".58 AC S/S OLMSTEAD DRIVE"
click at [795, 257] on select "Automated Search Bad Parcel Complete Duplicate Parcel High Dollar Reporting In …" at bounding box center [789, 256] width 130 height 20
select select "JR"
drag, startPoint x: 795, startPoint y: 257, endPoint x: 672, endPoint y: 316, distance: 136.3
click at [795, 257] on select "Automated Search Bad Parcel Complete Duplicate Parcel High Dollar Reporting In …" at bounding box center [789, 256] width 130 height 20
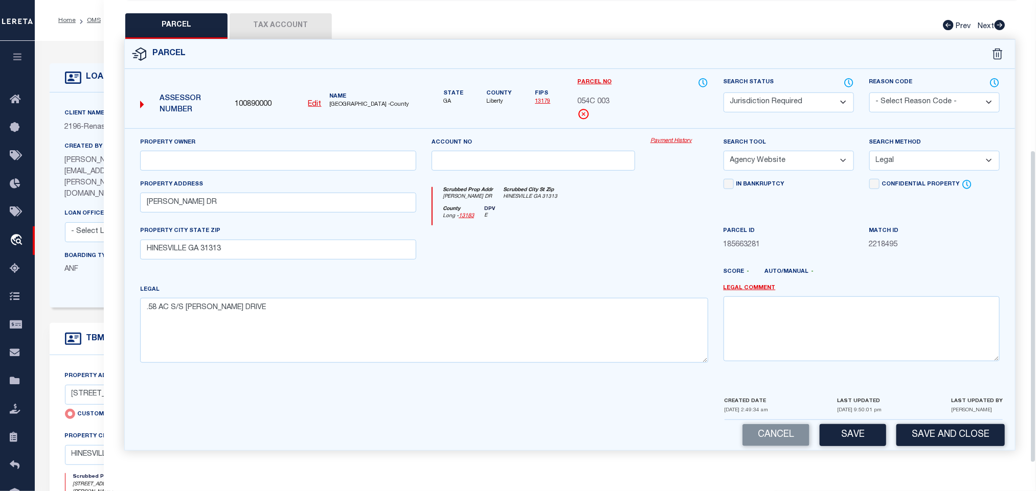
scroll to position [222, 0]
click at [773, 349] on textarea at bounding box center [862, 329] width 276 height 64
paste textarea "Tax District"
click at [838, 323] on textarea "Tax District" at bounding box center [862, 329] width 276 height 64
paste textarea "HINESVILLE"
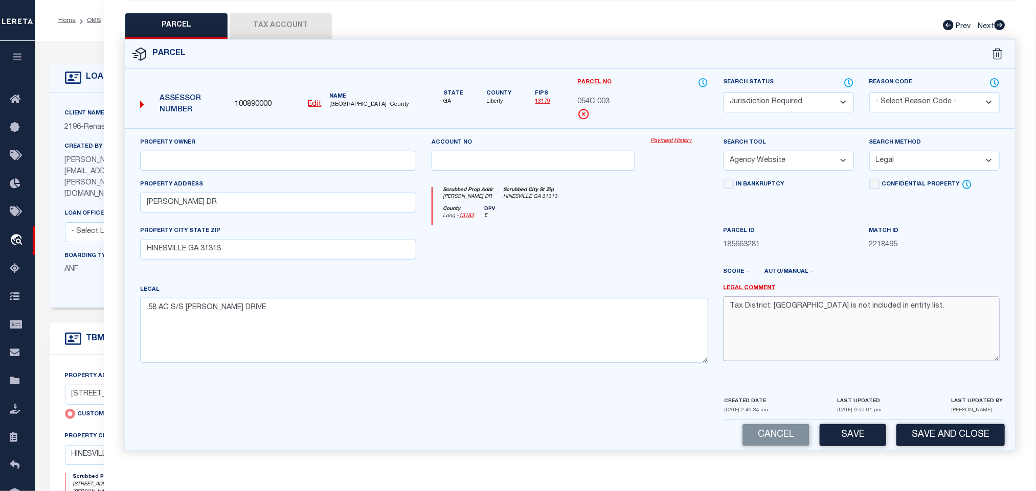
type textarea "Tax District: HINESVILLE is not included in entity list."
click at [916, 436] on button "Save and Close" at bounding box center [950, 435] width 108 height 22
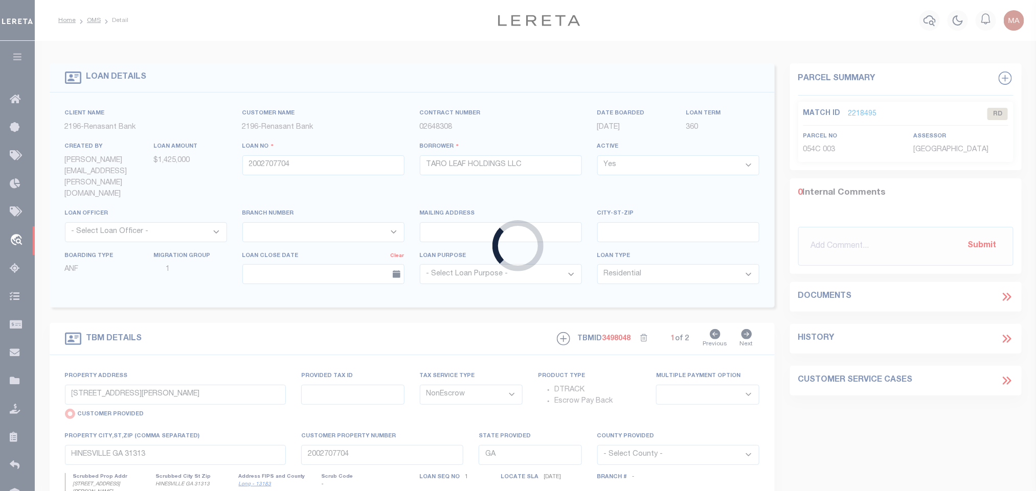
select select
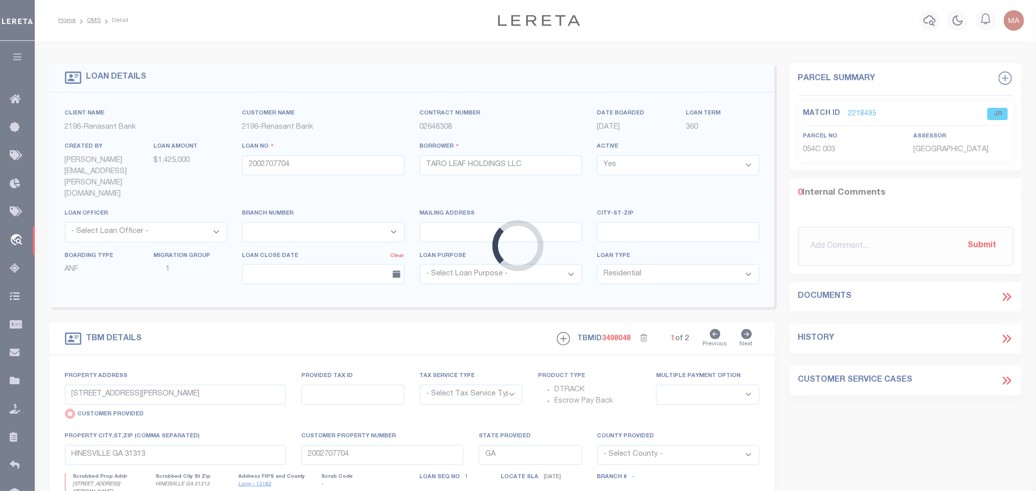
select select "NonEscrow"
select select
select select "4983"
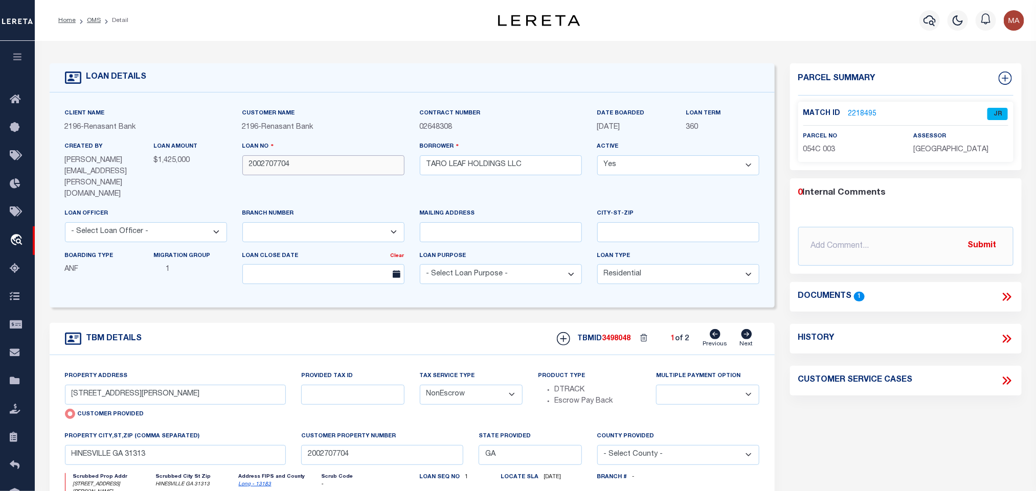
click at [264, 169] on input "2002707704" at bounding box center [323, 165] width 162 height 20
click at [264, 168] on input "2002707704" at bounding box center [323, 165] width 162 height 20
click at [626, 335] on span "3498048" at bounding box center [616, 338] width 29 height 7
copy span "3498048"
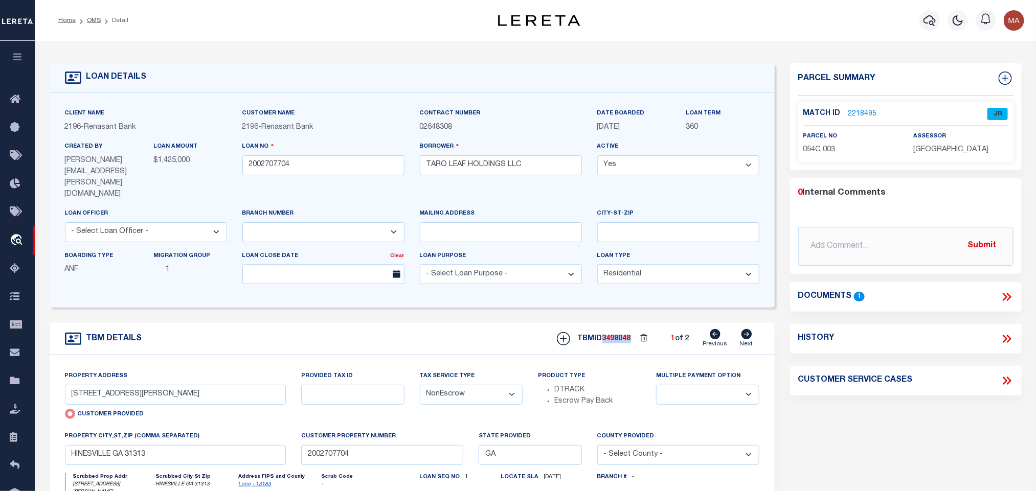
drag, startPoint x: 987, startPoint y: 143, endPoint x: 976, endPoint y: 150, distance: 12.9
click at [987, 143] on div "assessor LIBERTY COUNTY" at bounding box center [960, 143] width 95 height 25
click at [961, 154] on p "LIBERTY COUNTY" at bounding box center [960, 150] width 95 height 11
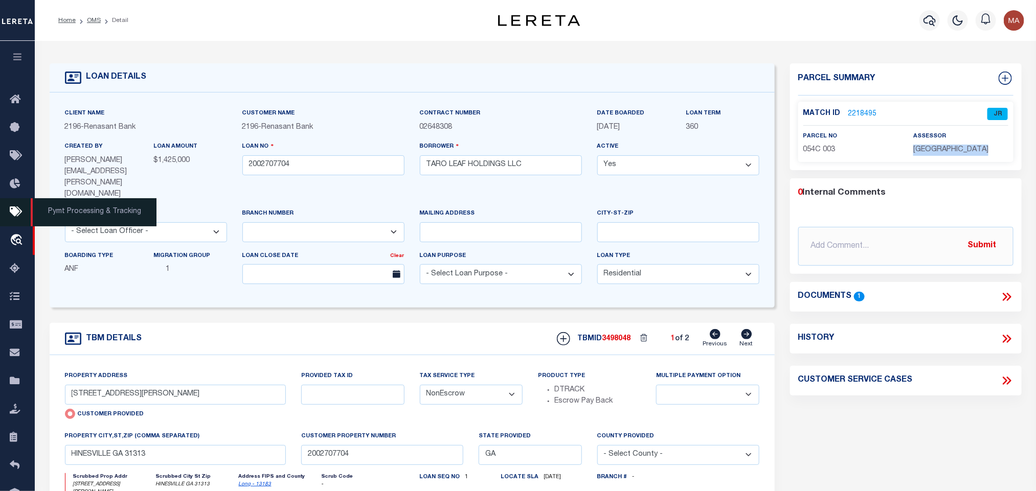
copy div "LIBERTY COUNTY"
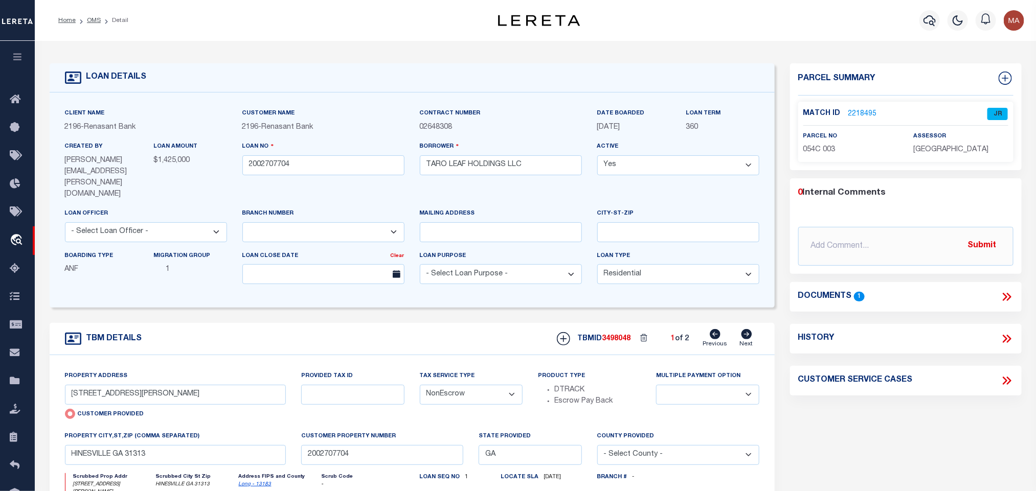
click at [824, 155] on p "054C 003" at bounding box center [850, 150] width 95 height 11
copy div "054C 003"
drag, startPoint x: 745, startPoint y: 316, endPoint x: 581, endPoint y: 354, distance: 168.4
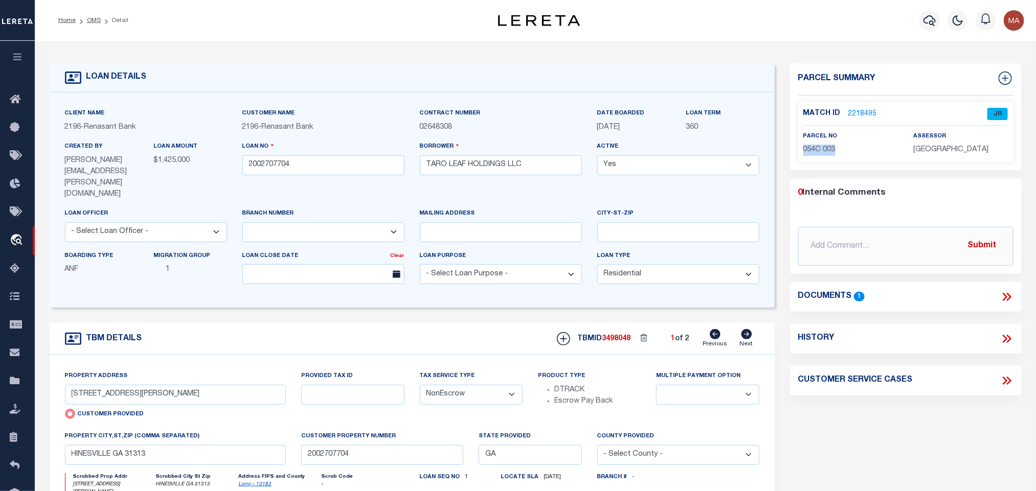
click at [745, 329] on icon at bounding box center [746, 334] width 11 height 10
type input "3 W CYPRESS STREET"
radio input "false"
select select
type input "LUDOWICI GA 31316"
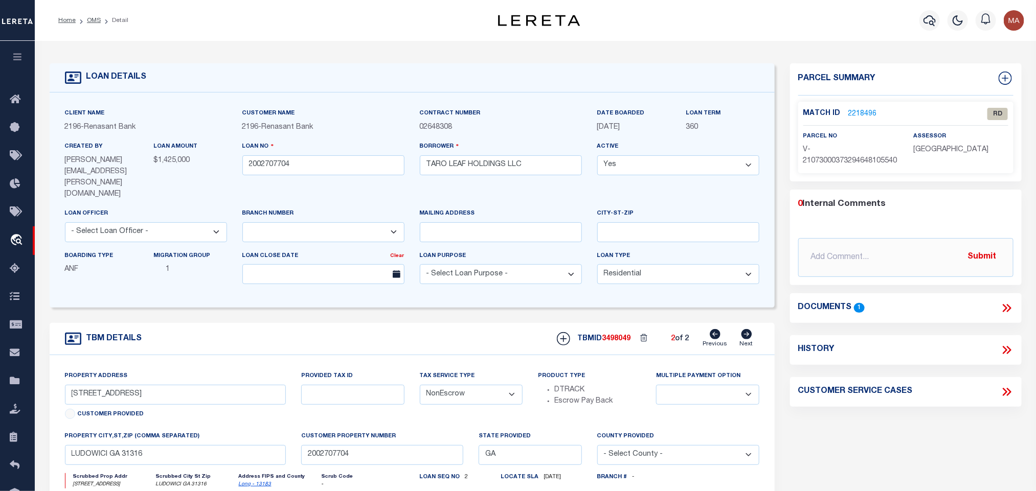
click at [866, 109] on link "2218496" at bounding box center [862, 114] width 29 height 11
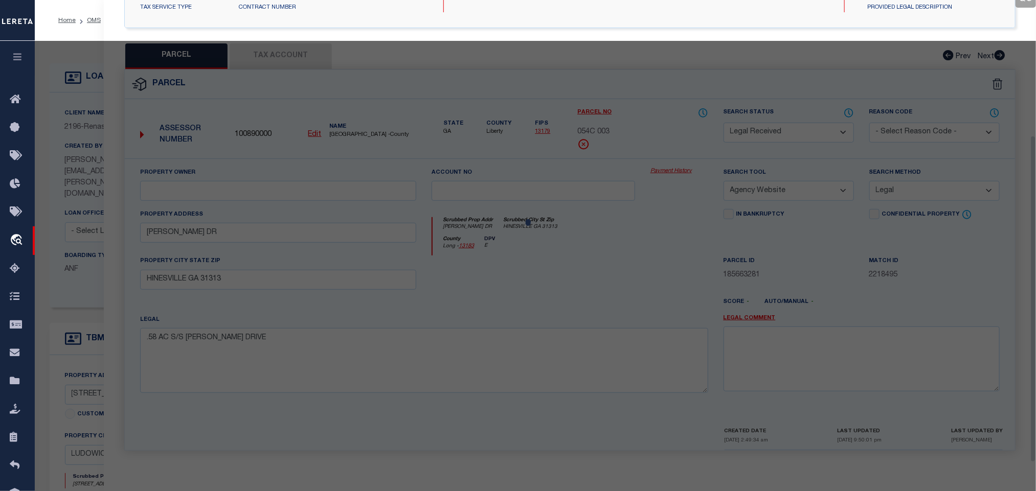
select select "AS"
select select
checkbox input "false"
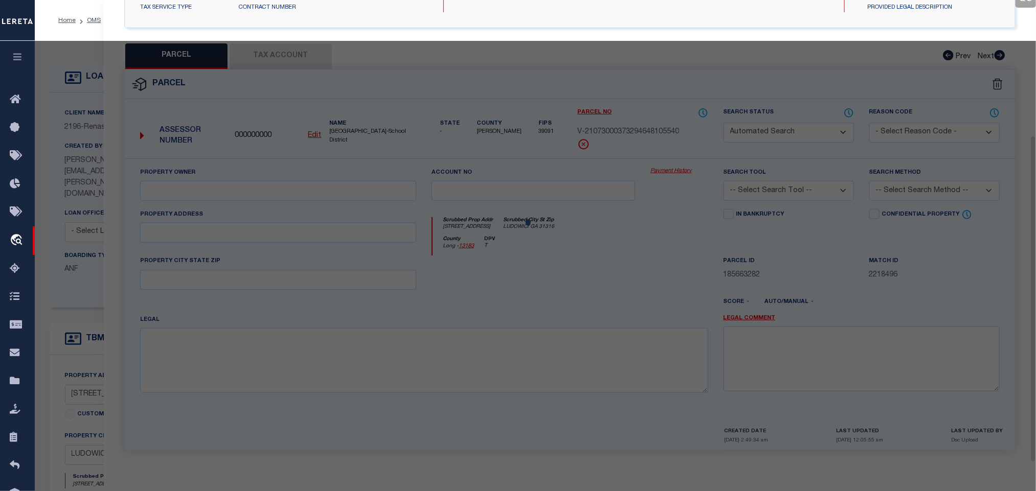
select select "RD"
type input "3 W CYPRESS STREET"
checkbox input "false"
type input "LUDOWICI GA 31316"
type textarea "Document uploaded that satisfies a legal requirement, changing from [GEOGRAPHIC…"
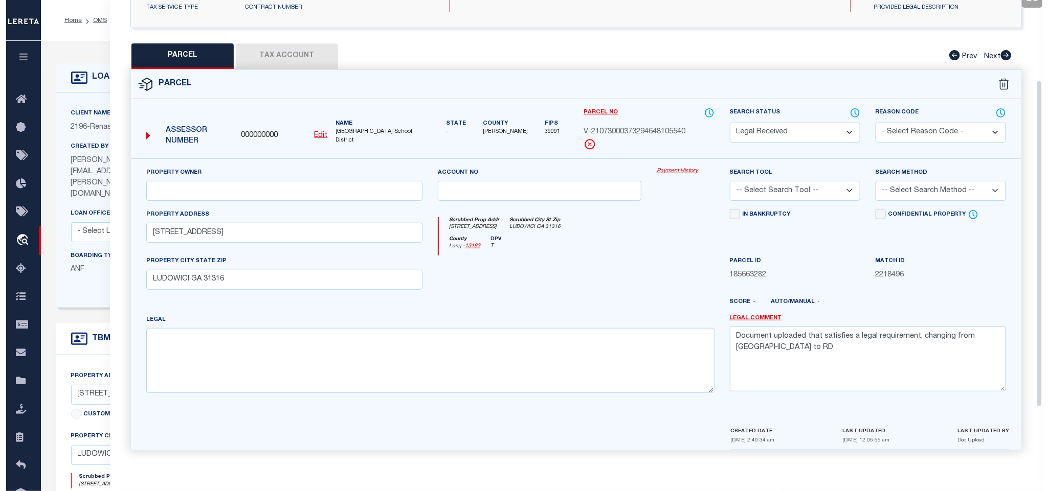
scroll to position [0, 0]
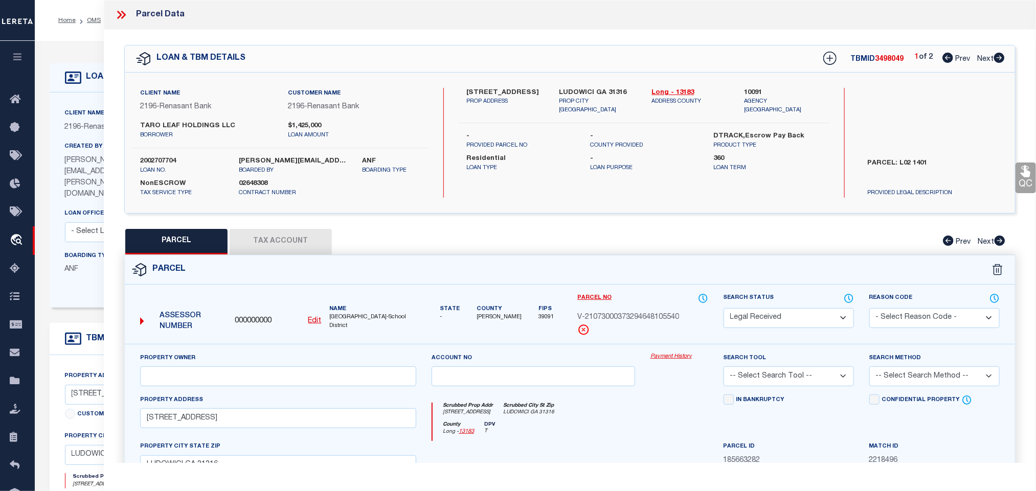
click at [315, 321] on u "Edit" at bounding box center [314, 321] width 13 height 7
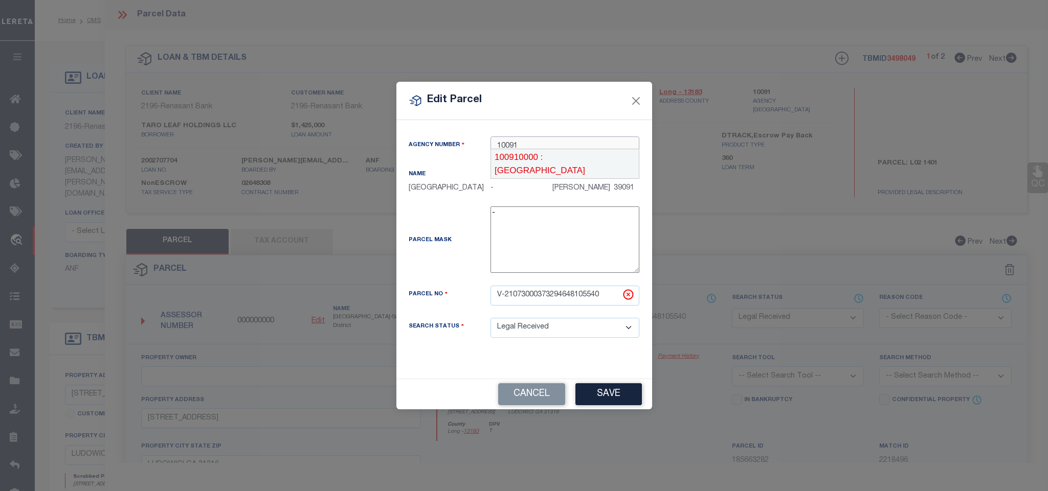
click at [571, 155] on div "100910000 : LONG COUNTY" at bounding box center [565, 163] width 148 height 29
type input "100910000"
click at [566, 301] on input "V-21073000373294648105540" at bounding box center [564, 296] width 149 height 20
paste input "L02 099"
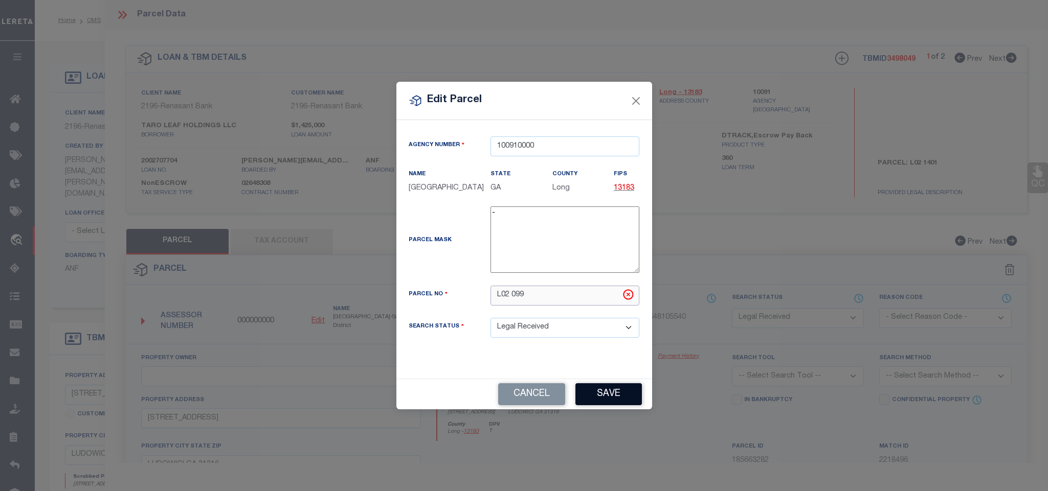
type input "L02 099"
click at [596, 390] on button "Save" at bounding box center [608, 394] width 66 height 22
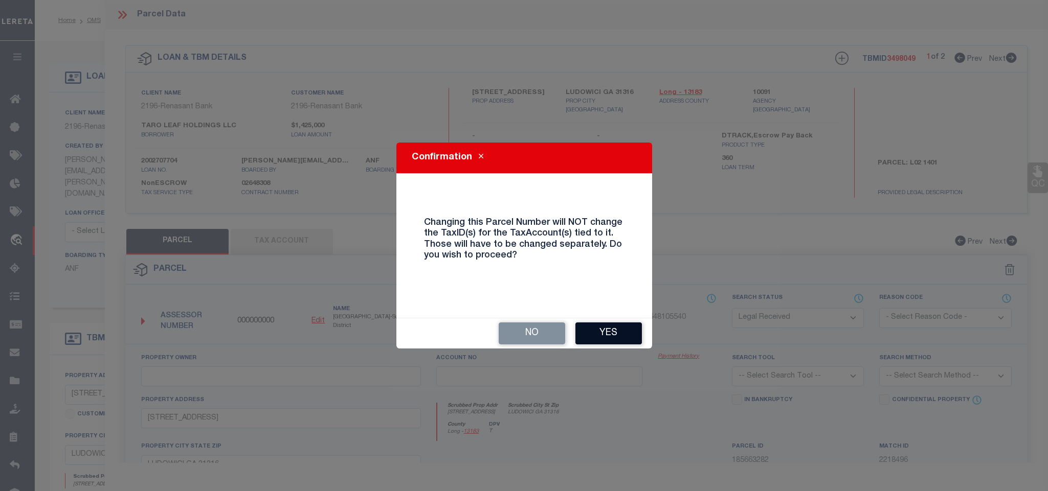
click at [608, 328] on button "Yes" at bounding box center [608, 334] width 66 height 22
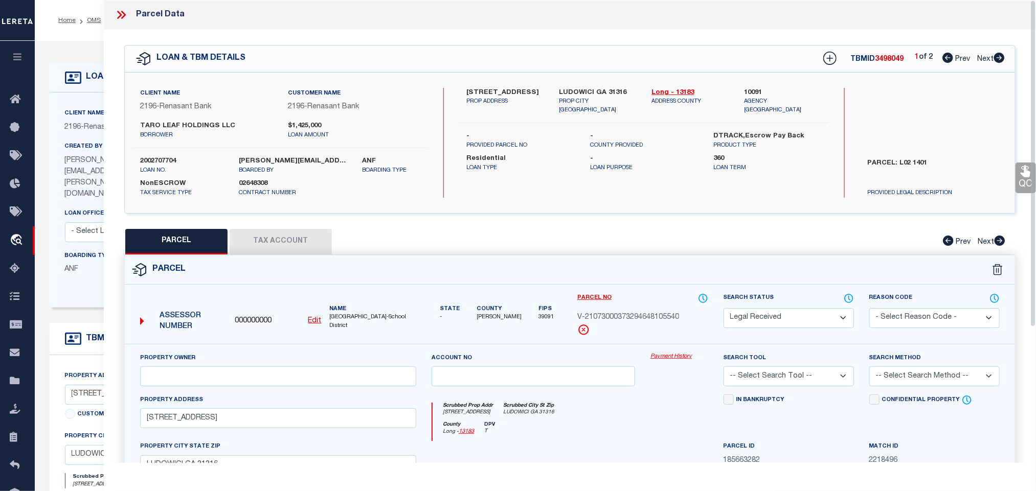
select select "RD"
checkbox input "false"
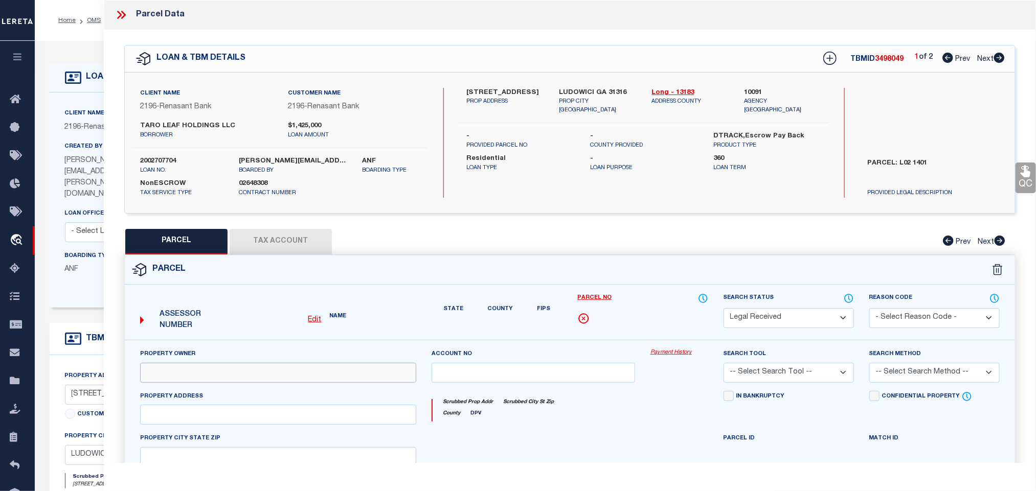
click at [295, 379] on input "text" at bounding box center [278, 373] width 276 height 20
type input "3 W CYPRESS STREET"
checkbox input "false"
type input "LUDOWICI GA 31316"
type textarea "Document uploaded that satisfies a legal requirement, changing from [GEOGRAPHIC…"
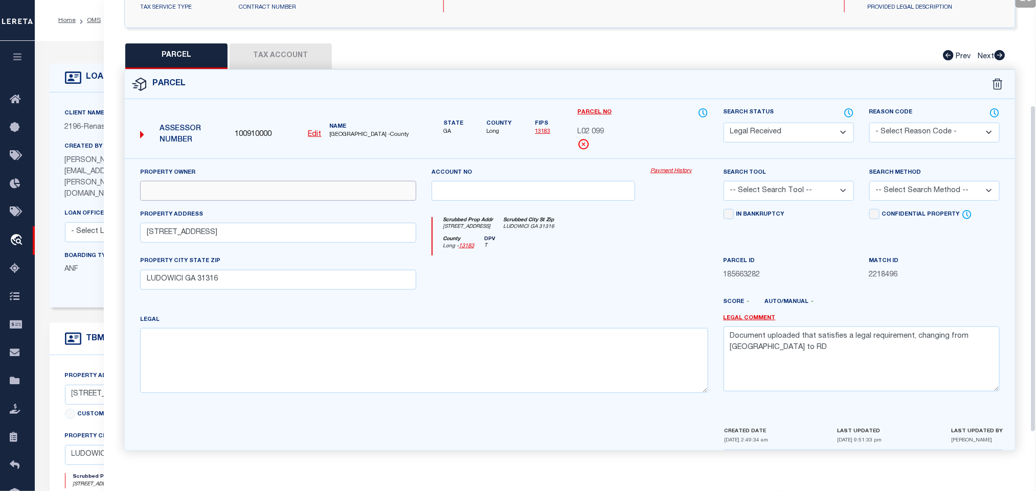
scroll to position [192, 0]
paste input "NUZAT INC"
type input "NUZAT INC"
click at [798, 360] on textarea "Document uploaded that satisfies a legal requirement, changing from [GEOGRAPHIC…" at bounding box center [862, 359] width 276 height 64
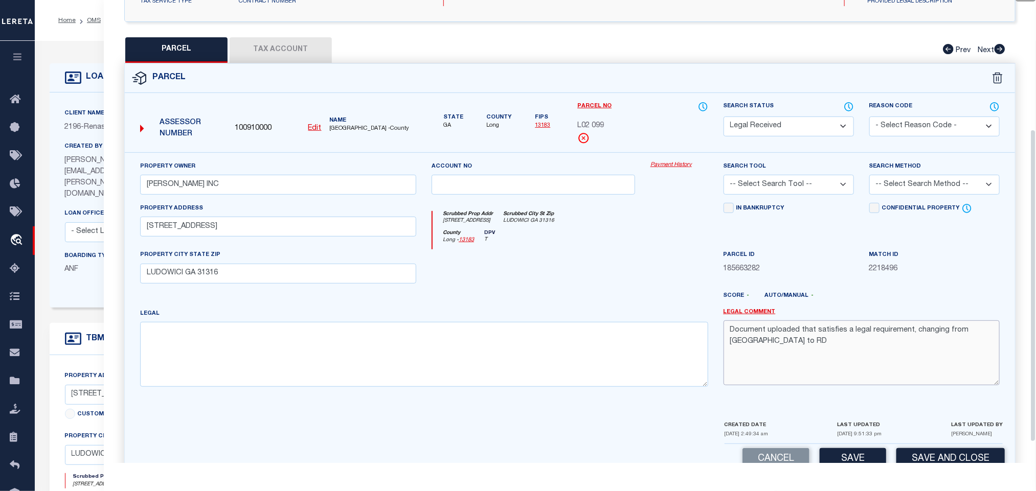
click at [798, 360] on textarea "Document uploaded that satisfies a legal requirement, changing from [GEOGRAPHIC…" at bounding box center [862, 353] width 276 height 64
click at [283, 232] on input "3 W CYPRESS STREET" at bounding box center [278, 227] width 276 height 20
paste input "23 W CYPRESS S"
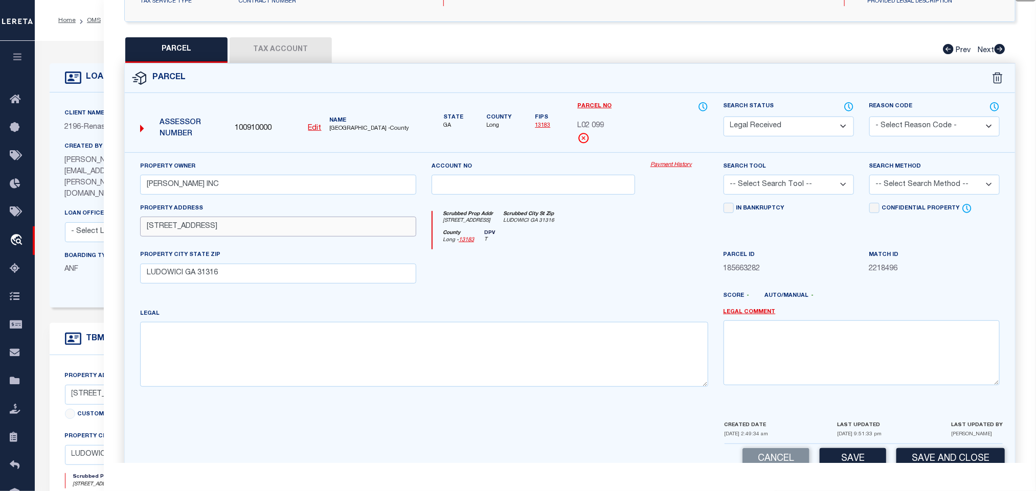
type input "323 W CYPRESS ST"
click at [419, 323] on div "Legal" at bounding box center [424, 347] width 568 height 79
click at [390, 352] on textarea at bounding box center [424, 354] width 568 height 64
paste textarea "US 84 24 GMD DAIRY QUEEN OF LUDOWICI"
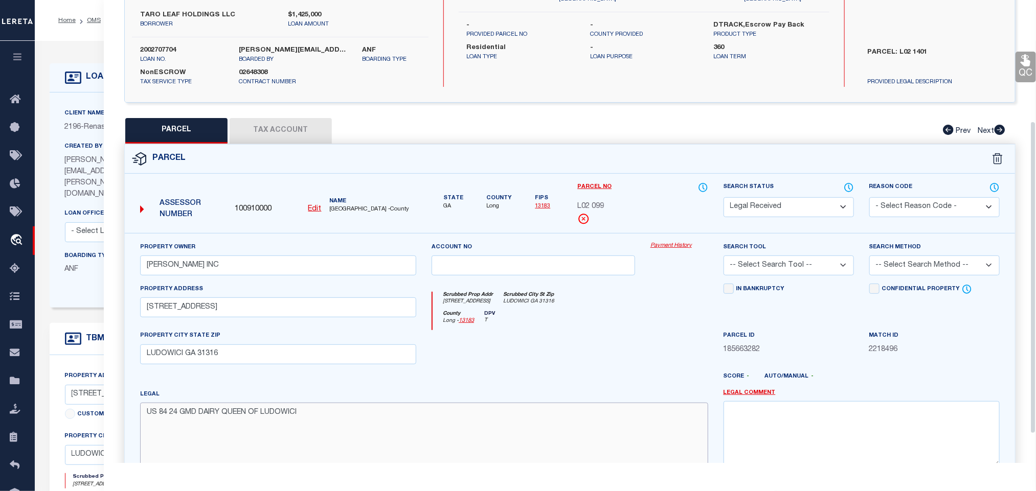
scroll to position [222, 0]
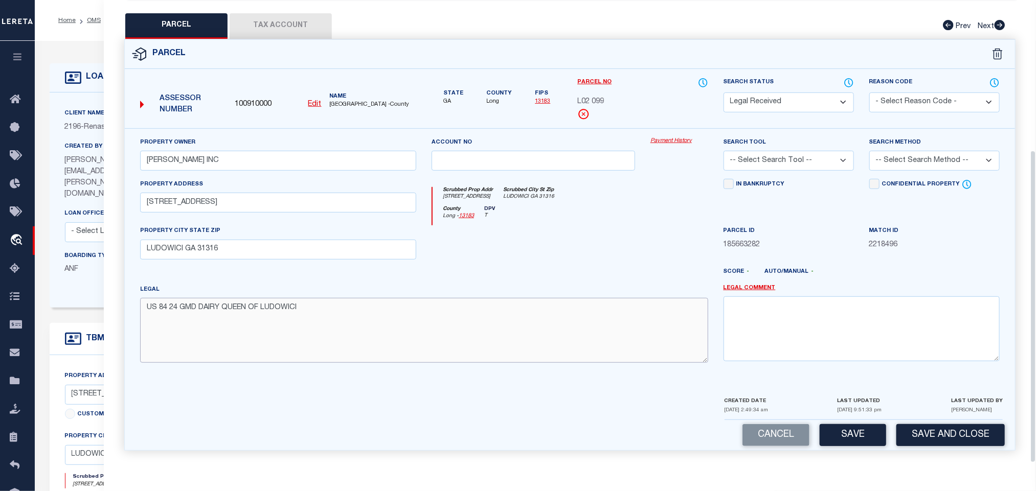
type textarea "US 84 24 GMD DAIRY QUEEN OF LUDOWICI"
click at [213, 247] on input "LUDOWICI GA 31316" at bounding box center [278, 250] width 276 height 20
type input "GA"
click at [824, 164] on select "-- Select Search Tool -- 3rd Party Website Agency File Agency Website ATLS CNV-…" at bounding box center [789, 161] width 130 height 20
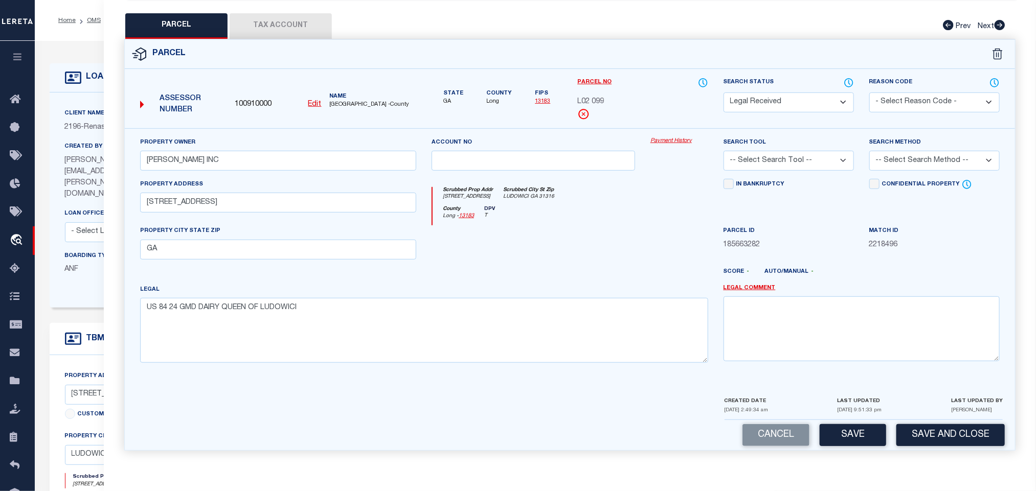
select select "AGW"
click at [724, 151] on select "-- Select Search Tool -- 3rd Party Website Agency File Agency Website ATLS CNV-…" at bounding box center [789, 161] width 130 height 20
drag, startPoint x: 915, startPoint y: 148, endPoint x: 913, endPoint y: 164, distance: 16.4
click at [915, 151] on select "-- Select Search Method -- Property Address Legal Liability Info Provided" at bounding box center [934, 161] width 130 height 20
select select "LEG"
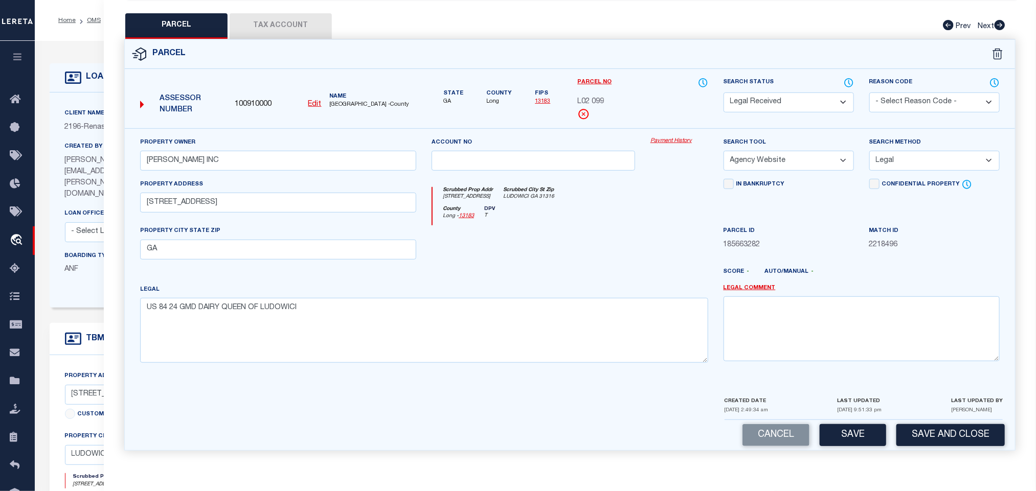
click at [869, 151] on select "-- Select Search Method -- Property Address Legal Liability Info Provided" at bounding box center [934, 161] width 130 height 20
click at [870, 440] on button "Save" at bounding box center [853, 435] width 66 height 22
click at [287, 20] on button "Tax Account" at bounding box center [281, 26] width 102 height 26
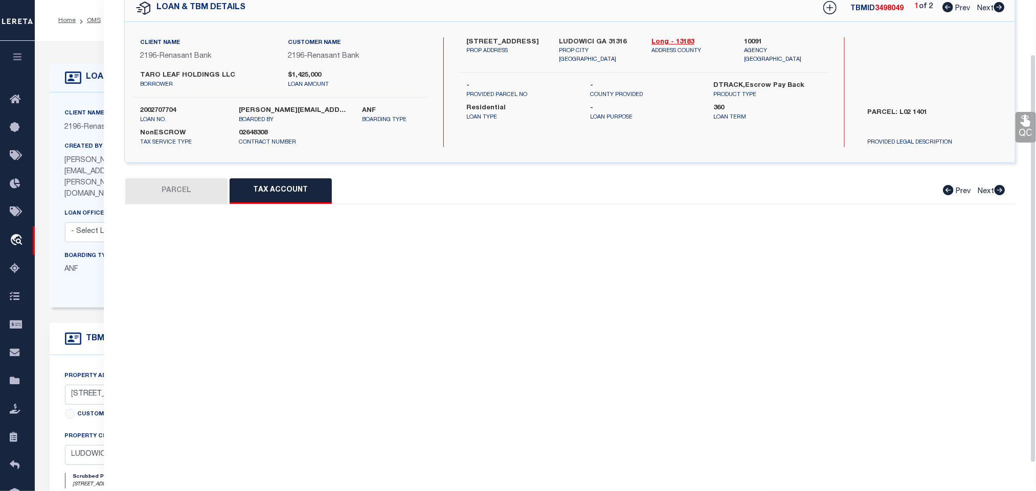
scroll to position [62, 0]
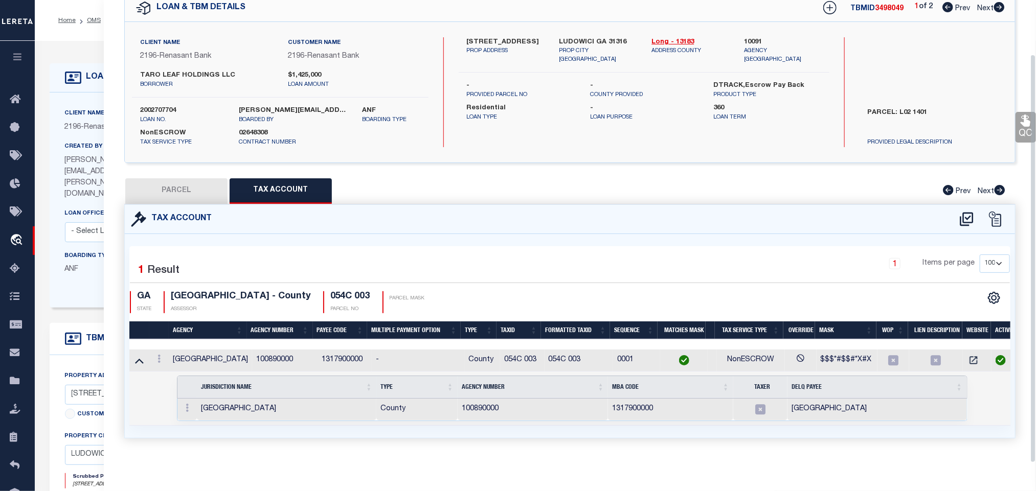
select select "100"
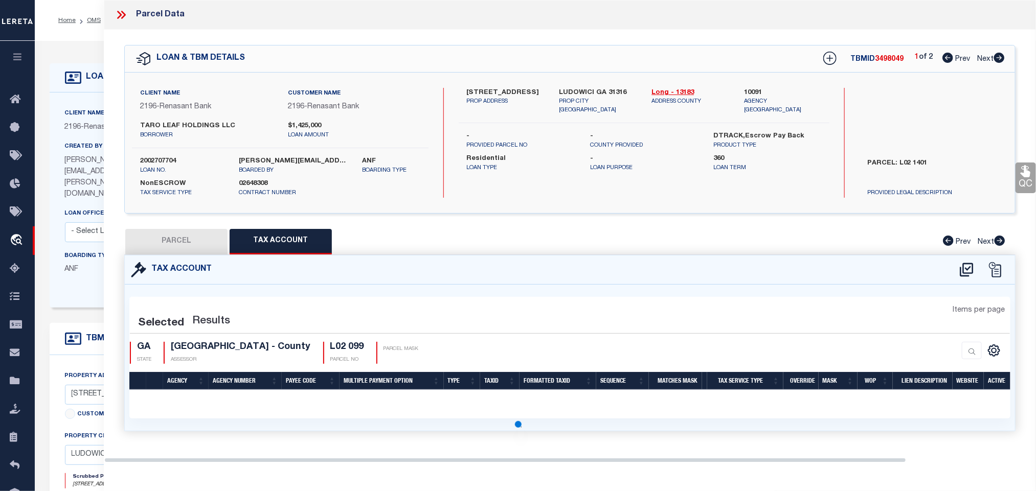
scroll to position [0, 0]
select select "100"
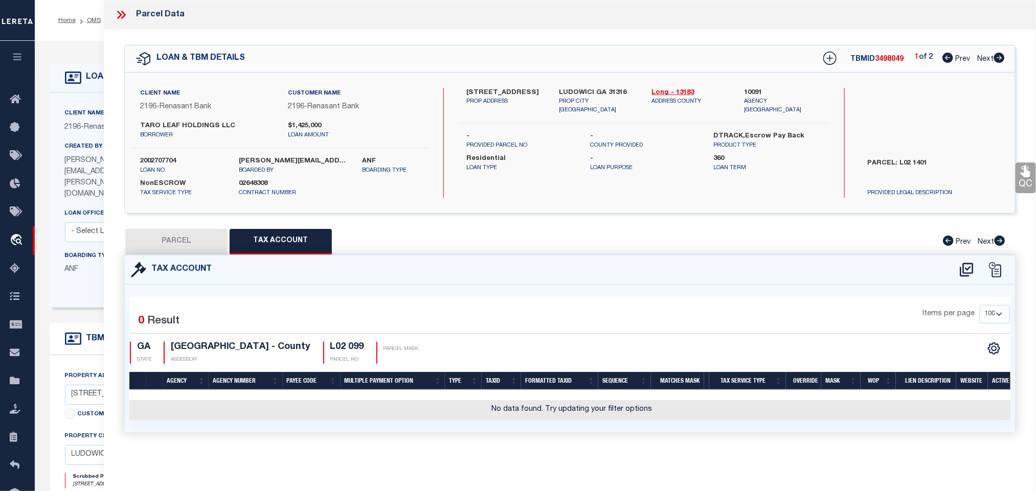
click at [965, 275] on icon at bounding box center [966, 270] width 13 height 14
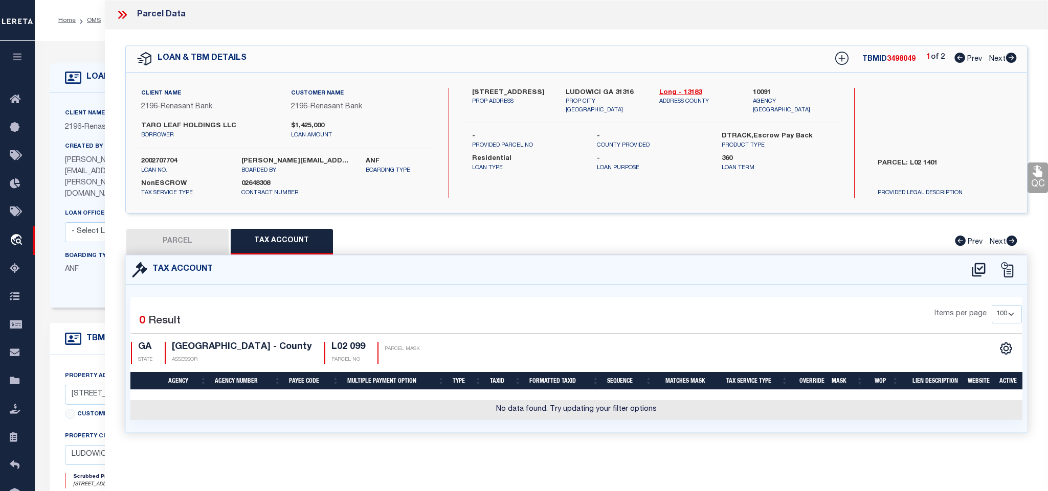
select select "200"
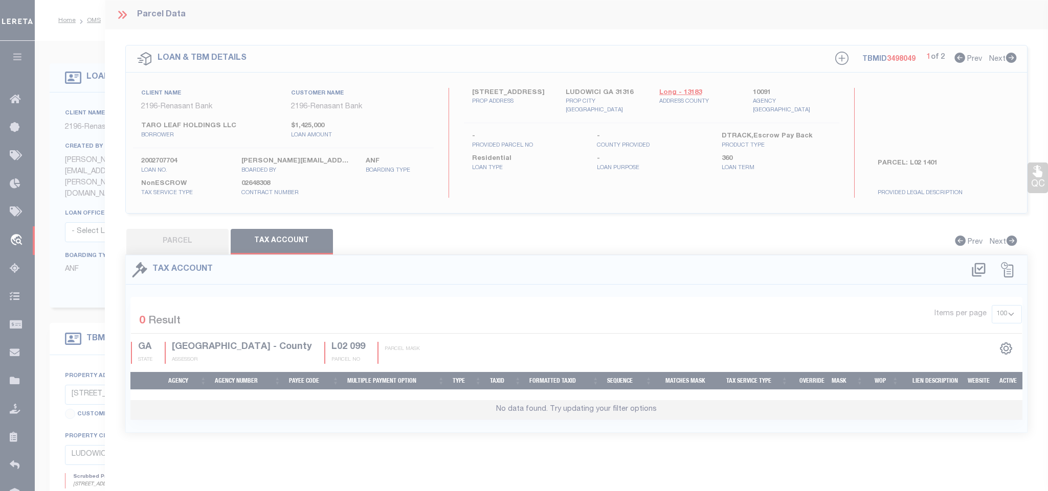
select select "200"
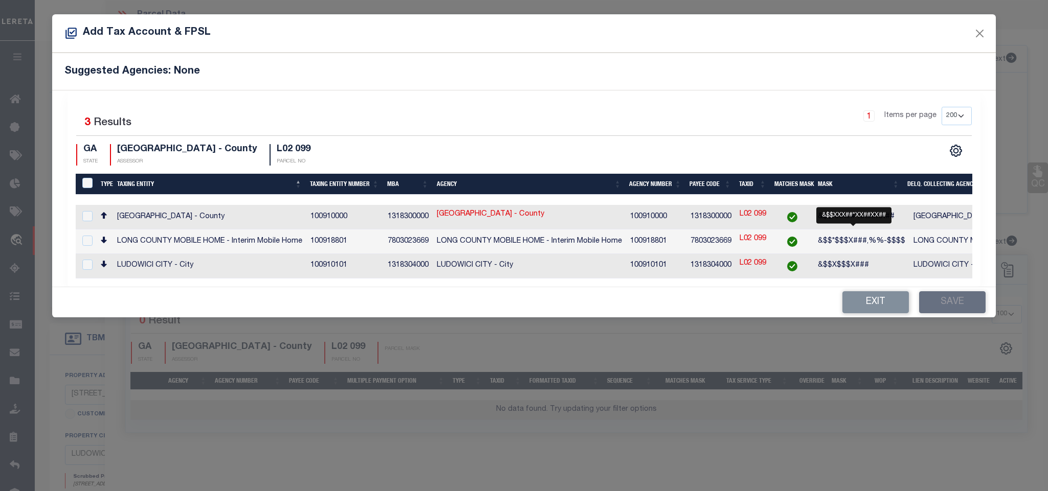
click at [841, 218] on span "&$$XXX##*XX##XX##" at bounding box center [856, 216] width 77 height 7
checkbox input "true"
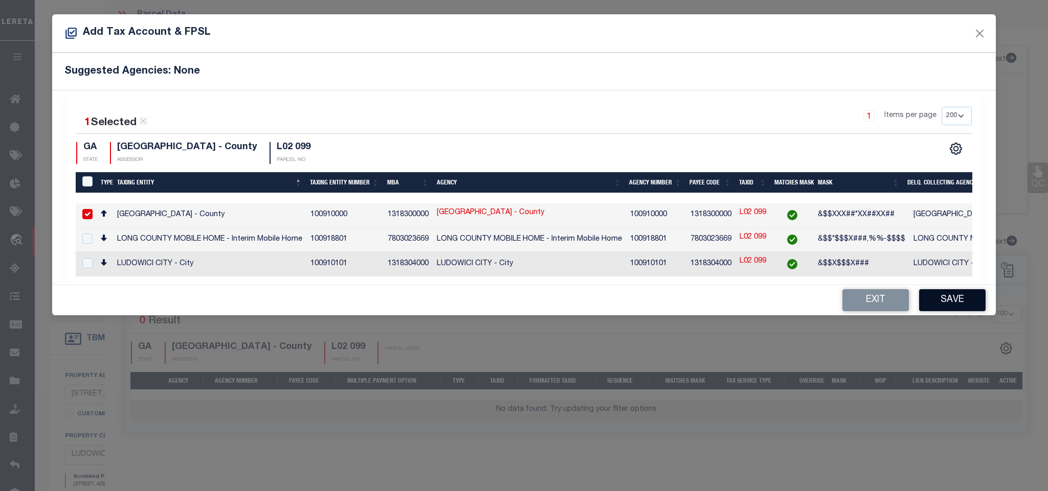
click at [959, 310] on button "Save" at bounding box center [952, 300] width 66 height 22
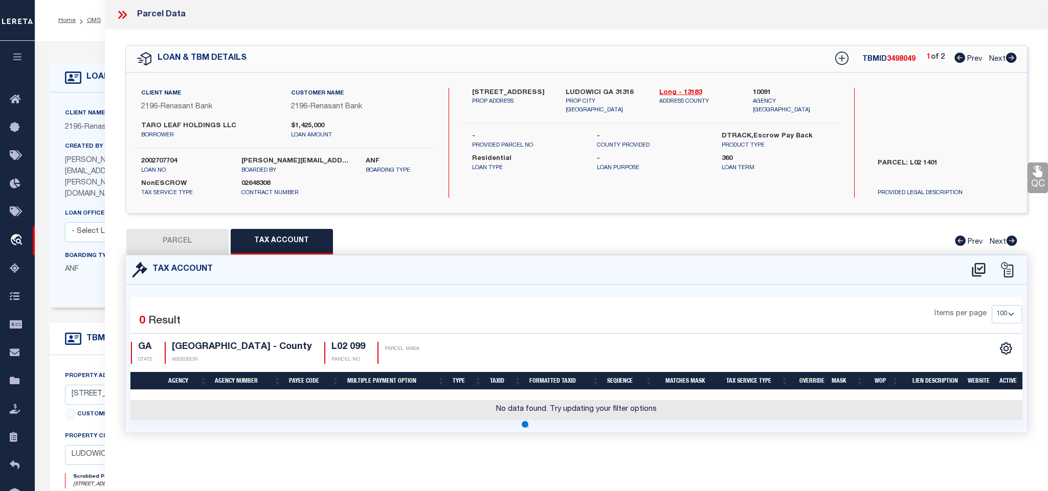
drag, startPoint x: 172, startPoint y: 244, endPoint x: 786, endPoint y: 320, distance: 618.7
click at [172, 244] on button "PARCEL" at bounding box center [177, 242] width 102 height 26
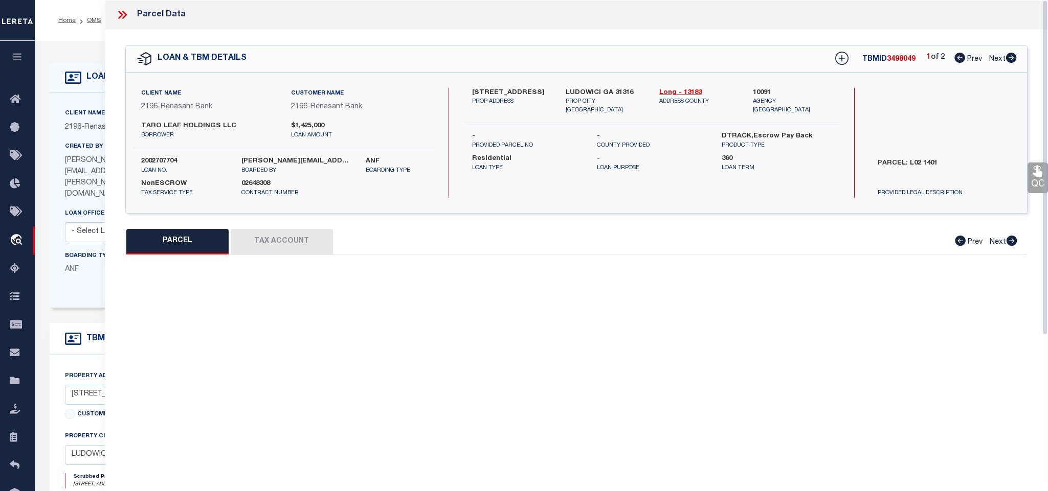
select select "AS"
select select
checkbox input "false"
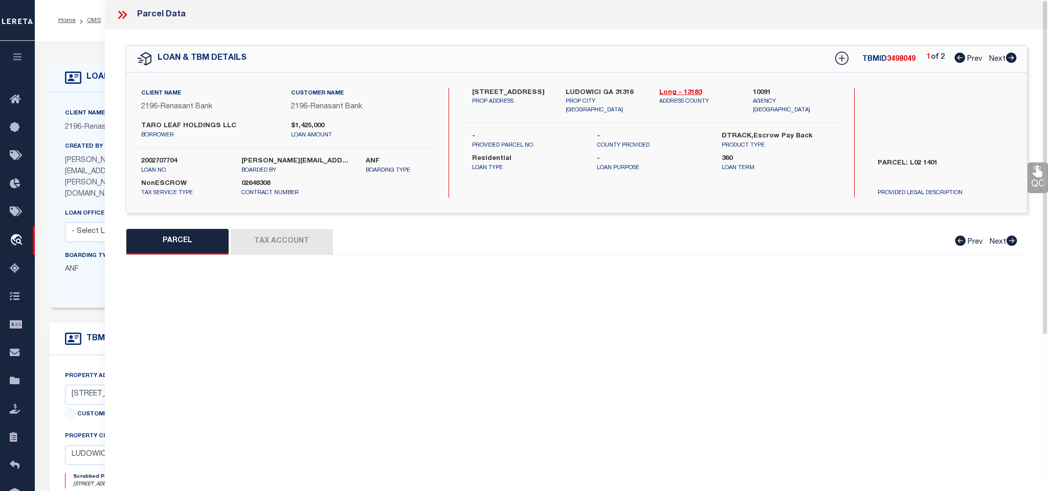
select select "RD"
type input "NUZAT INC"
select select "AGW"
select select "LEG"
type input "323 W CYPRESS ST"
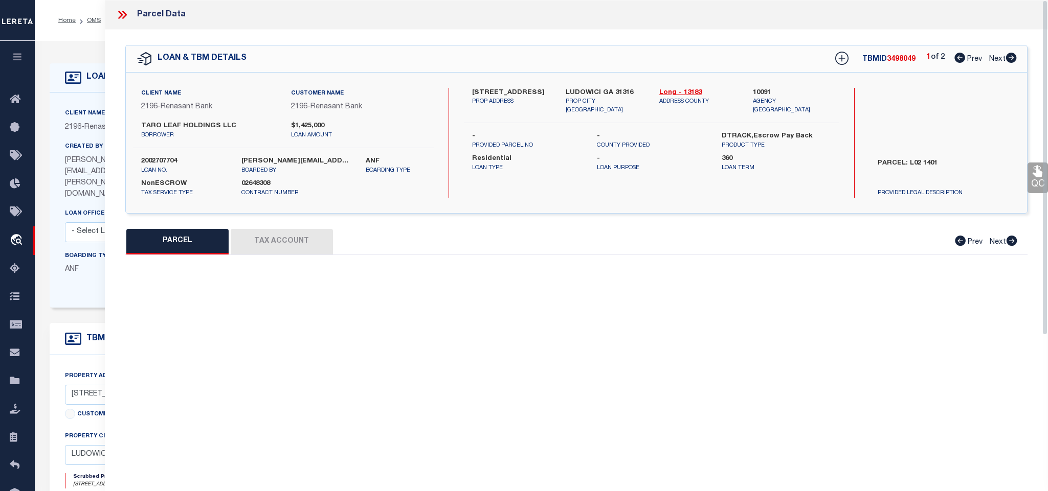
type input "GA"
type textarea "US 84 24 GMD DAIRY QUEEN OF LUDOWICI"
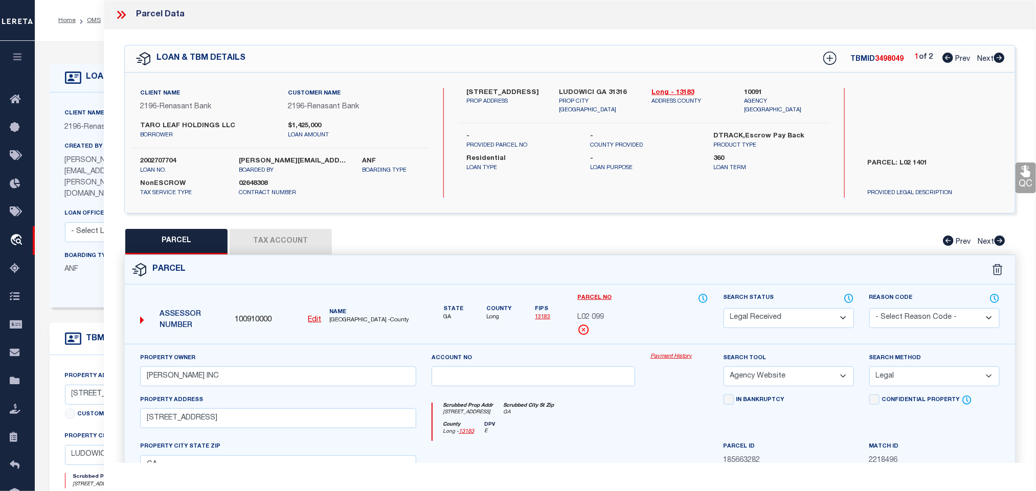
drag, startPoint x: 786, startPoint y: 320, endPoint x: 785, endPoint y: 314, distance: 5.1
click at [786, 320] on select "Automated Search Bad Parcel Complete Duplicate Parcel High Dollar Reporting In …" at bounding box center [789, 318] width 130 height 20
click at [724, 309] on select "Automated Search Bad Parcel Complete Duplicate Parcel High Dollar Reporting In …" at bounding box center [789, 318] width 130 height 20
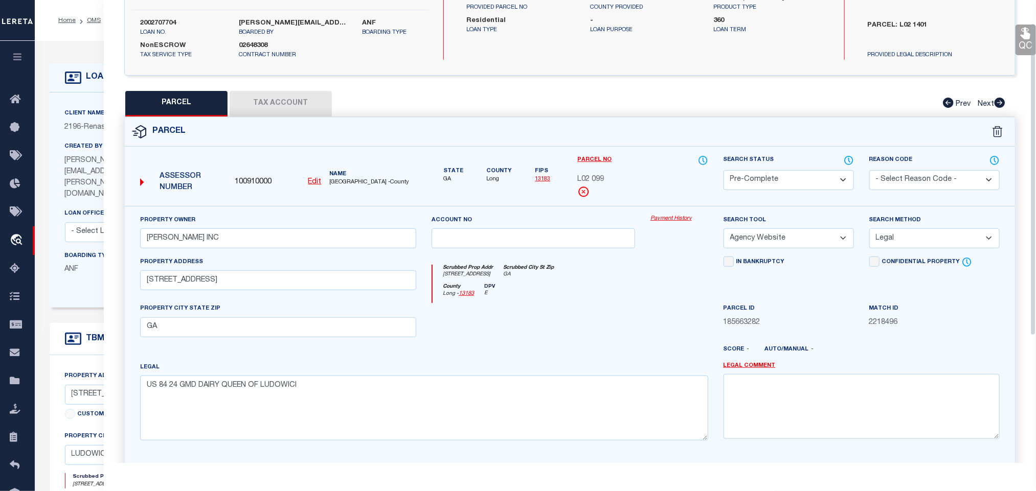
scroll to position [222, 0]
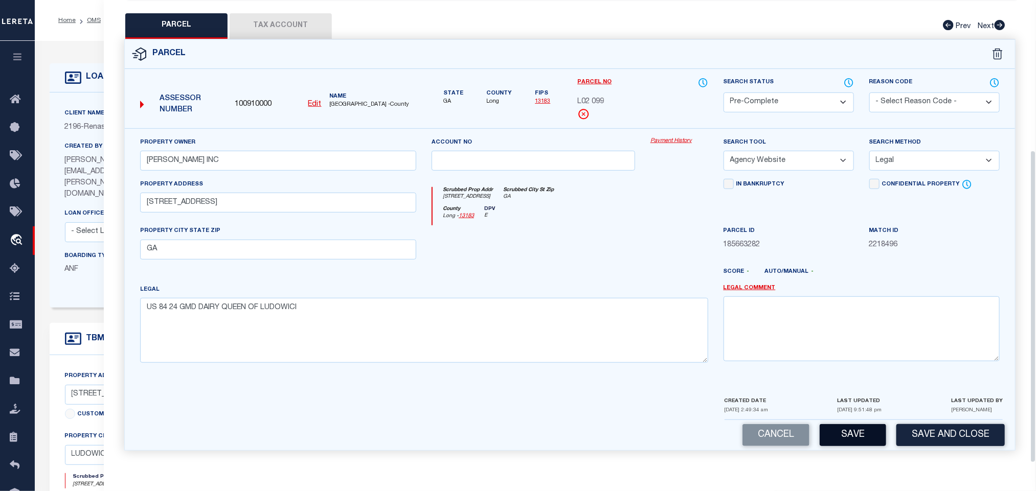
click at [854, 436] on button "Save" at bounding box center [853, 435] width 66 height 22
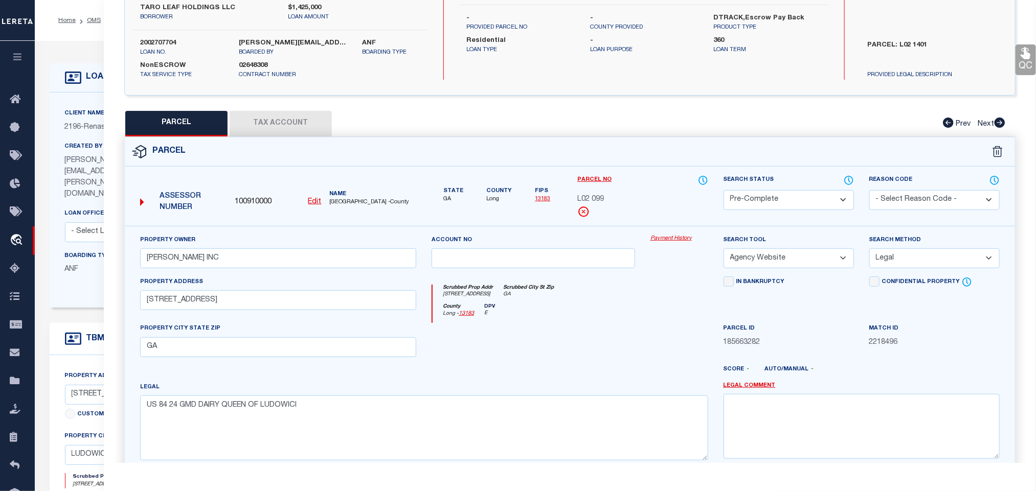
scroll to position [0, 0]
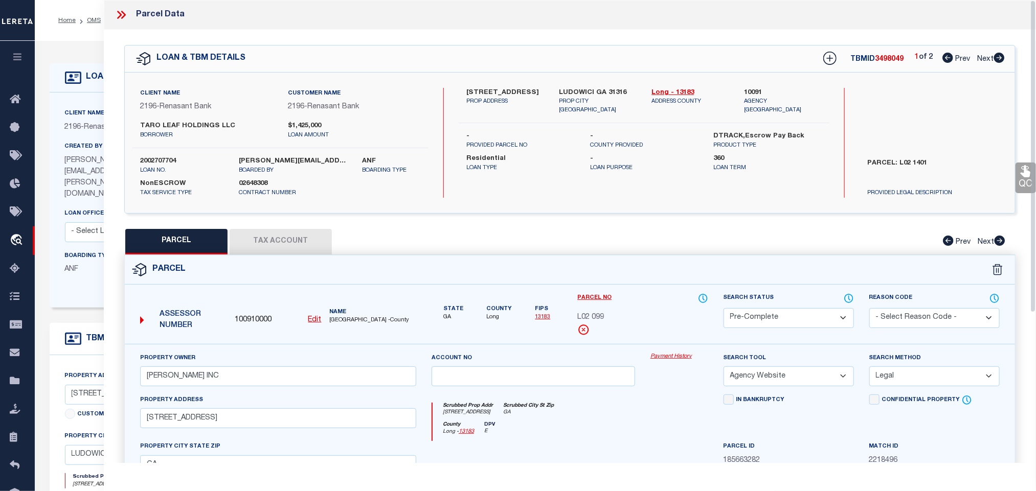
click at [160, 157] on label "2002707704" at bounding box center [181, 161] width 83 height 10
copy label "2002707704"
select select "AS"
select select
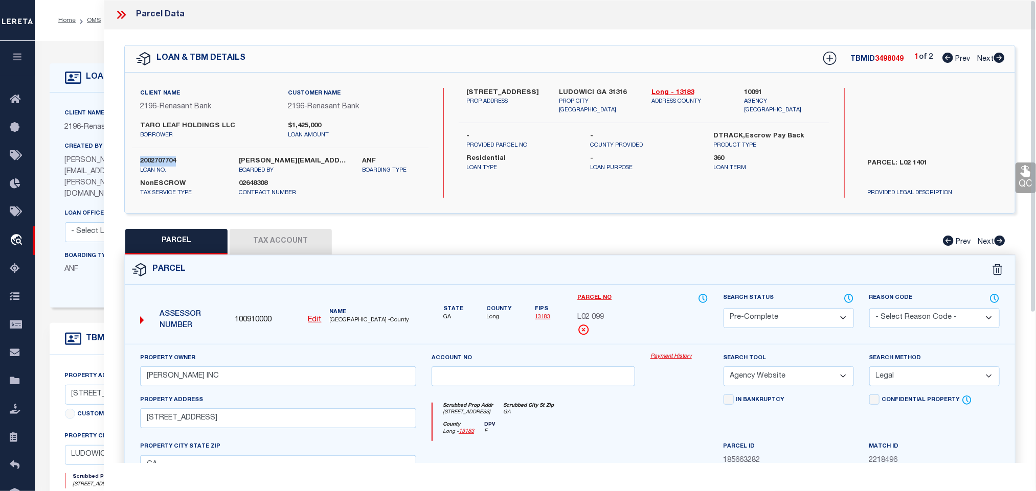
select select
checkbox input "false"
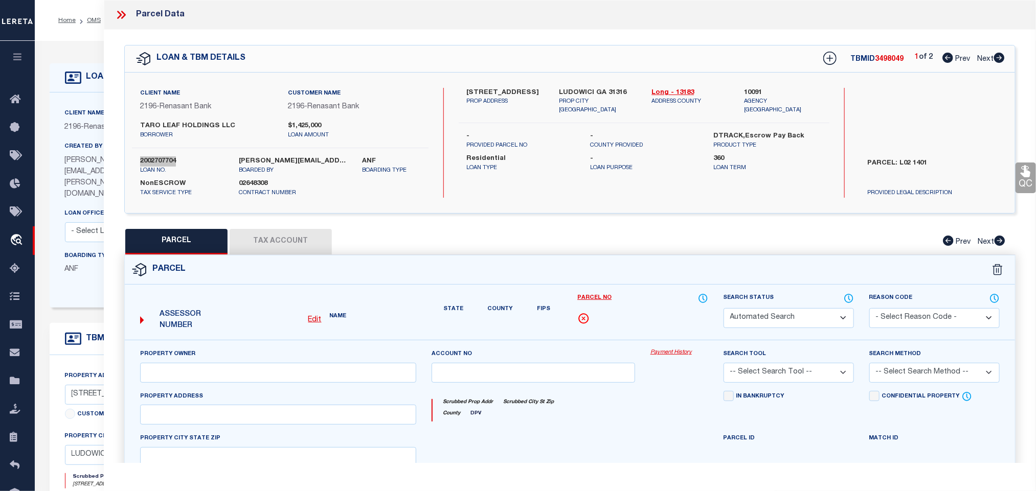
select select "QC"
type input "NUZAT INC"
select select "AGW"
select select "LEG"
type input "323 W CYPRESS ST"
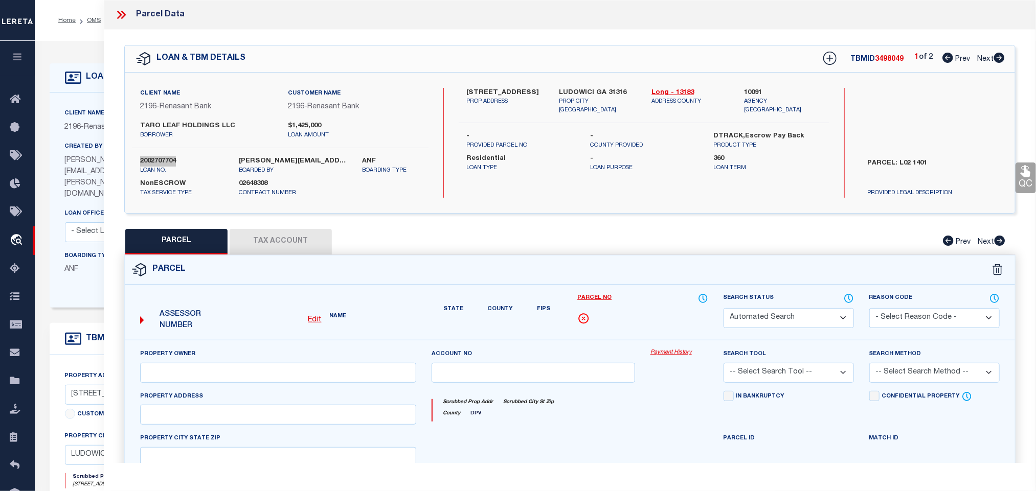
type input "GA"
type textarea "US 84 24 GMD DAIRY QUEEN OF LUDOWICI"
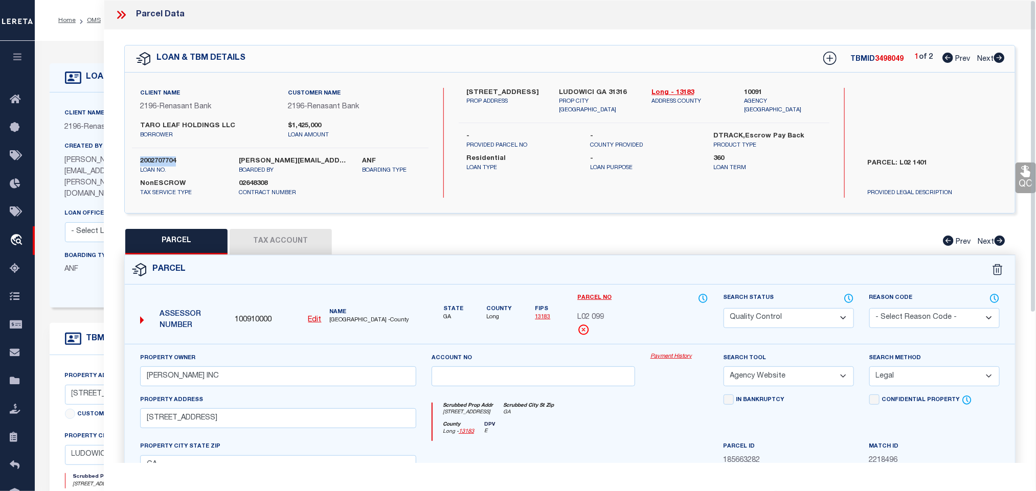
click at [780, 316] on select "Automated Search Bad Parcel Complete Duplicate Parcel High Dollar Reporting In …" at bounding box center [789, 318] width 130 height 20
select select "ND"
click at [780, 316] on select "Automated Search Bad Parcel Complete Duplicate Parcel High Dollar Reporting In …" at bounding box center [789, 318] width 130 height 20
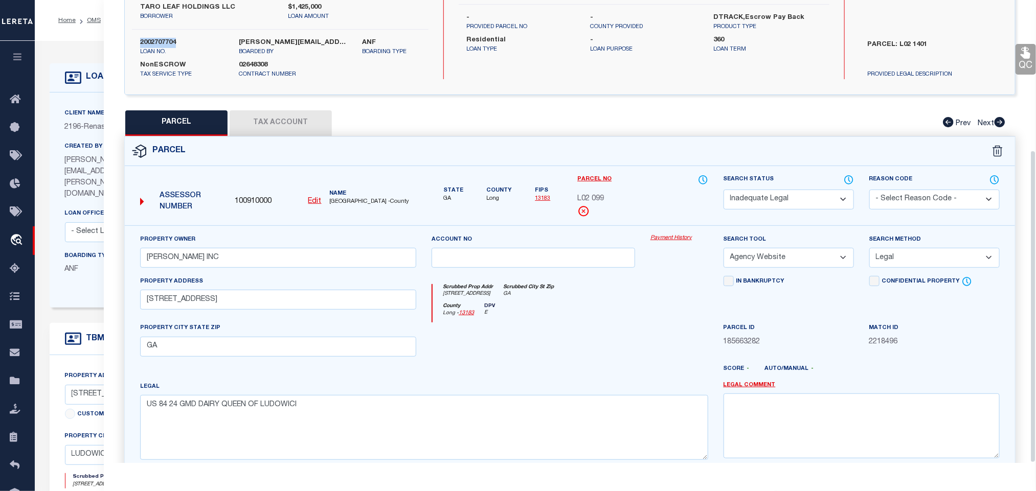
scroll to position [222, 0]
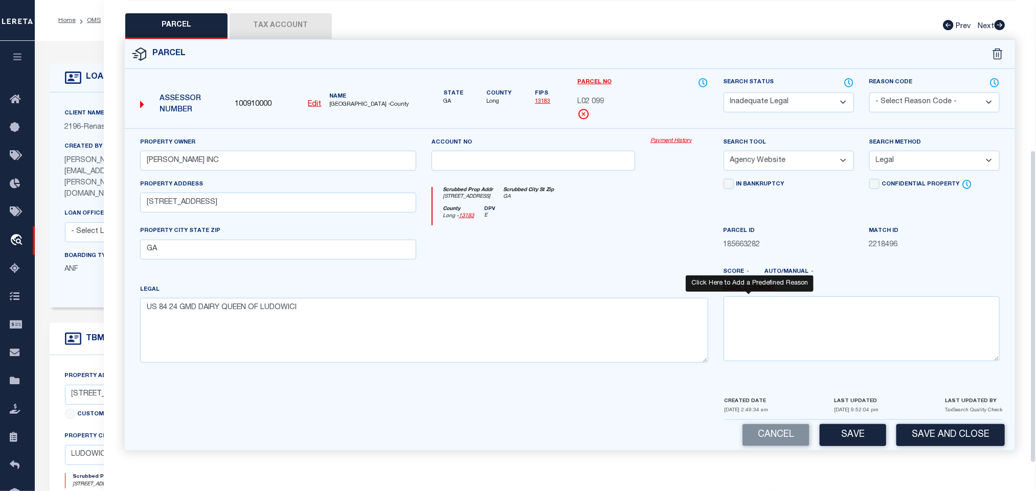
click at [752, 285] on link "Legal Comment" at bounding box center [750, 288] width 52 height 9
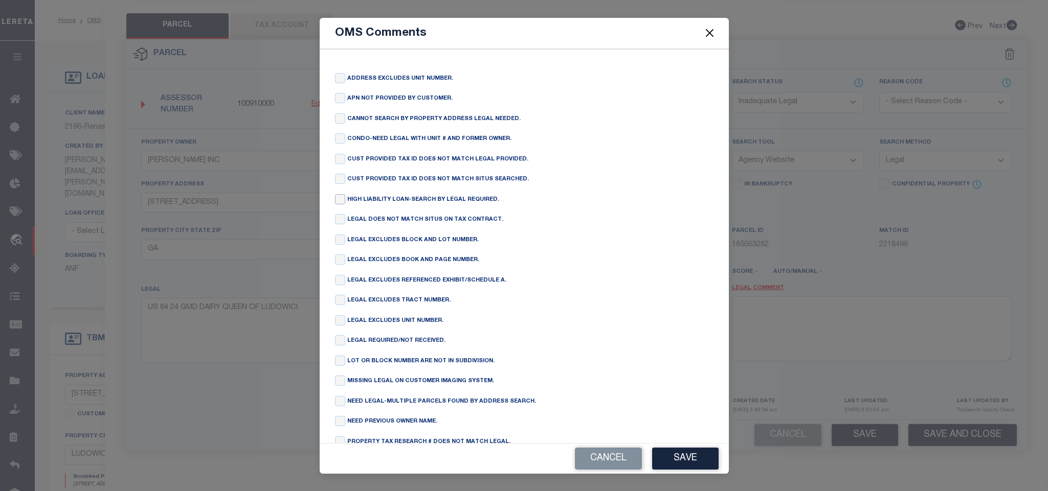
click at [340, 204] on input "checkbox" at bounding box center [340, 199] width 10 height 10
checkbox input "true"
click at [685, 453] on button "Save" at bounding box center [685, 459] width 66 height 22
type textarea "HIGH LIABILITY LOAN-SEARCH BY LEGAL REQUIRED."
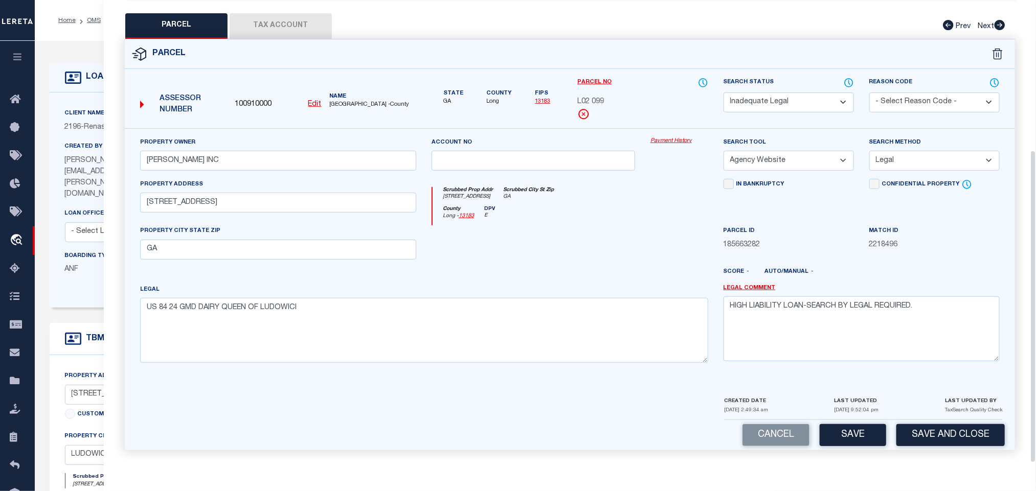
click at [937, 442] on button "Save and Close" at bounding box center [950, 435] width 108 height 22
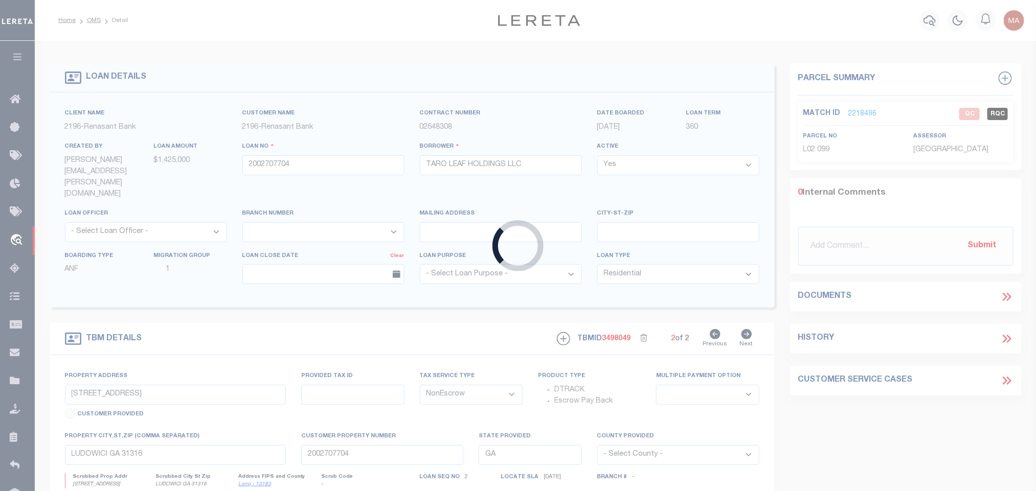
select select
type input "905 OLMSTEAD DR"
radio input "true"
select select "NonEscrow"
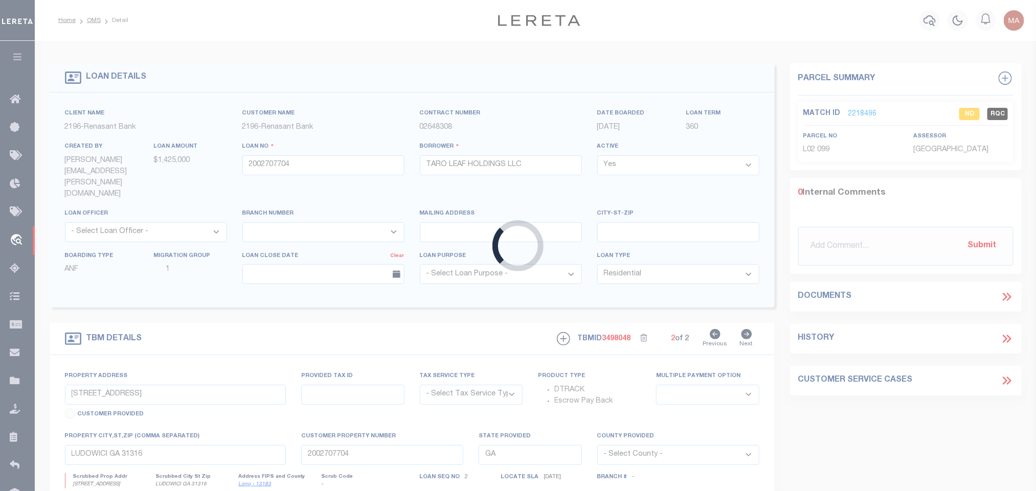
select select
type input "HINESVILLE GA 31313"
select select "4983"
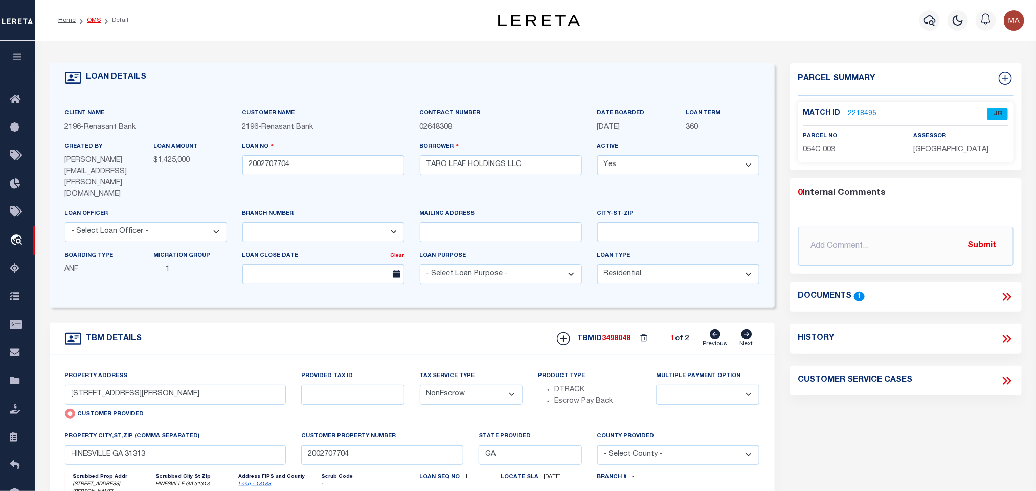
click at [94, 20] on link "OMS" at bounding box center [94, 20] width 14 height 6
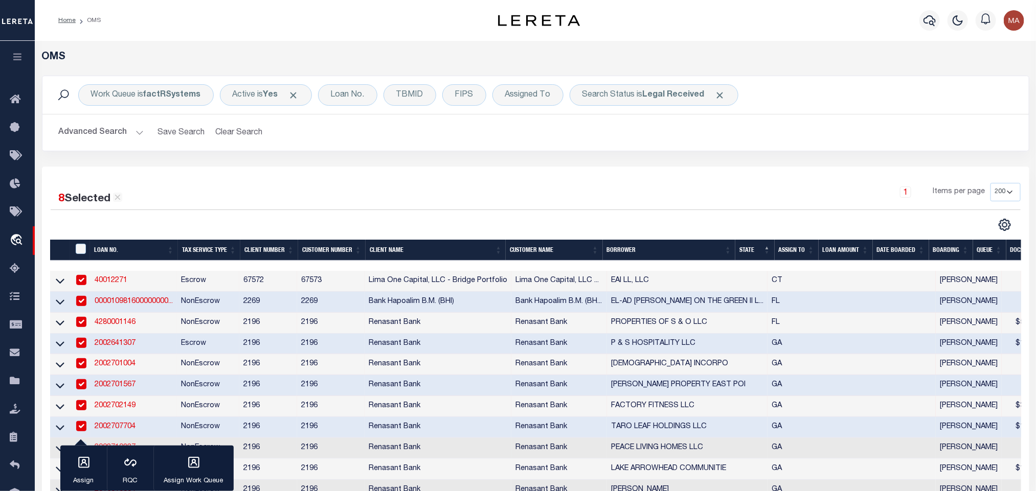
scroll to position [153, 0]
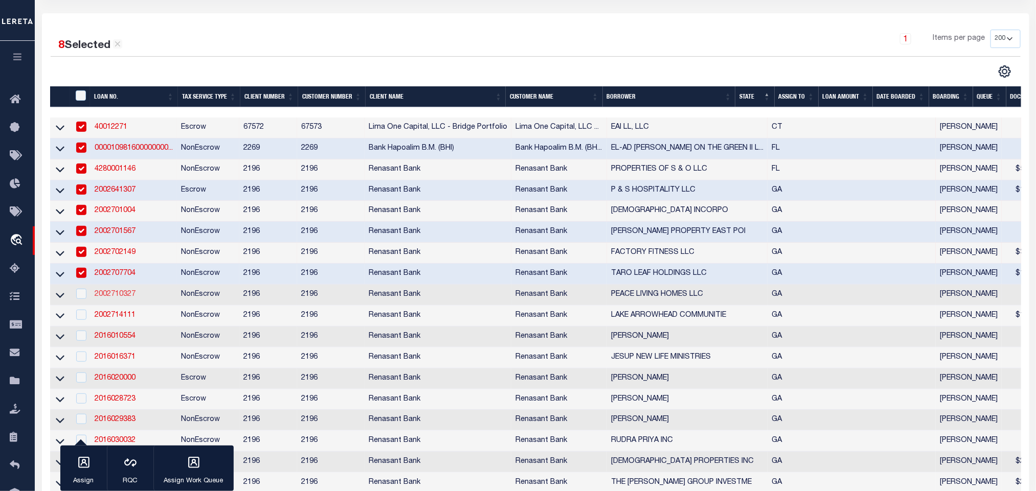
click at [117, 298] on link "2002710327" at bounding box center [115, 294] width 41 height 7
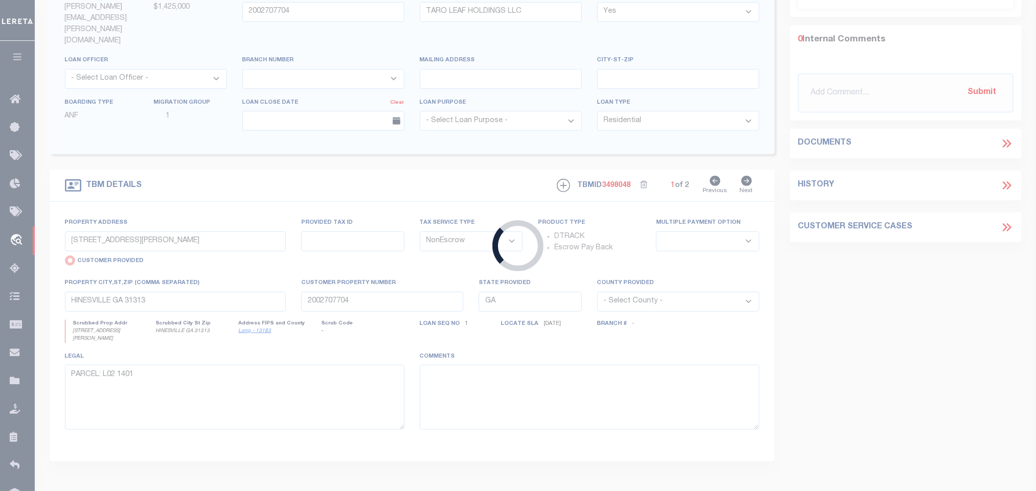
type input "2002710327"
type input "PEACE LIVING HOMES LLC"
select select
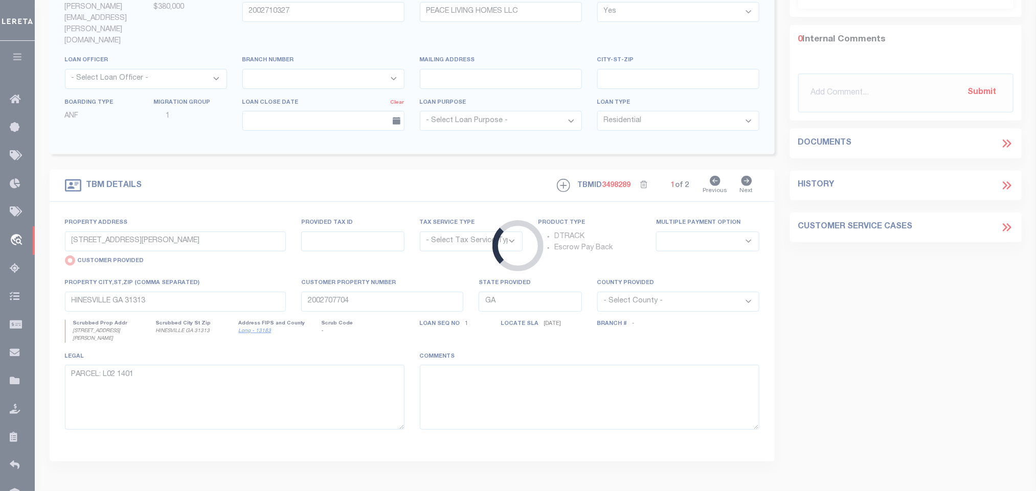
scroll to position [151, 0]
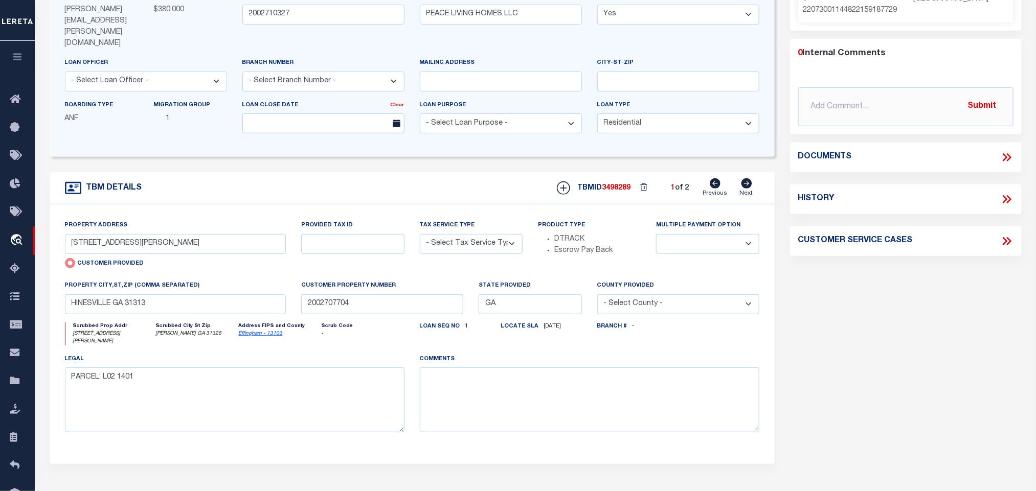
select select "4983"
type input "205 HOWARD AVE"
select select "NonEscrow"
select select
type input "RINCON GA 31326"
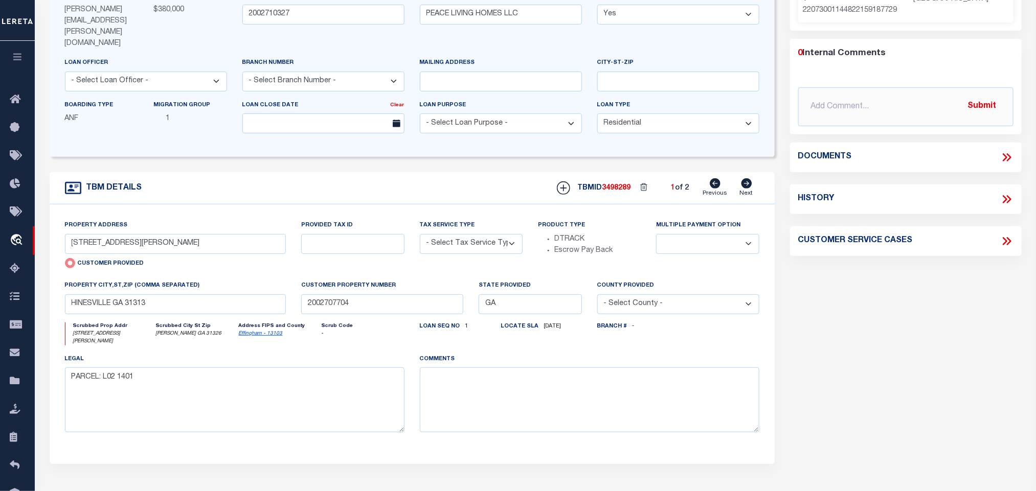
type input "2002710327"
type textarea "SEE FILE1"
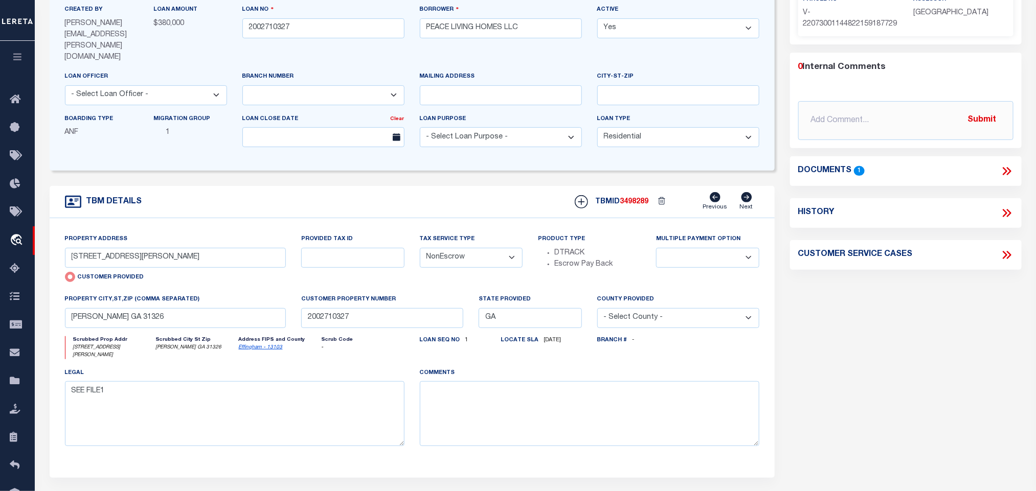
scroll to position [77, 0]
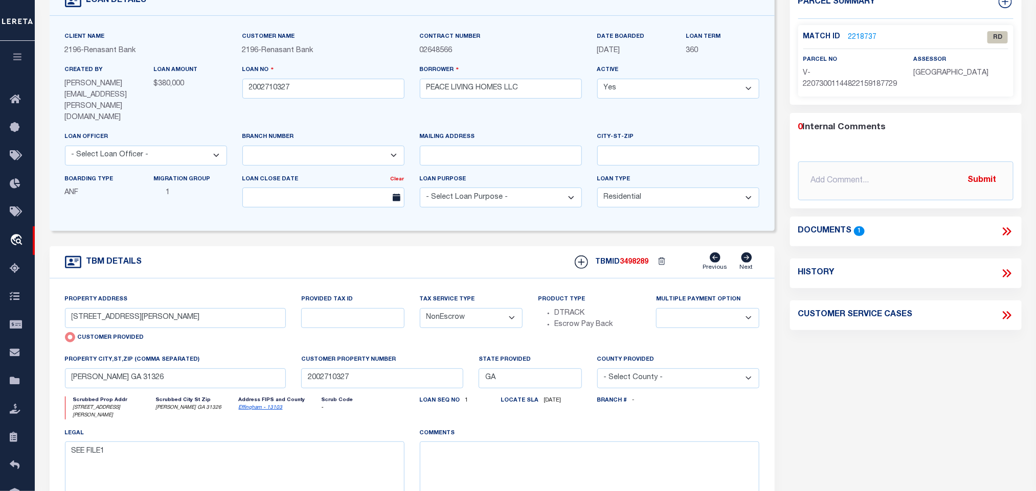
drag, startPoint x: 255, startPoint y: 394, endPoint x: 307, endPoint y: 404, distance: 53.6
click at [255, 405] on link "Effingham - 13103" at bounding box center [261, 407] width 44 height 5
click at [189, 308] on input "205 HOWARD AVE" at bounding box center [175, 318] width 221 height 20
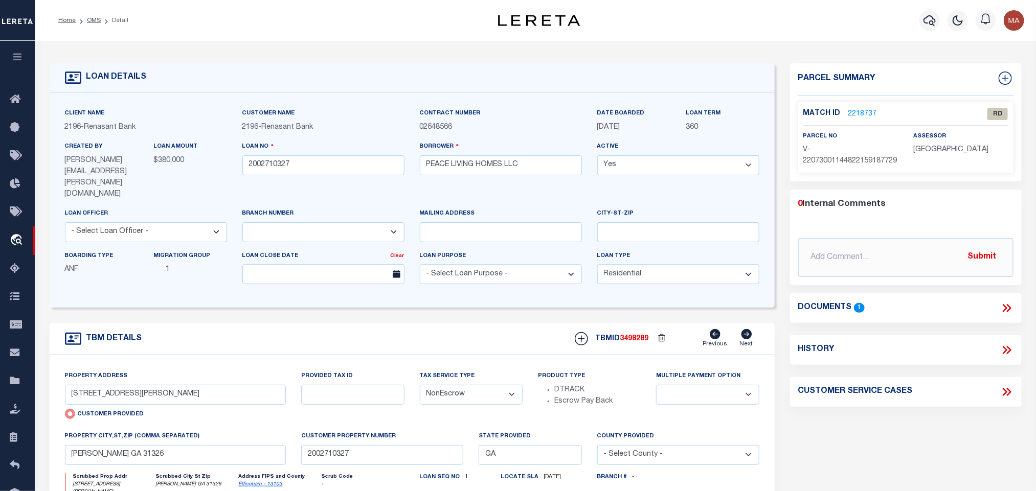
click at [1007, 315] on icon at bounding box center [1006, 308] width 13 height 13
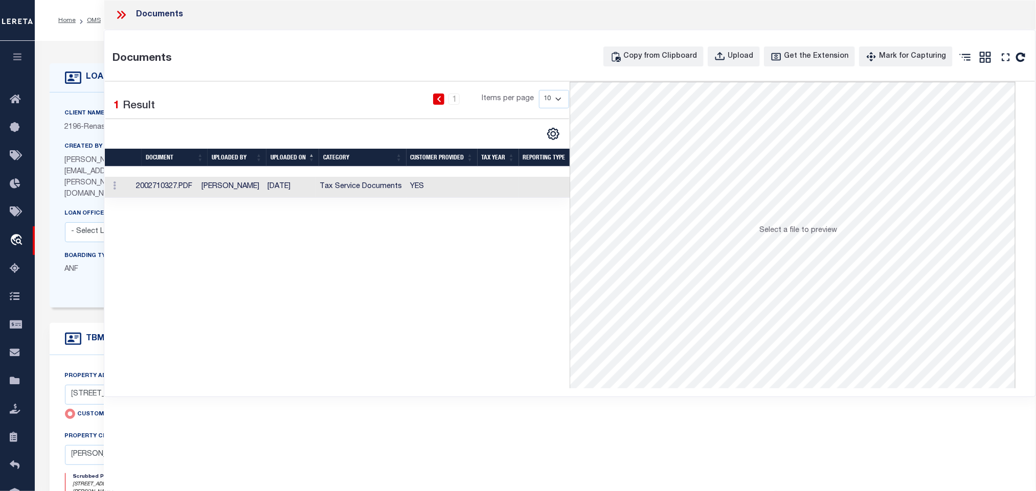
click at [457, 193] on td "YES" at bounding box center [441, 187] width 71 height 21
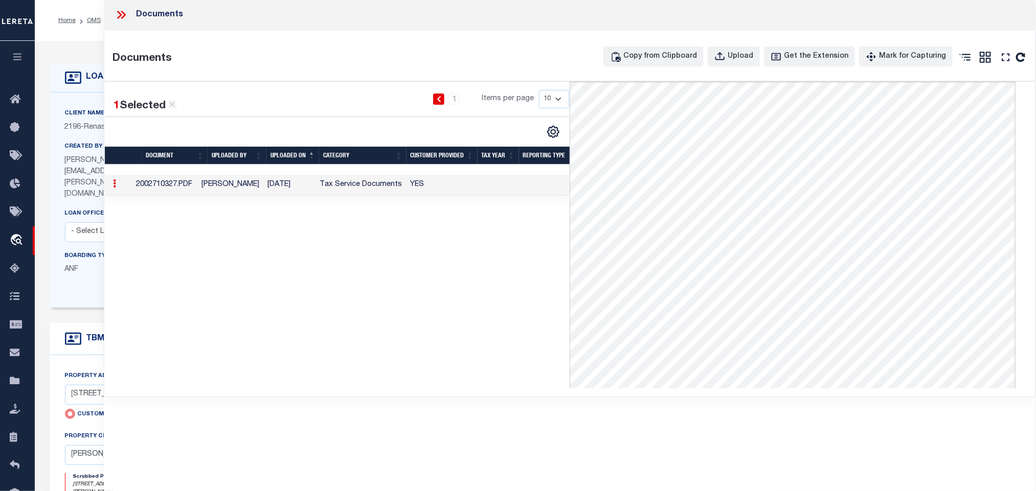
click at [122, 15] on icon at bounding box center [121, 14] width 13 height 13
